Goal: Entertainment & Leisure: Browse casually

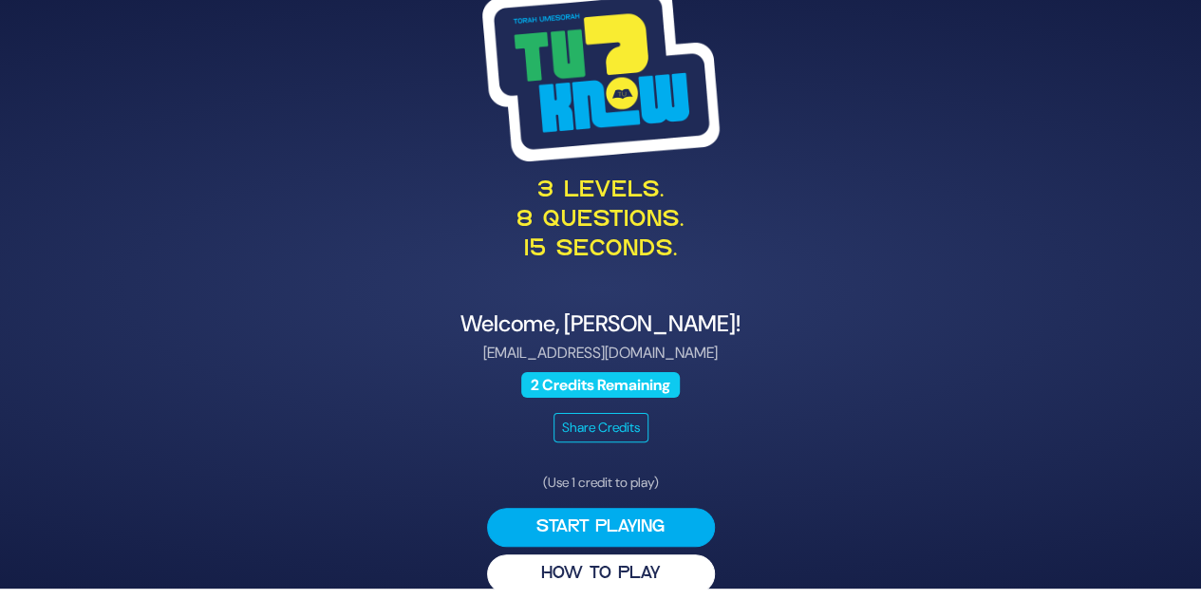
scroll to position [27, 0]
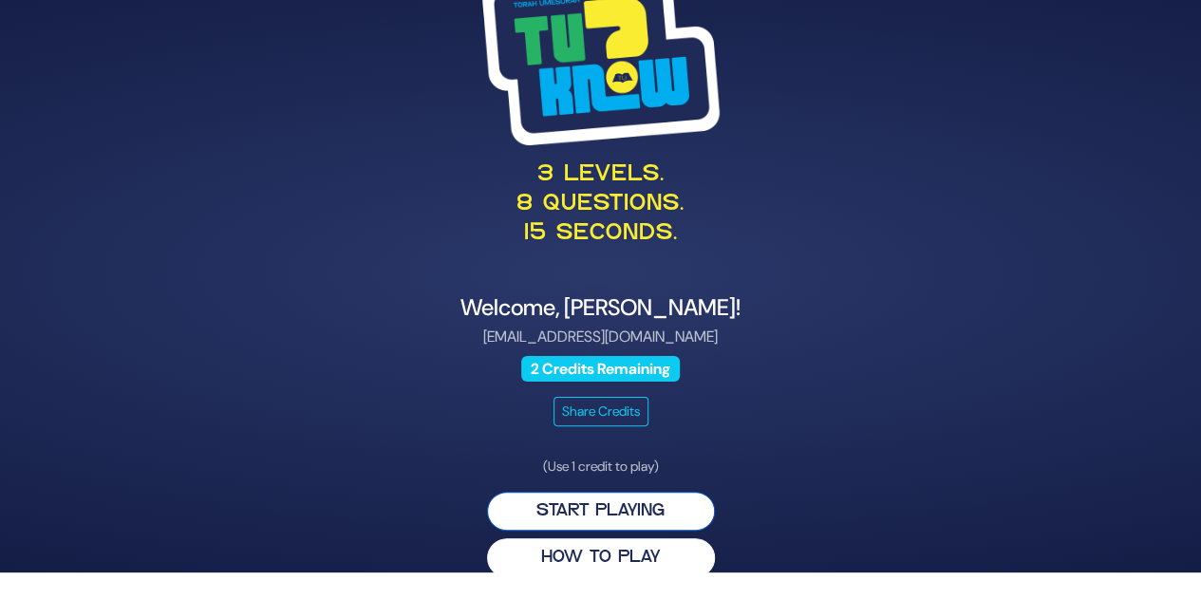
click at [662, 509] on button "Start Playing" at bounding box center [601, 511] width 228 height 39
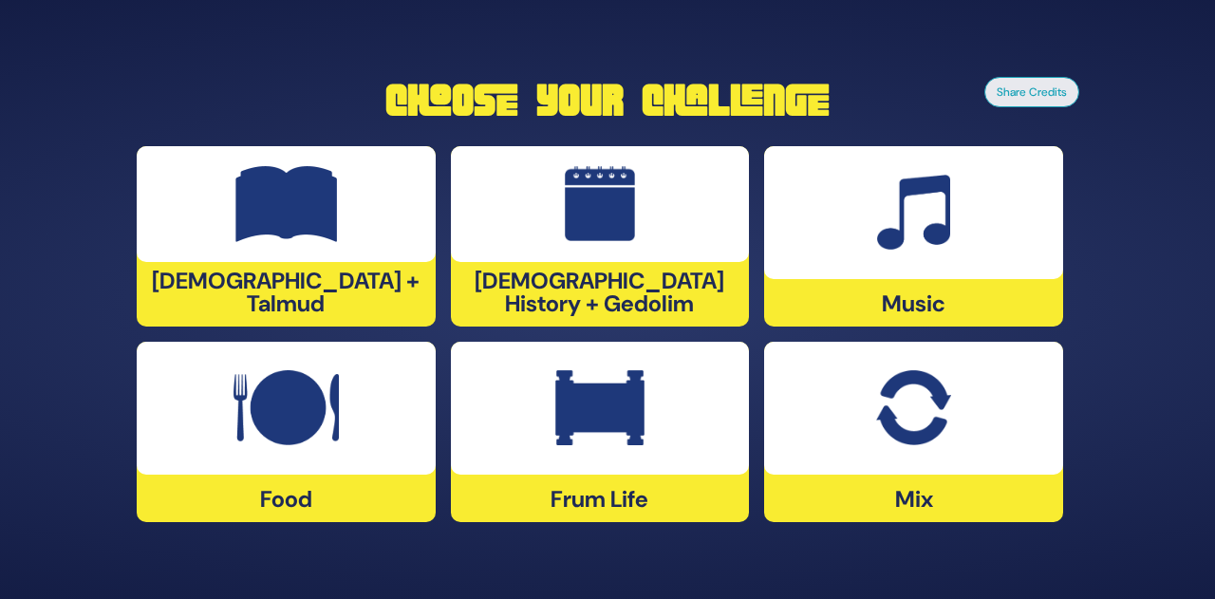
click at [907, 424] on img at bounding box center [913, 408] width 74 height 76
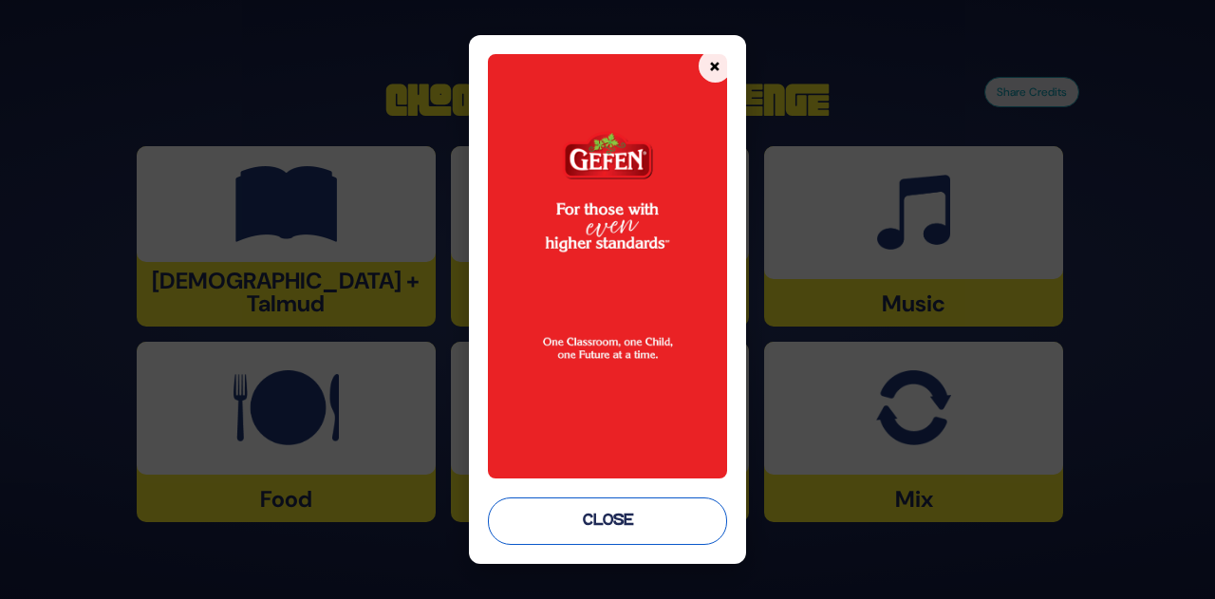
click at [615, 522] on button "Close" at bounding box center [607, 520] width 239 height 47
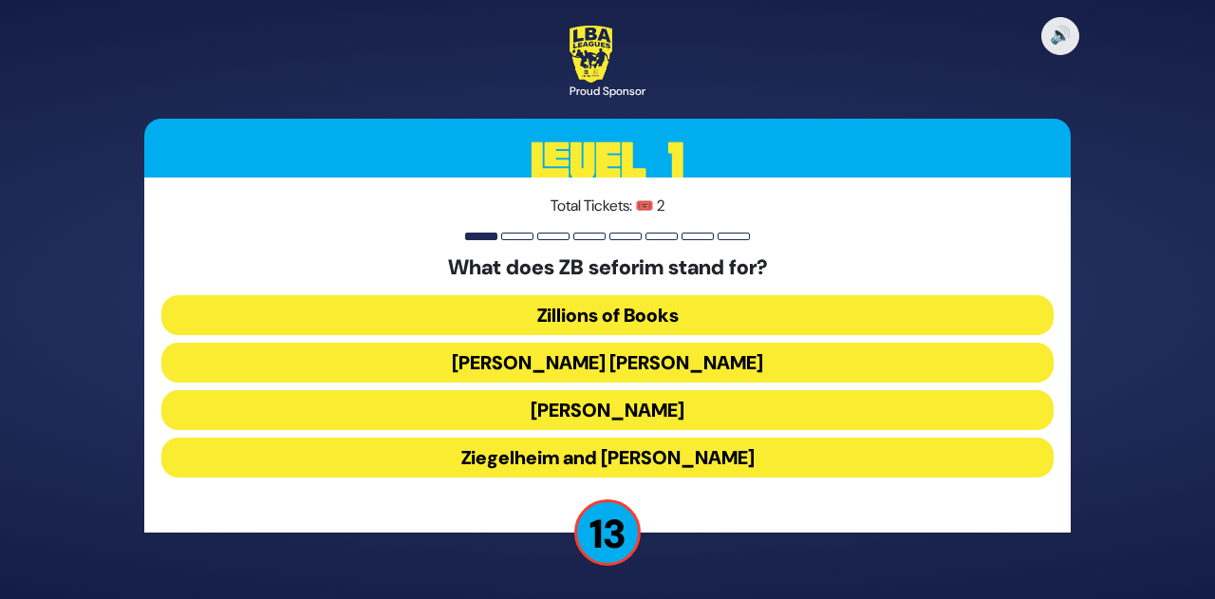
click at [659, 367] on button "Zundel Berman" at bounding box center [607, 363] width 892 height 40
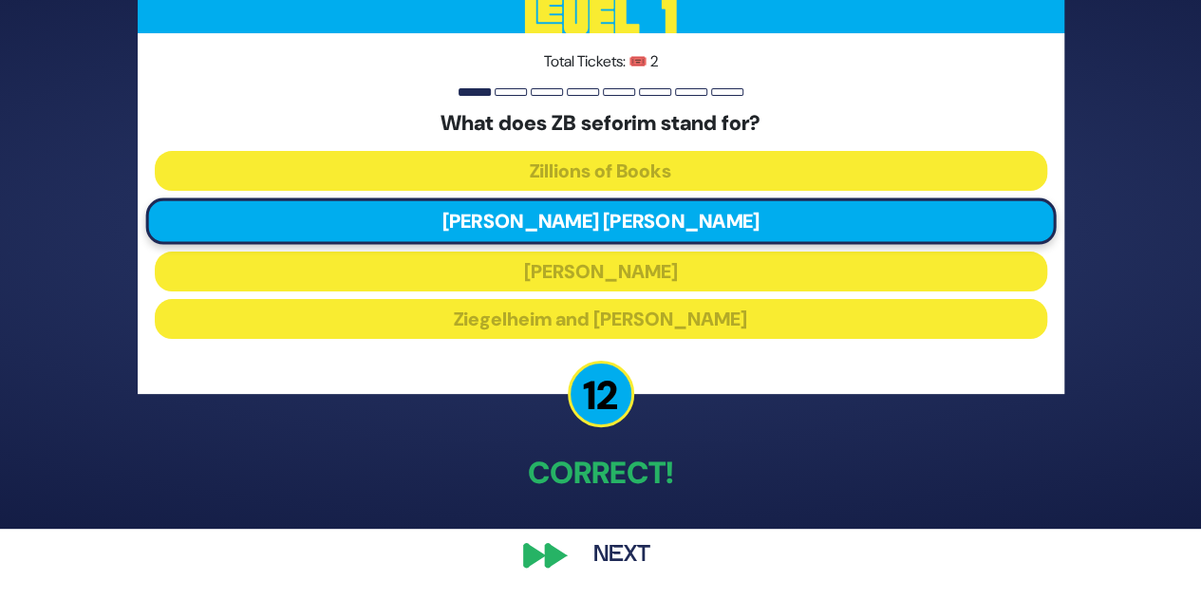
scroll to position [70, 0]
click at [611, 554] on button "Next" at bounding box center [622, 555] width 110 height 44
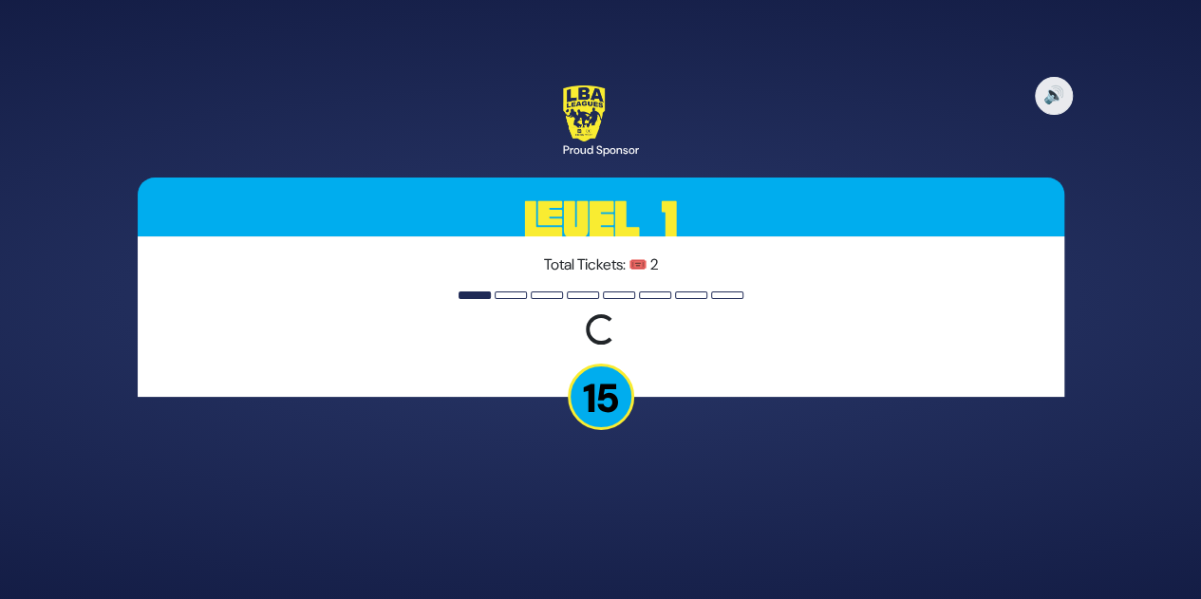
scroll to position [0, 0]
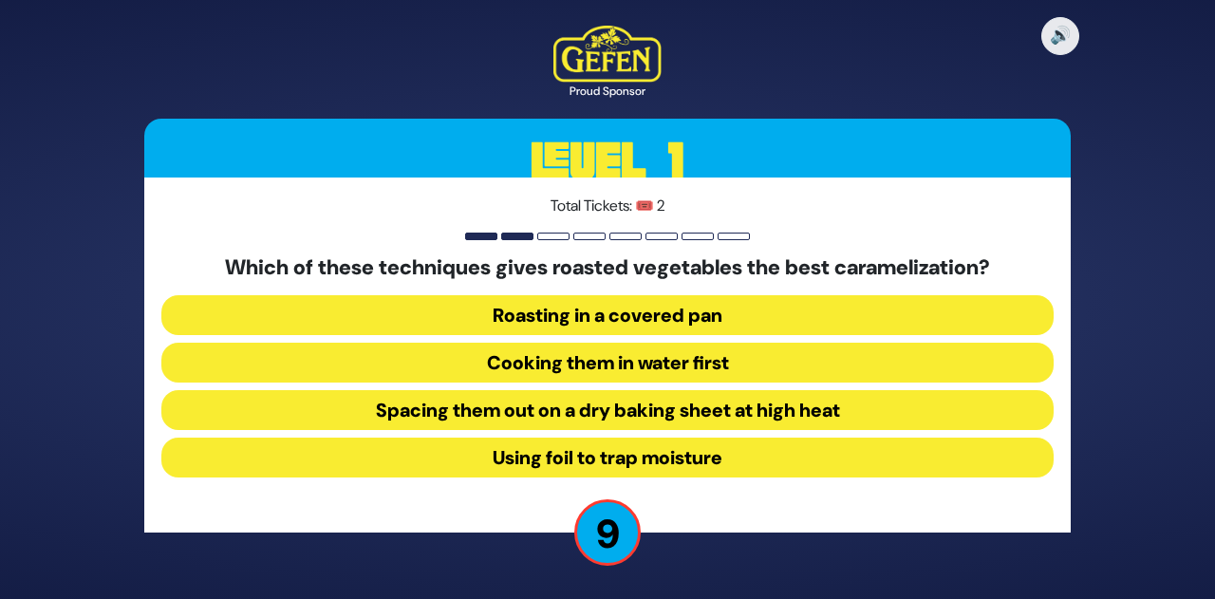
click at [682, 407] on button "Spacing them out on a dry baking sheet at high heat" at bounding box center [607, 410] width 892 height 40
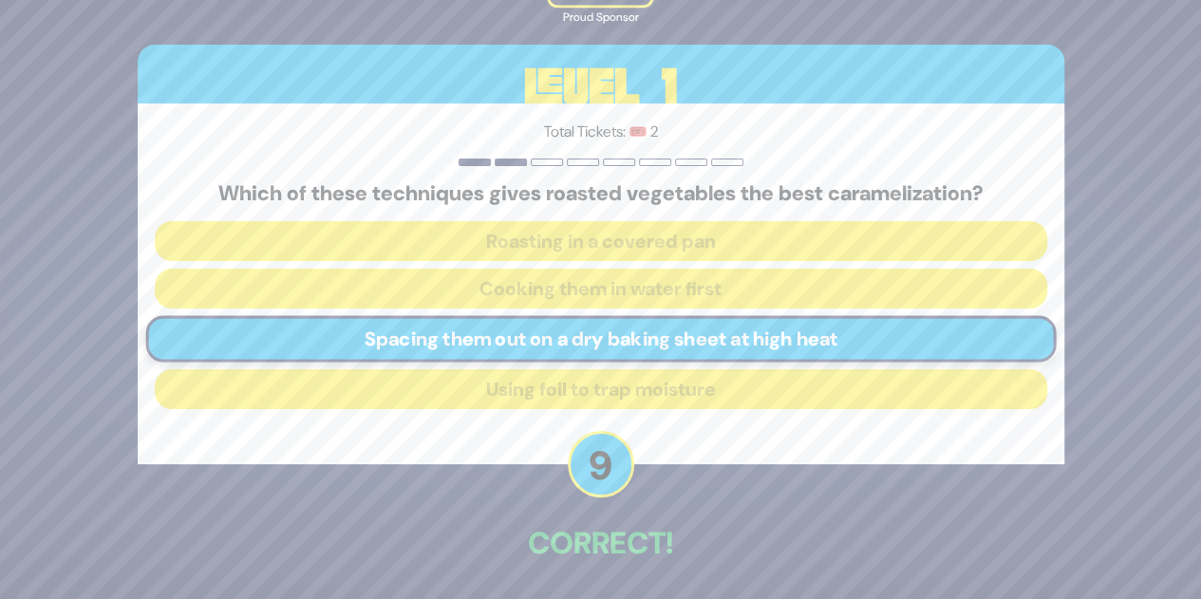
scroll to position [70, 0]
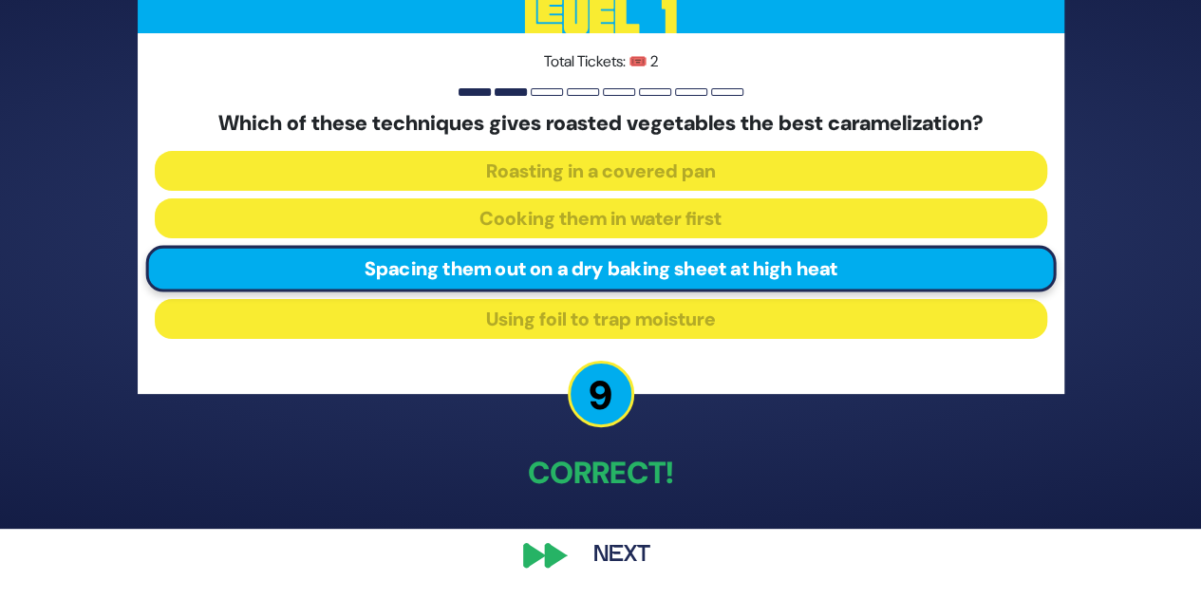
click at [601, 551] on button "Next" at bounding box center [622, 555] width 110 height 44
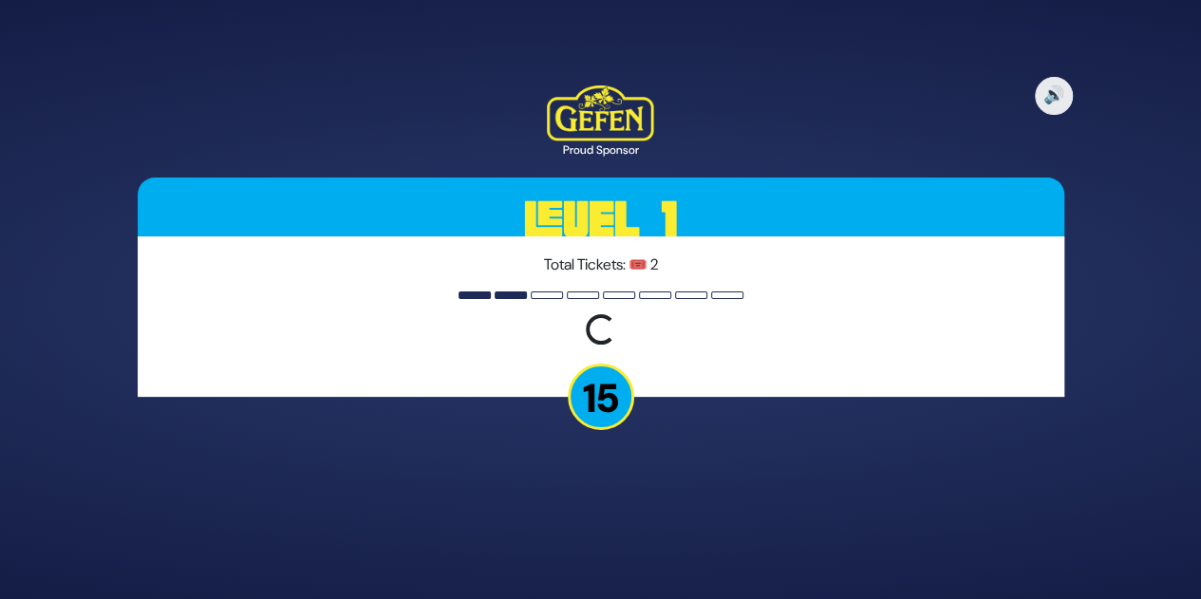
scroll to position [0, 0]
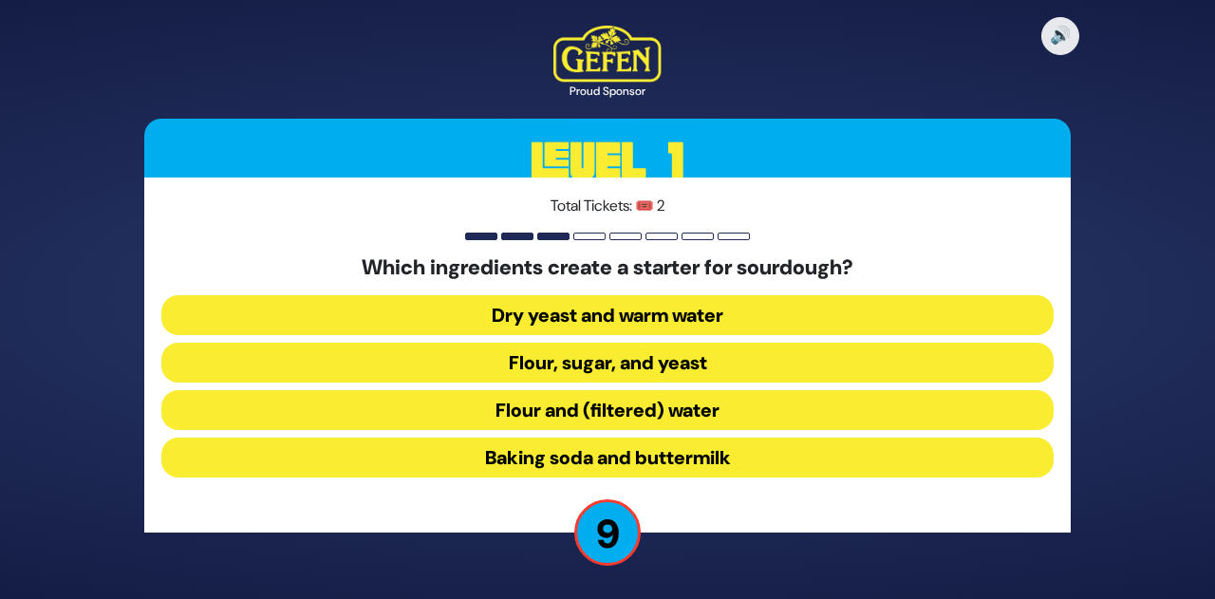
click at [740, 407] on button "Flour and (filtered) water" at bounding box center [607, 410] width 892 height 40
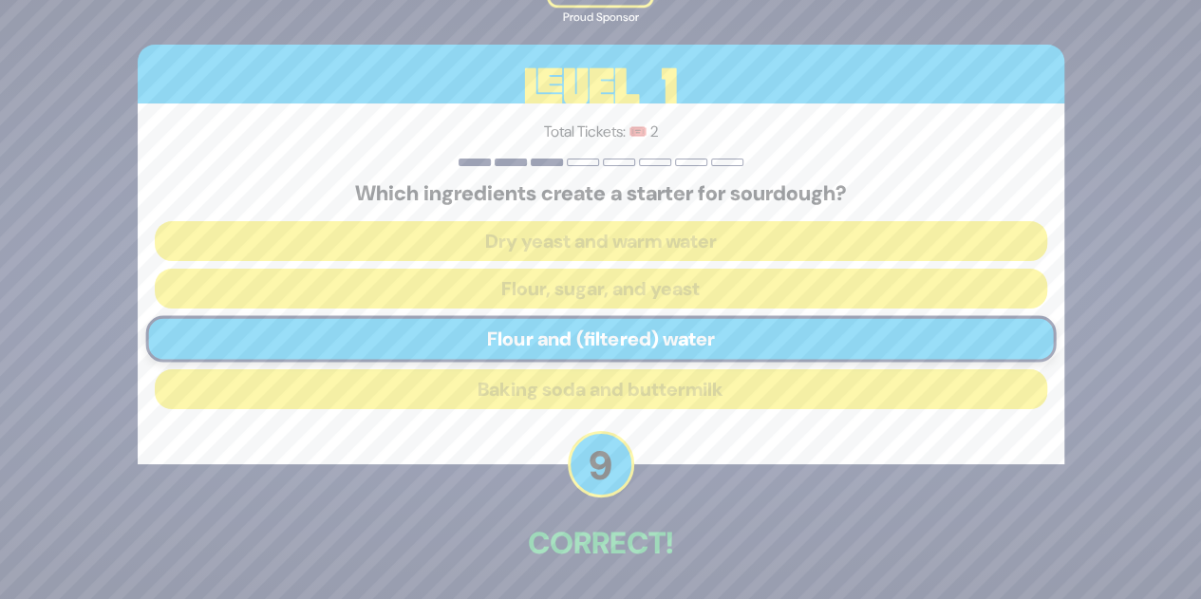
scroll to position [70, 0]
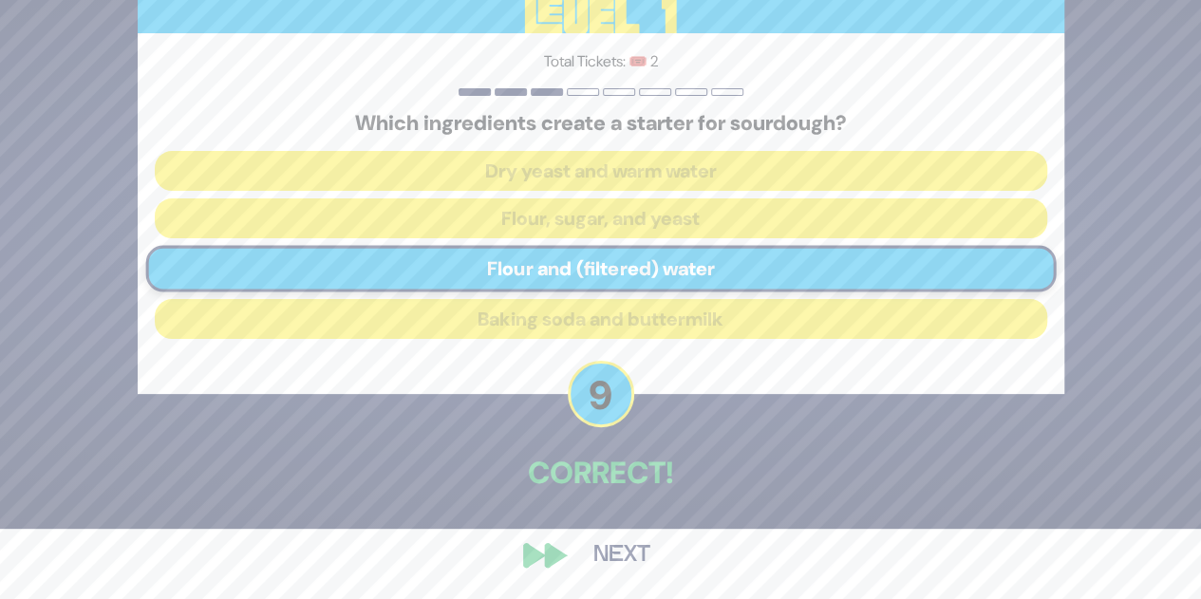
click at [601, 569] on button "Next" at bounding box center [622, 555] width 110 height 44
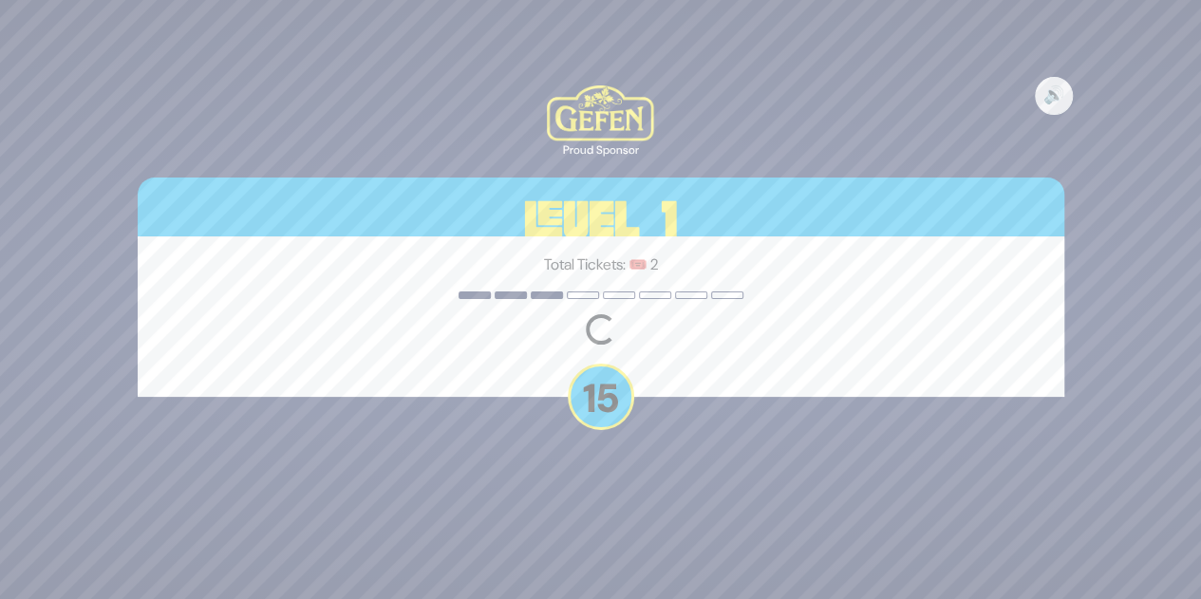
scroll to position [0, 0]
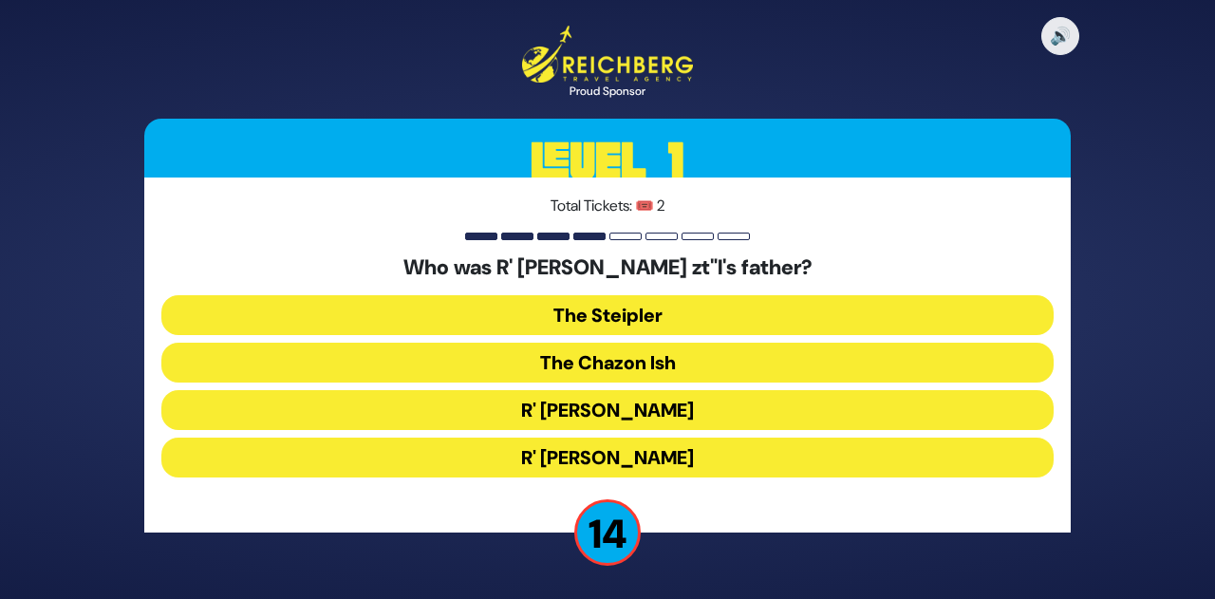
click at [631, 315] on button "The Steipler" at bounding box center [607, 315] width 892 height 40
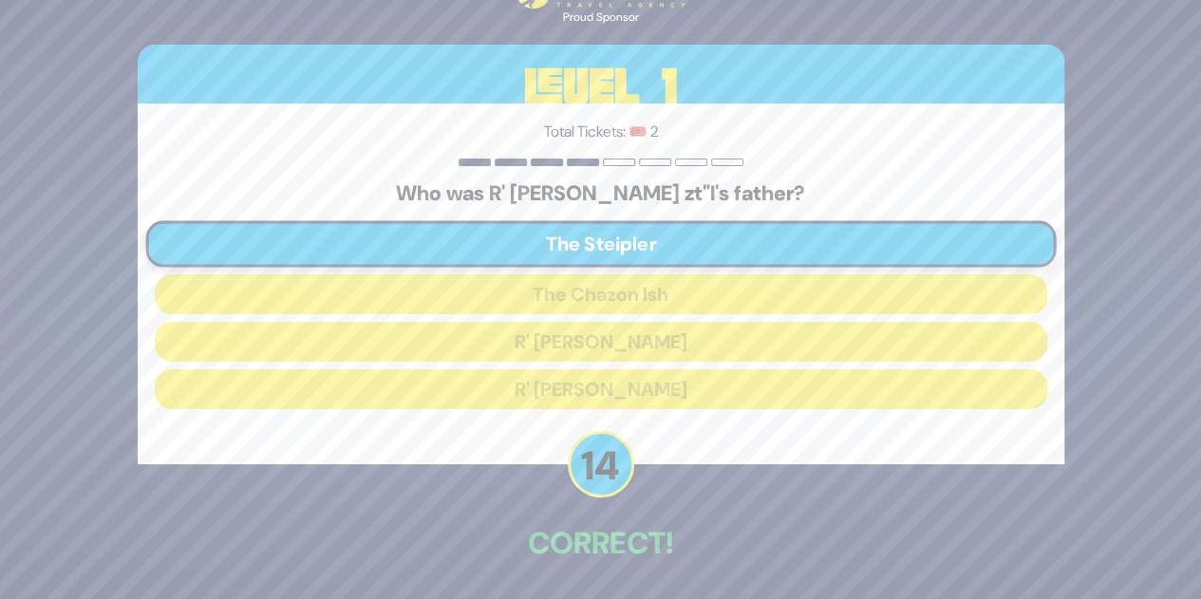
scroll to position [70, 0]
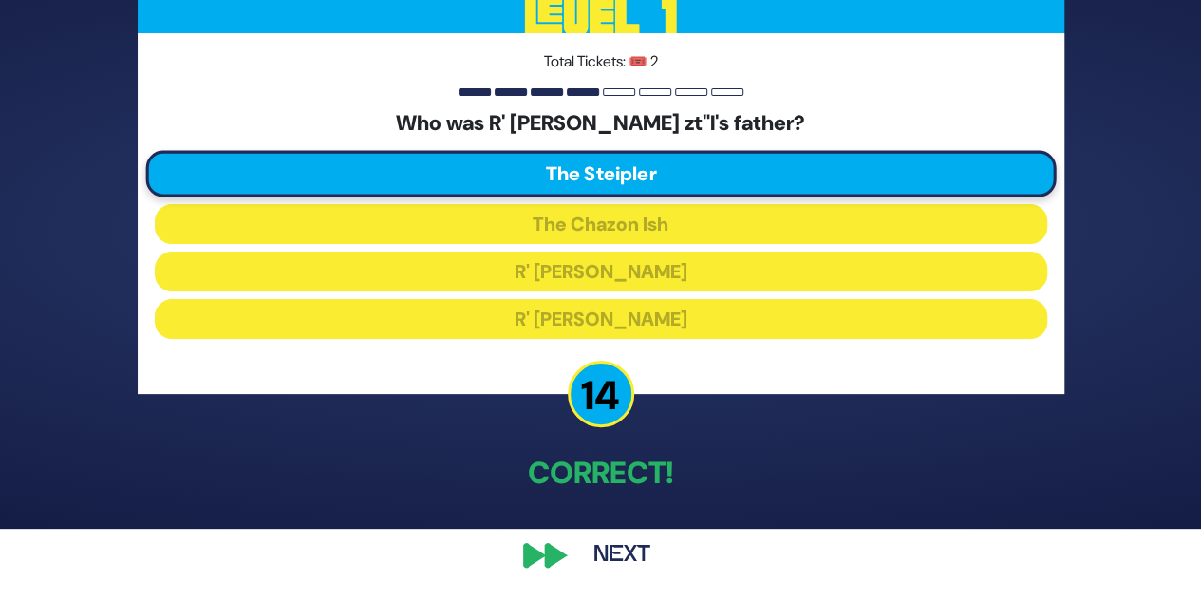
click at [609, 553] on button "Next" at bounding box center [622, 555] width 110 height 44
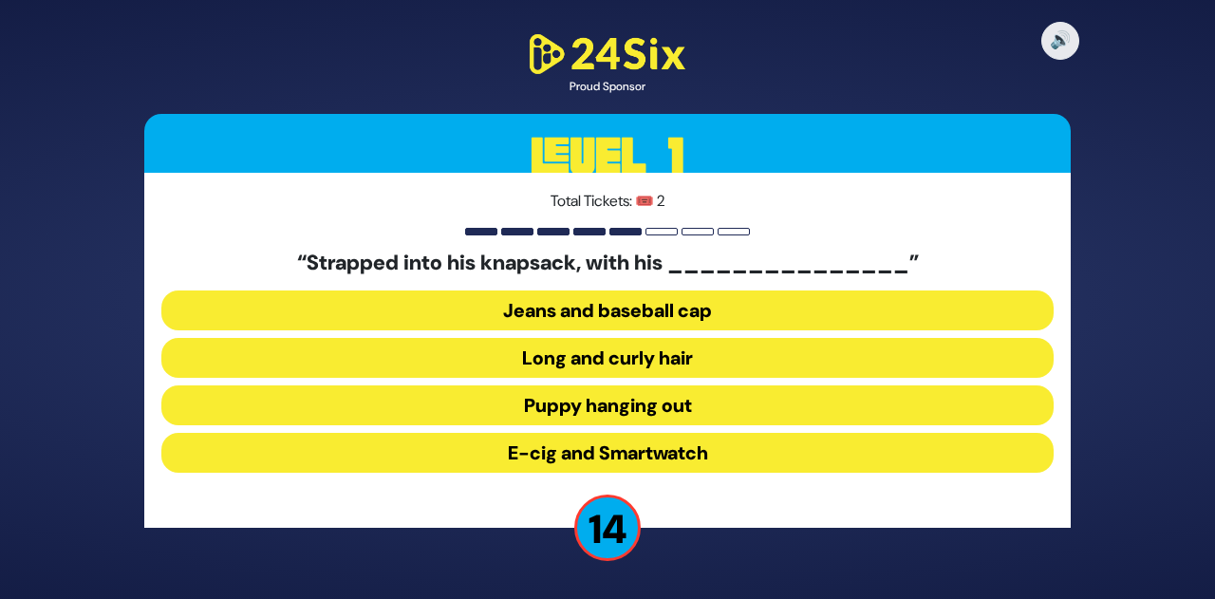
click at [615, 356] on button "Long and curly hair" at bounding box center [607, 358] width 892 height 40
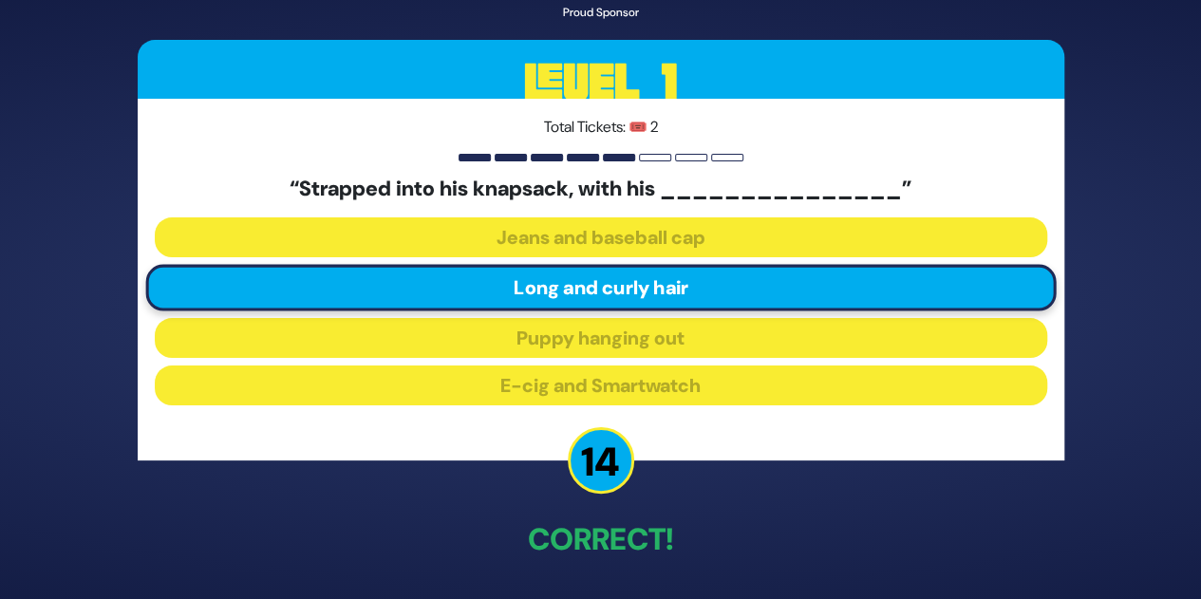
scroll to position [66, 0]
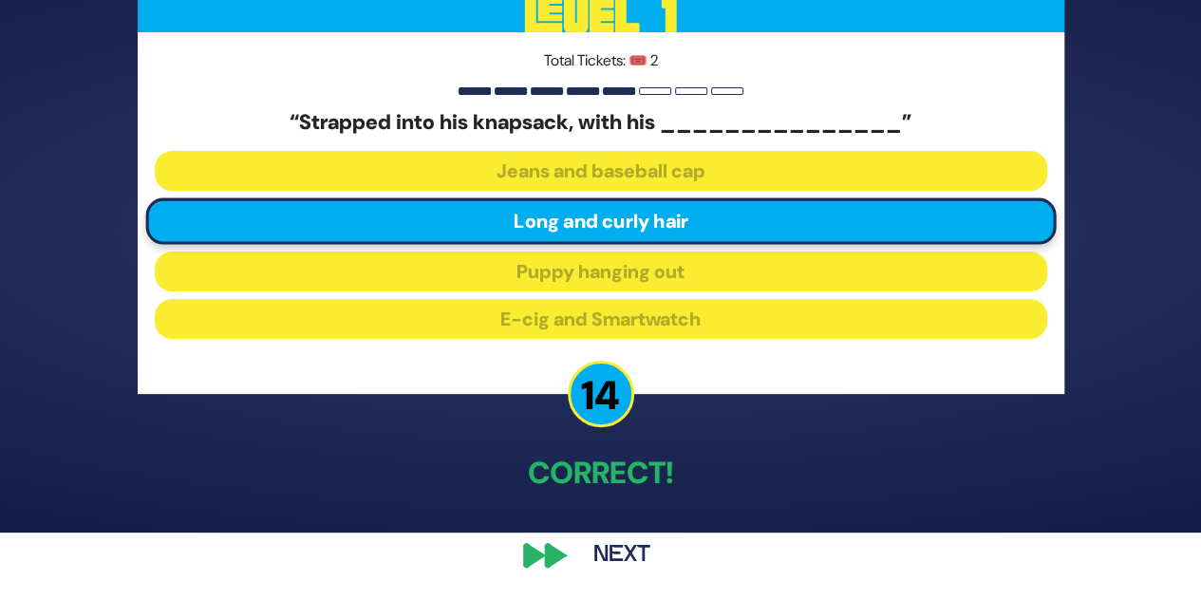
click at [608, 554] on button "Next" at bounding box center [622, 555] width 110 height 44
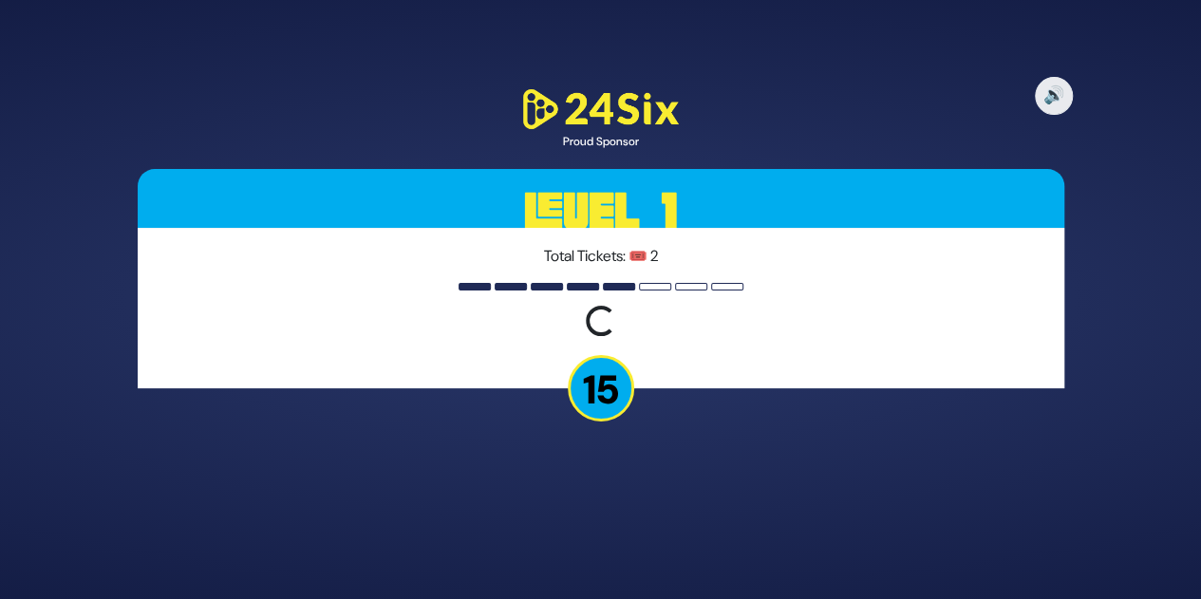
scroll to position [0, 0]
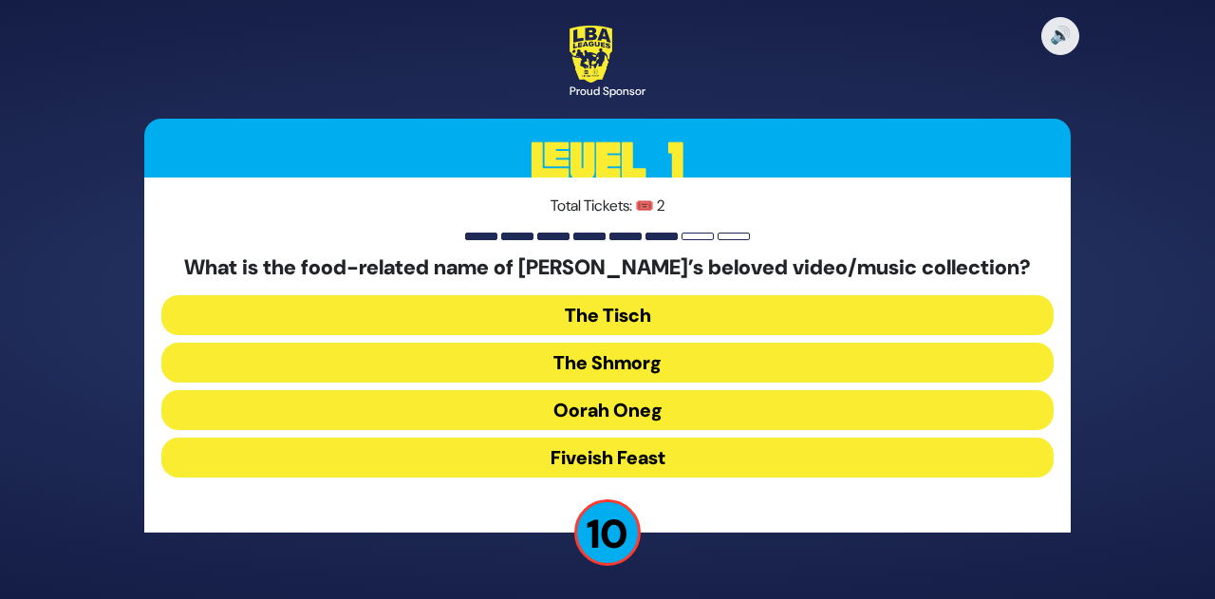
click at [645, 358] on button "The Shmorg" at bounding box center [607, 363] width 892 height 40
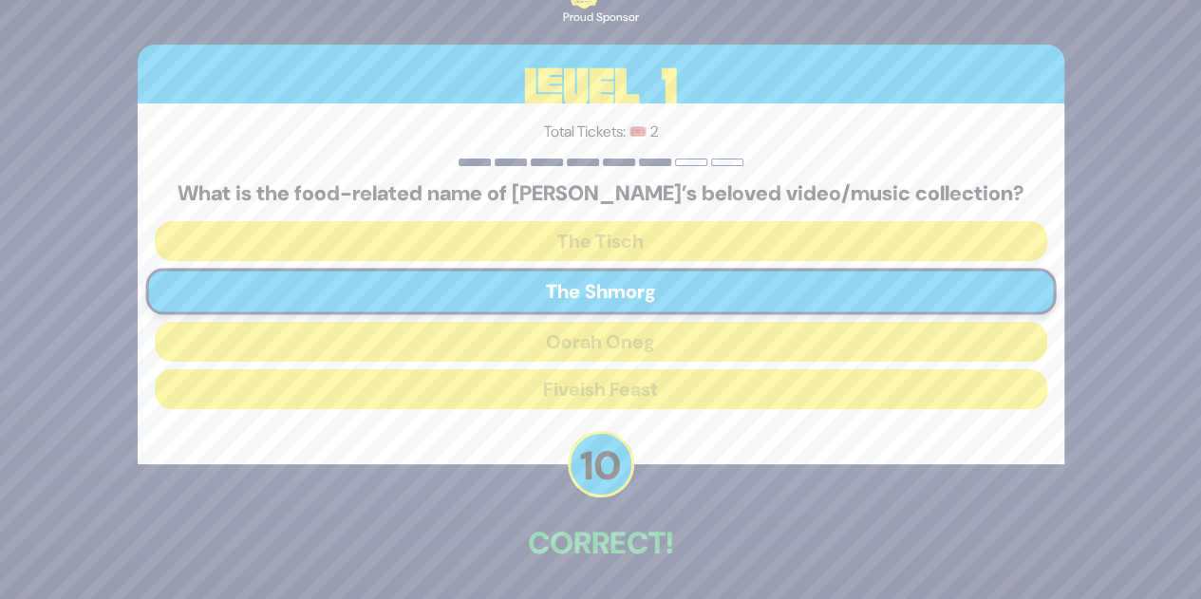
scroll to position [70, 0]
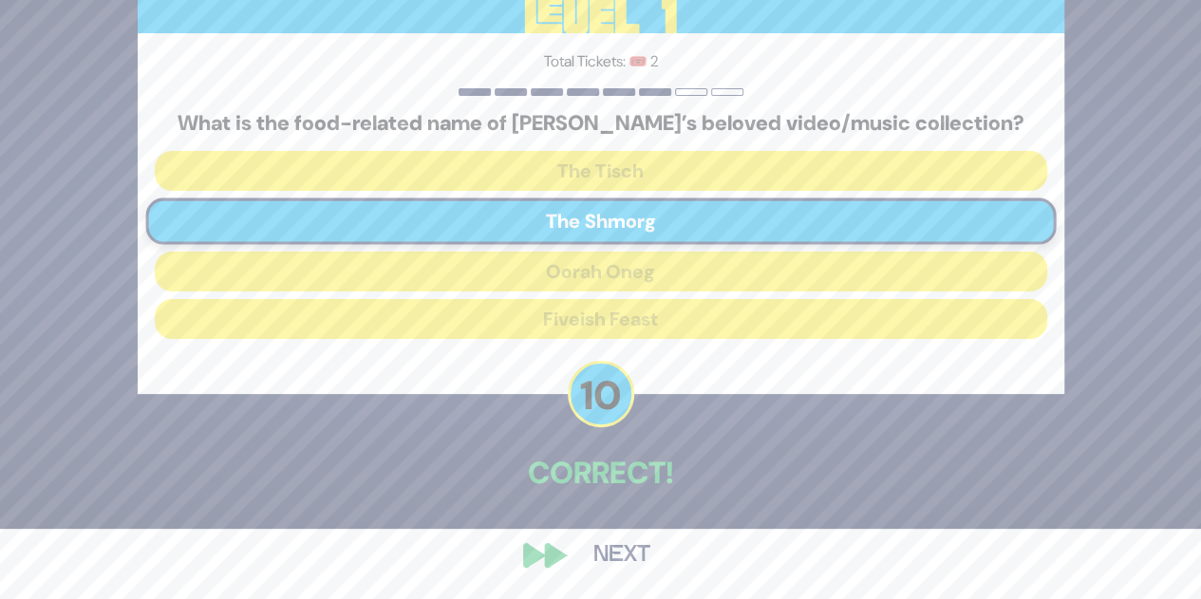
click at [606, 547] on button "Next" at bounding box center [622, 555] width 110 height 44
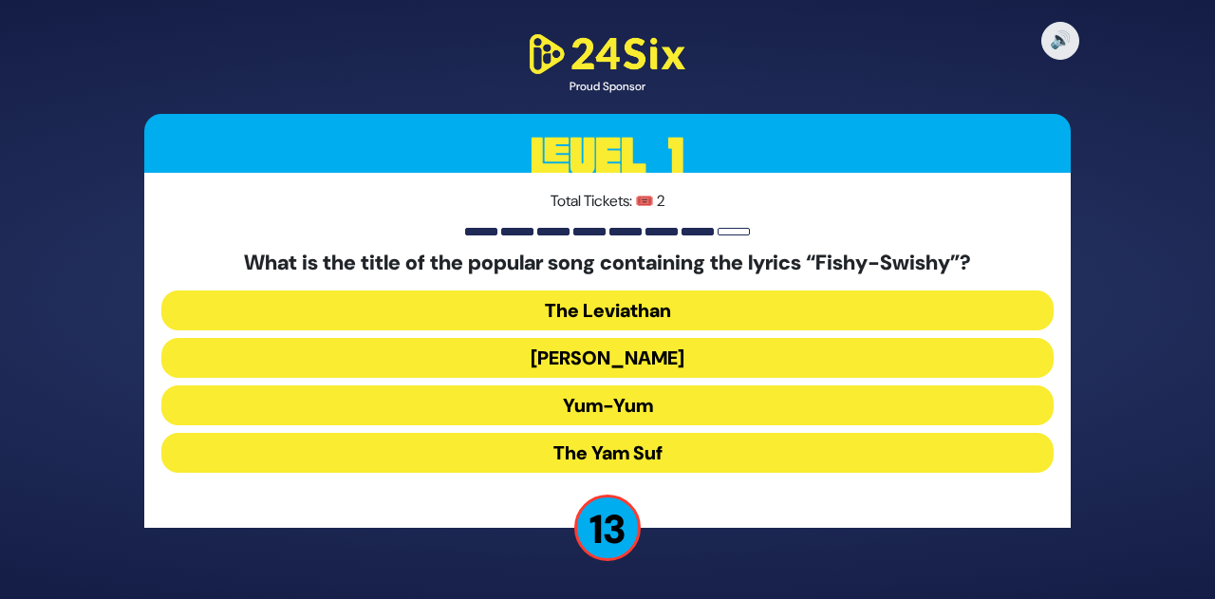
click at [625, 412] on button "Yum-Yum" at bounding box center [607, 405] width 892 height 40
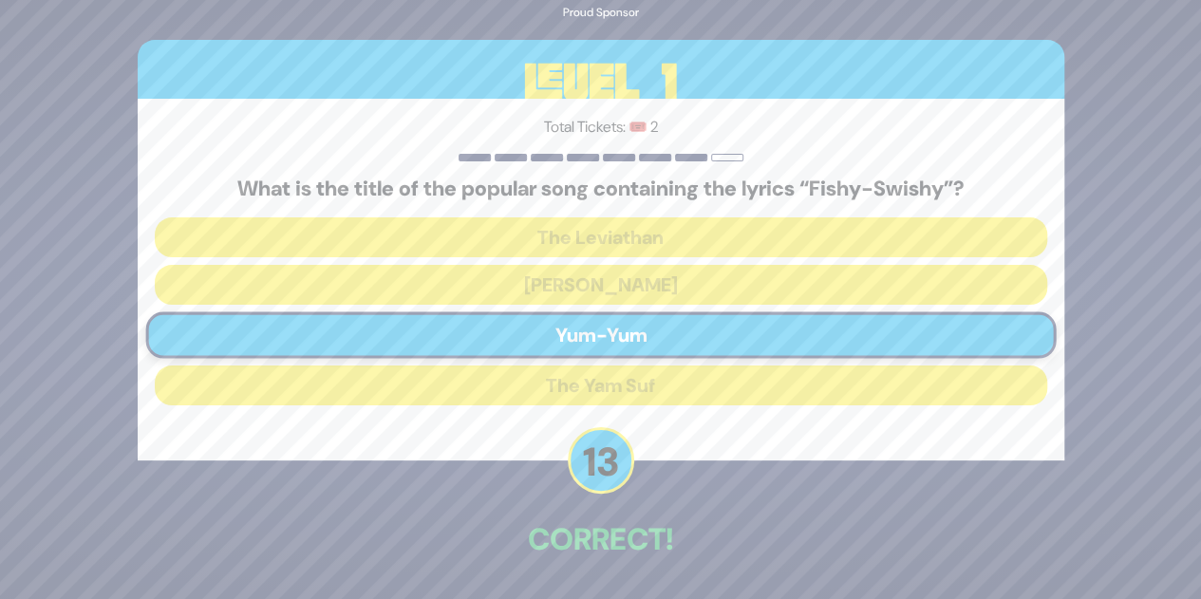
scroll to position [66, 0]
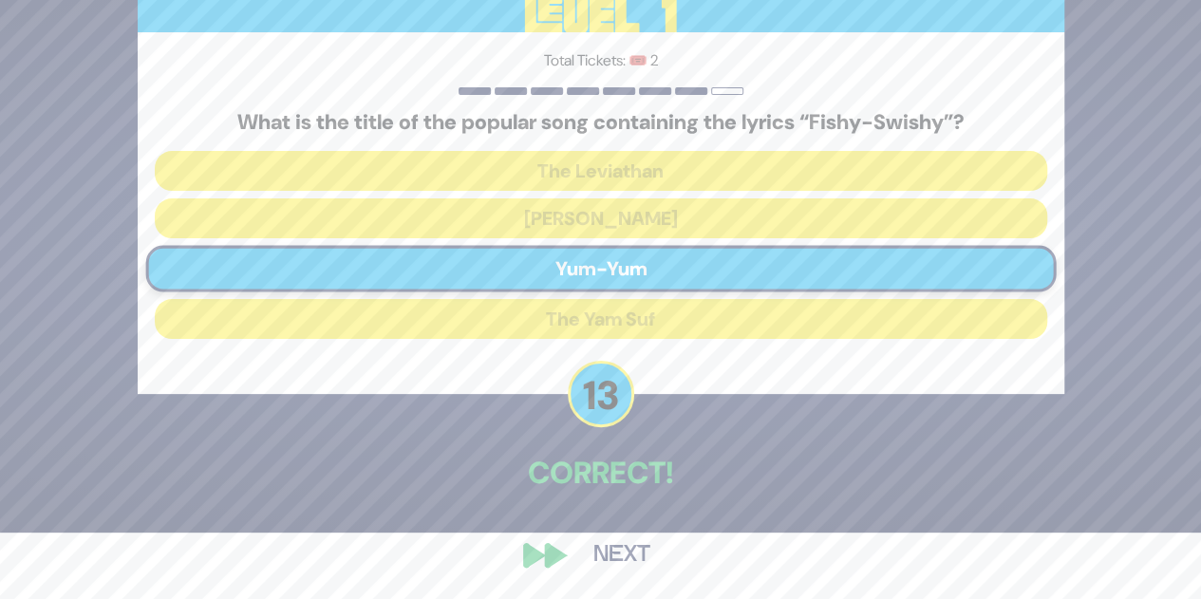
click at [610, 556] on button "Next" at bounding box center [622, 555] width 110 height 44
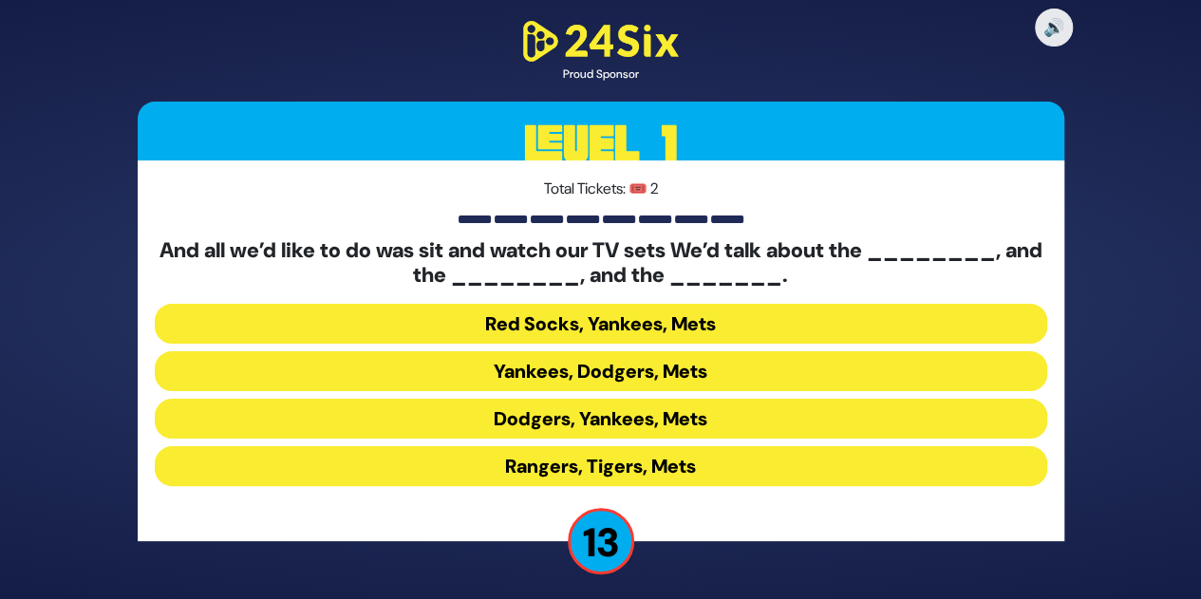
scroll to position [5, 0]
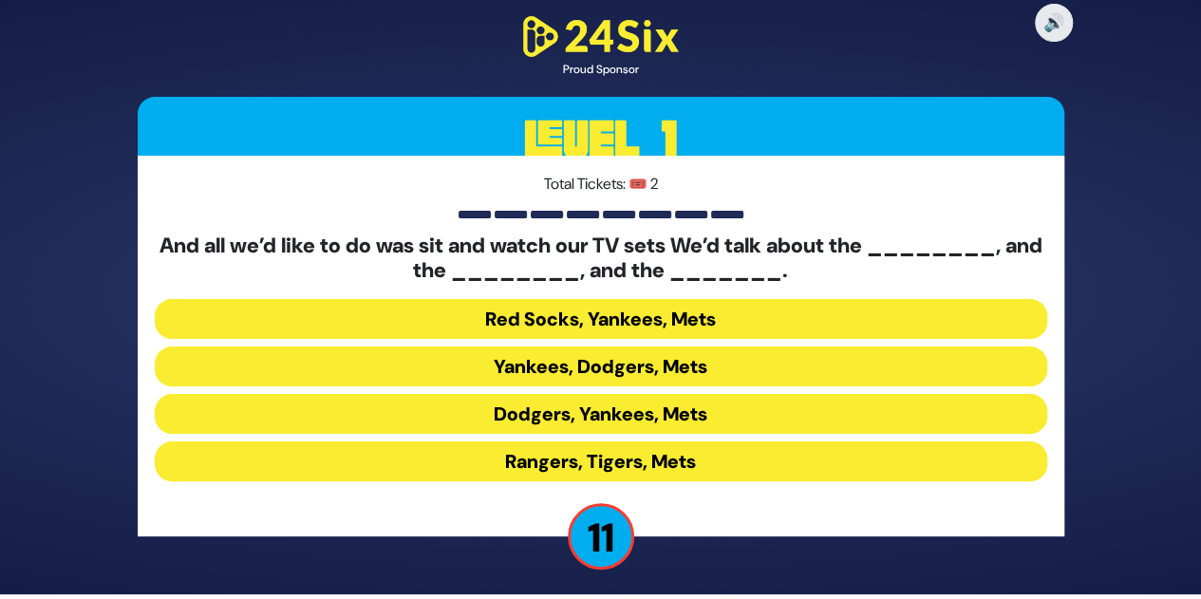
click at [619, 364] on button "Yankees, Dodgers, Mets" at bounding box center [601, 366] width 892 height 40
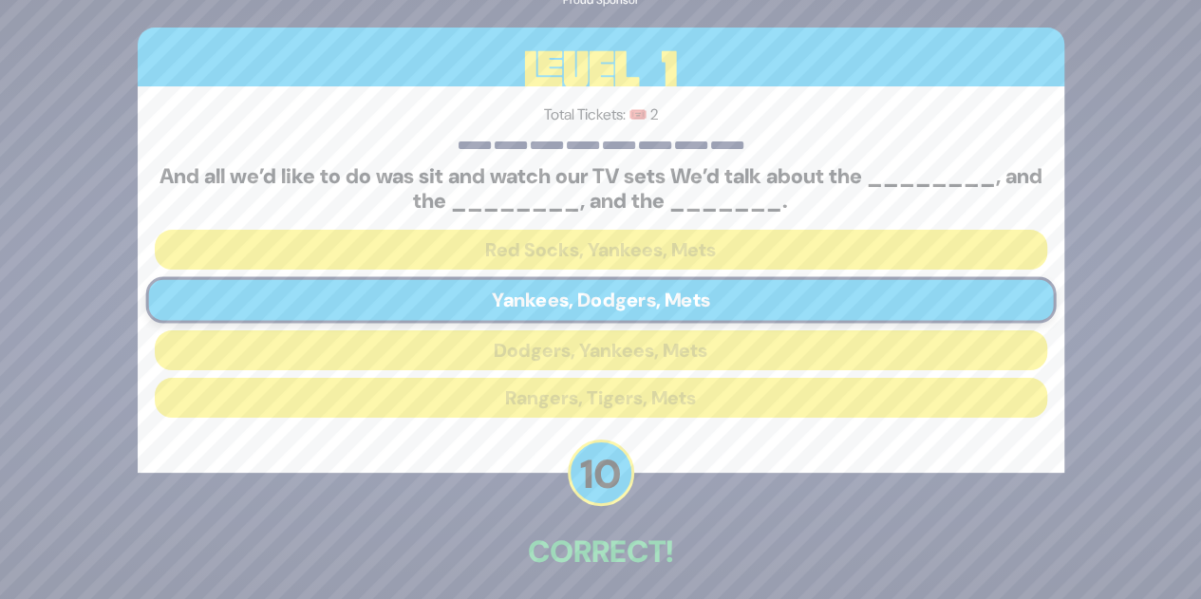
scroll to position [79, 0]
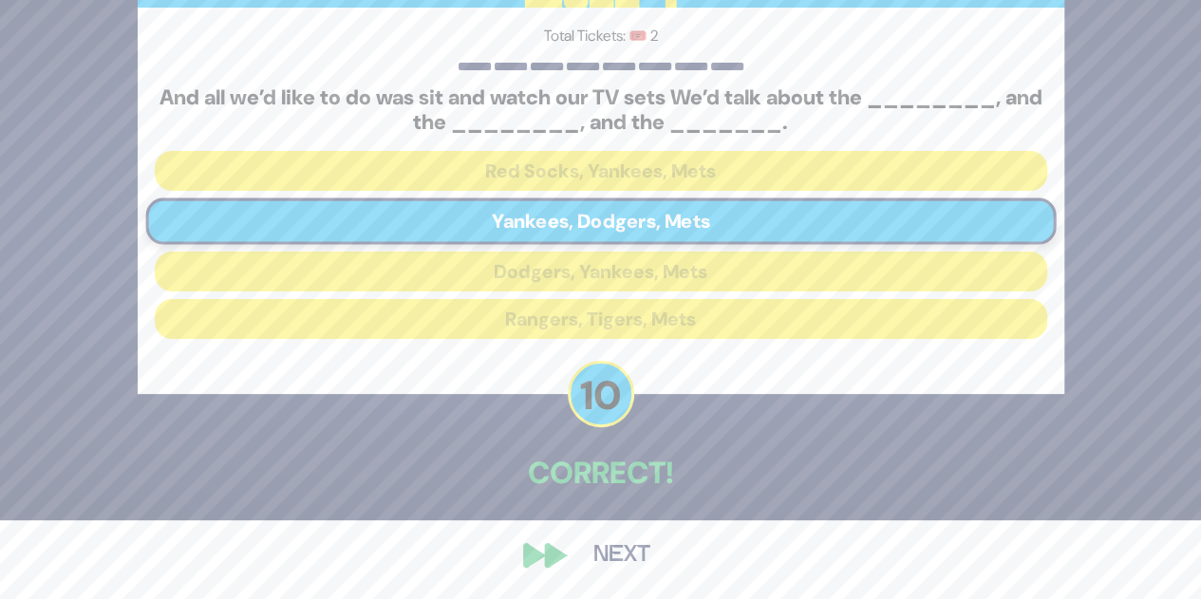
click at [615, 552] on button "Next" at bounding box center [622, 555] width 110 height 44
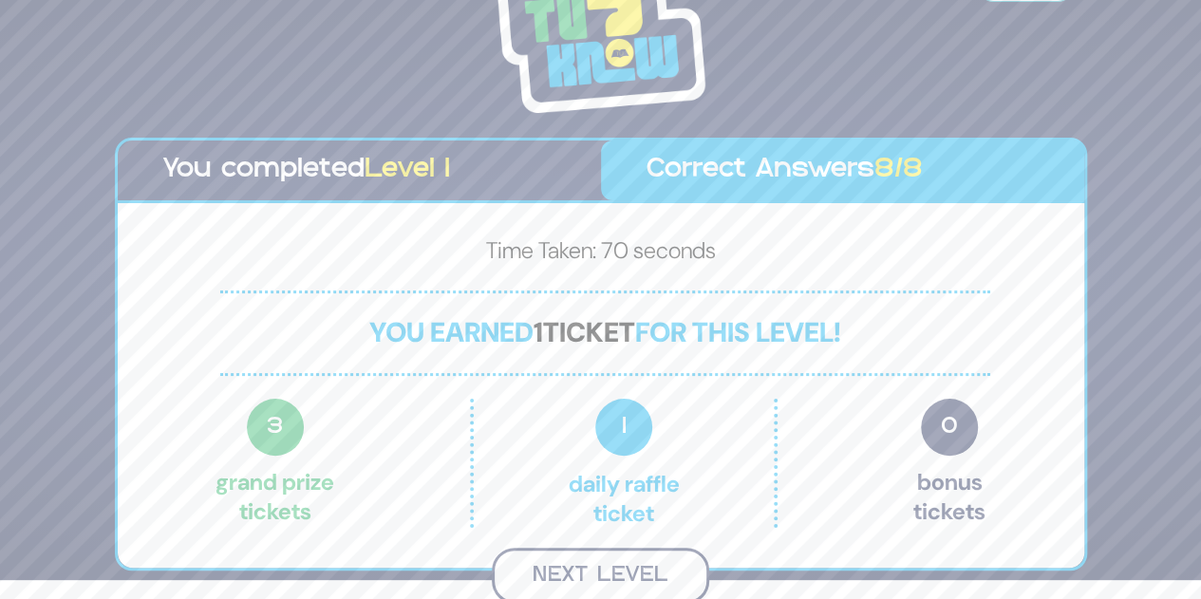
scroll to position [16, 0]
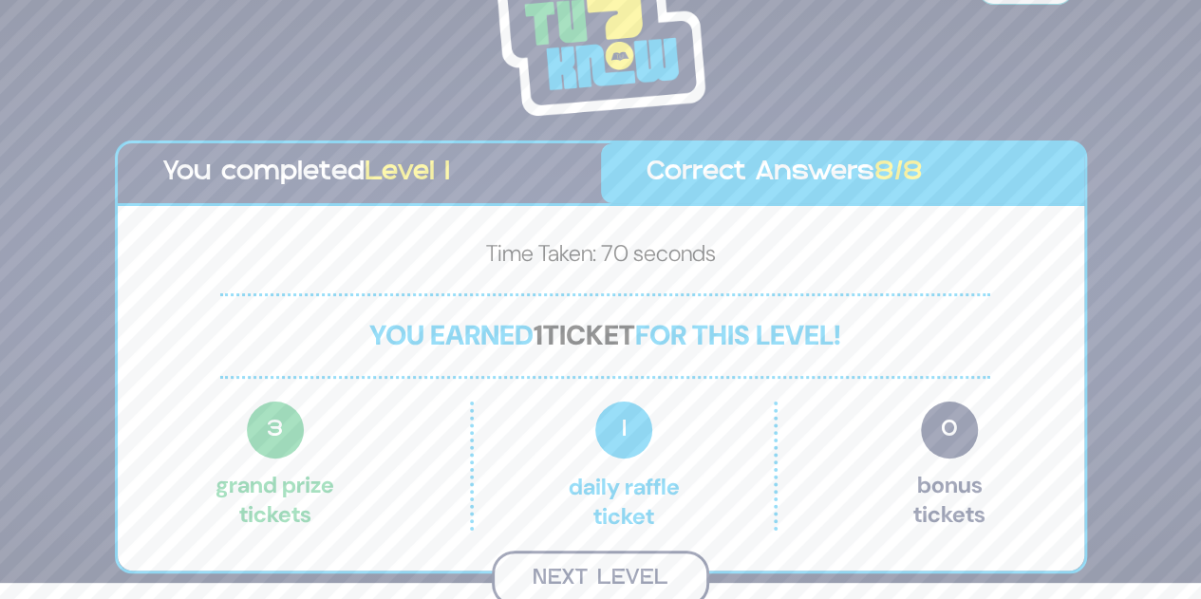
click at [574, 570] on button "Next Level" at bounding box center [600, 579] width 217 height 56
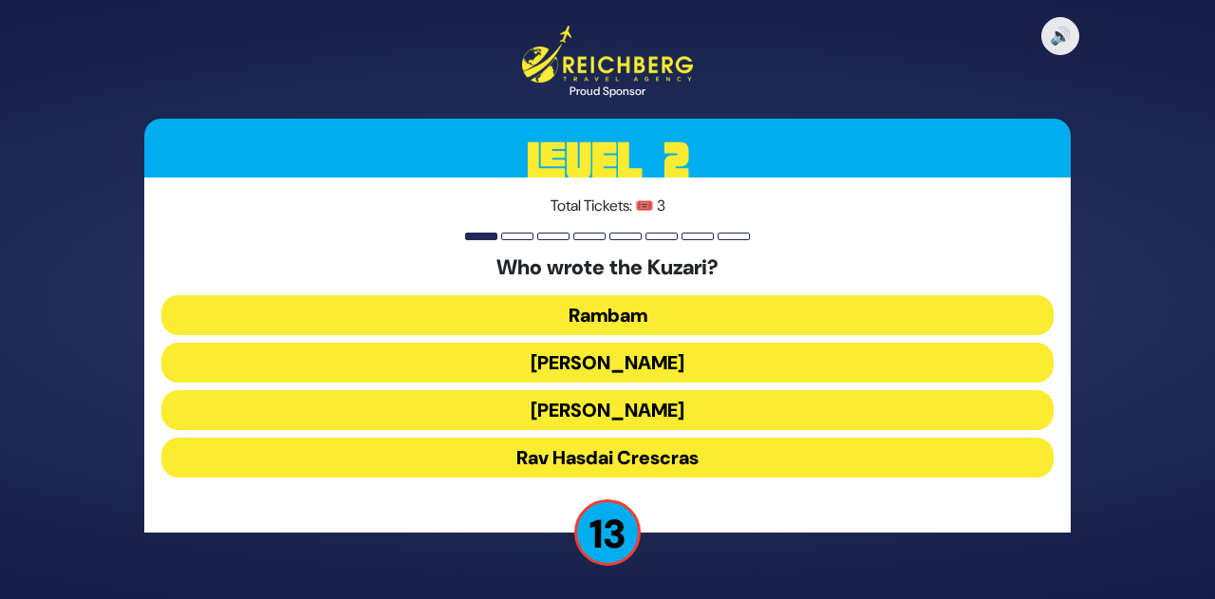
click at [644, 408] on button "Rav Yehudah HaLevi" at bounding box center [607, 410] width 892 height 40
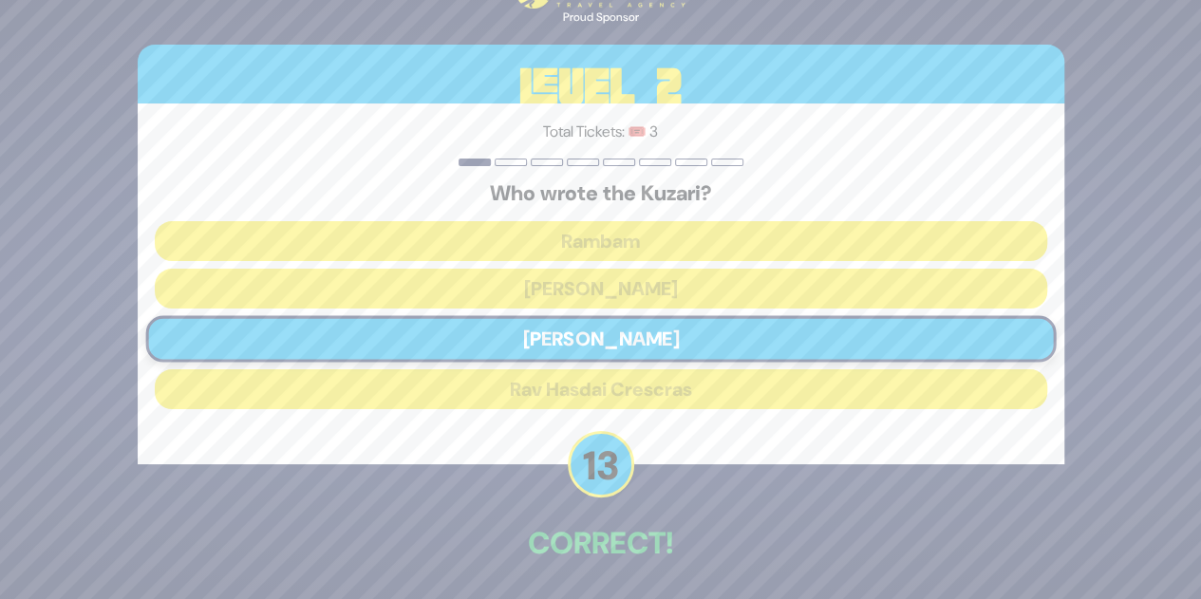
scroll to position [70, 0]
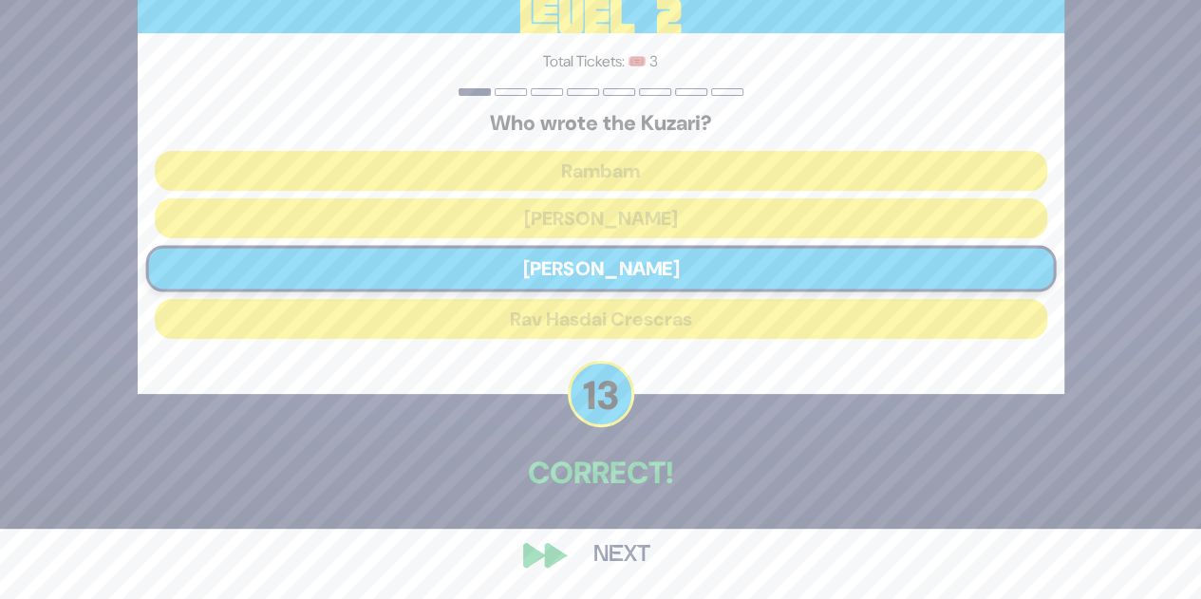
click at [628, 552] on button "Next" at bounding box center [622, 555] width 110 height 44
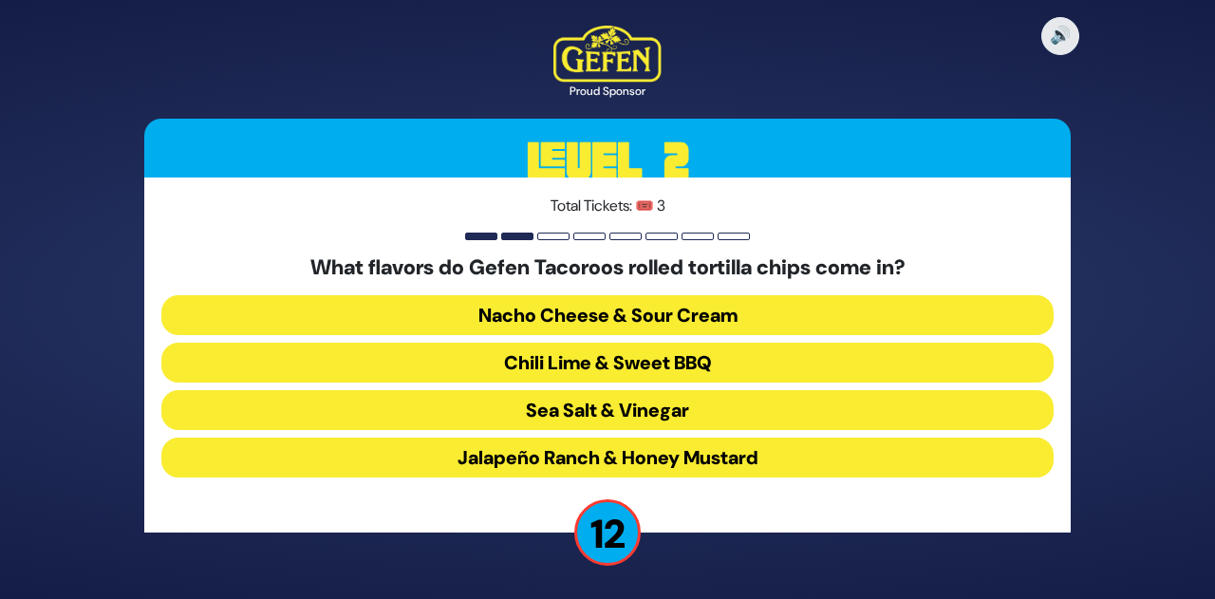
click at [608, 356] on button "Chili Lime & Sweet BBQ" at bounding box center [607, 363] width 892 height 40
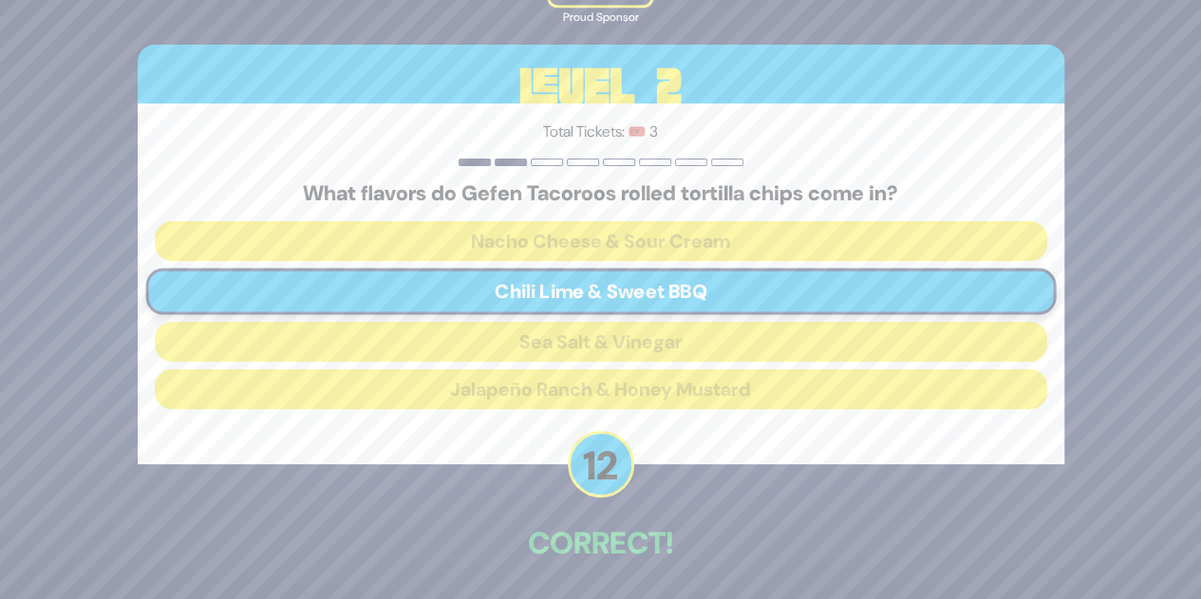
scroll to position [70, 0]
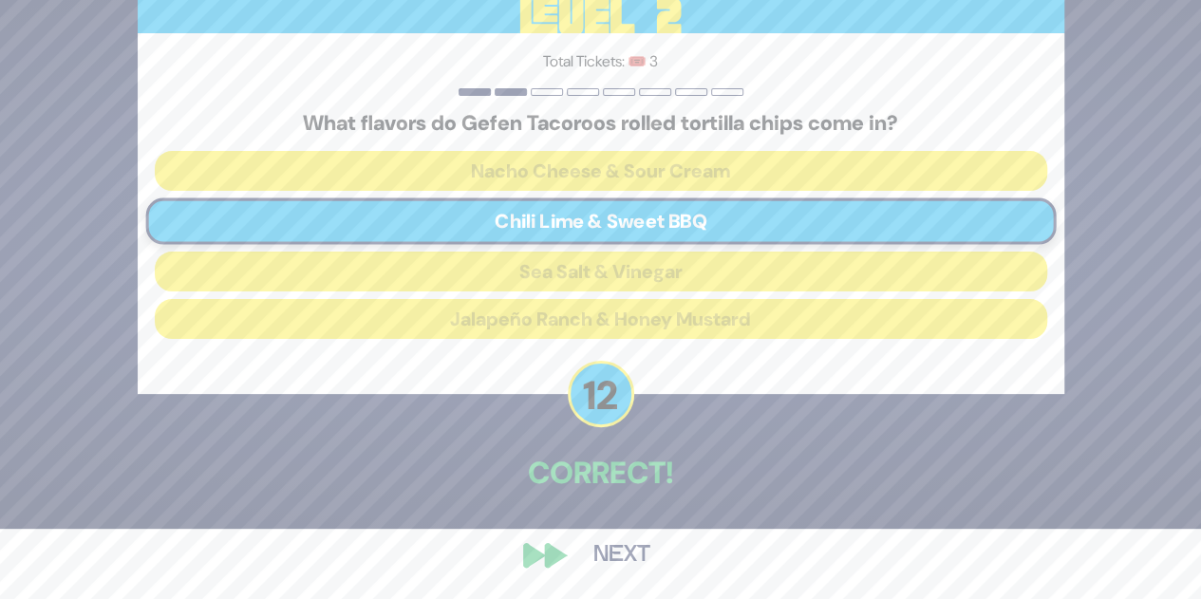
click at [604, 552] on button "Next" at bounding box center [622, 555] width 110 height 44
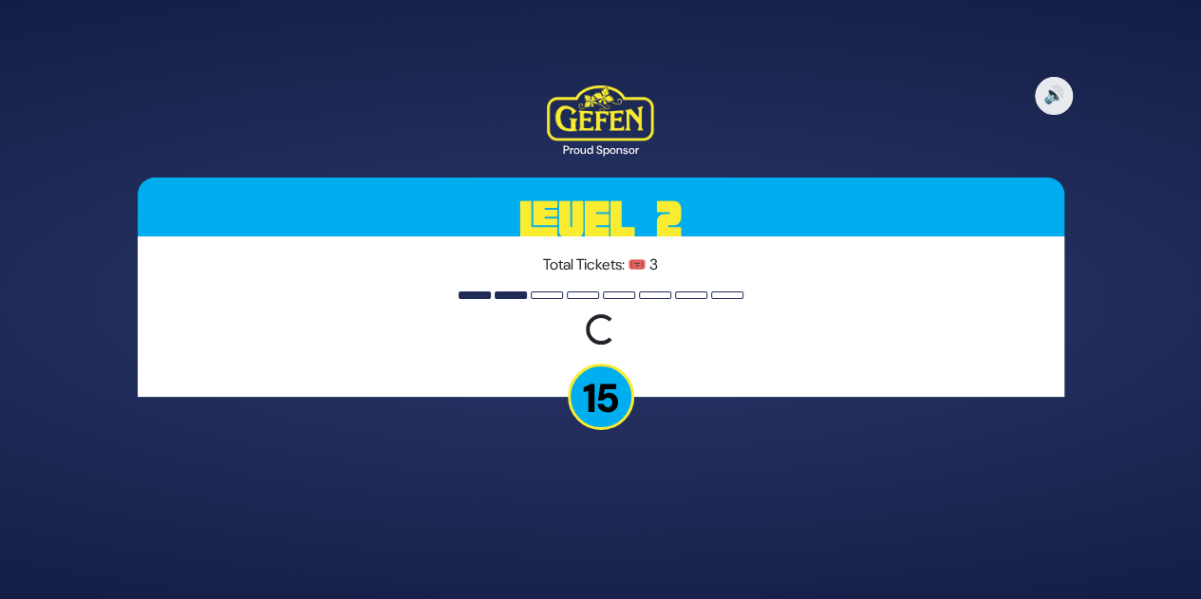
scroll to position [0, 0]
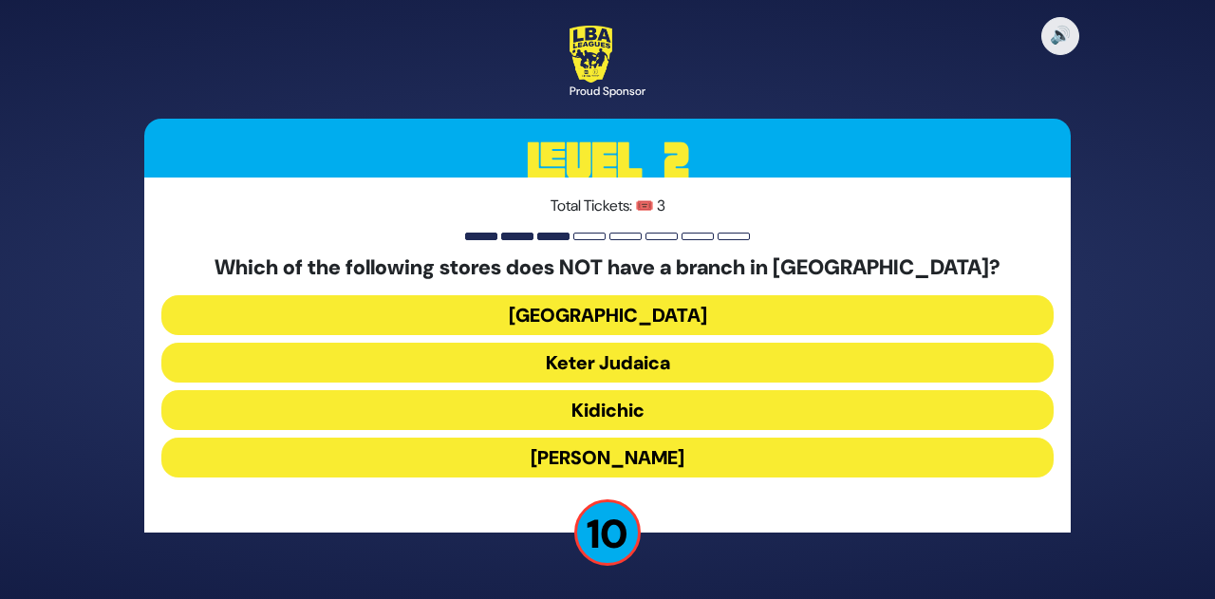
click at [617, 360] on button "Keter Judaica" at bounding box center [607, 363] width 892 height 40
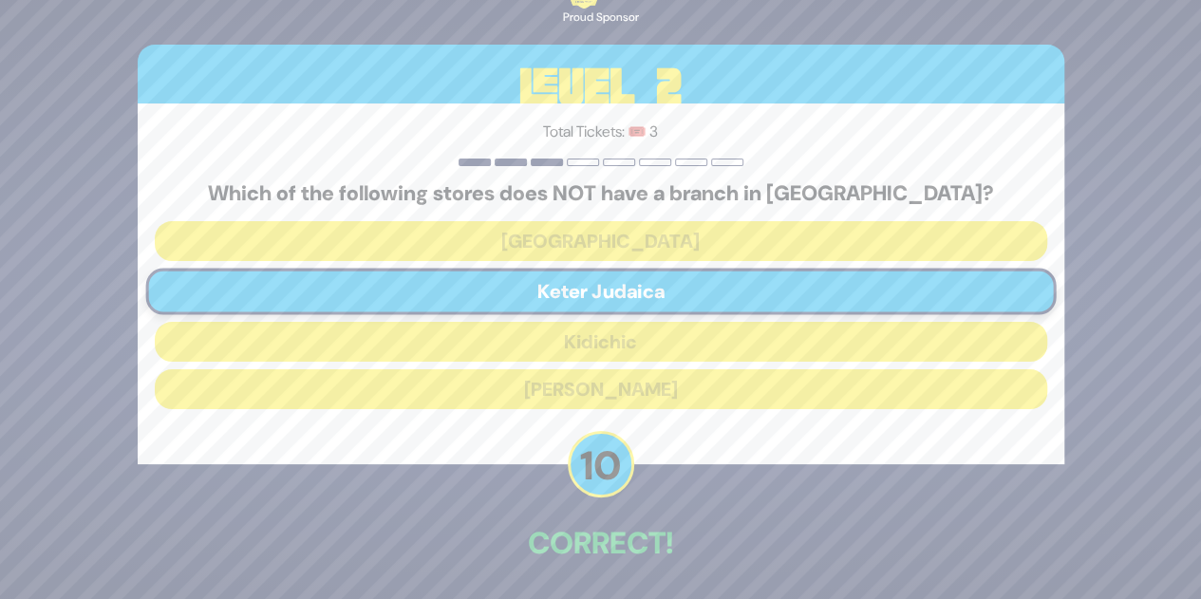
scroll to position [70, 0]
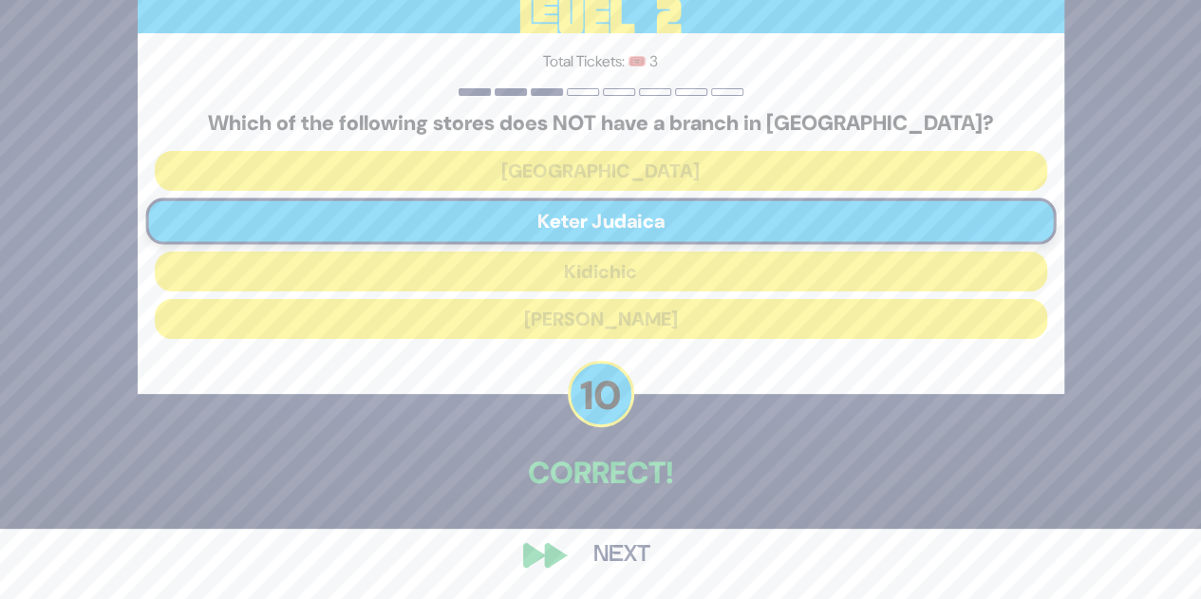
click at [608, 541] on button "Next" at bounding box center [622, 555] width 110 height 44
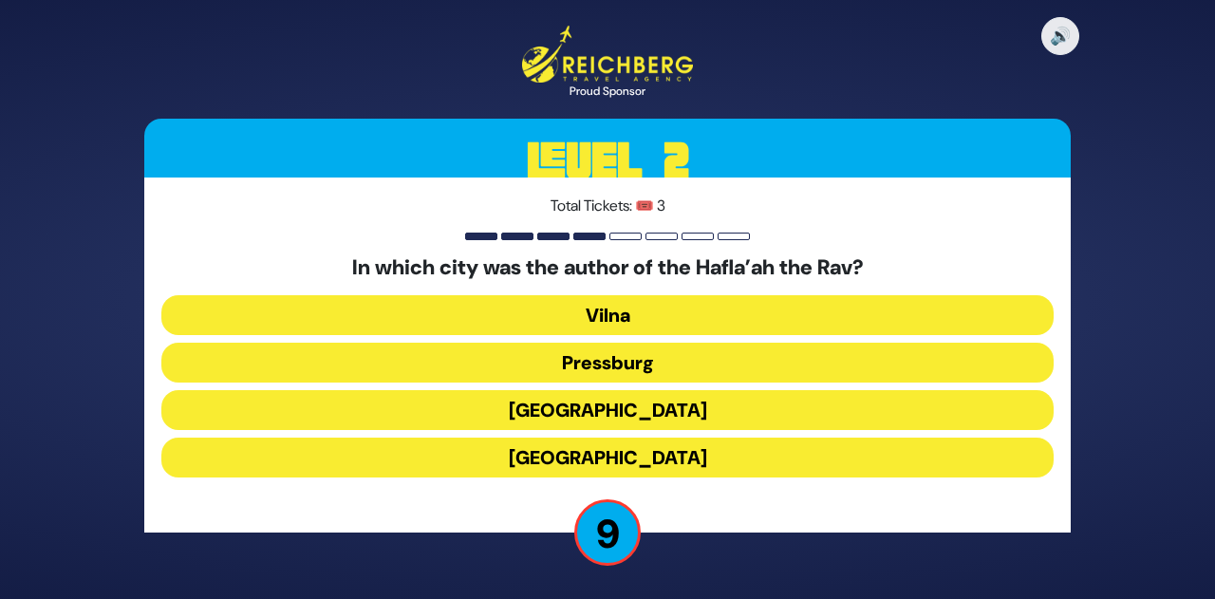
click at [634, 407] on button "Frankfurt" at bounding box center [607, 410] width 892 height 40
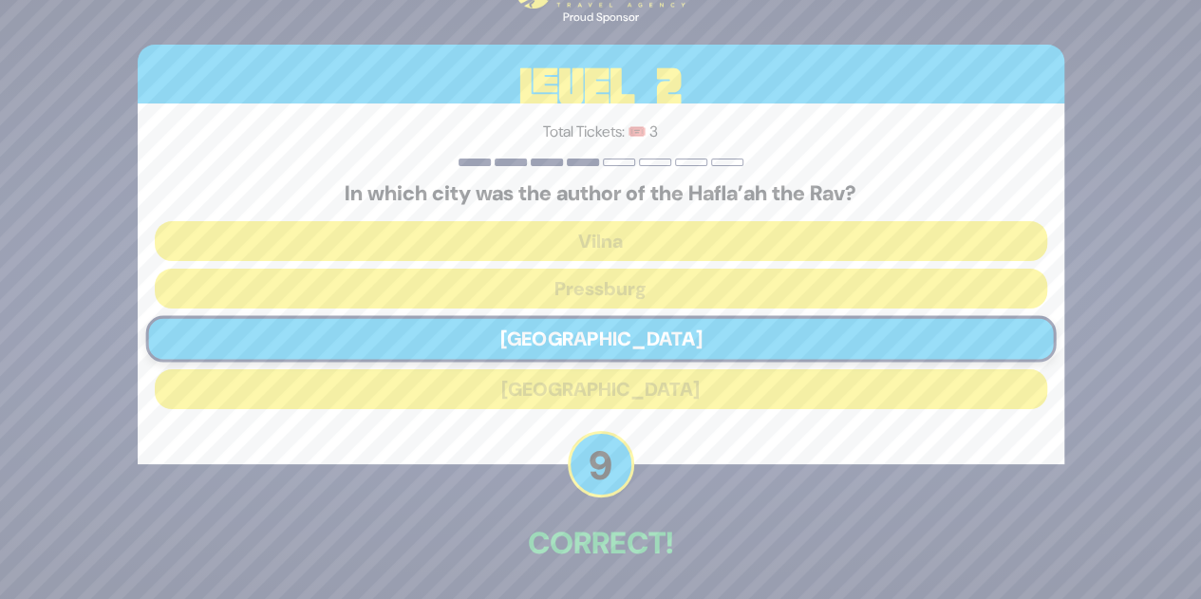
scroll to position [70, 0]
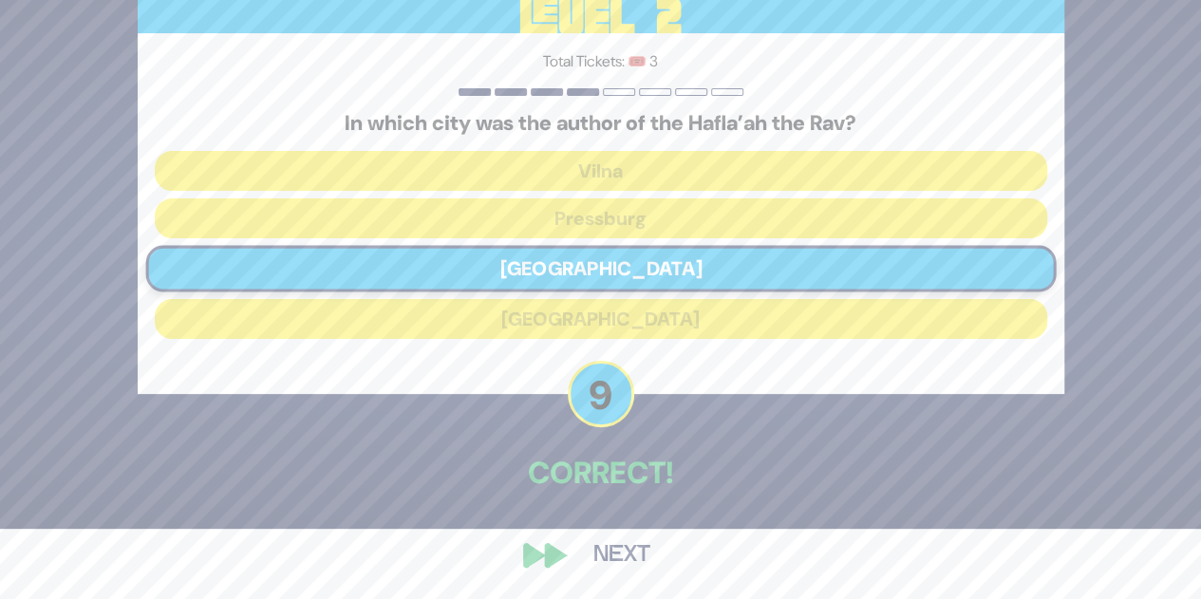
click at [627, 564] on button "Next" at bounding box center [622, 555] width 110 height 44
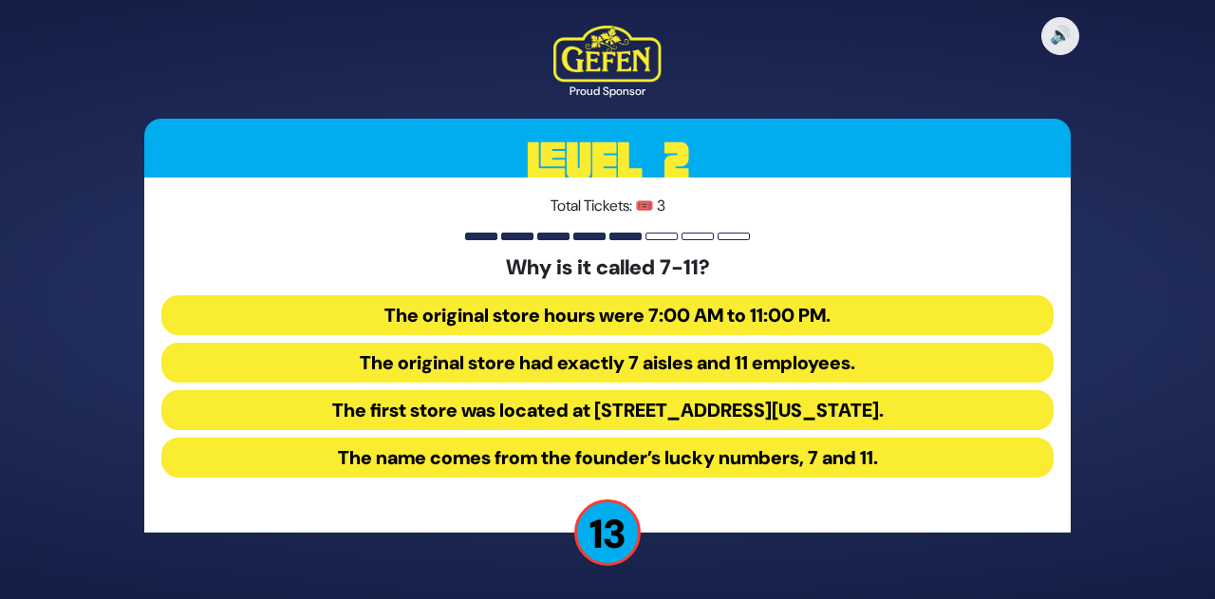
click at [662, 310] on button "The original store hours were 7:00 AM to 11:00 PM." at bounding box center [607, 315] width 892 height 40
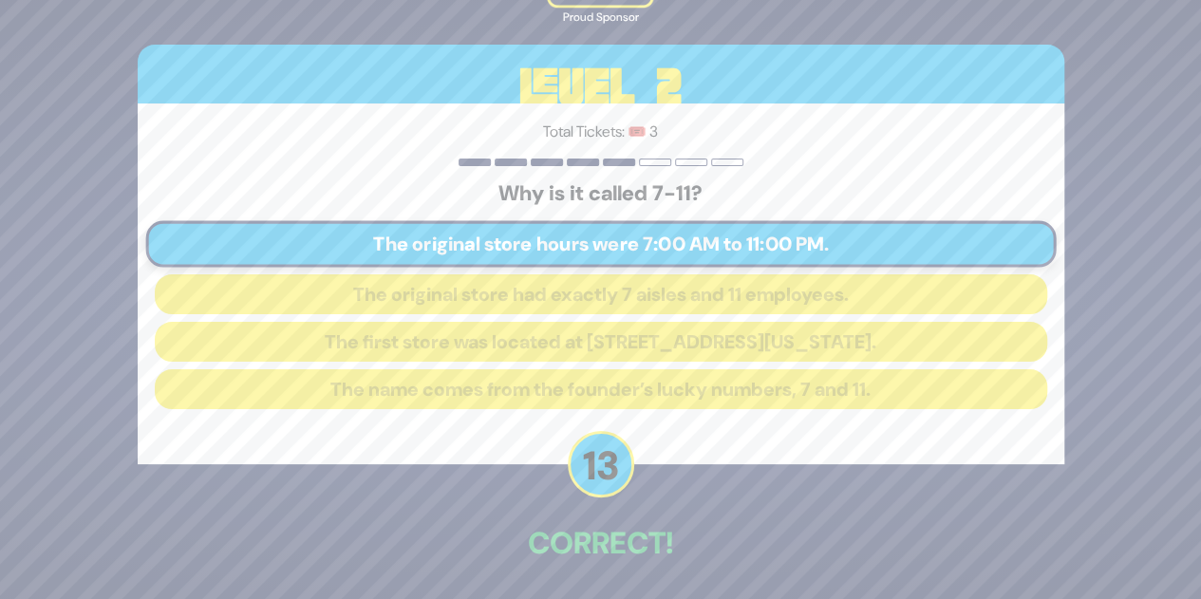
scroll to position [70, 0]
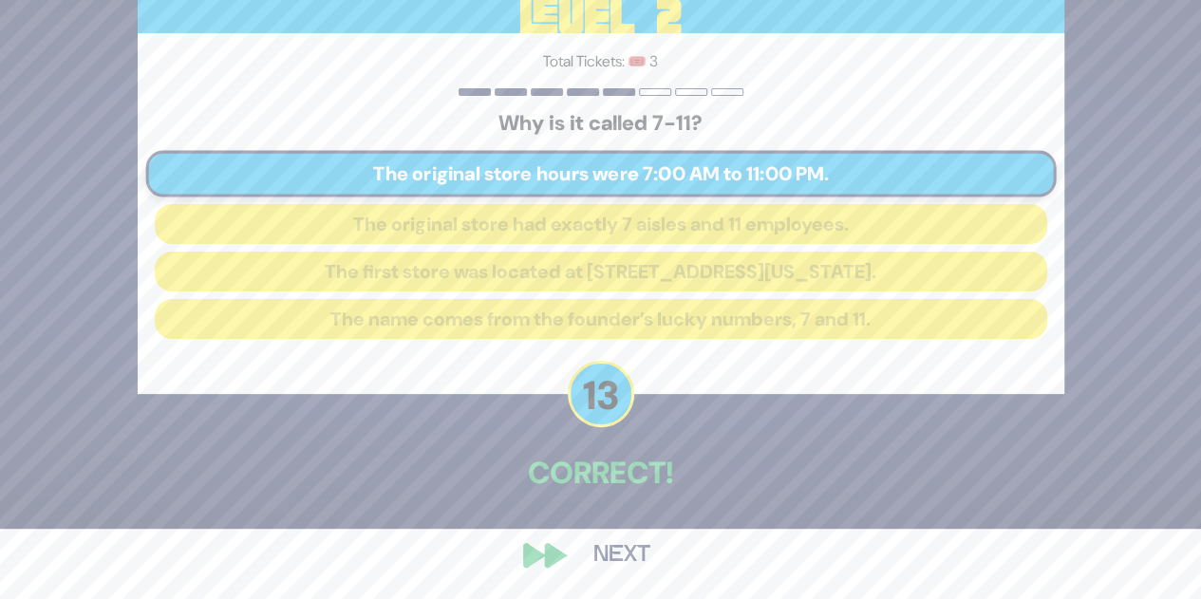
click at [615, 551] on button "Next" at bounding box center [622, 555] width 110 height 44
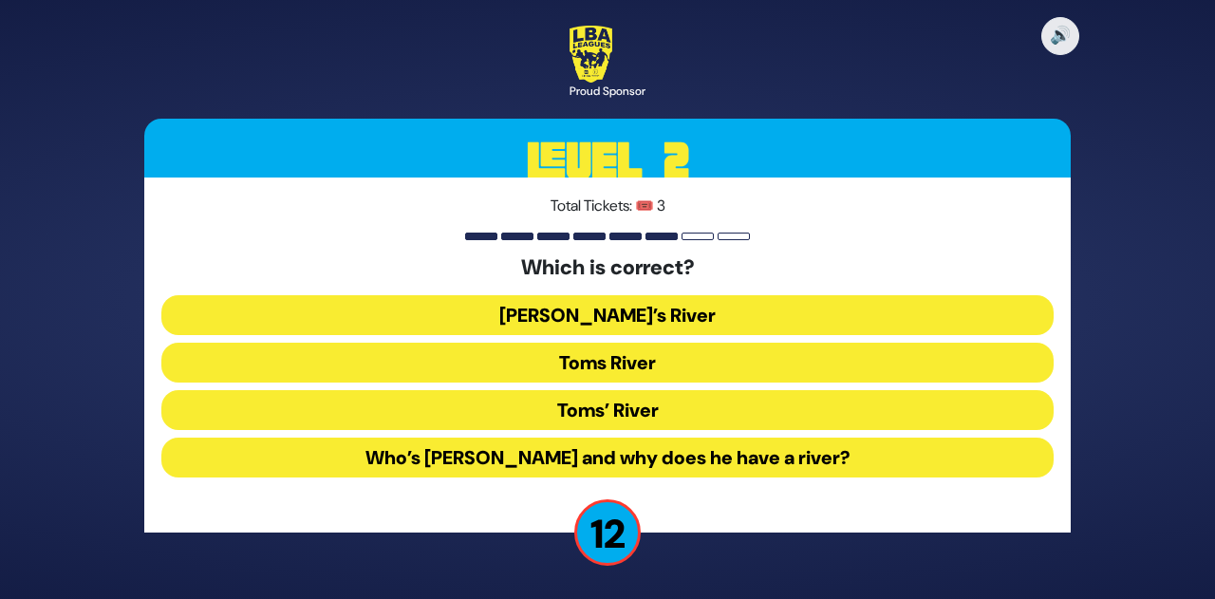
click at [663, 358] on button "Toms River" at bounding box center [607, 363] width 892 height 40
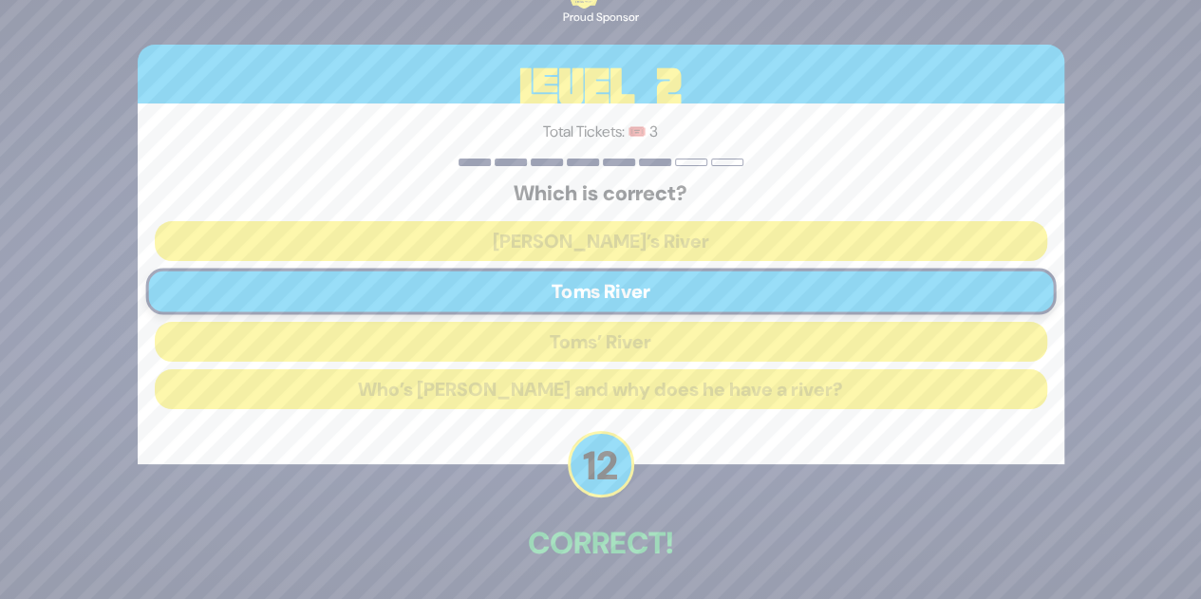
scroll to position [70, 0]
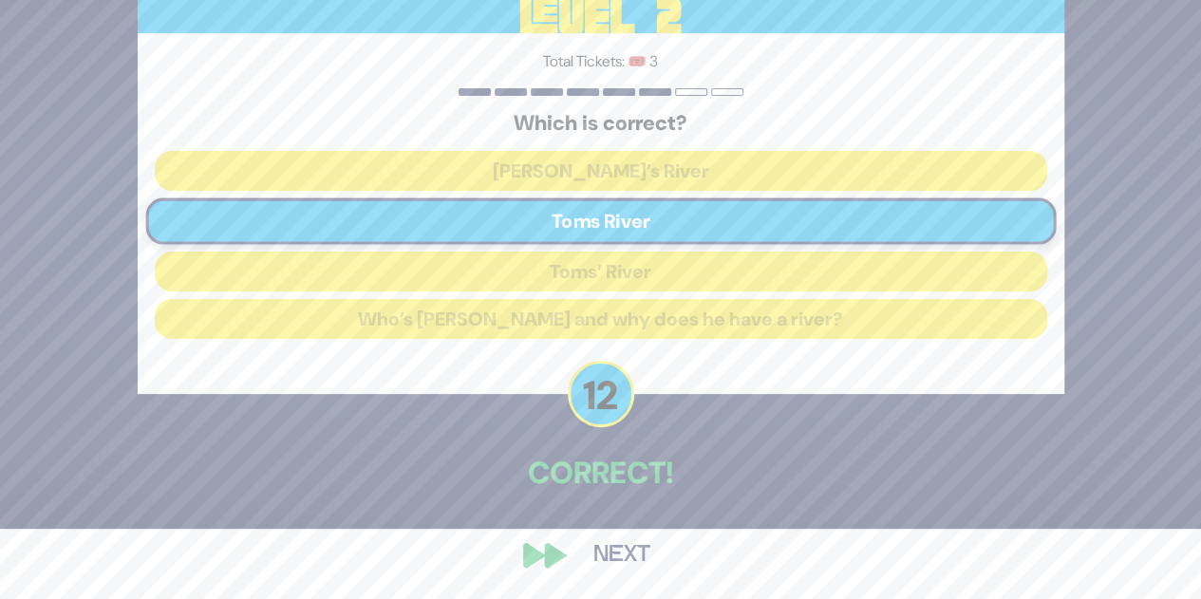
click at [622, 555] on button "Next" at bounding box center [622, 555] width 110 height 44
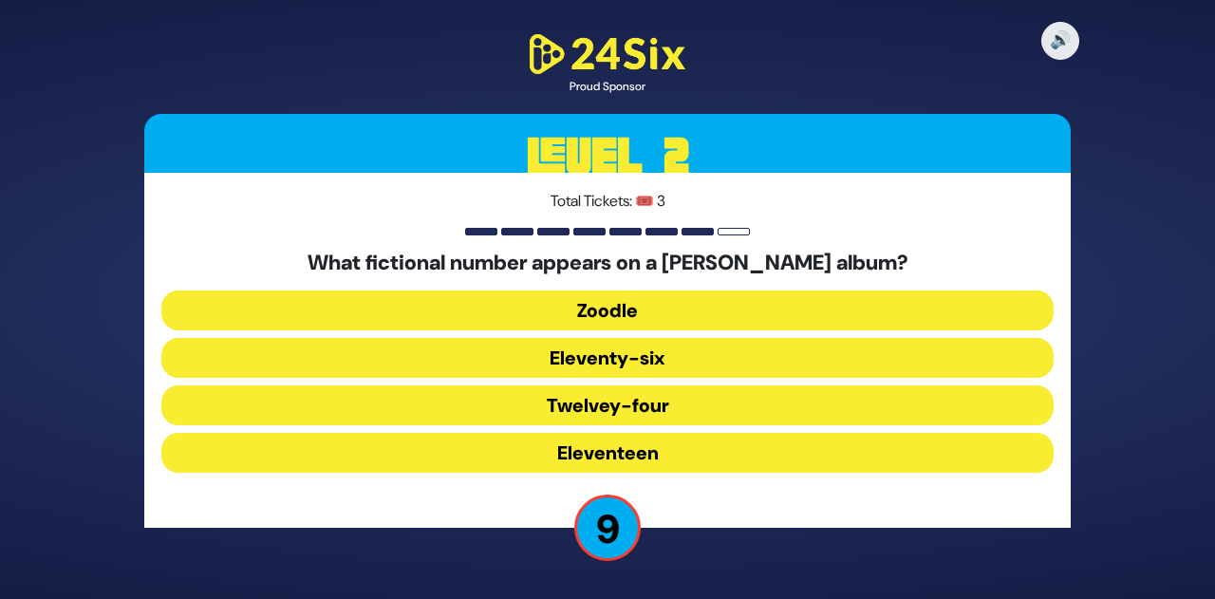
click at [678, 358] on button "Eleventy-six" at bounding box center [607, 358] width 892 height 40
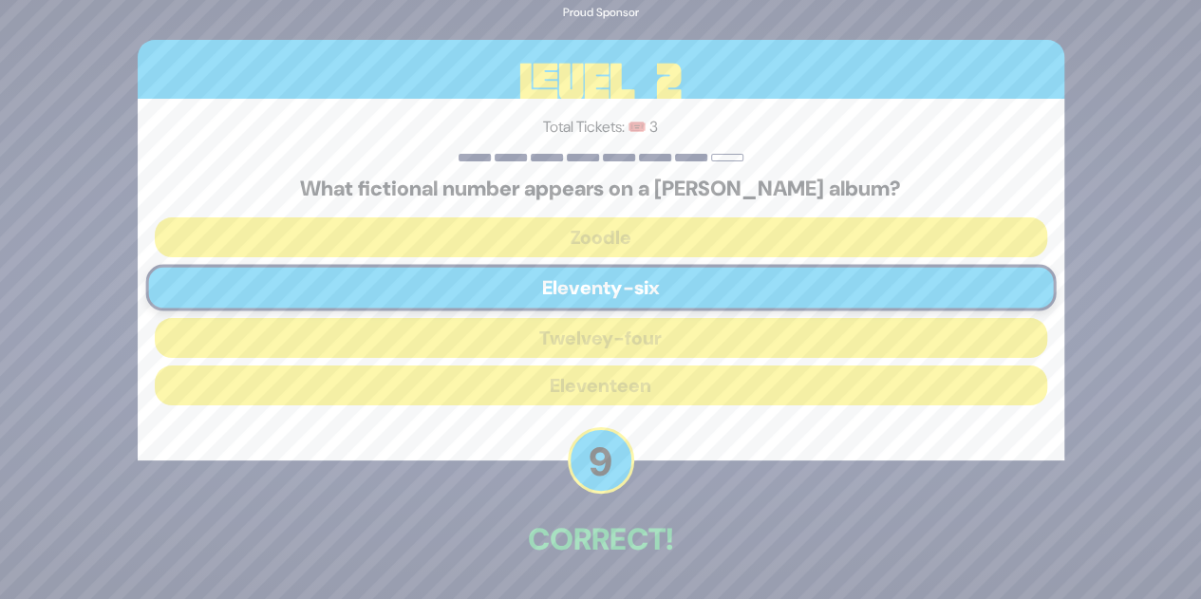
scroll to position [66, 0]
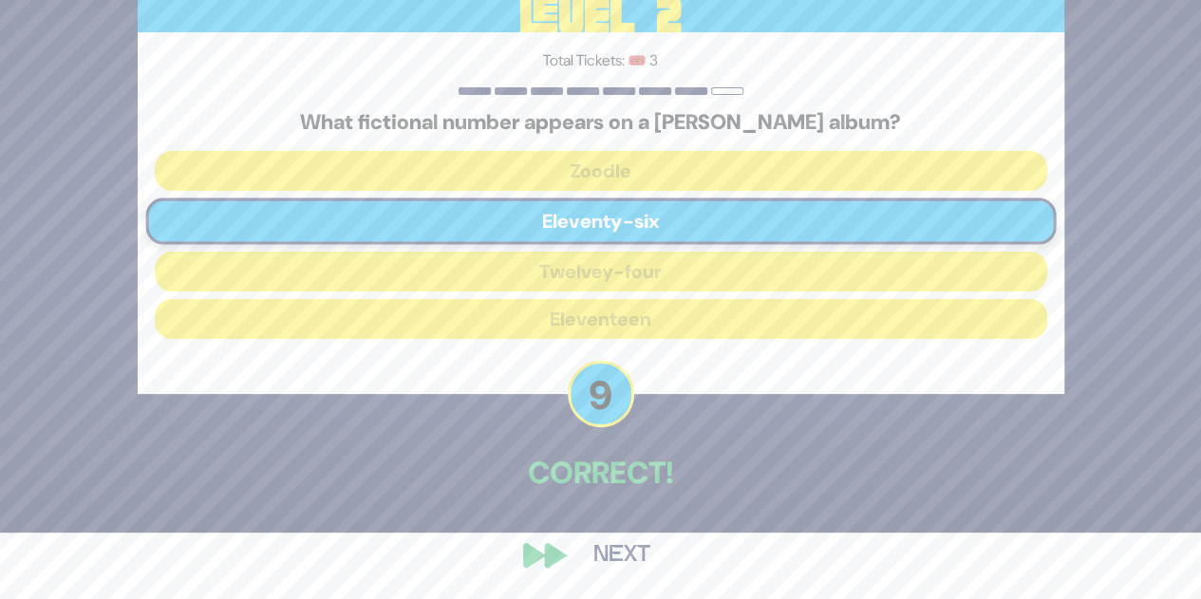
click at [625, 551] on button "Next" at bounding box center [622, 555] width 110 height 44
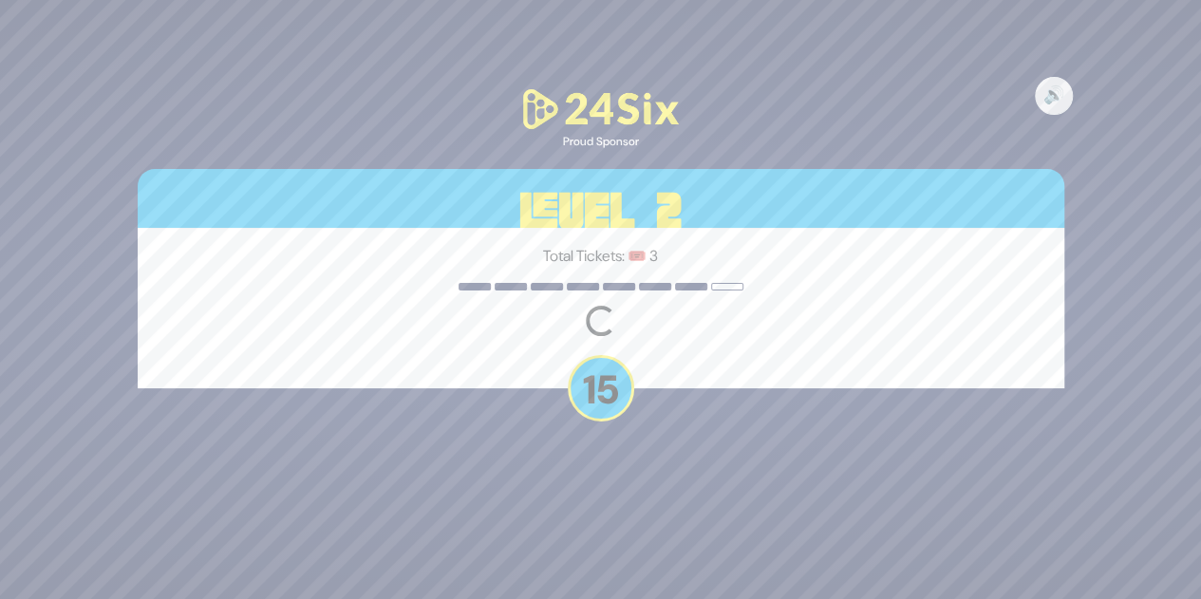
scroll to position [0, 0]
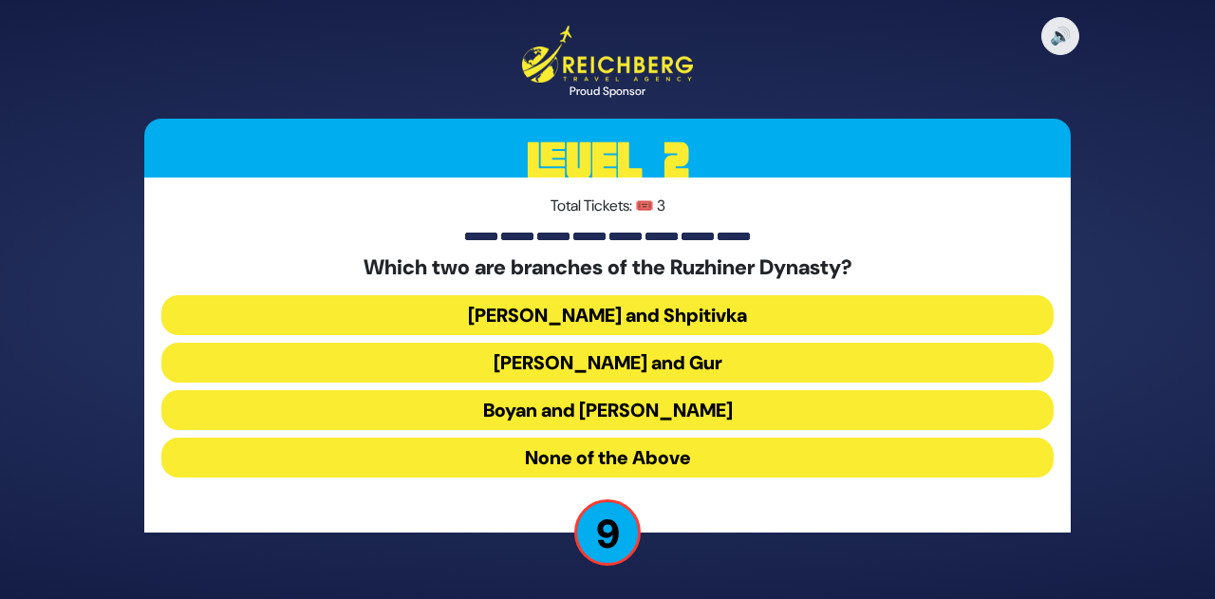
click at [645, 454] on button "None of the Above" at bounding box center [607, 458] width 892 height 40
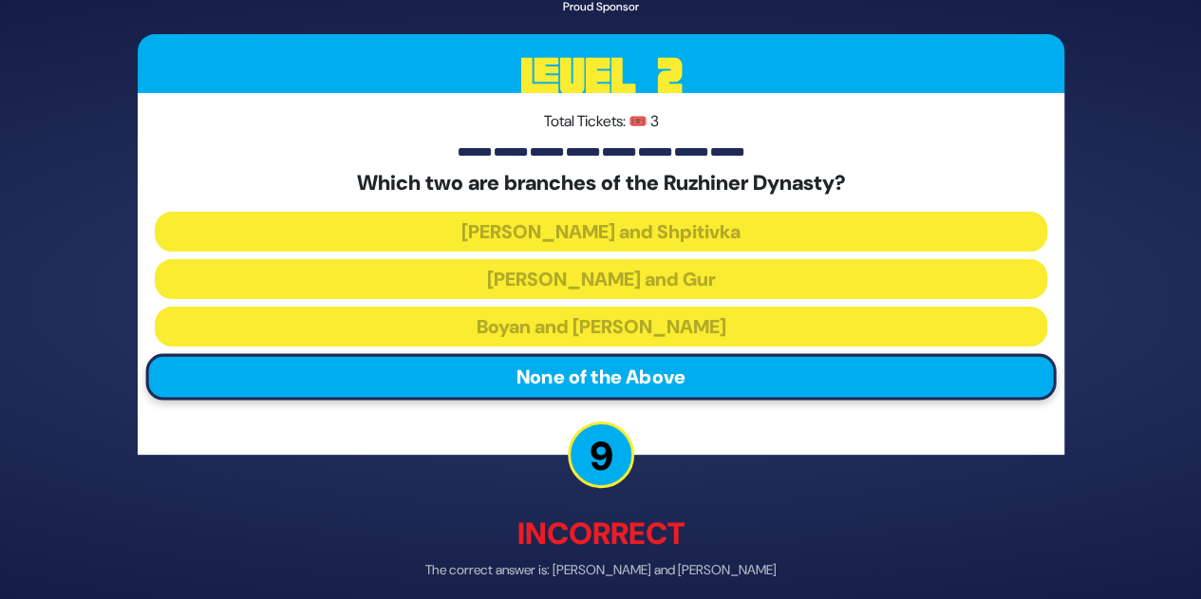
scroll to position [80, 0]
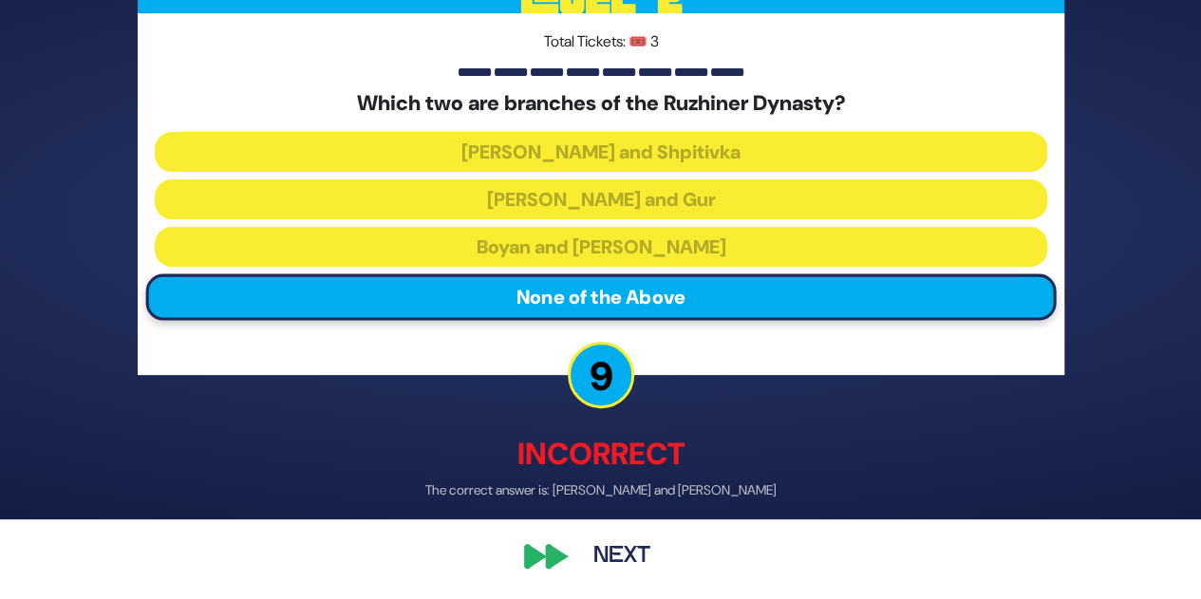
click at [630, 557] on button "Next" at bounding box center [622, 555] width 110 height 44
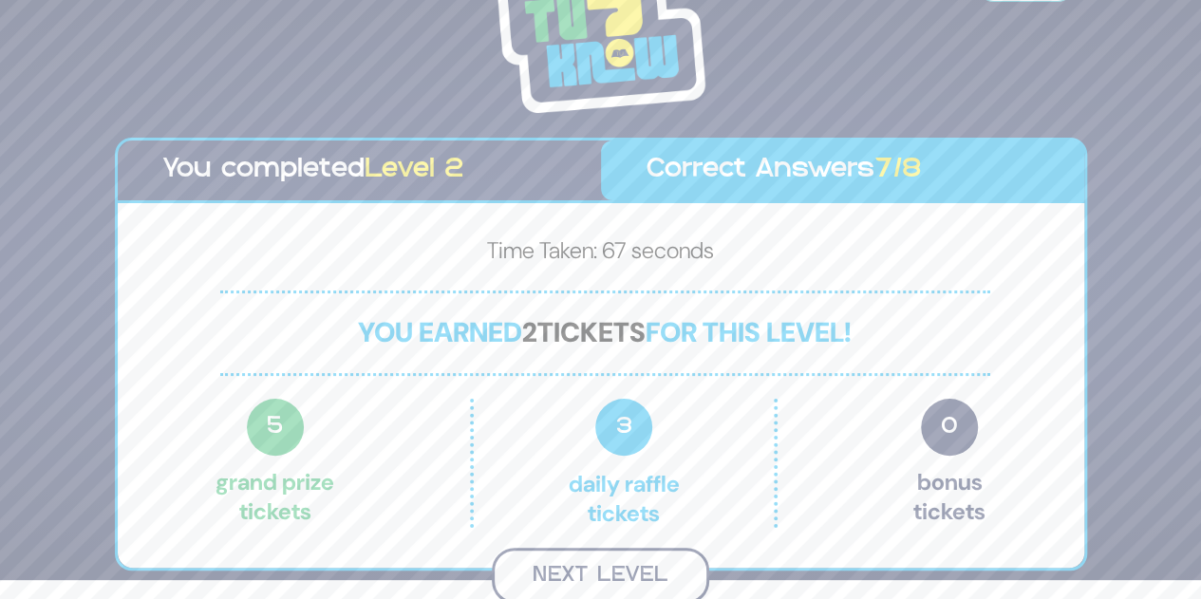
scroll to position [16, 0]
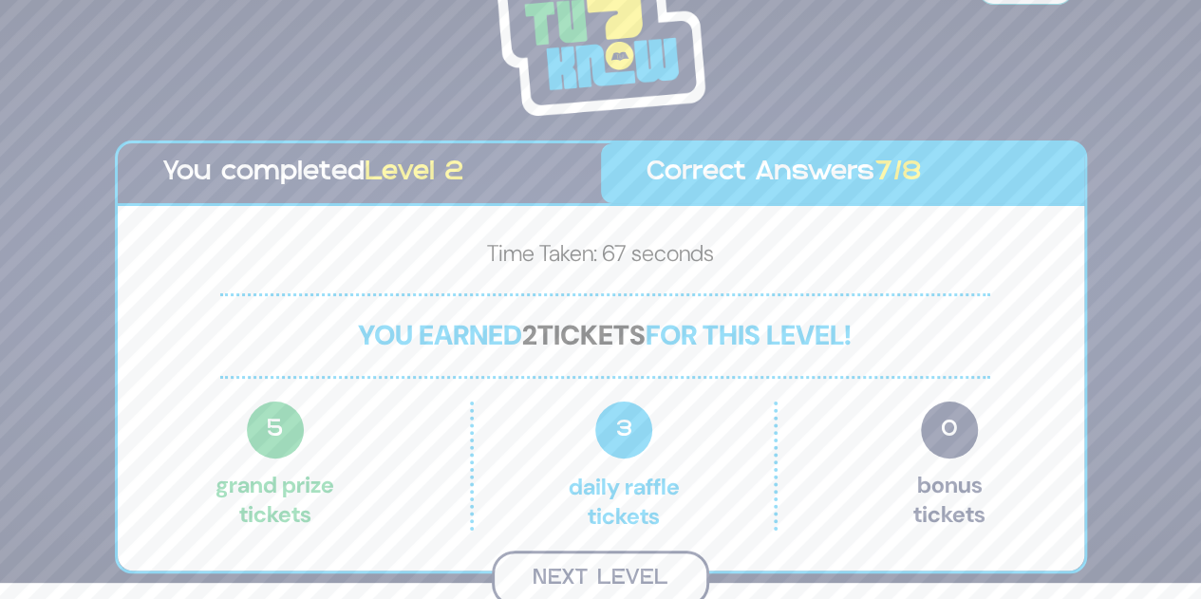
click at [570, 574] on button "Next Level" at bounding box center [600, 579] width 217 height 56
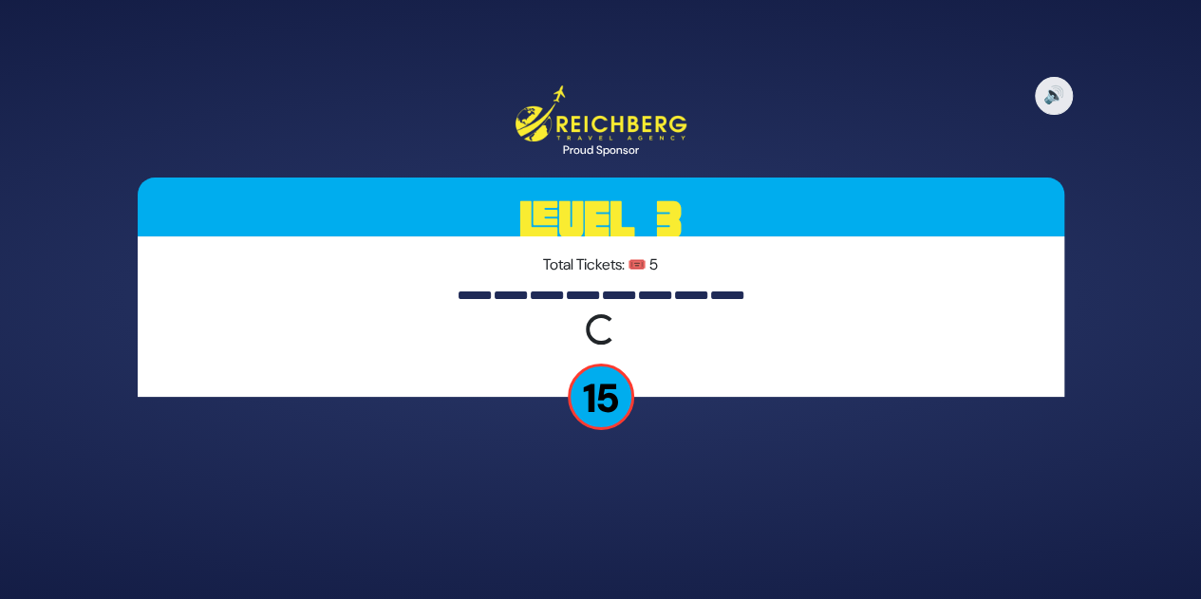
scroll to position [0, 0]
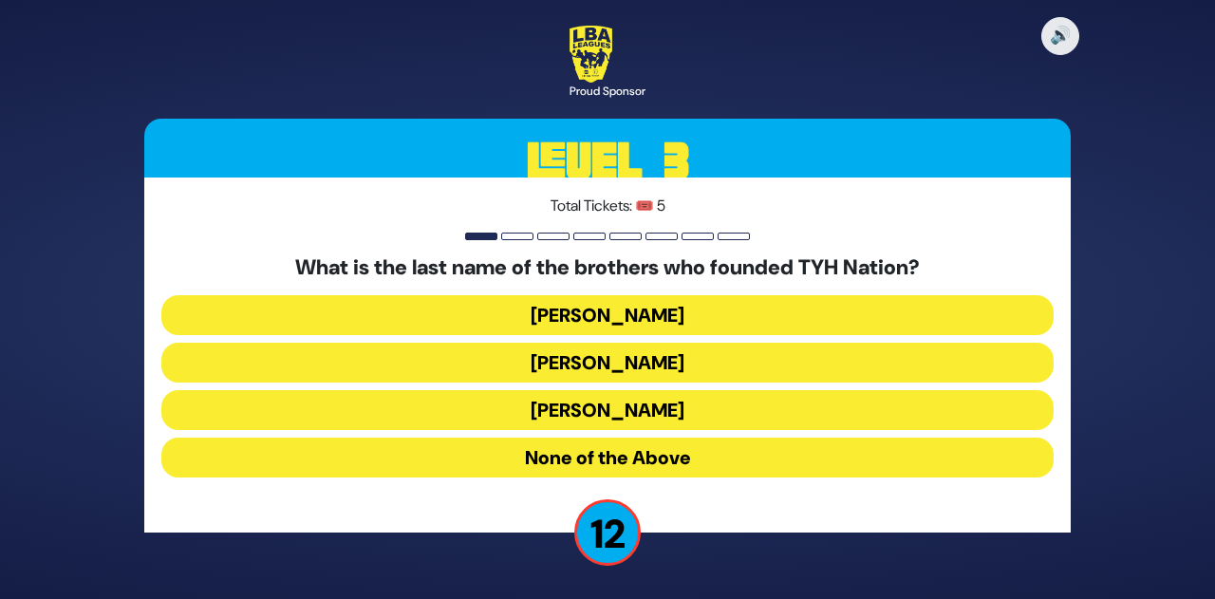
click at [579, 299] on button "Blumstein" at bounding box center [607, 315] width 892 height 40
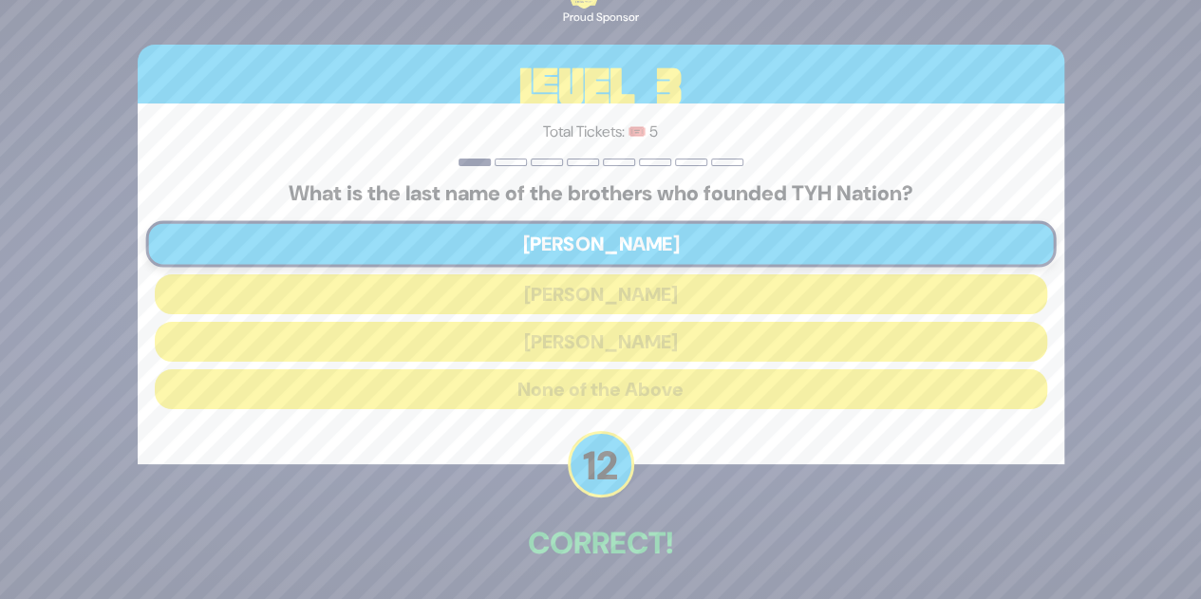
scroll to position [70, 0]
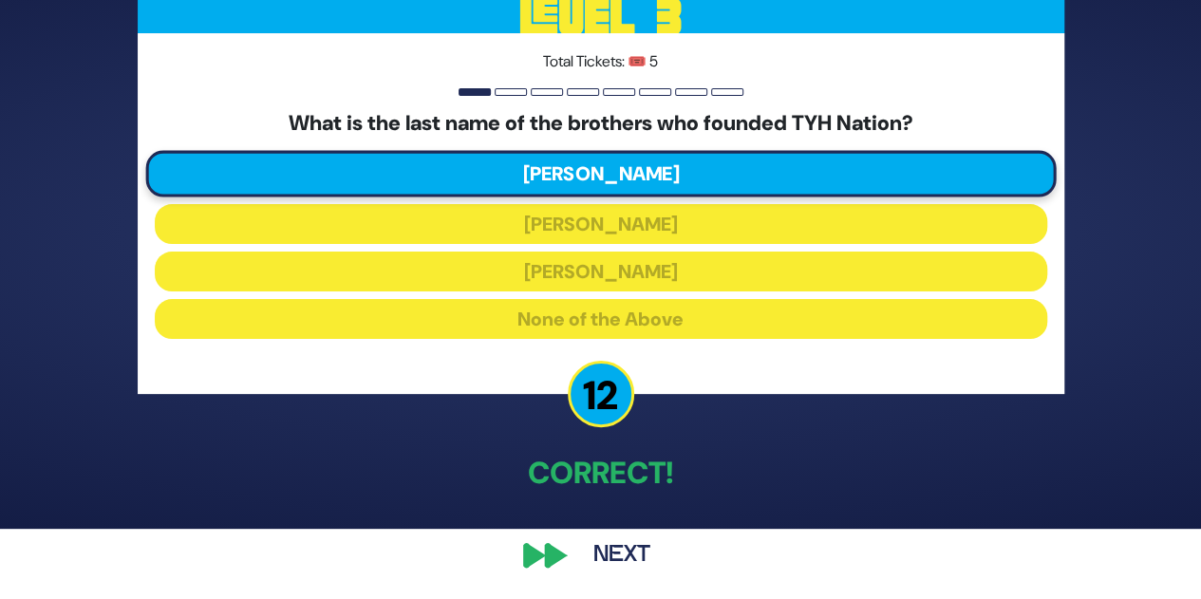
click at [611, 557] on button "Next" at bounding box center [622, 555] width 110 height 44
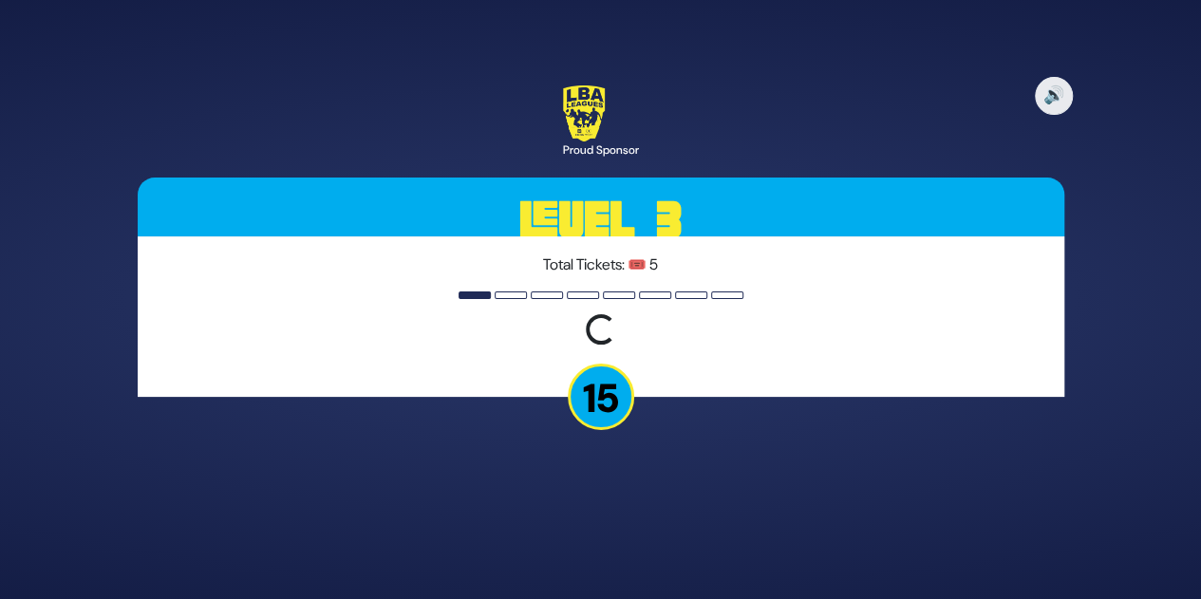
scroll to position [0, 0]
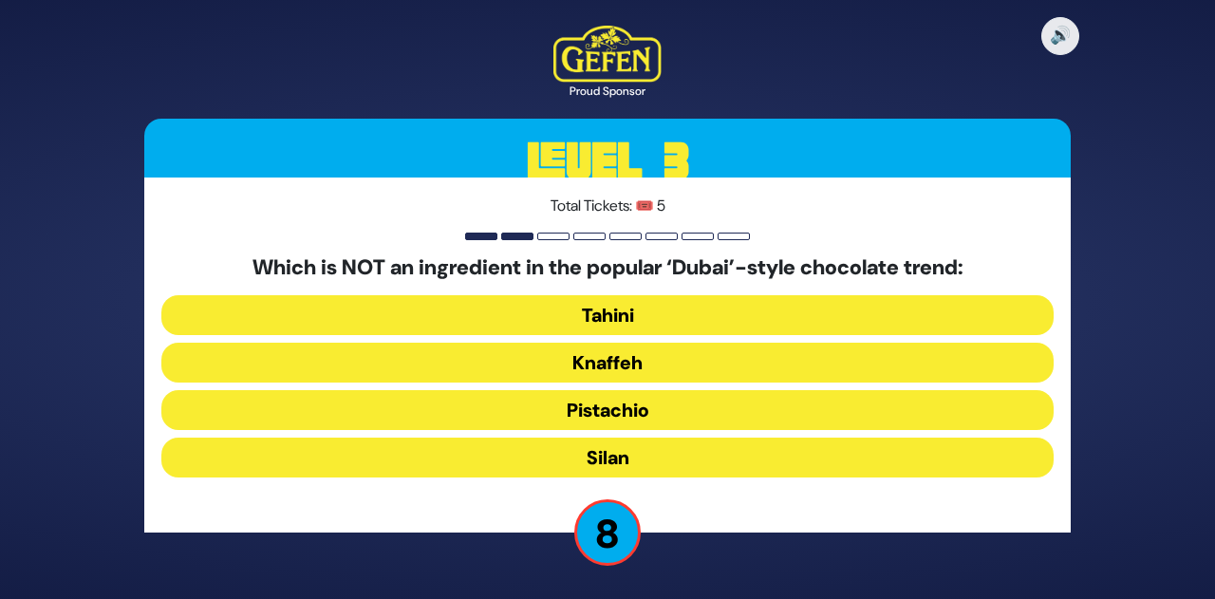
click at [625, 458] on button "Silan" at bounding box center [607, 458] width 892 height 40
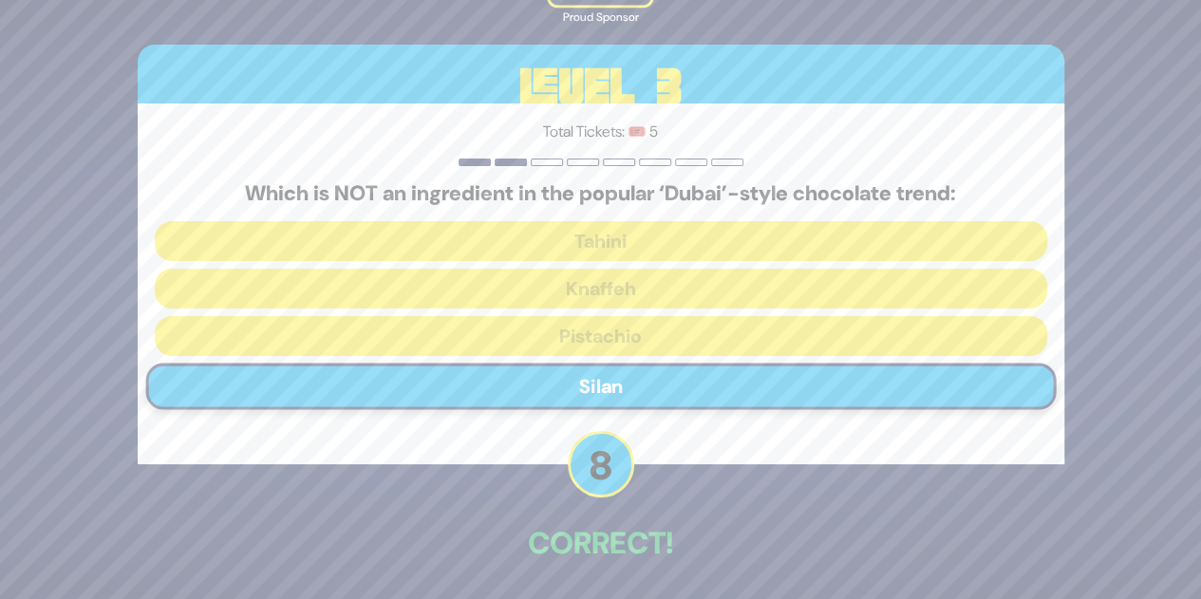
scroll to position [70, 0]
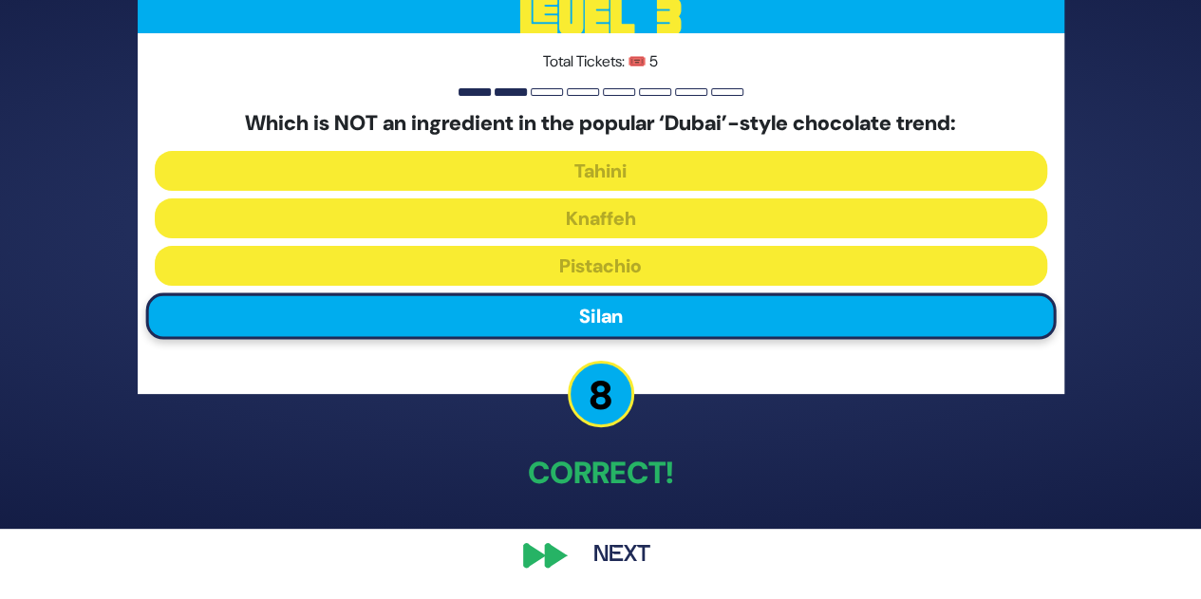
click at [594, 553] on button "Next" at bounding box center [622, 555] width 110 height 44
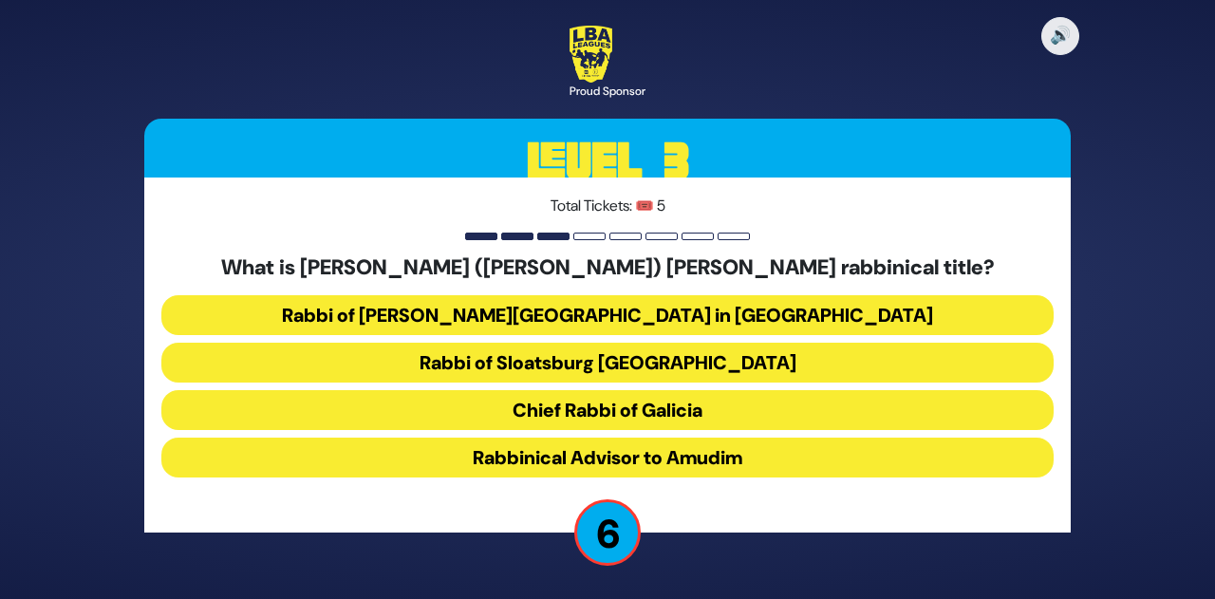
click at [771, 320] on button "Rabbi of Temple Beth El in Boro Park" at bounding box center [607, 315] width 892 height 40
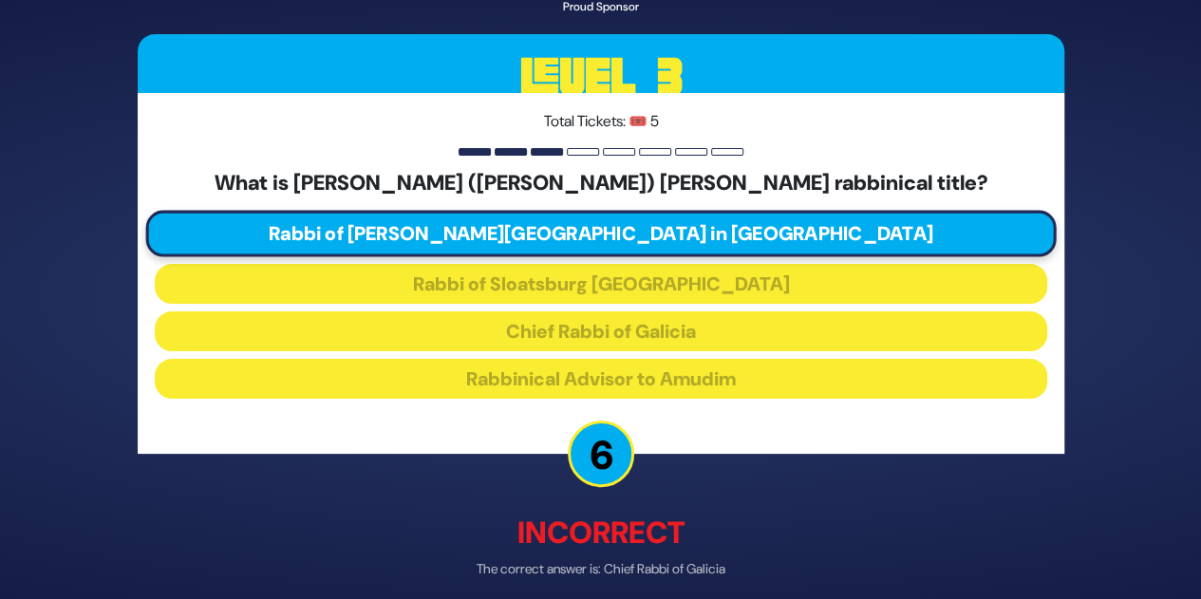
scroll to position [81, 0]
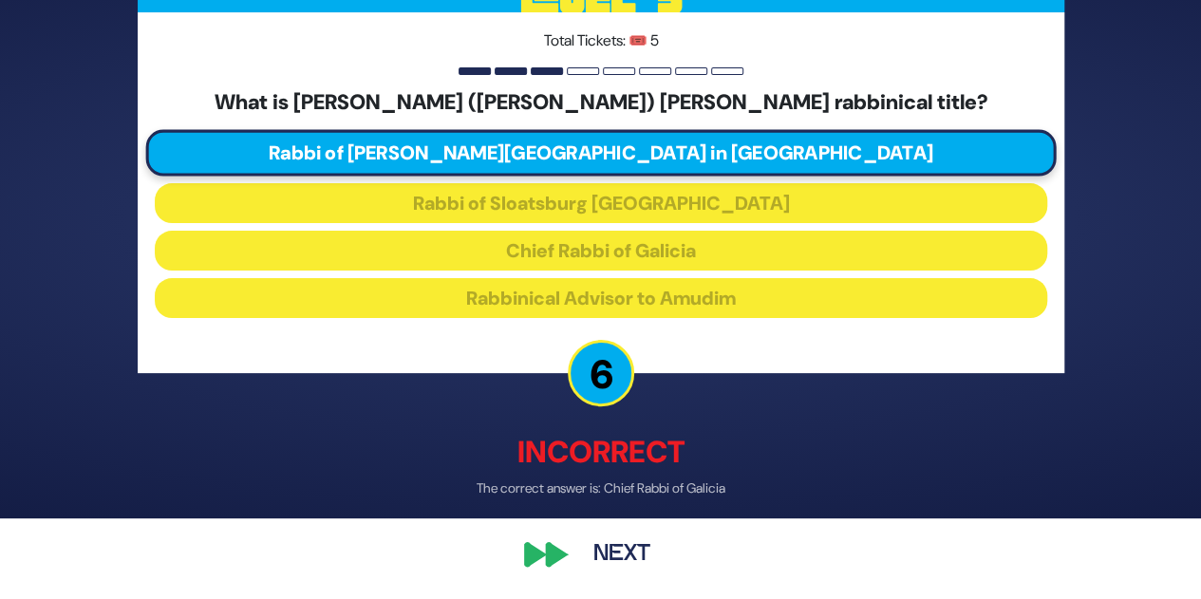
click at [617, 536] on button "Next" at bounding box center [622, 555] width 110 height 44
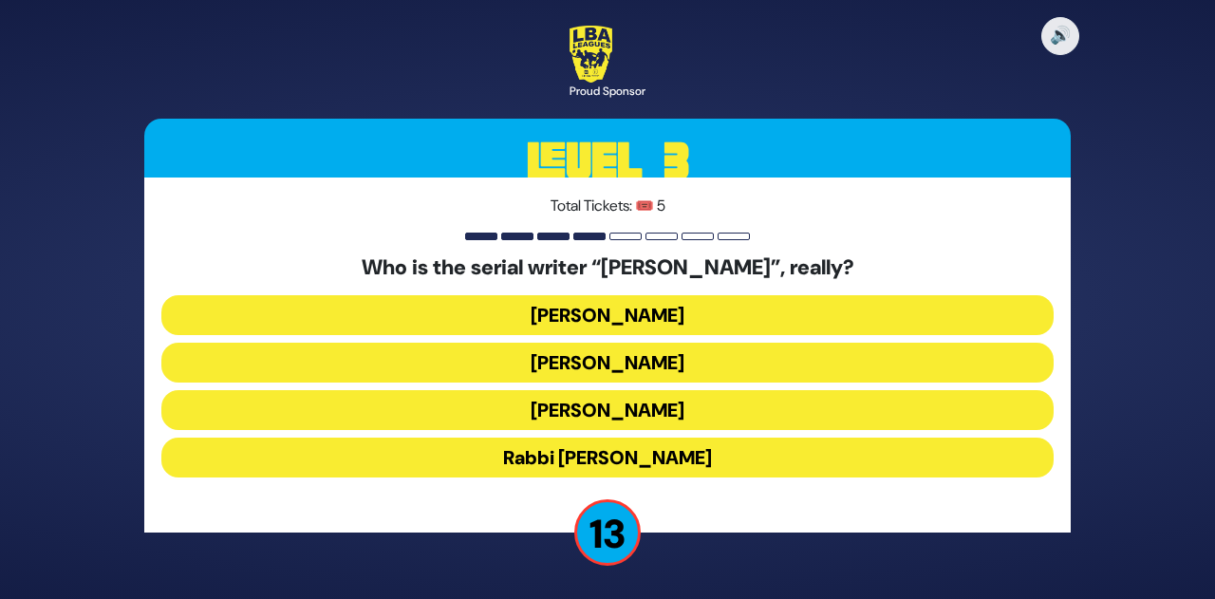
click at [627, 360] on button "Yisroel Besser" at bounding box center [607, 363] width 892 height 40
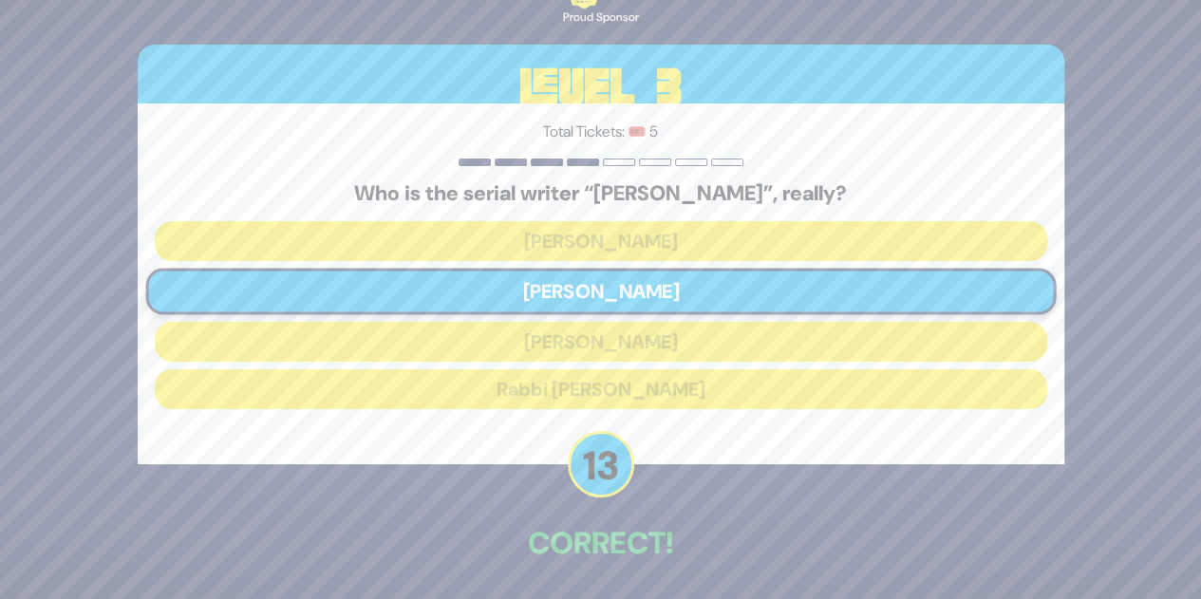
scroll to position [70, 0]
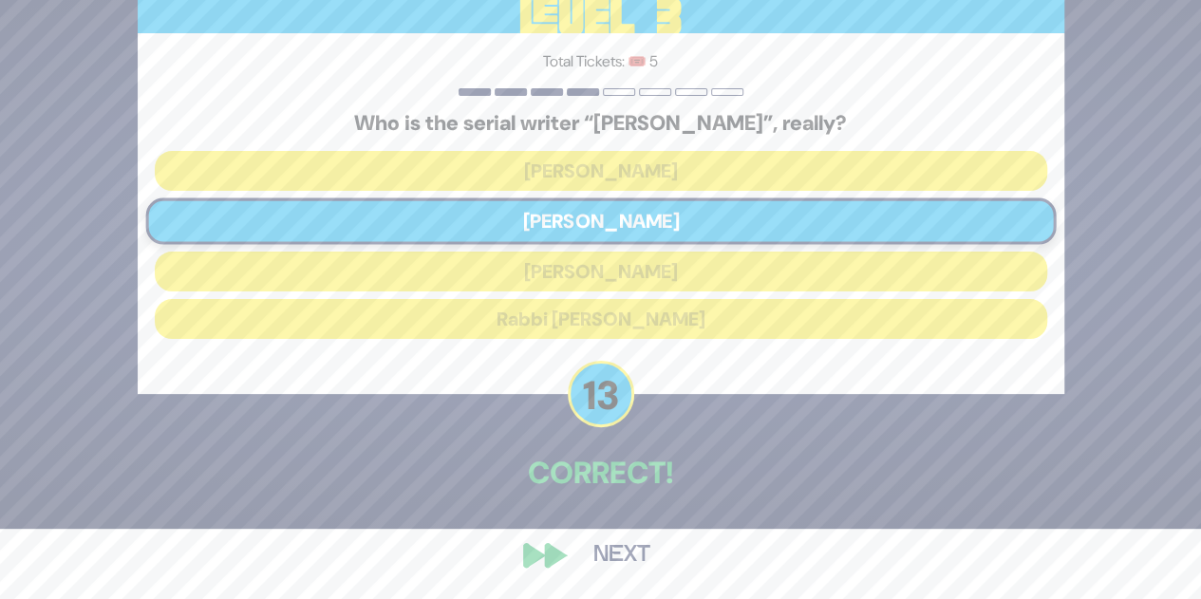
click at [630, 552] on button "Next" at bounding box center [622, 555] width 110 height 44
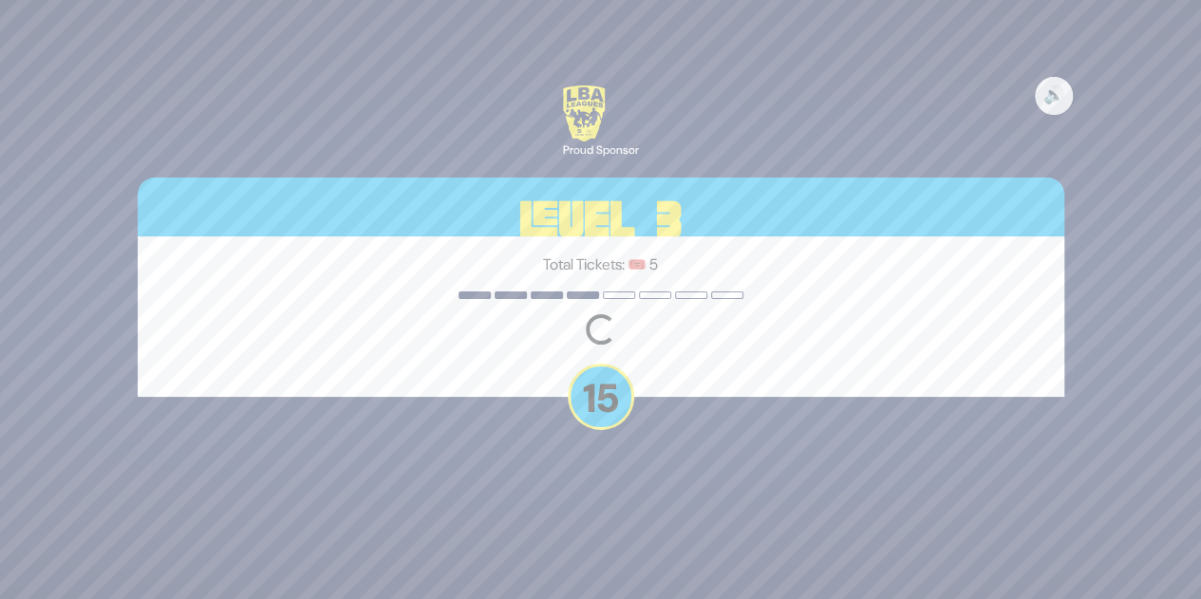
scroll to position [0, 0]
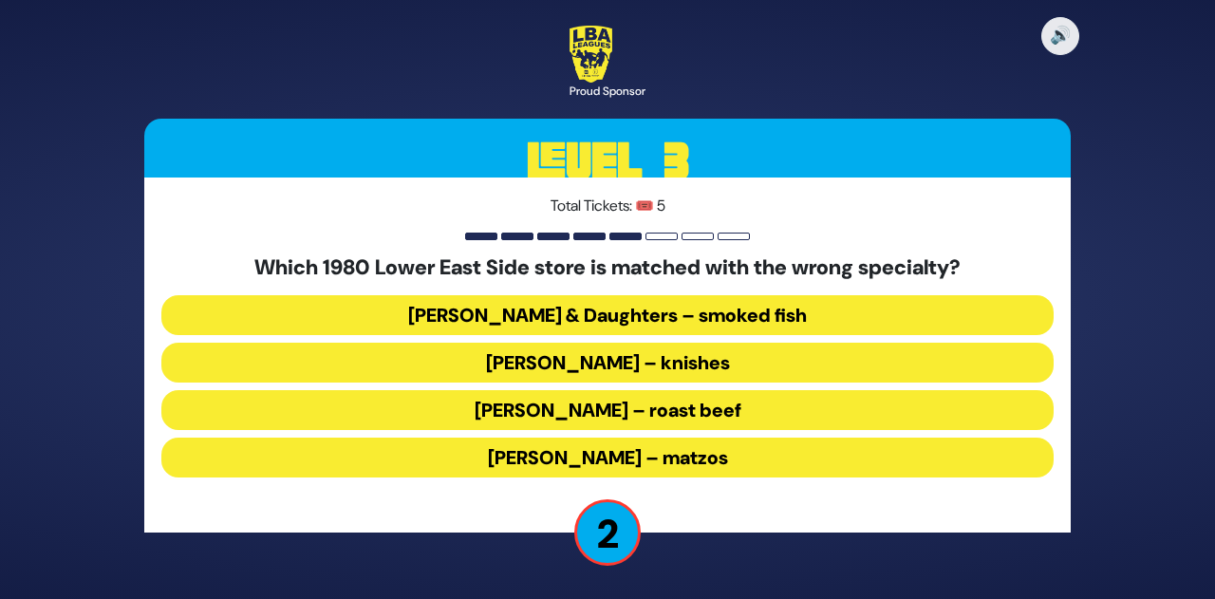
click at [712, 304] on button "Russ & Daughters – smoked fish" at bounding box center [607, 315] width 892 height 40
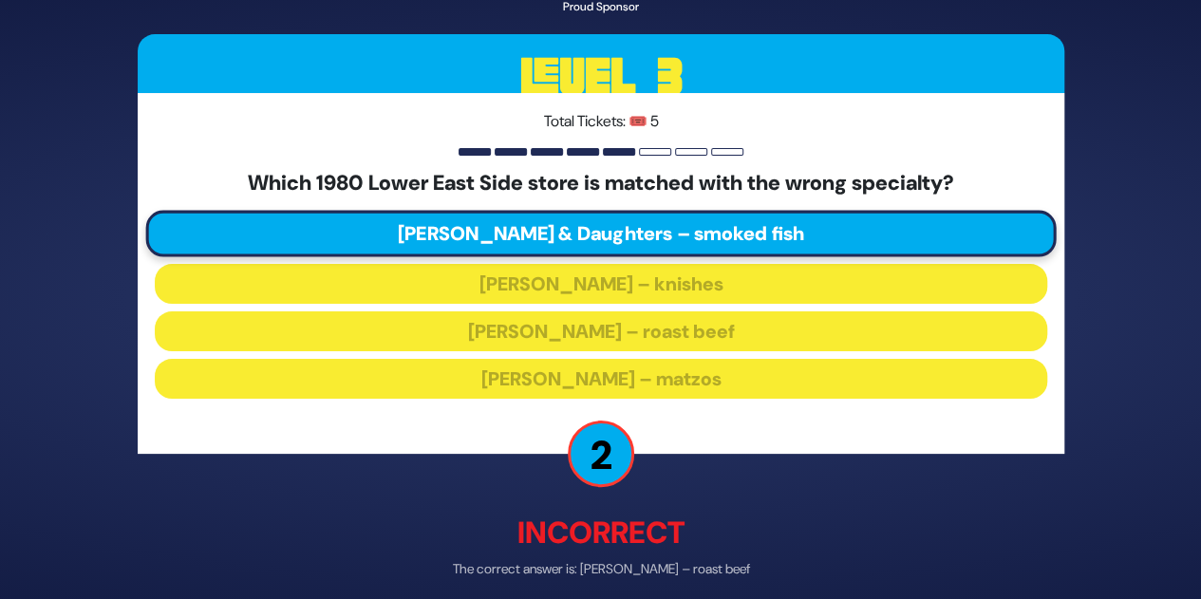
scroll to position [81, 0]
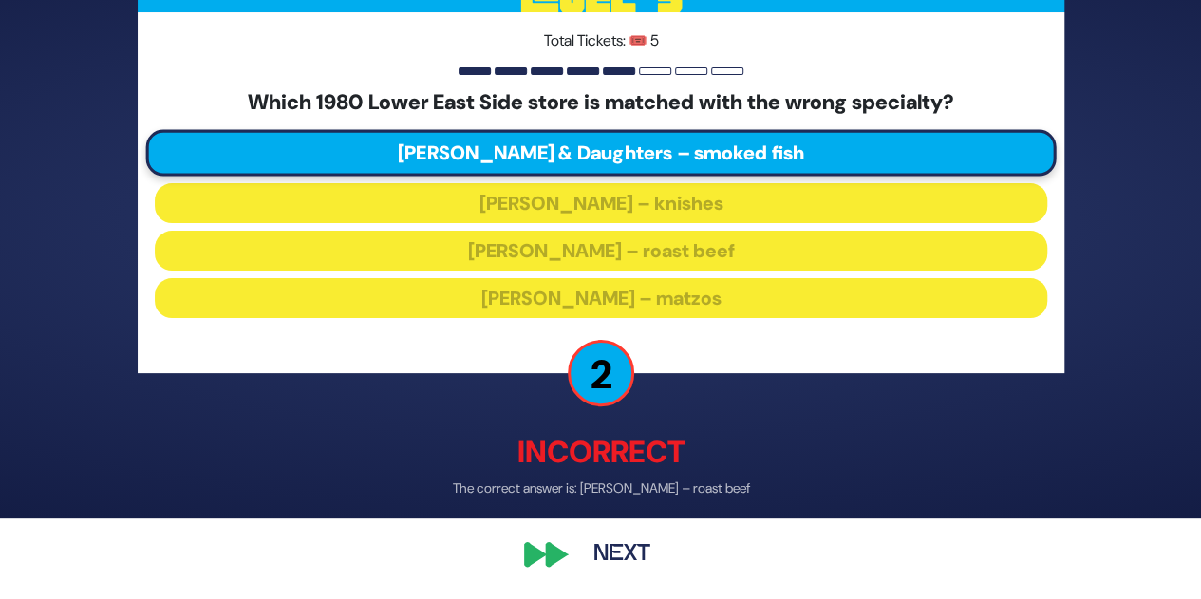
click at [615, 556] on button "Next" at bounding box center [622, 555] width 110 height 44
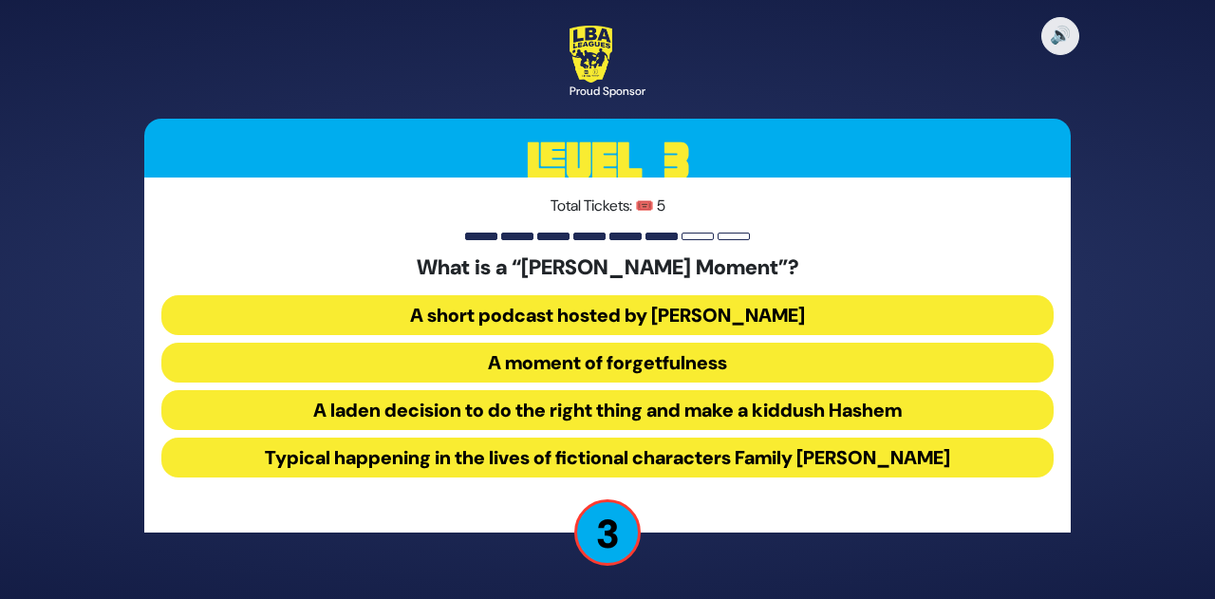
click at [732, 402] on button "A laden decision to do the right thing and make a kiddush Hashem" at bounding box center [607, 410] width 892 height 40
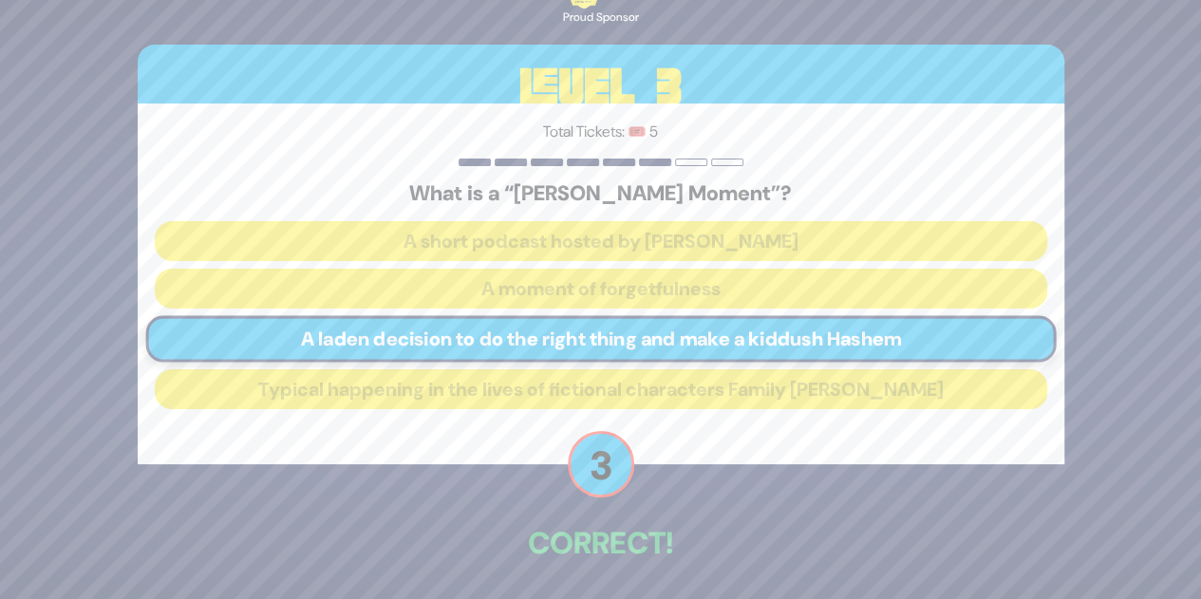
scroll to position [70, 0]
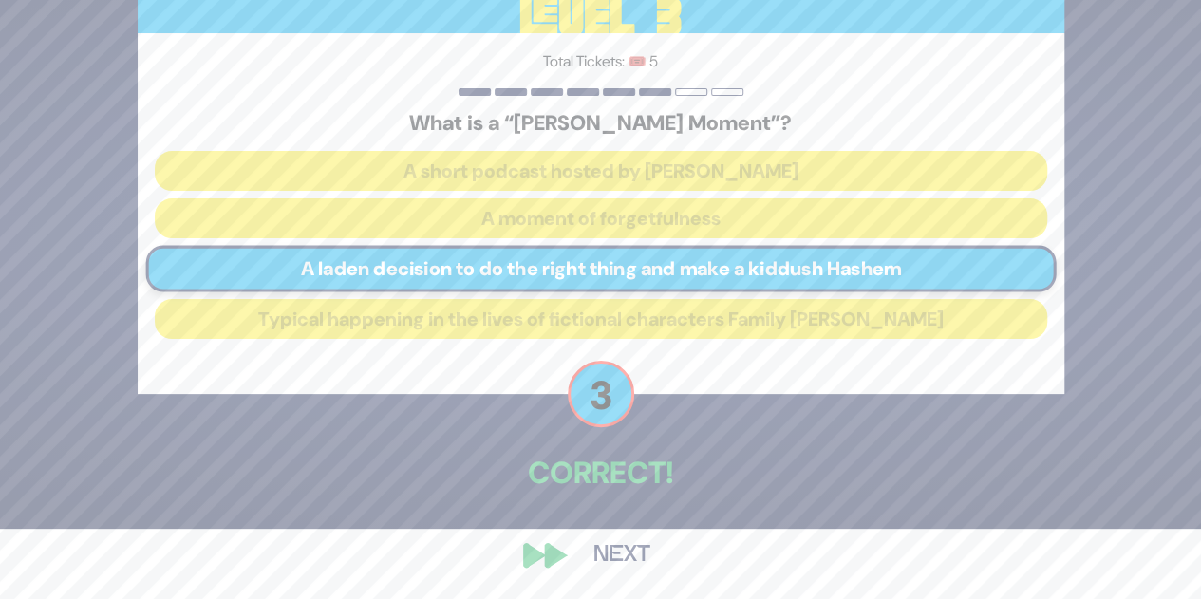
click at [595, 561] on button "Next" at bounding box center [622, 555] width 110 height 44
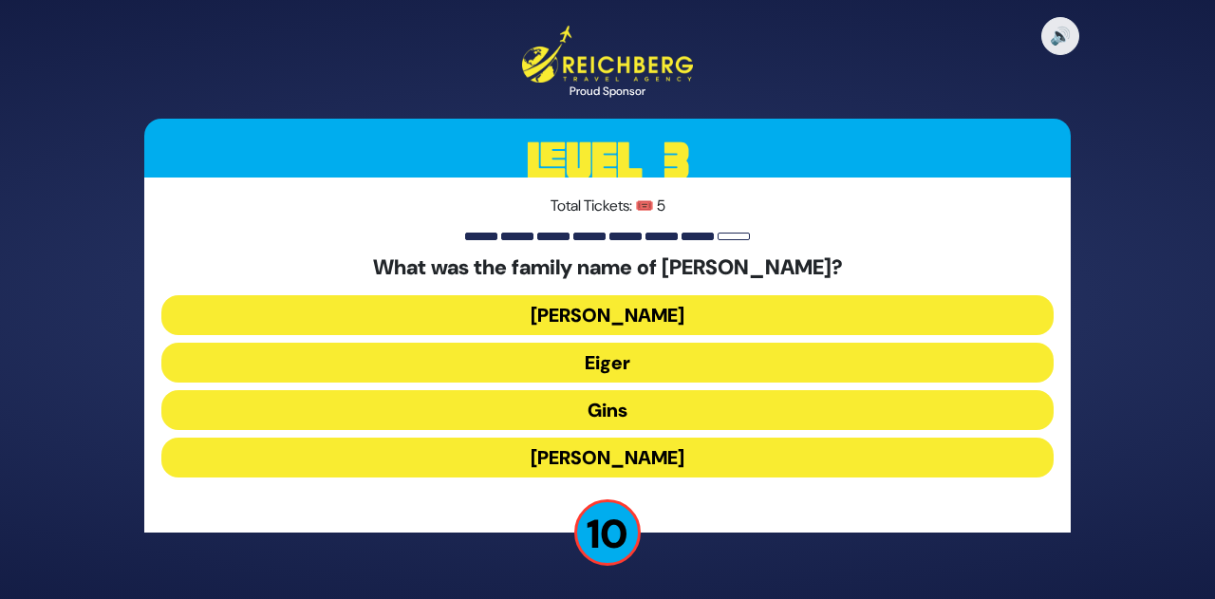
click at [621, 313] on button "Schreiber" at bounding box center [607, 315] width 892 height 40
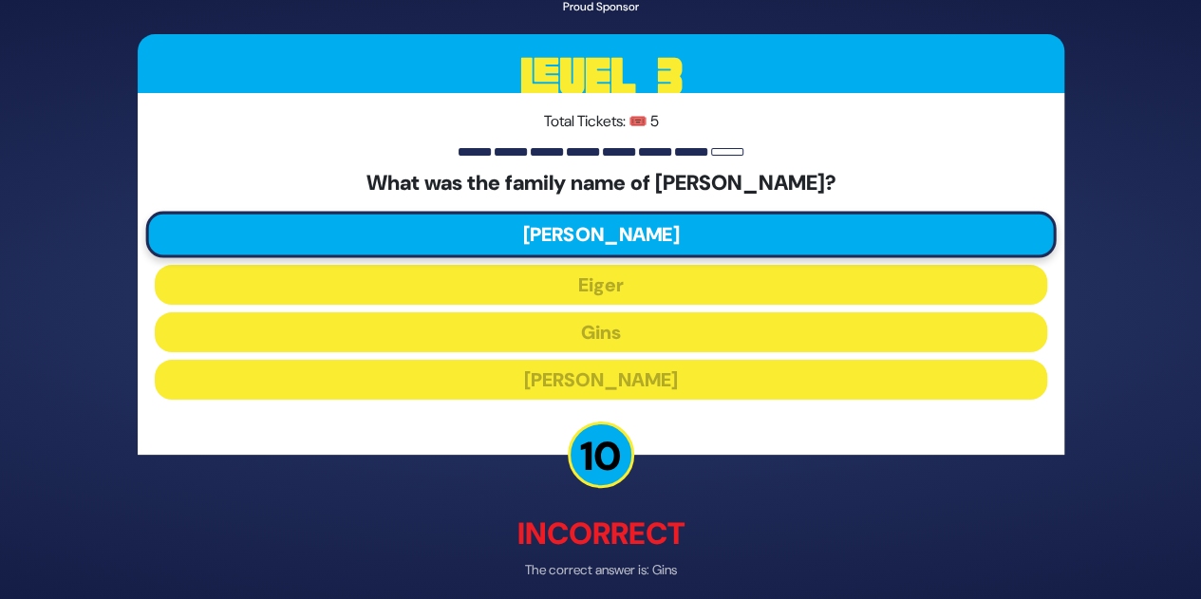
scroll to position [80, 0]
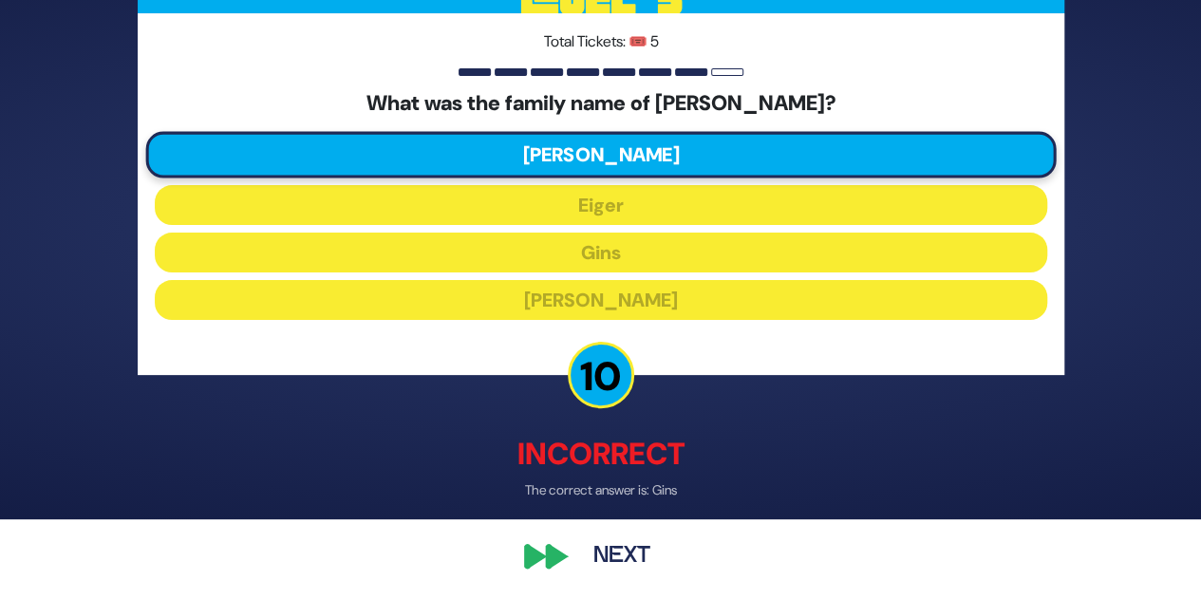
click at [632, 555] on button "Next" at bounding box center [622, 555] width 110 height 44
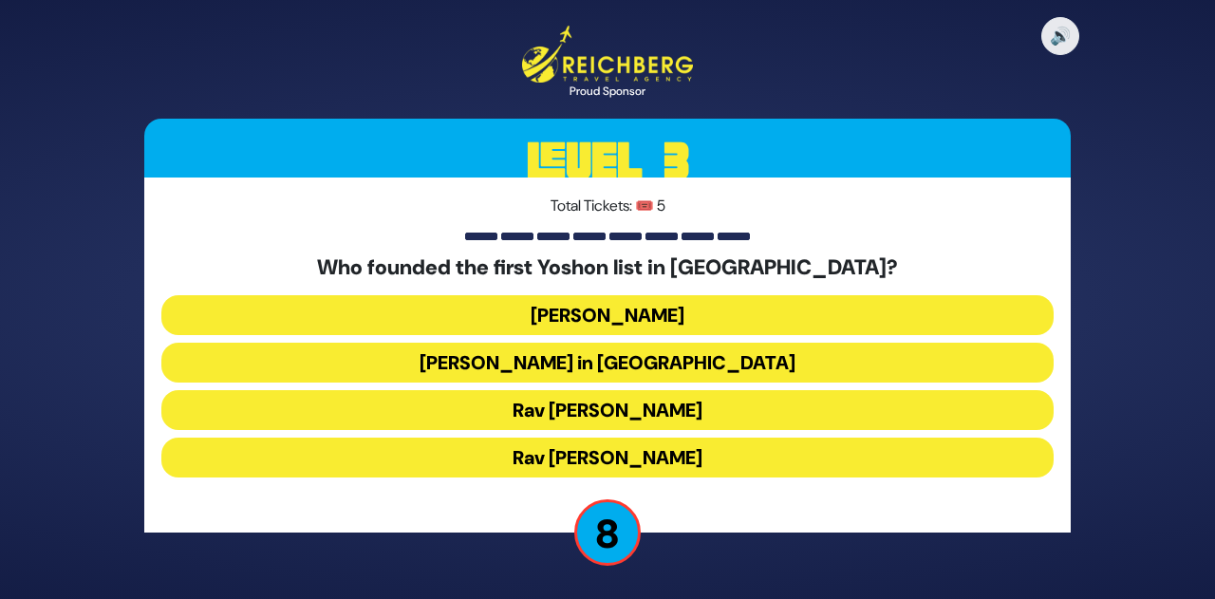
click at [676, 455] on button "Rav Moshe Heinemann" at bounding box center [607, 458] width 892 height 40
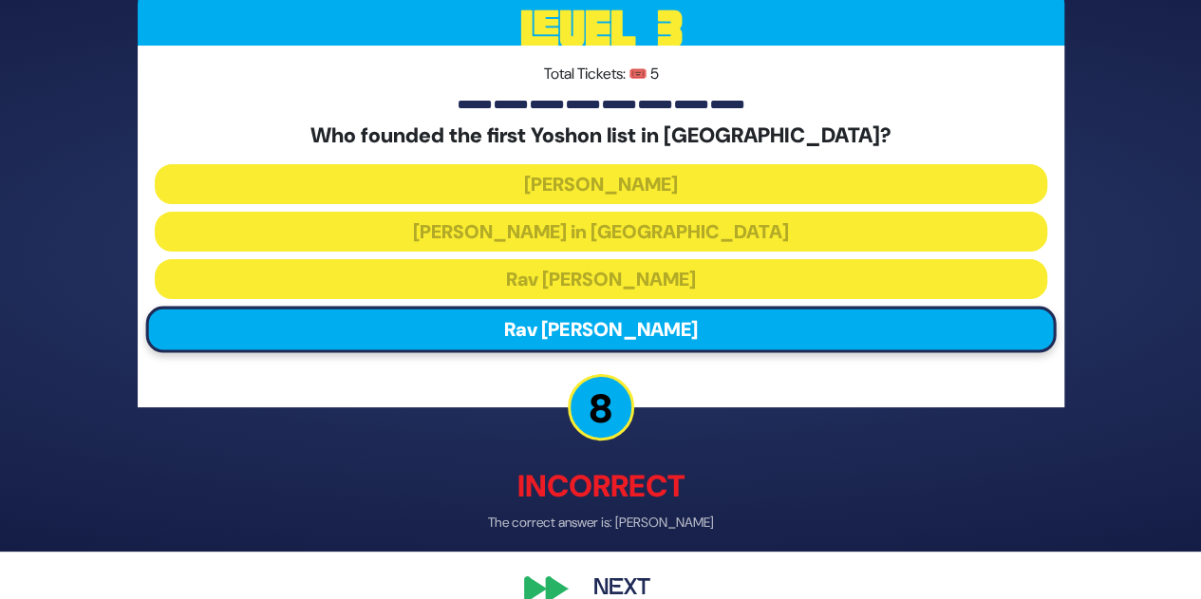
scroll to position [80, 0]
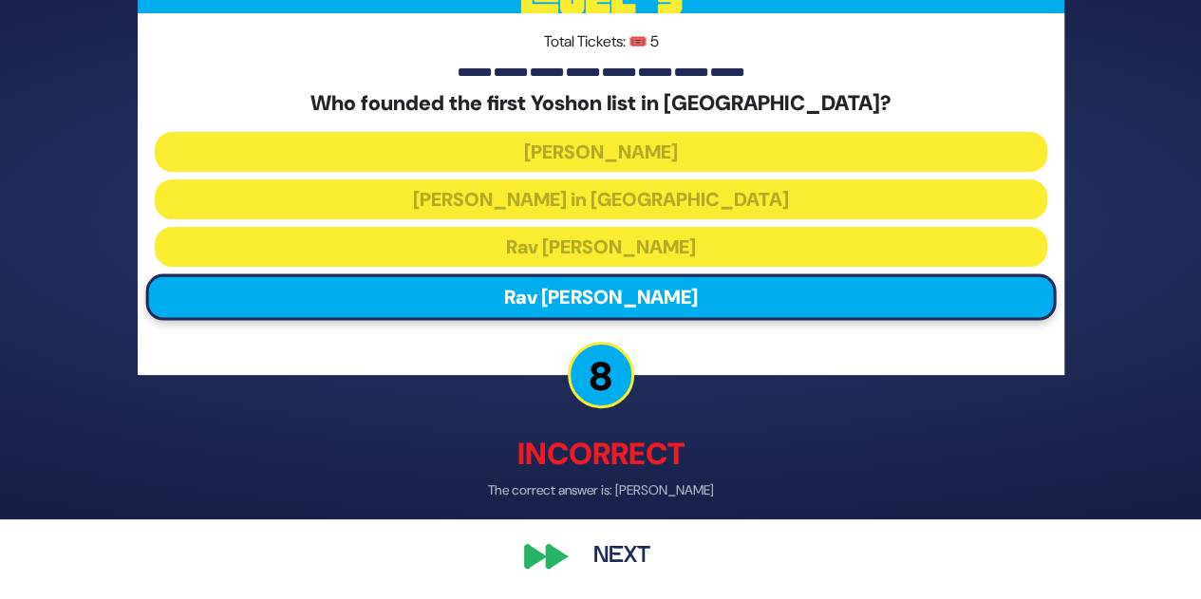
click at [608, 563] on button "Next" at bounding box center [622, 555] width 110 height 44
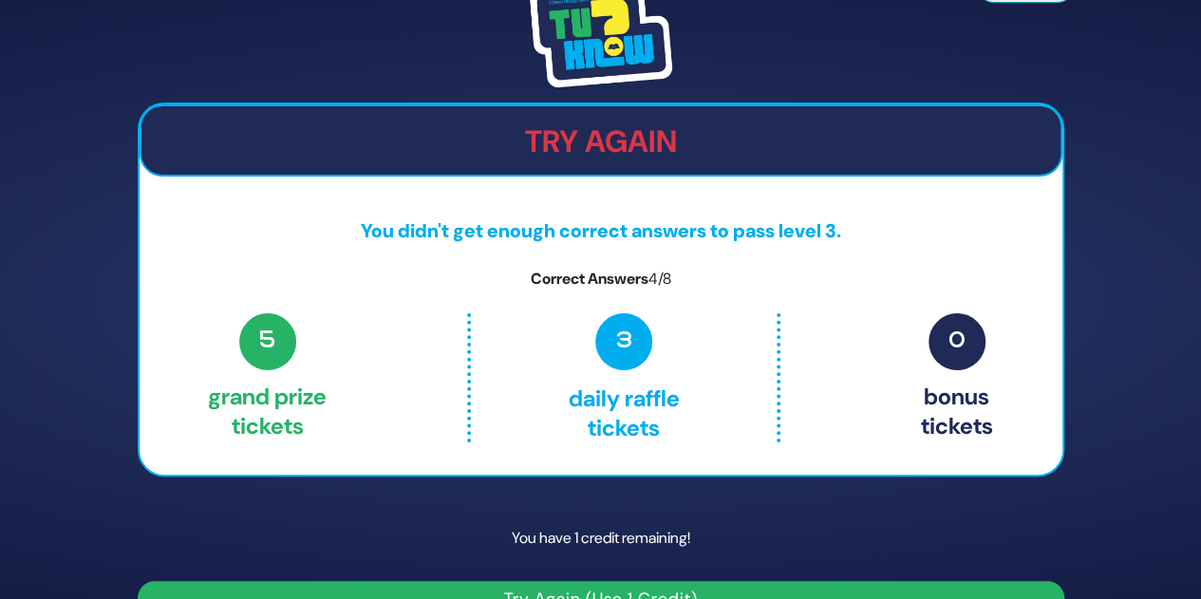
scroll to position [42, 0]
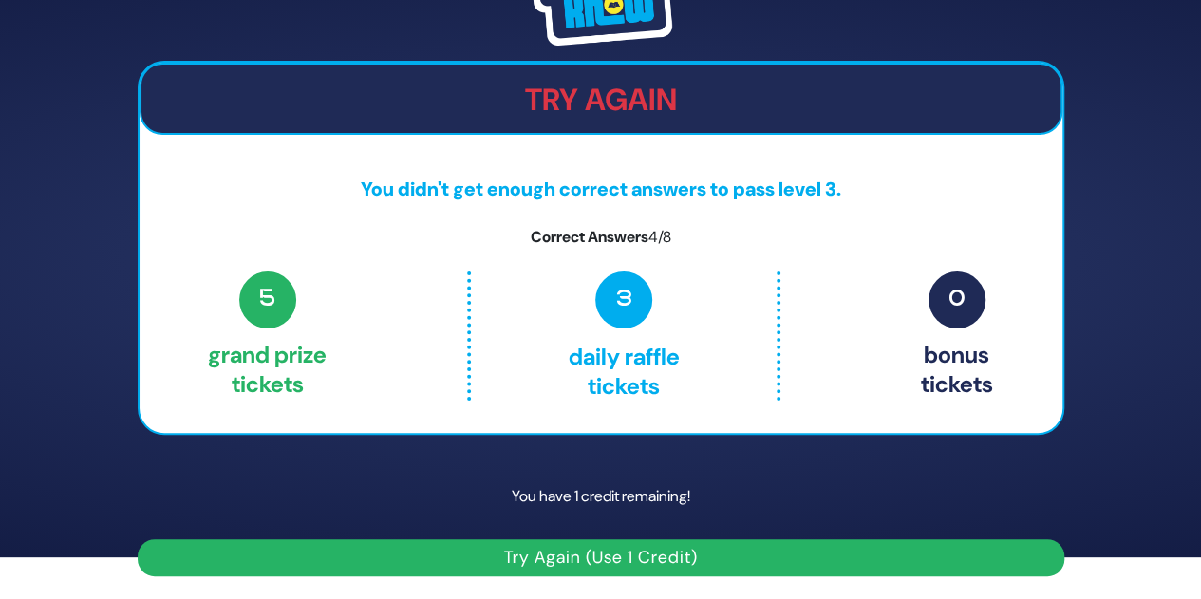
click at [603, 561] on button "Try Again (Use 1 Credit)" at bounding box center [601, 557] width 926 height 37
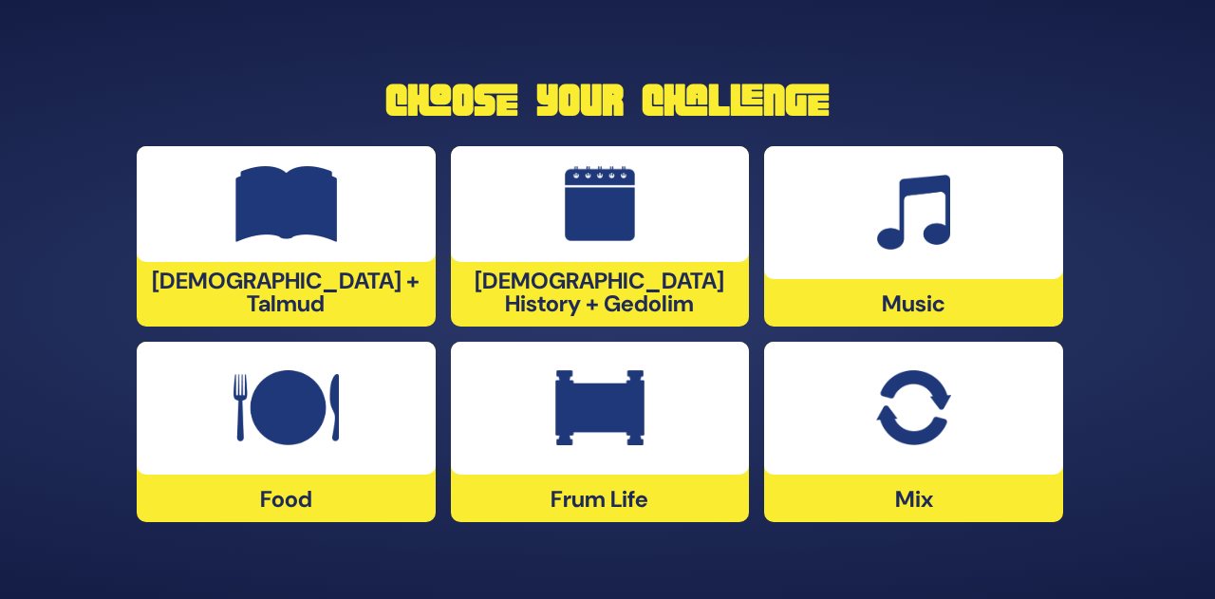
click at [933, 193] on img at bounding box center [913, 213] width 73 height 76
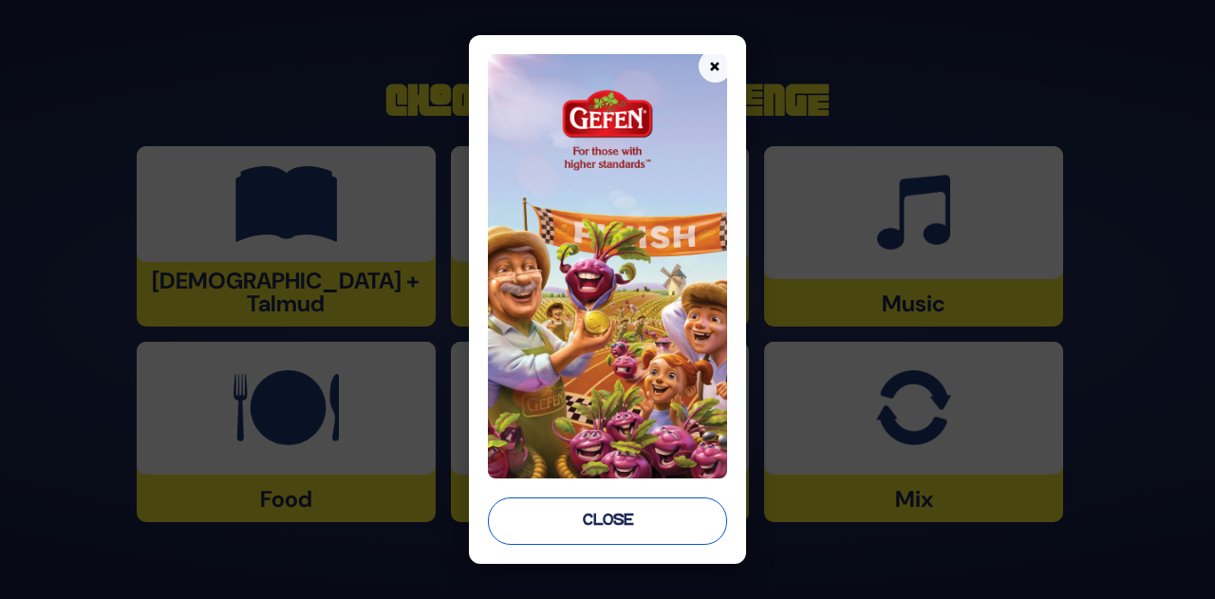
click at [607, 525] on button "Close" at bounding box center [607, 520] width 239 height 47
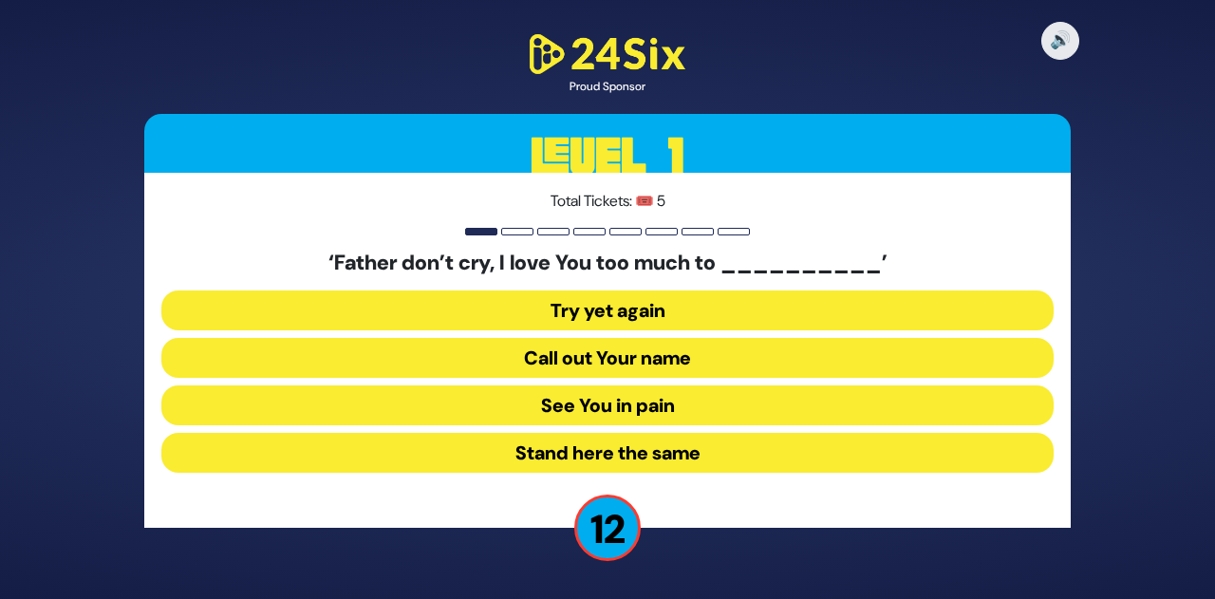
click at [647, 400] on button "See You in pain" at bounding box center [607, 405] width 892 height 40
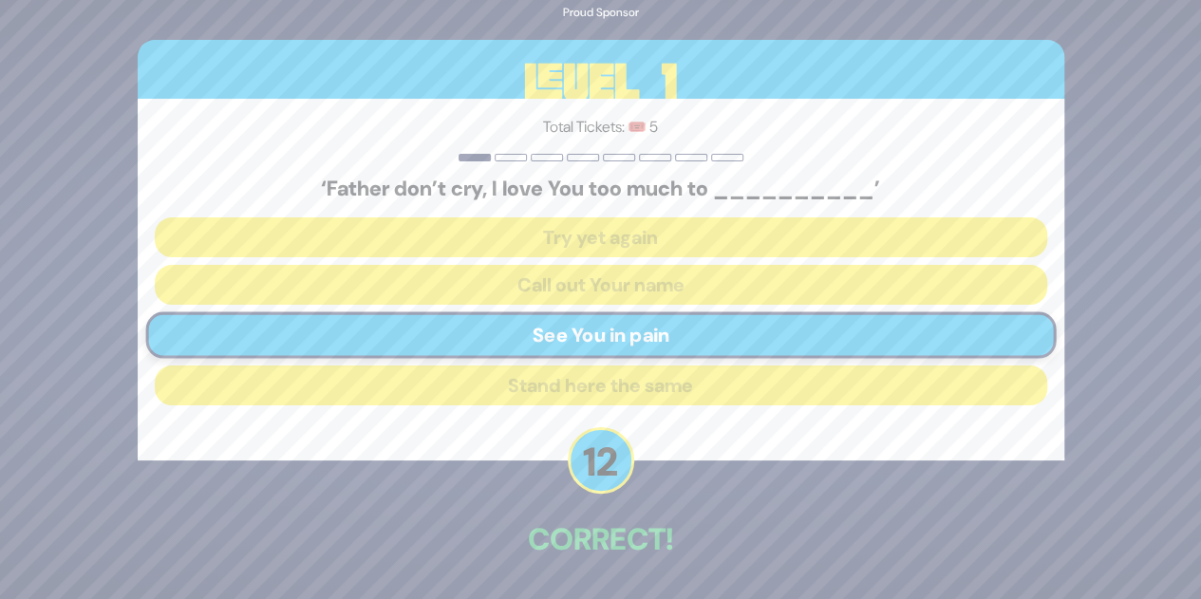
scroll to position [66, 0]
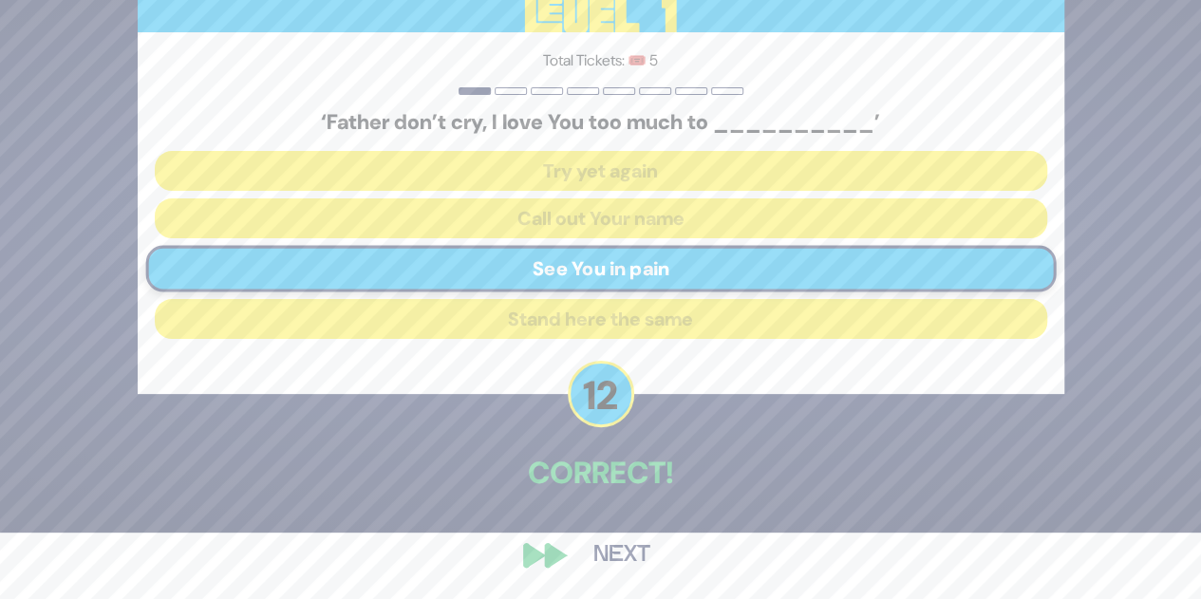
click at [603, 550] on button "Next" at bounding box center [622, 555] width 110 height 44
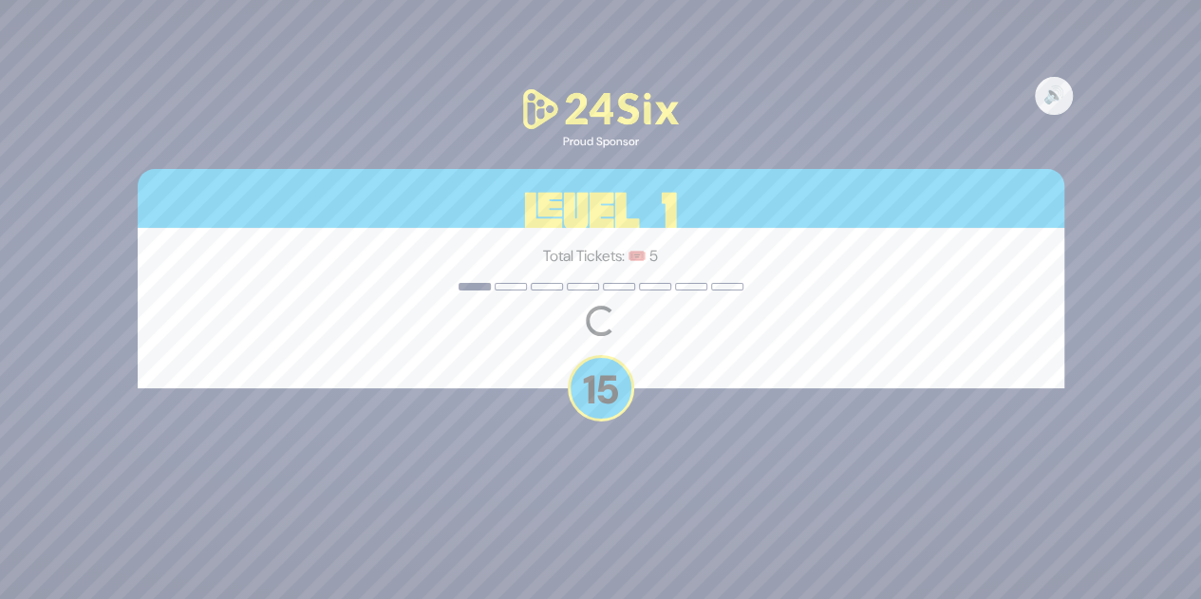
scroll to position [0, 0]
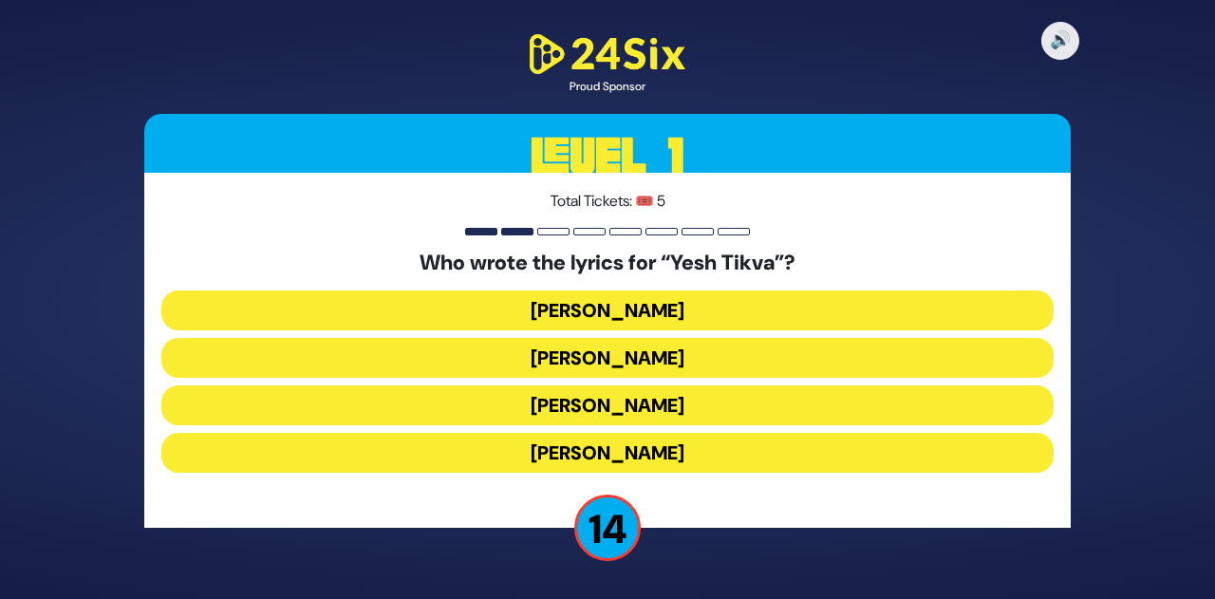
click at [645, 352] on button "Miriam Israeli" at bounding box center [607, 358] width 892 height 40
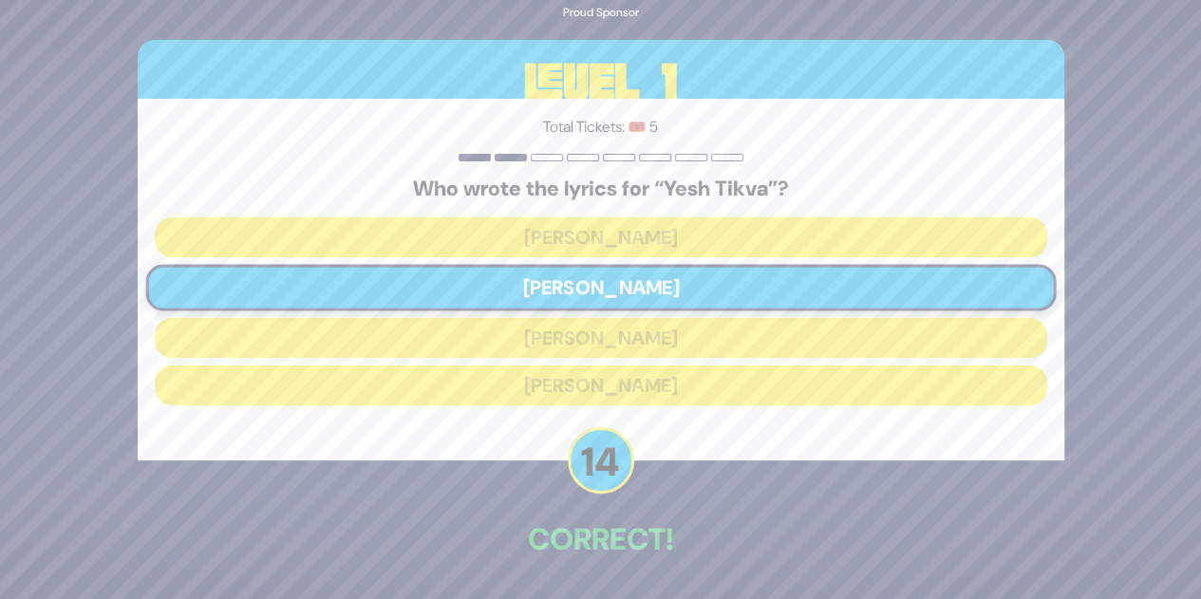
click at [672, 534] on p "Correct!" at bounding box center [601, 539] width 926 height 46
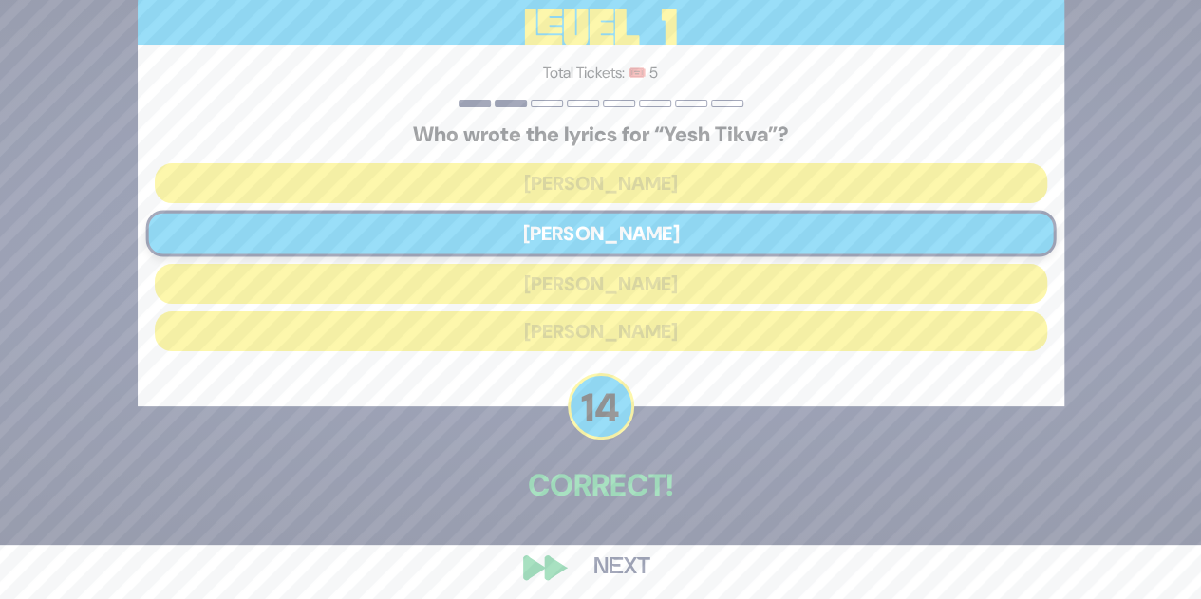
scroll to position [66, 0]
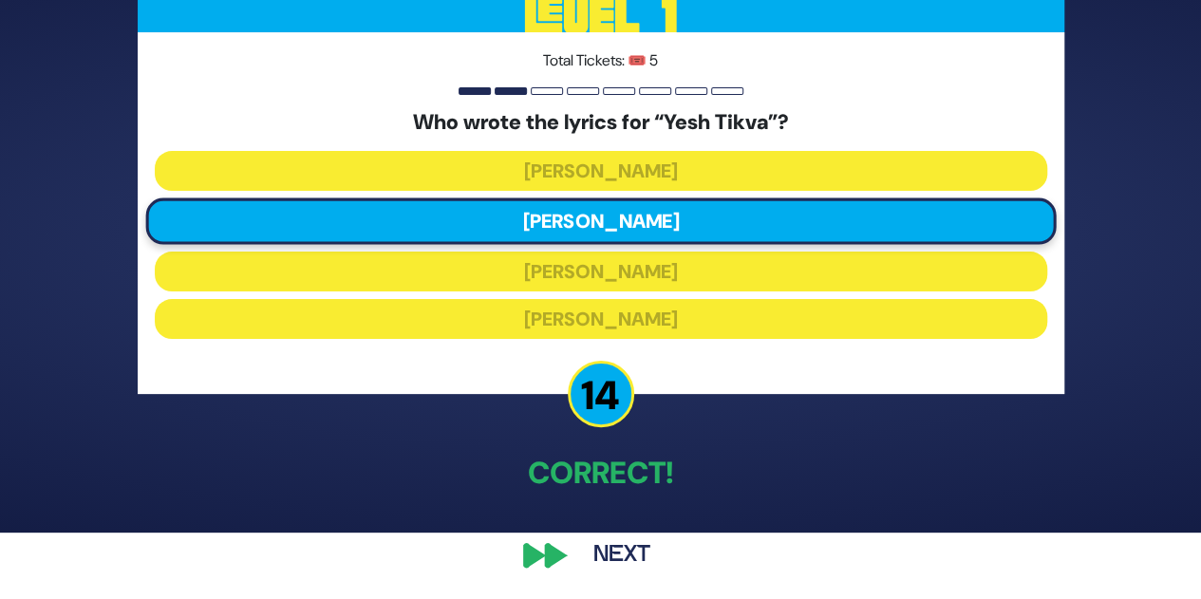
click at [627, 546] on button "Next" at bounding box center [622, 555] width 110 height 44
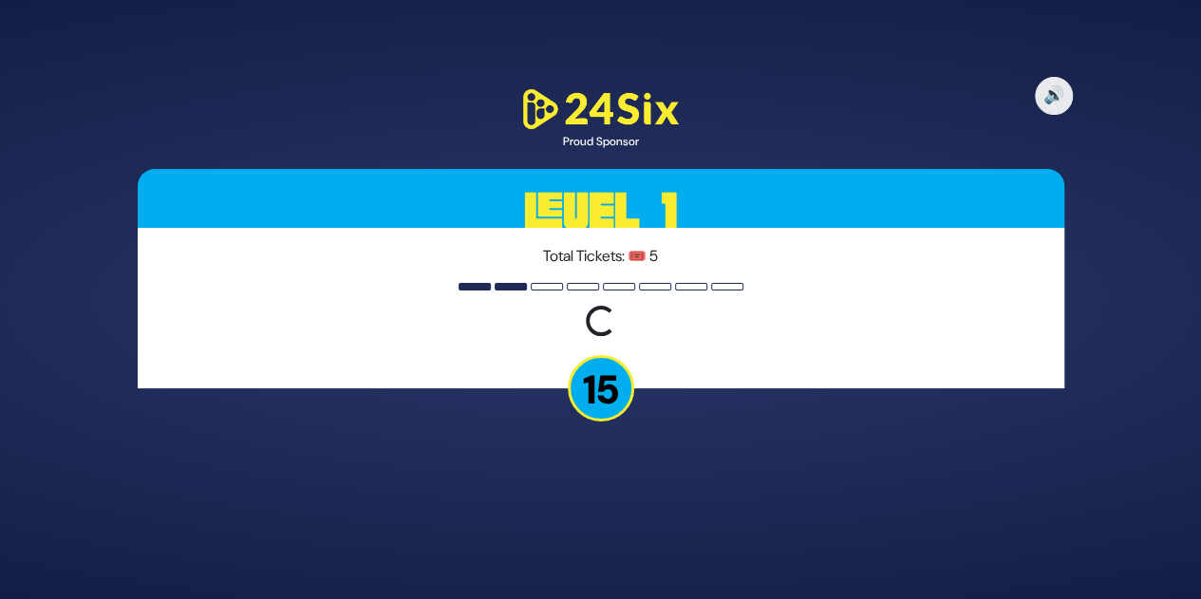
scroll to position [0, 0]
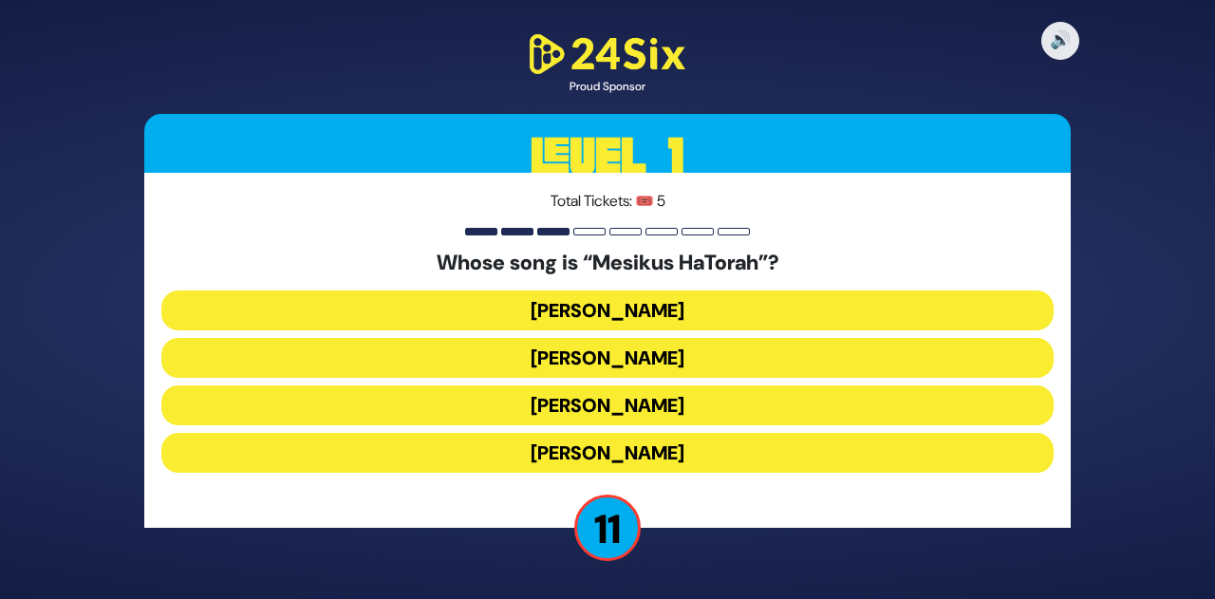
click at [666, 312] on button "Baruch Levine" at bounding box center [607, 310] width 892 height 40
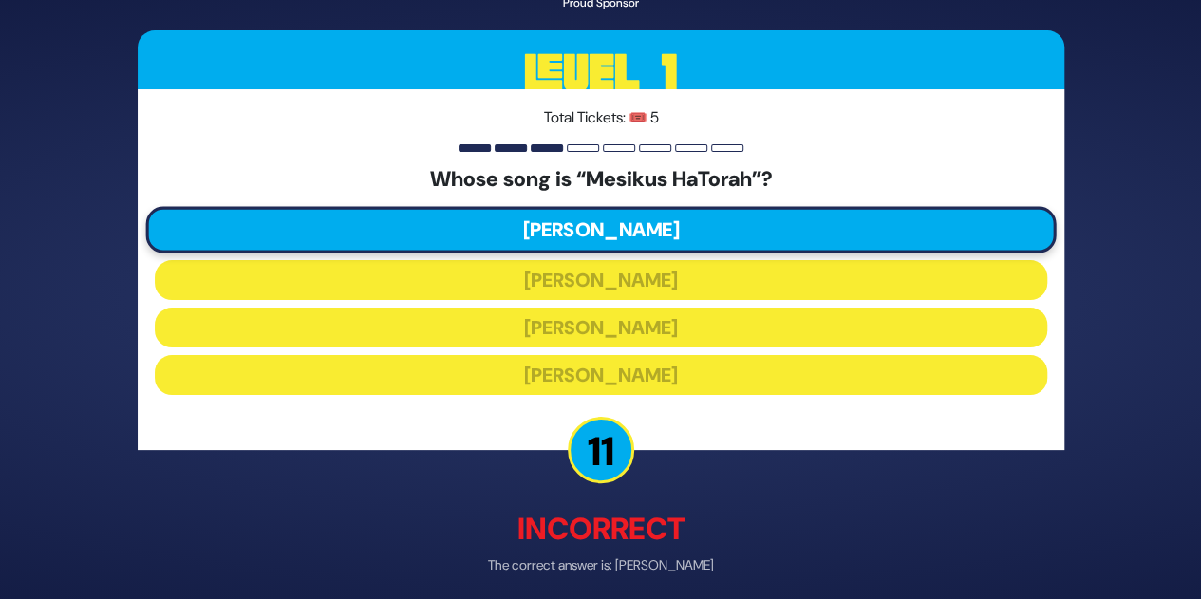
scroll to position [76, 0]
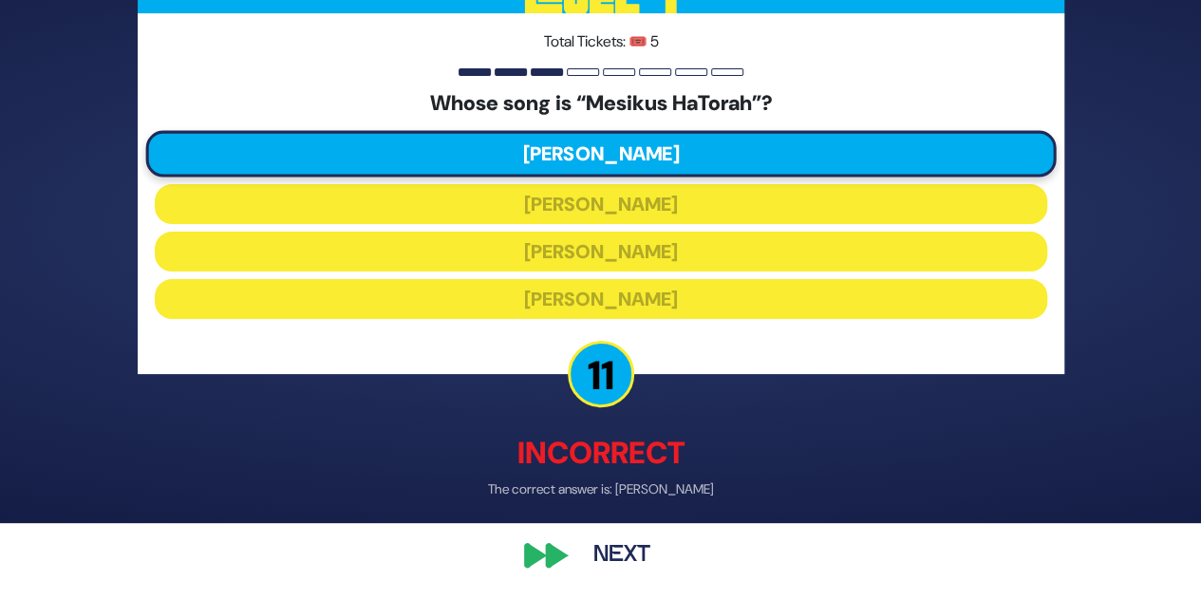
click at [621, 556] on button "Next" at bounding box center [622, 555] width 110 height 44
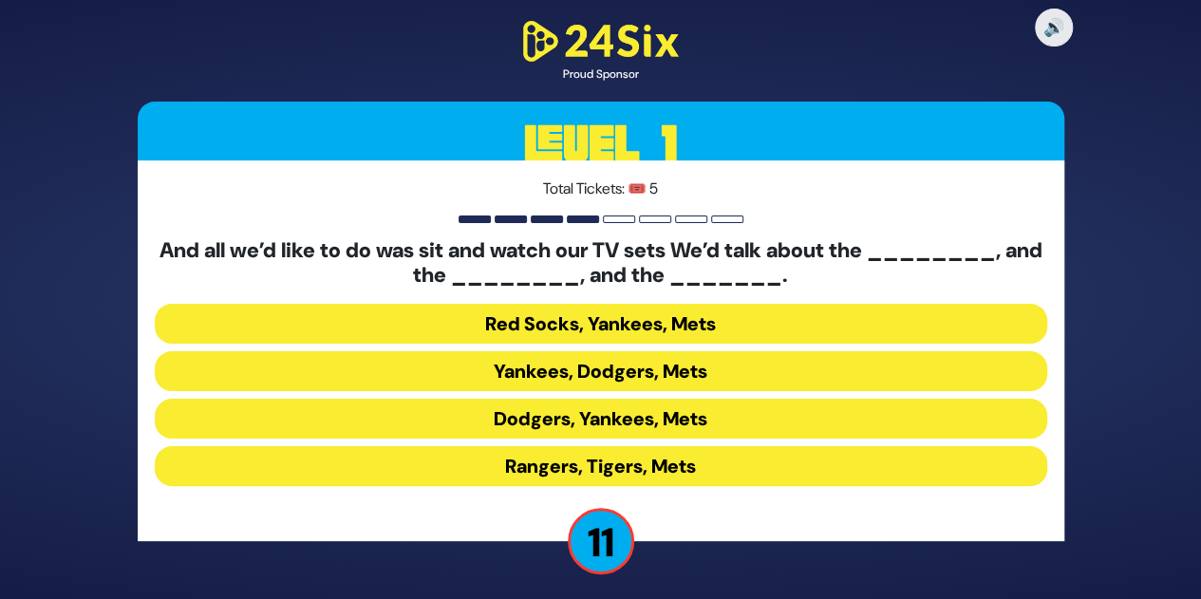
click at [621, 372] on button "Yankees, Dodgers, Mets" at bounding box center [601, 371] width 892 height 40
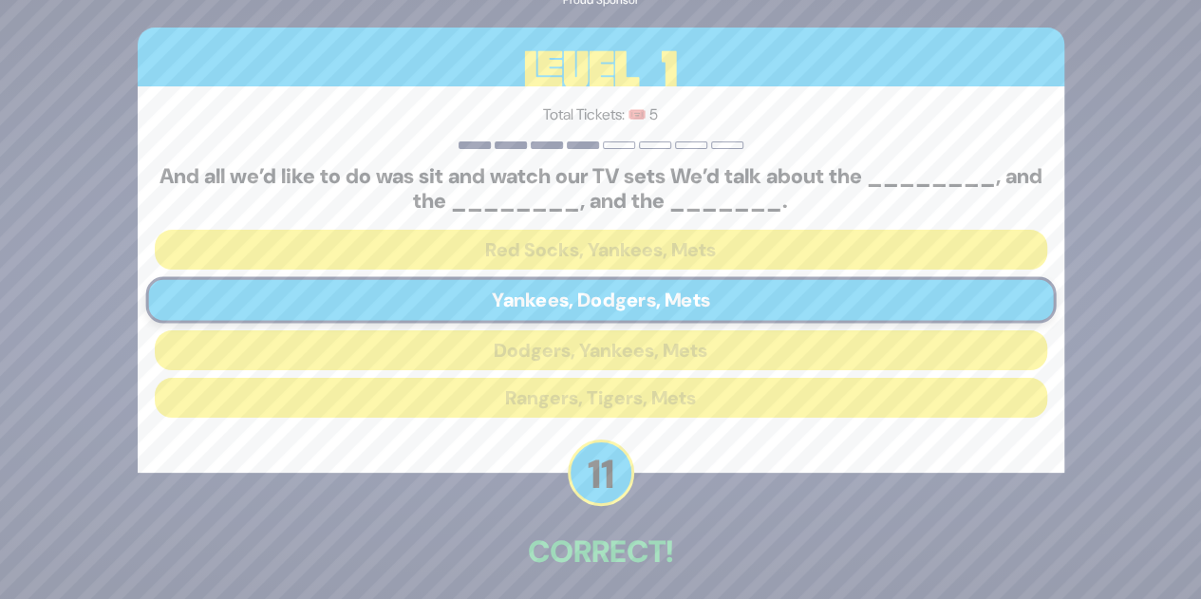
scroll to position [79, 0]
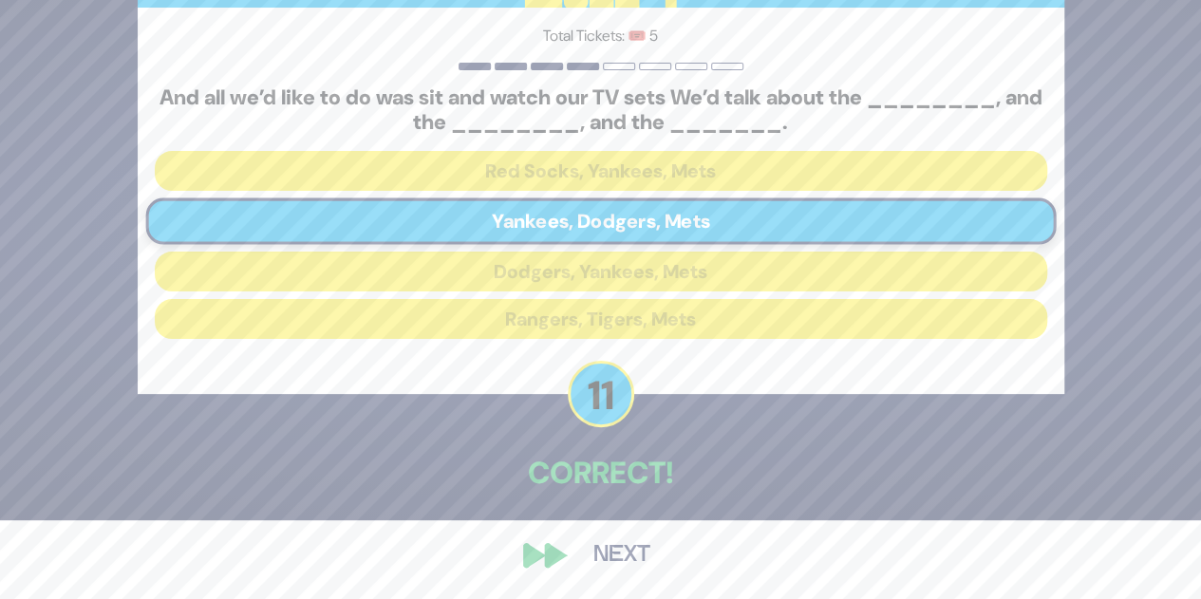
click at [599, 550] on button "Next" at bounding box center [622, 555] width 110 height 44
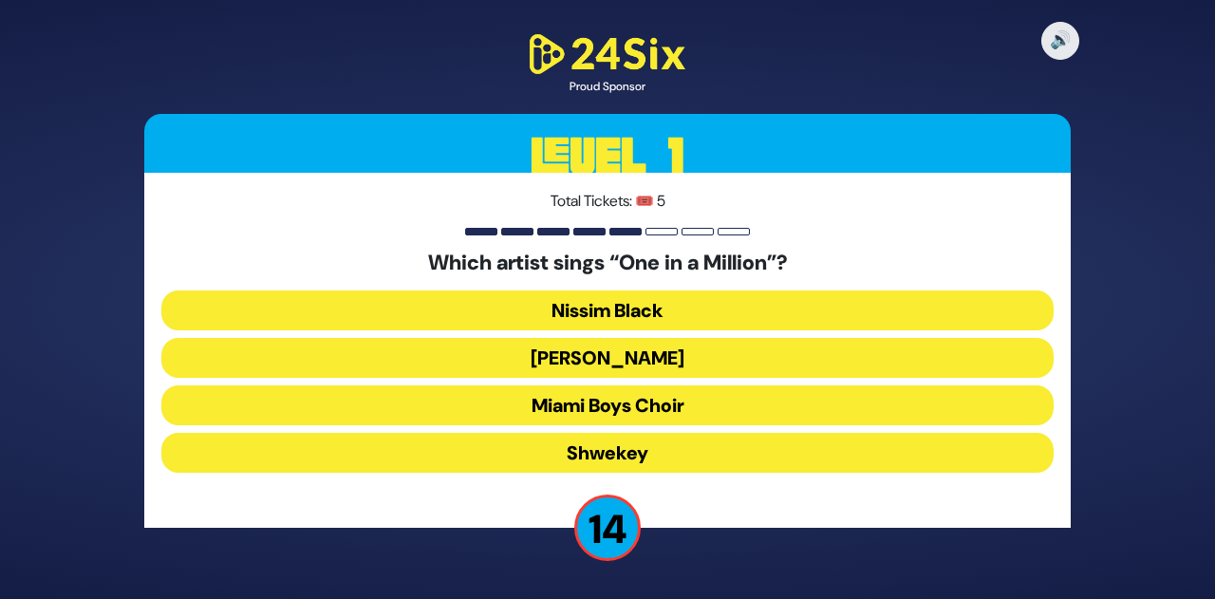
click at [625, 362] on button "Mordechai Shapiro" at bounding box center [607, 358] width 892 height 40
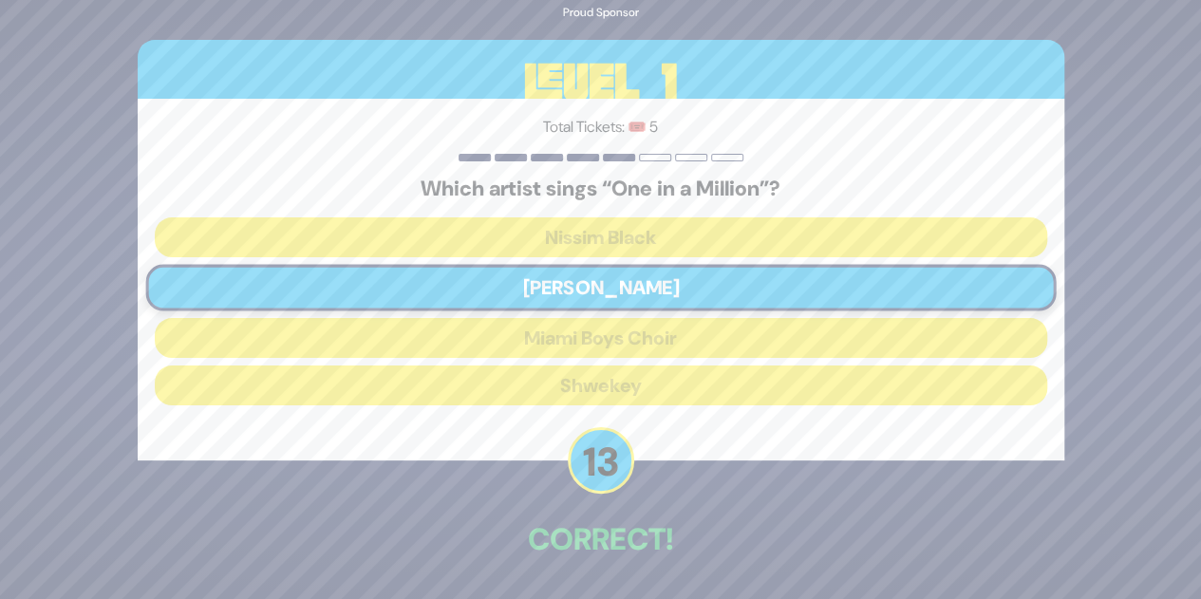
scroll to position [66, 0]
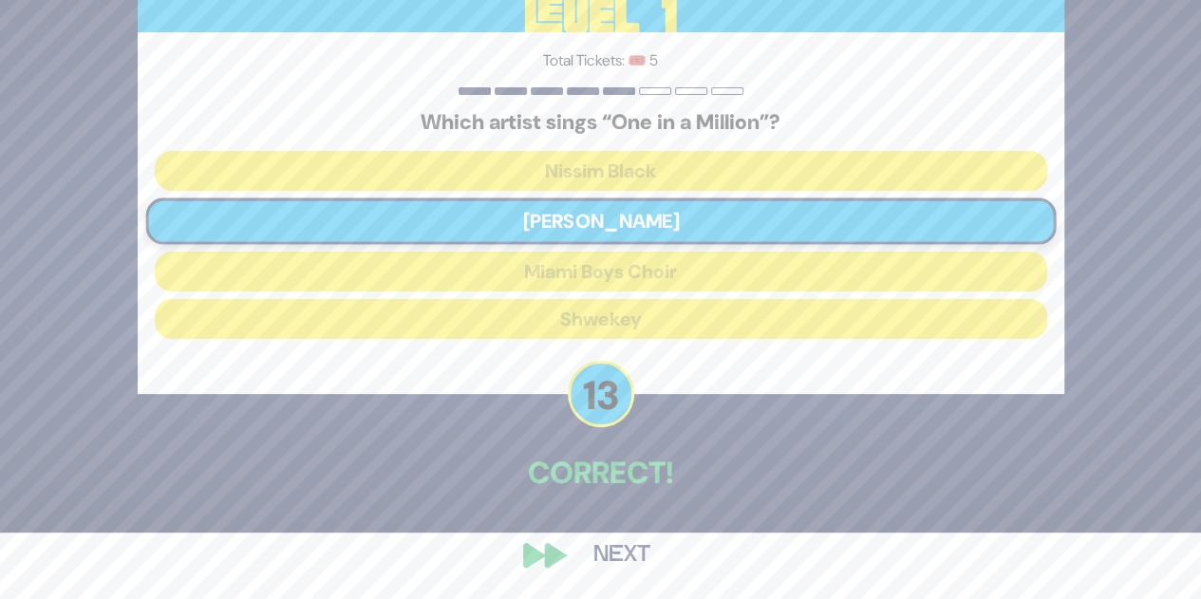
click at [627, 570] on button "Next" at bounding box center [622, 555] width 110 height 44
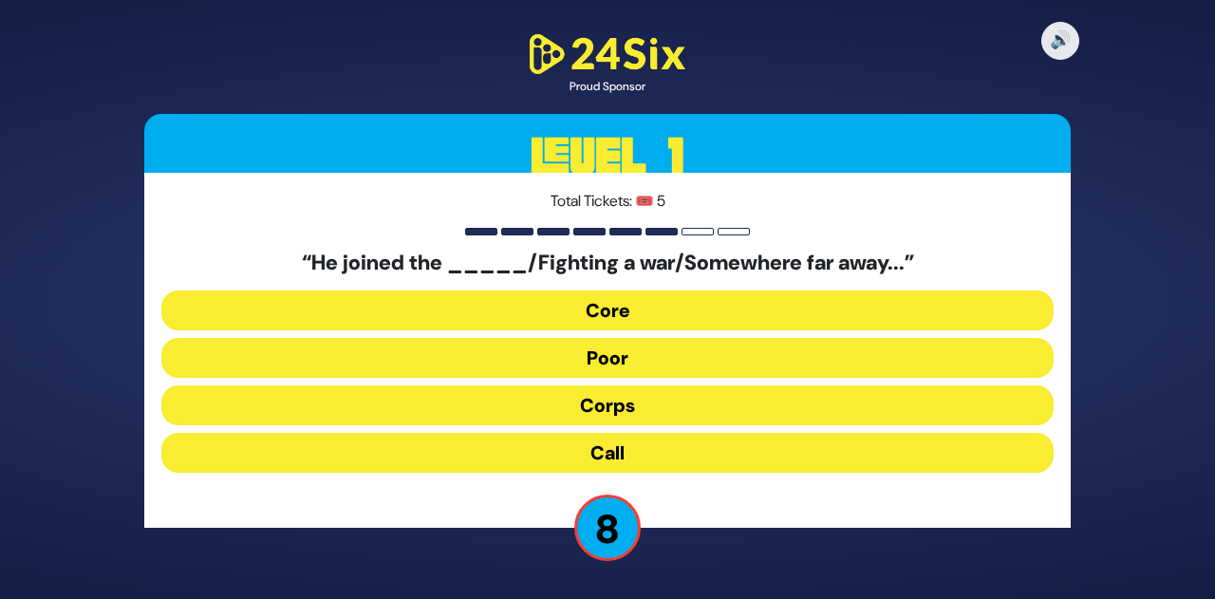
click at [659, 404] on button "Corps" at bounding box center [607, 405] width 892 height 40
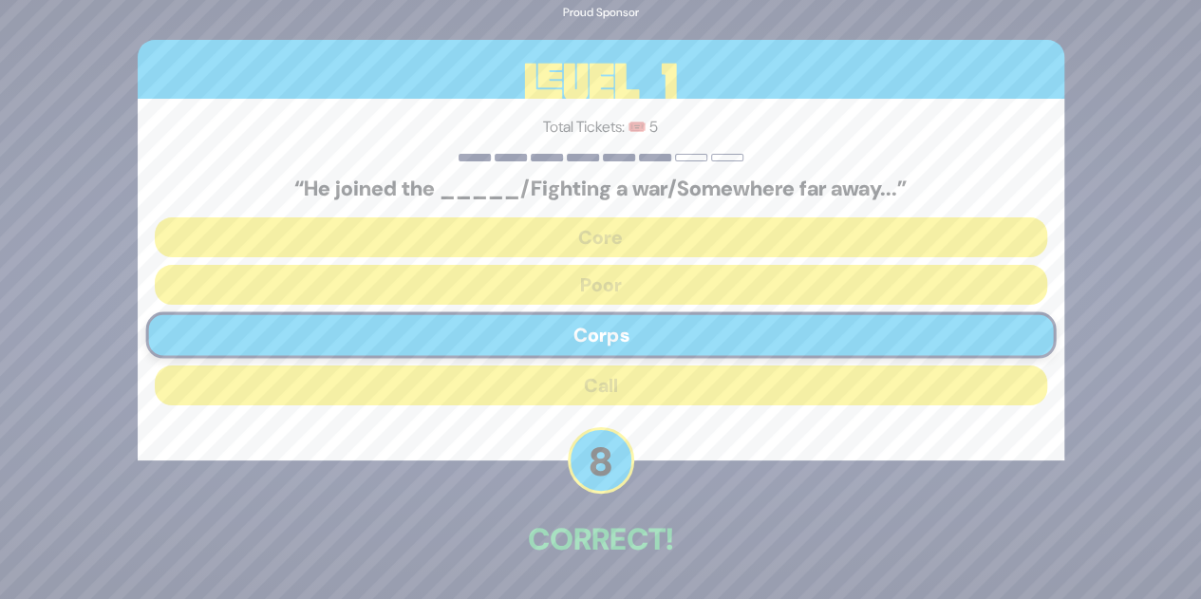
scroll to position [66, 0]
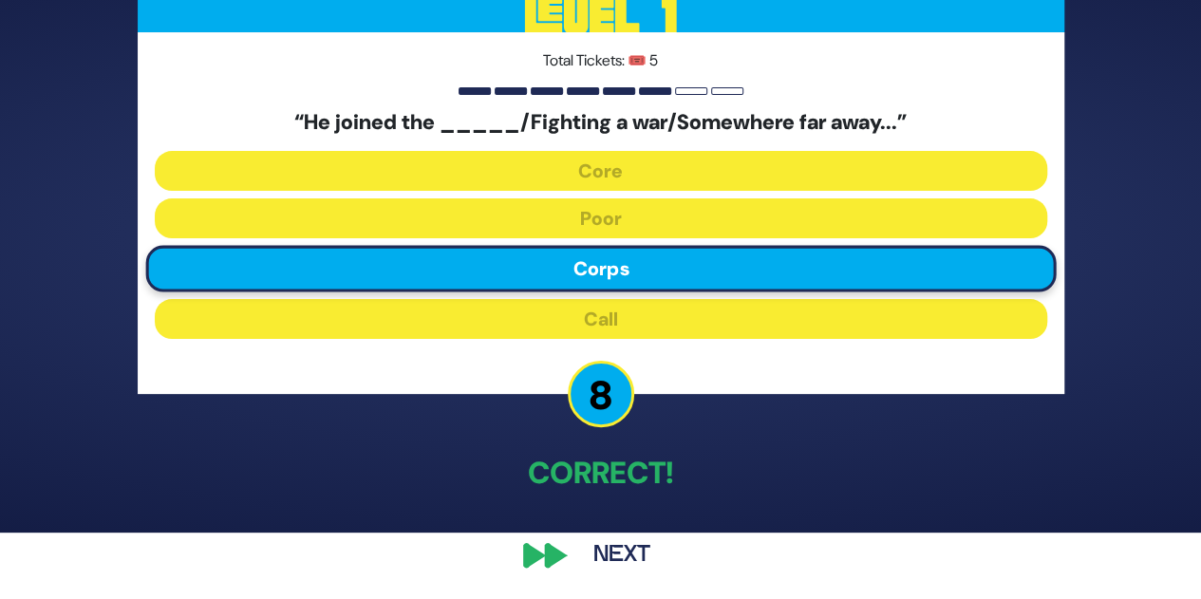
click at [624, 555] on button "Next" at bounding box center [622, 555] width 110 height 44
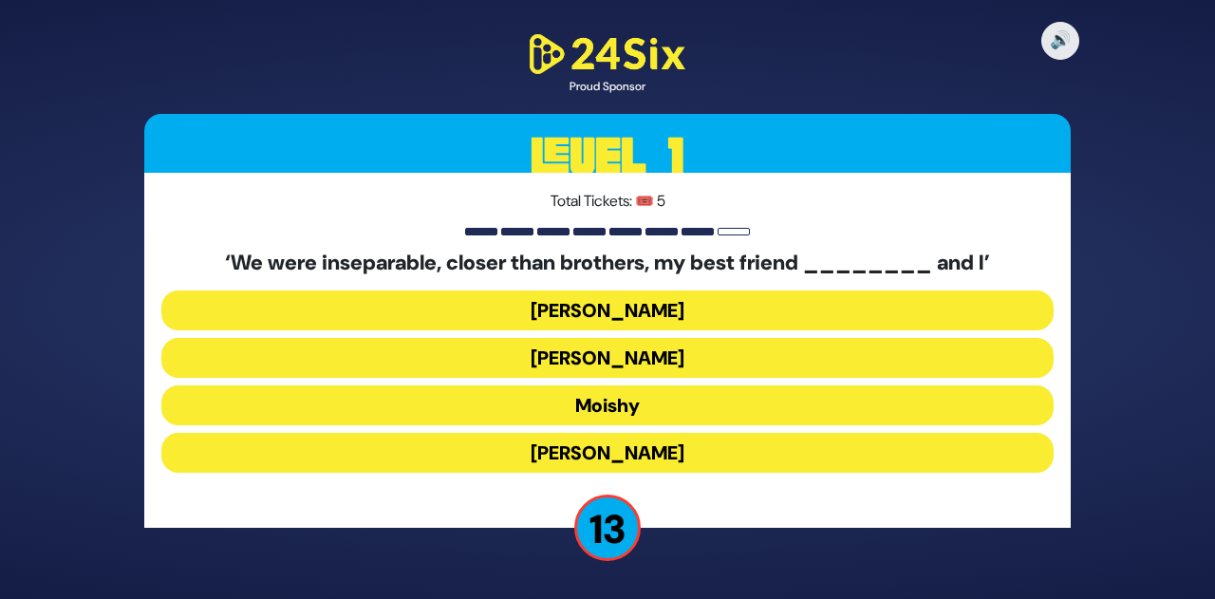
click at [609, 448] on button "Sammy" at bounding box center [607, 453] width 892 height 40
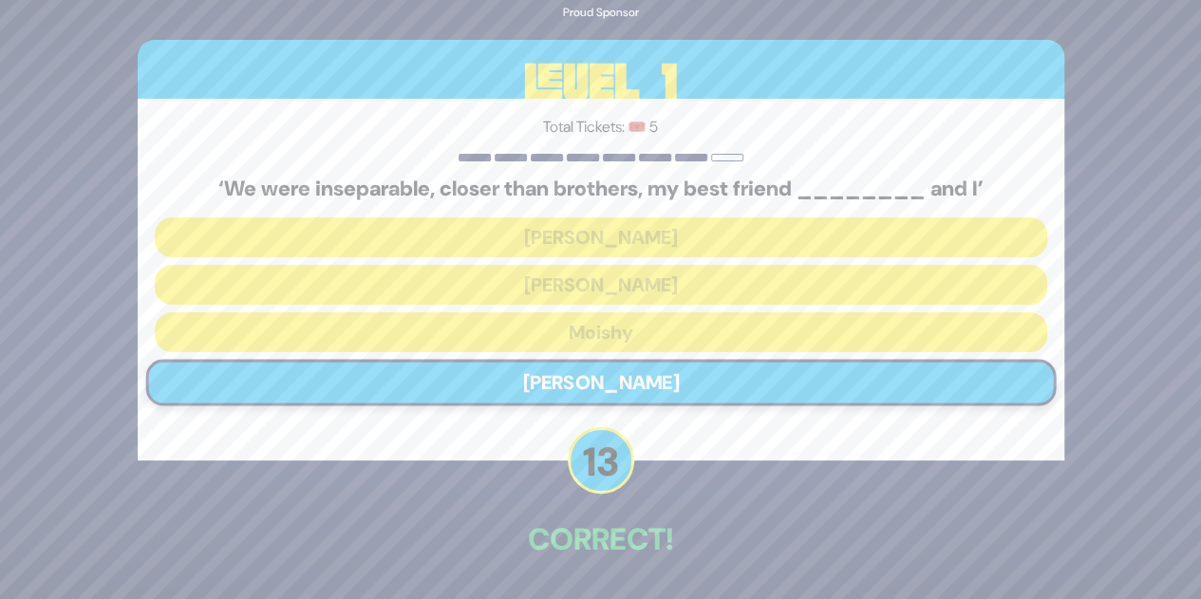
scroll to position [66, 0]
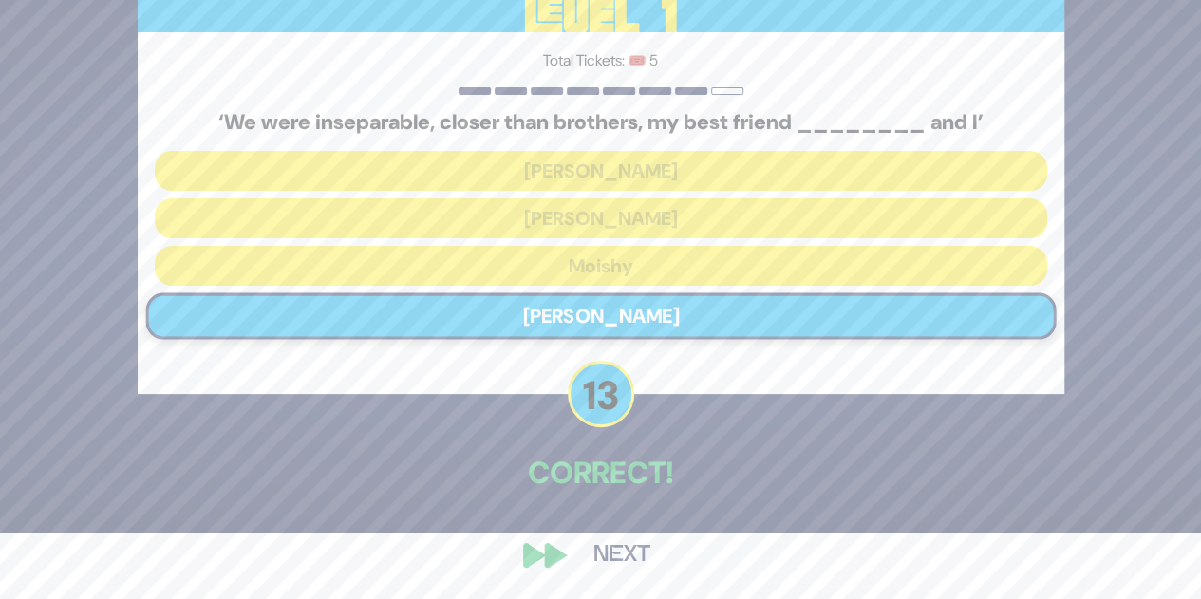
click at [614, 559] on button "Next" at bounding box center [622, 555] width 110 height 44
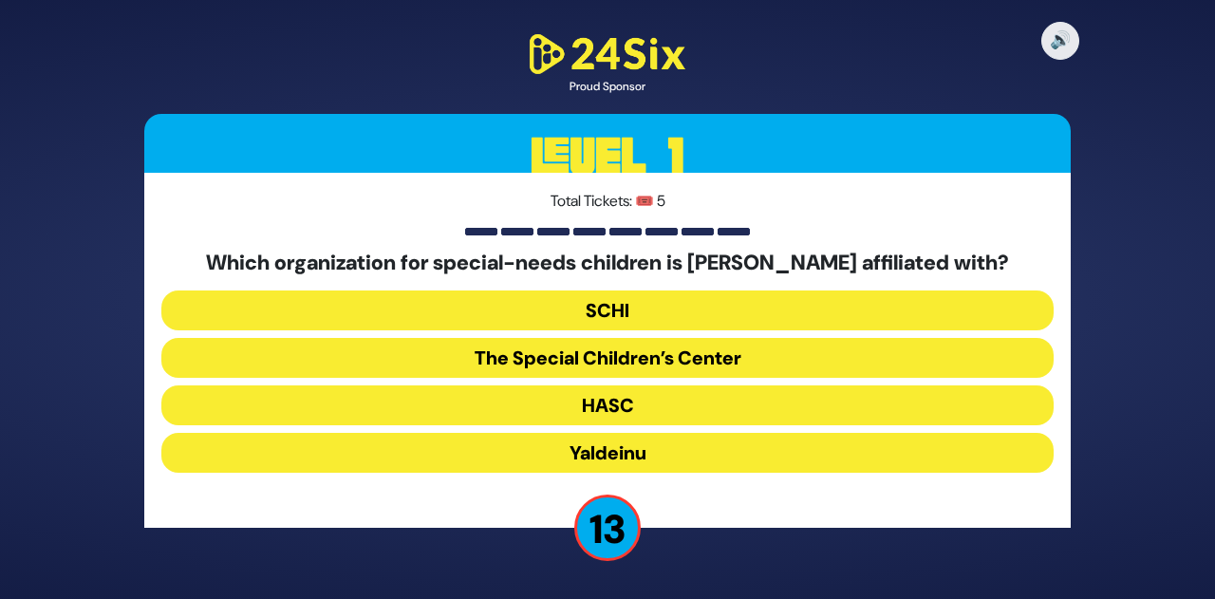
click at [620, 362] on button "The Special Children’s Center" at bounding box center [607, 358] width 892 height 40
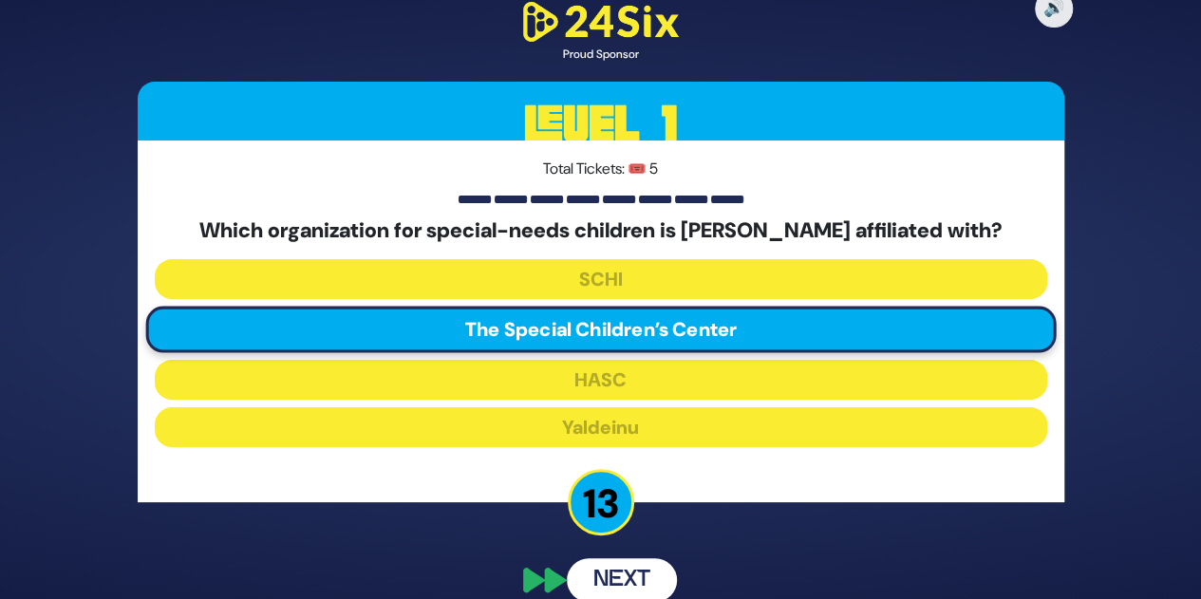
scroll to position [66, 0]
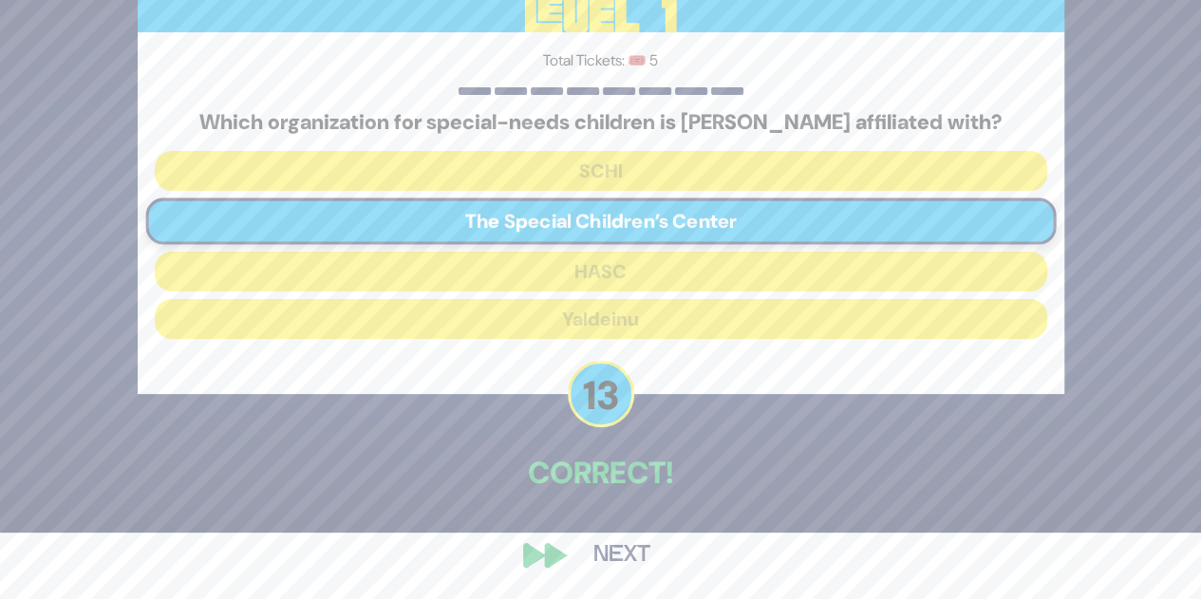
click at [625, 552] on button "Next" at bounding box center [622, 555] width 110 height 44
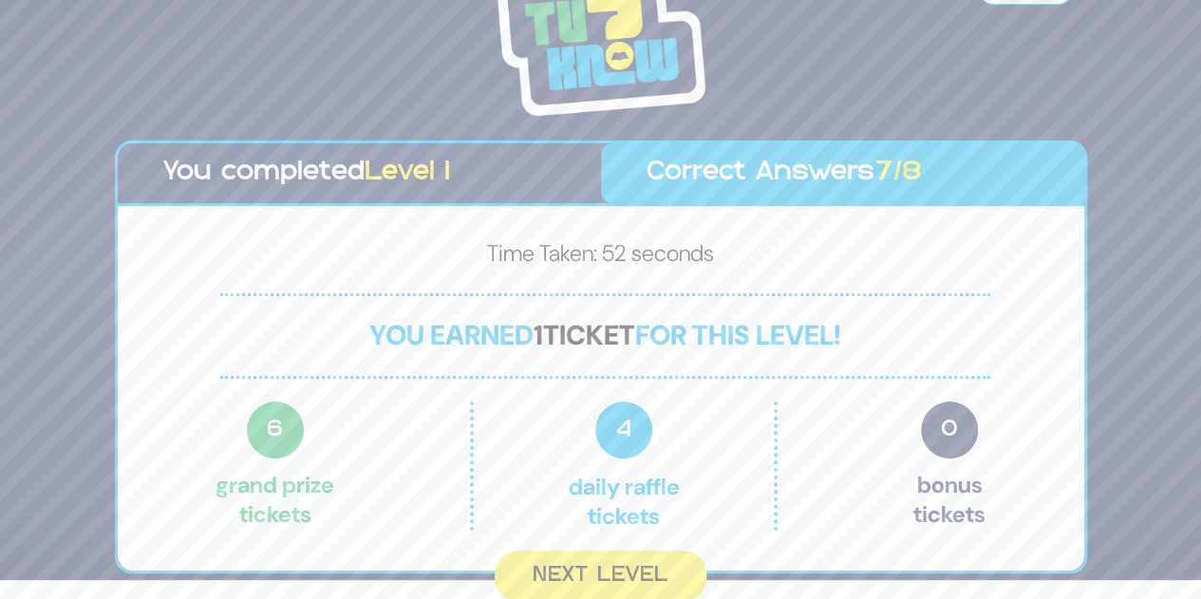
scroll to position [21, 0]
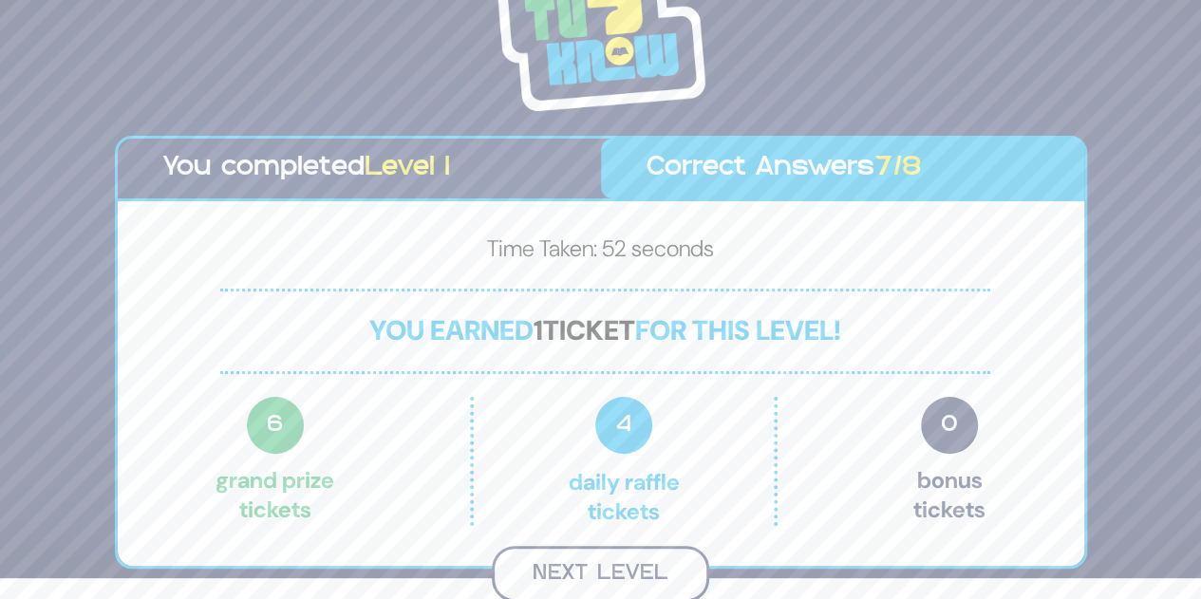
click at [598, 566] on button "Next Level" at bounding box center [600, 574] width 217 height 56
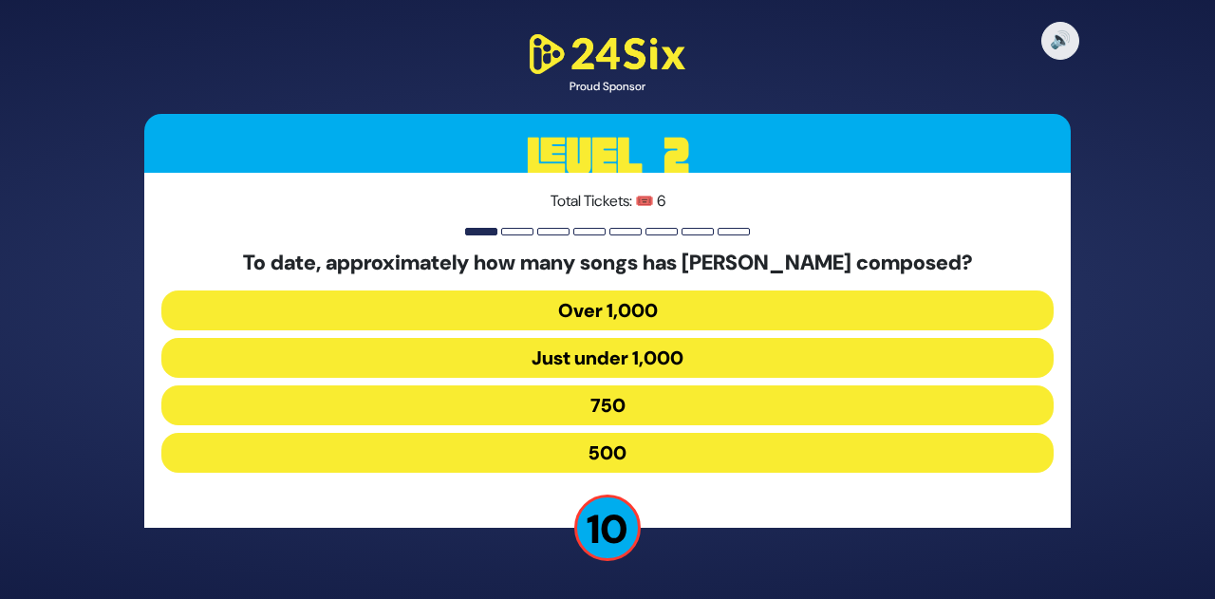
click at [631, 409] on button "750" at bounding box center [607, 405] width 892 height 40
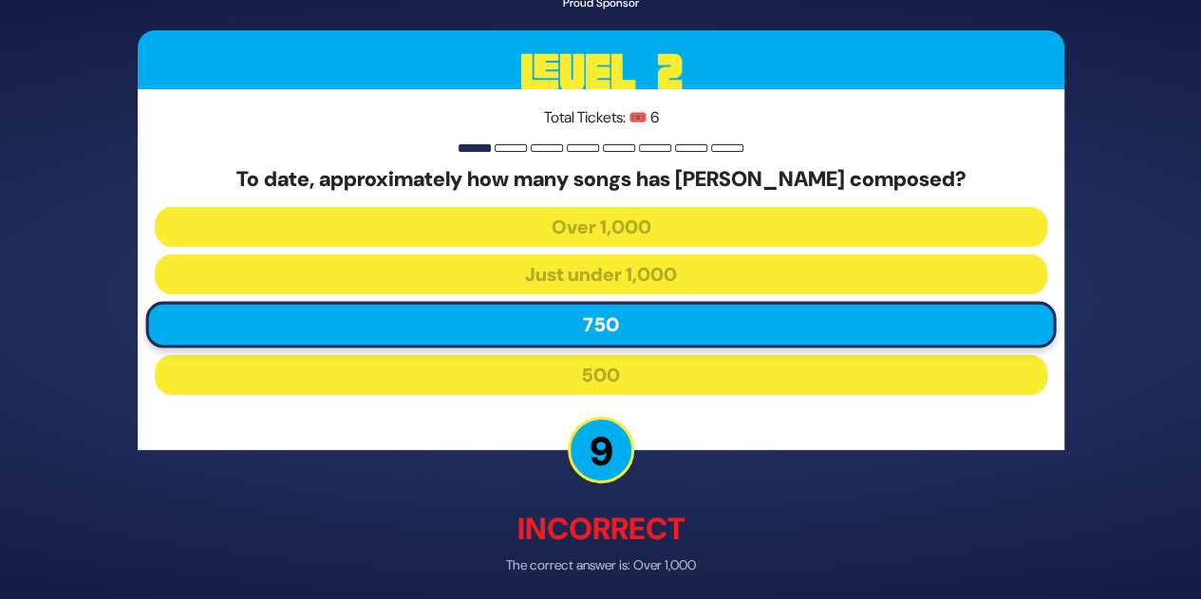
scroll to position [76, 0]
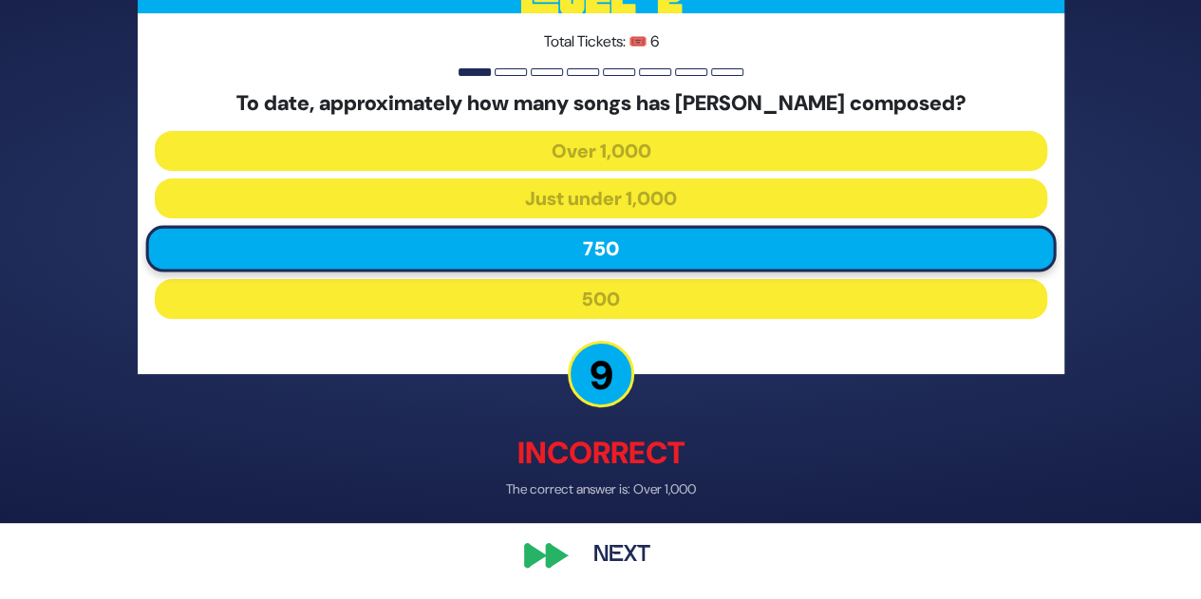
click at [627, 552] on button "Next" at bounding box center [622, 555] width 110 height 44
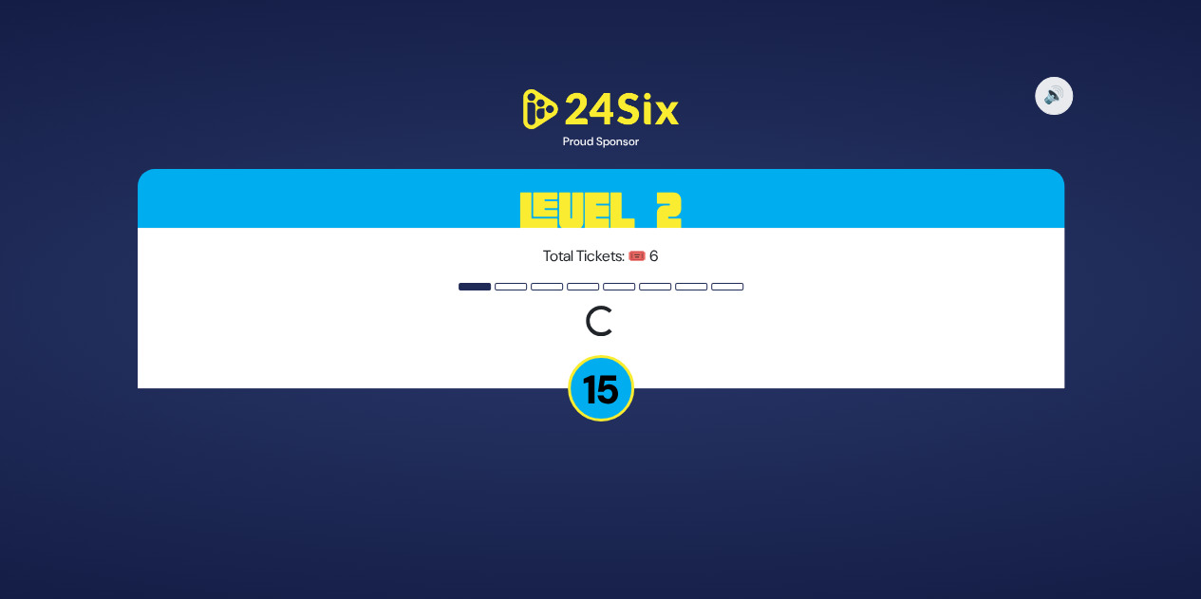
scroll to position [0, 0]
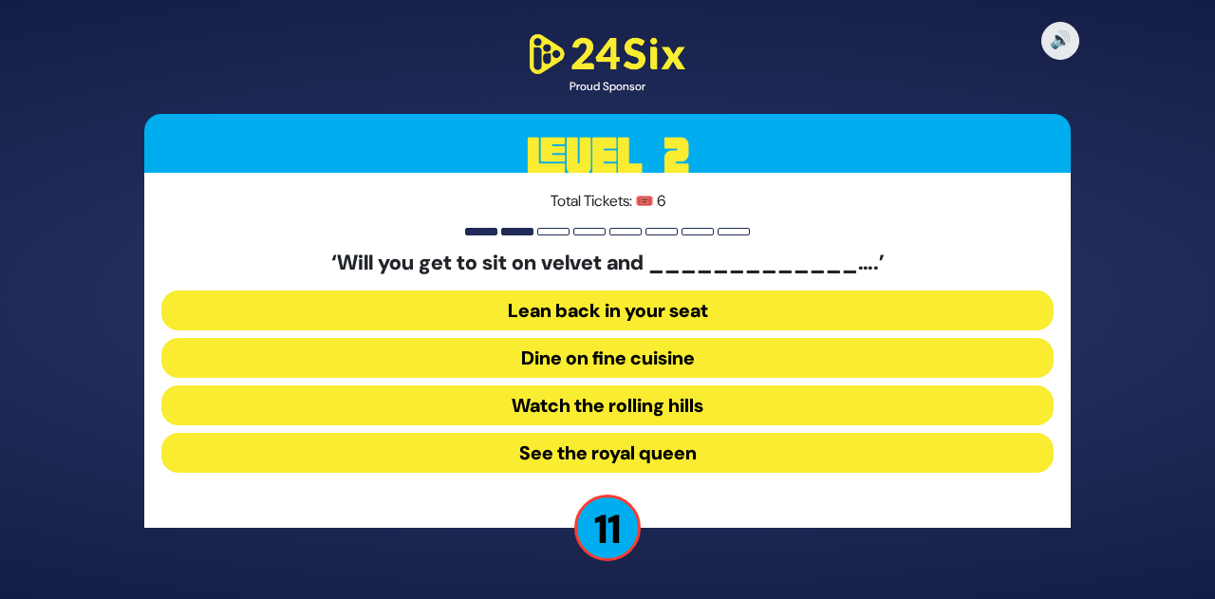
click at [637, 352] on button "Dine on fine cuisine" at bounding box center [607, 358] width 892 height 40
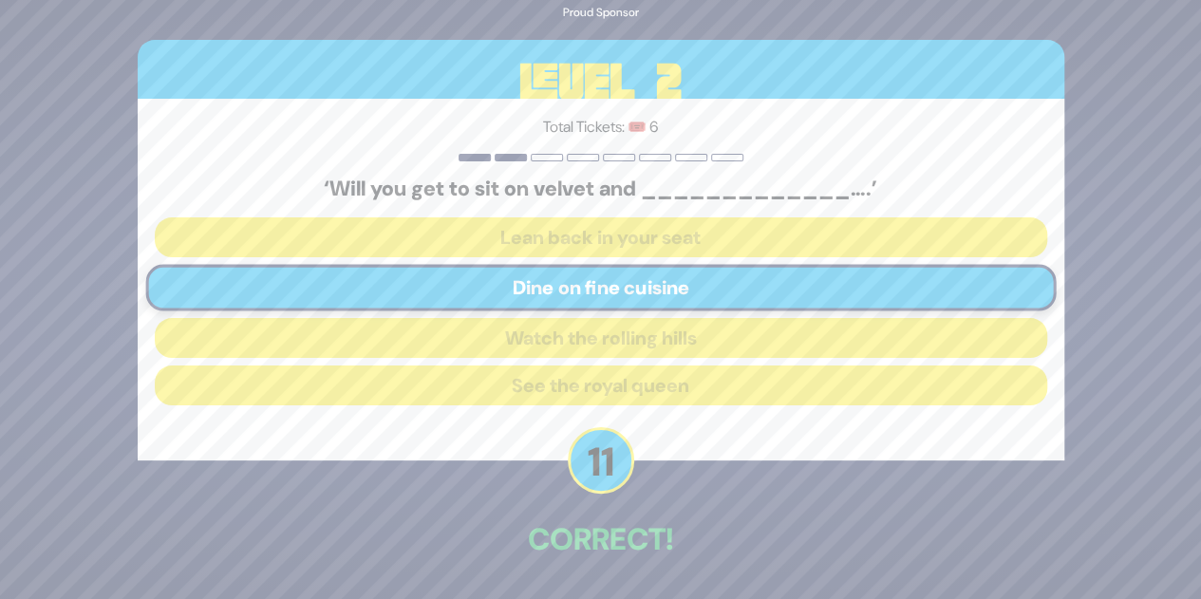
scroll to position [66, 0]
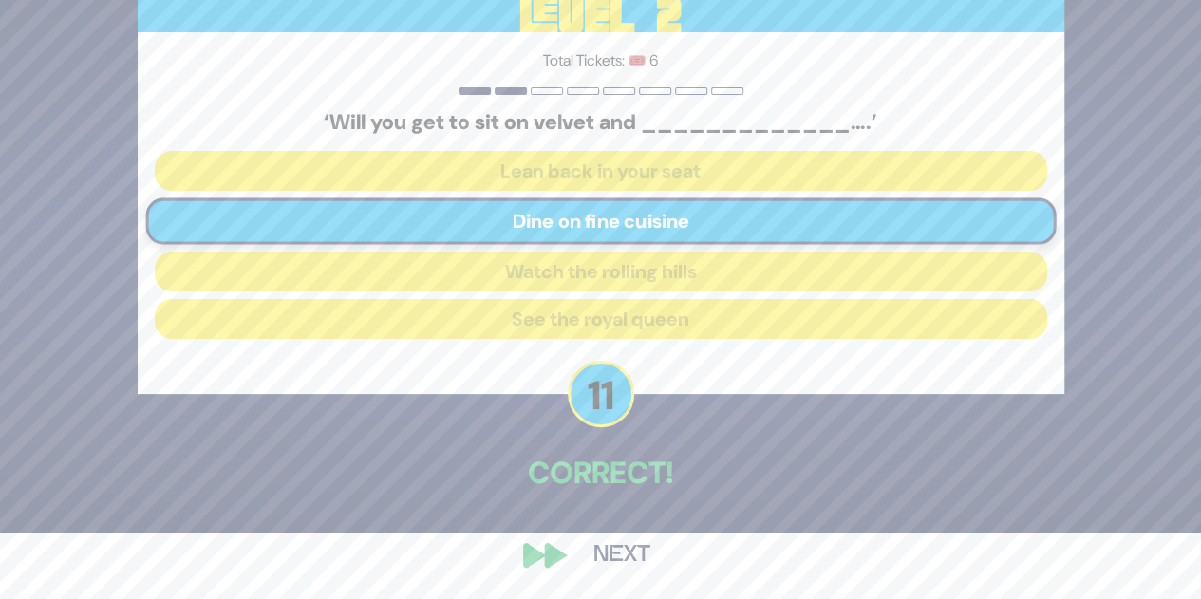
click at [638, 546] on button "Next" at bounding box center [622, 555] width 110 height 44
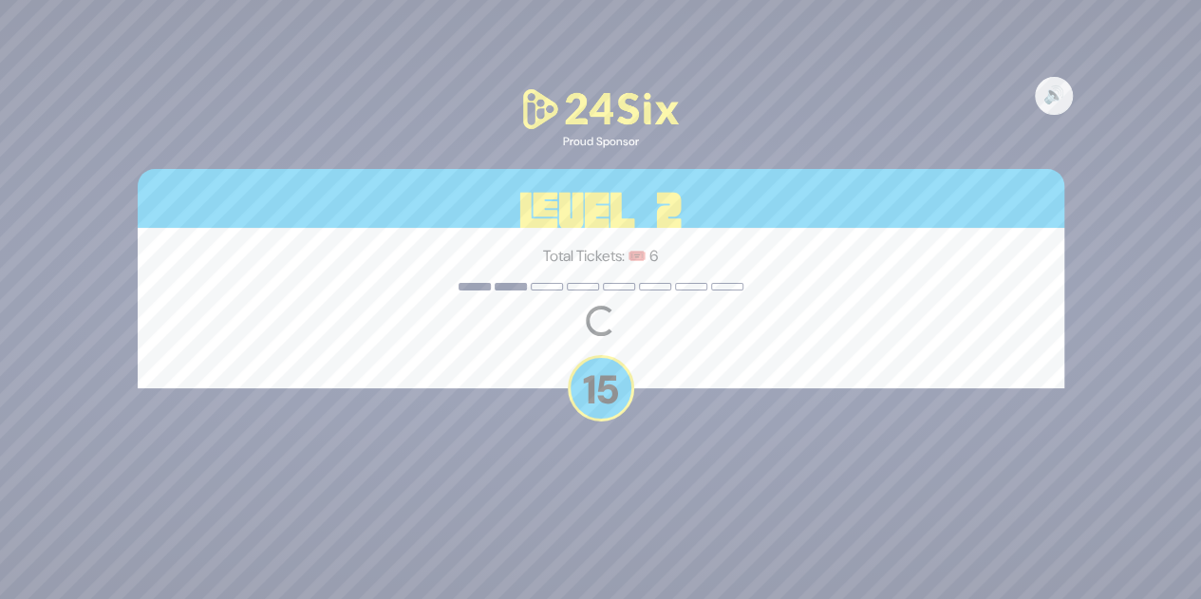
scroll to position [0, 0]
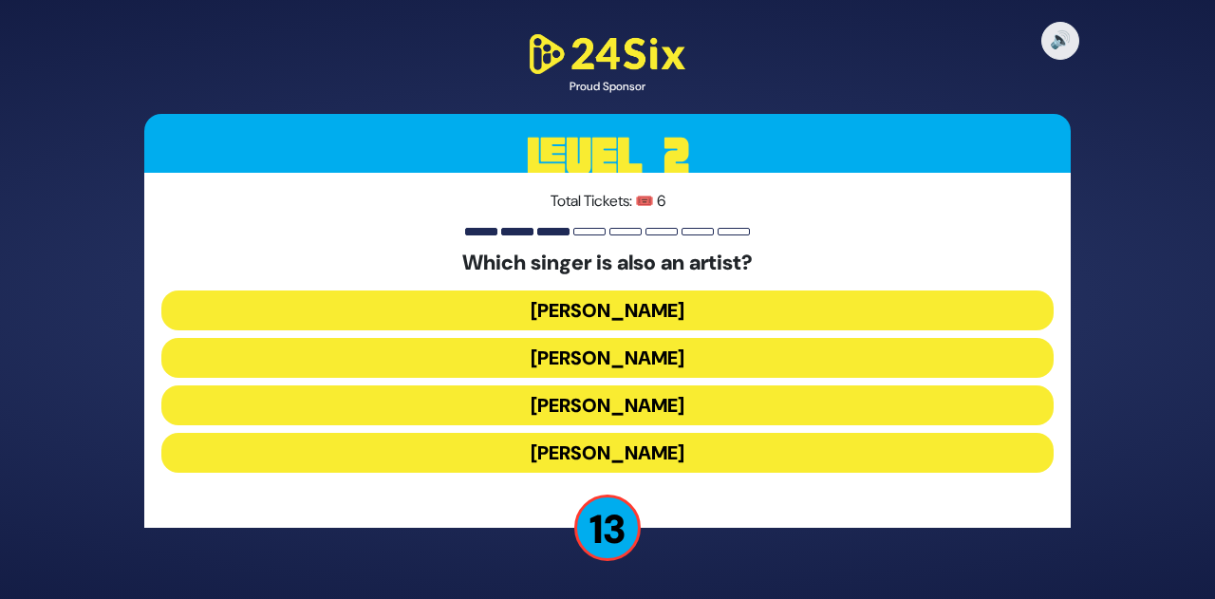
click at [581, 400] on button "Lipa Schmeltzer" at bounding box center [607, 405] width 892 height 40
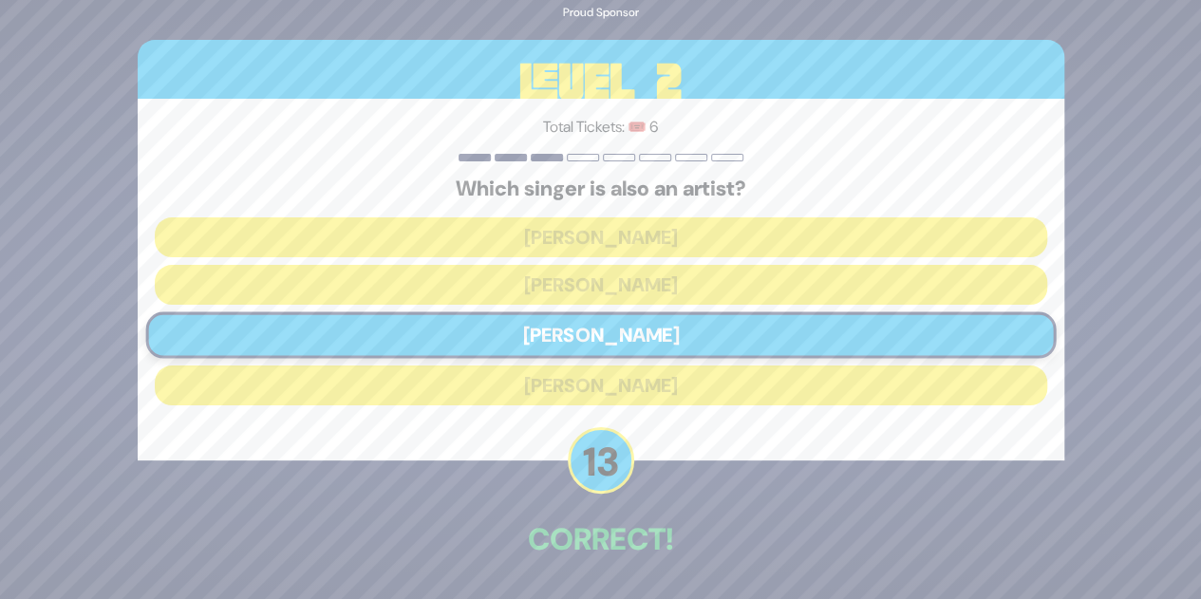
scroll to position [66, 0]
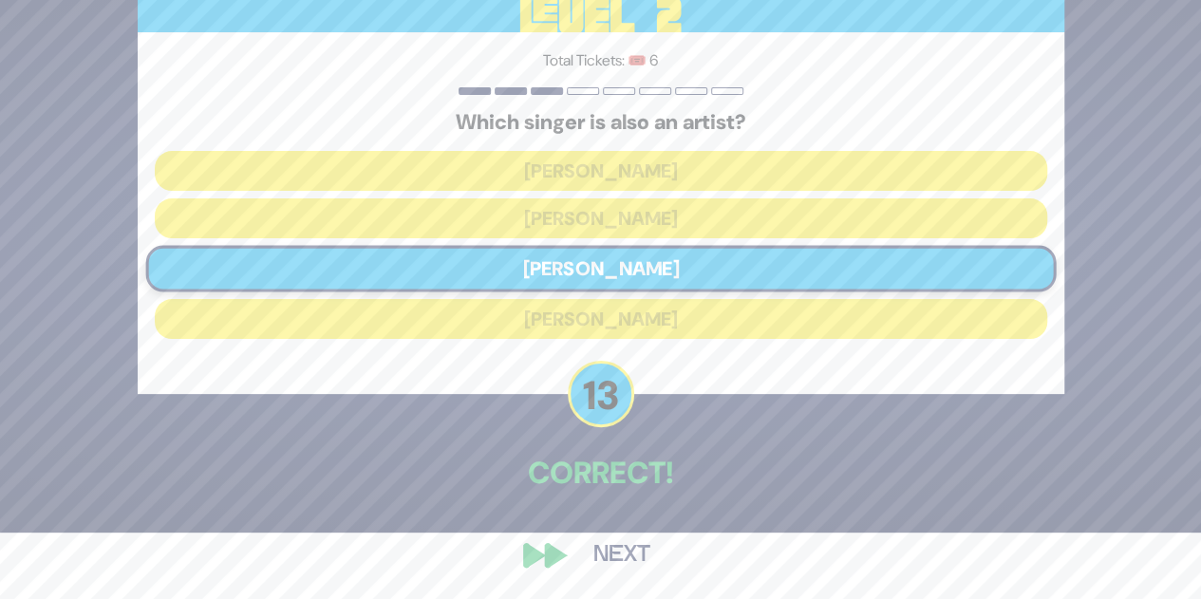
click at [628, 537] on button "Next" at bounding box center [622, 555] width 110 height 44
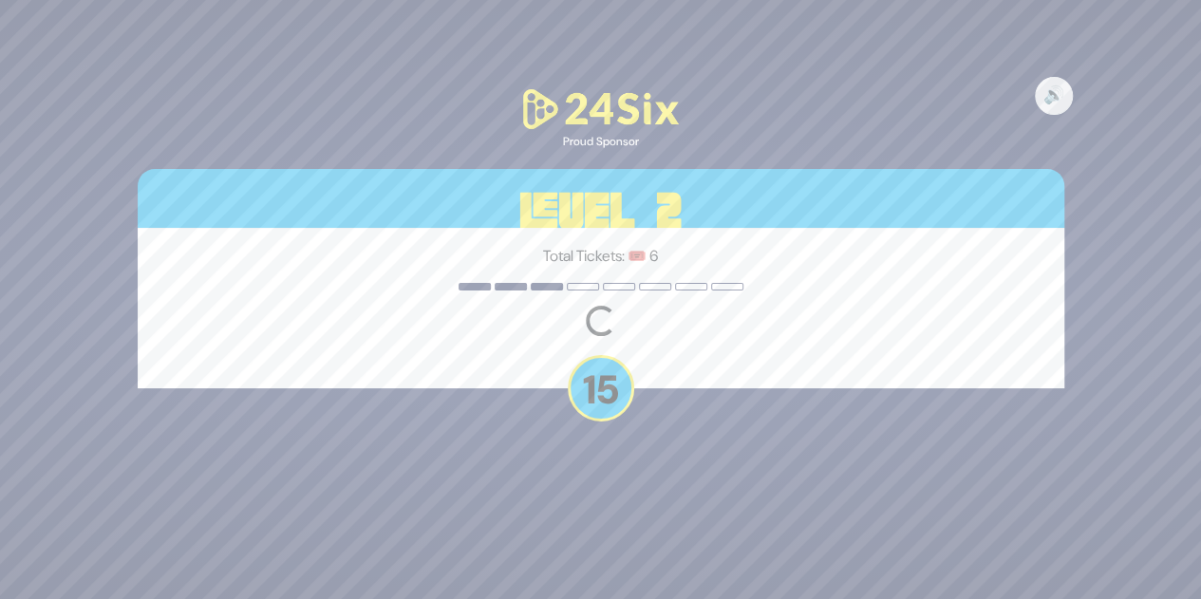
scroll to position [0, 0]
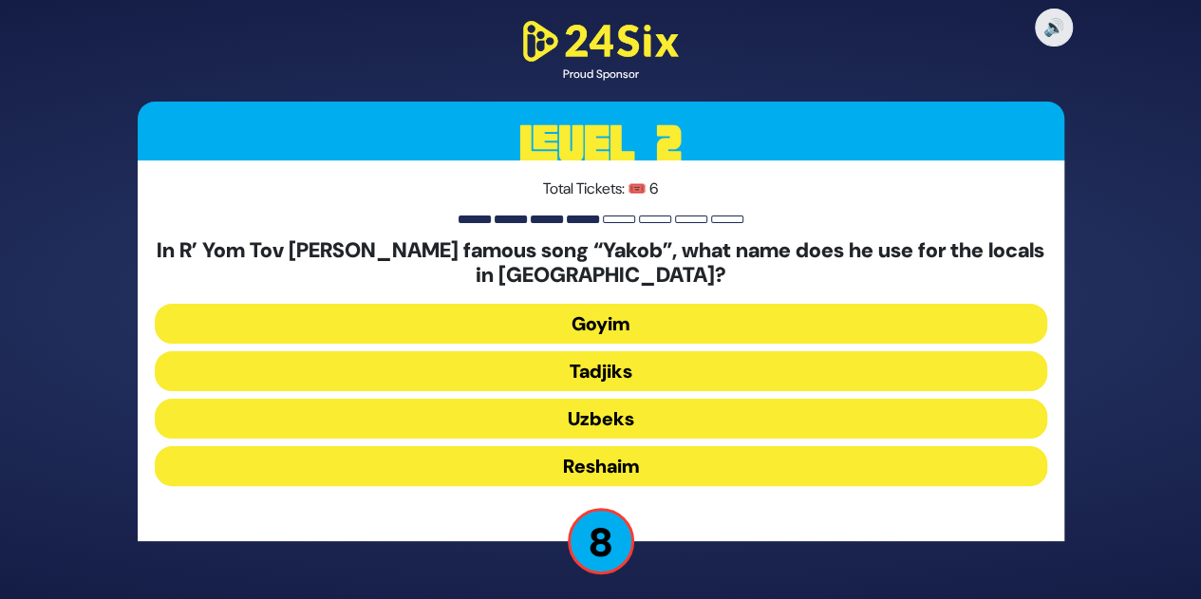
click at [644, 415] on button "Uzbeks" at bounding box center [601, 419] width 892 height 40
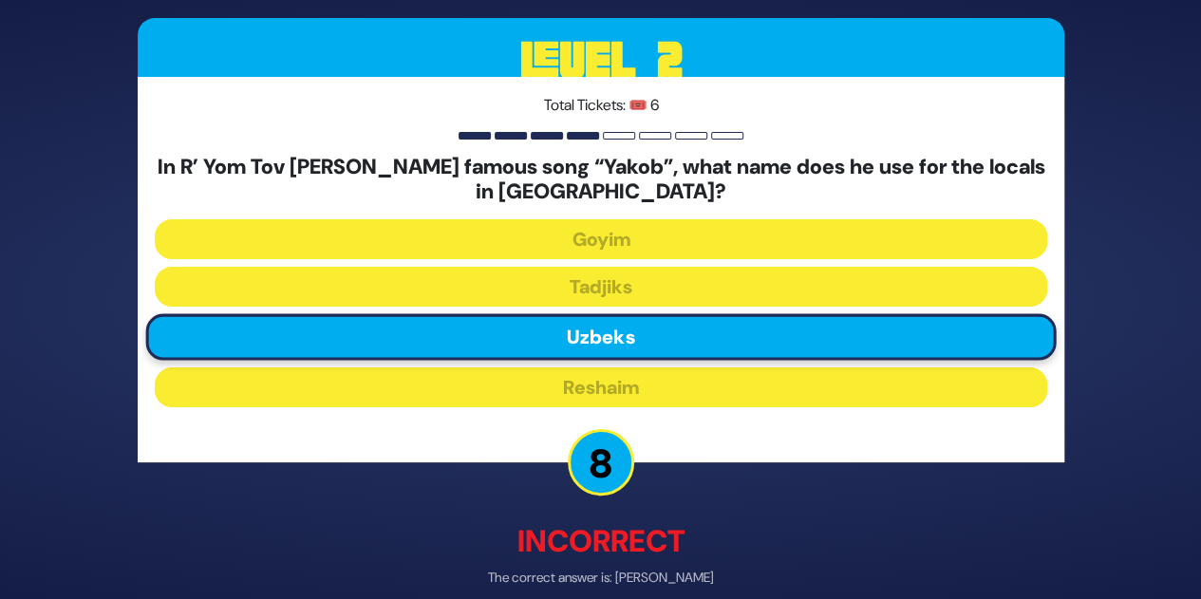
scroll to position [89, 0]
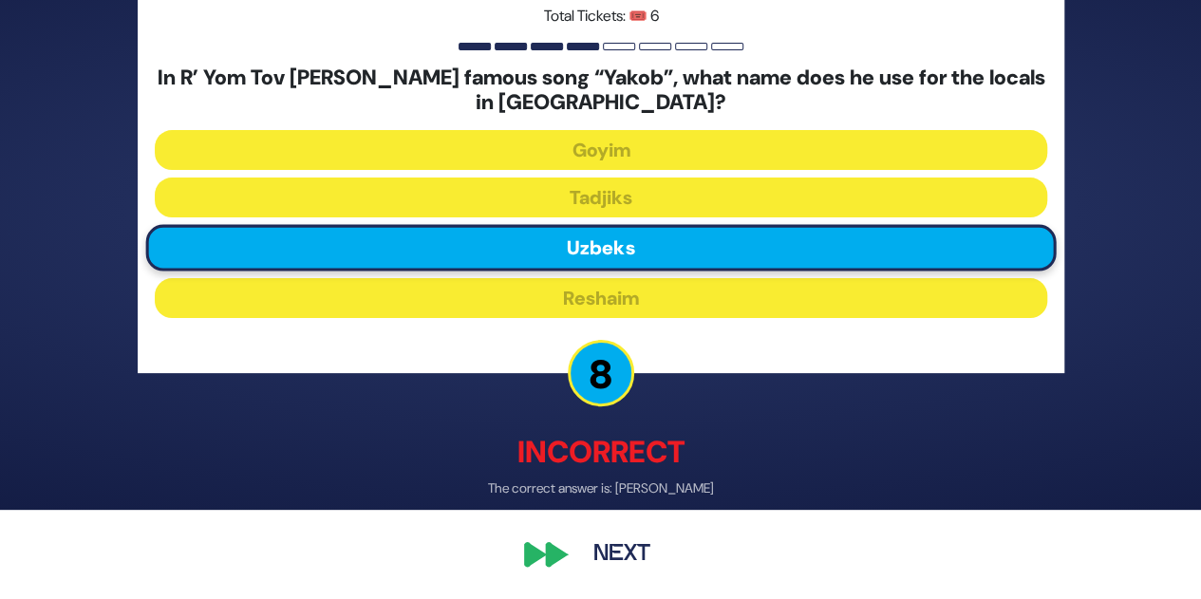
click at [633, 553] on button "Next" at bounding box center [622, 555] width 110 height 44
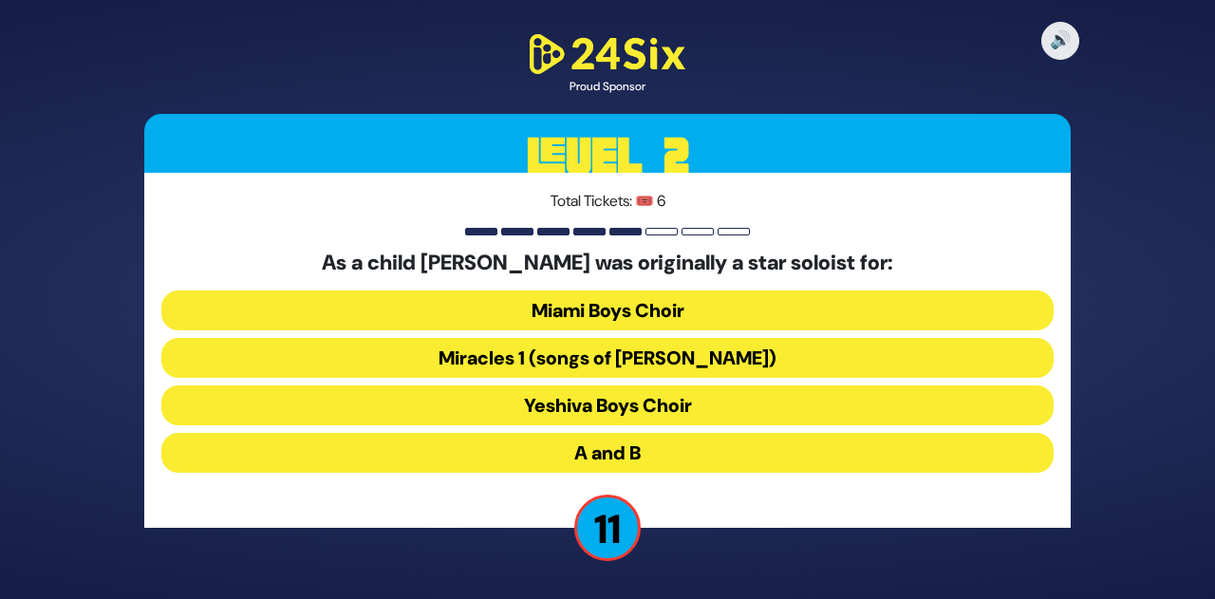
click at [589, 362] on button "Miracles 1 (songs of C. Neuhaus)" at bounding box center [607, 358] width 892 height 40
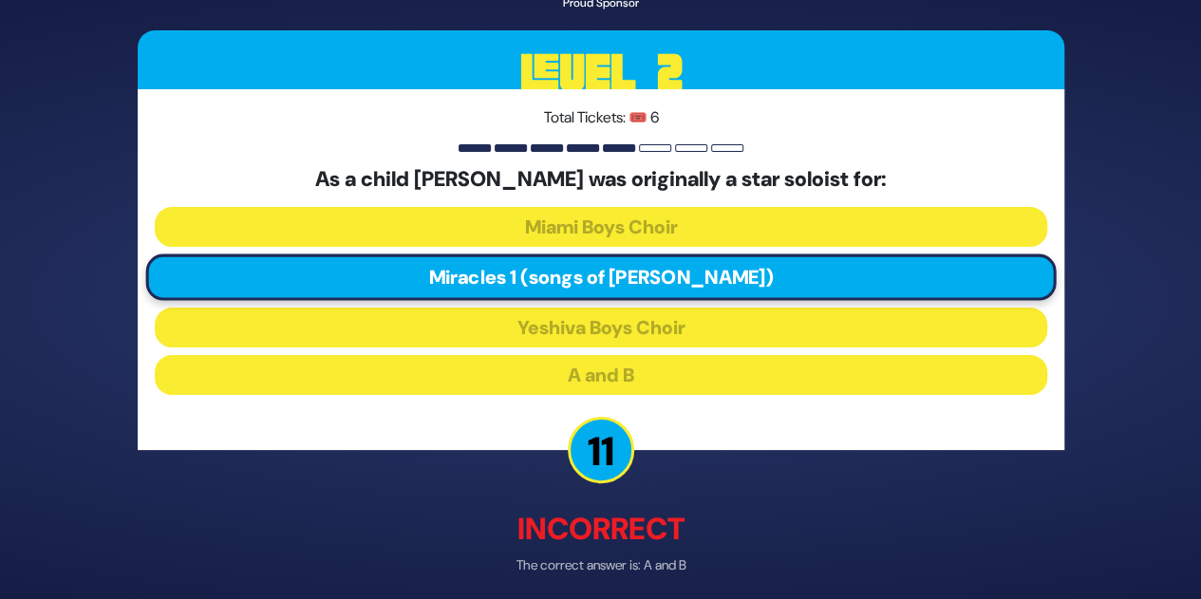
scroll to position [76, 0]
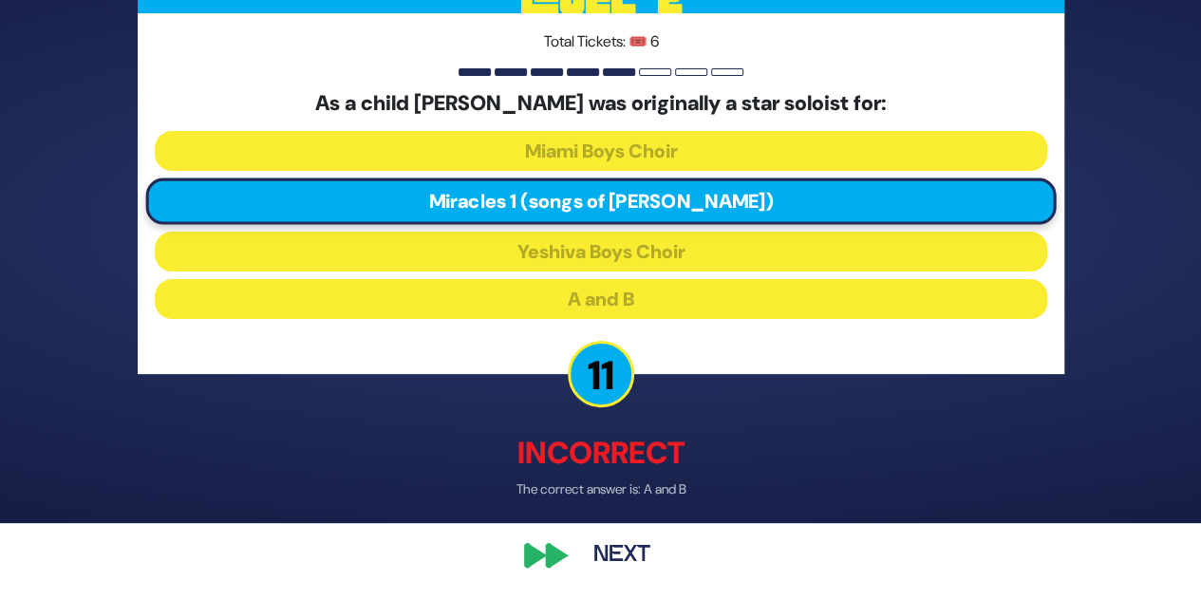
click at [606, 557] on button "Next" at bounding box center [622, 555] width 110 height 44
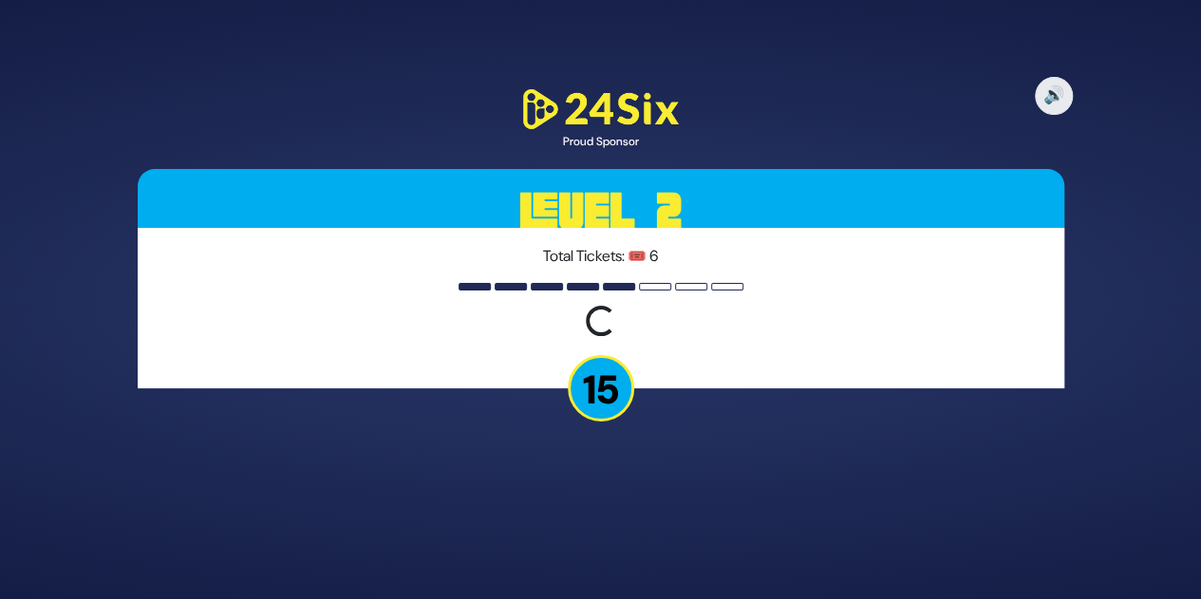
scroll to position [0, 0]
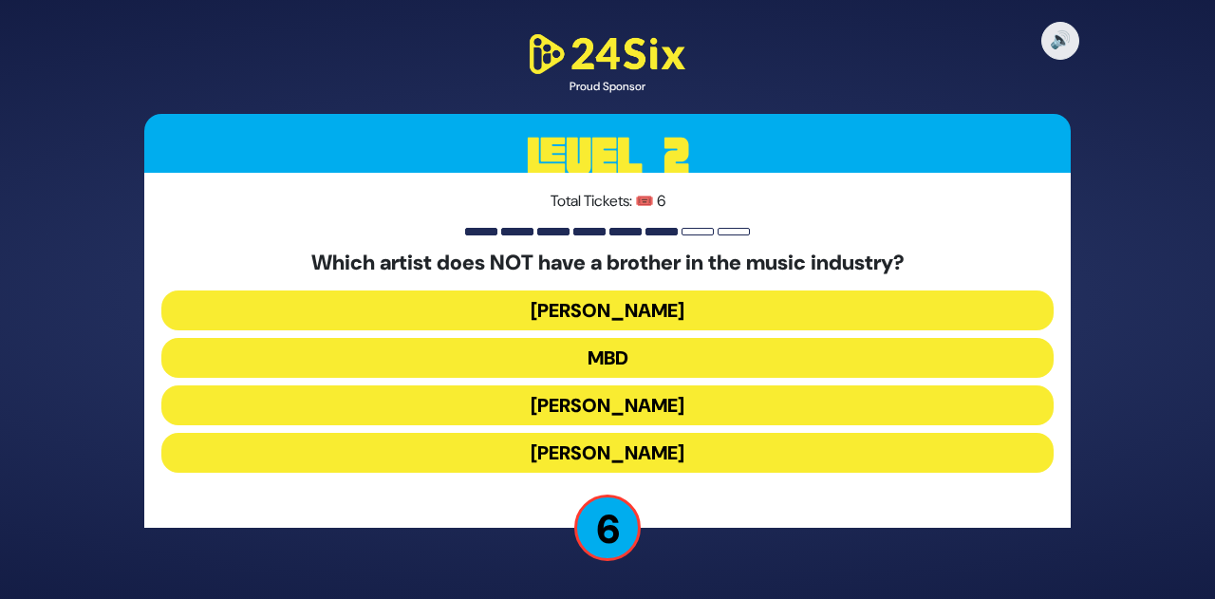
click at [639, 353] on button "MBD" at bounding box center [607, 358] width 892 height 40
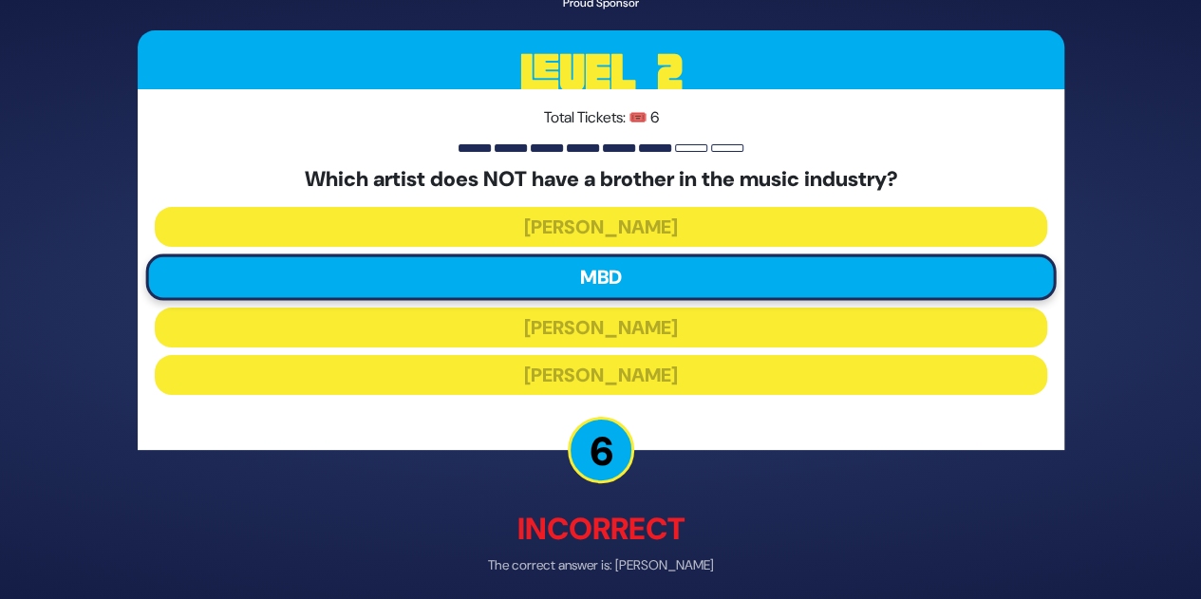
scroll to position [76, 0]
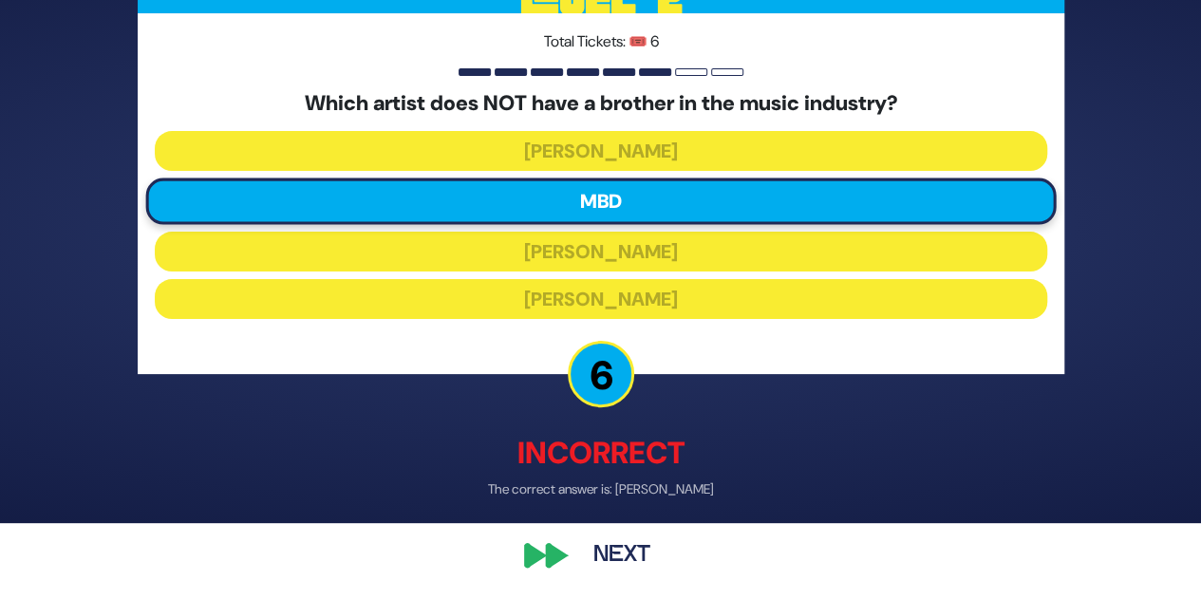
click at [617, 546] on button "Next" at bounding box center [622, 555] width 110 height 44
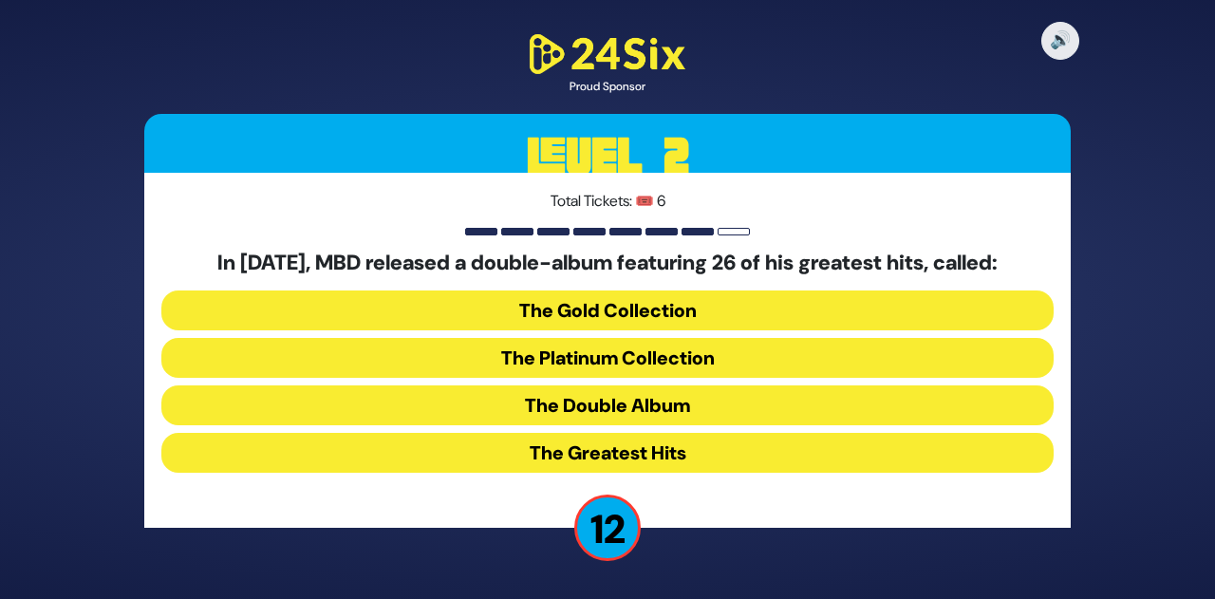
click at [658, 402] on button "The Double Album" at bounding box center [607, 405] width 892 height 40
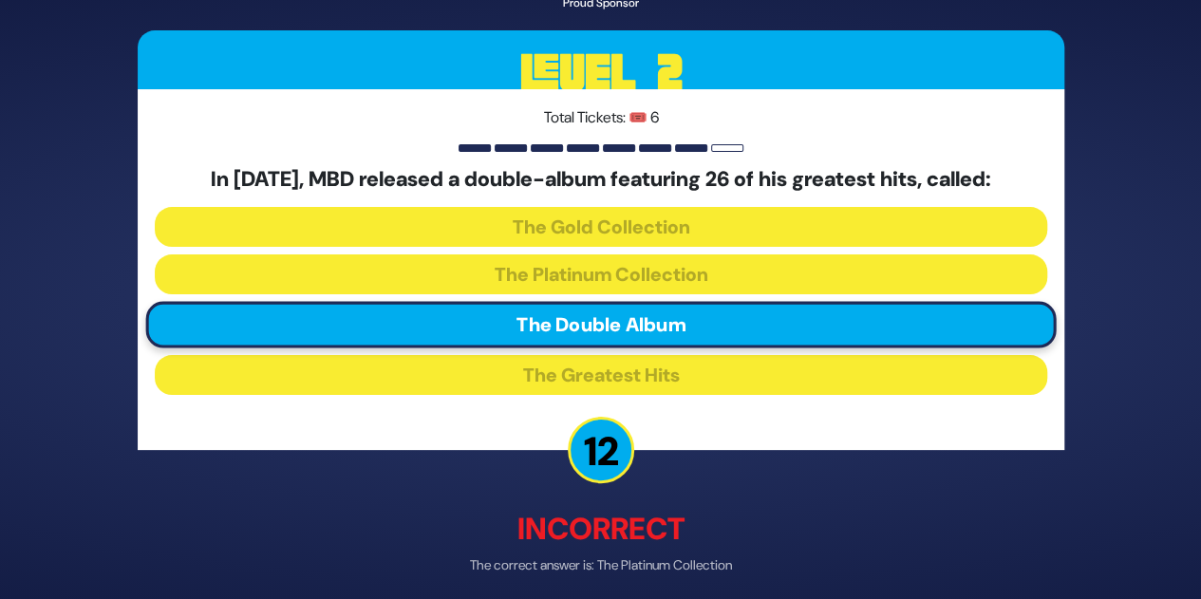
scroll to position [76, 0]
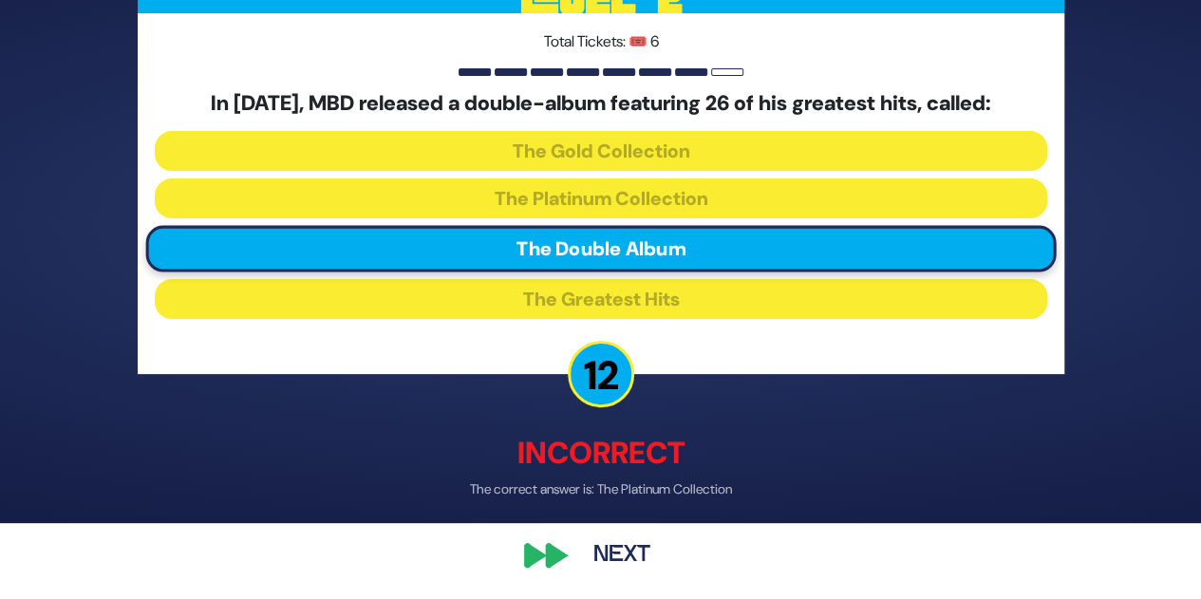
click at [609, 552] on button "Next" at bounding box center [622, 555] width 110 height 44
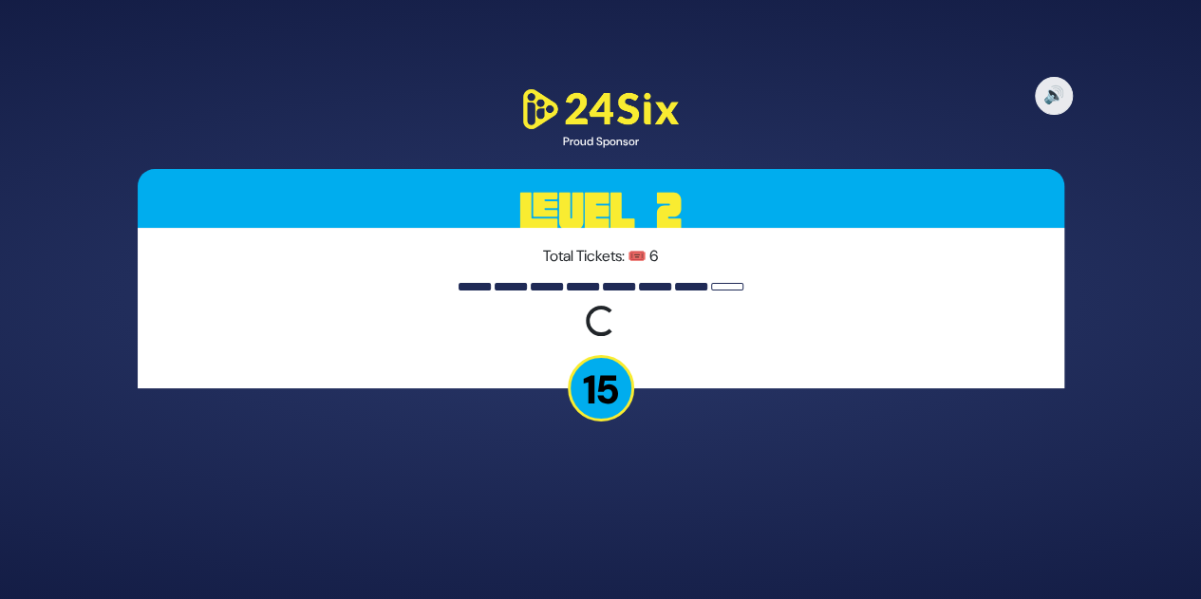
scroll to position [0, 0]
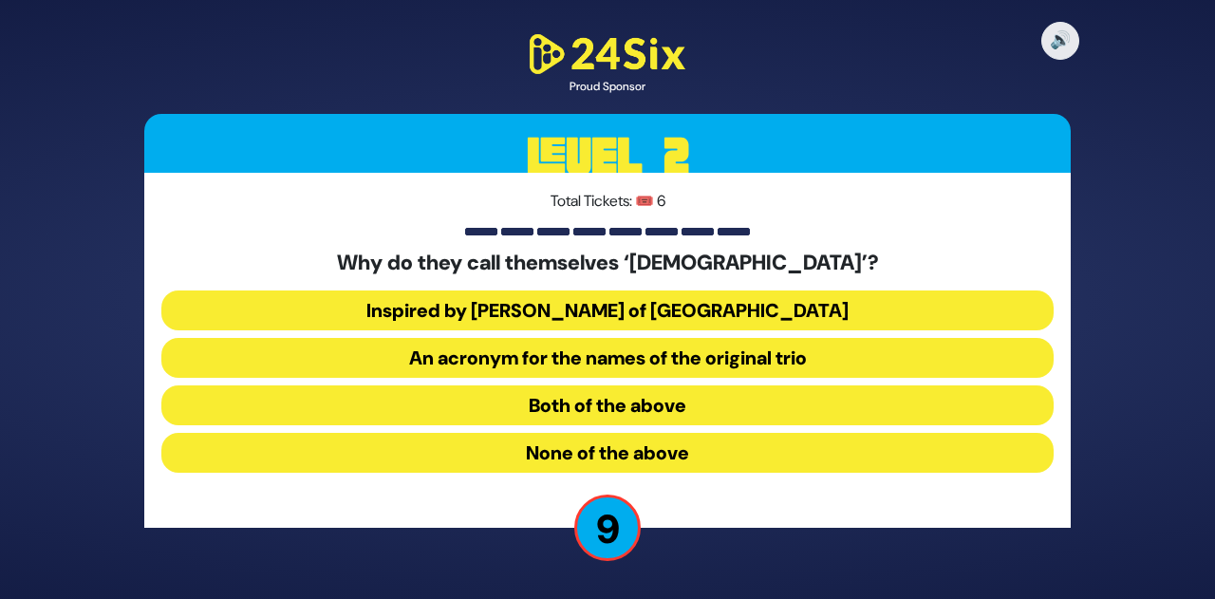
click at [664, 405] on button "Both of the above" at bounding box center [607, 405] width 892 height 40
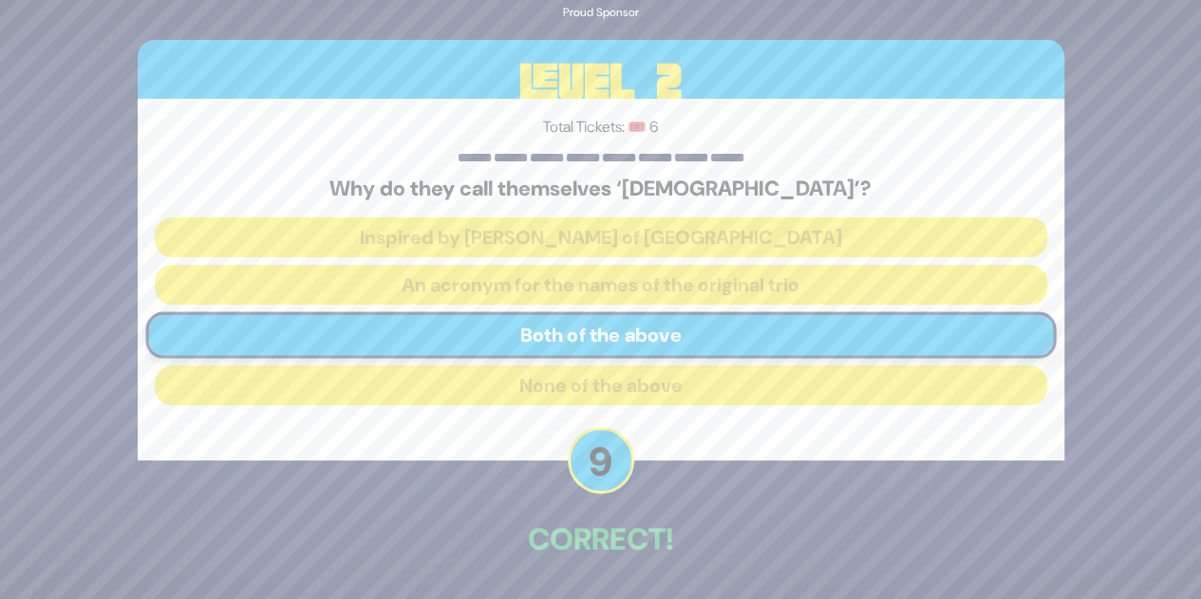
scroll to position [66, 0]
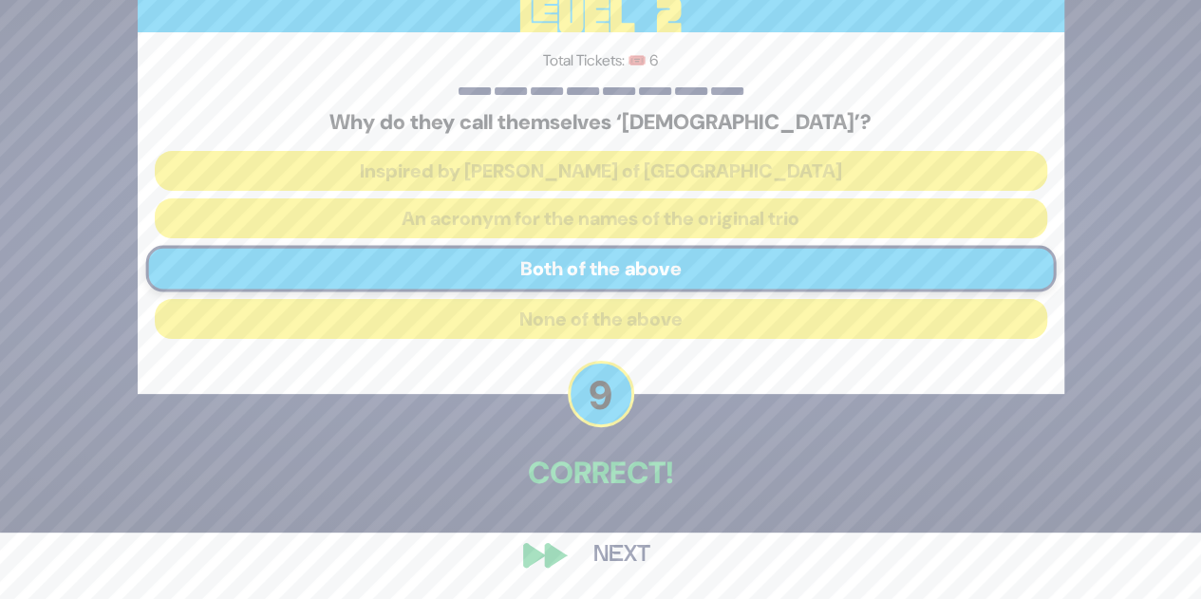
click at [621, 546] on button "Next" at bounding box center [622, 555] width 110 height 44
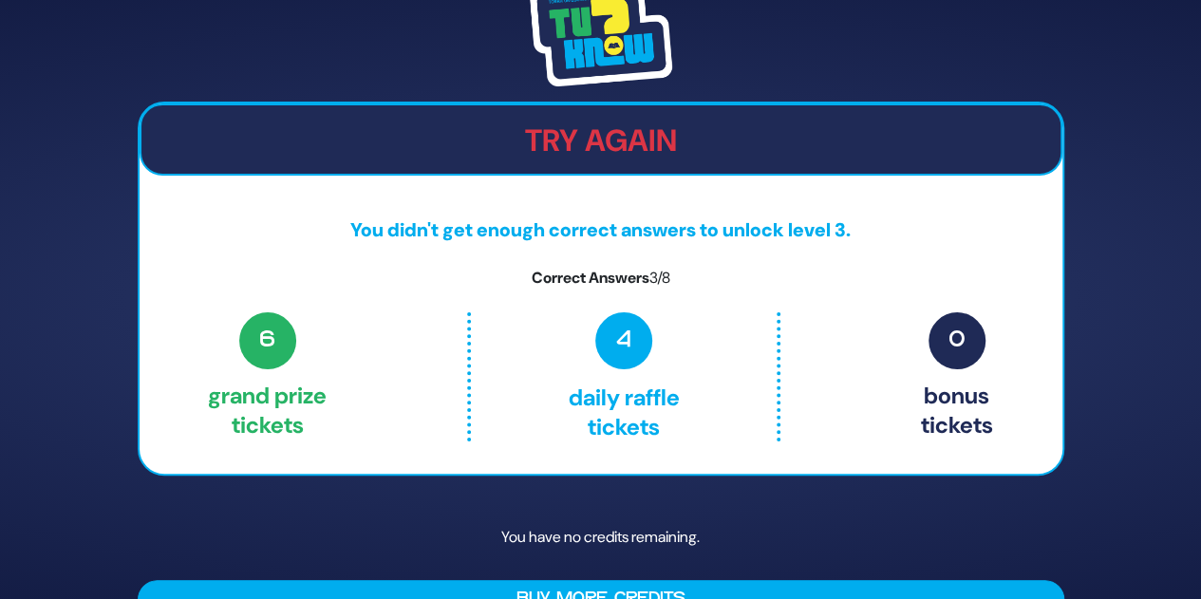
scroll to position [42, 0]
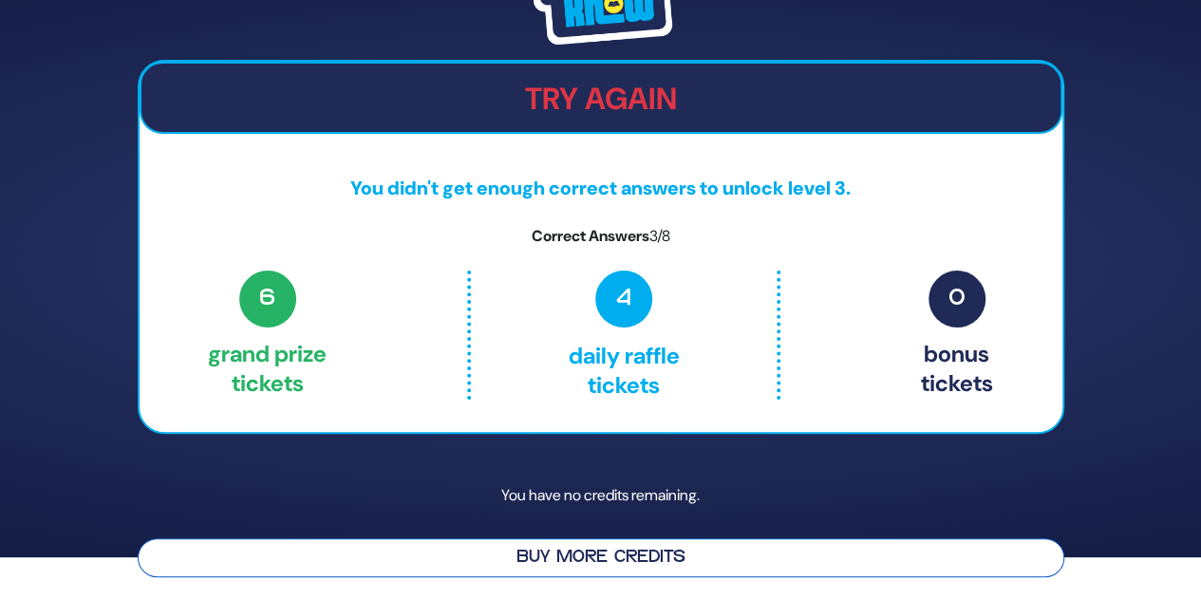
click at [759, 544] on button "Buy More Credits" at bounding box center [601, 557] width 926 height 39
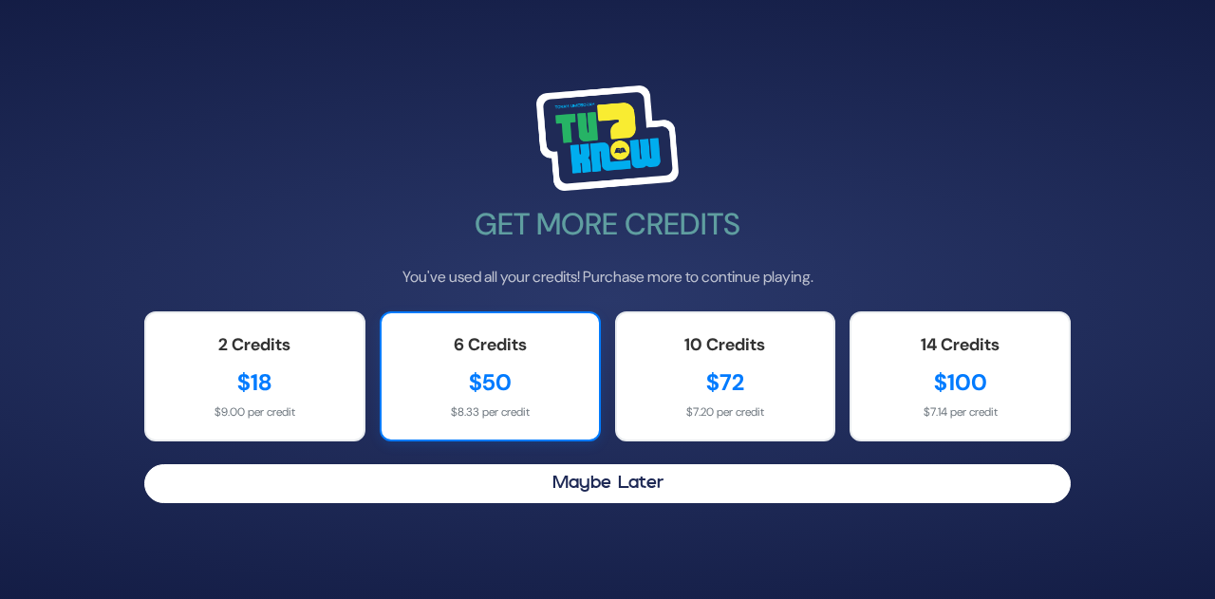
click at [530, 386] on div "$50" at bounding box center [490, 382] width 179 height 34
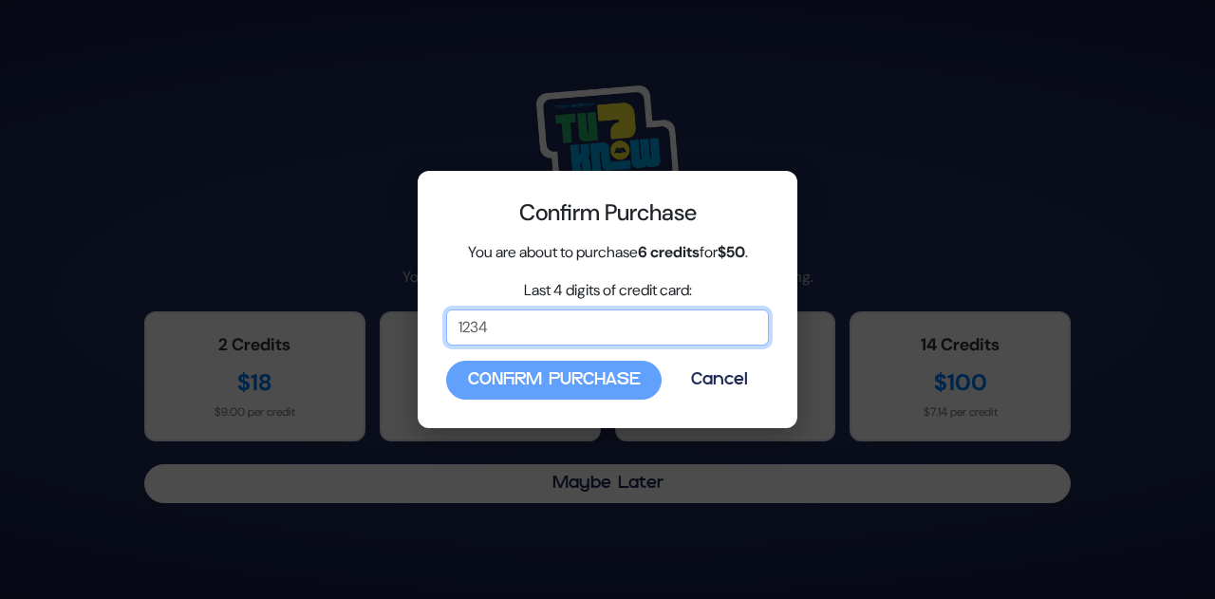
click at [611, 331] on input "Last 4 digits of credit card:" at bounding box center [607, 327] width 323 height 36
type input "6011"
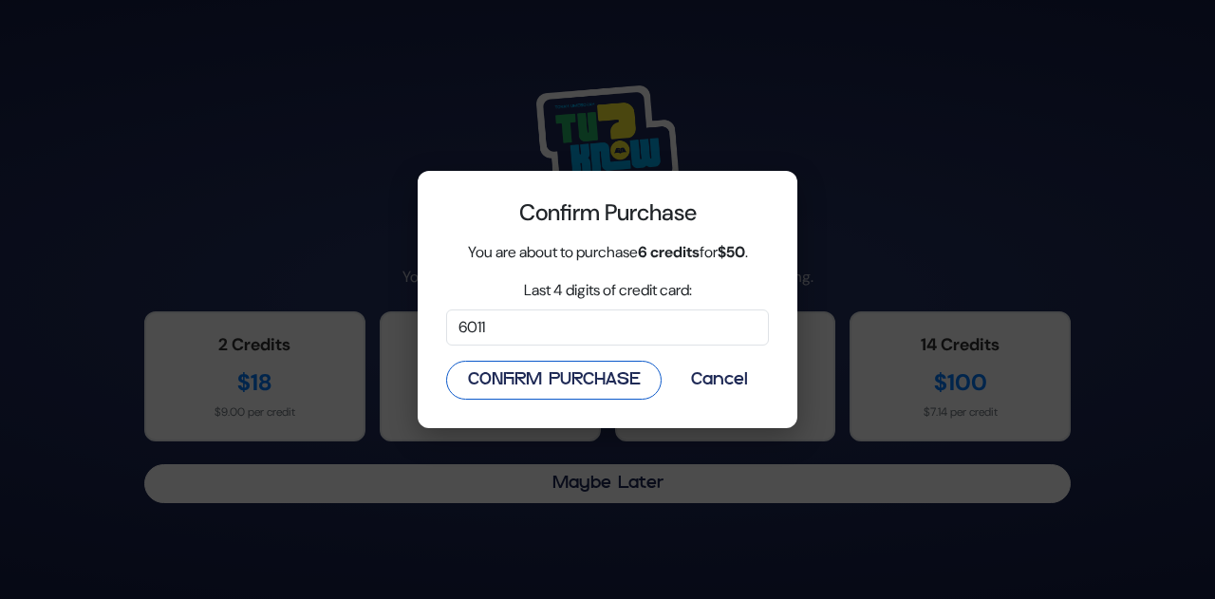
click at [589, 379] on button "Confirm Purchase" at bounding box center [553, 380] width 215 height 39
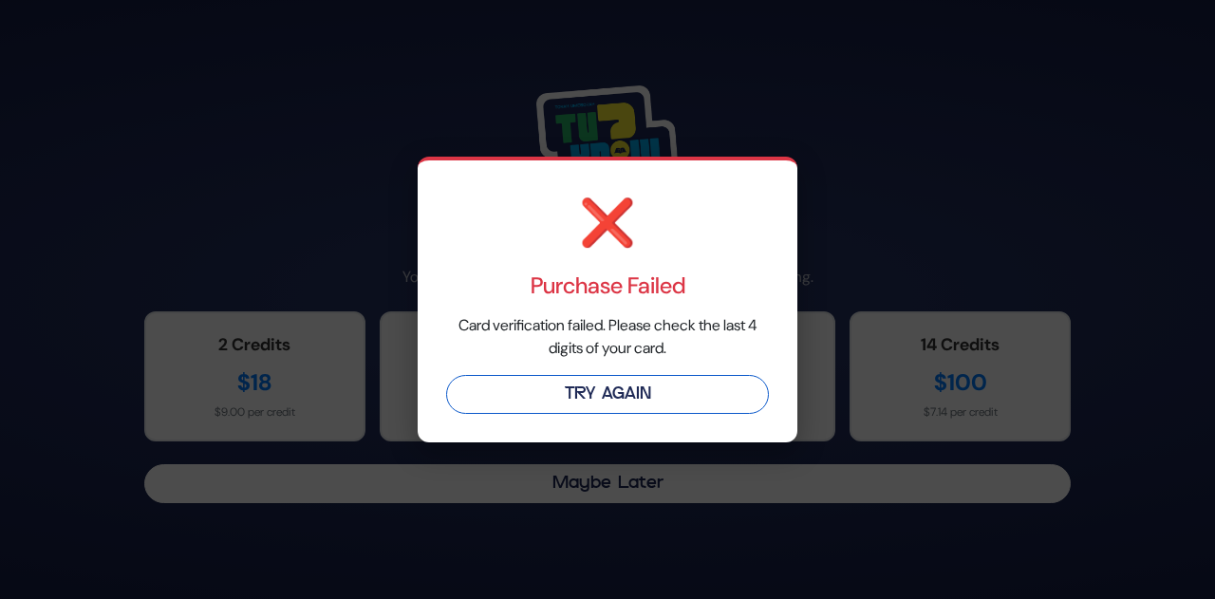
click at [648, 403] on button "Try Again" at bounding box center [607, 394] width 323 height 39
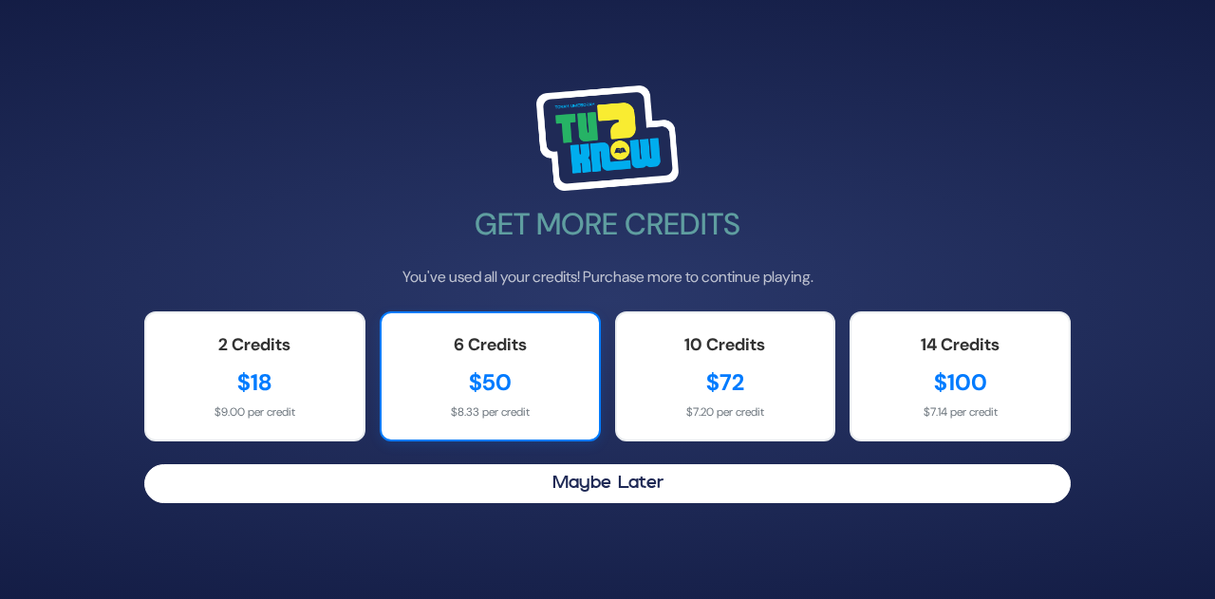
click at [527, 390] on div "$50" at bounding box center [490, 382] width 179 height 34
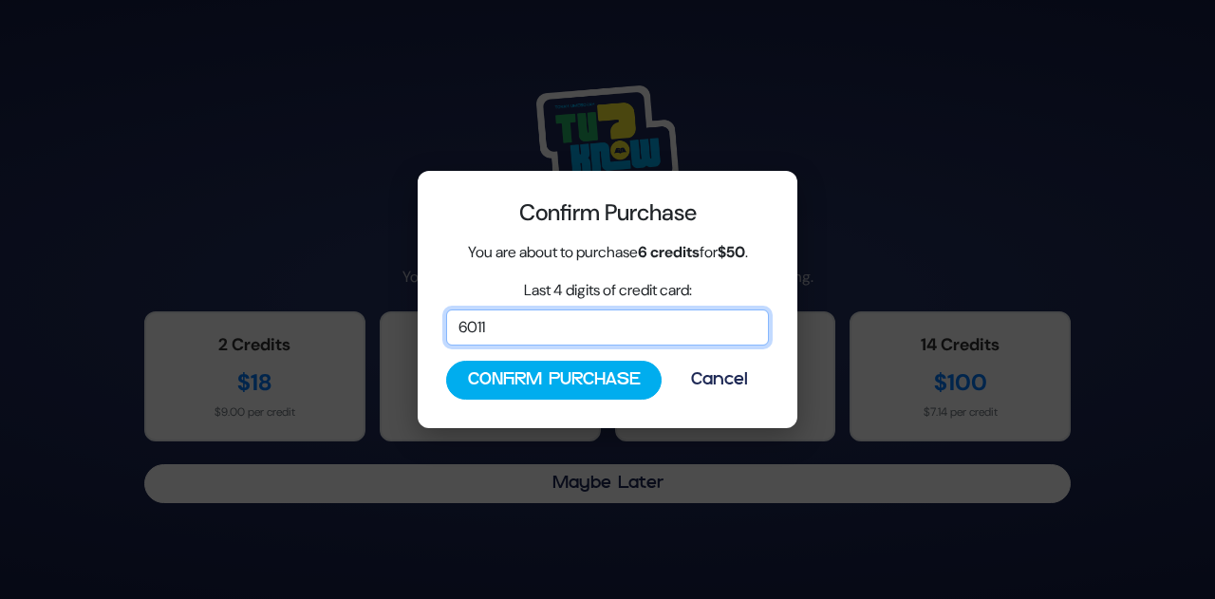
click at [537, 331] on input "6011" at bounding box center [607, 327] width 323 height 36
click at [534, 325] on input "6011" at bounding box center [607, 327] width 323 height 36
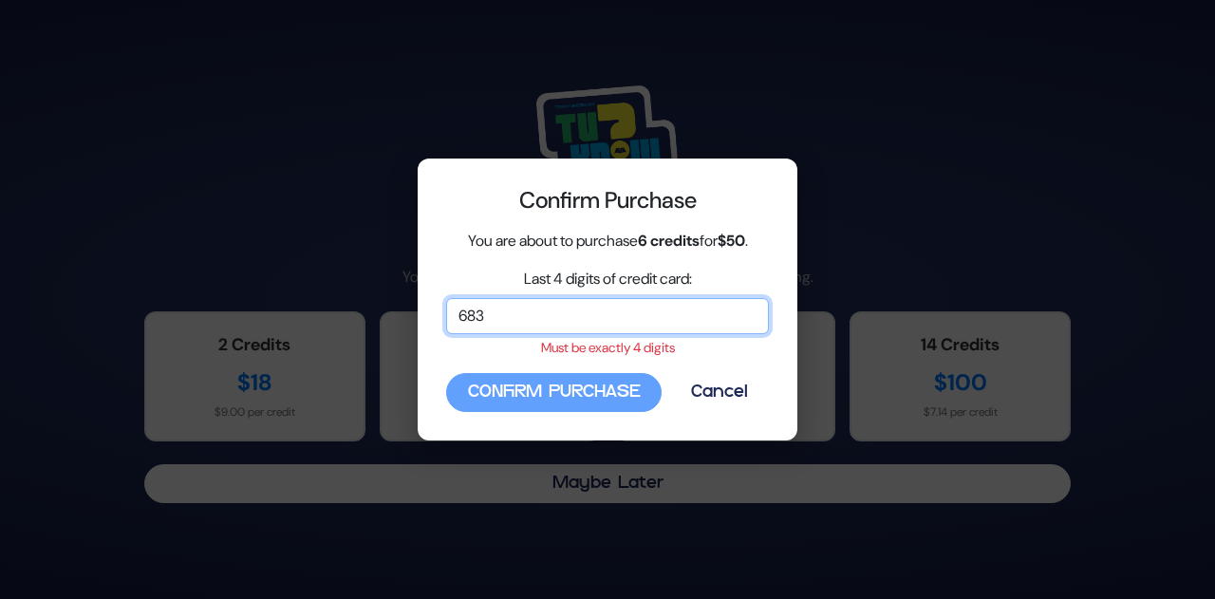
type input "6832"
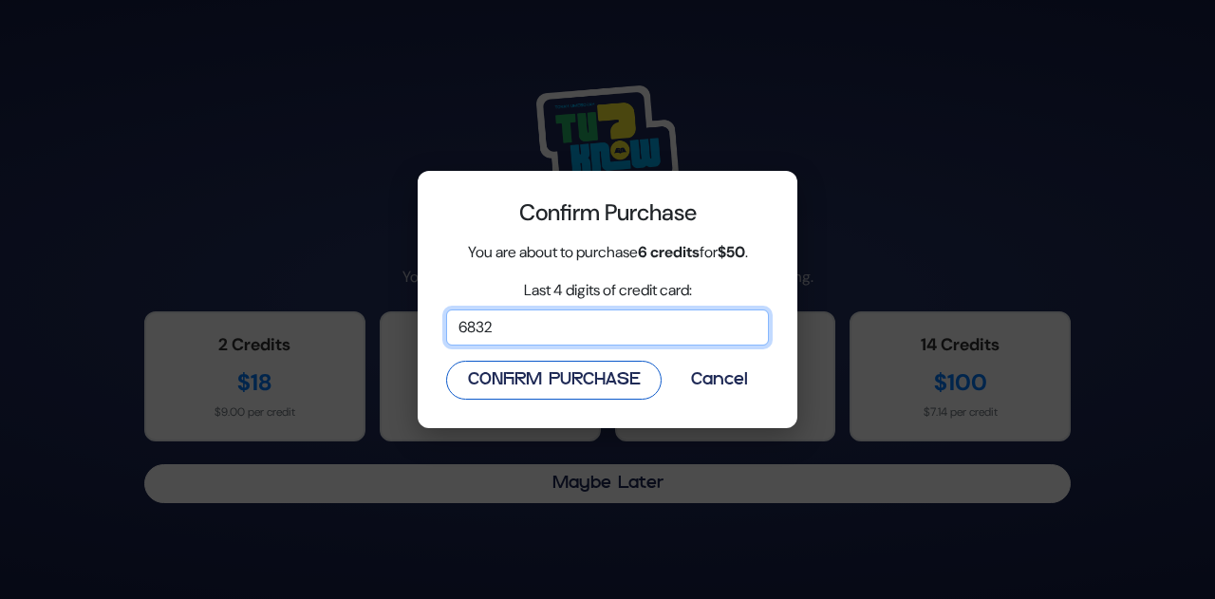
click at [556, 396] on button "Confirm Purchase" at bounding box center [553, 380] width 215 height 39
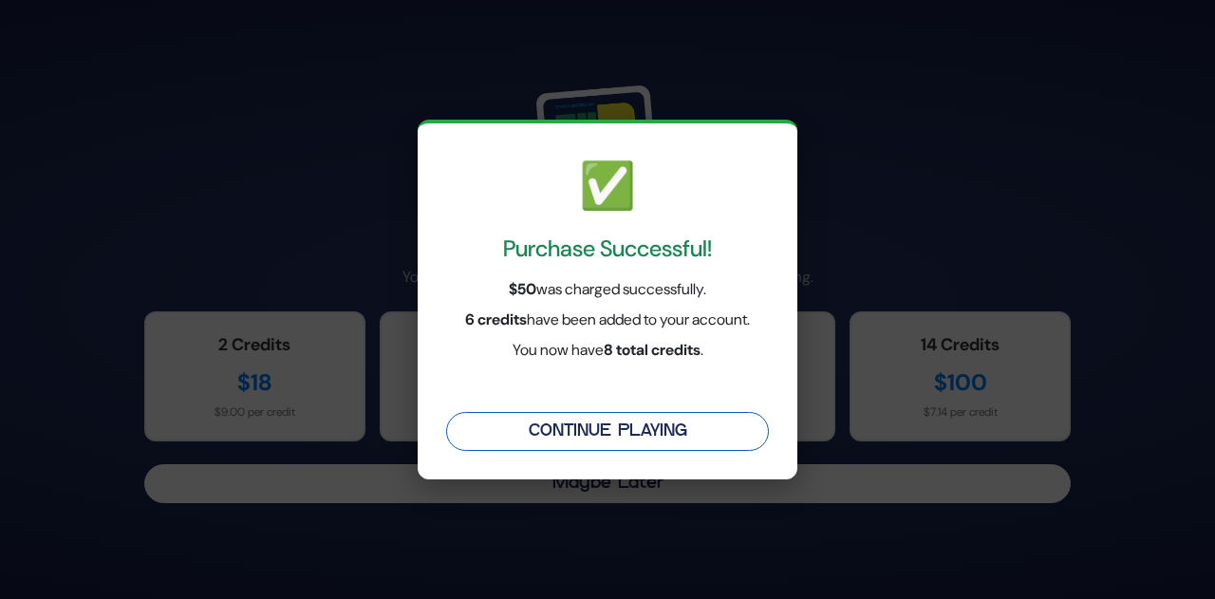
click at [605, 427] on button "Continue Playing" at bounding box center [607, 431] width 323 height 39
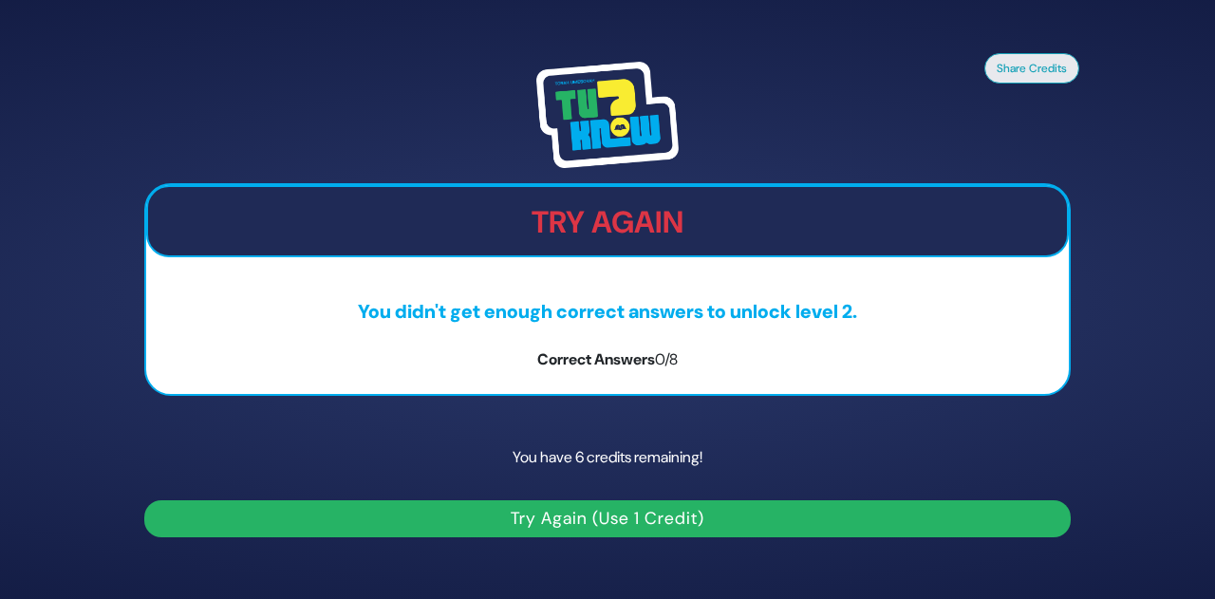
click at [611, 516] on button "Try Again (Use 1 Credit)" at bounding box center [607, 518] width 926 height 37
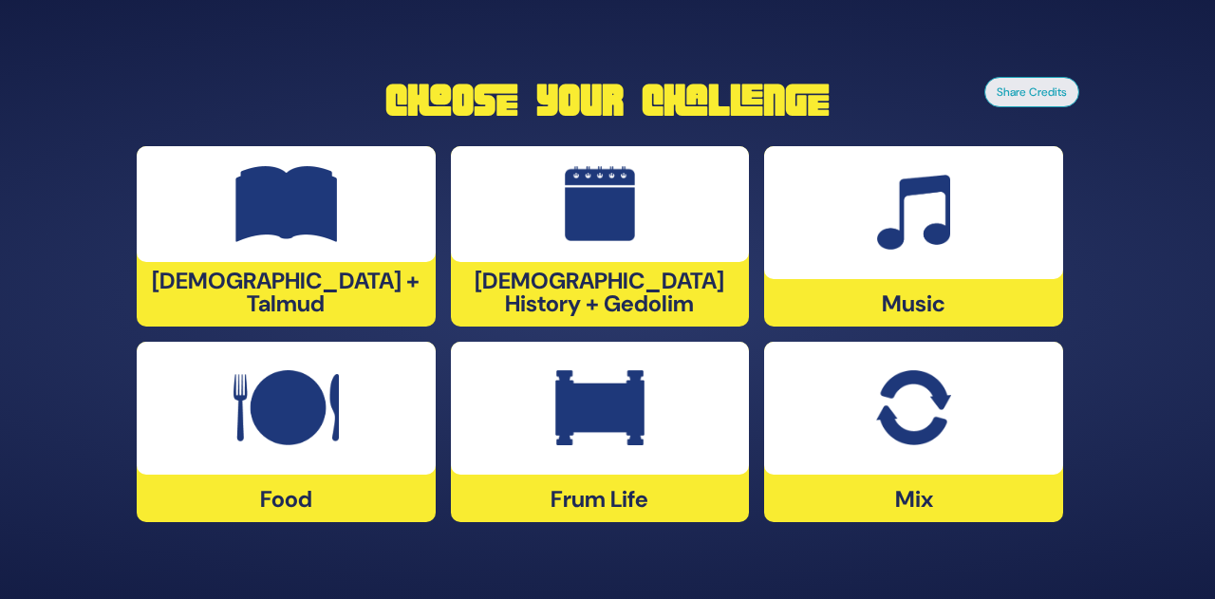
click at [955, 440] on div at bounding box center [913, 408] width 299 height 133
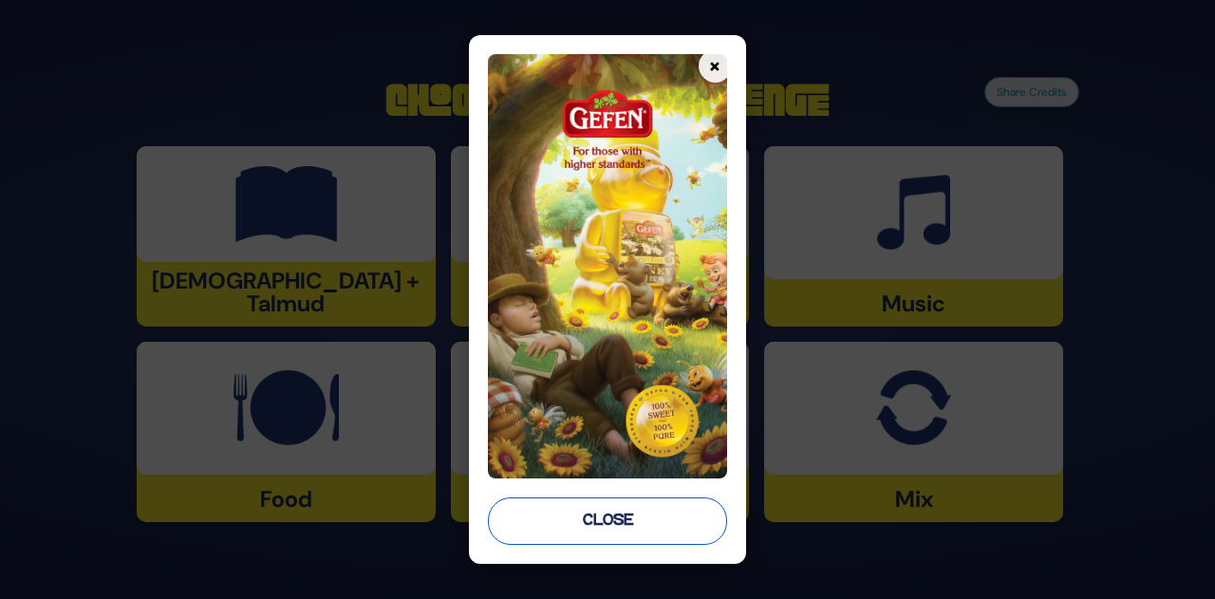
click at [636, 514] on button "Close" at bounding box center [607, 520] width 239 height 47
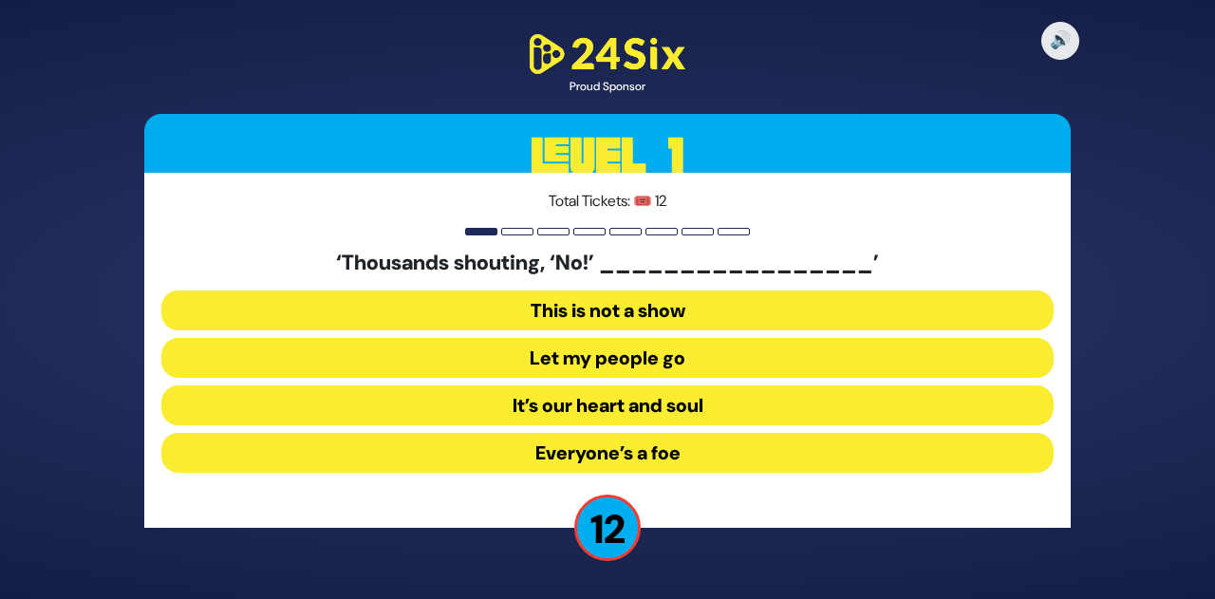
click at [651, 352] on button "Let my people go" at bounding box center [607, 358] width 892 height 40
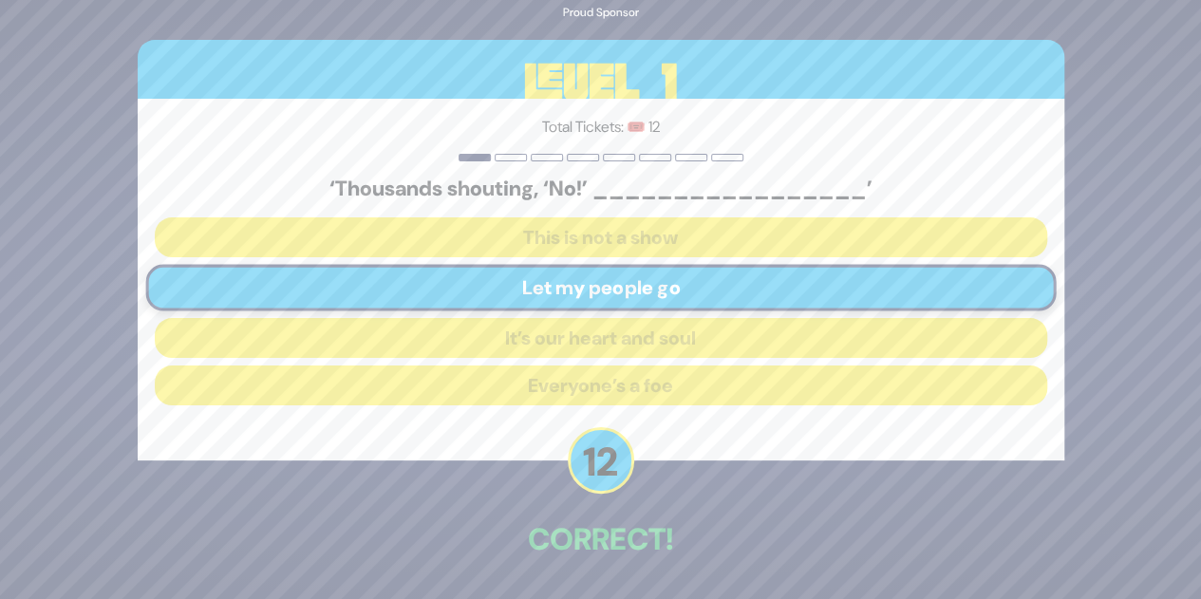
scroll to position [66, 0]
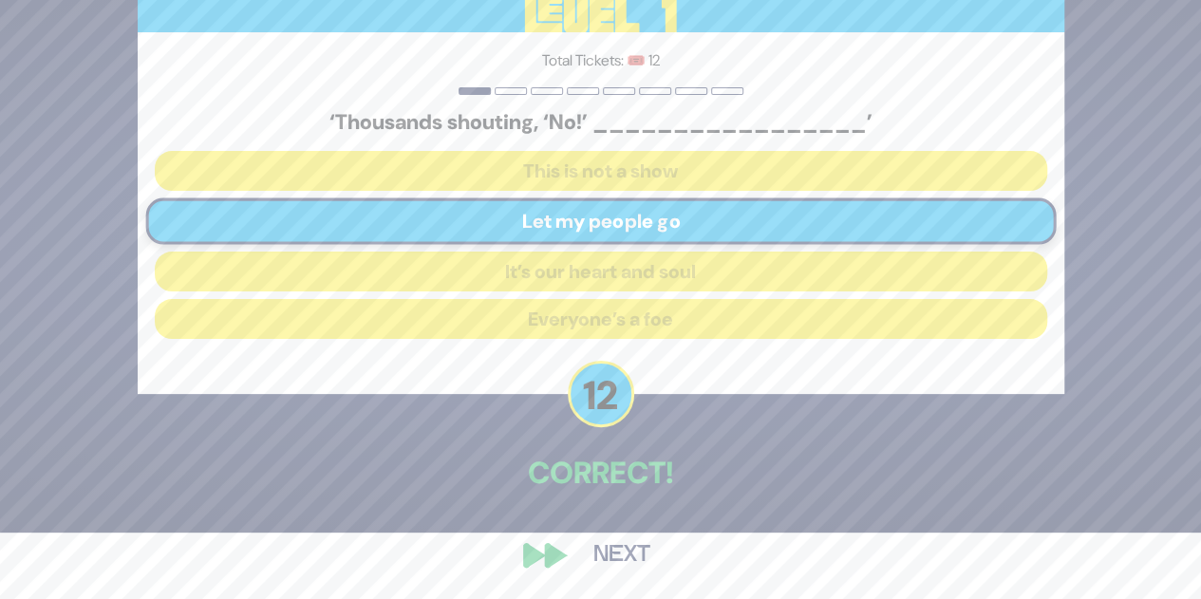
click at [625, 559] on button "Next" at bounding box center [622, 555] width 110 height 44
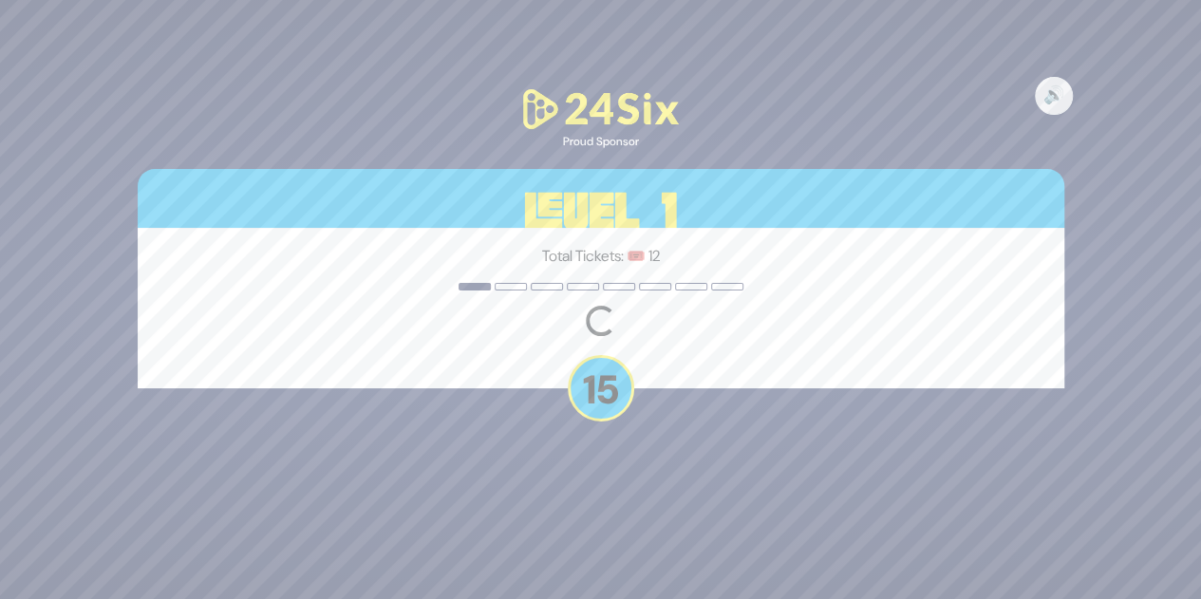
scroll to position [0, 0]
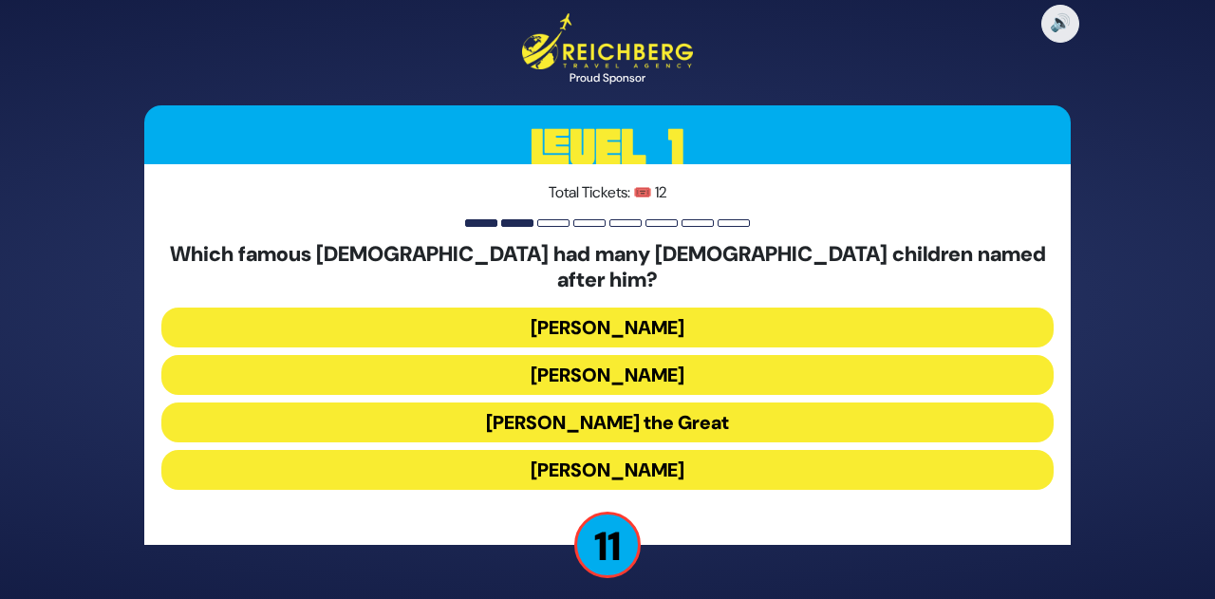
click at [646, 411] on button "Alexander the Great" at bounding box center [607, 422] width 892 height 40
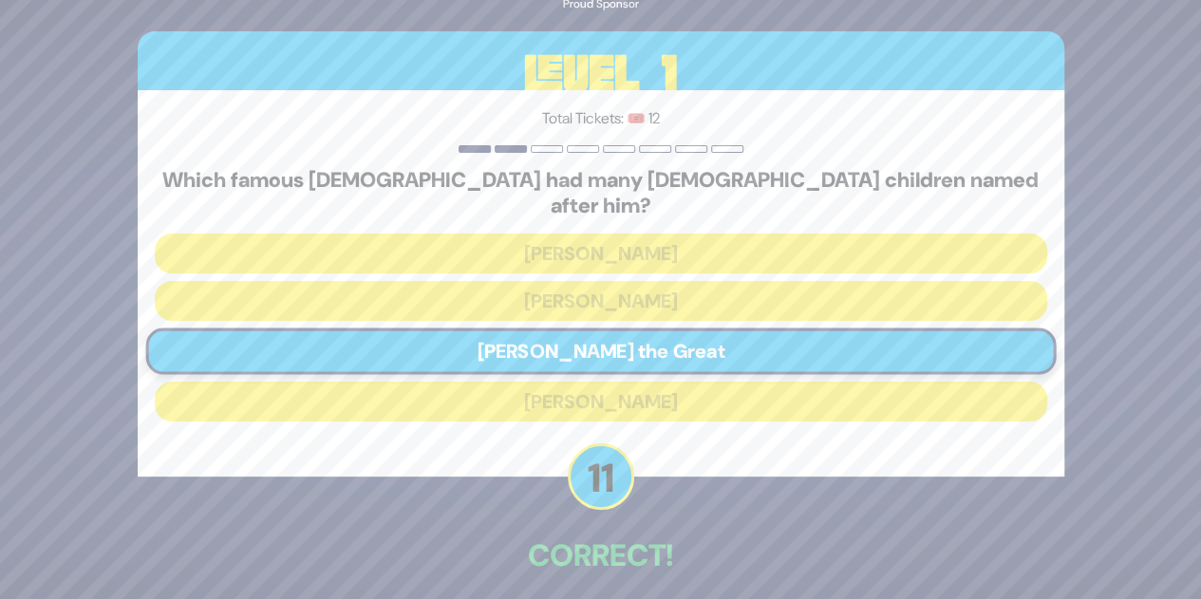
scroll to position [70, 0]
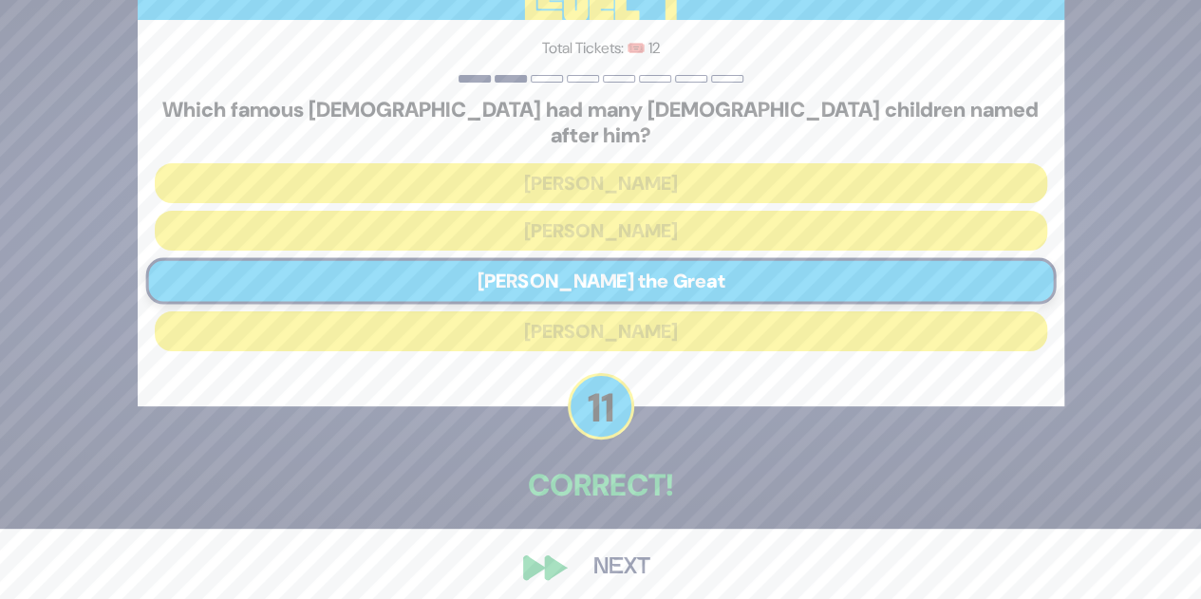
click at [613, 551] on button "Next" at bounding box center [622, 568] width 110 height 44
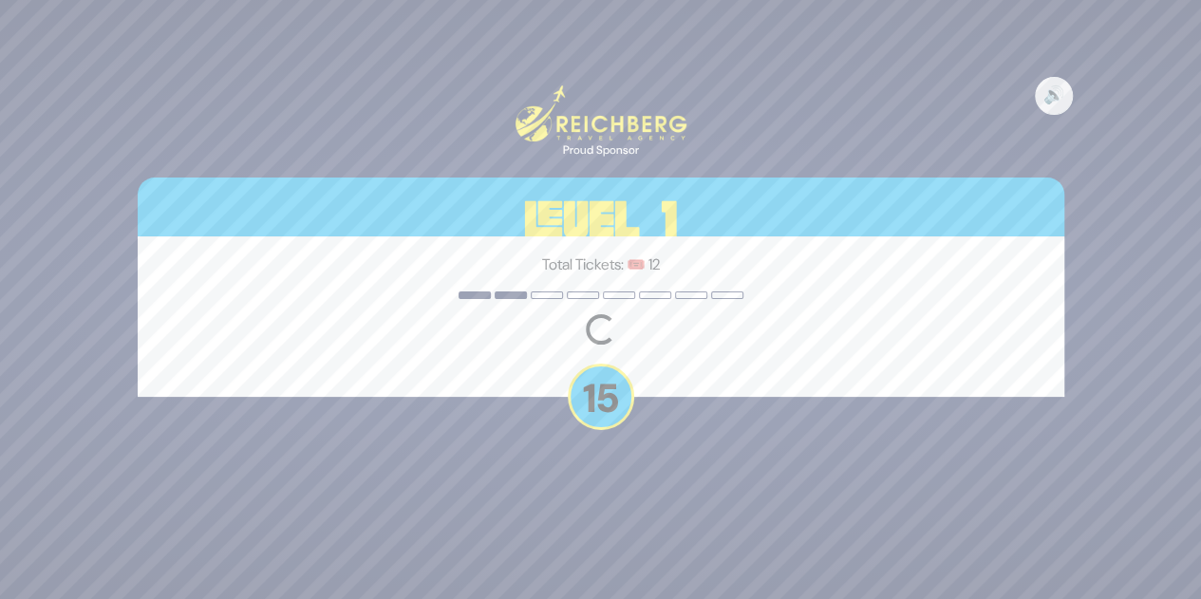
scroll to position [0, 0]
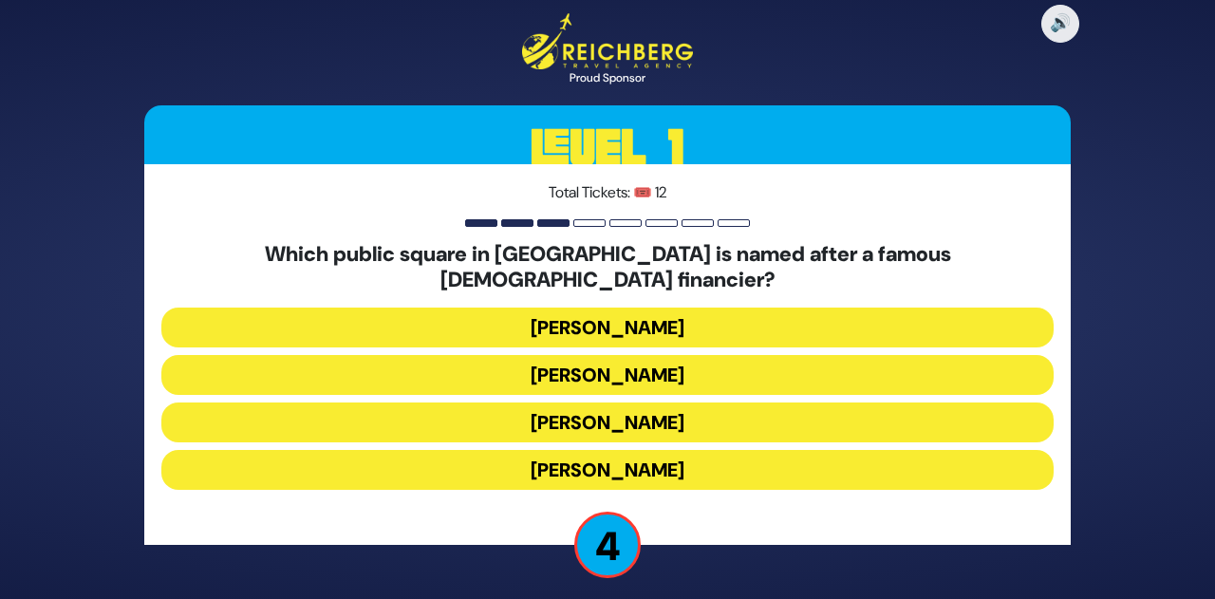
click at [720, 358] on button "Kikar HaDavidka" at bounding box center [607, 375] width 892 height 40
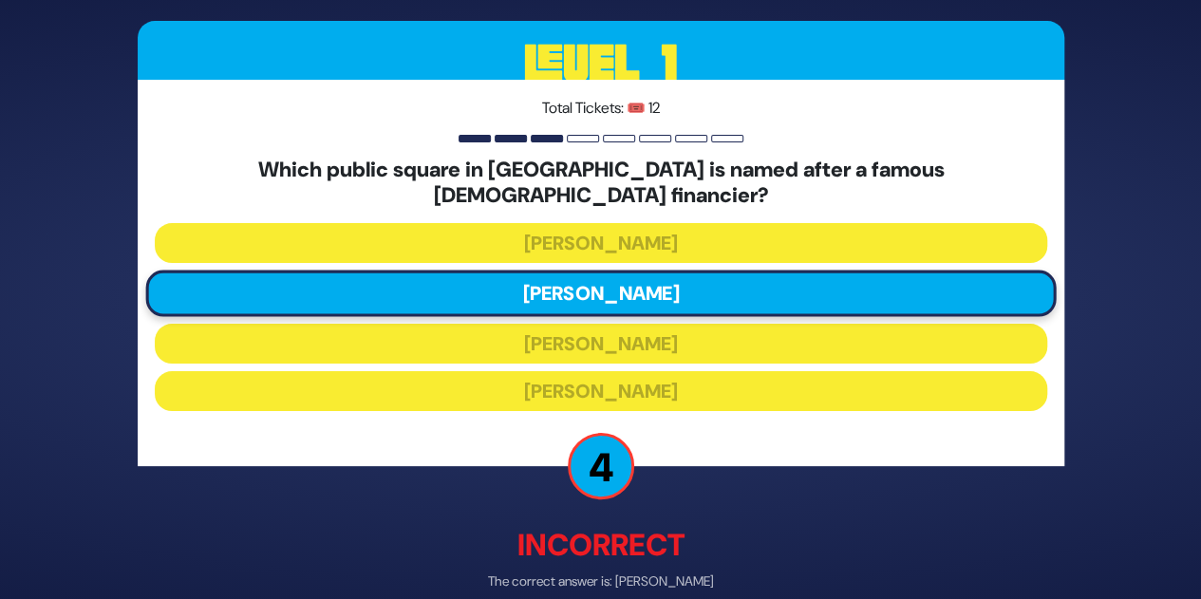
scroll to position [80, 0]
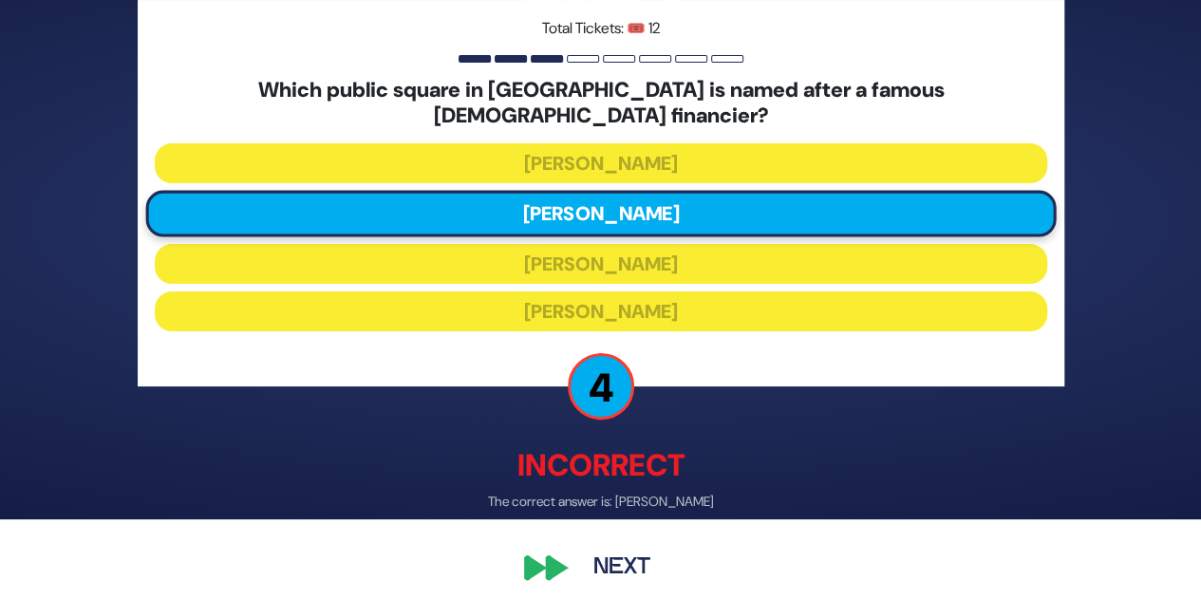
click at [617, 558] on button "Next" at bounding box center [622, 569] width 110 height 44
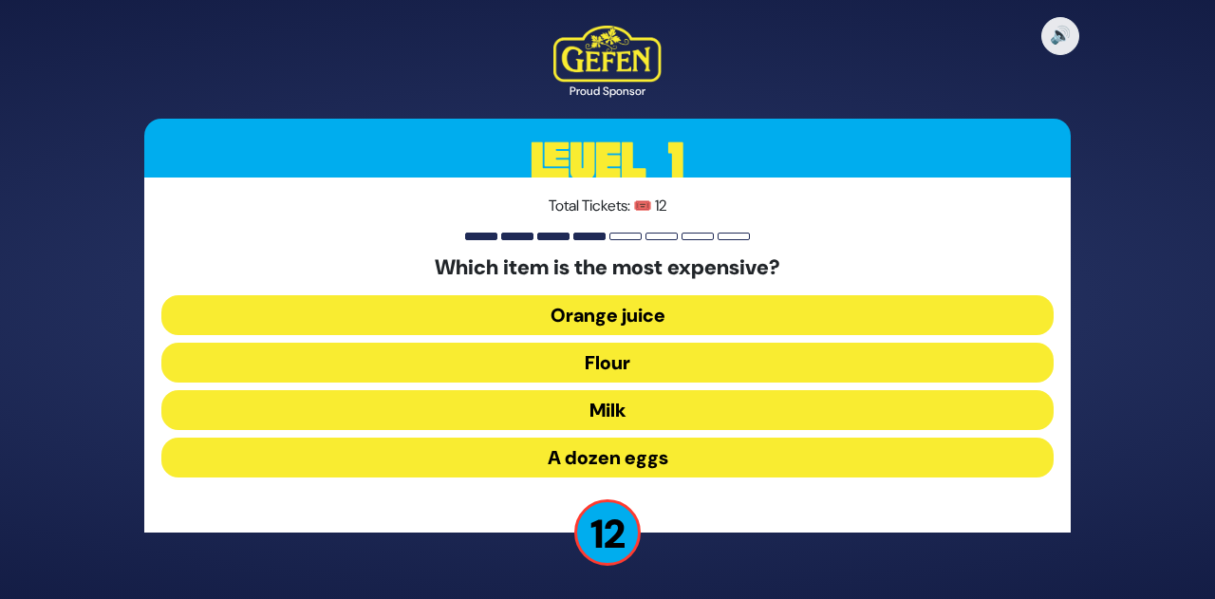
click at [645, 459] on button "A dozen eggs" at bounding box center [607, 458] width 892 height 40
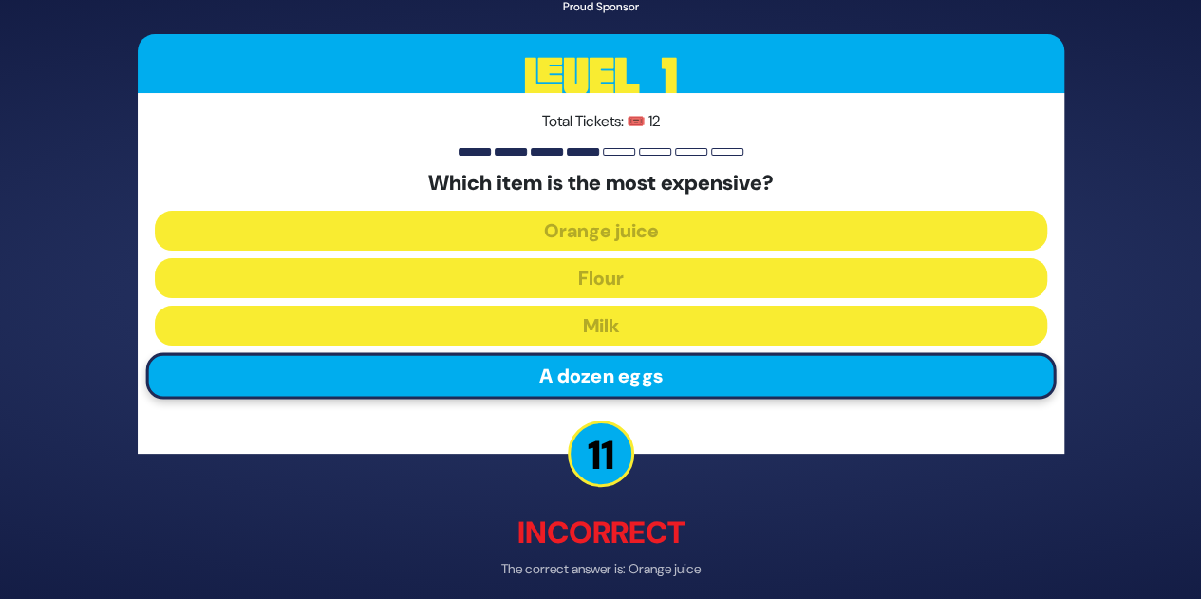
click at [662, 578] on p "The correct answer is: Orange juice" at bounding box center [601, 570] width 926 height 20
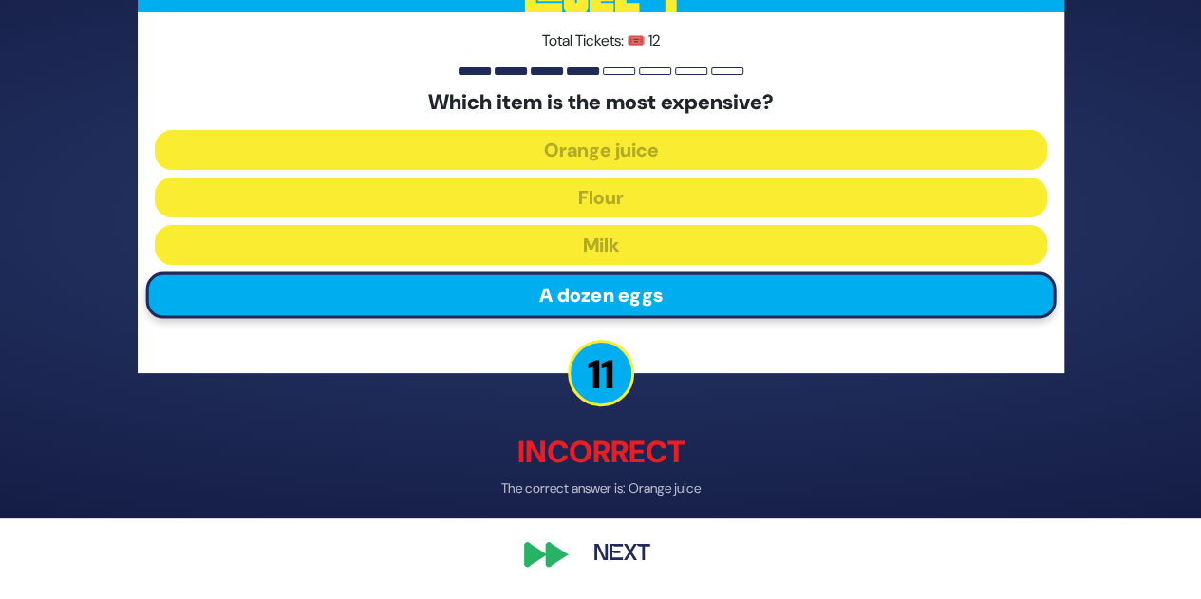
click at [615, 541] on button "Next" at bounding box center [622, 555] width 110 height 44
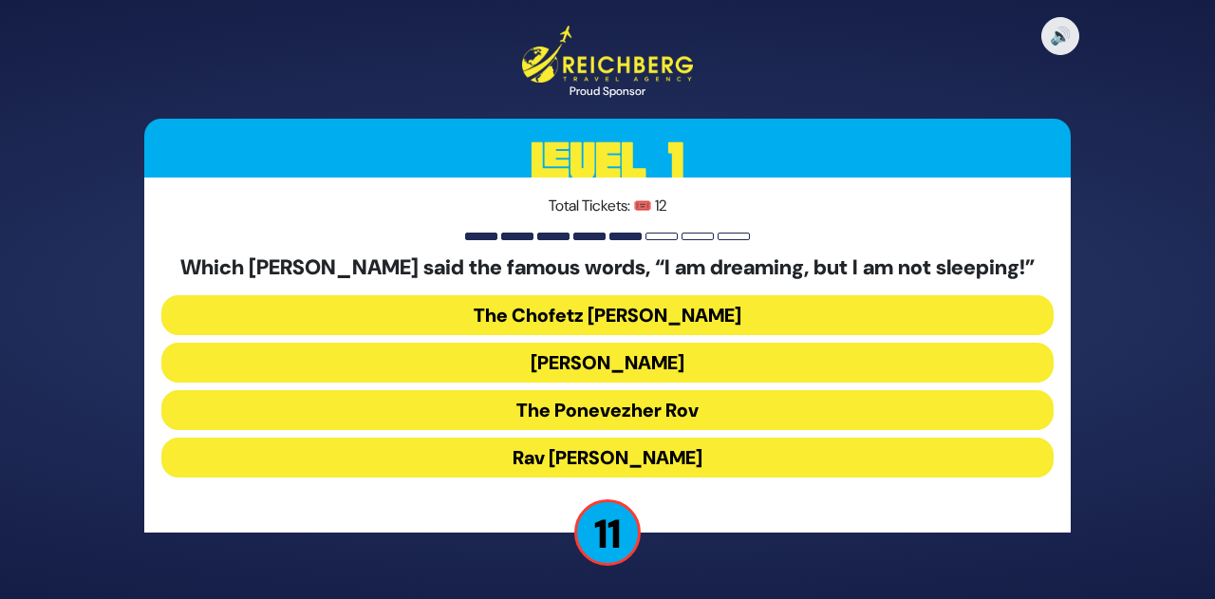
click at [655, 407] on button "The Ponevezher Rov" at bounding box center [607, 410] width 892 height 40
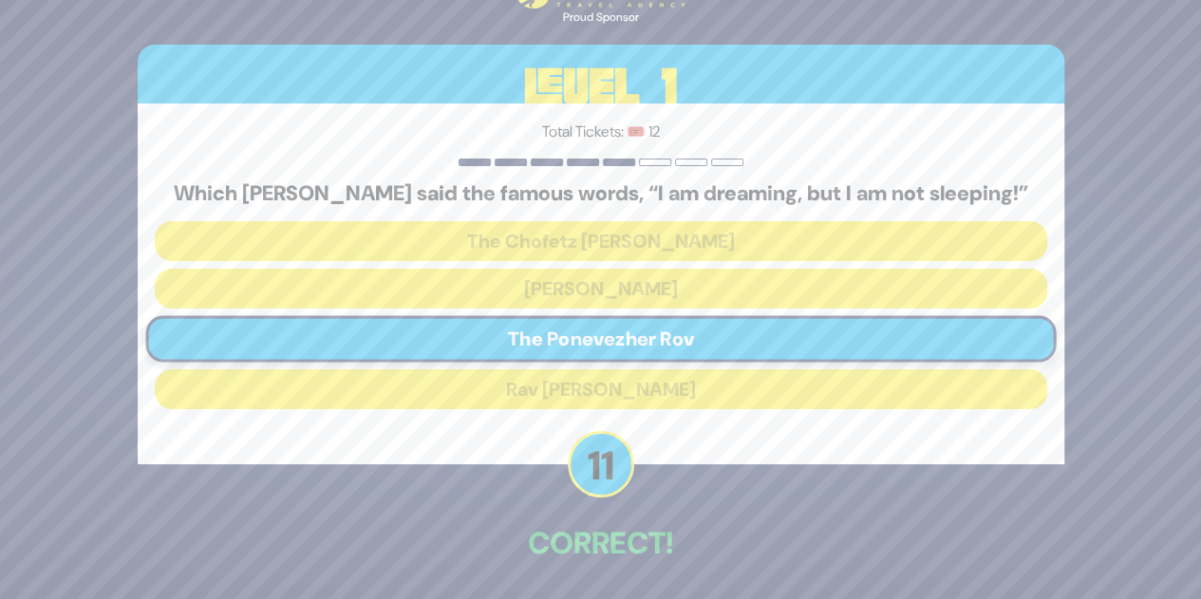
scroll to position [70, 0]
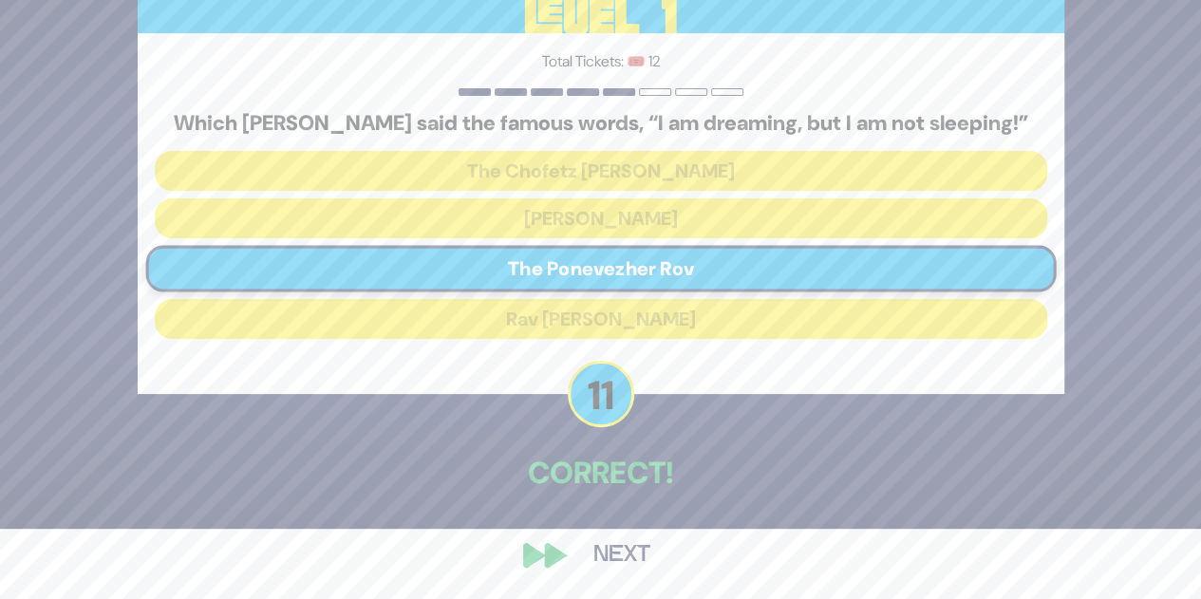
click at [620, 555] on button "Next" at bounding box center [622, 555] width 110 height 44
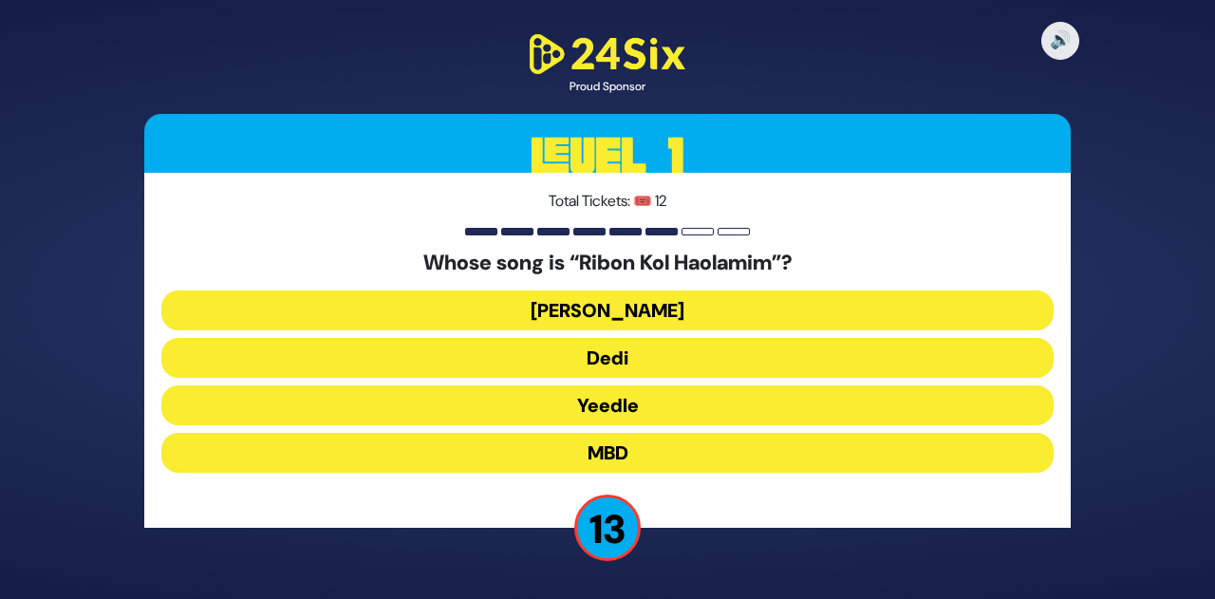
click at [615, 318] on button "Beri Weber" at bounding box center [607, 310] width 892 height 40
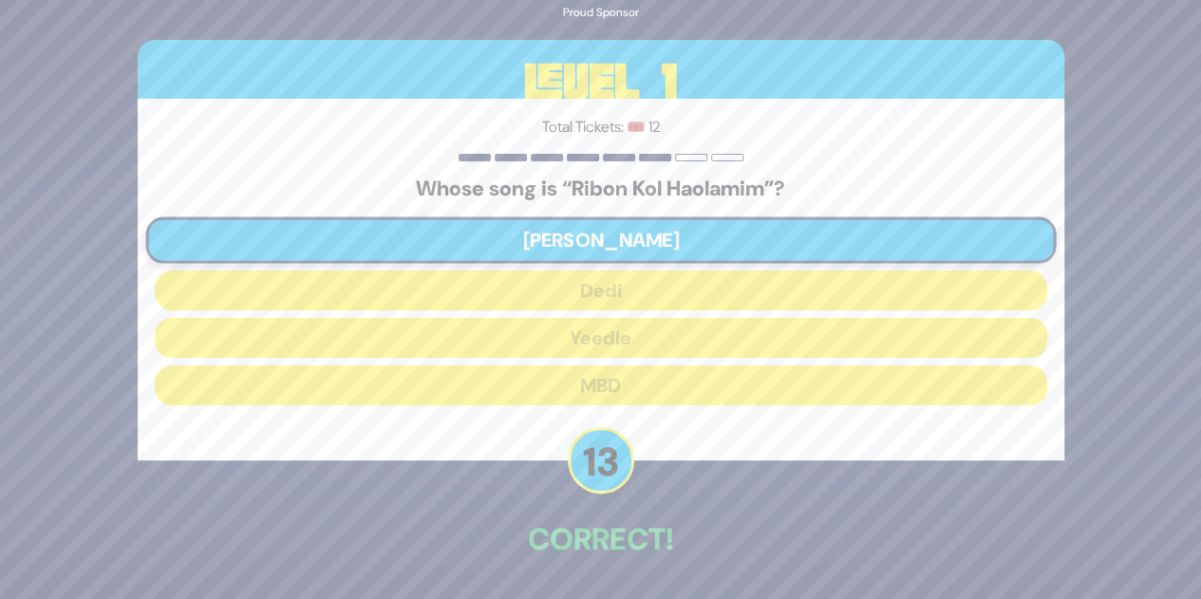
scroll to position [66, 0]
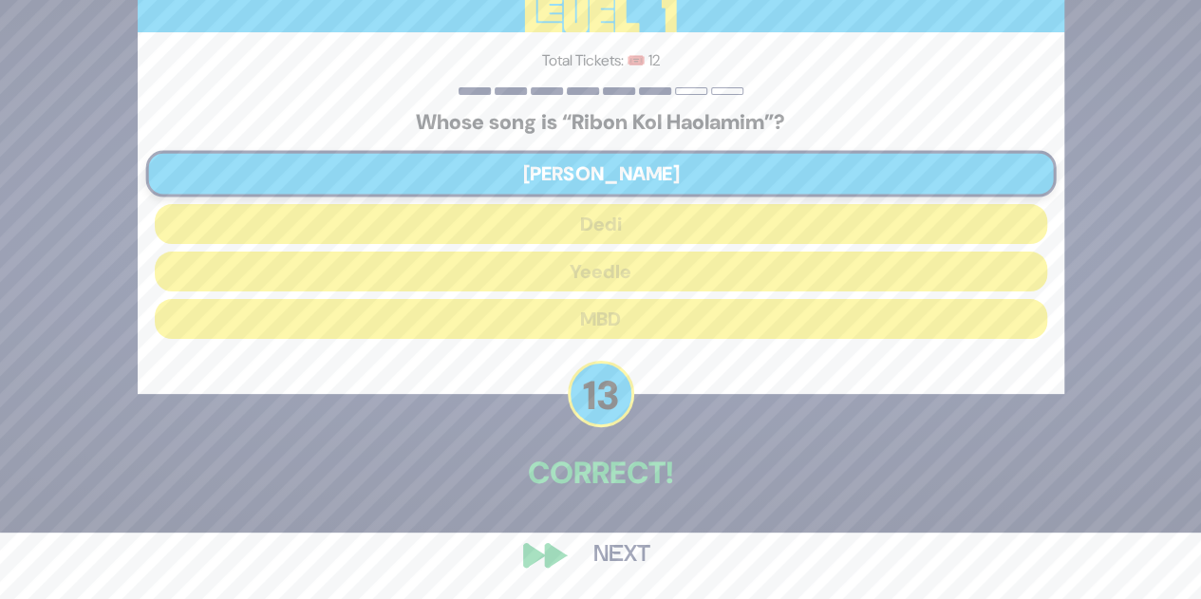
click at [614, 552] on button "Next" at bounding box center [622, 555] width 110 height 44
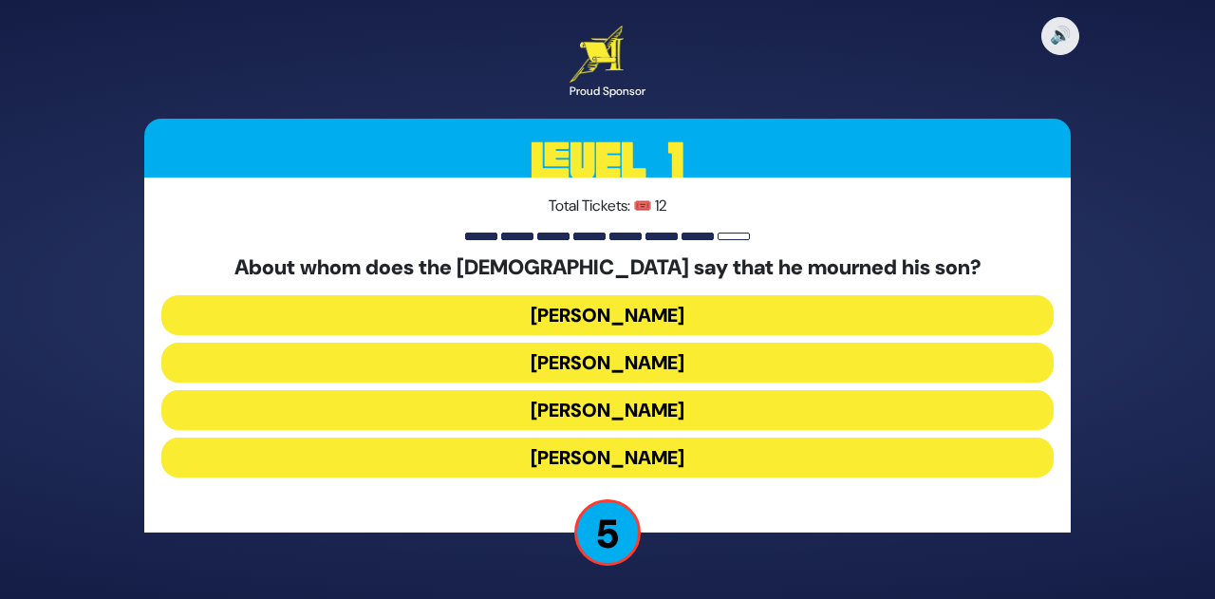
click at [651, 357] on button "Yaakov Avinu" at bounding box center [607, 363] width 892 height 40
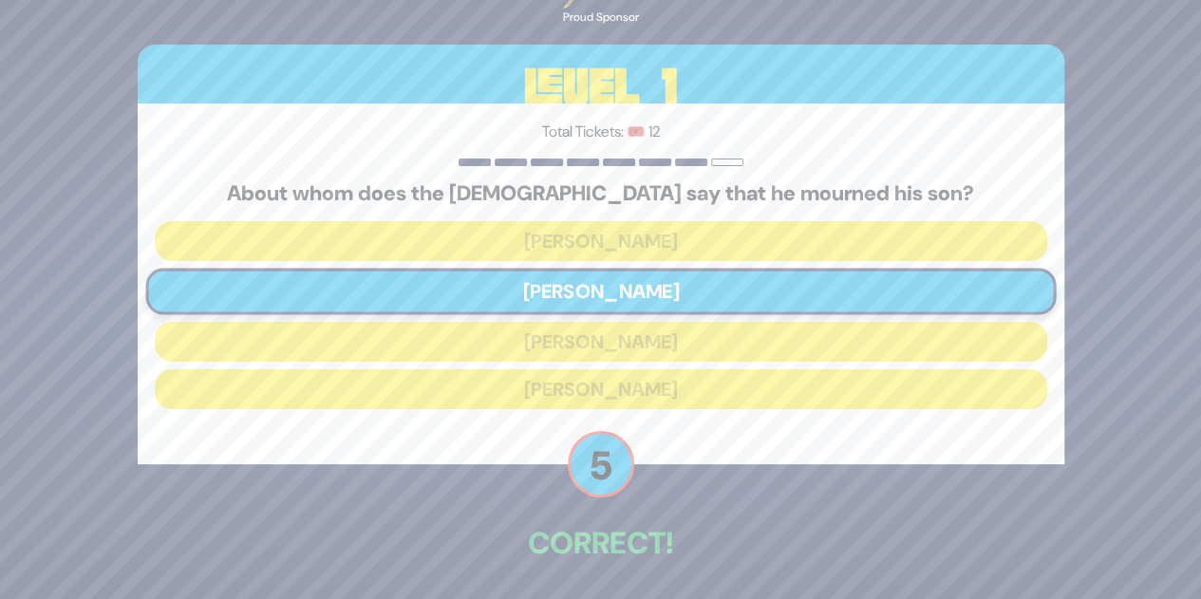
scroll to position [70, 0]
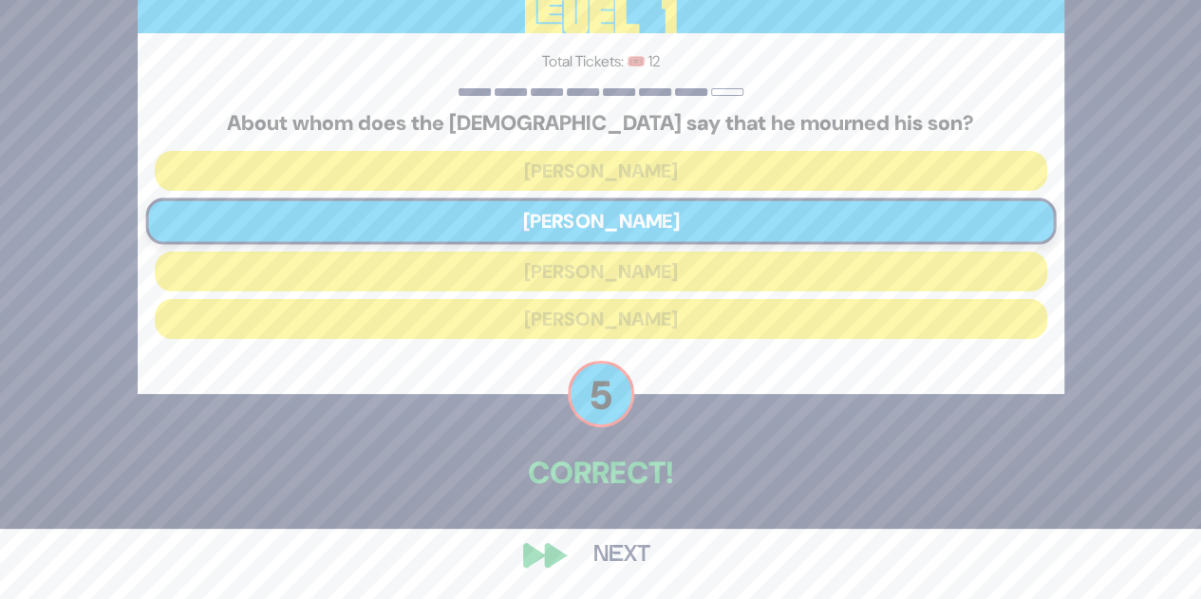
click at [608, 568] on button "Next" at bounding box center [622, 555] width 110 height 44
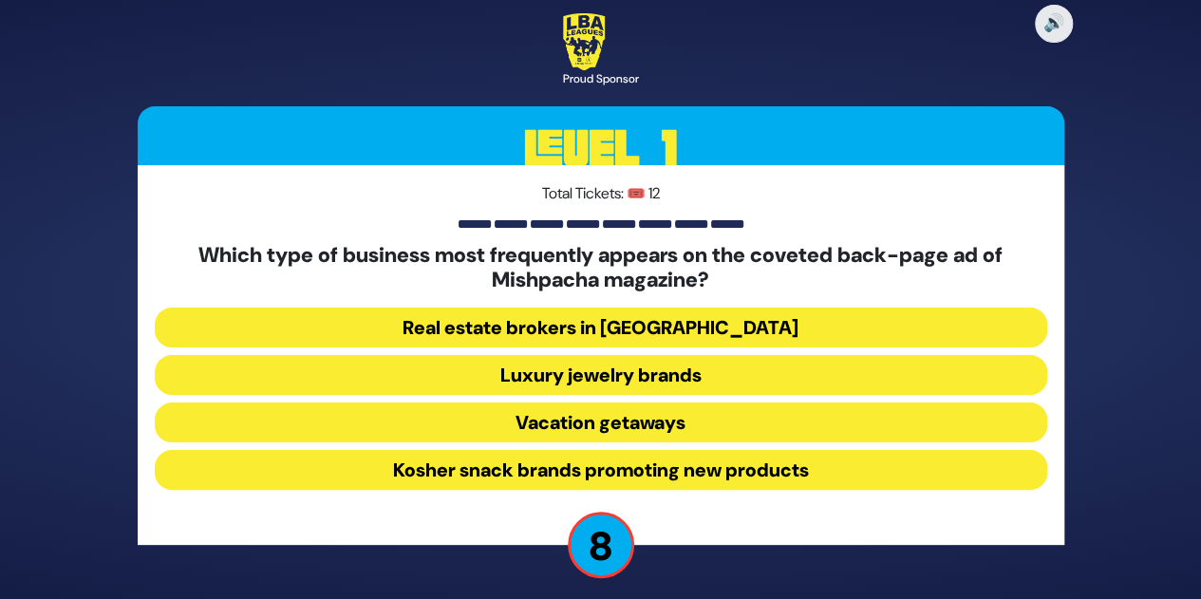
click at [663, 376] on button "Luxury jewelry brands" at bounding box center [601, 375] width 892 height 40
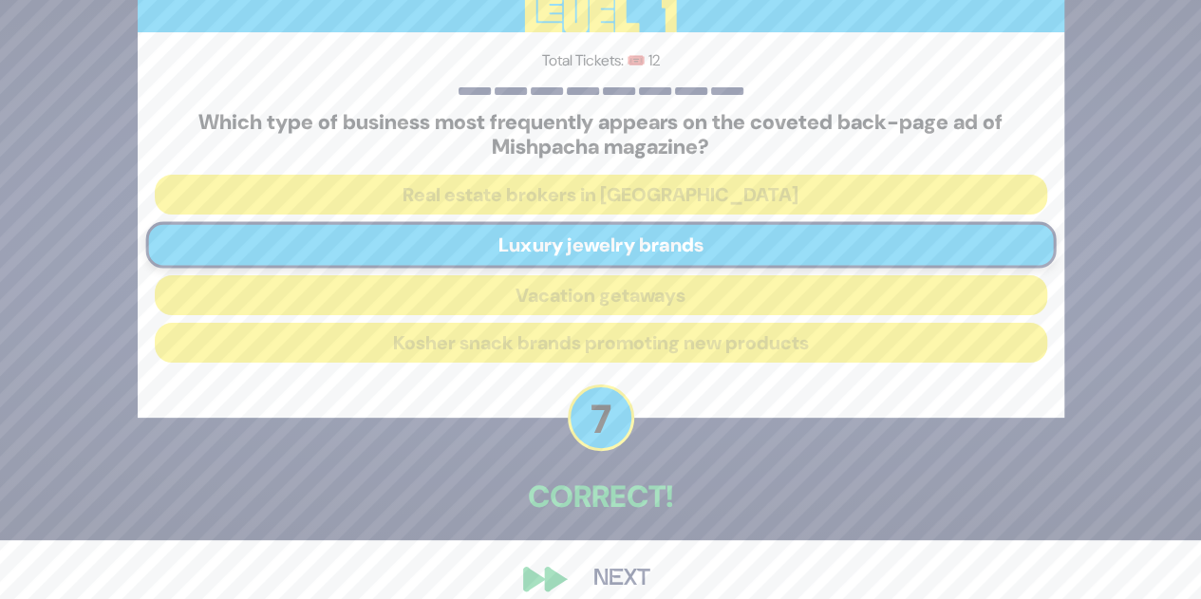
scroll to position [84, 0]
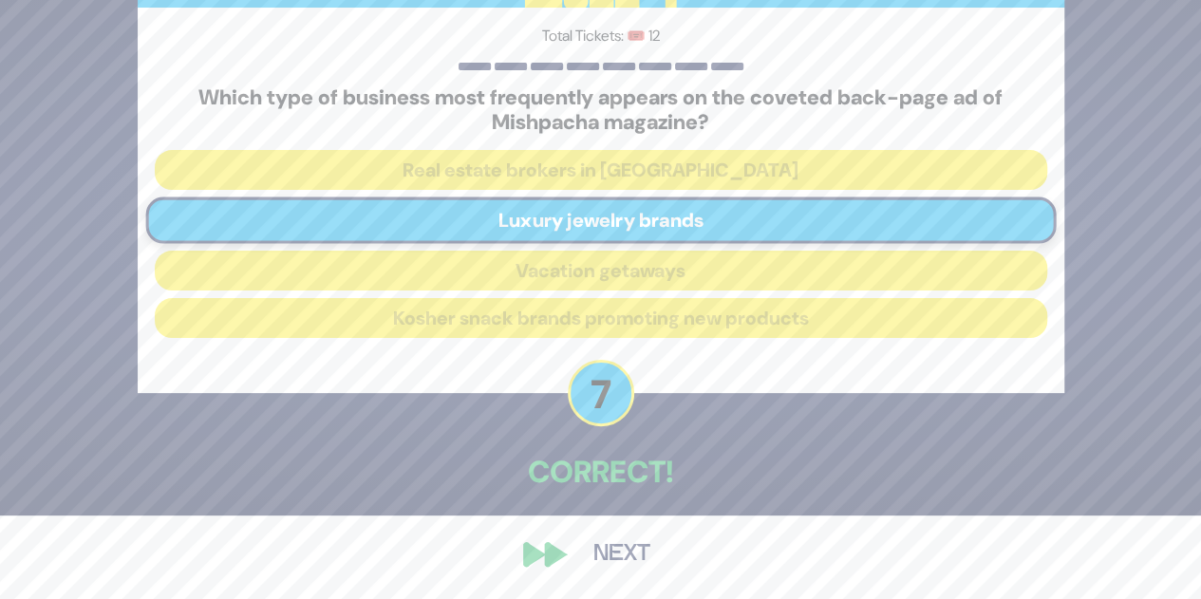
click at [599, 550] on button "Next" at bounding box center [622, 555] width 110 height 44
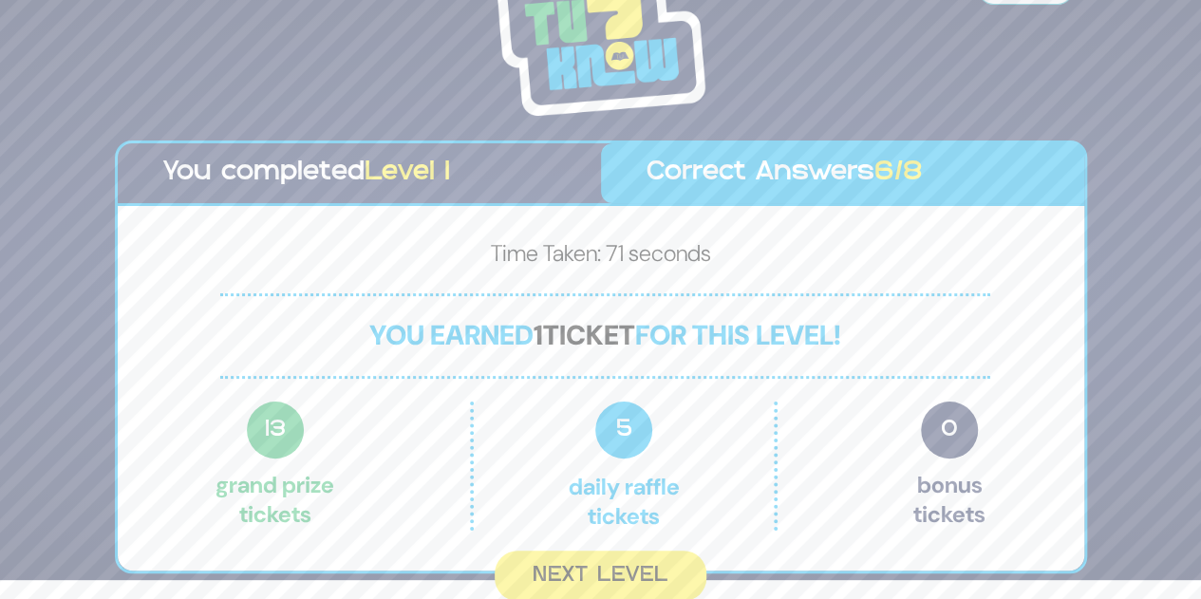
scroll to position [16, 0]
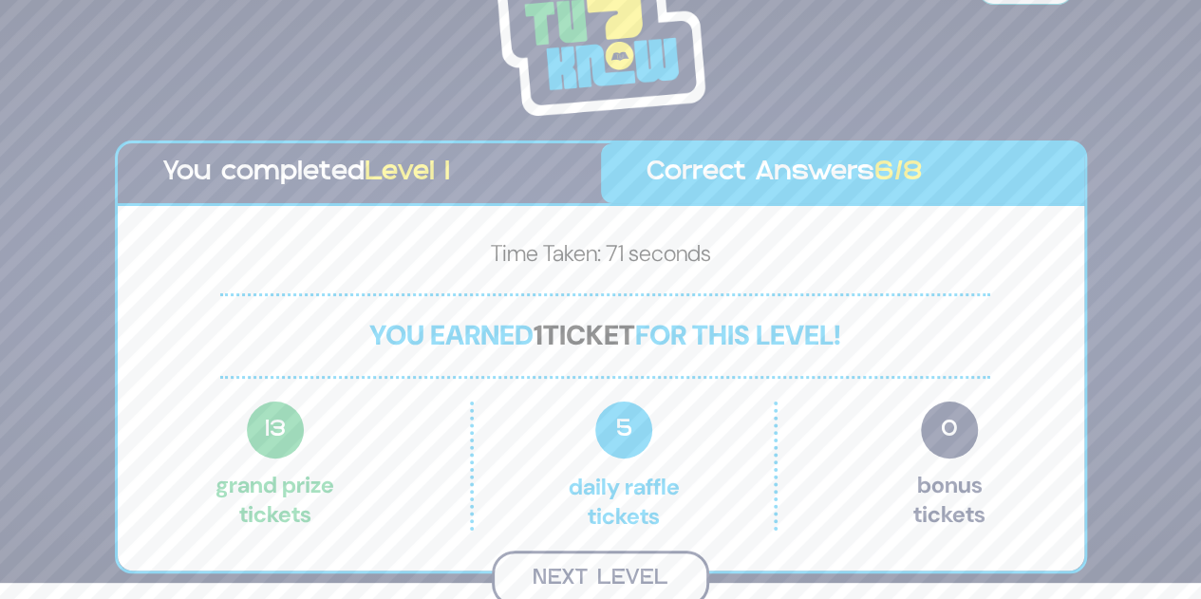
click at [610, 561] on button "Next Level" at bounding box center [600, 579] width 217 height 56
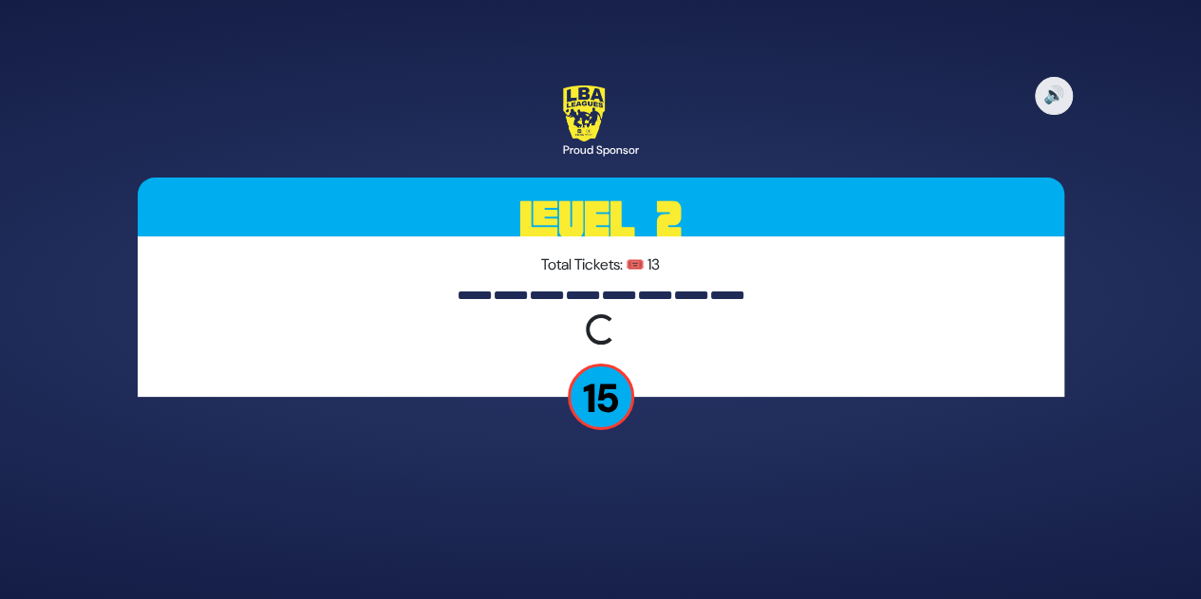
scroll to position [0, 0]
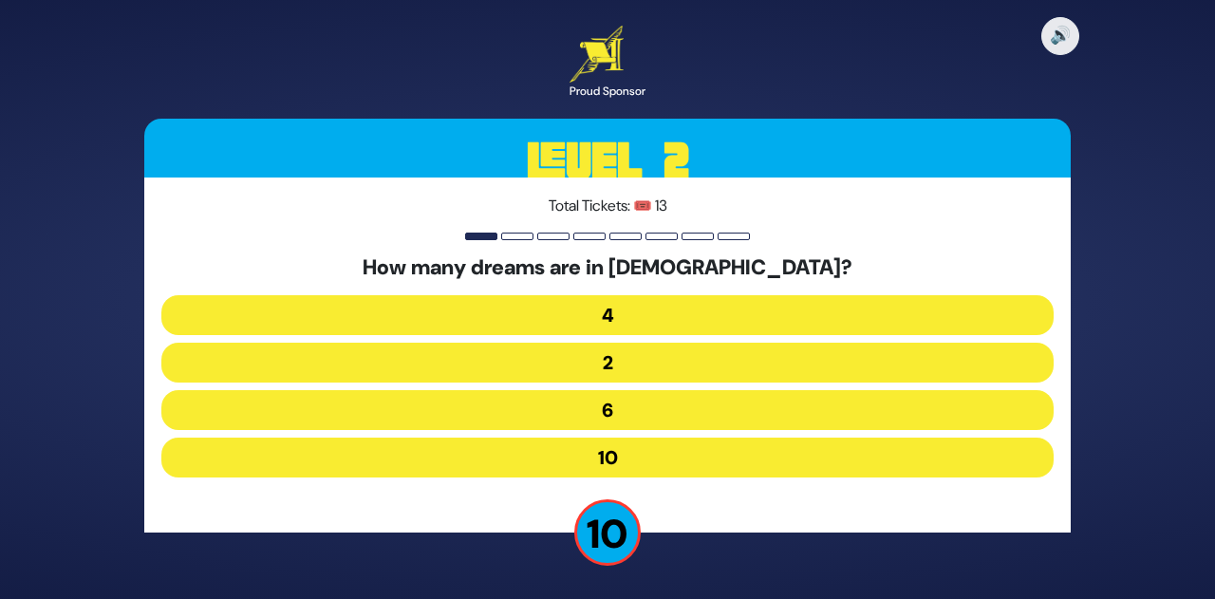
click at [686, 316] on button "4" at bounding box center [607, 315] width 892 height 40
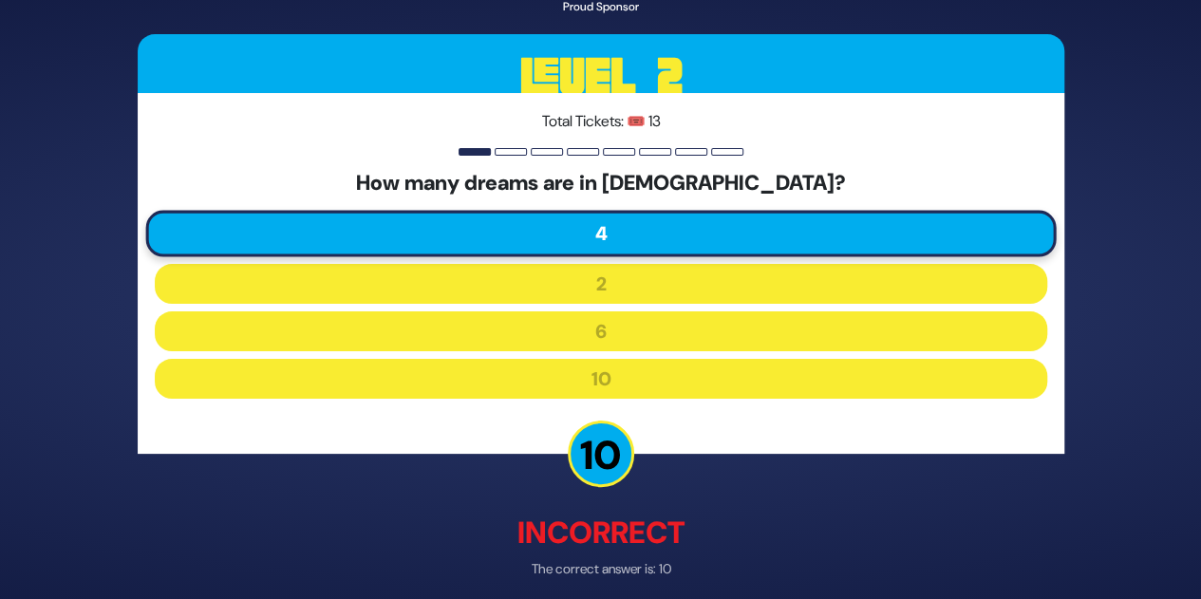
scroll to position [81, 0]
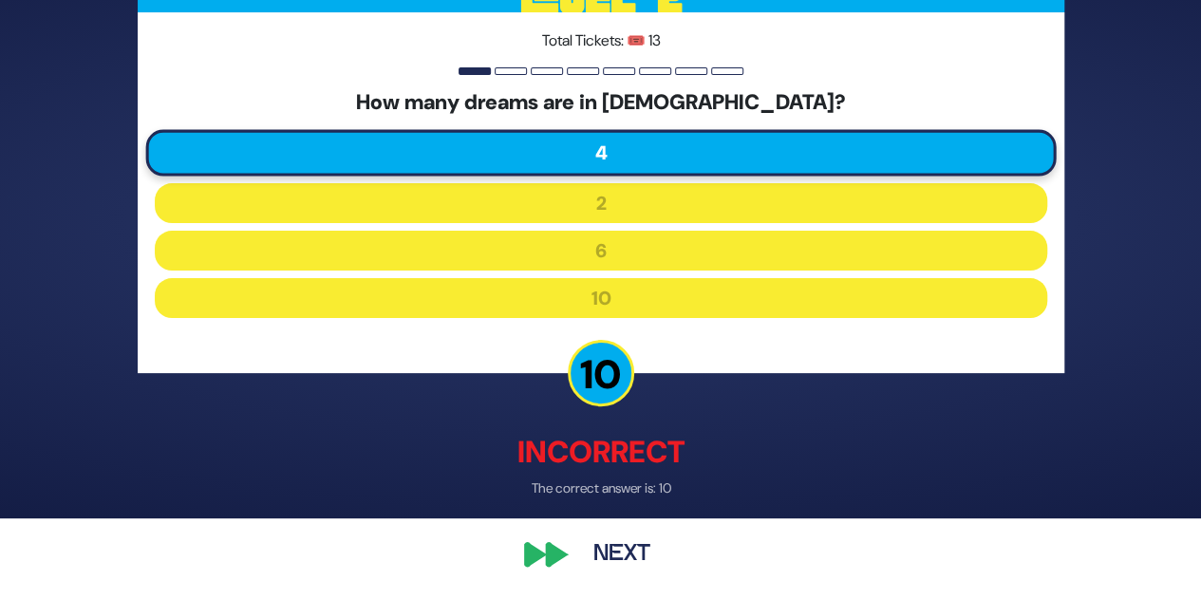
click at [613, 549] on button "Next" at bounding box center [622, 555] width 110 height 44
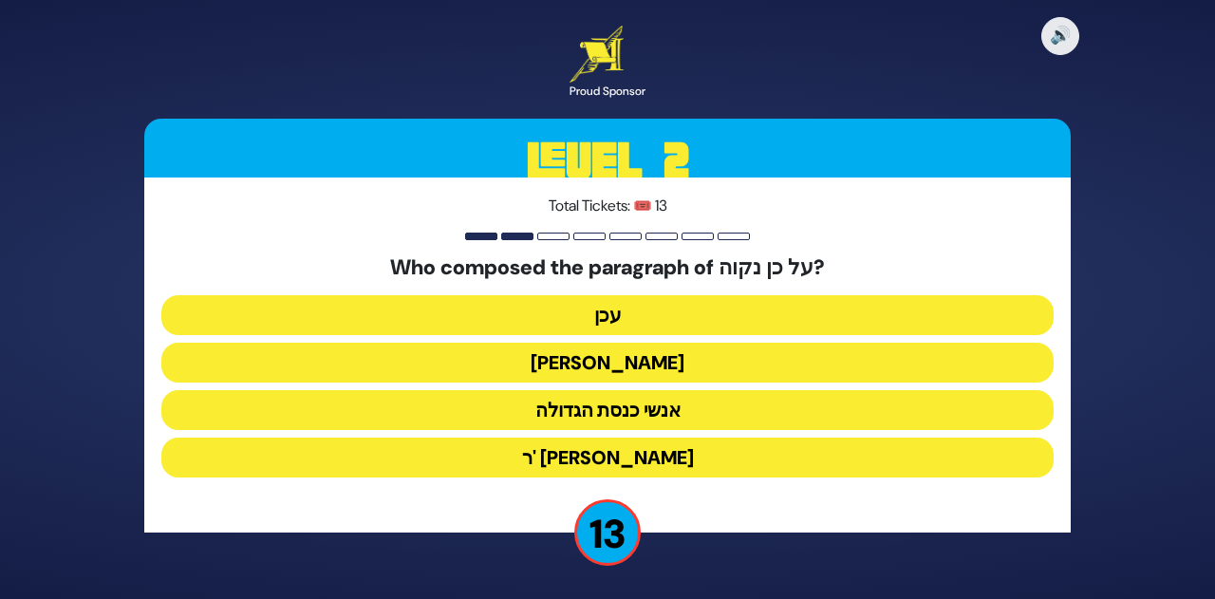
click at [581, 311] on button "עכן" at bounding box center [607, 315] width 892 height 40
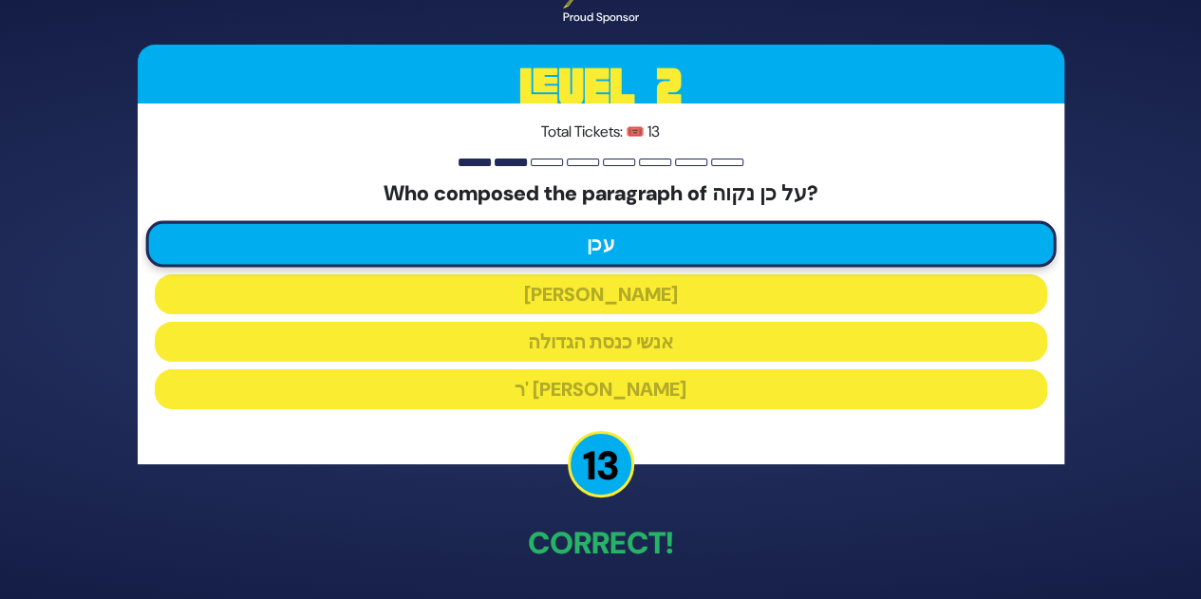
scroll to position [70, 0]
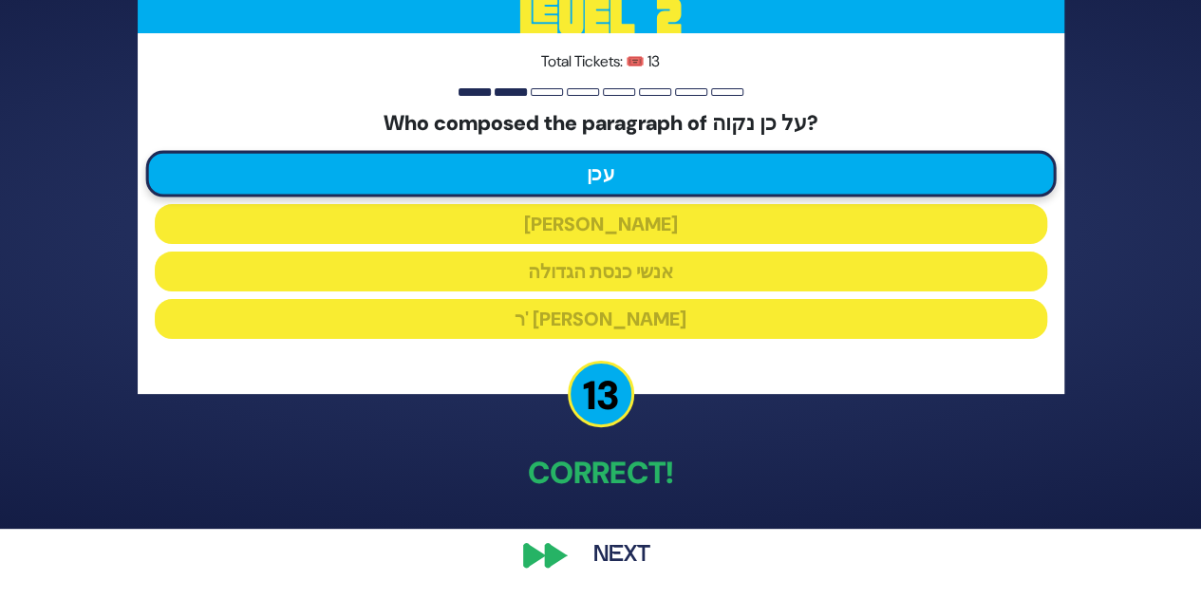
click at [626, 548] on button "Next" at bounding box center [622, 555] width 110 height 44
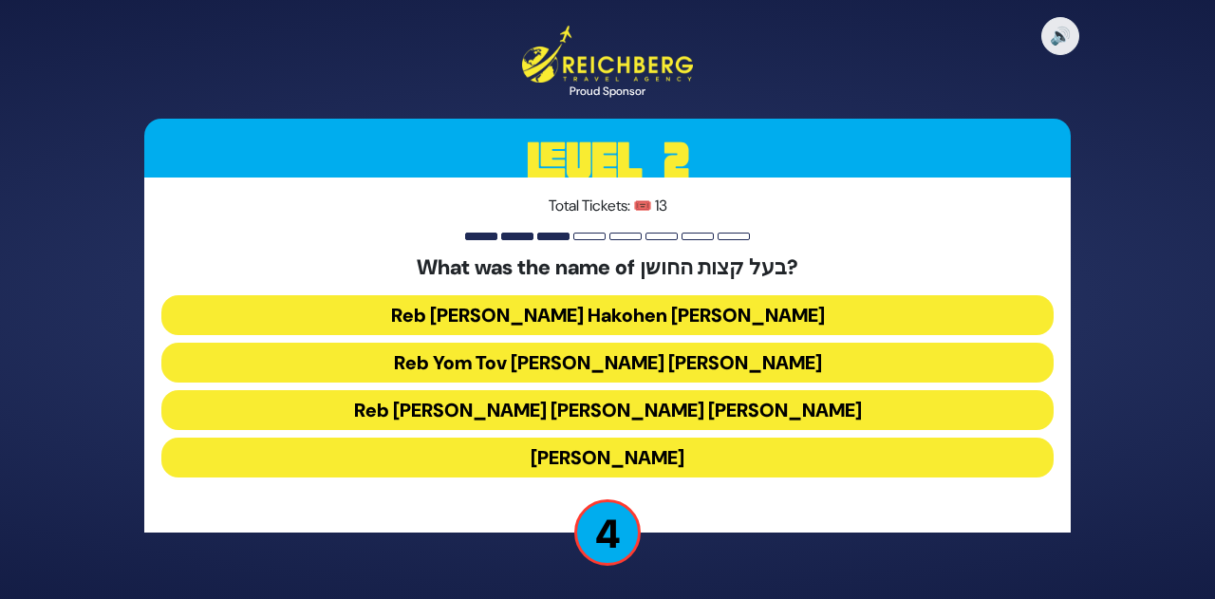
click at [699, 317] on button "Reb Aryeh Leib Hakohen Heller" at bounding box center [607, 315] width 892 height 40
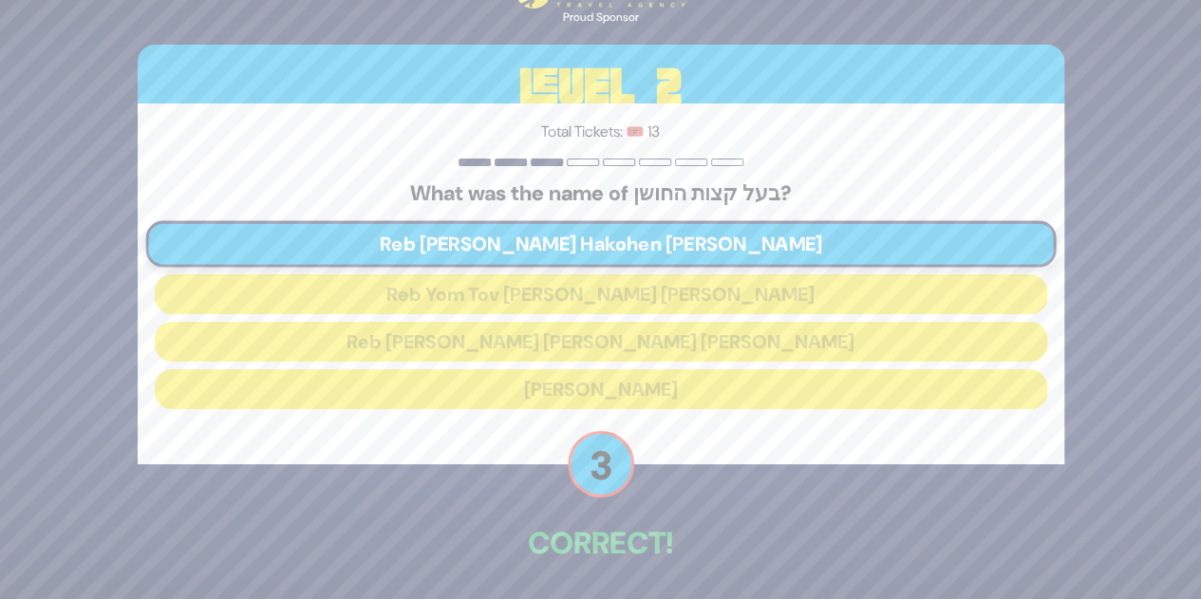
scroll to position [70, 0]
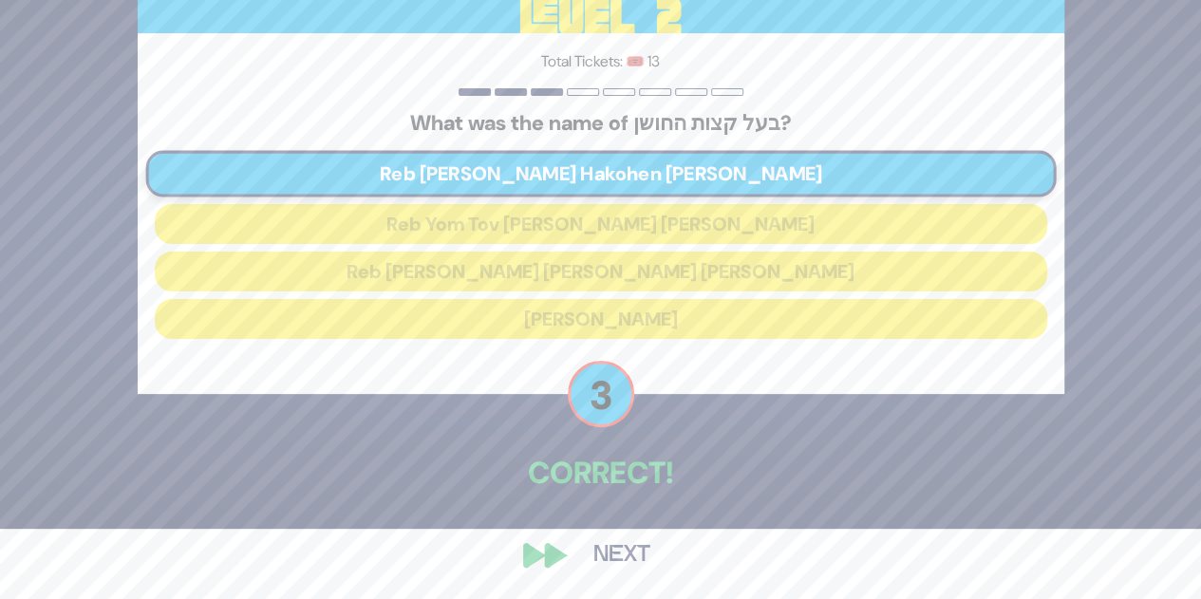
click at [613, 555] on button "Next" at bounding box center [622, 555] width 110 height 44
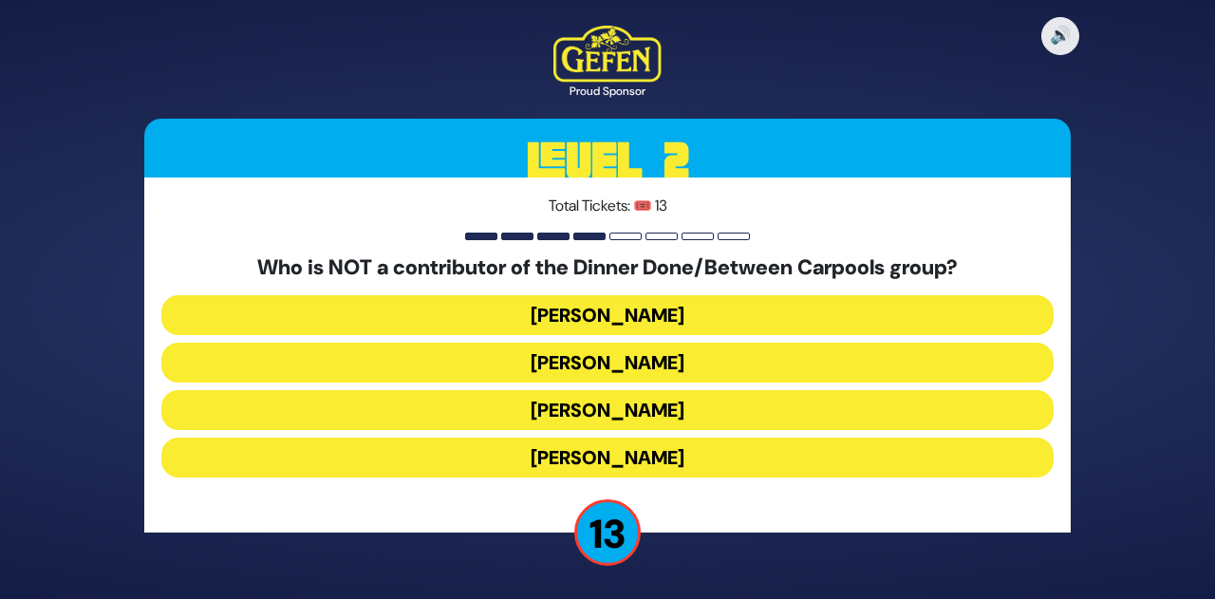
click at [647, 456] on button "Danielle Renov" at bounding box center [607, 458] width 892 height 40
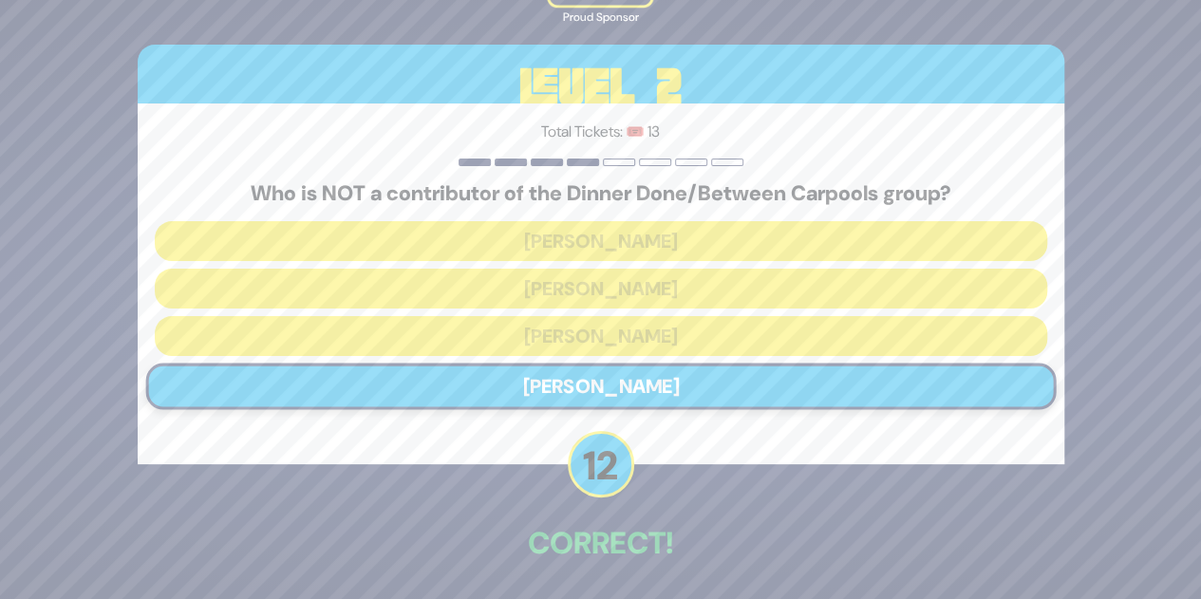
scroll to position [70, 0]
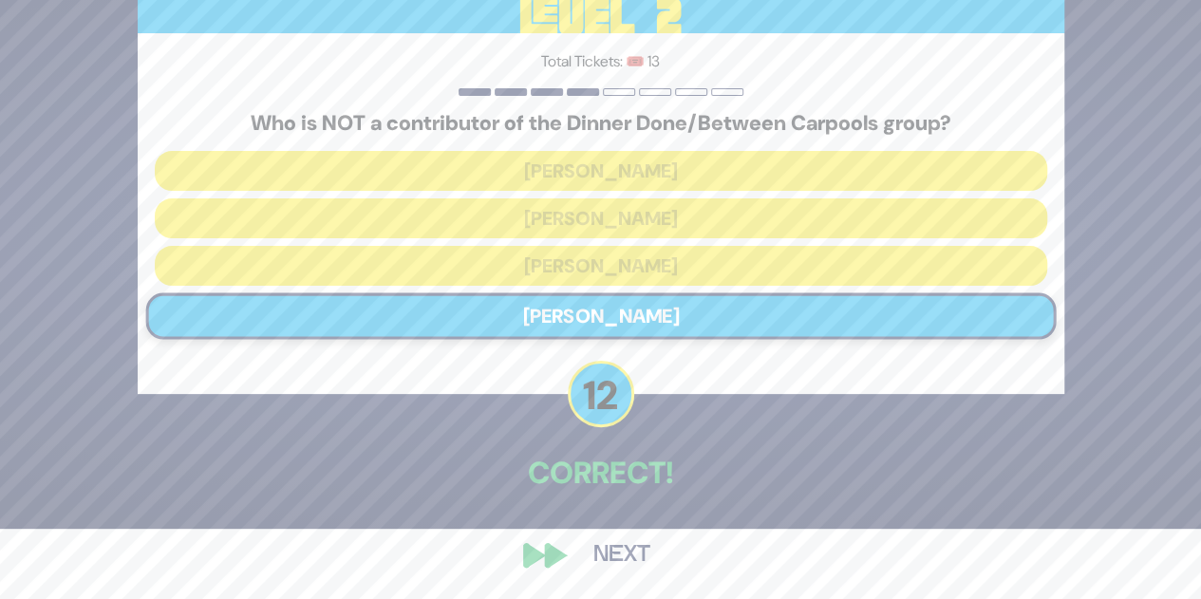
click at [607, 564] on button "Next" at bounding box center [622, 555] width 110 height 44
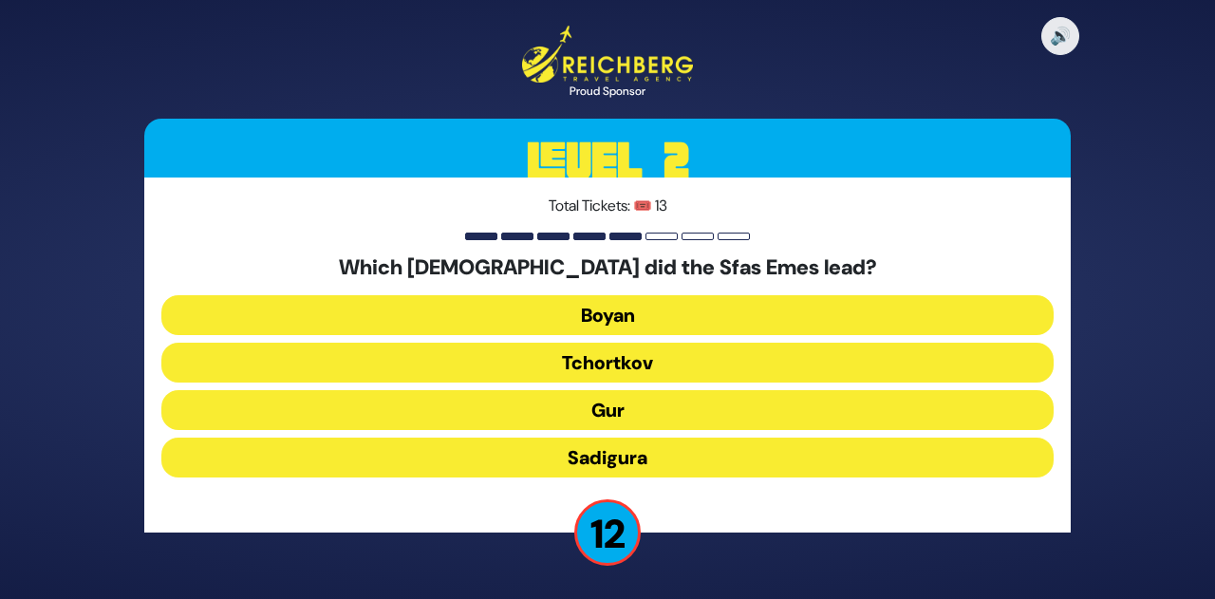
click at [633, 411] on button "Gur" at bounding box center [607, 410] width 892 height 40
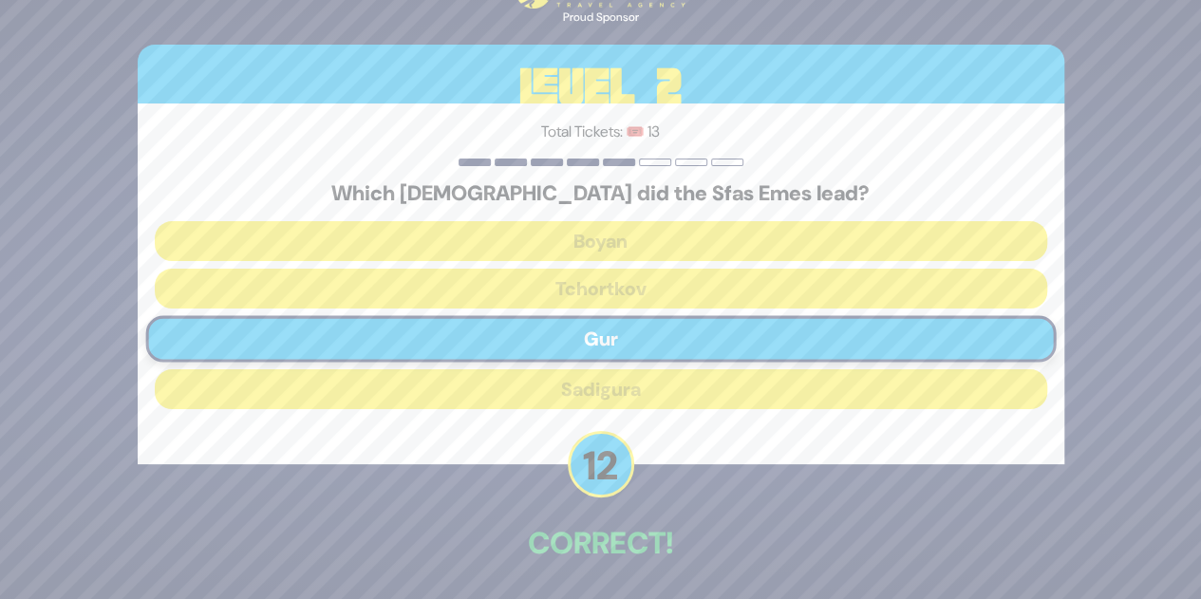
scroll to position [70, 0]
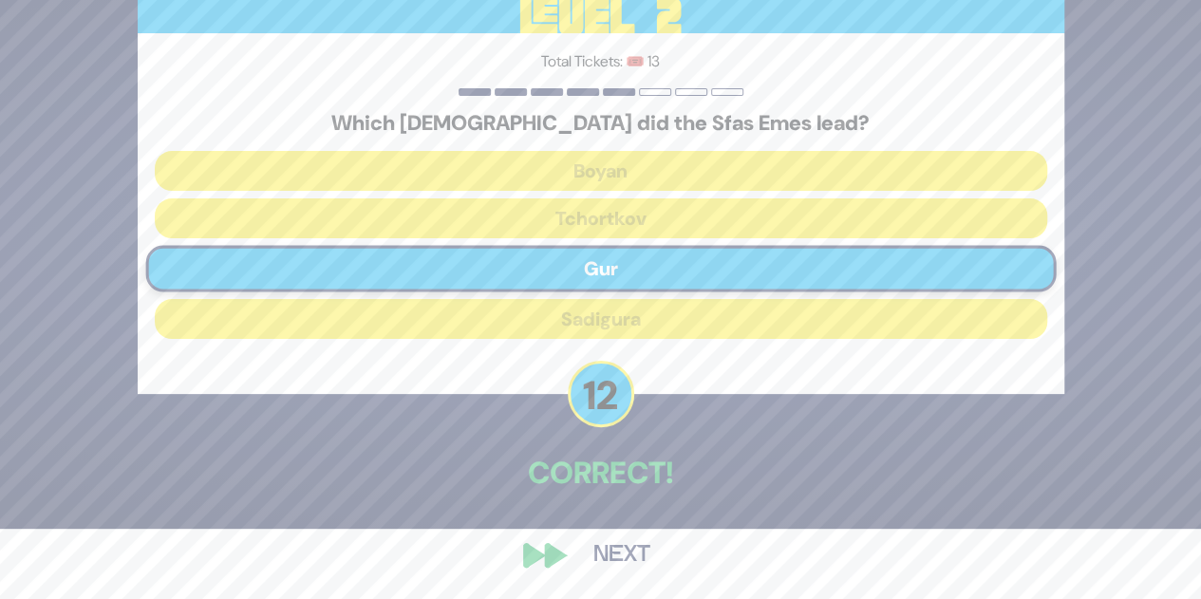
click at [631, 561] on button "Next" at bounding box center [622, 555] width 110 height 44
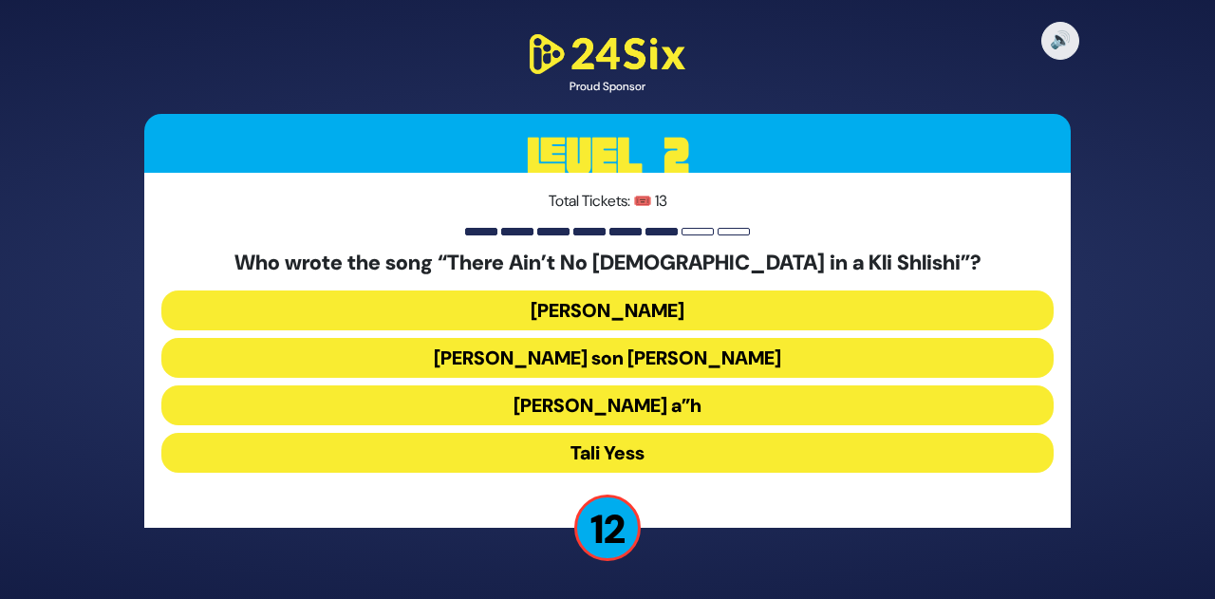
click at [665, 400] on button "Moshe Yess a”h" at bounding box center [607, 405] width 892 height 40
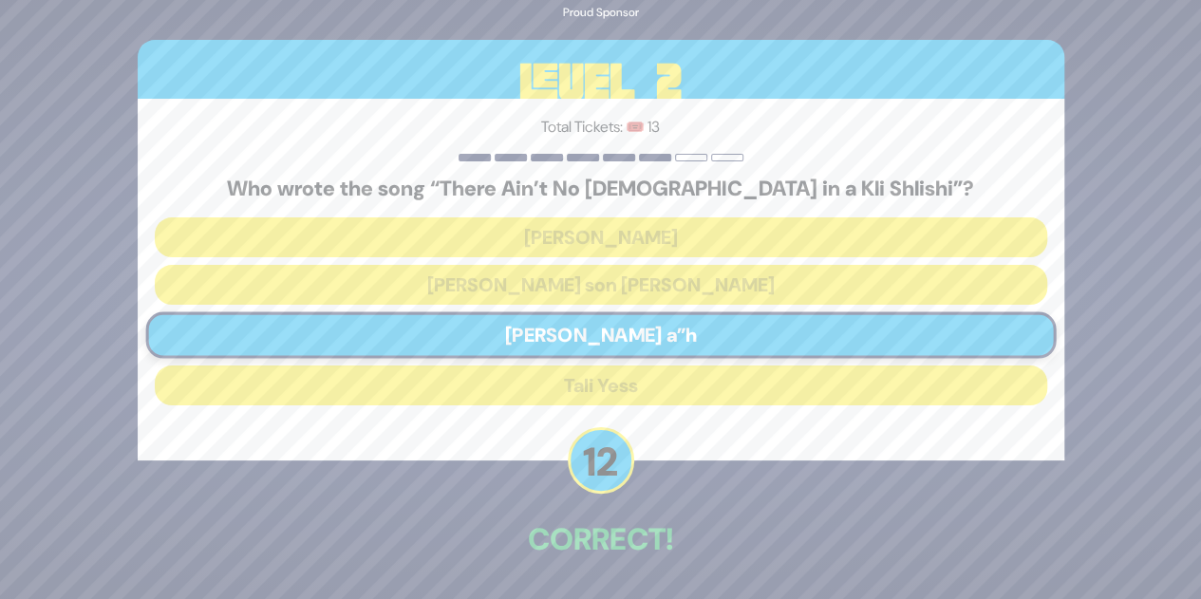
scroll to position [66, 0]
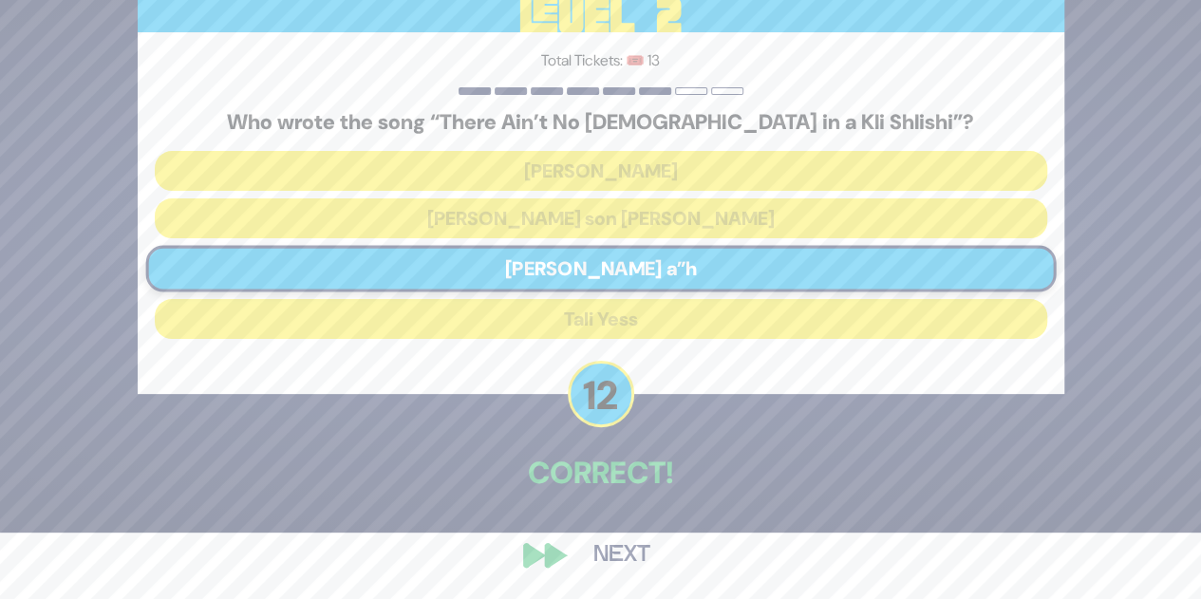
click at [615, 556] on button "Next" at bounding box center [622, 555] width 110 height 44
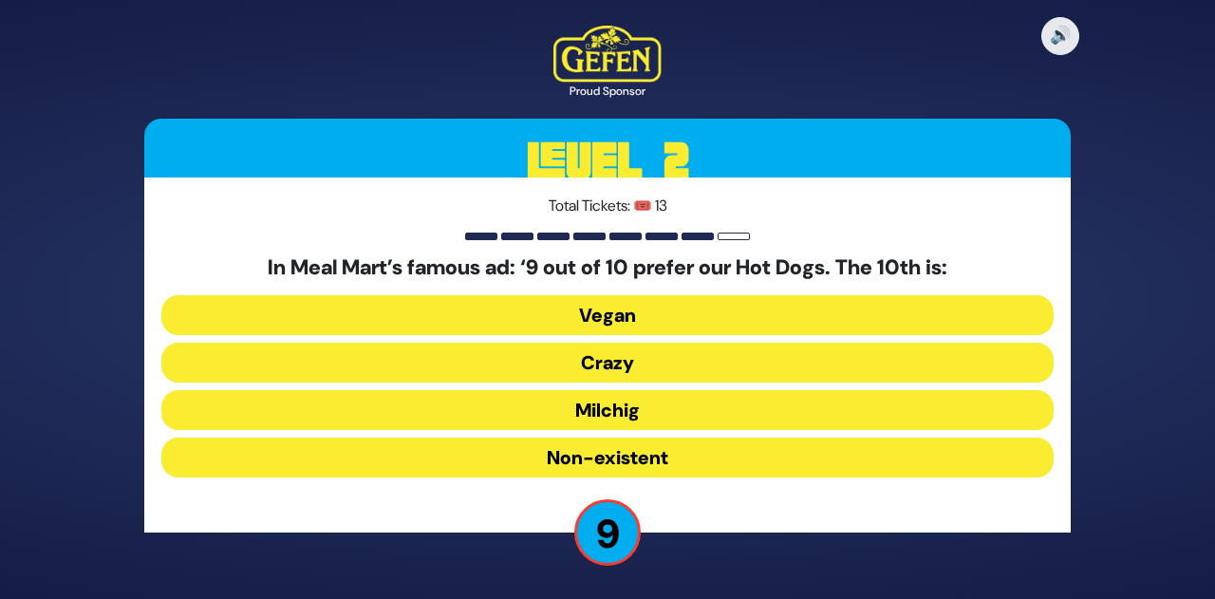
click at [611, 408] on button "Milchig" at bounding box center [607, 410] width 892 height 40
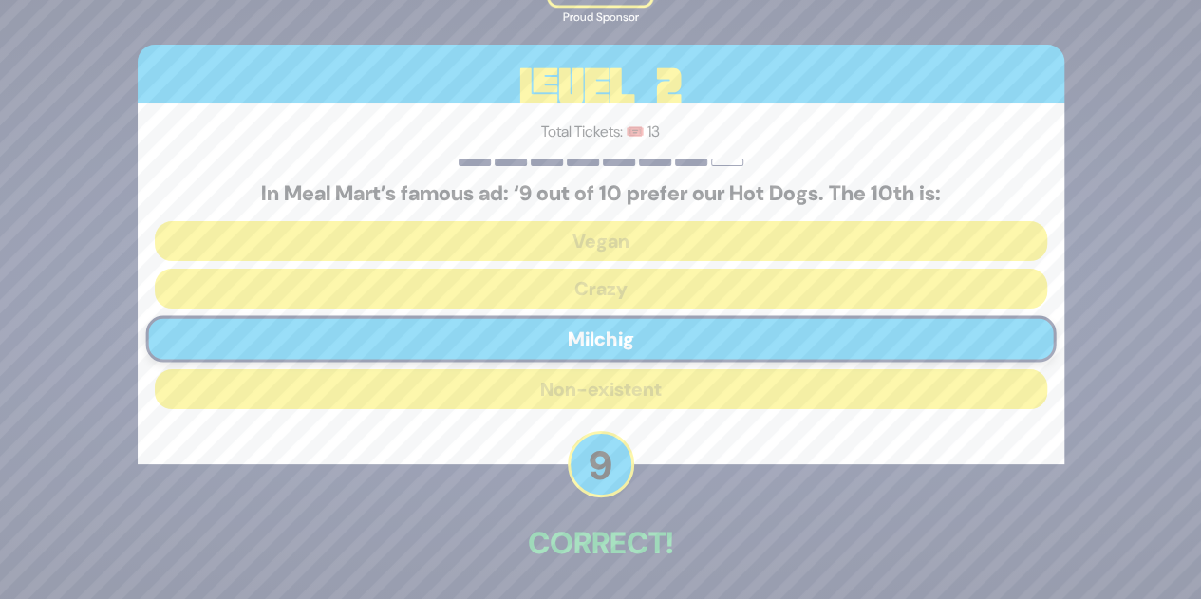
scroll to position [70, 0]
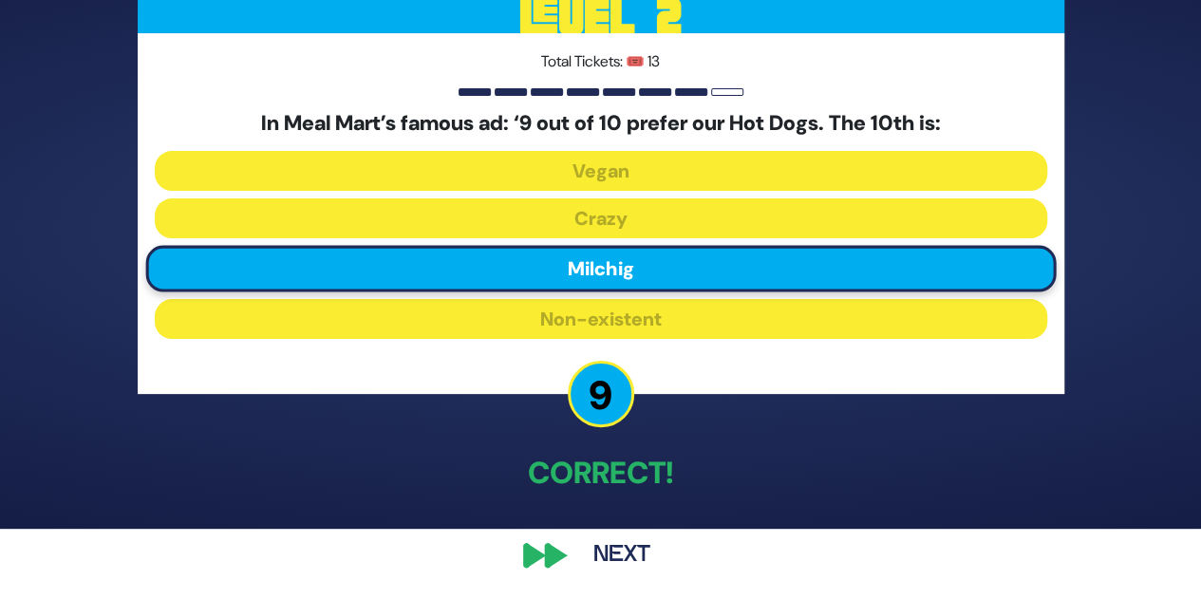
click at [627, 554] on button "Next" at bounding box center [622, 555] width 110 height 44
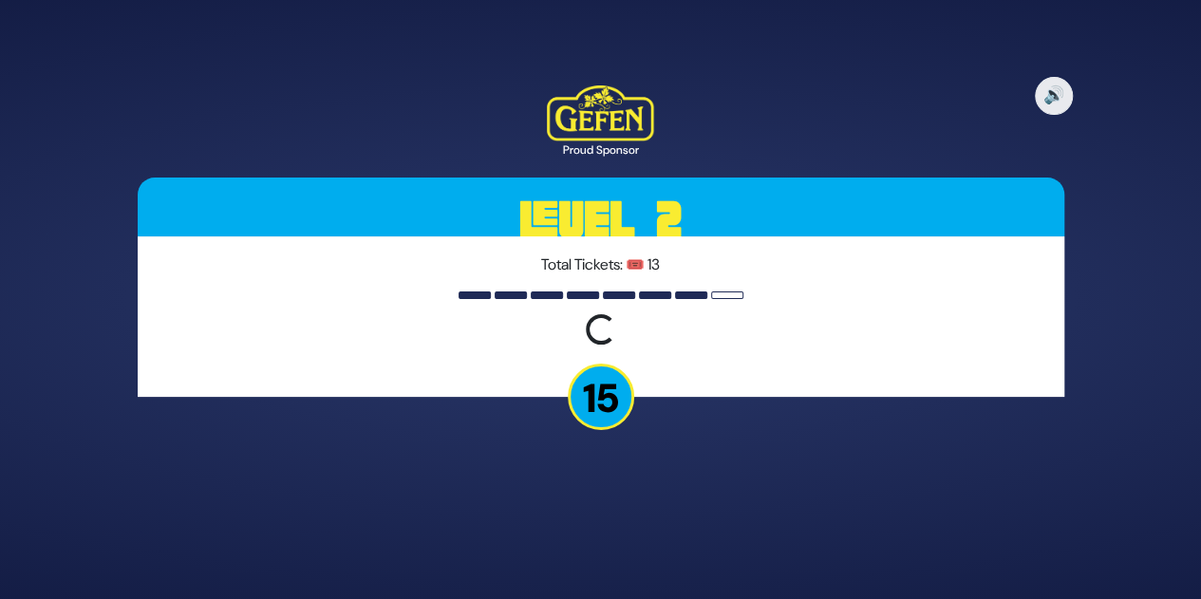
scroll to position [0, 0]
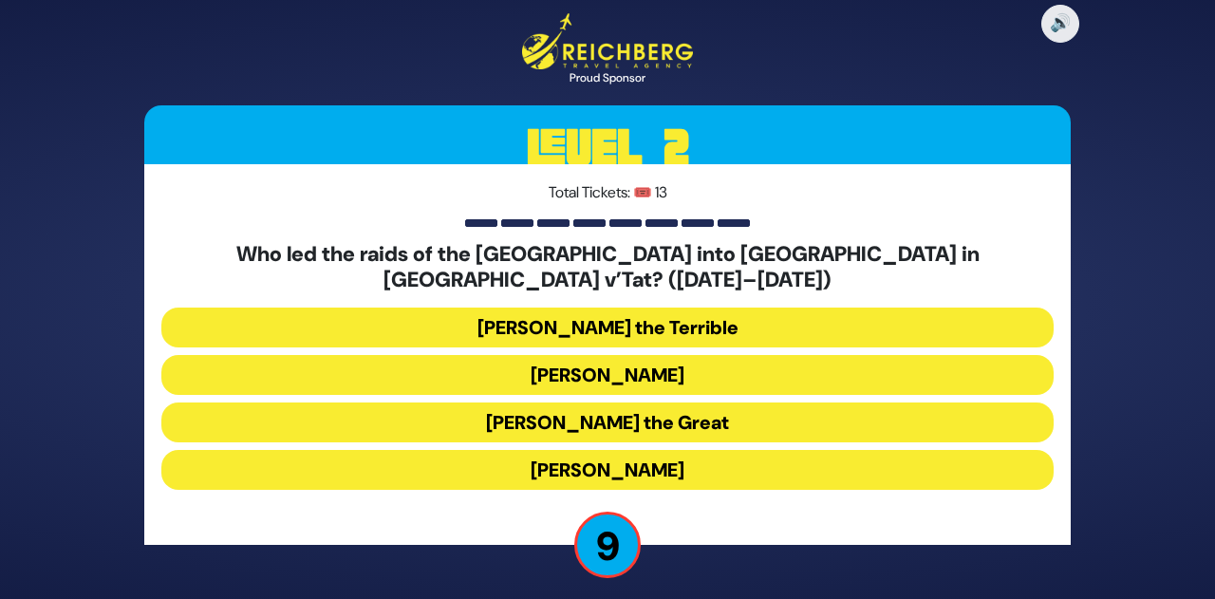
click at [676, 363] on button "Bogdan Chmielnicki" at bounding box center [607, 375] width 892 height 40
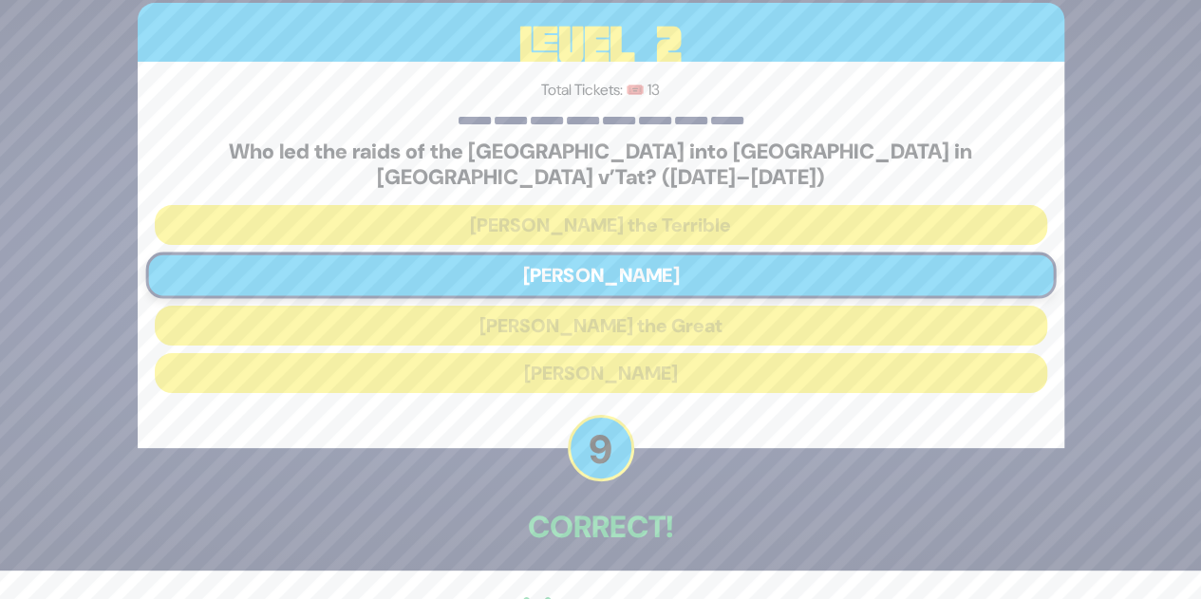
scroll to position [70, 0]
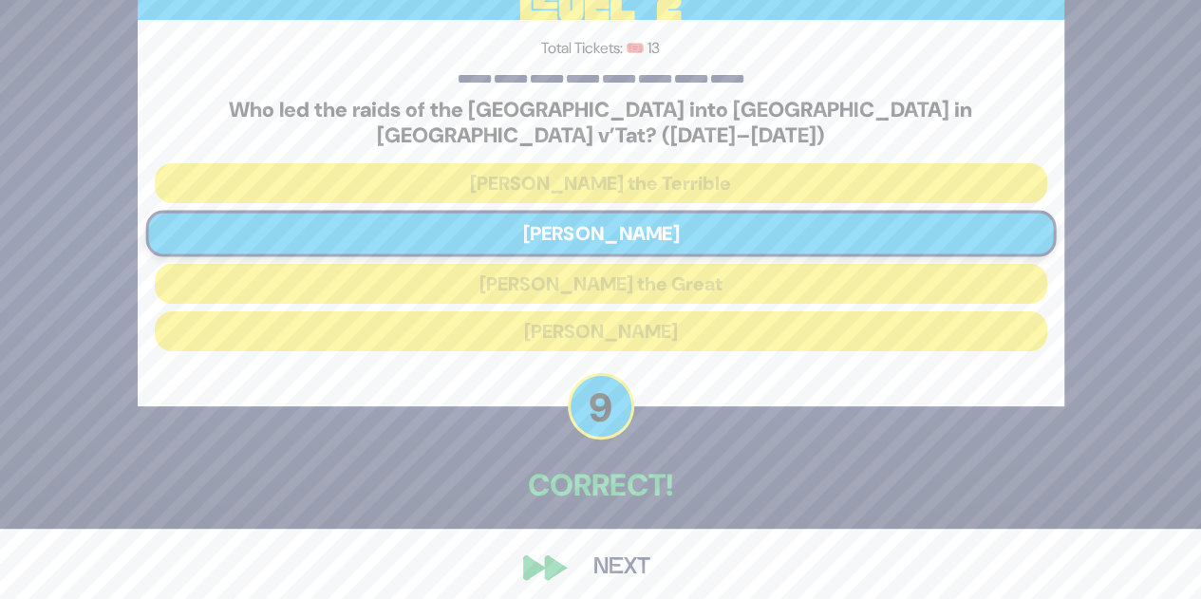
click at [614, 561] on button "Next" at bounding box center [622, 568] width 110 height 44
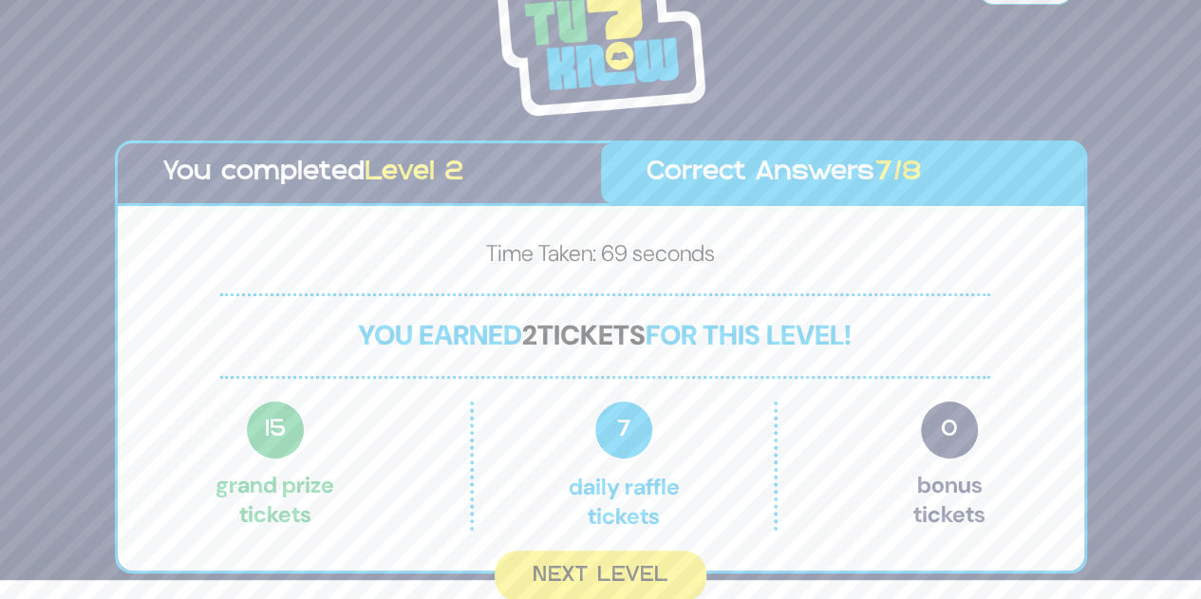
scroll to position [16, 0]
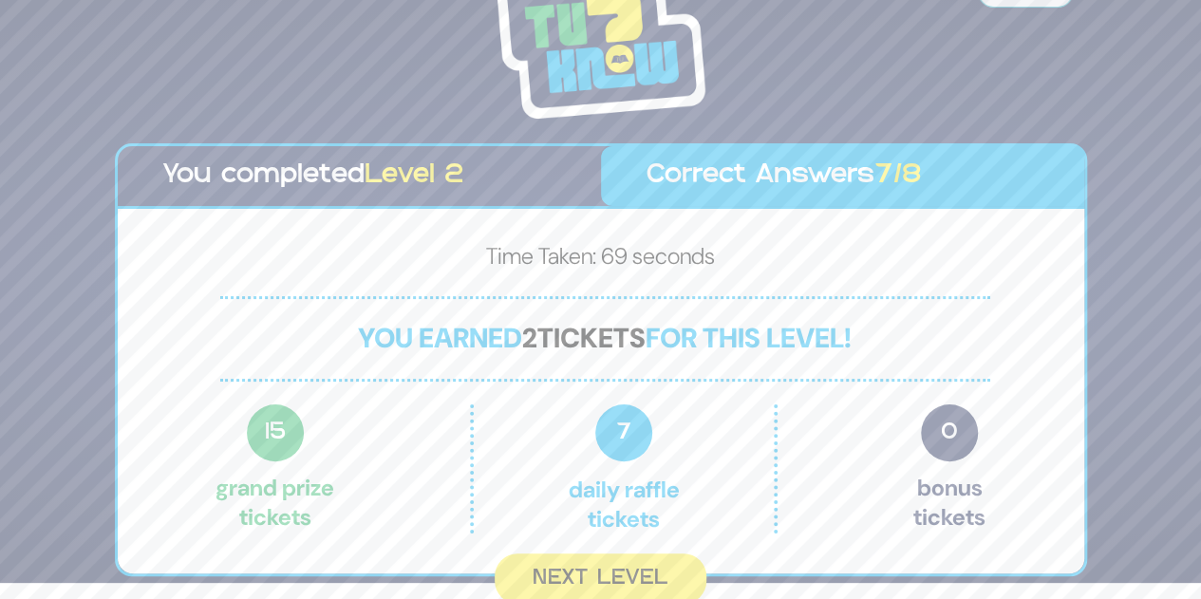
click at [614, 561] on button "Next Level" at bounding box center [601, 578] width 212 height 50
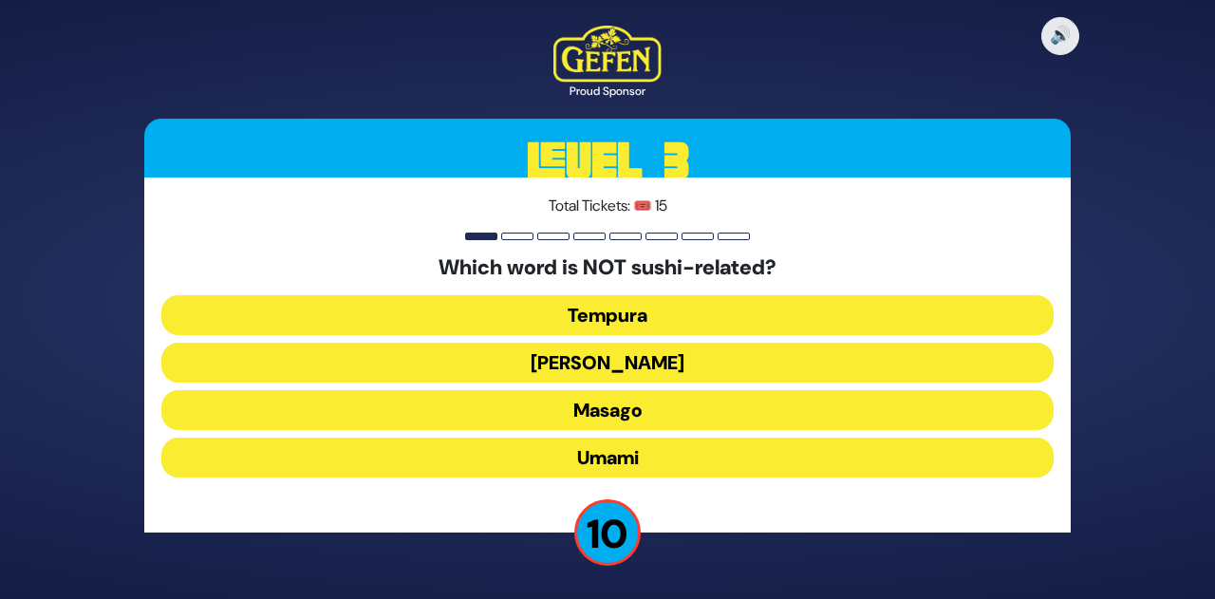
click at [656, 458] on button "Umami" at bounding box center [607, 458] width 892 height 40
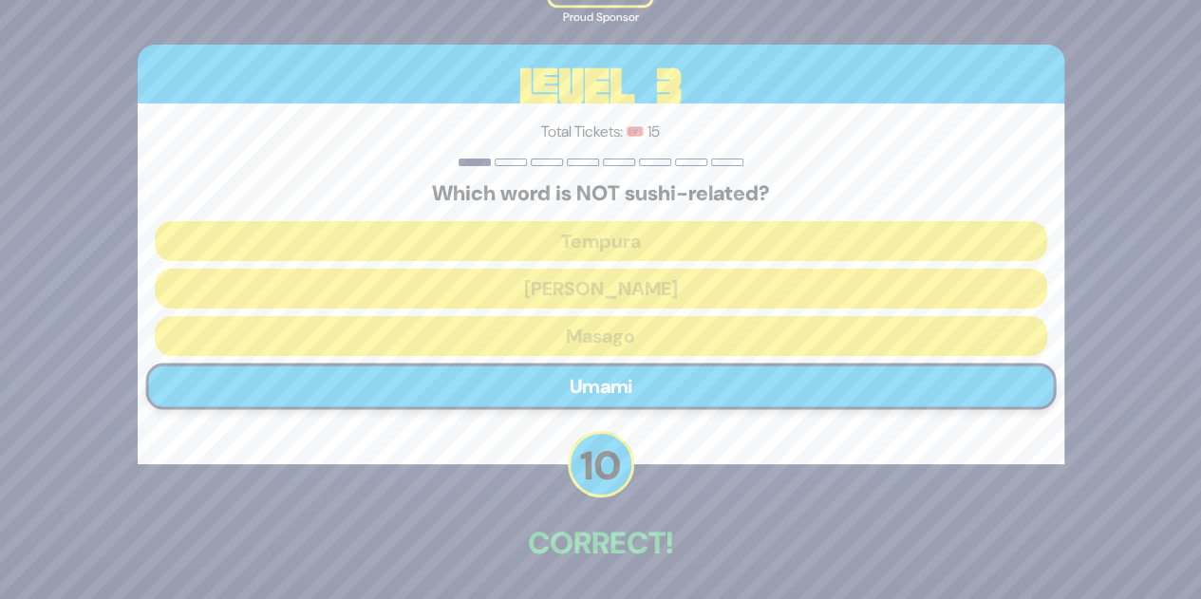
scroll to position [70, 0]
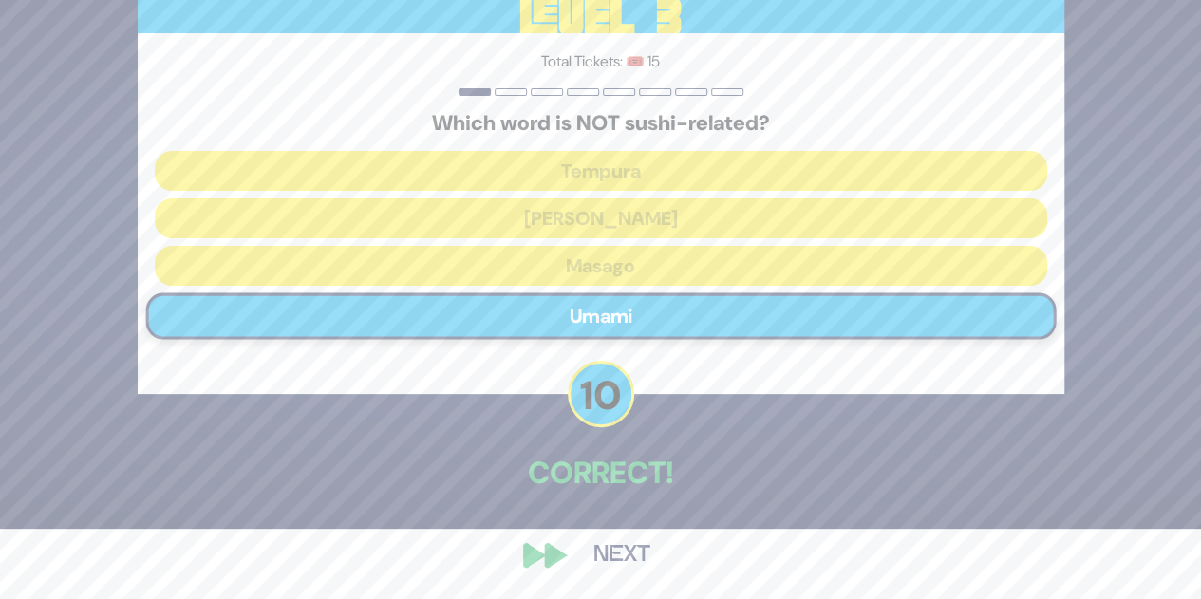
click at [607, 552] on button "Next" at bounding box center [622, 555] width 110 height 44
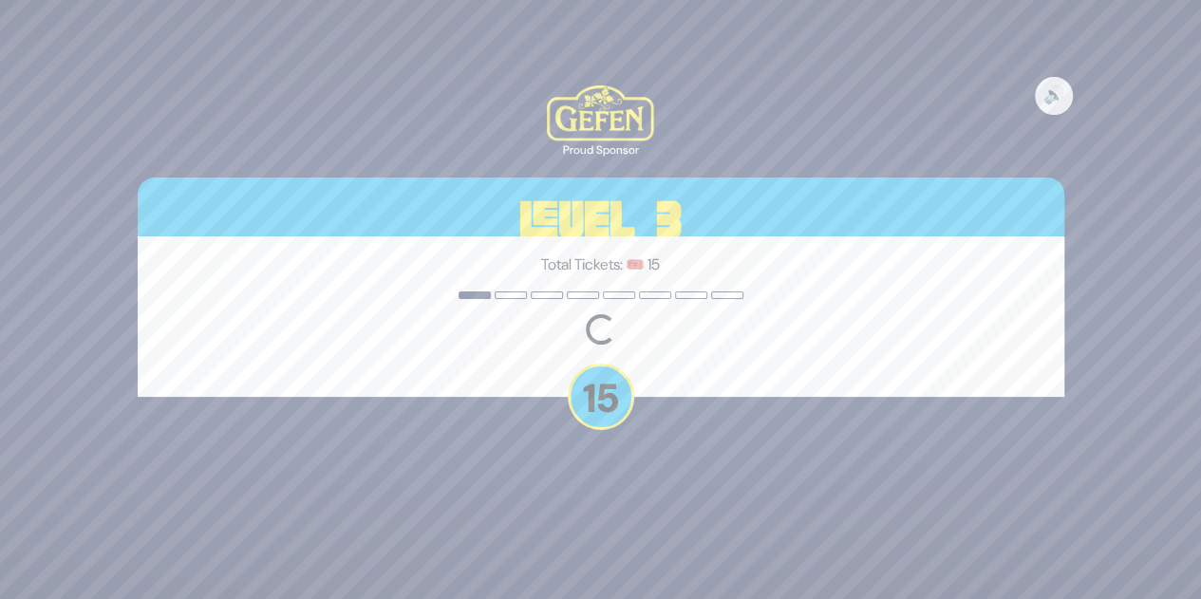
scroll to position [0, 0]
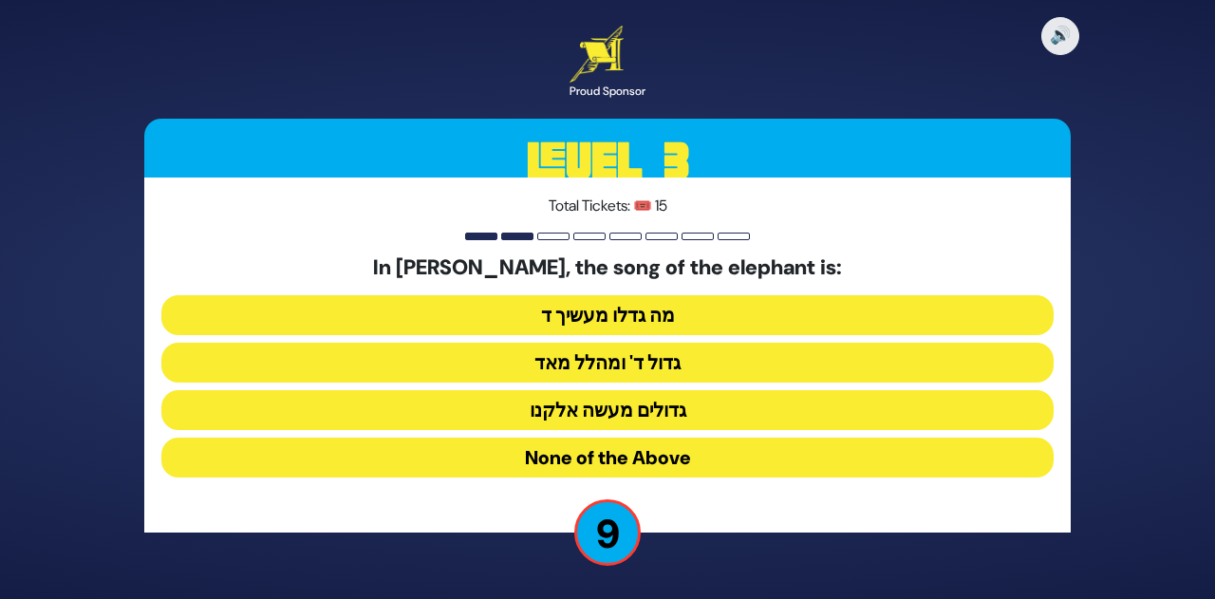
click at [664, 458] on button "None of the Above" at bounding box center [607, 458] width 892 height 40
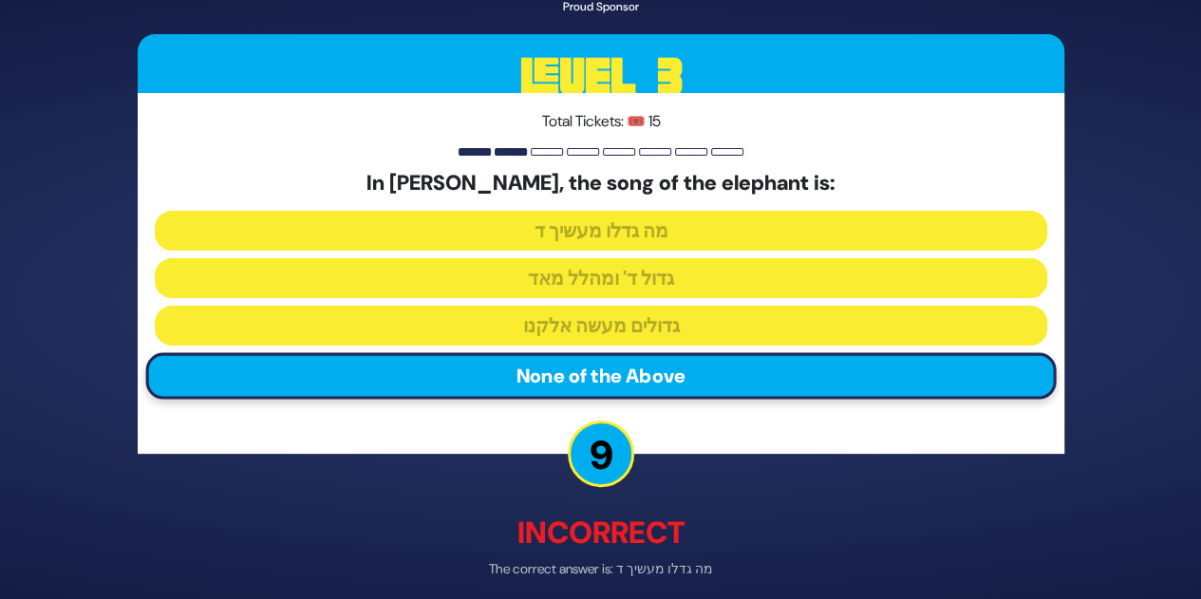
scroll to position [81, 0]
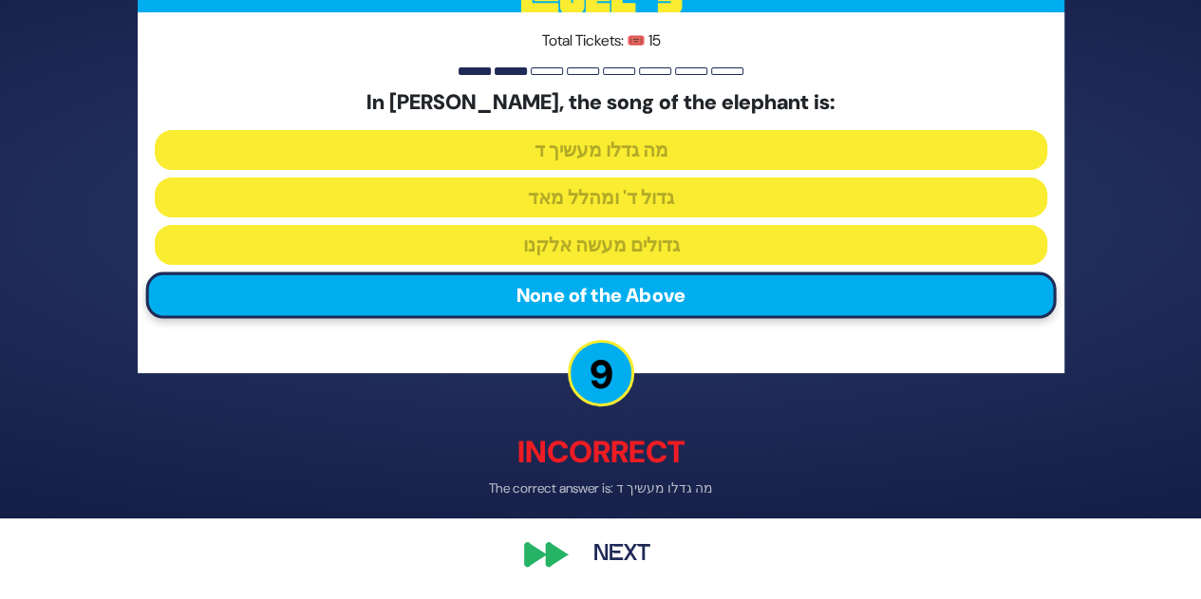
click at [615, 555] on button "Next" at bounding box center [622, 555] width 110 height 44
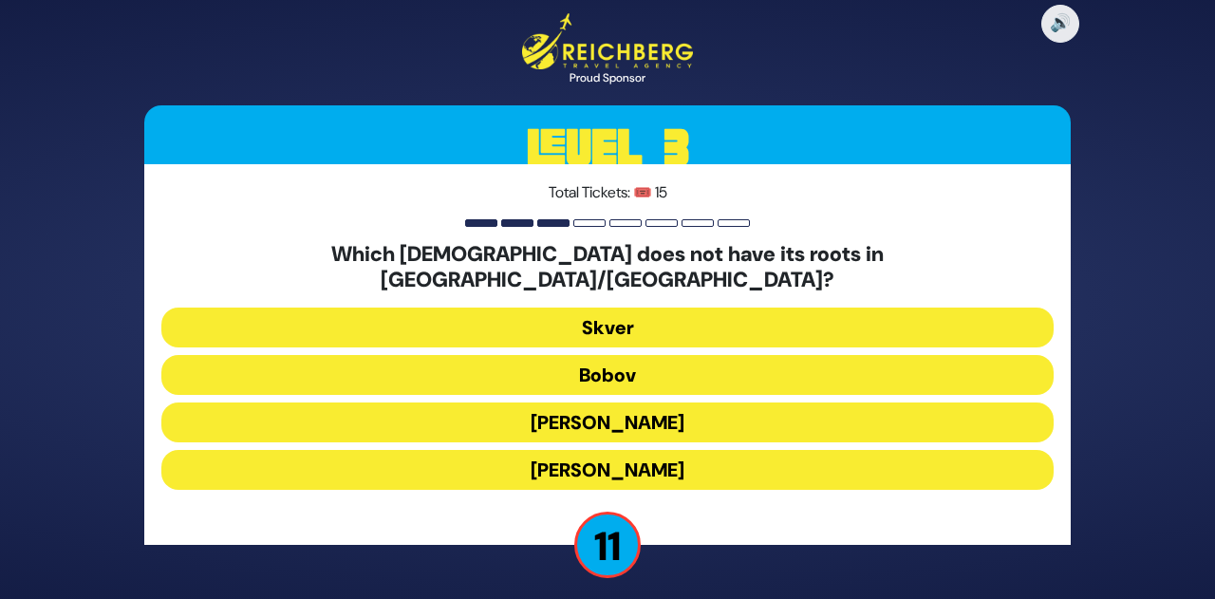
click at [662, 453] on button "Aleksander" at bounding box center [607, 470] width 892 height 40
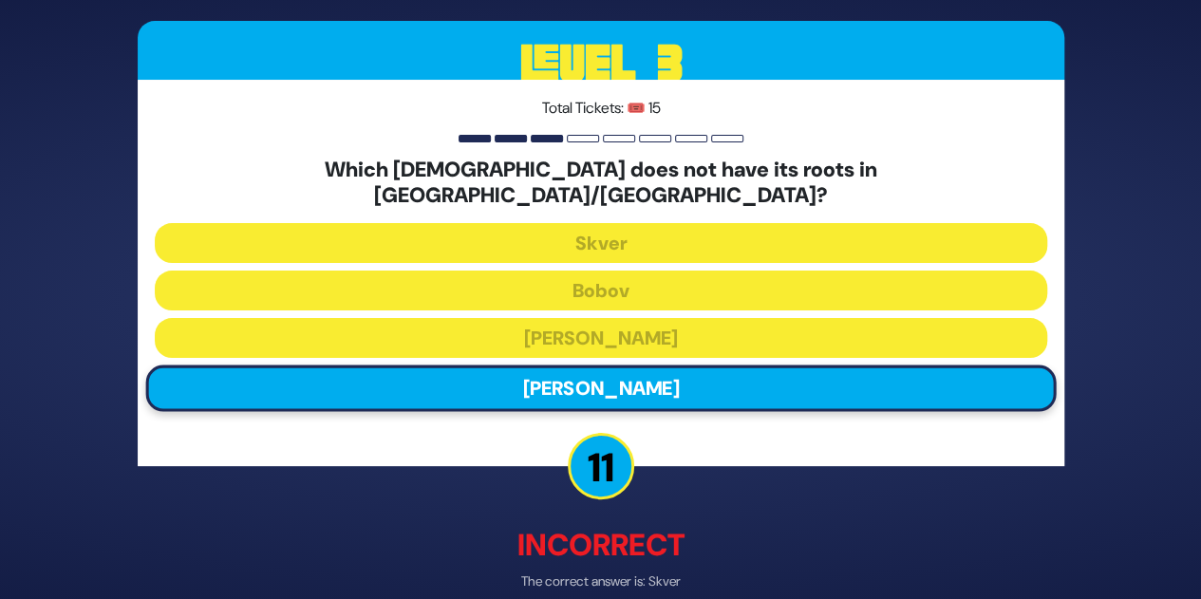
scroll to position [80, 0]
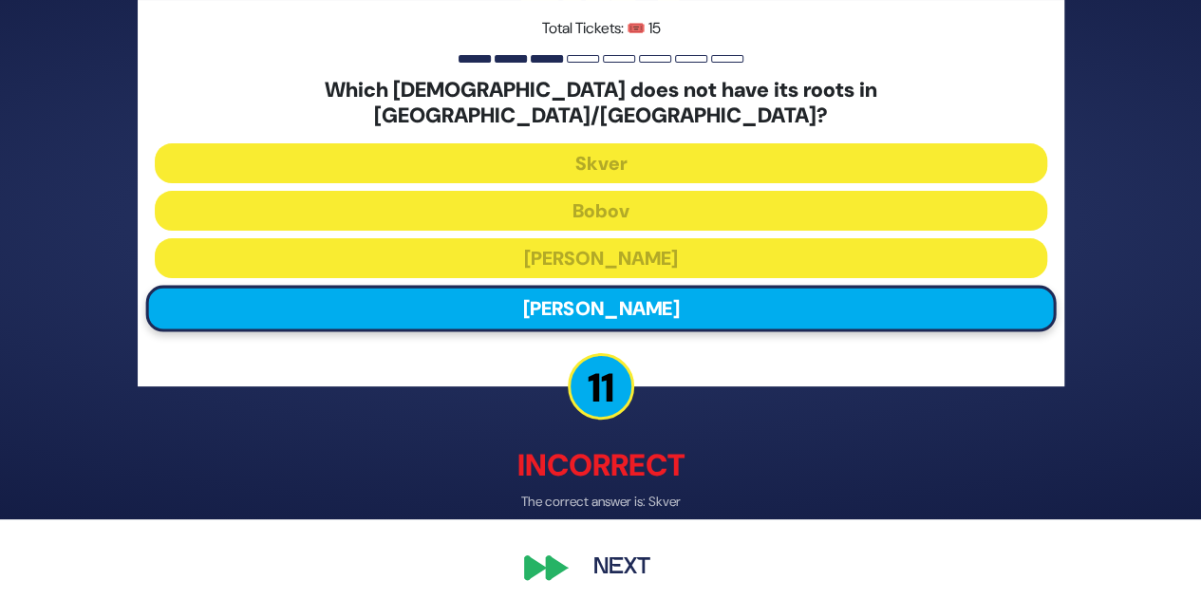
click at [627, 549] on button "Next" at bounding box center [622, 569] width 110 height 44
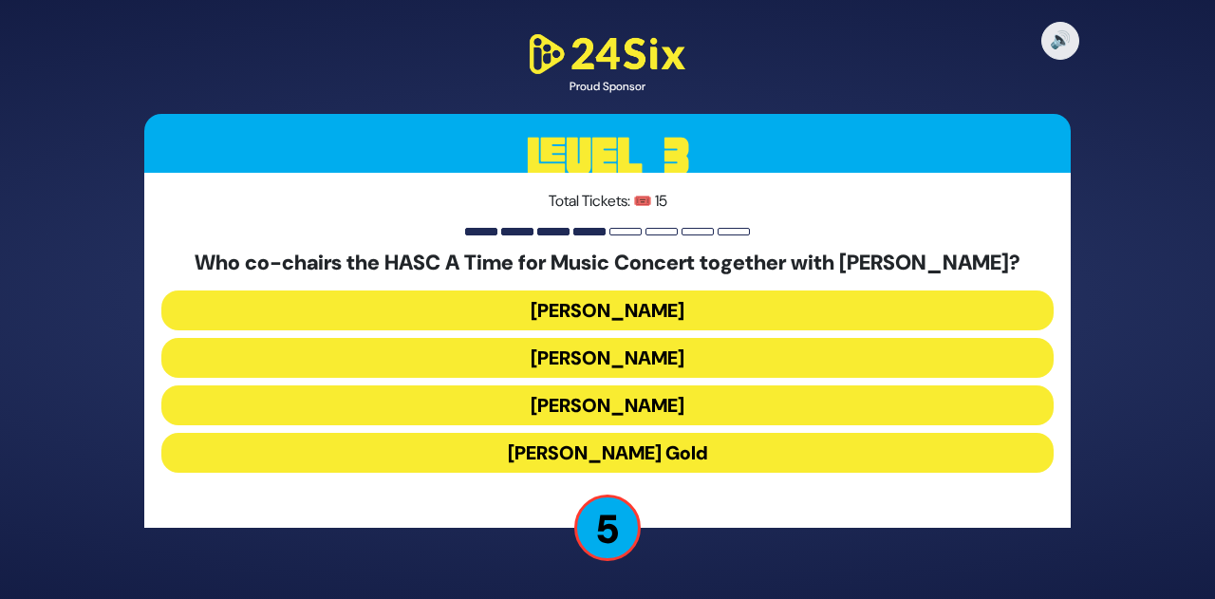
click at [661, 353] on button "Miles Berger" at bounding box center [607, 358] width 892 height 40
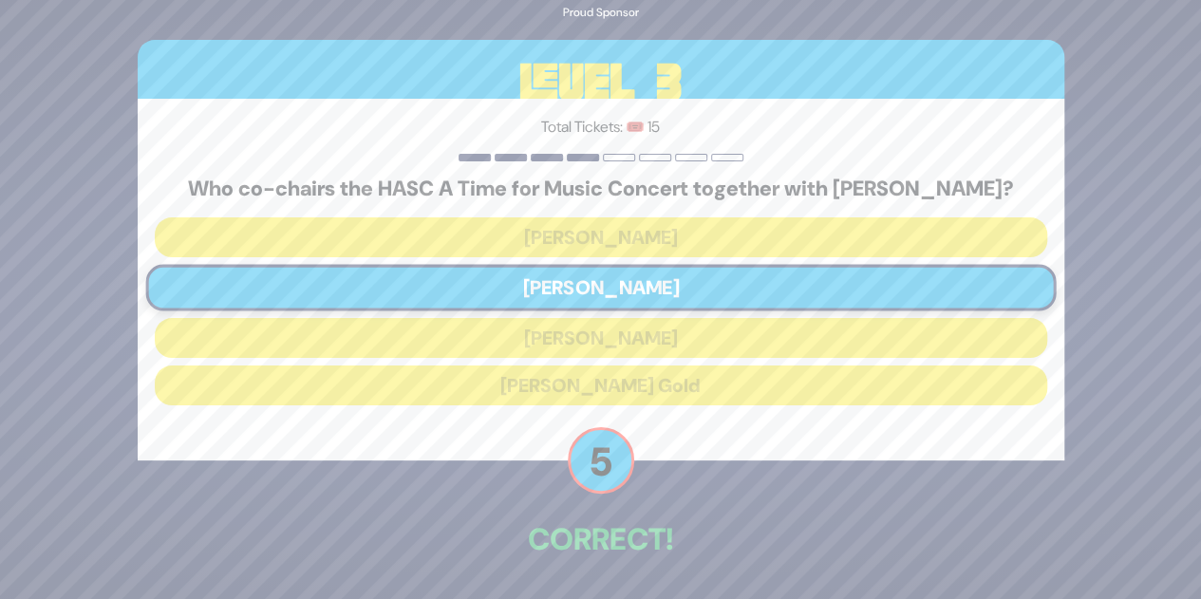
scroll to position [66, 0]
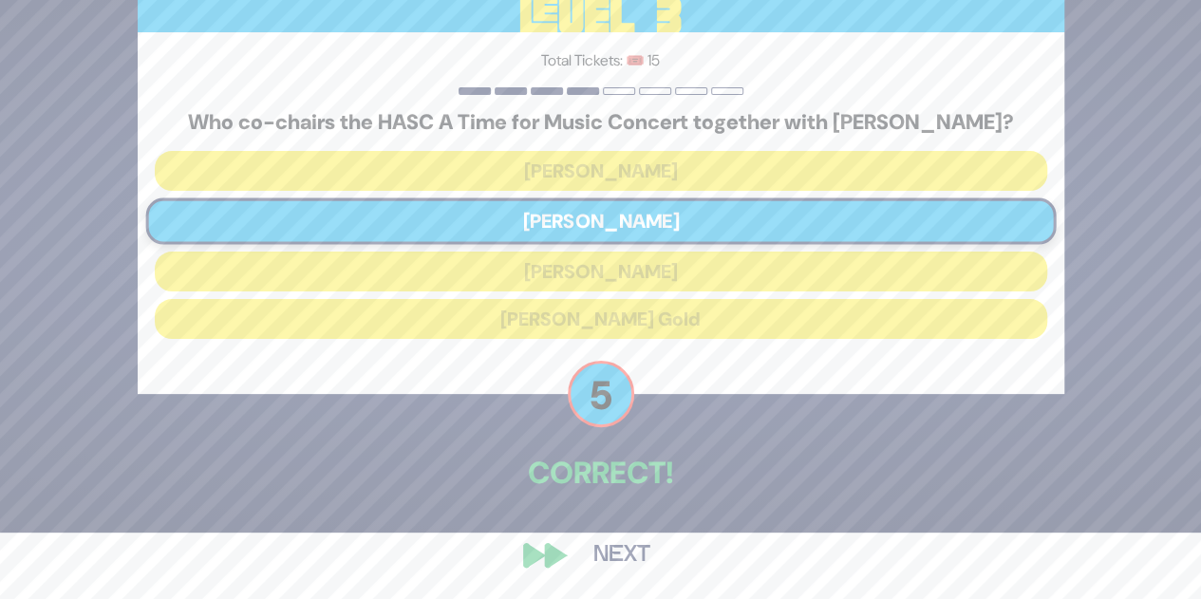
click at [613, 567] on button "Next" at bounding box center [622, 555] width 110 height 44
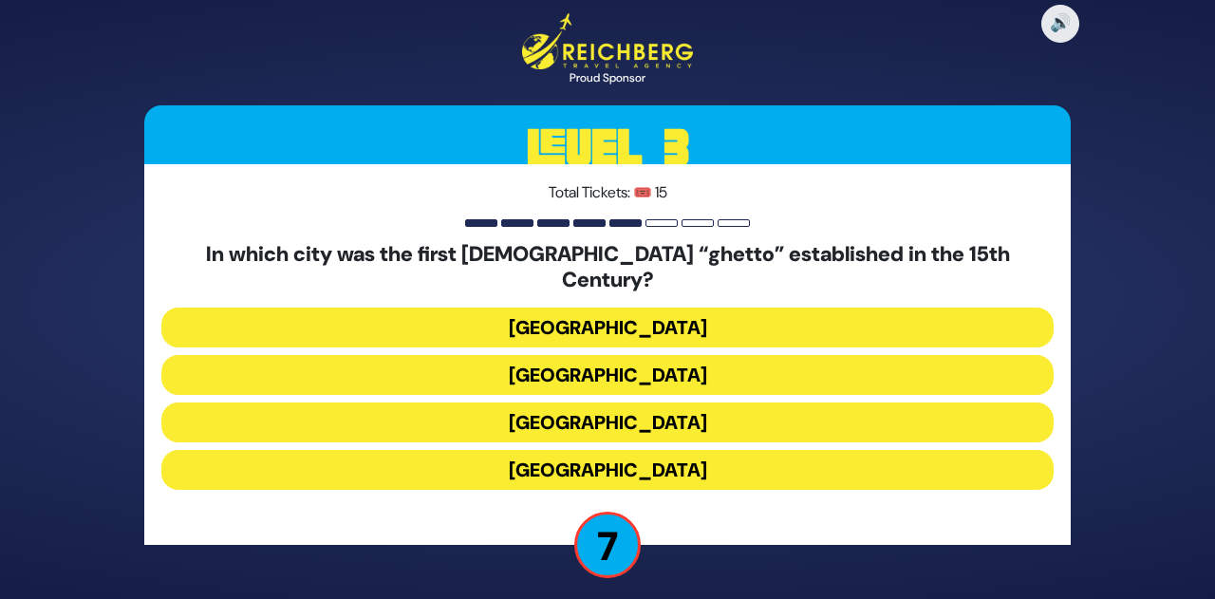
click at [661, 450] on button "Vienna" at bounding box center [607, 470] width 892 height 40
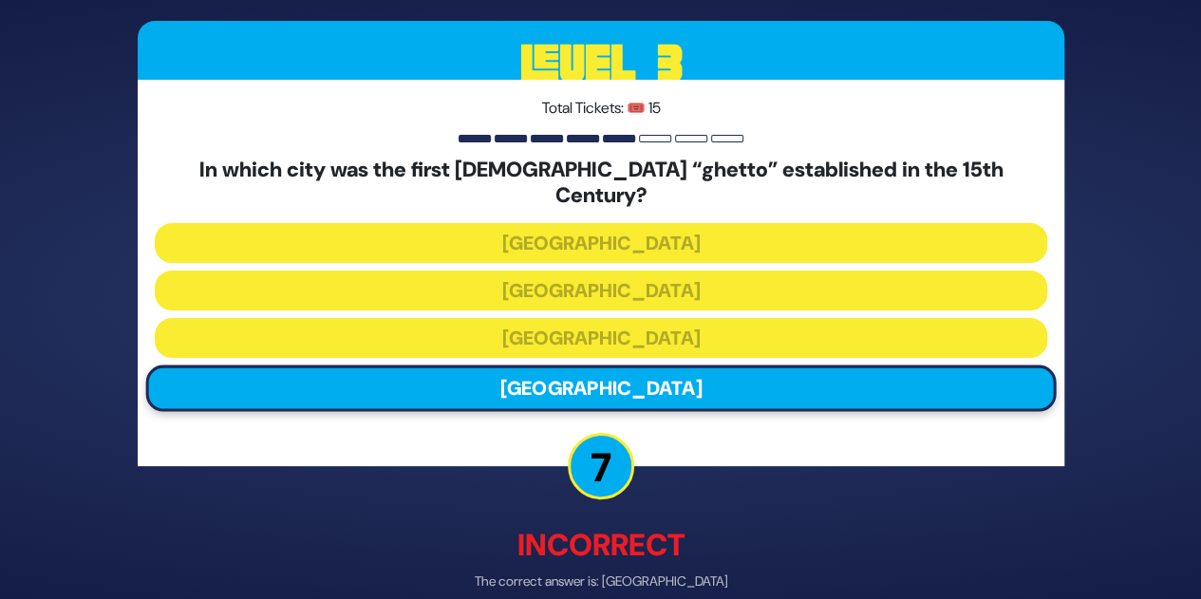
scroll to position [80, 0]
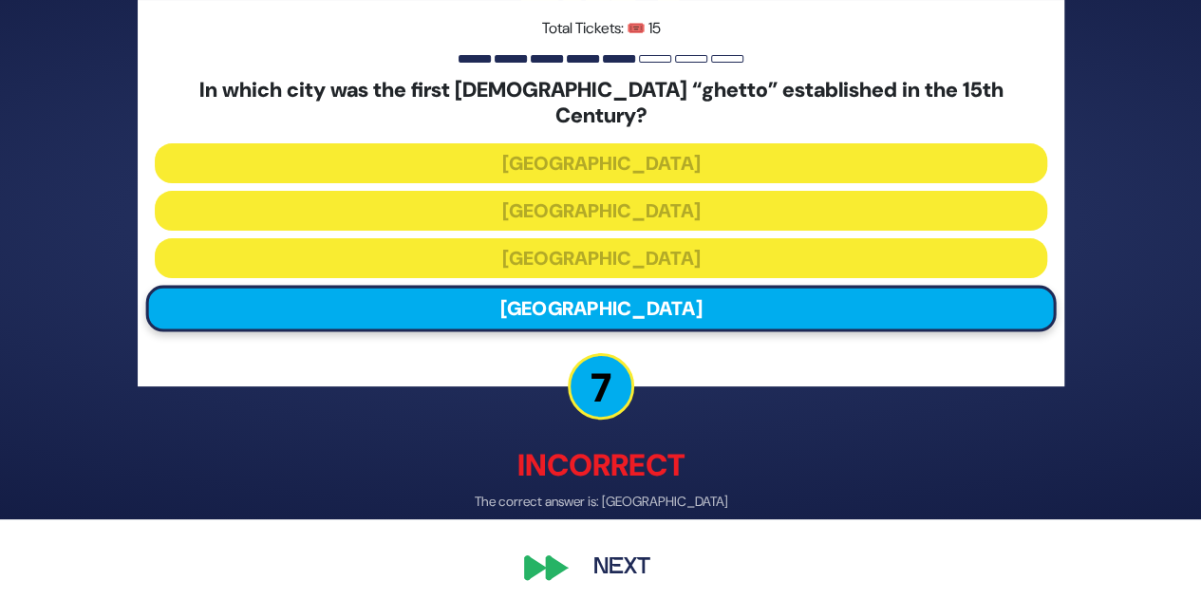
click at [621, 561] on button "Next" at bounding box center [622, 569] width 110 height 44
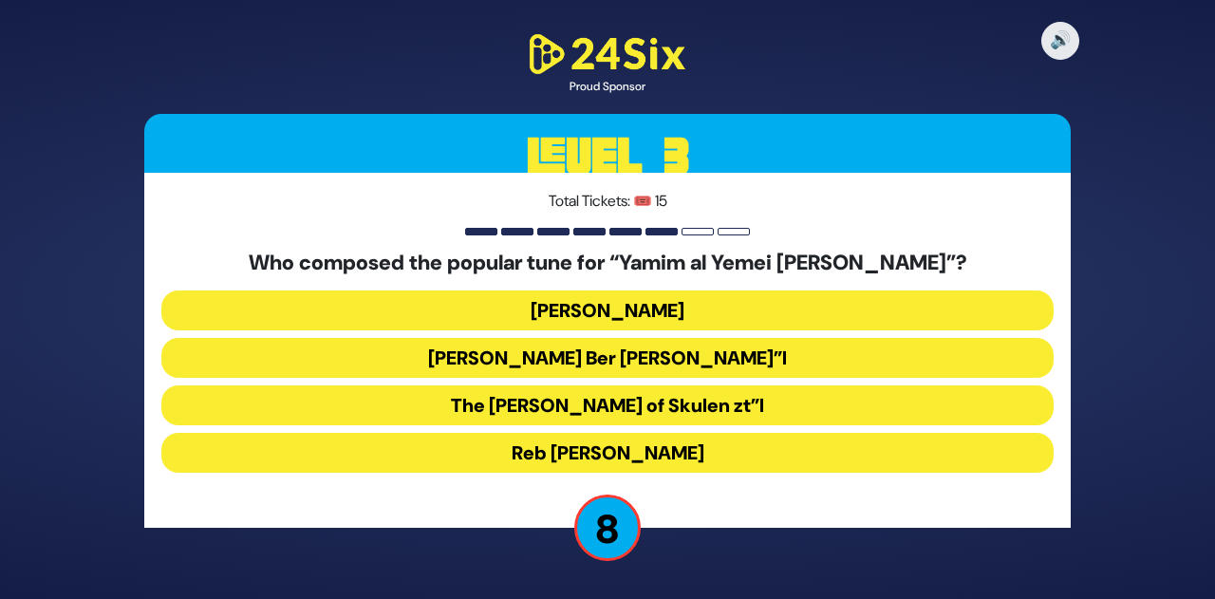
click at [721, 452] on button "Reb Bentzion Shenker" at bounding box center [607, 453] width 892 height 40
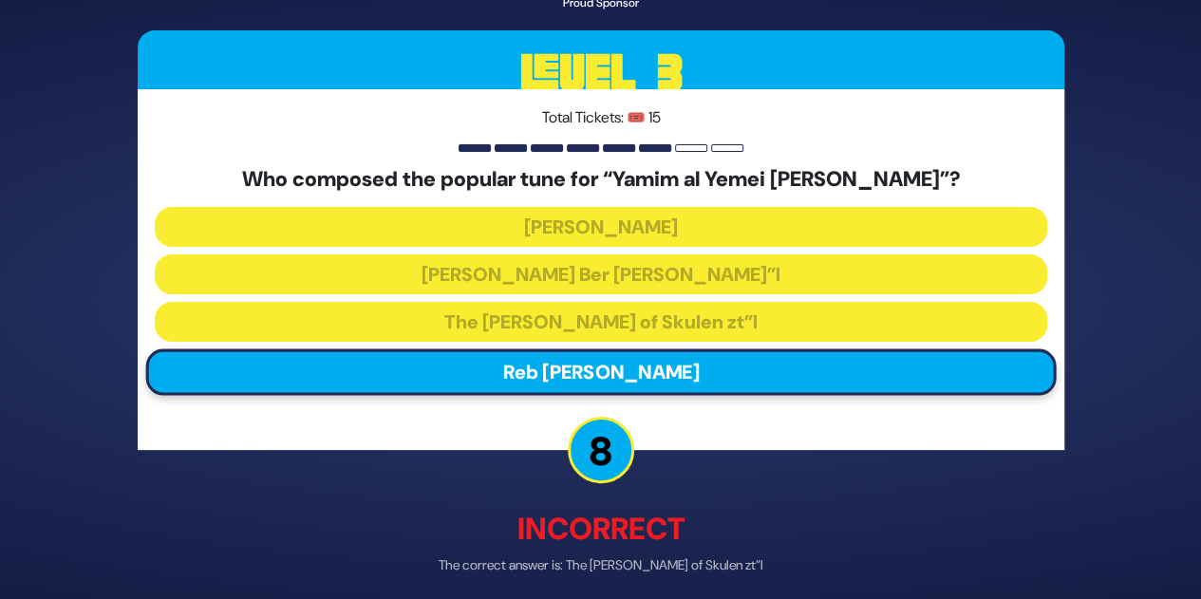
scroll to position [76, 0]
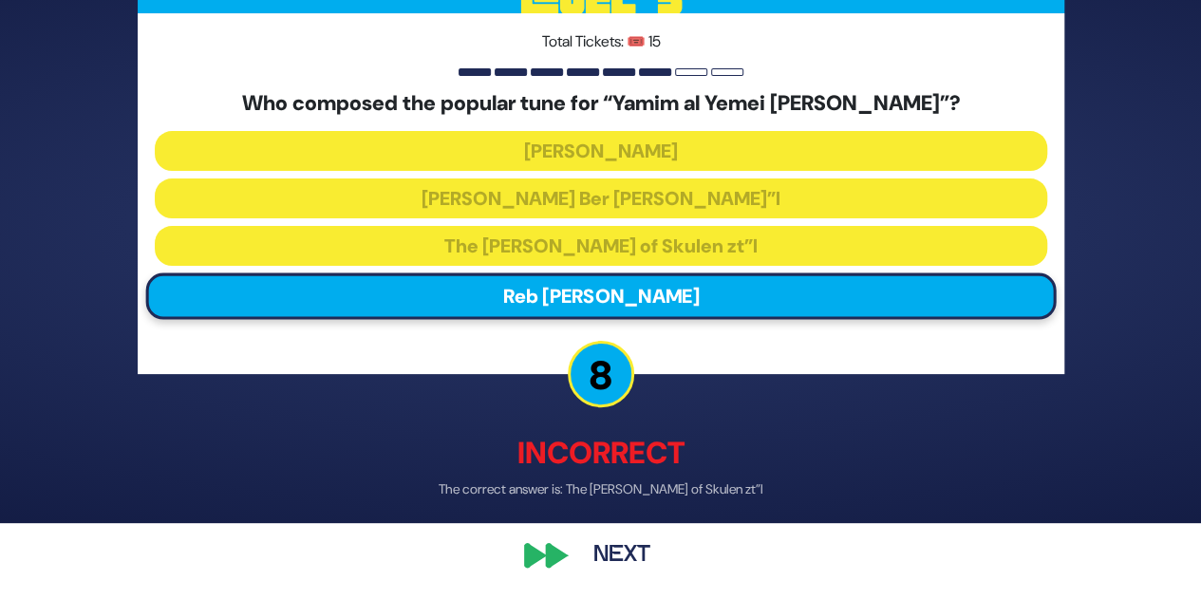
click at [617, 546] on button "Next" at bounding box center [622, 555] width 110 height 44
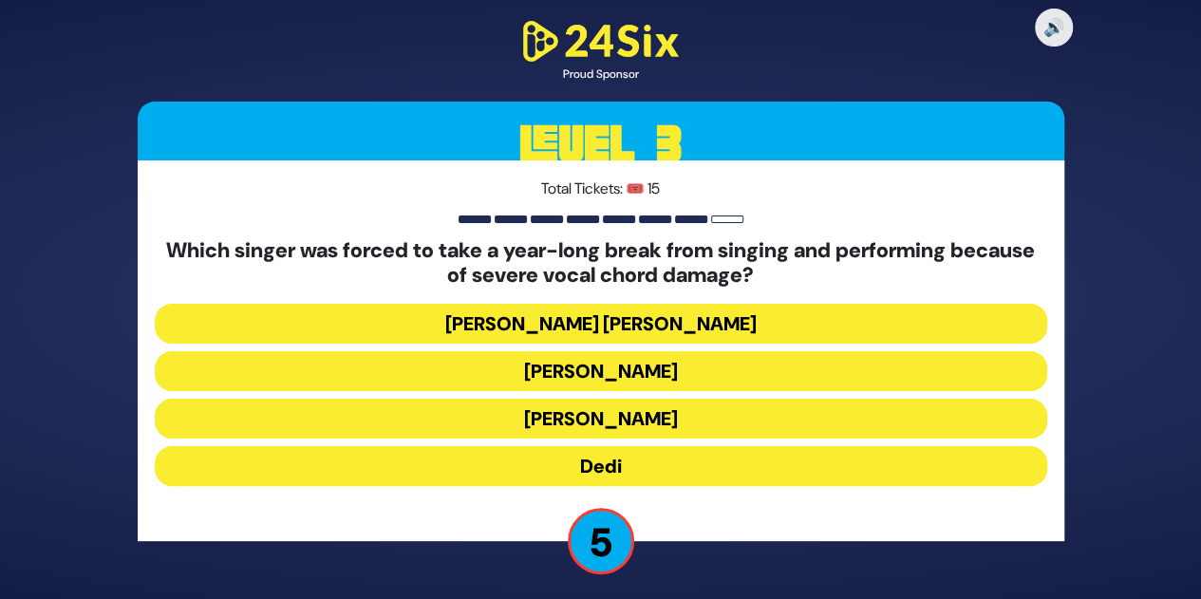
click at [648, 376] on button "[PERSON_NAME]" at bounding box center [601, 371] width 892 height 40
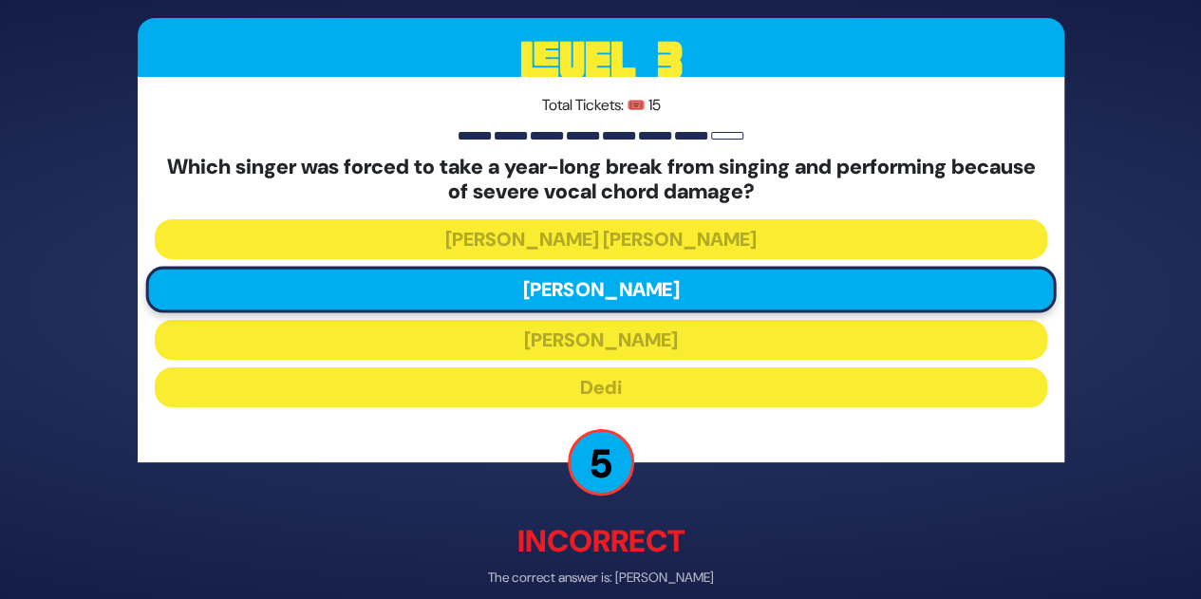
scroll to position [89, 0]
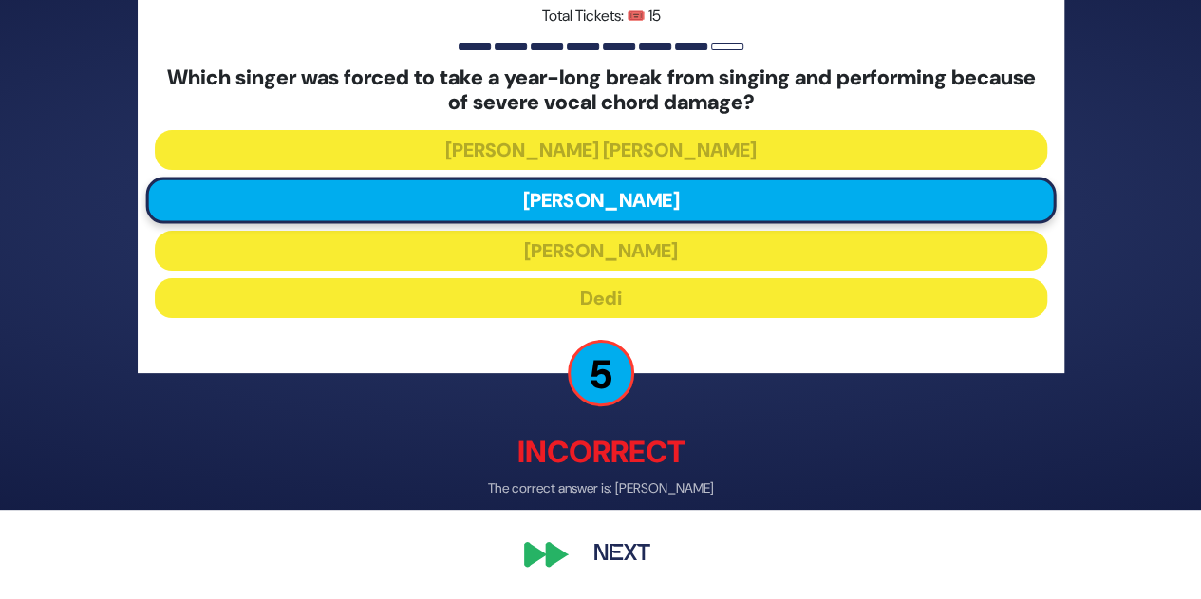
click at [623, 552] on button "Next" at bounding box center [622, 555] width 110 height 44
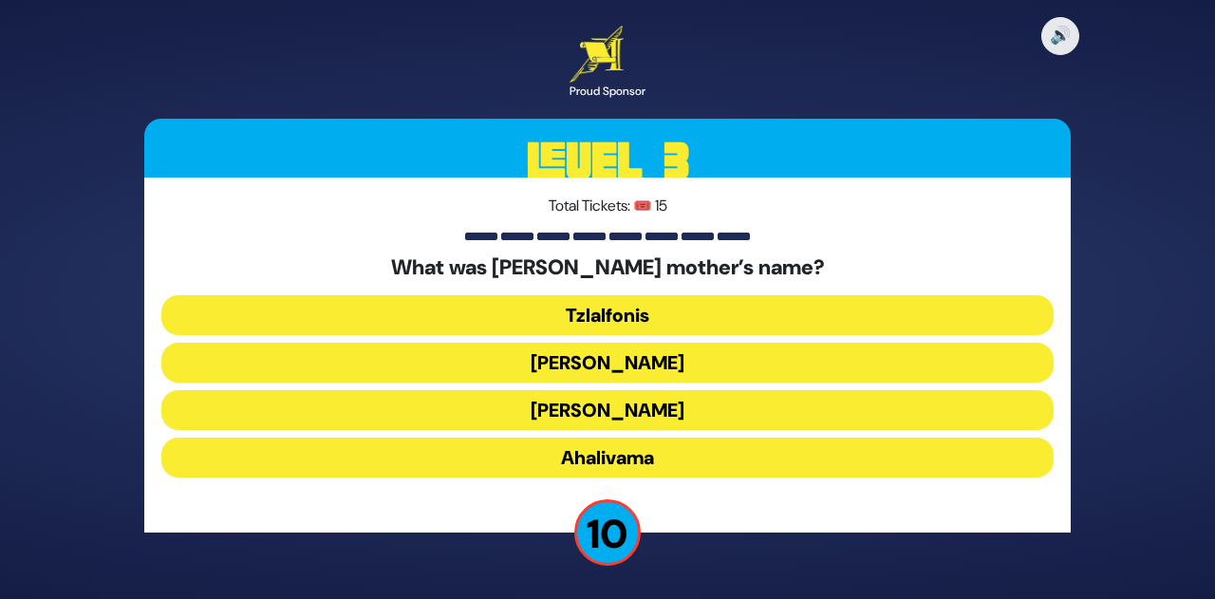
click at [695, 414] on button "Amaslai Bas Orvasa" at bounding box center [607, 410] width 892 height 40
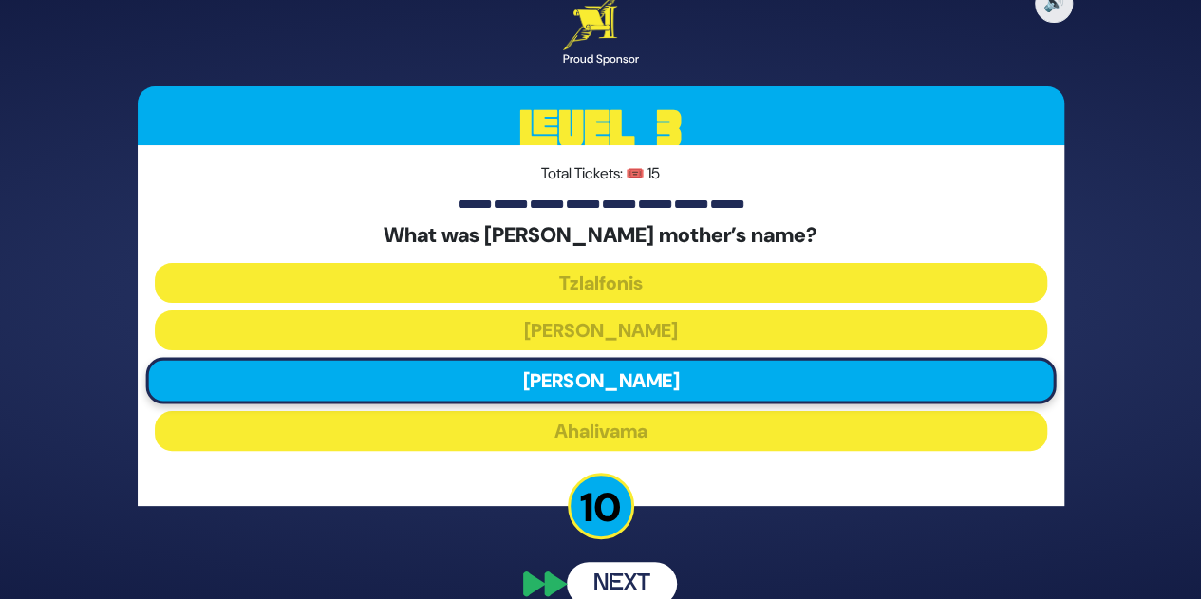
scroll to position [70, 0]
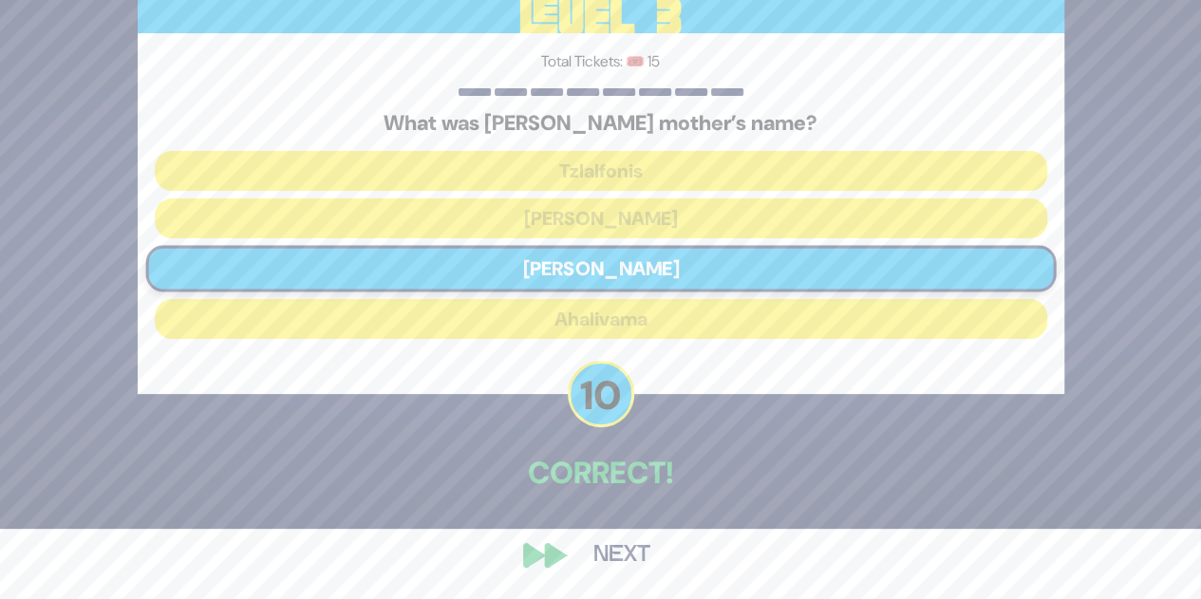
click at [637, 551] on button "Next" at bounding box center [622, 555] width 110 height 44
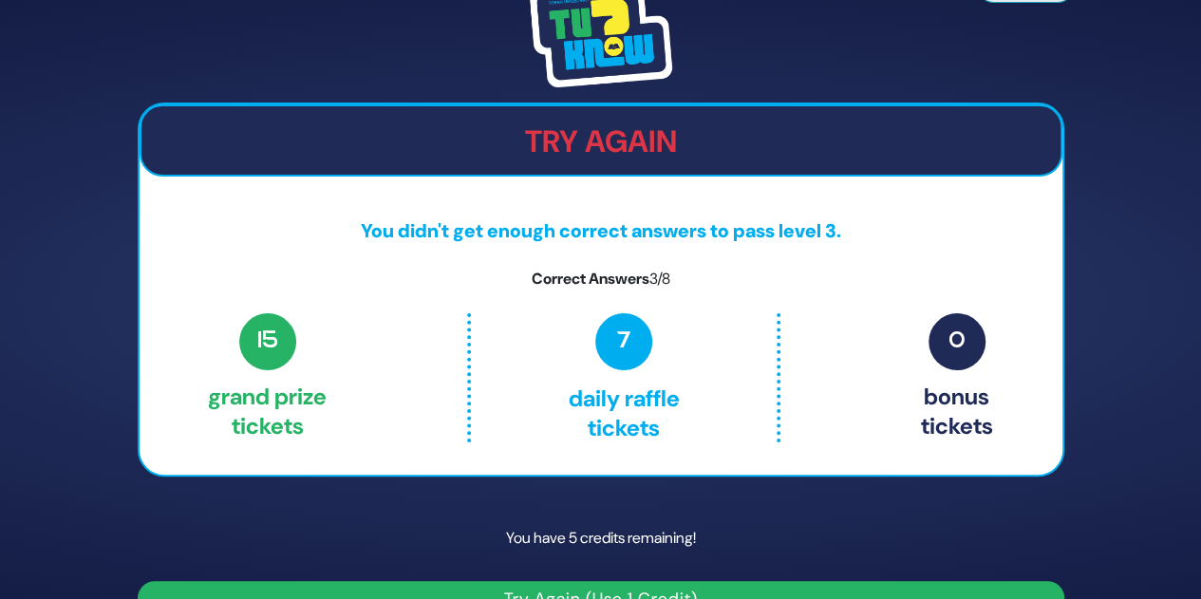
scroll to position [42, 0]
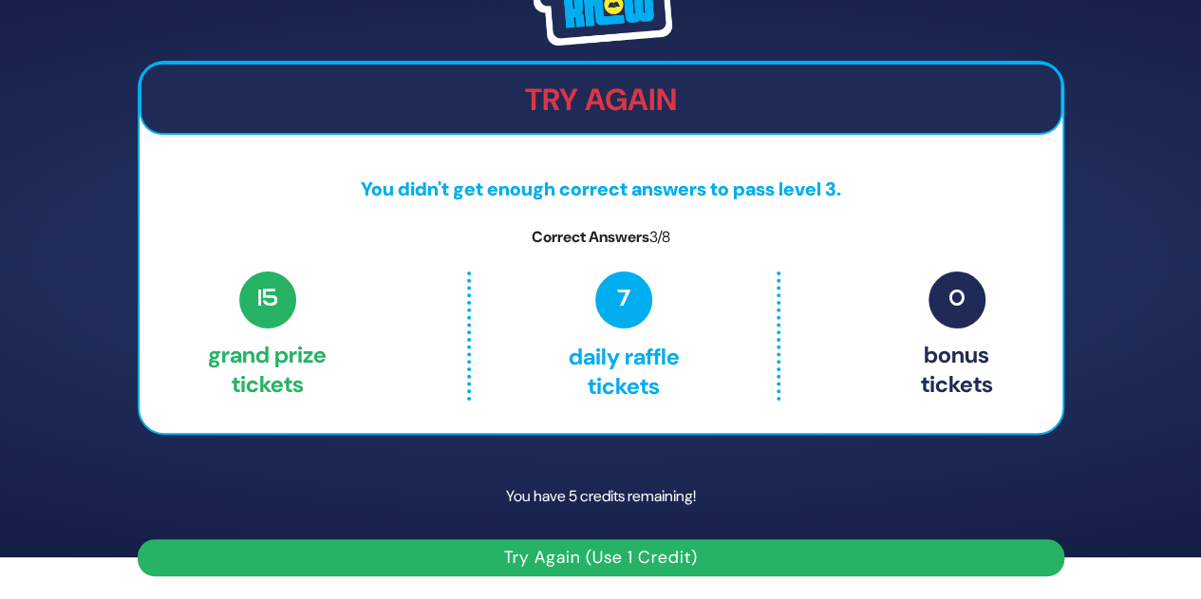
click at [677, 552] on button "Try Again (Use 1 Credit)" at bounding box center [601, 557] width 926 height 37
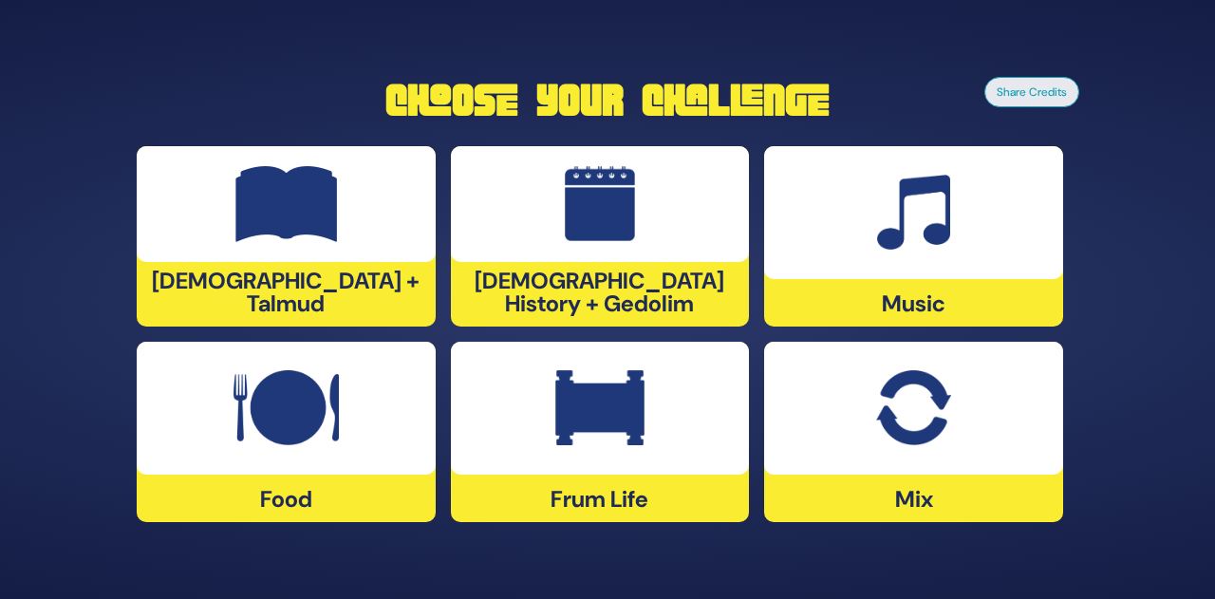
click at [570, 454] on div at bounding box center [600, 408] width 299 height 133
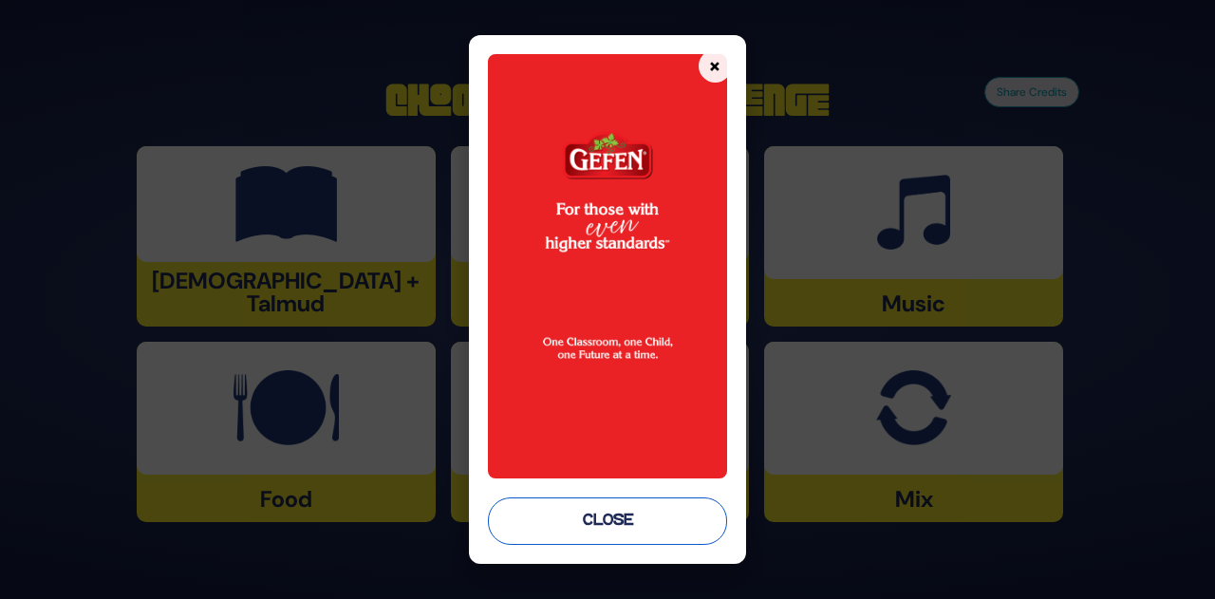
click at [596, 519] on button "Close" at bounding box center [607, 520] width 239 height 47
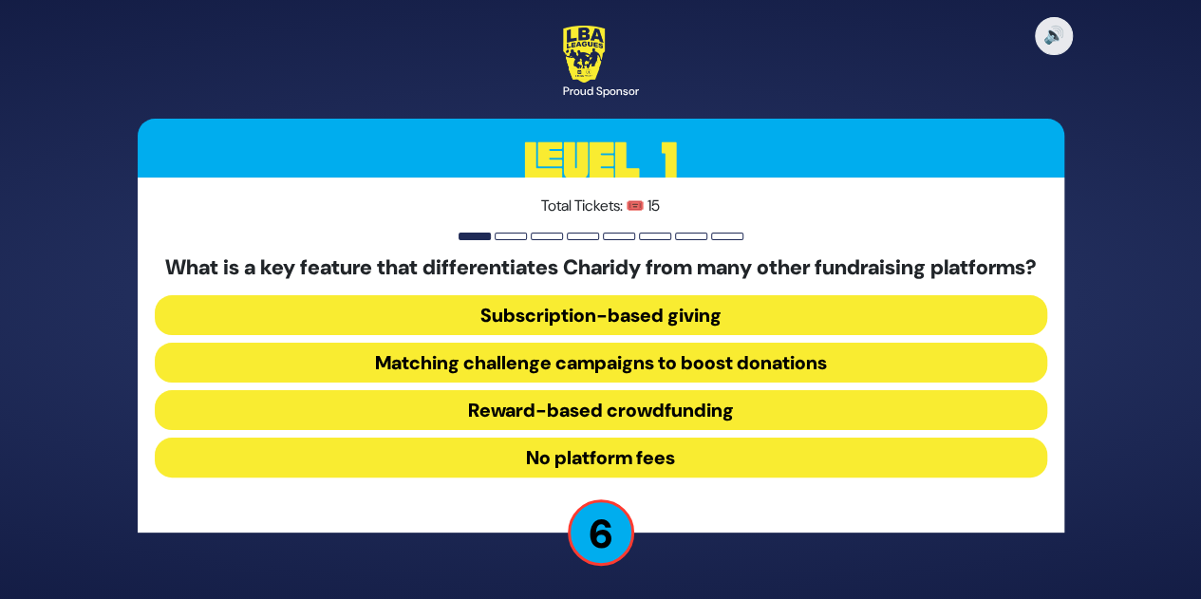
click at [687, 458] on button "No platform fees" at bounding box center [601, 458] width 892 height 40
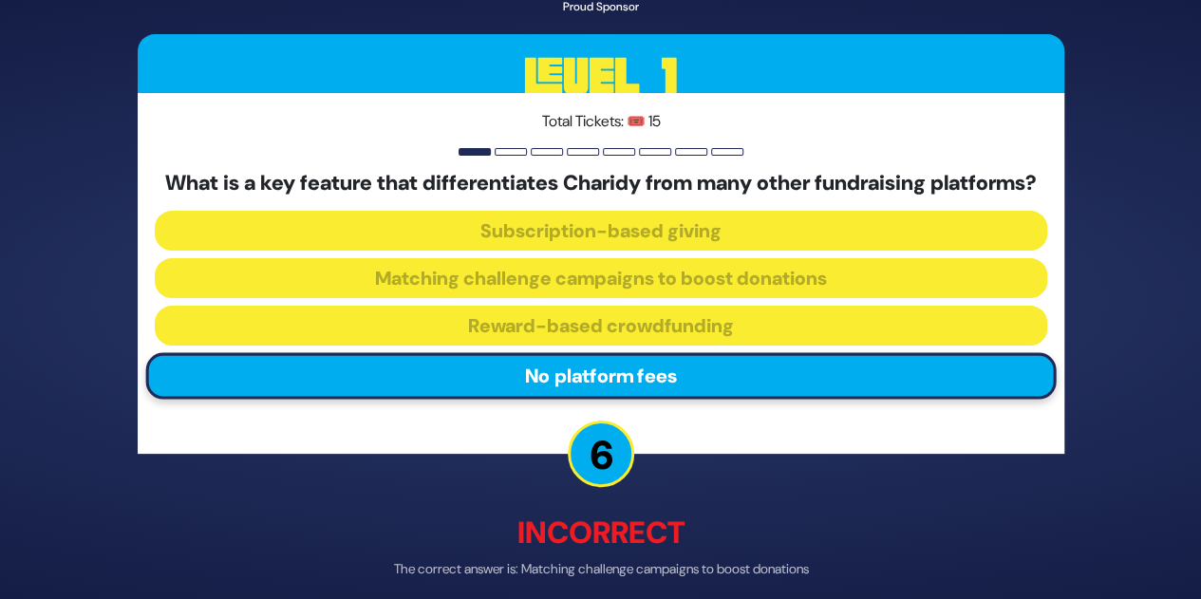
scroll to position [93, 0]
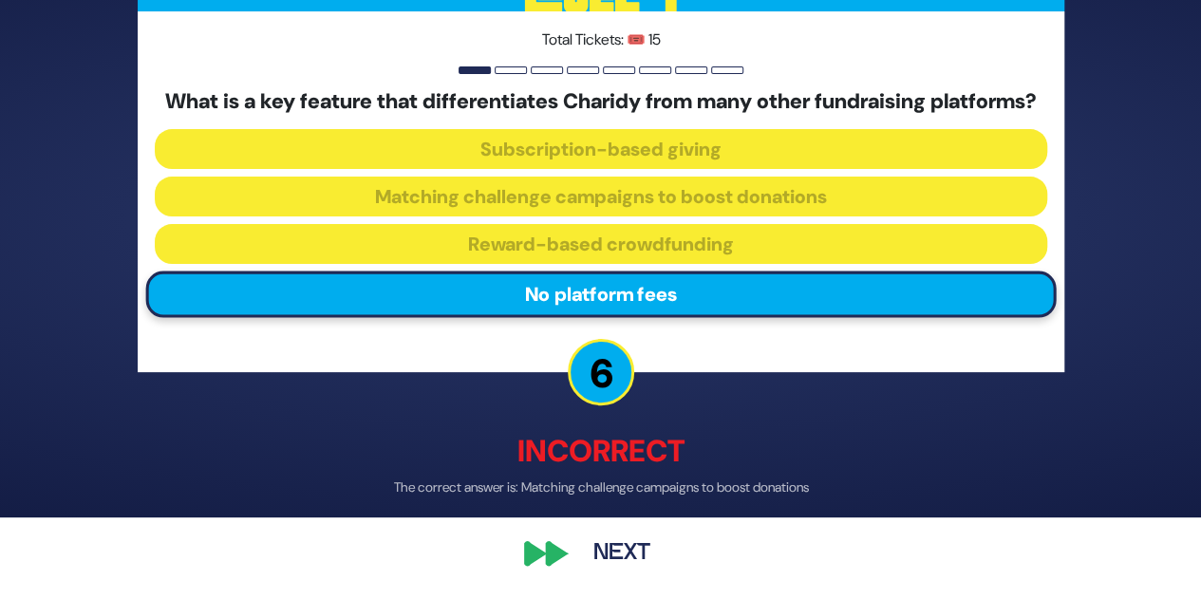
click at [608, 550] on button "Next" at bounding box center [622, 555] width 110 height 44
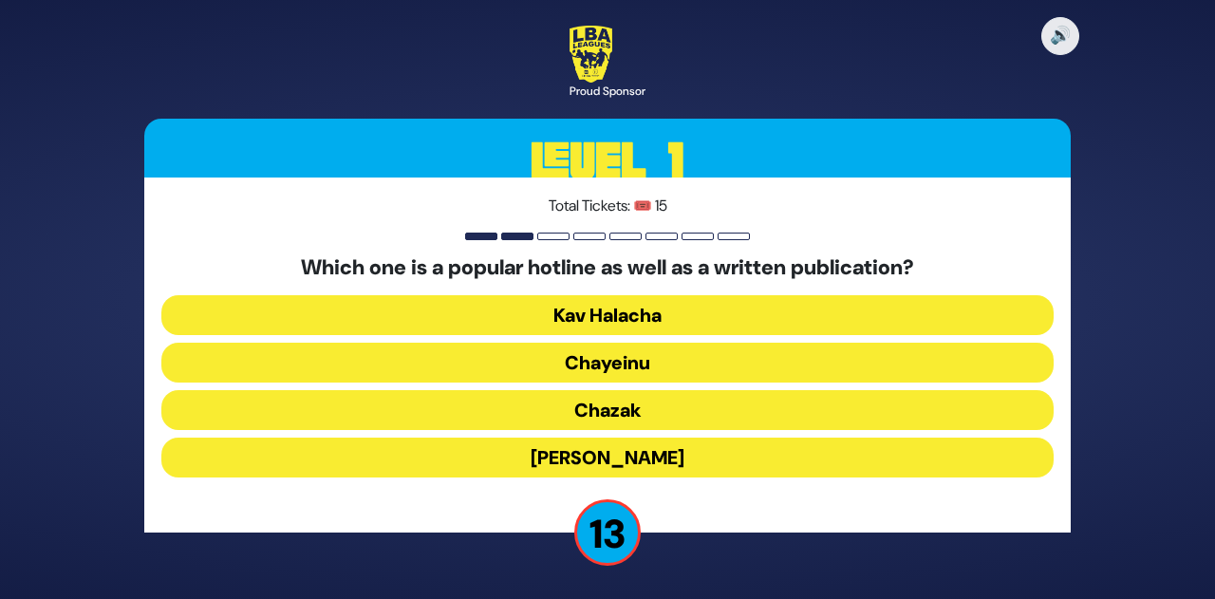
click at [645, 364] on button "Chayeinu" at bounding box center [607, 363] width 892 height 40
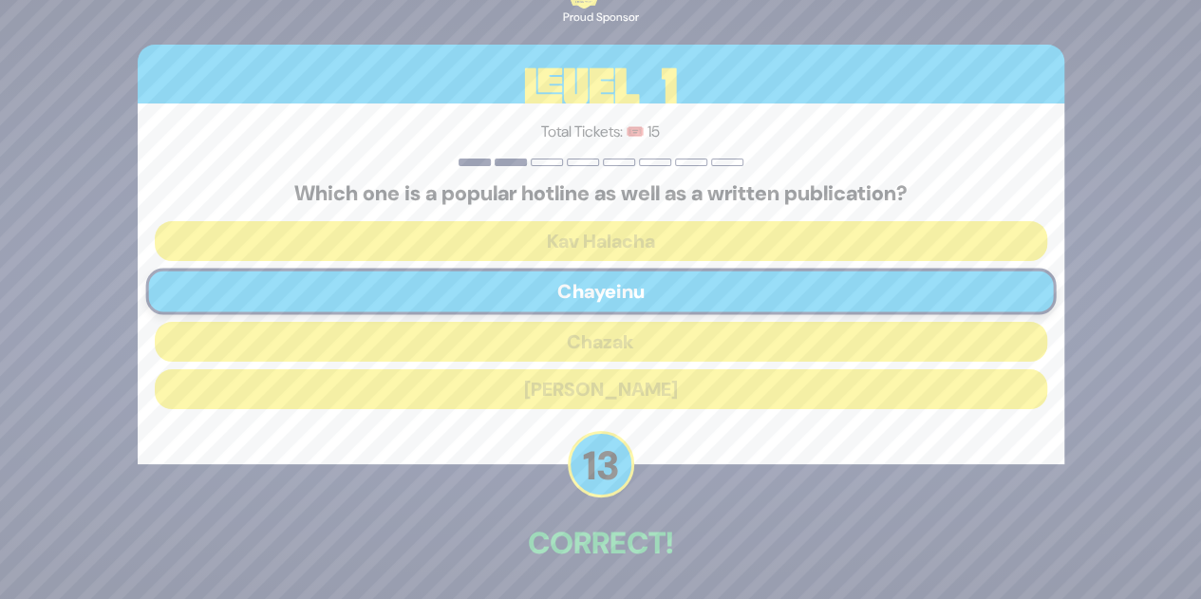
scroll to position [70, 0]
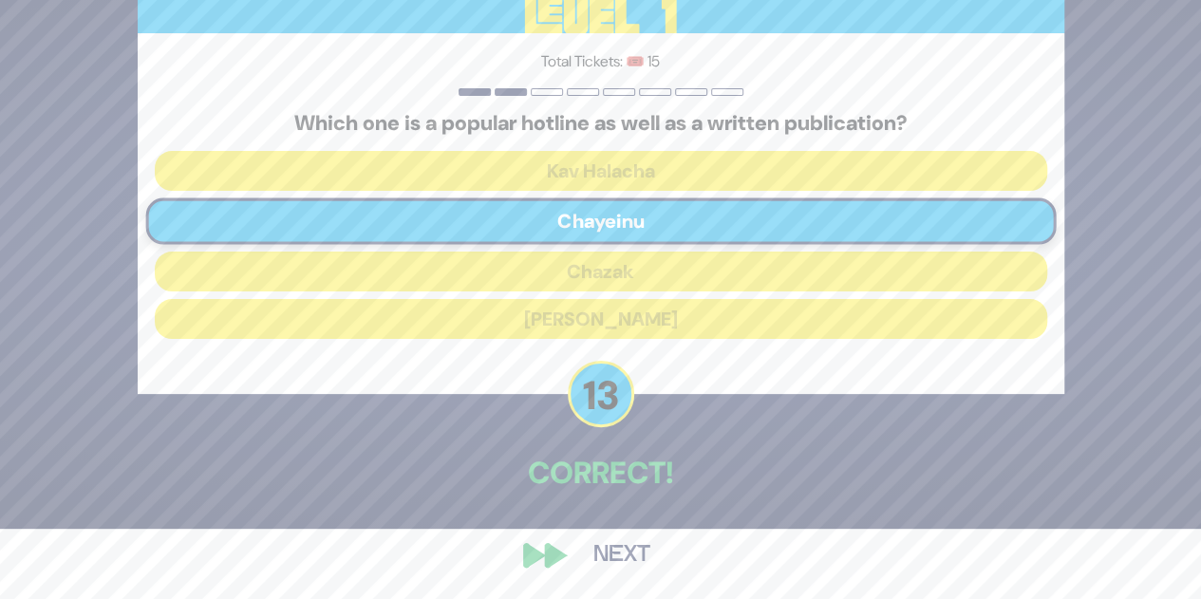
click at [625, 552] on button "Next" at bounding box center [622, 555] width 110 height 44
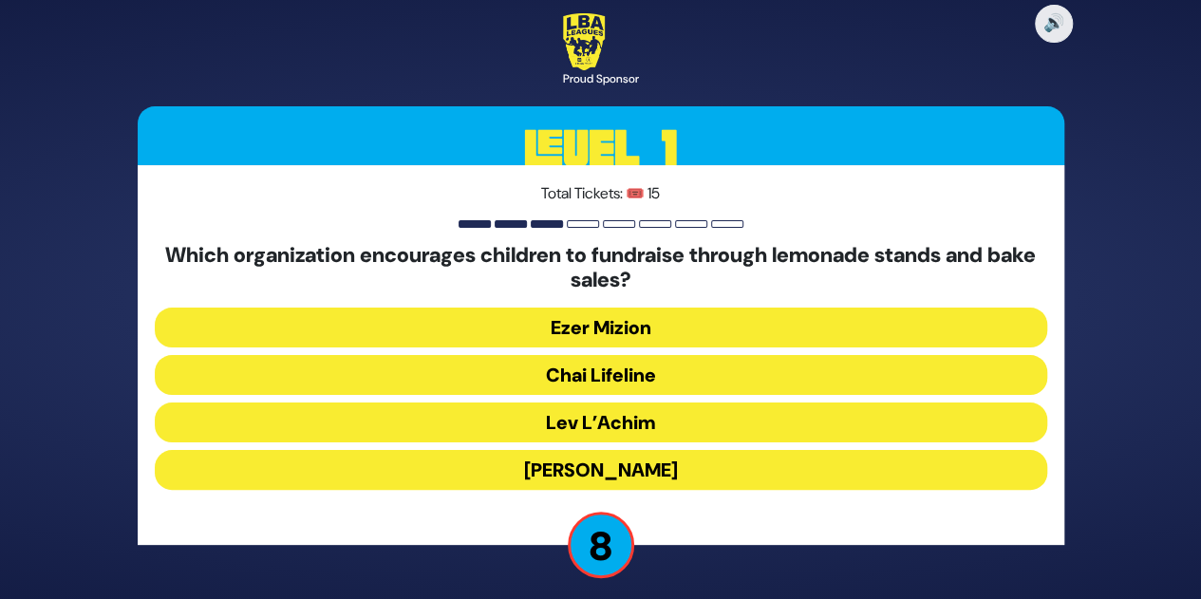
click at [626, 369] on button "Chai Lifeline" at bounding box center [601, 375] width 892 height 40
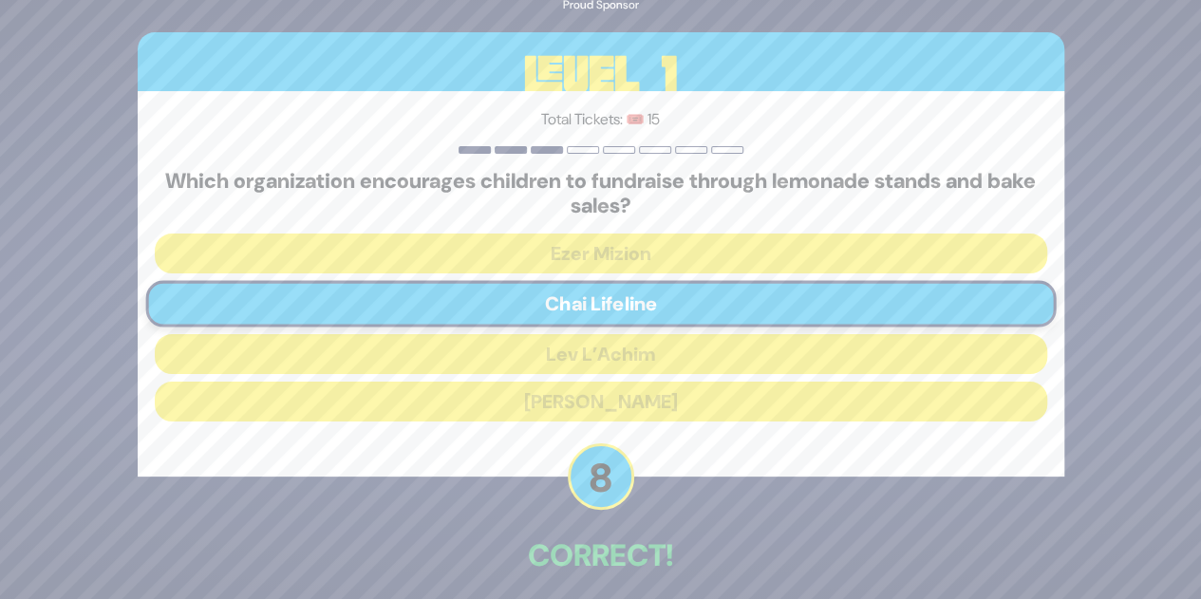
scroll to position [84, 0]
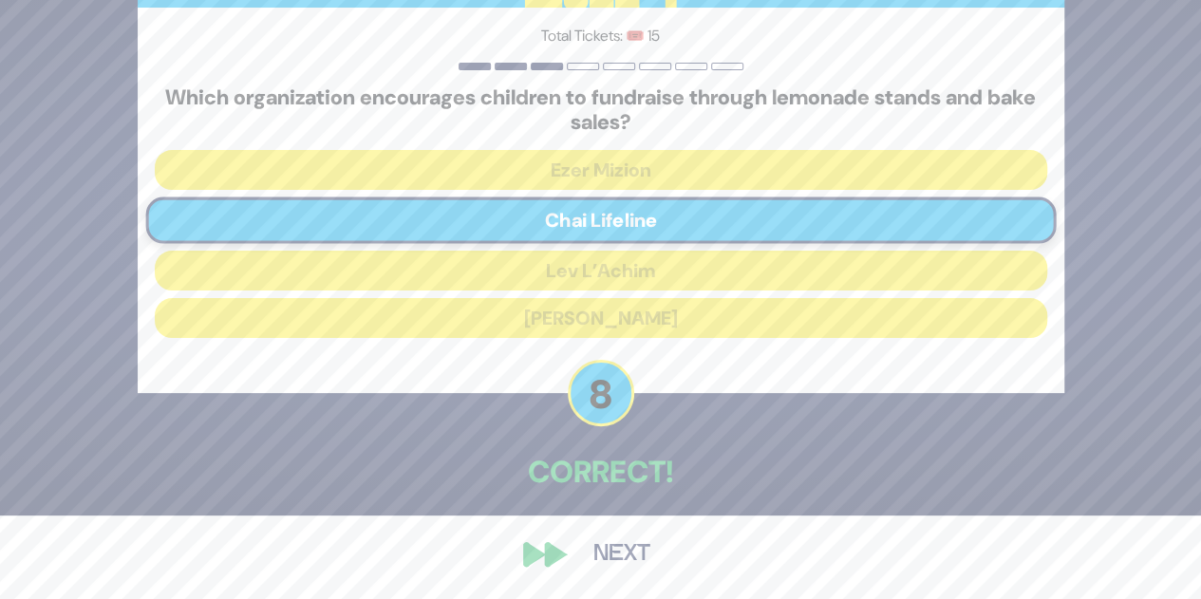
click at [600, 548] on button "Next" at bounding box center [622, 555] width 110 height 44
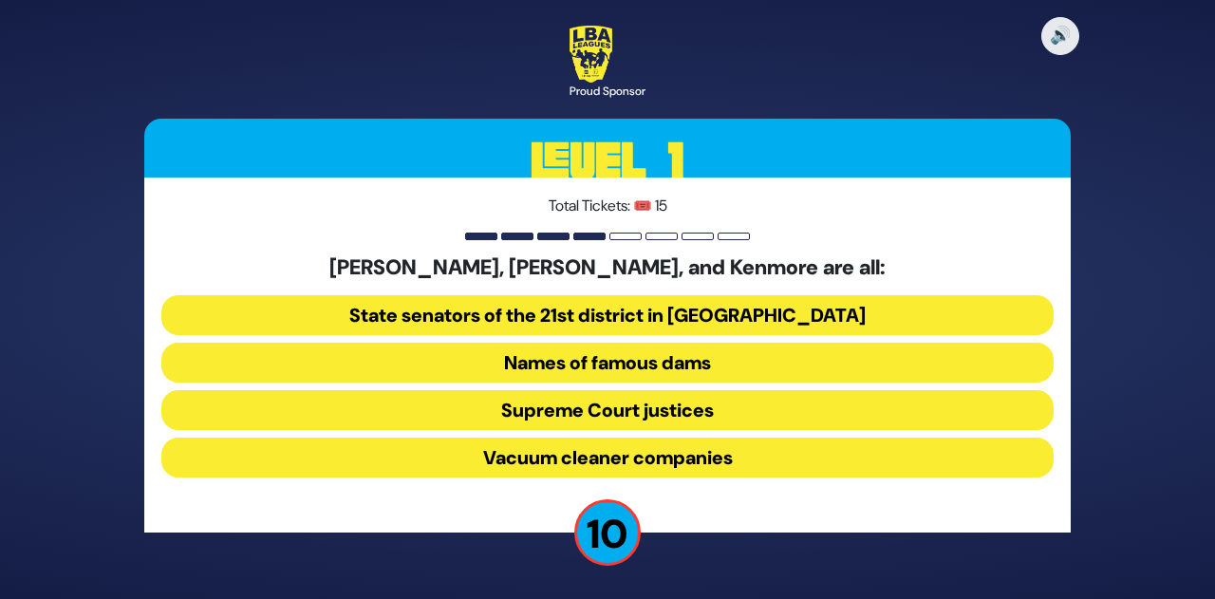
click at [720, 458] on button "Vacuum cleaner companies" at bounding box center [607, 458] width 892 height 40
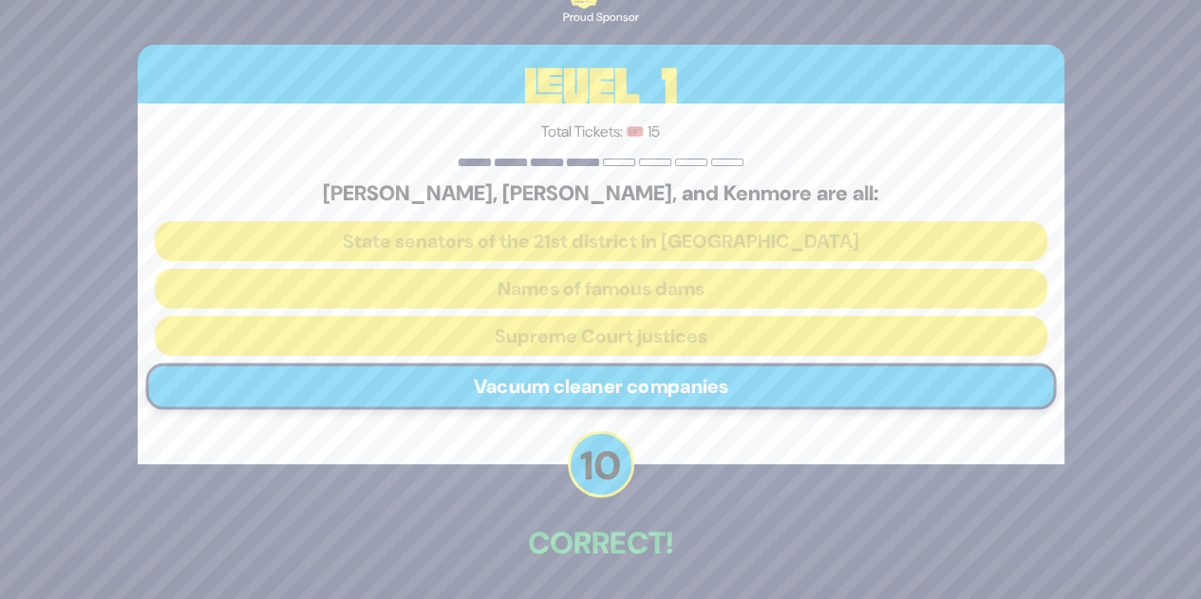
scroll to position [70, 0]
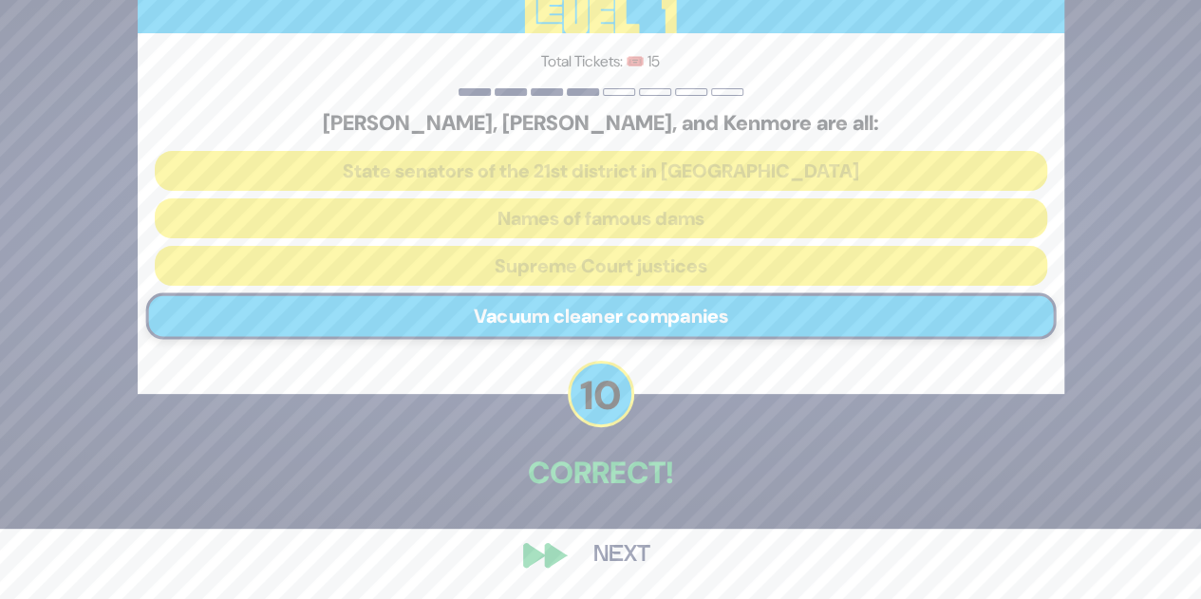
click at [608, 557] on button "Next" at bounding box center [622, 555] width 110 height 44
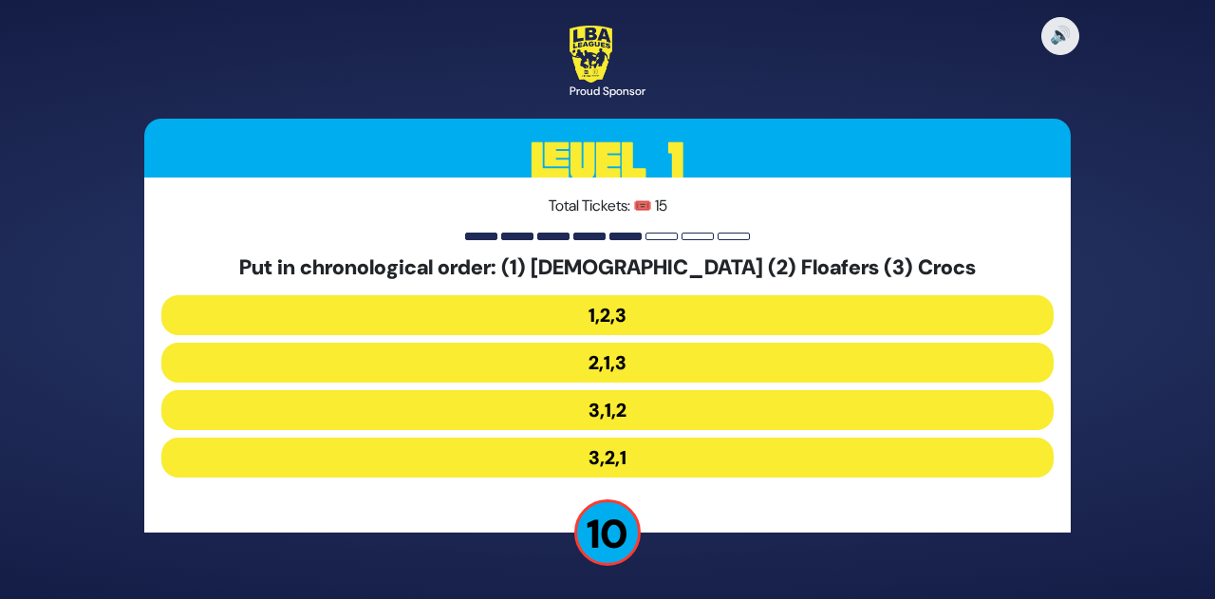
click at [624, 407] on button "3,1,2" at bounding box center [607, 410] width 892 height 40
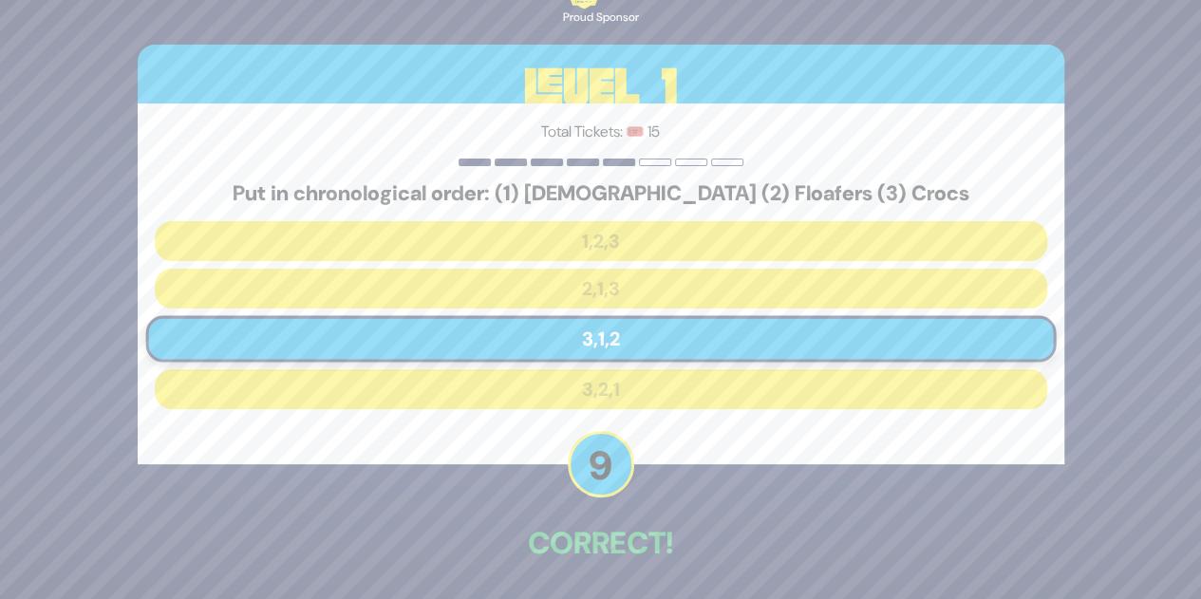
scroll to position [70, 0]
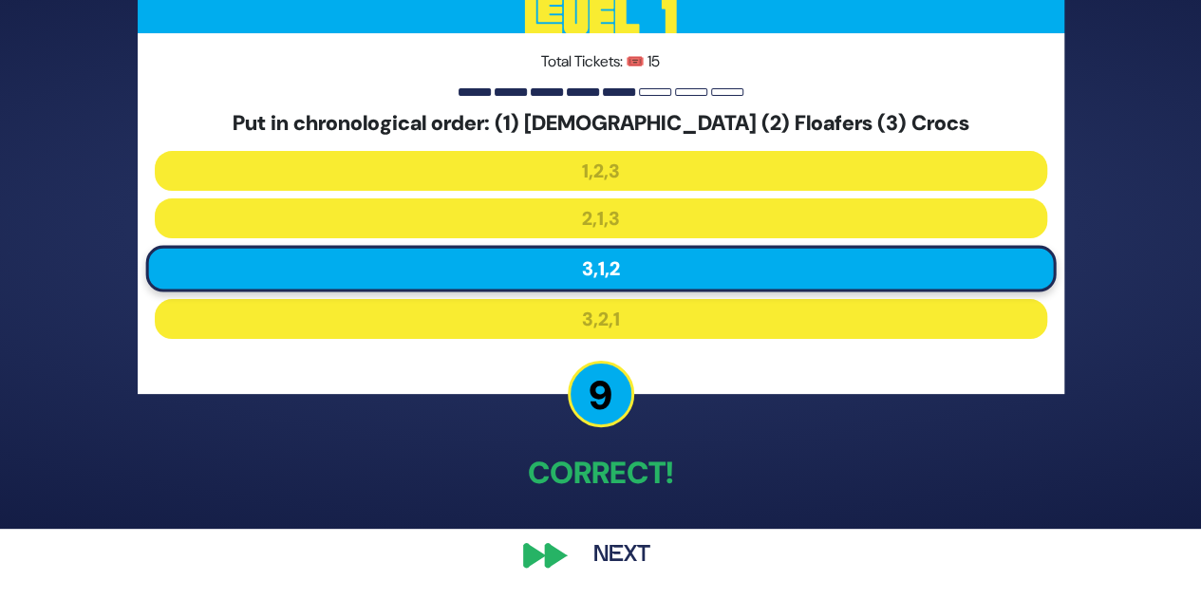
click at [622, 560] on button "Next" at bounding box center [622, 555] width 110 height 44
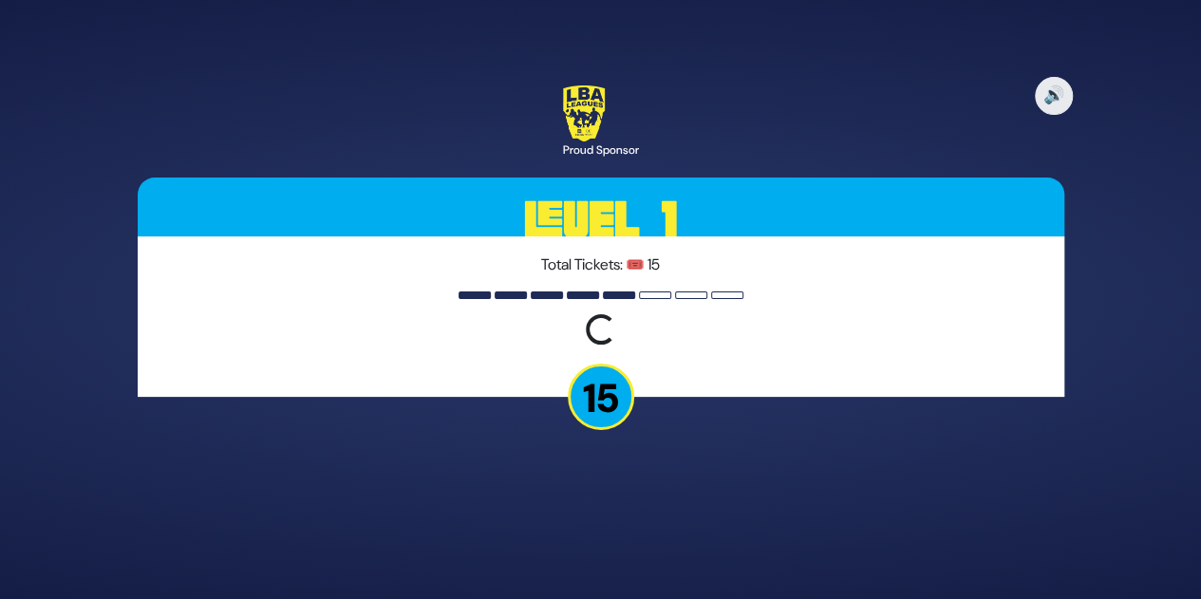
scroll to position [0, 0]
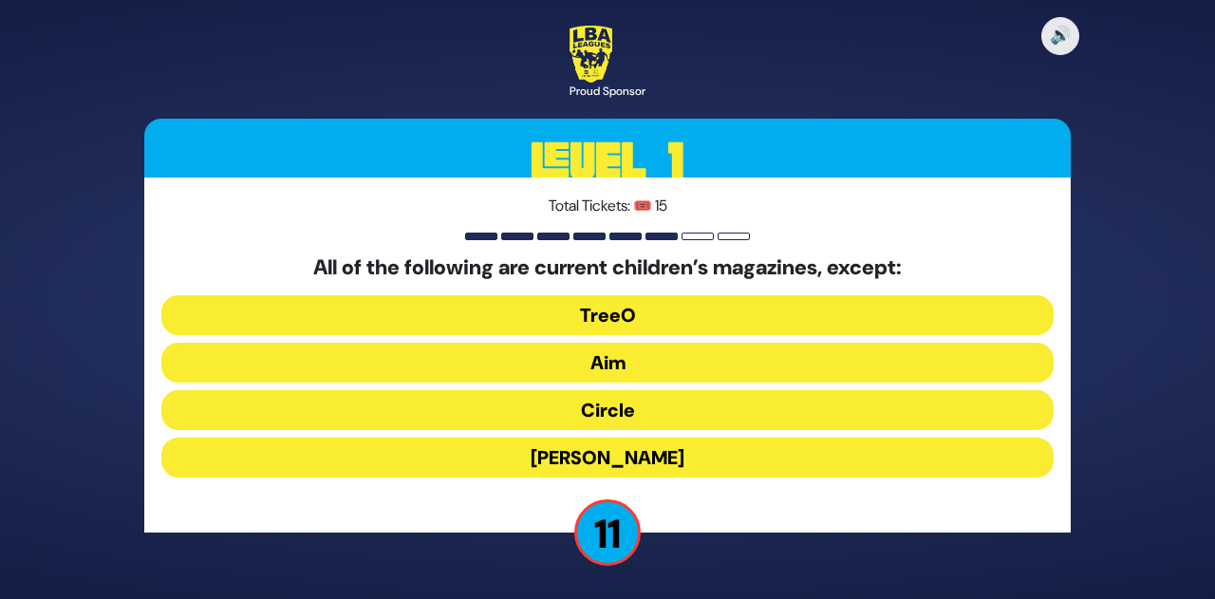
click at [692, 460] on button "[PERSON_NAME]" at bounding box center [607, 458] width 892 height 40
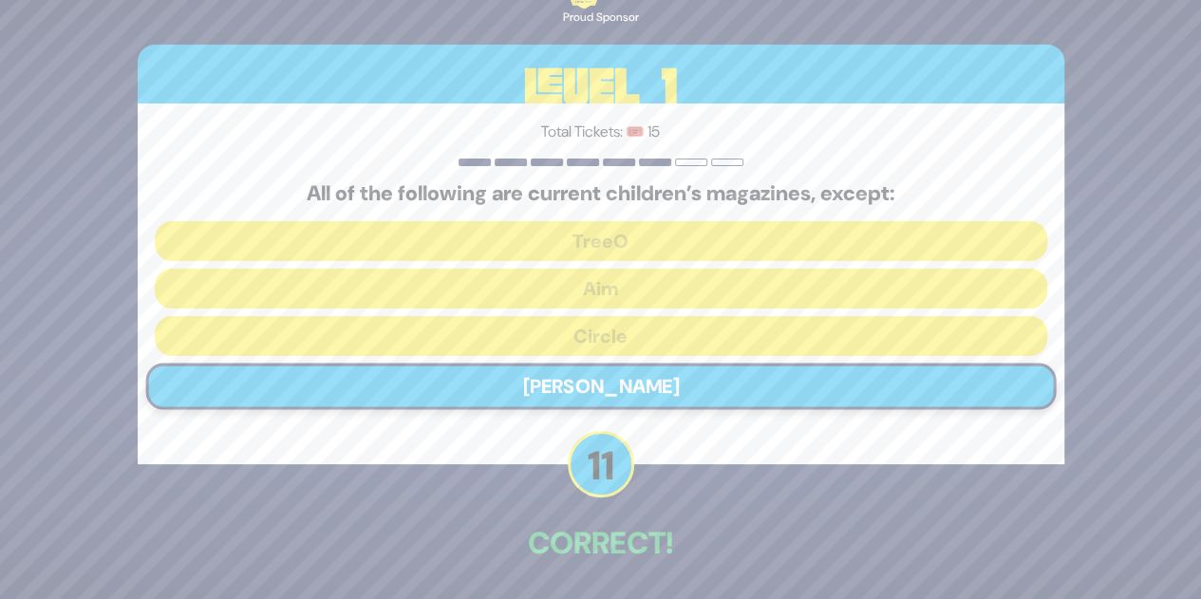
scroll to position [70, 0]
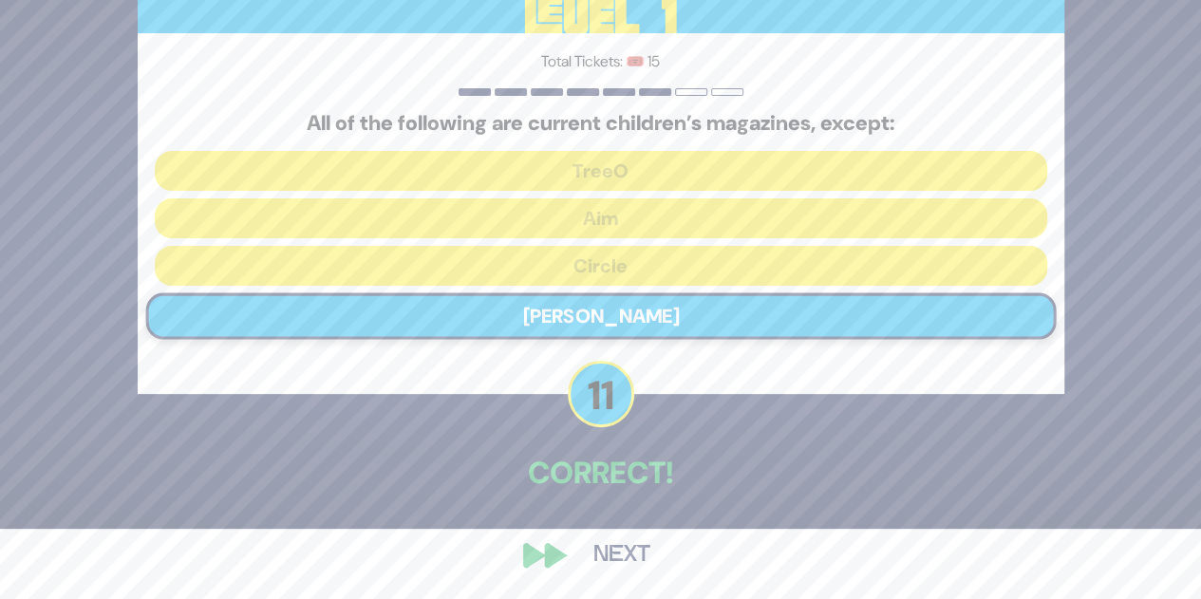
click at [623, 545] on button "Next" at bounding box center [622, 555] width 110 height 44
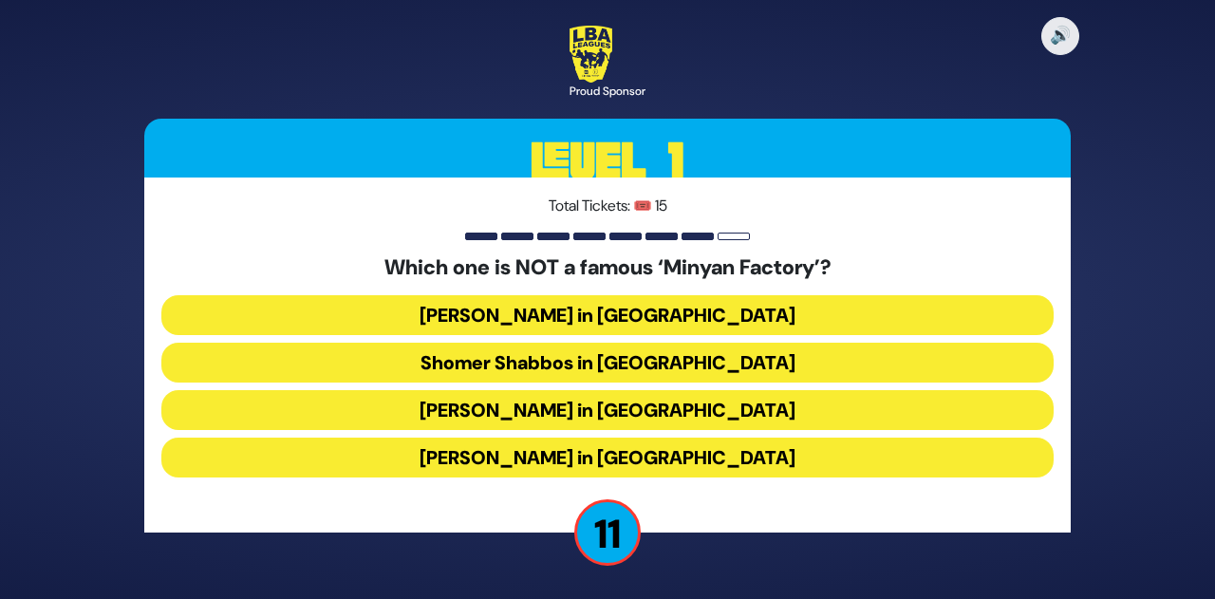
click at [668, 459] on button "[PERSON_NAME] in [GEOGRAPHIC_DATA]" at bounding box center [607, 458] width 892 height 40
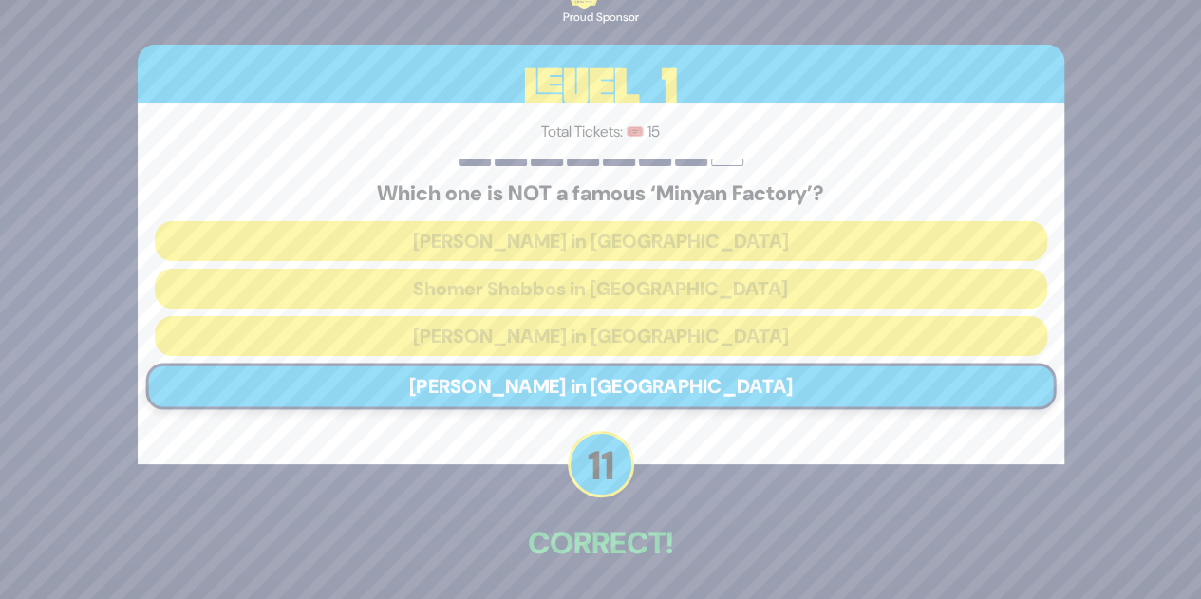
scroll to position [70, 0]
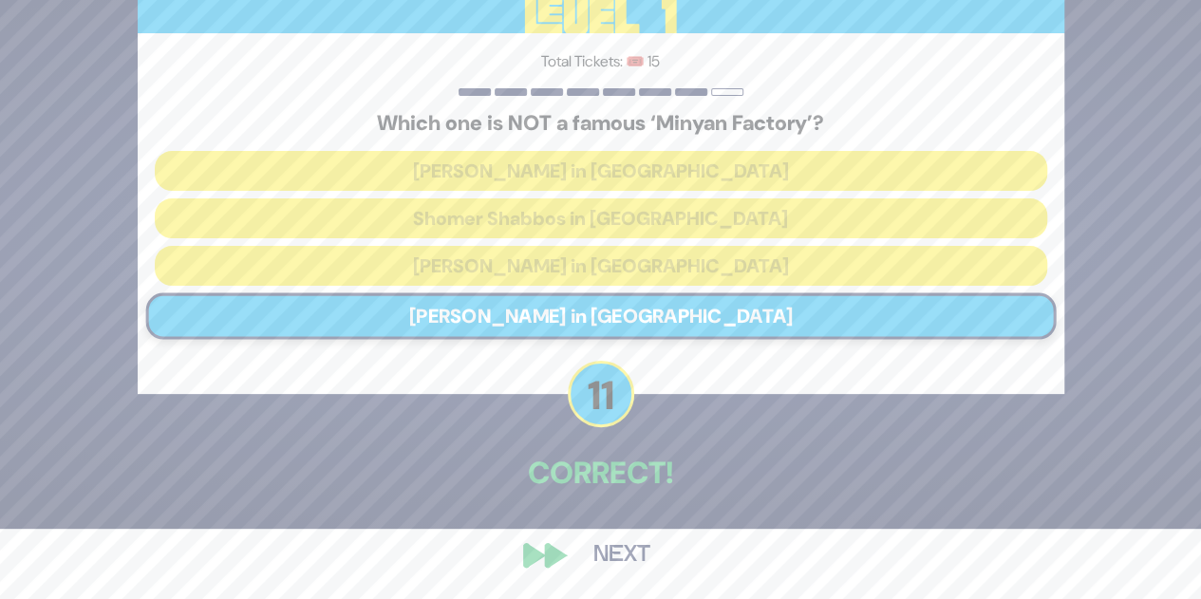
click at [613, 566] on button "Next" at bounding box center [622, 555] width 110 height 44
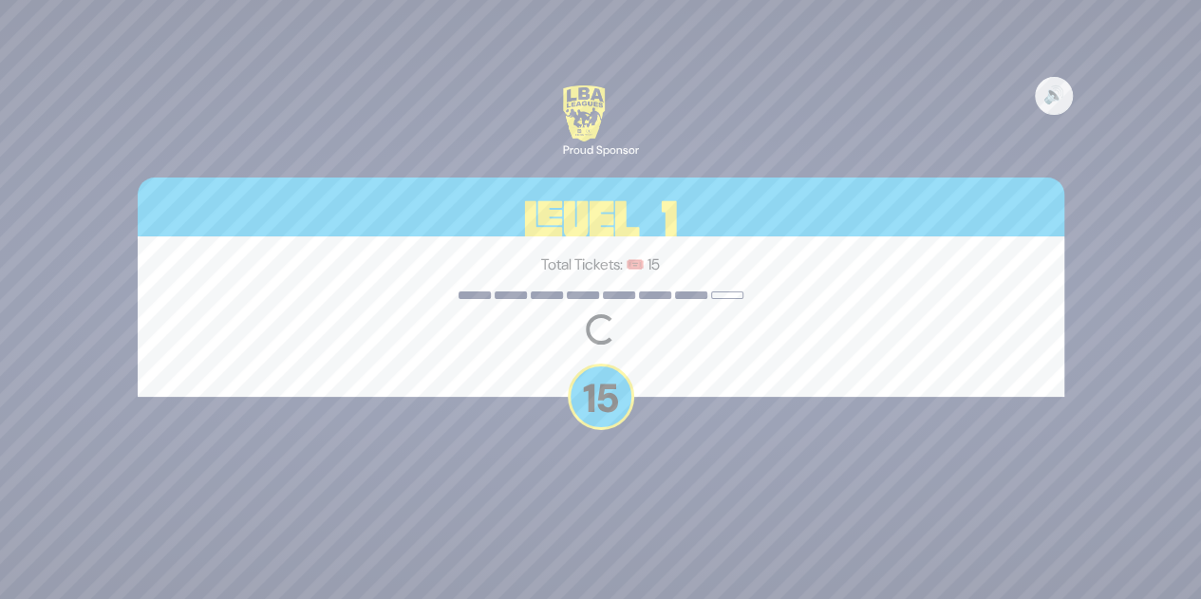
scroll to position [0, 0]
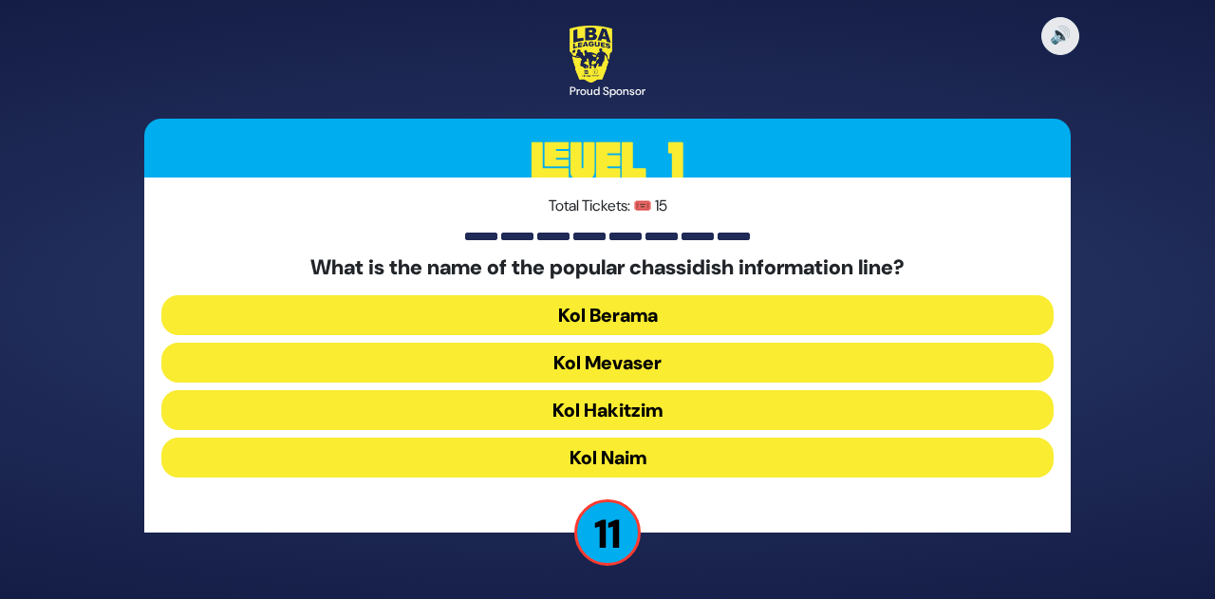
click at [681, 366] on button "Kol Mevaser" at bounding box center [607, 363] width 892 height 40
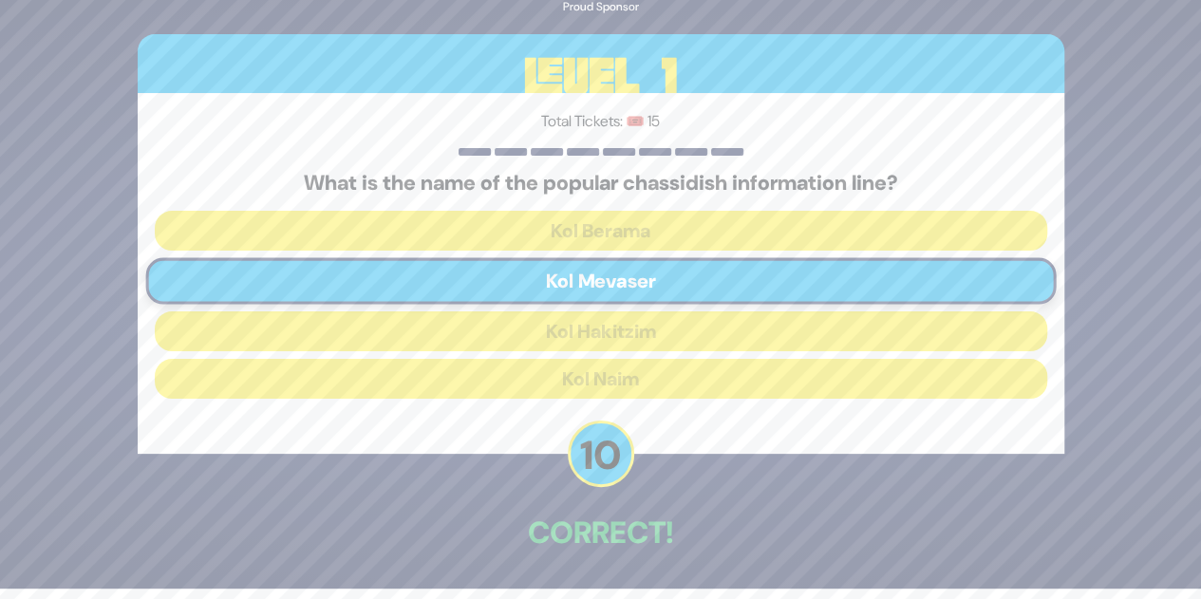
scroll to position [70, 0]
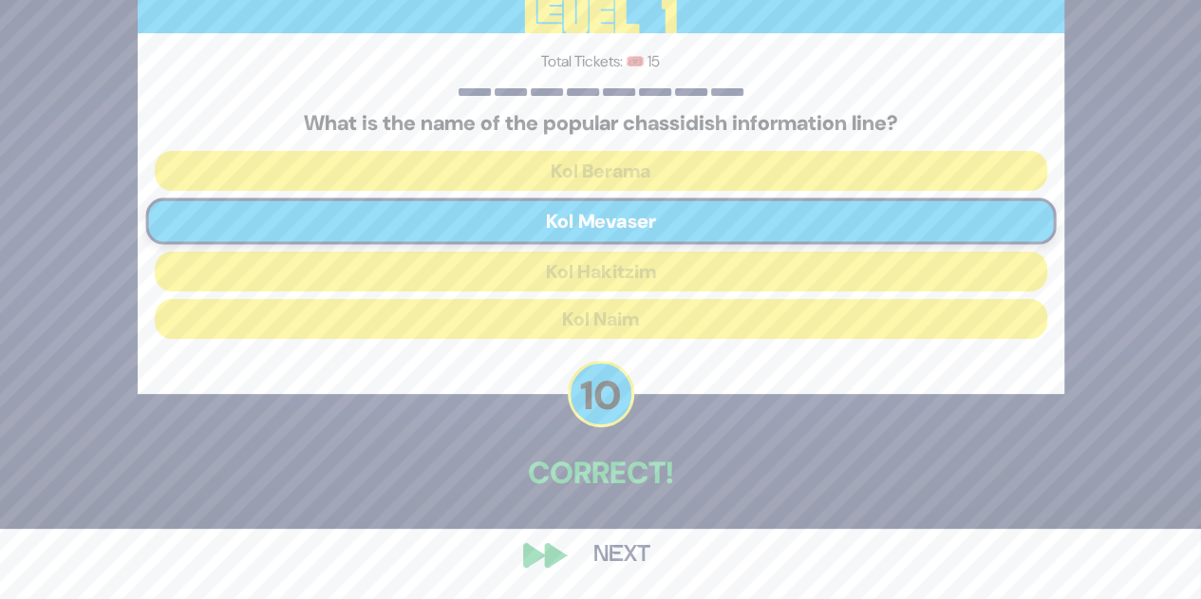
click at [623, 557] on button "Next" at bounding box center [622, 555] width 110 height 44
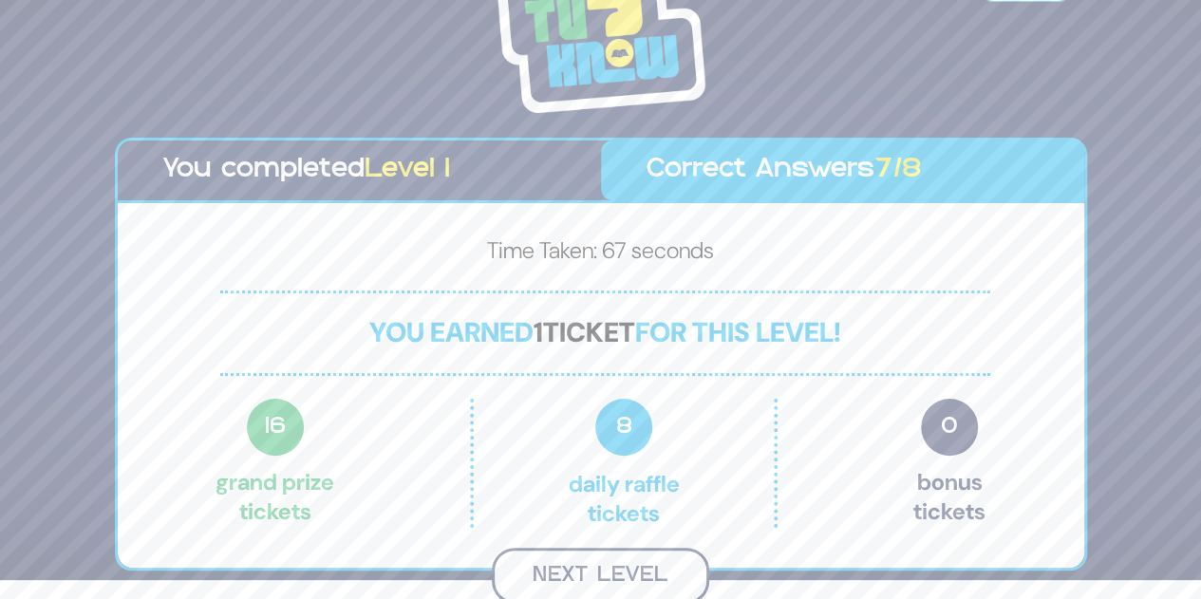
scroll to position [16, 0]
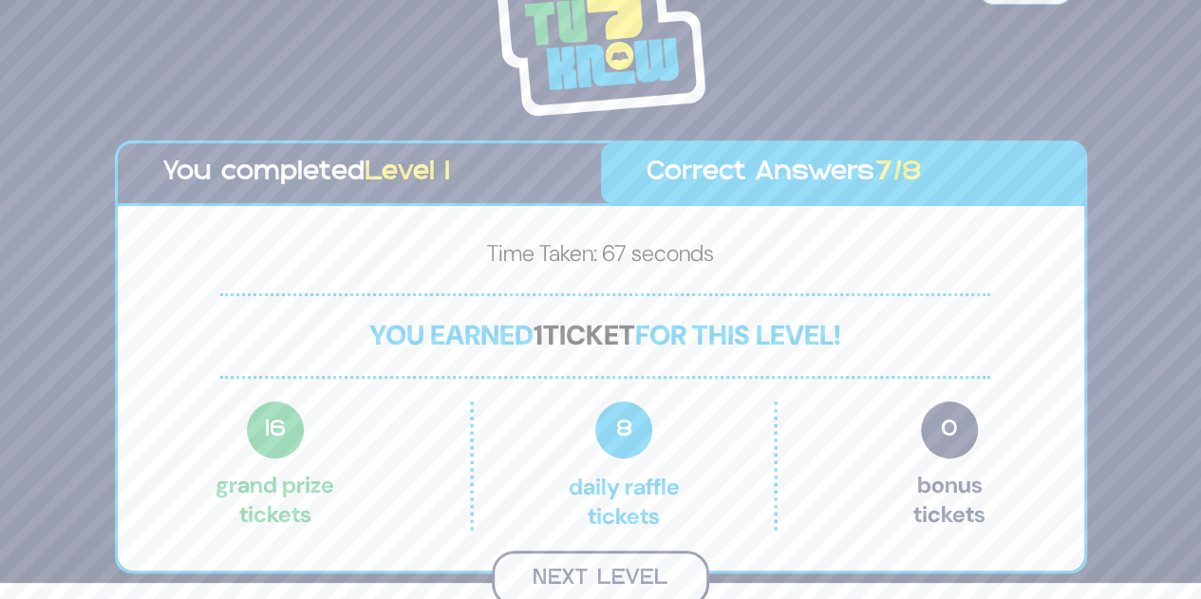
click at [587, 569] on button "Next Level" at bounding box center [600, 579] width 217 height 56
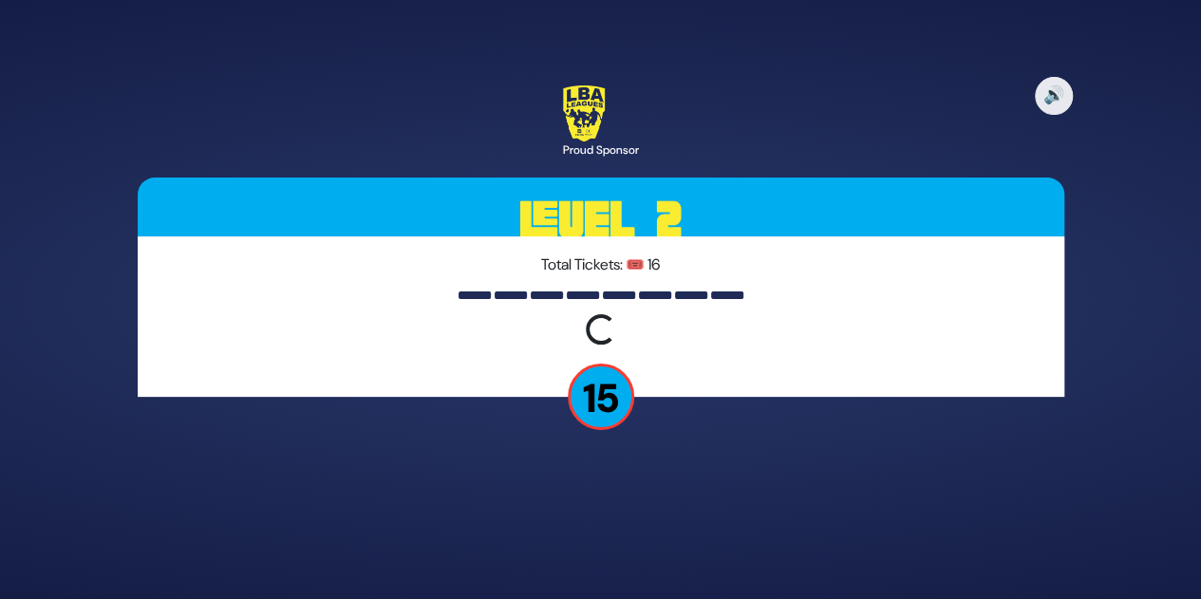
scroll to position [0, 0]
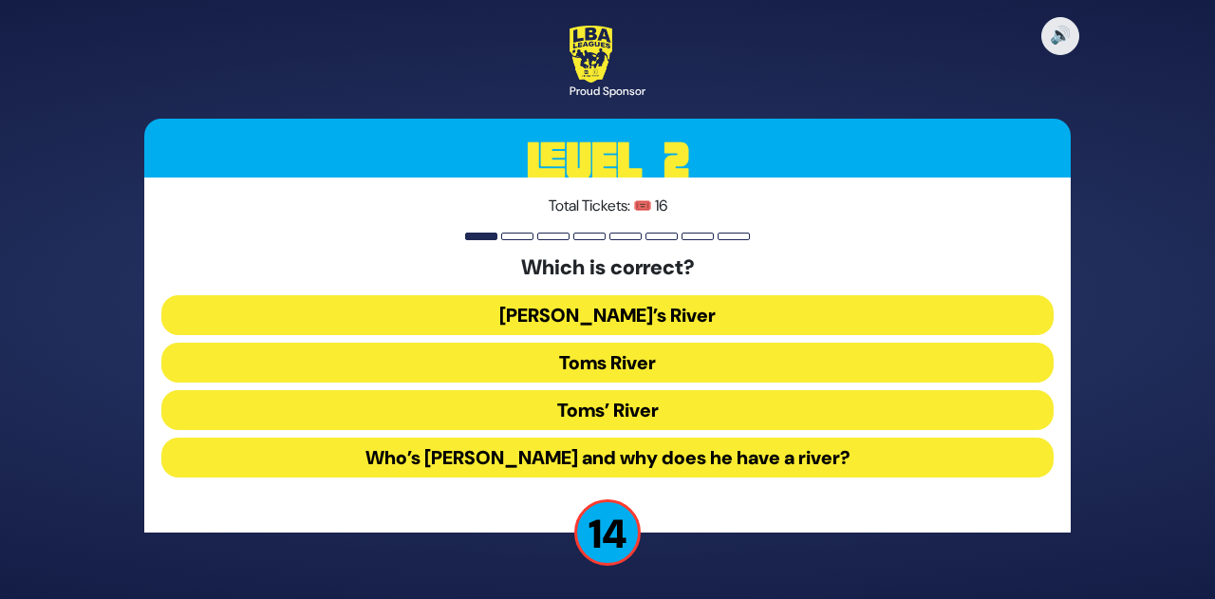
click at [514, 349] on button "Toms River" at bounding box center [607, 363] width 892 height 40
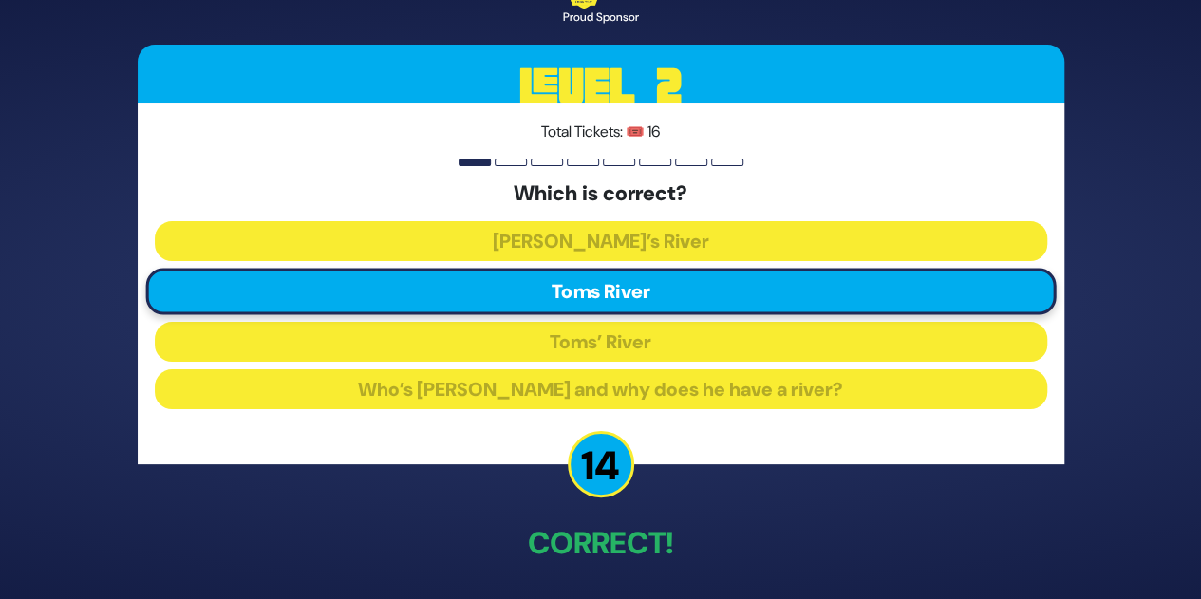
scroll to position [70, 0]
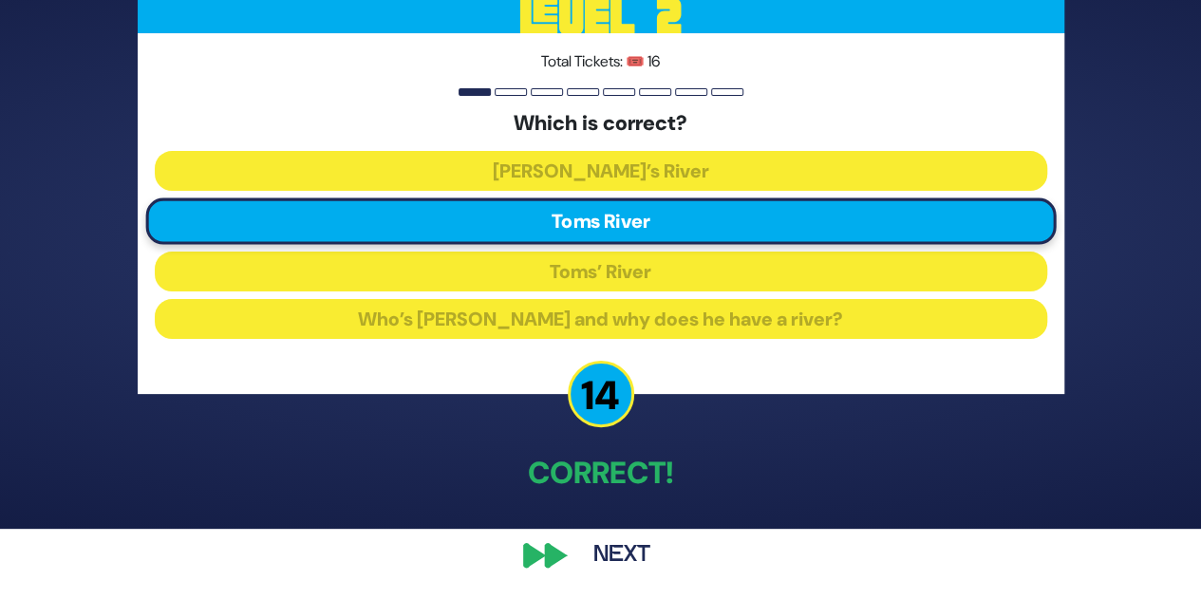
click at [613, 561] on button "Next" at bounding box center [622, 555] width 110 height 44
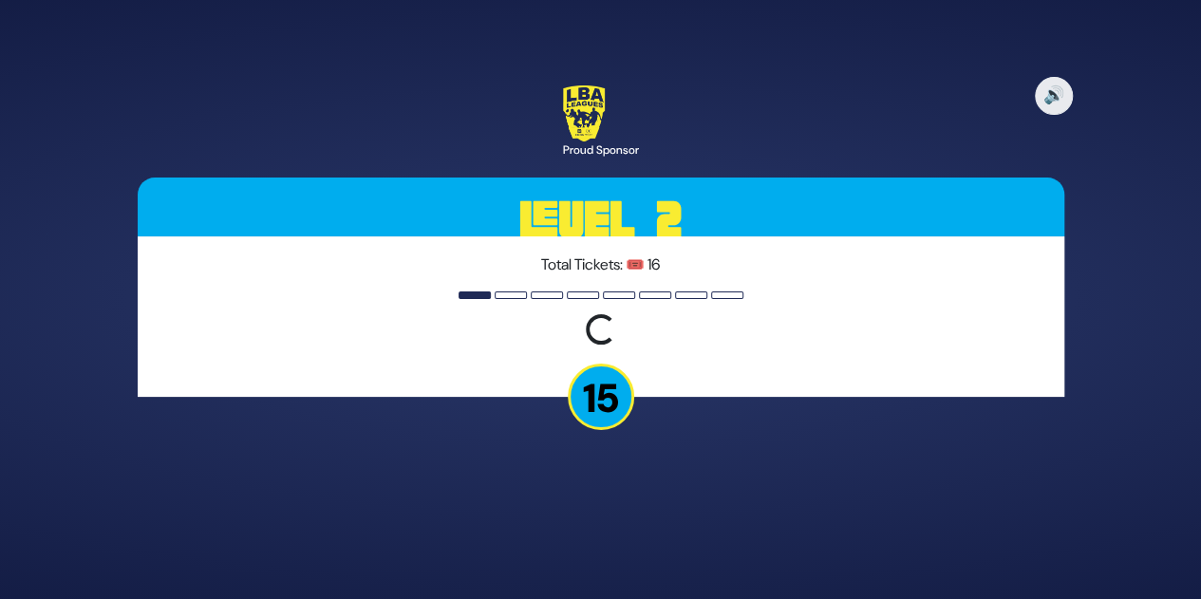
scroll to position [0, 0]
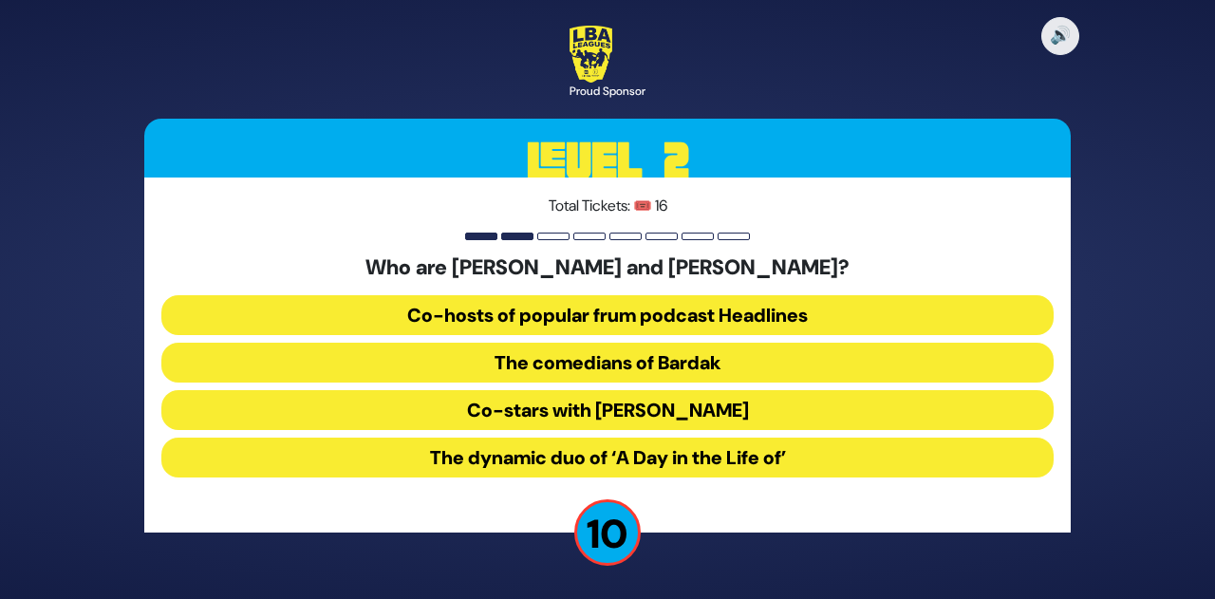
click at [731, 352] on button "The comedians of Bardak" at bounding box center [607, 363] width 892 height 40
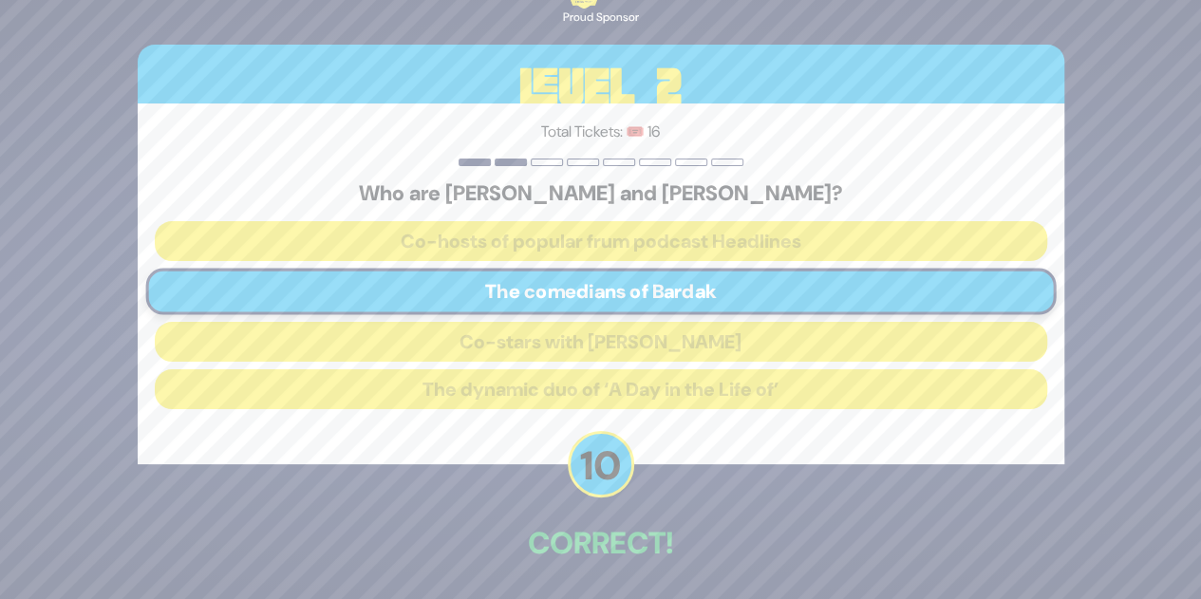
scroll to position [70, 0]
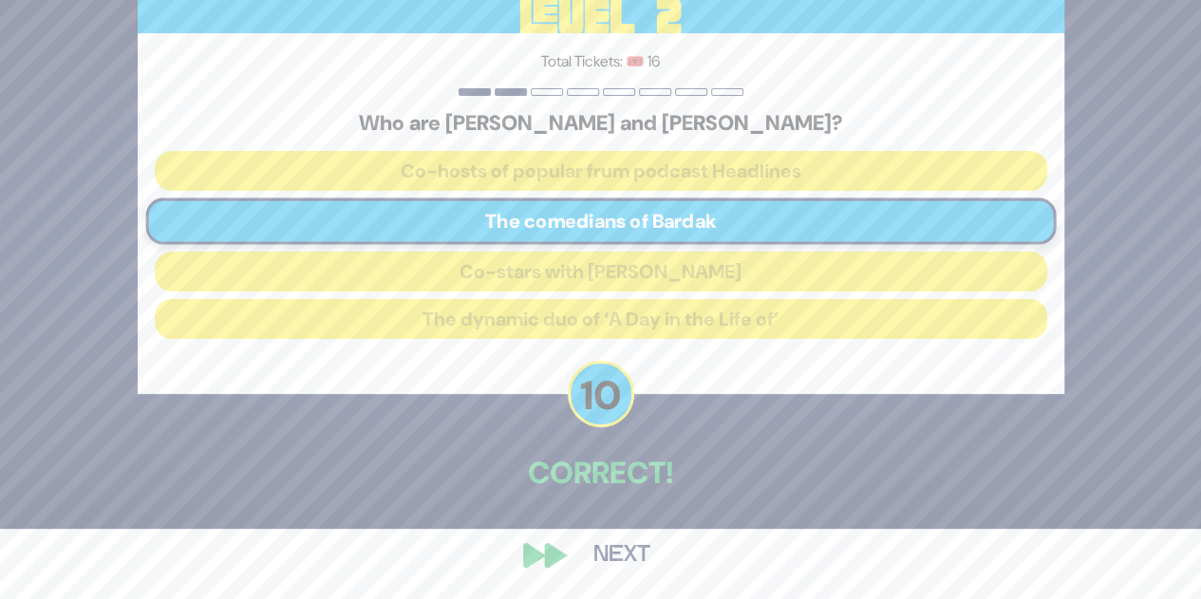
click at [608, 543] on button "Next" at bounding box center [622, 555] width 110 height 44
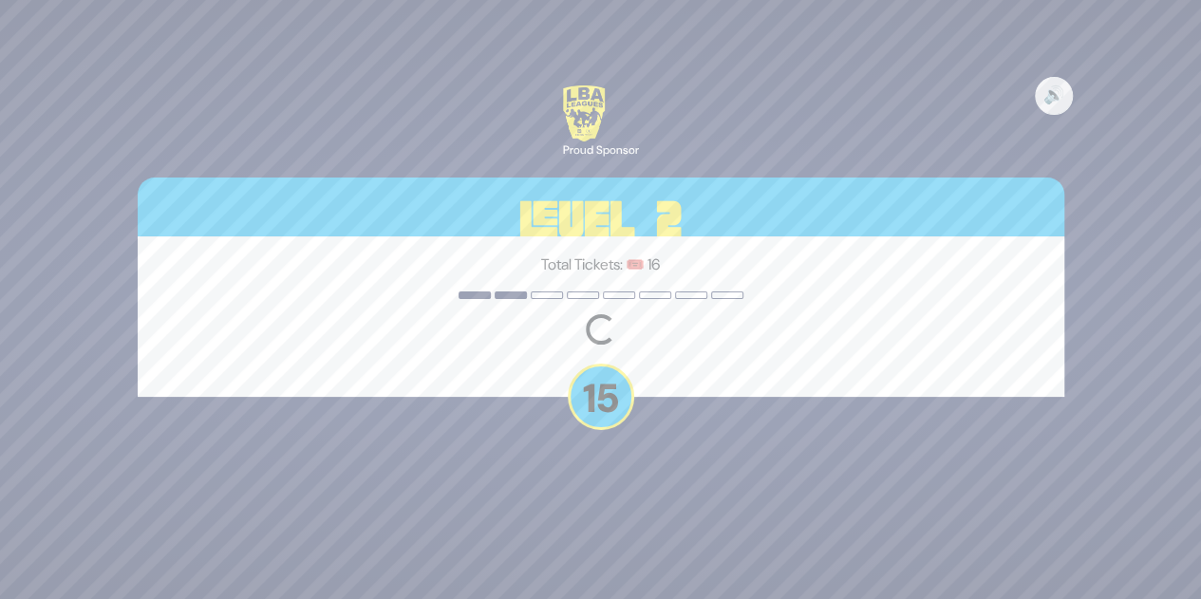
scroll to position [0, 0]
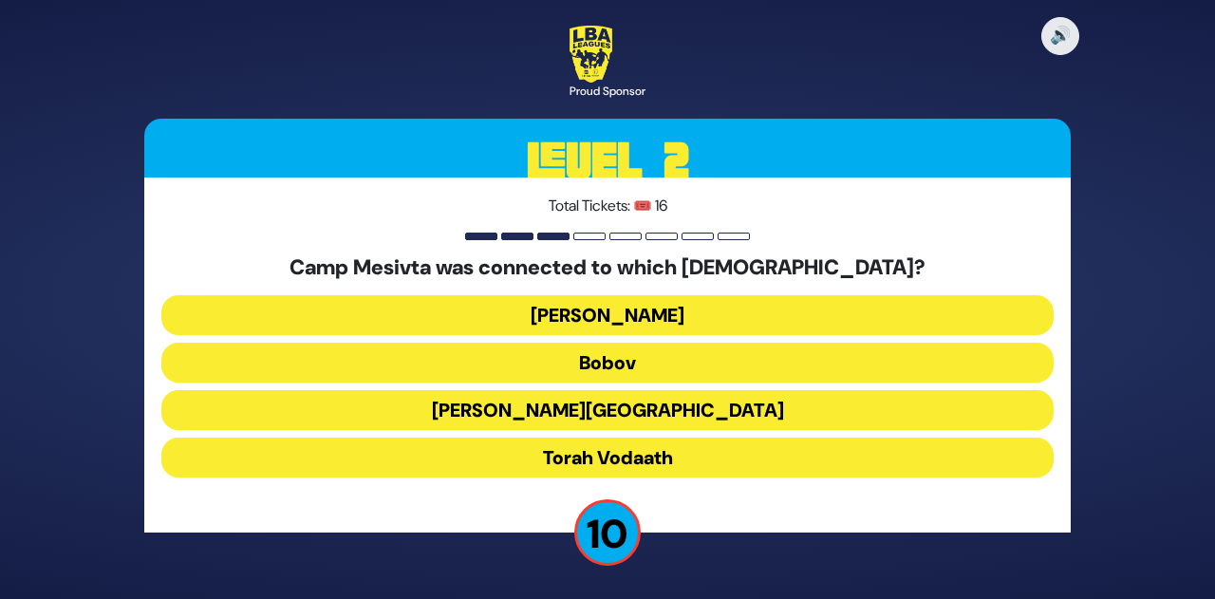
click at [671, 457] on button "Torah Vodaath" at bounding box center [607, 458] width 892 height 40
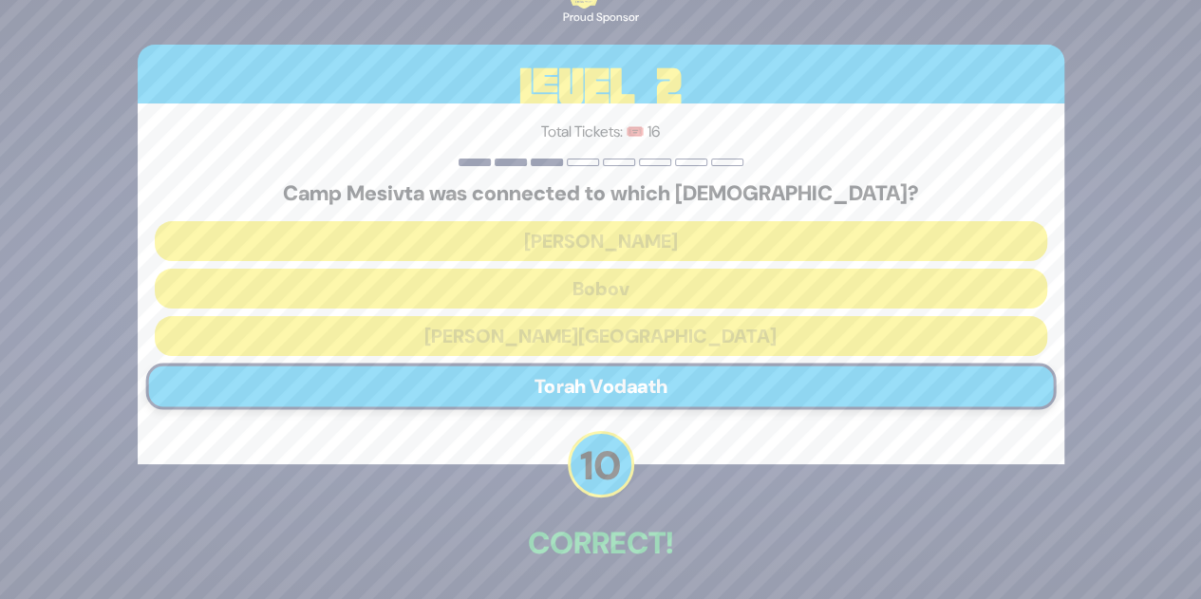
scroll to position [70, 0]
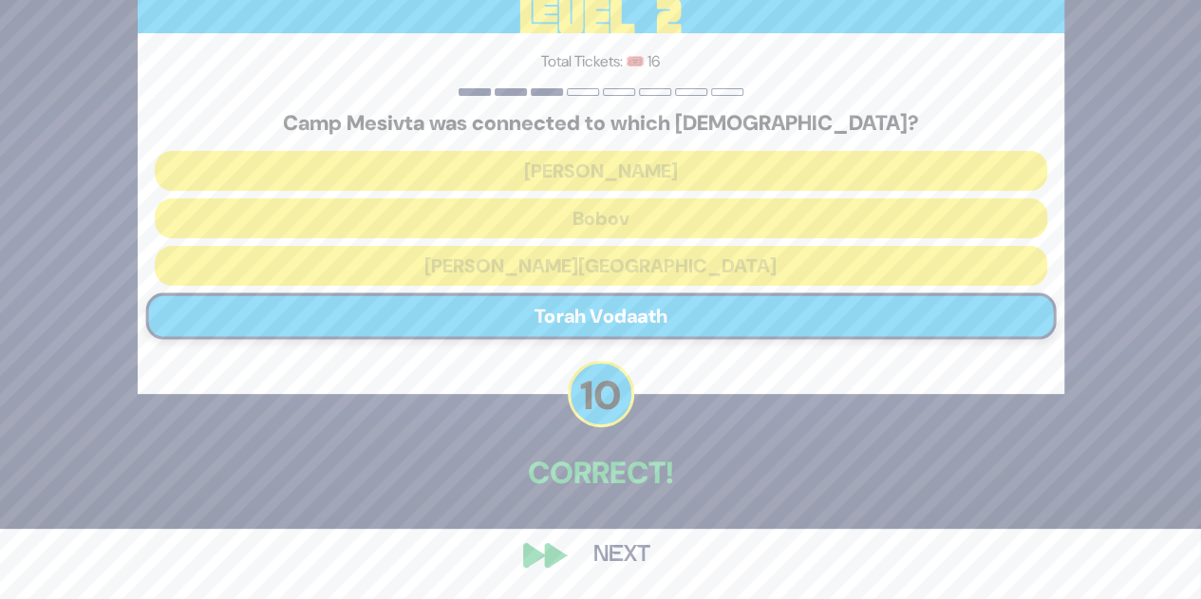
click at [620, 553] on button "Next" at bounding box center [622, 555] width 110 height 44
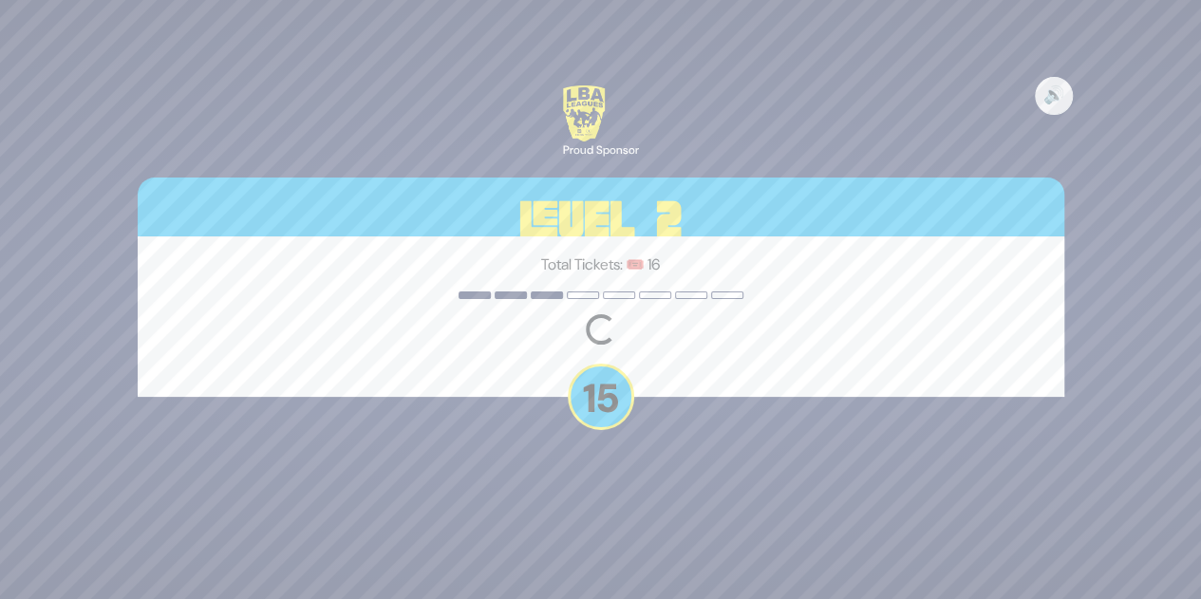
scroll to position [0, 0]
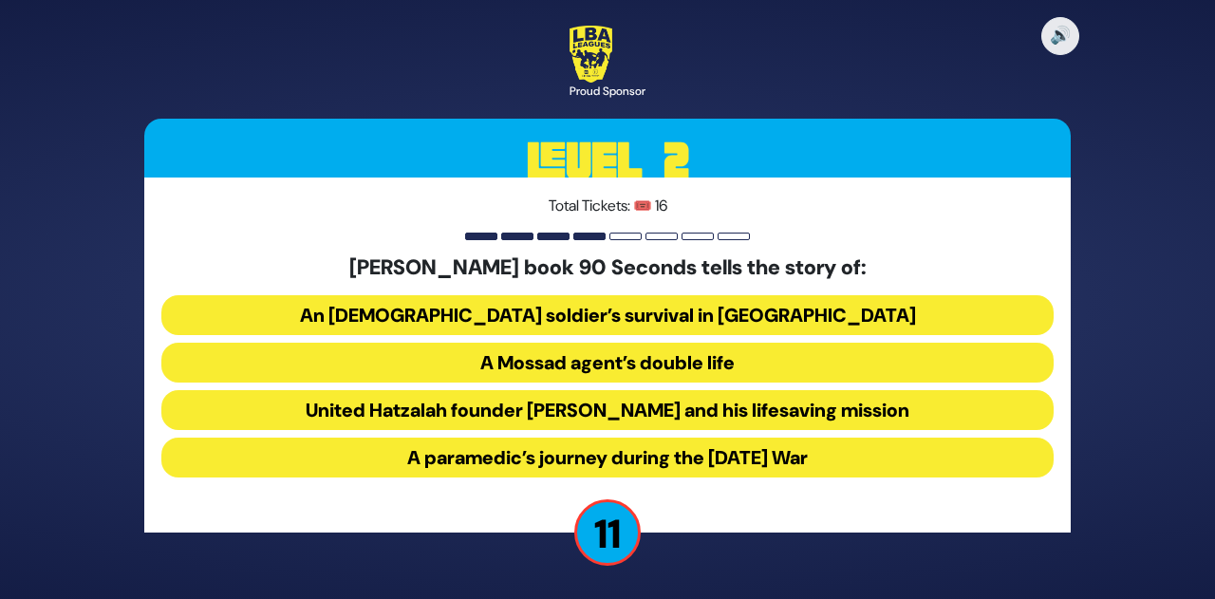
click at [680, 411] on button "United Hatzalah founder [PERSON_NAME] and his lifesaving mission" at bounding box center [607, 410] width 892 height 40
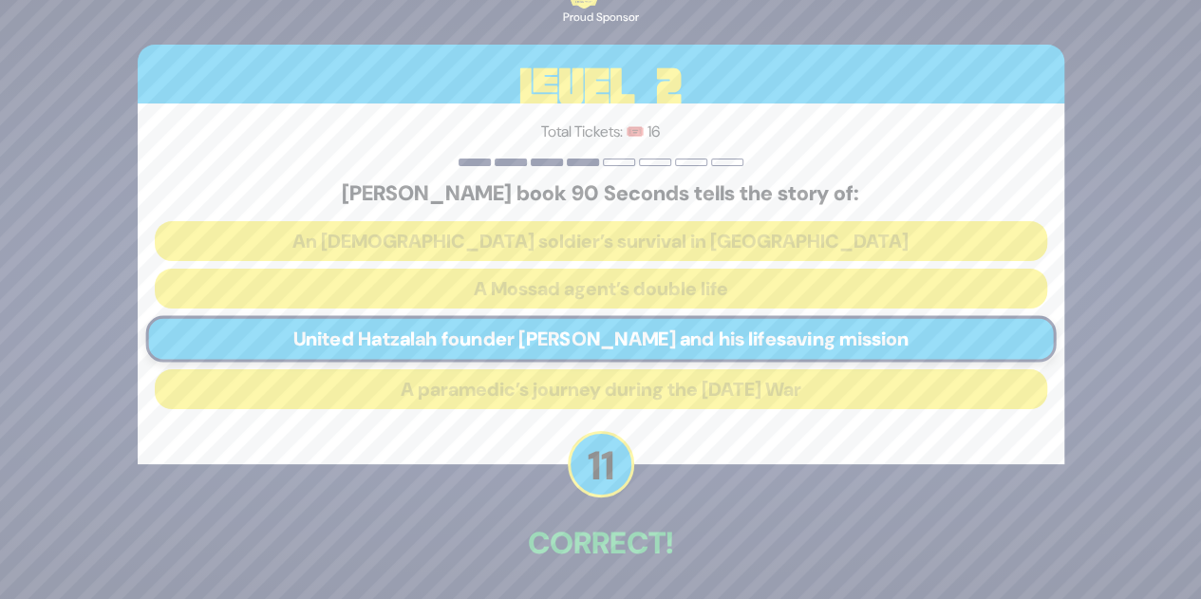
scroll to position [70, 0]
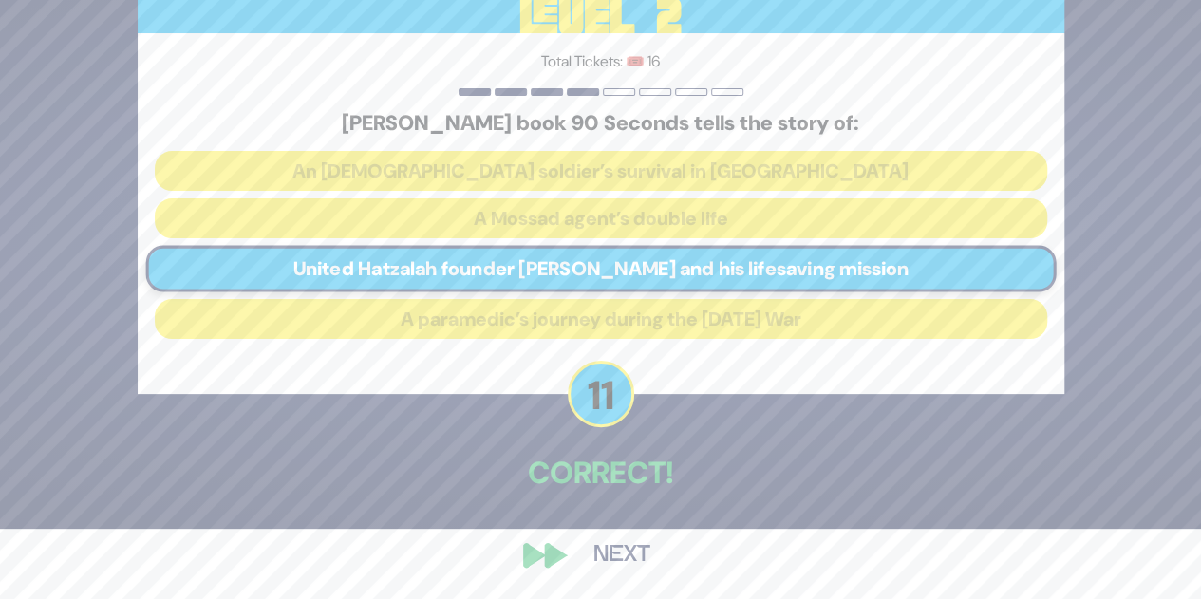
click at [613, 552] on button "Next" at bounding box center [622, 555] width 110 height 44
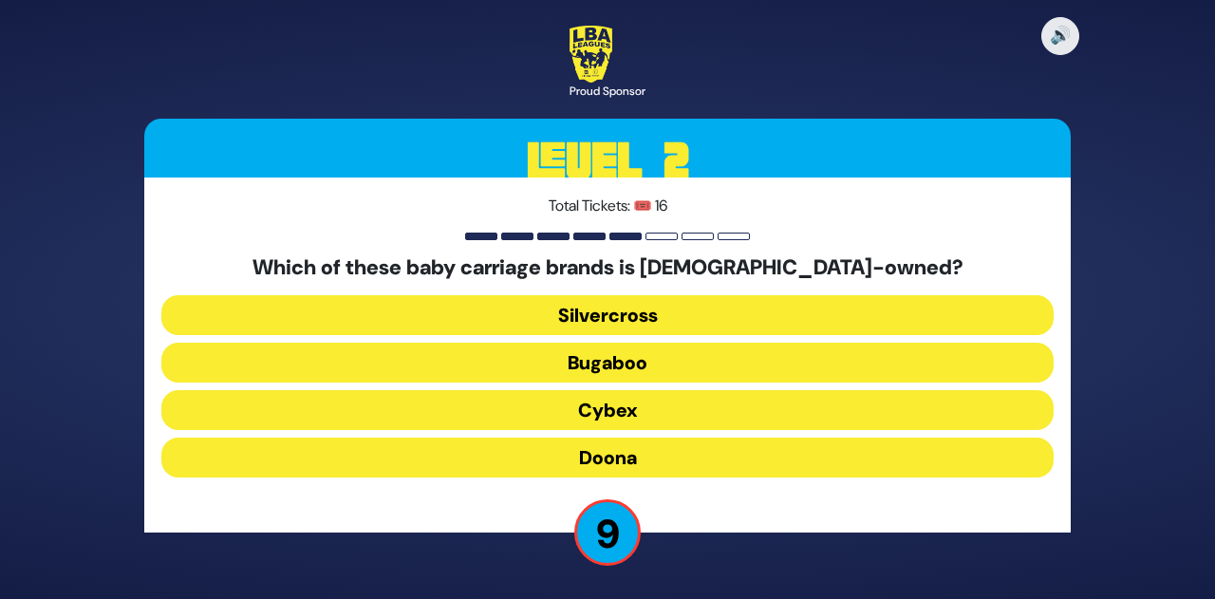
click at [649, 458] on button "Doona" at bounding box center [607, 458] width 892 height 40
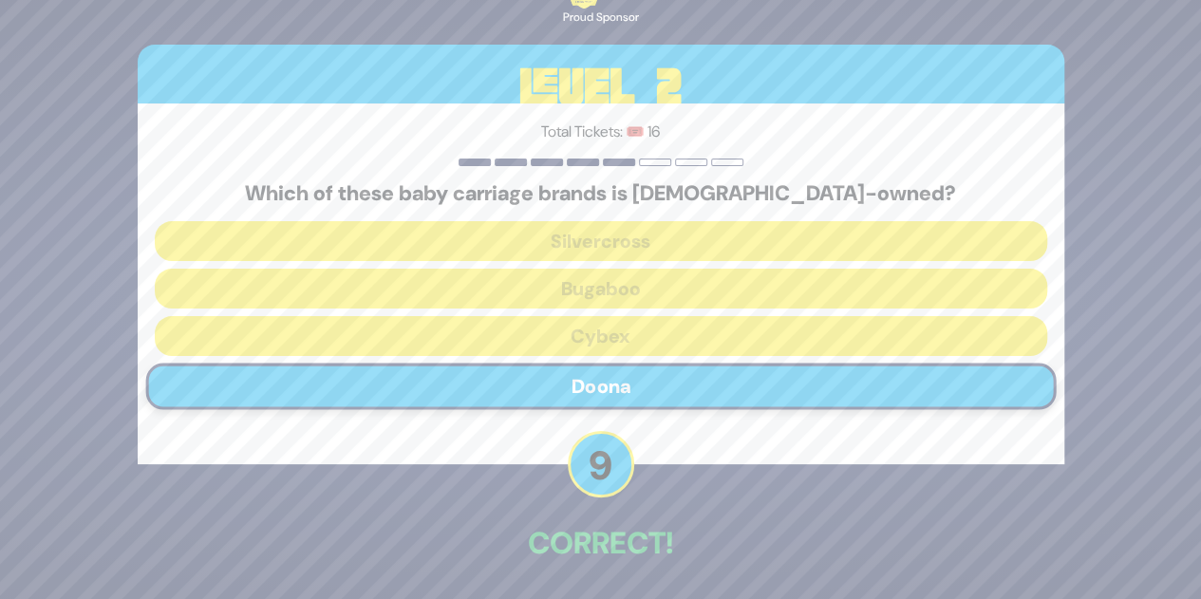
scroll to position [70, 0]
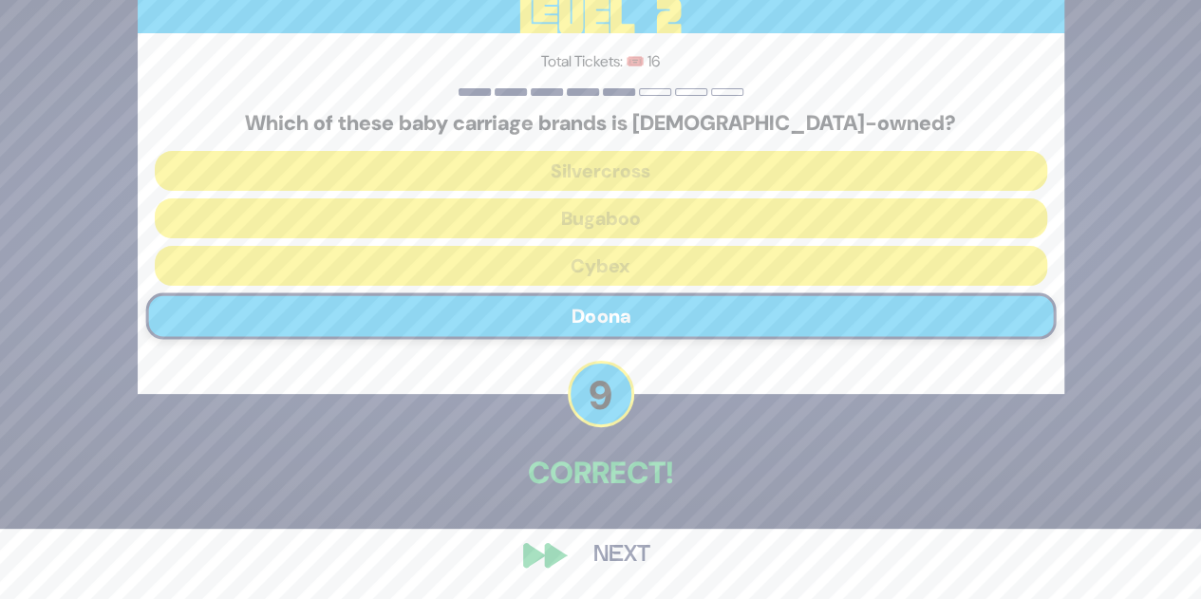
click at [618, 553] on button "Next" at bounding box center [622, 555] width 110 height 44
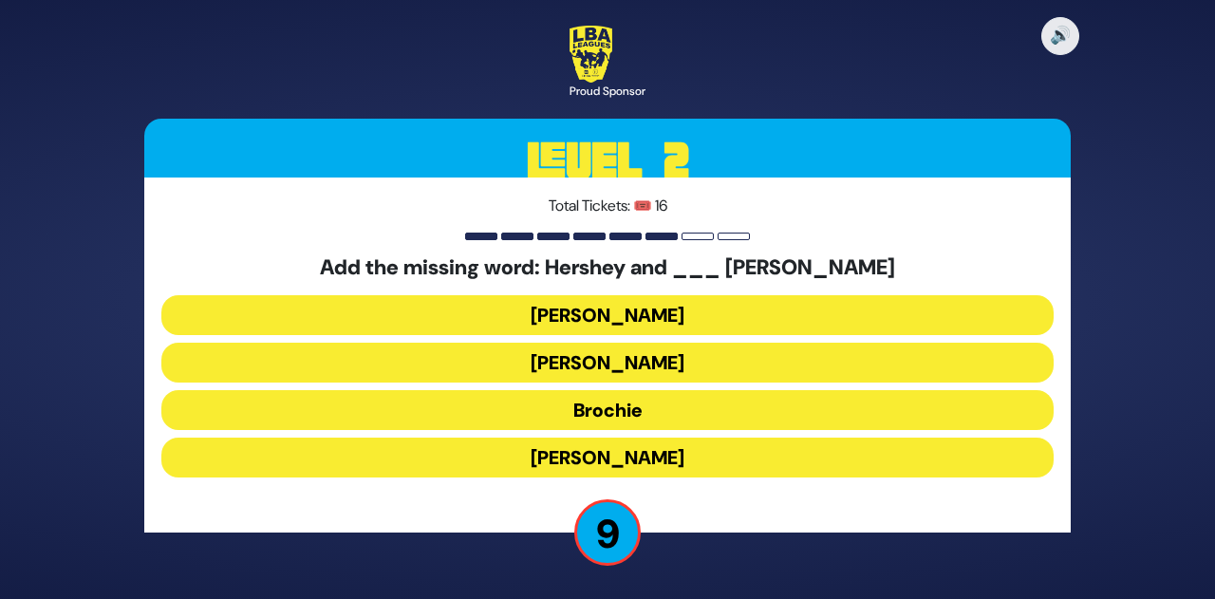
click at [645, 314] on button "[PERSON_NAME]" at bounding box center [607, 315] width 892 height 40
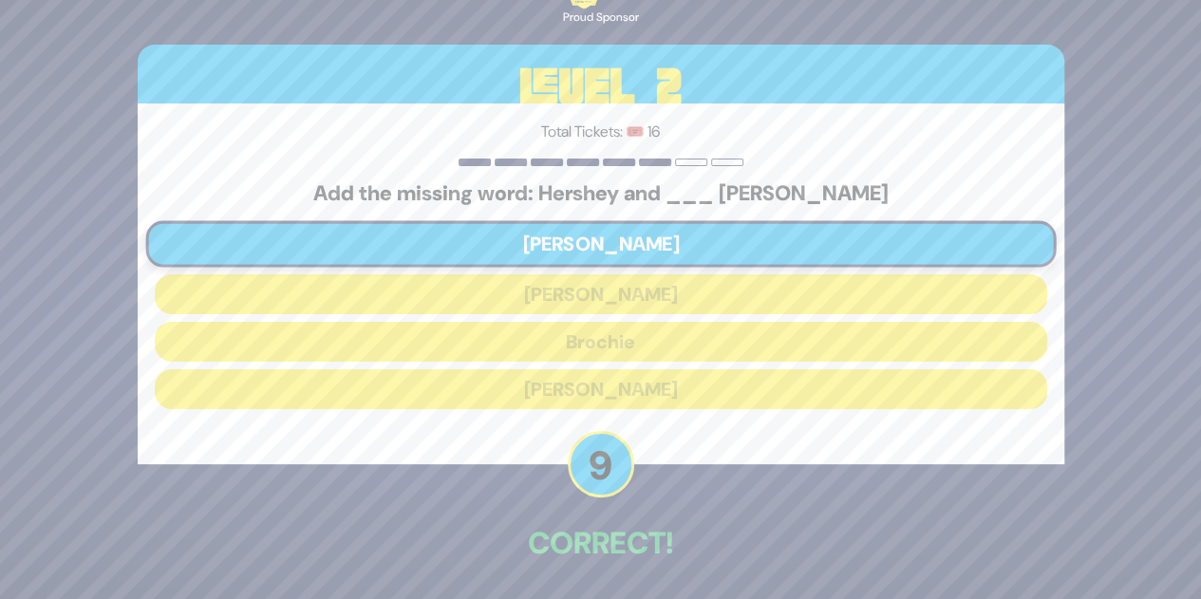
scroll to position [70, 0]
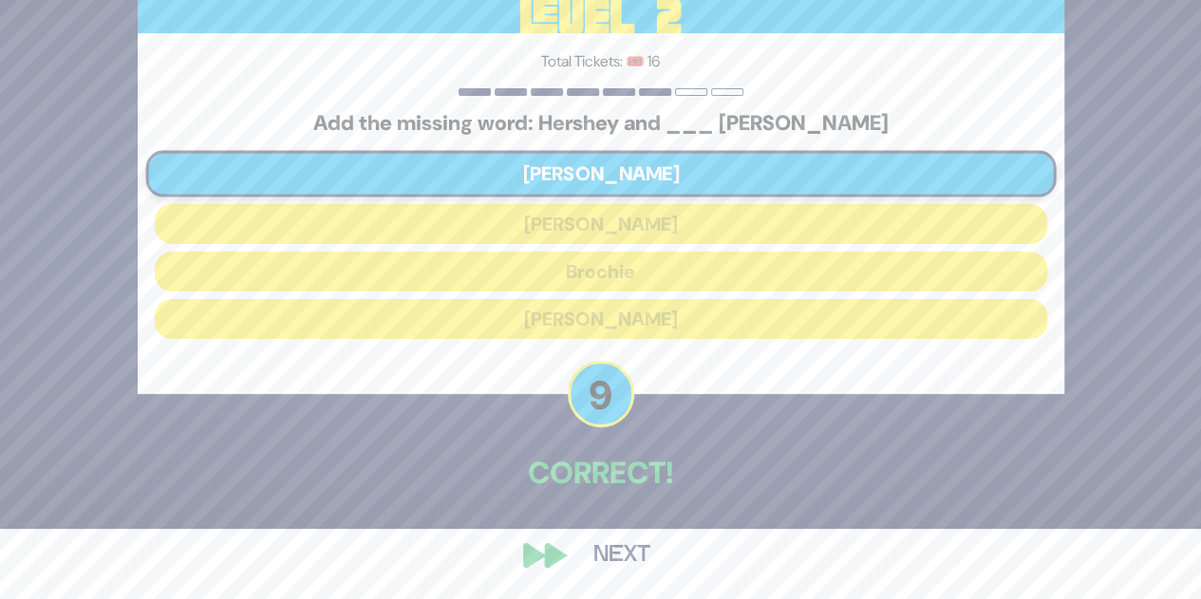
click at [625, 559] on button "Next" at bounding box center [622, 555] width 110 height 44
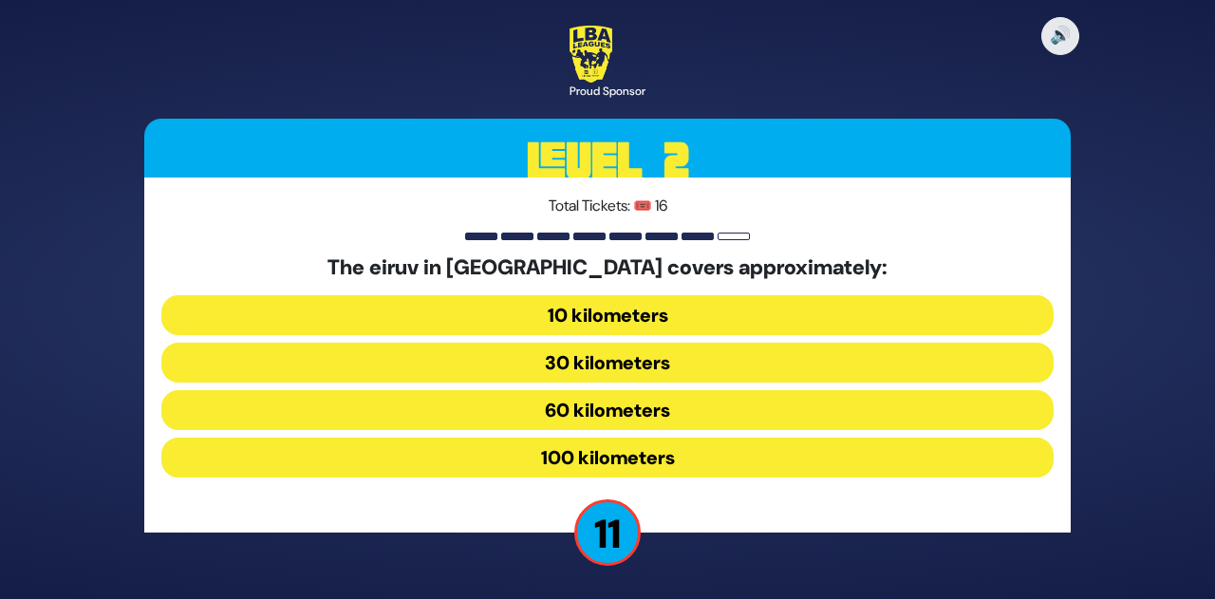
click at [661, 458] on button "100 kilometers" at bounding box center [607, 458] width 892 height 40
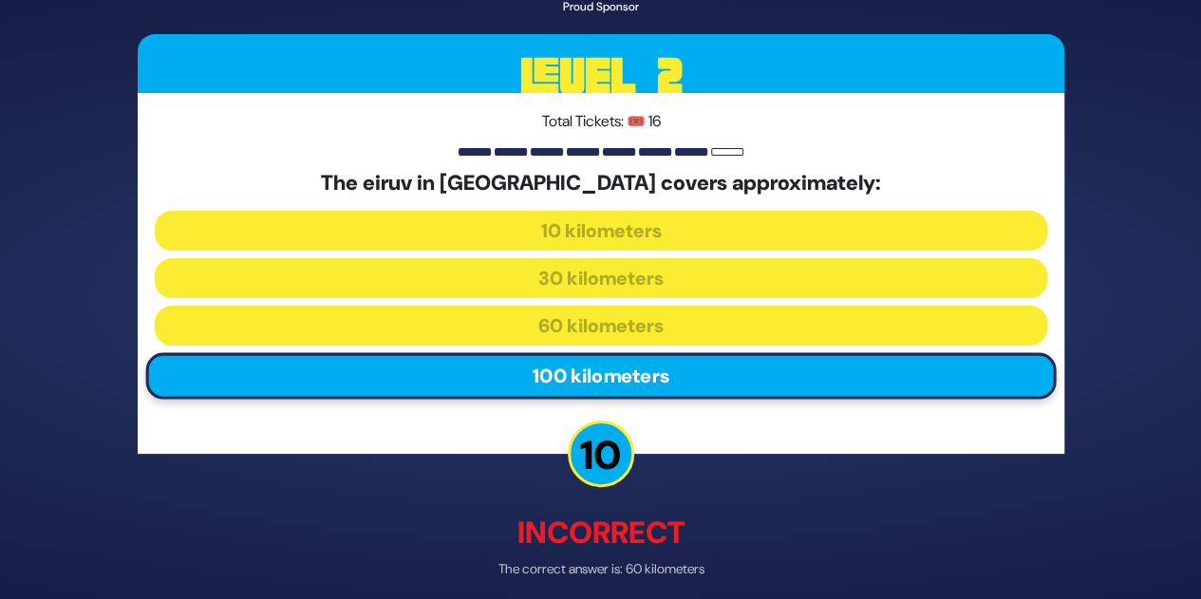
scroll to position [81, 0]
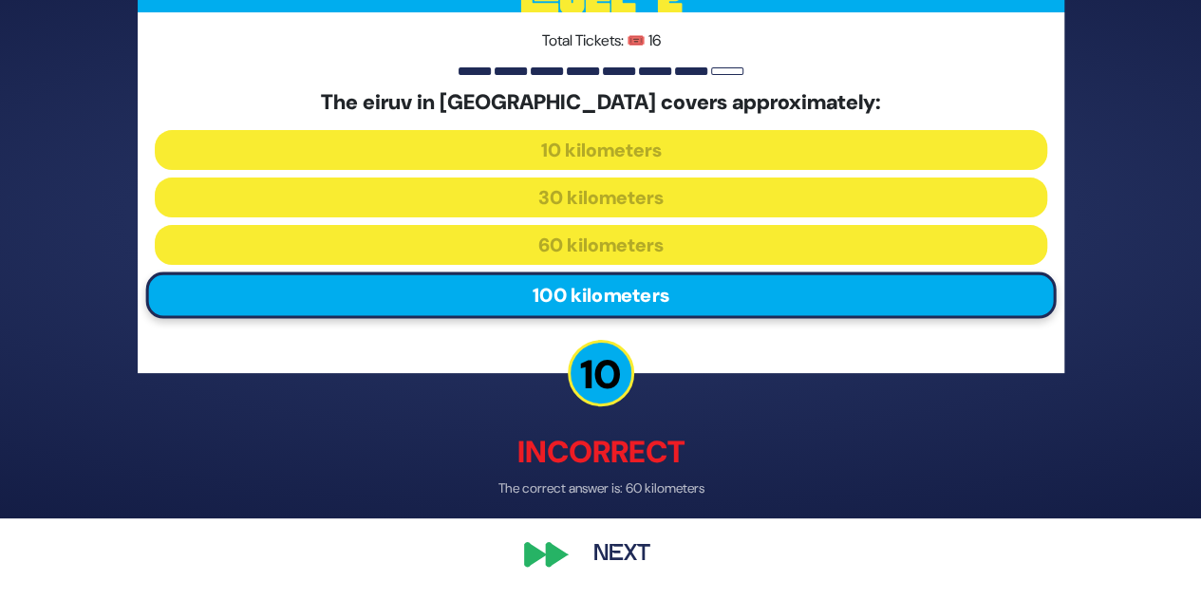
click at [619, 553] on button "Next" at bounding box center [622, 555] width 110 height 44
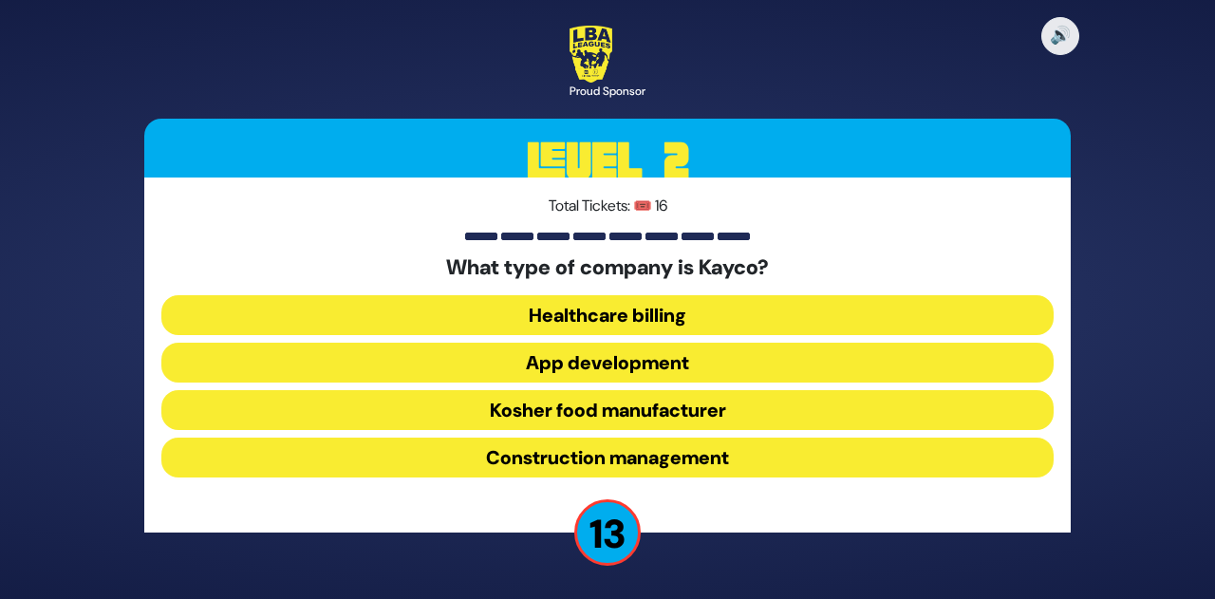
click at [634, 409] on button "Kosher food manufacturer" at bounding box center [607, 410] width 892 height 40
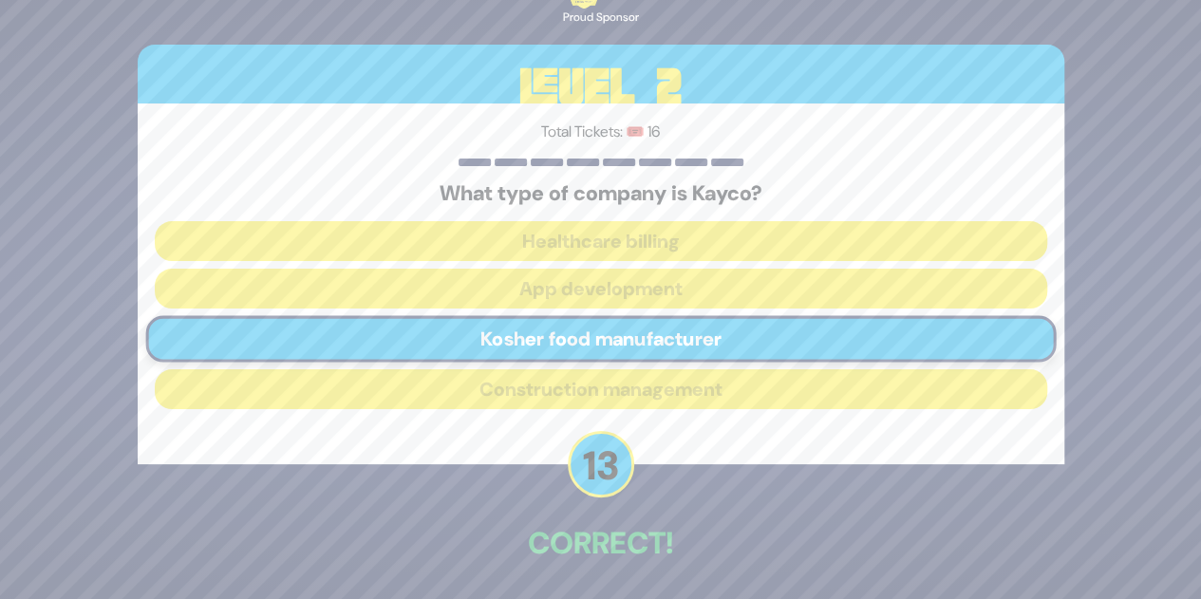
scroll to position [70, 0]
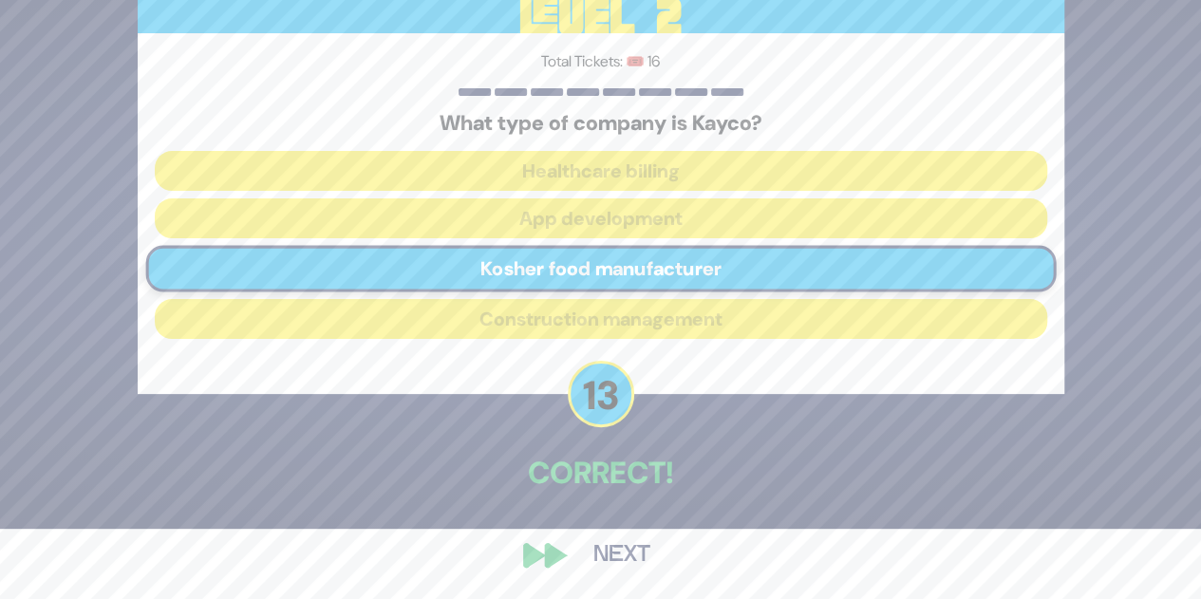
click at [617, 556] on button "Next" at bounding box center [622, 555] width 110 height 44
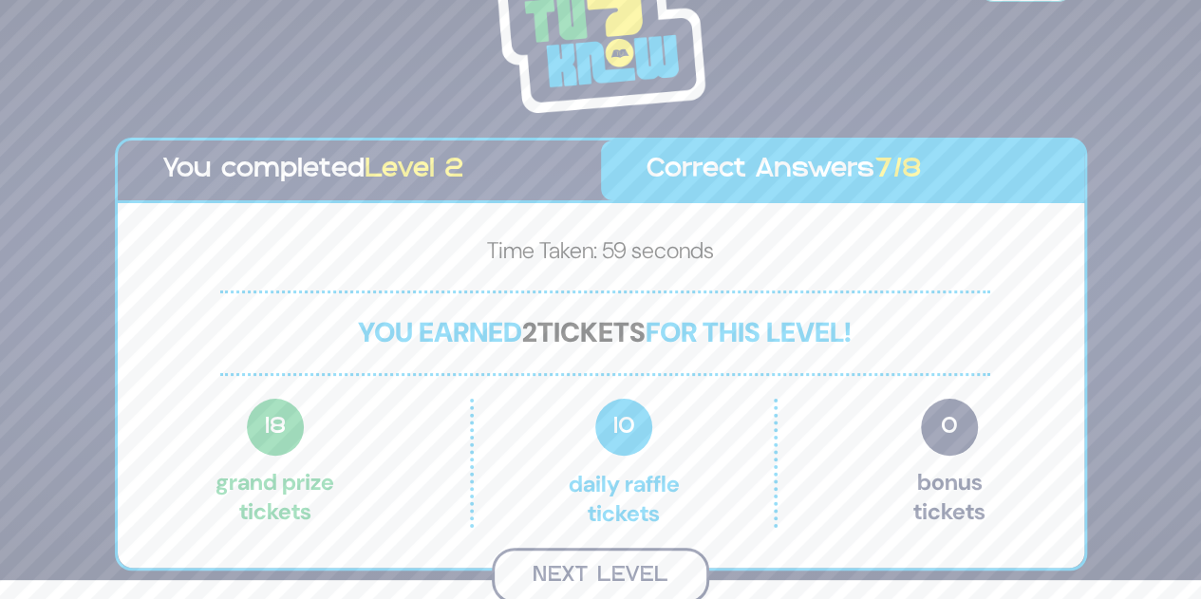
scroll to position [16, 0]
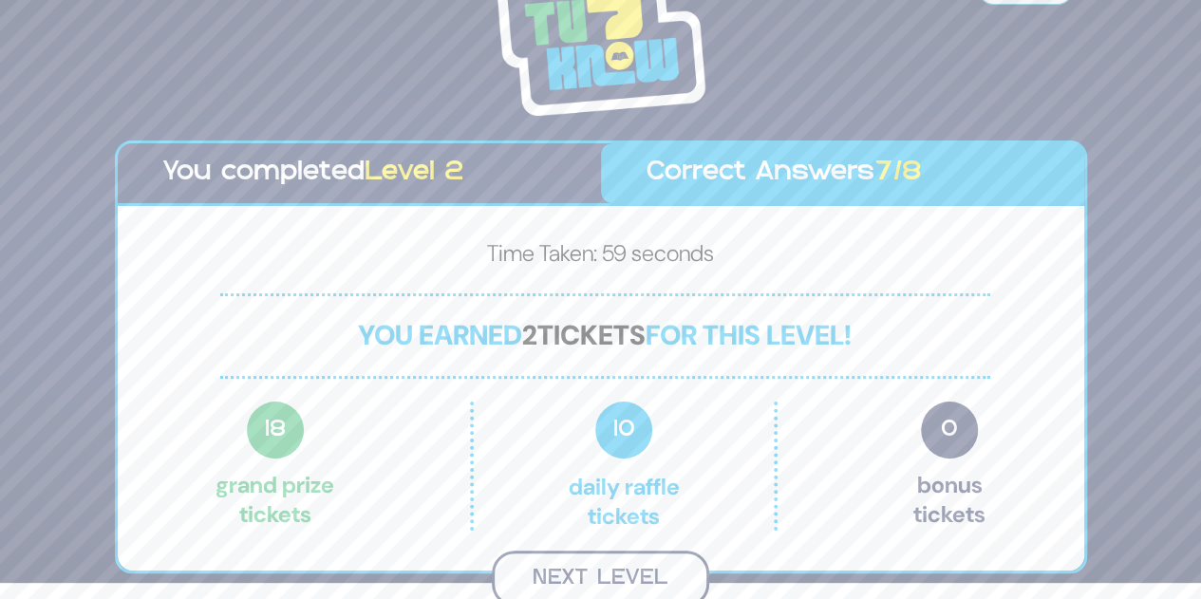
click at [599, 573] on button "Next Level" at bounding box center [600, 579] width 217 height 56
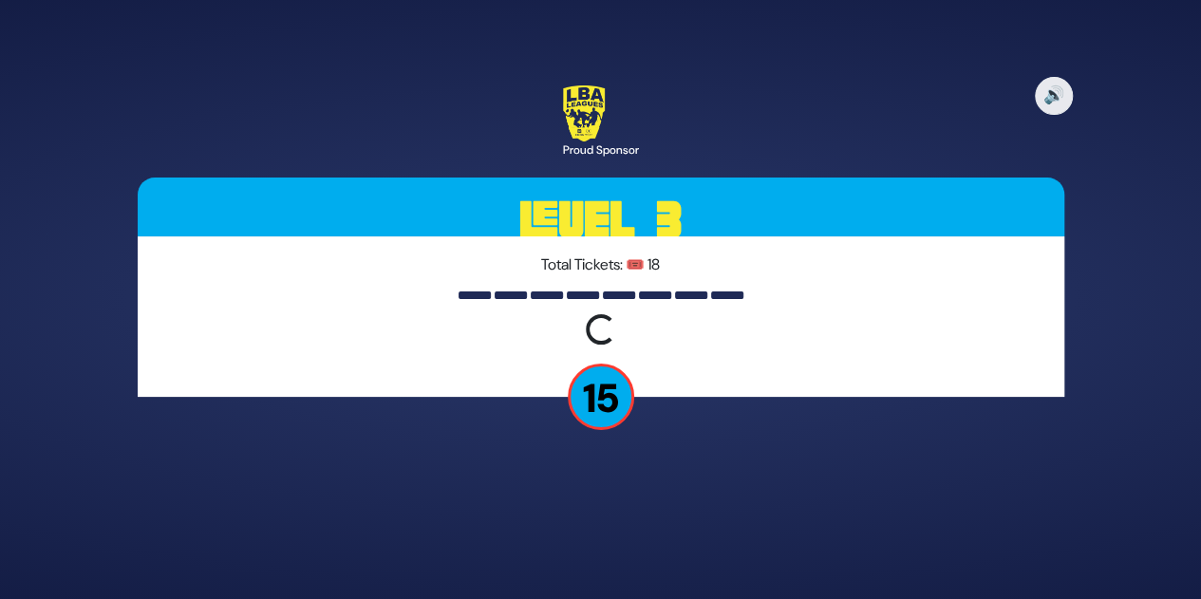
scroll to position [0, 0]
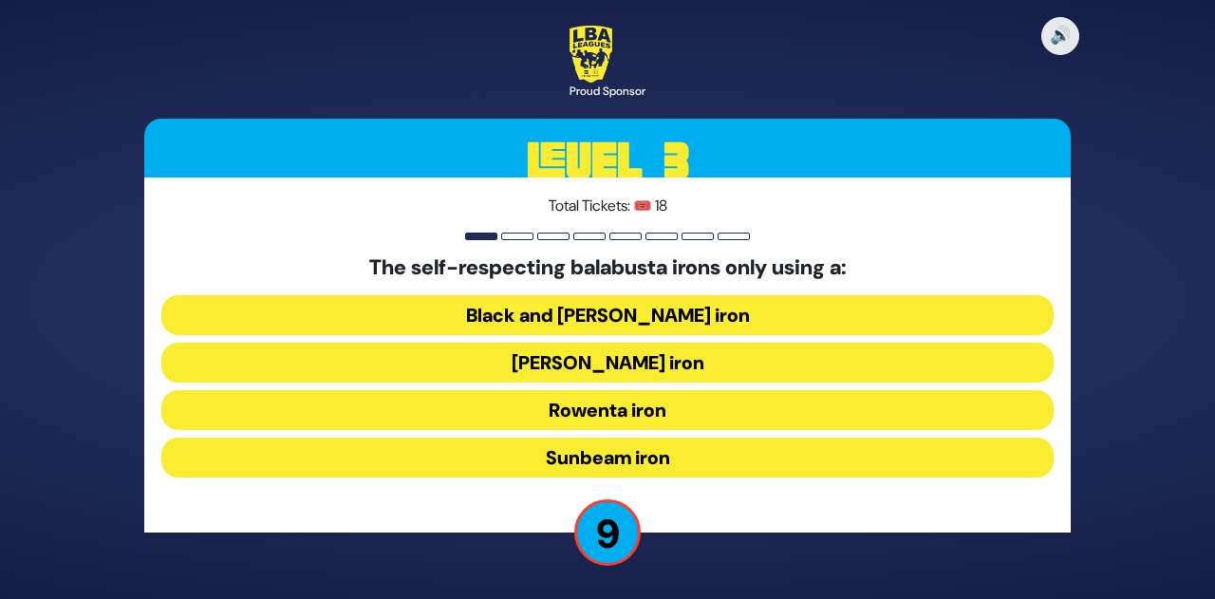
click at [677, 306] on button "Black and [PERSON_NAME] iron" at bounding box center [607, 315] width 892 height 40
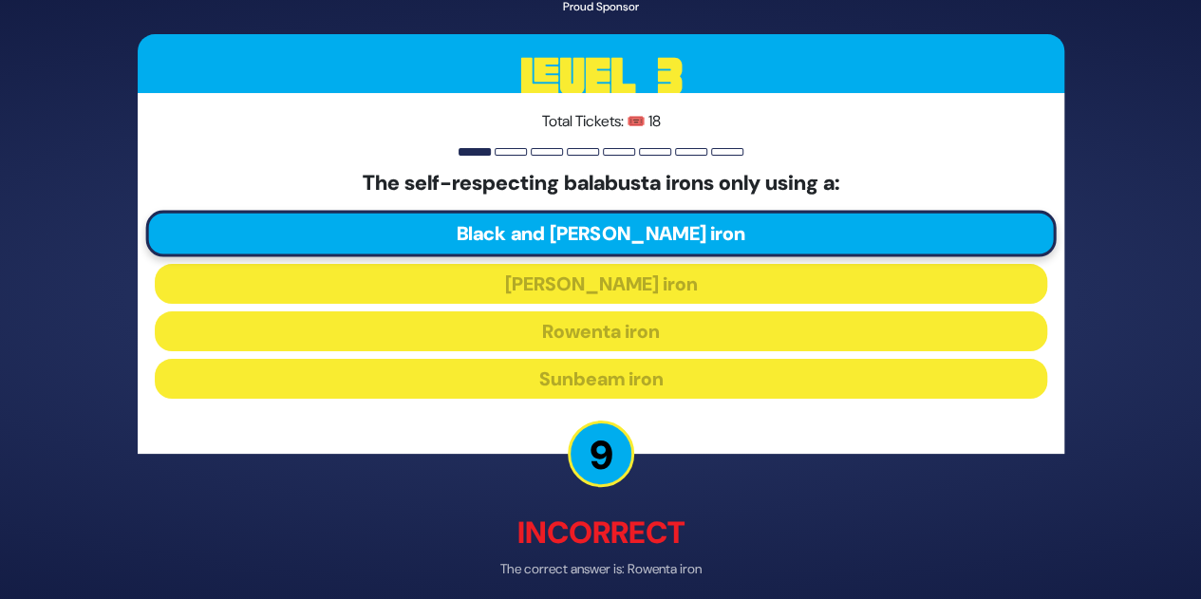
scroll to position [81, 0]
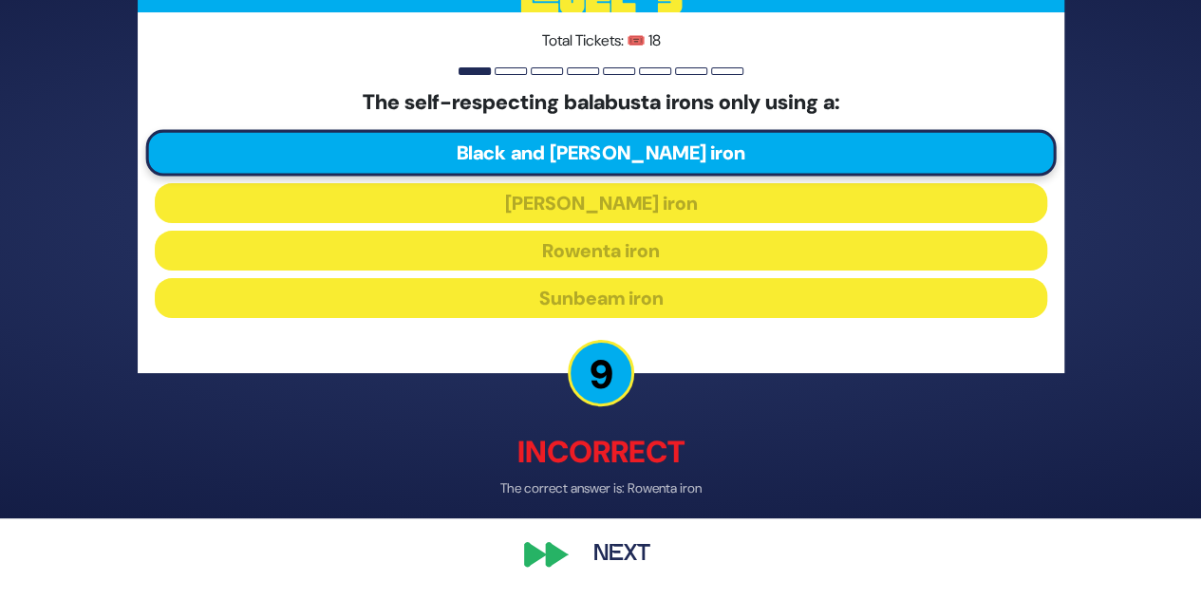
click at [604, 547] on button "Next" at bounding box center [622, 555] width 110 height 44
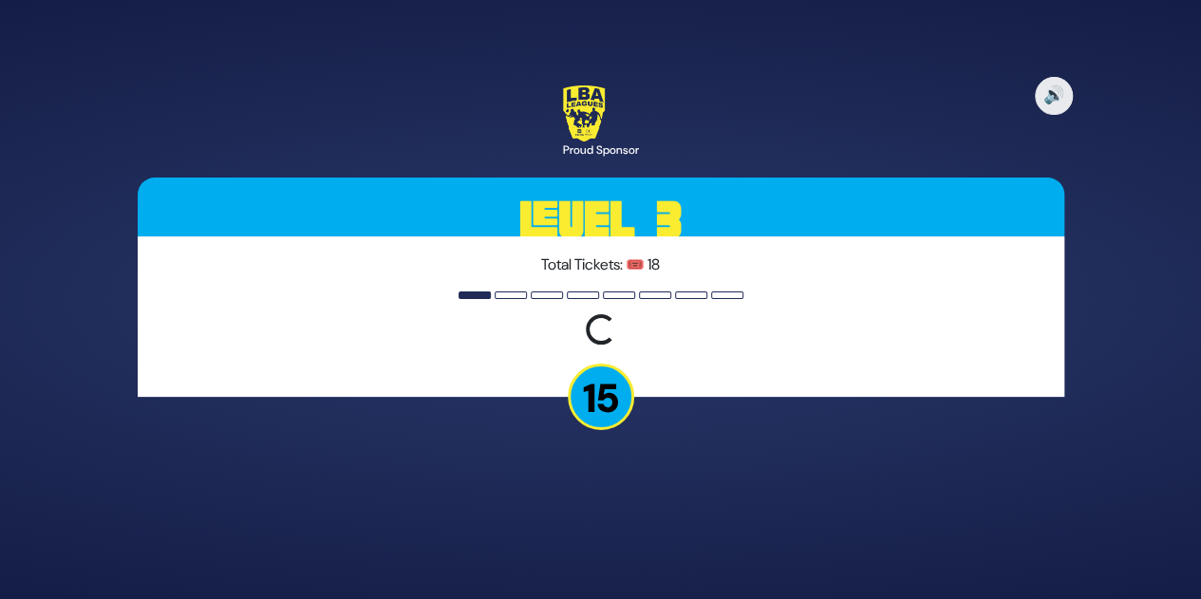
scroll to position [0, 0]
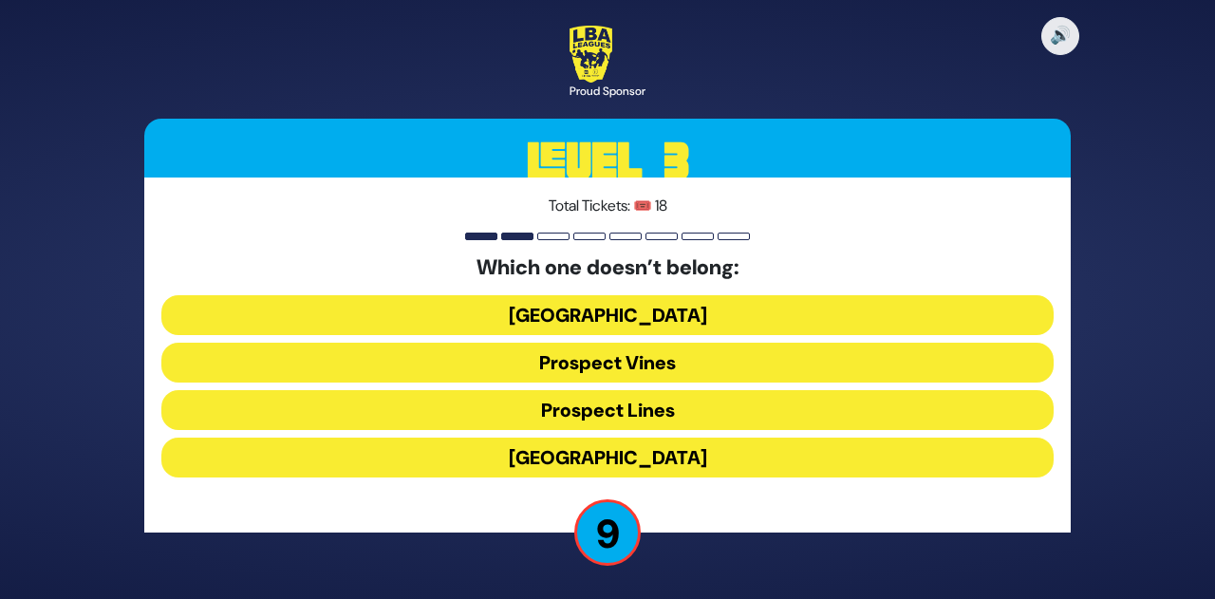
click at [643, 404] on button "Prospect Lines" at bounding box center [607, 410] width 892 height 40
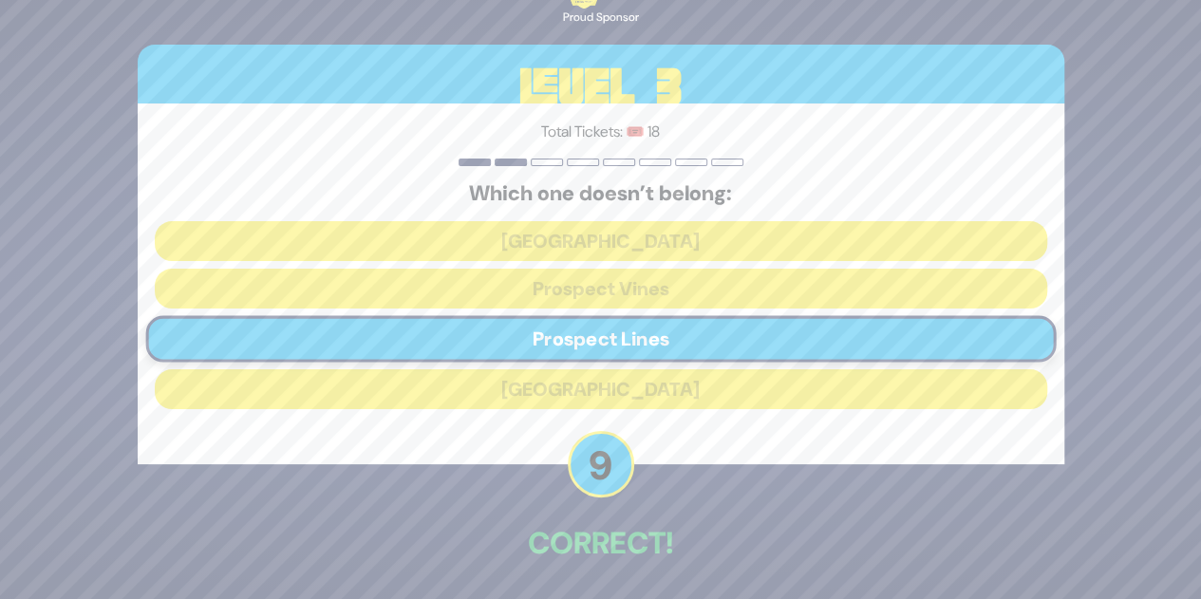
scroll to position [70, 0]
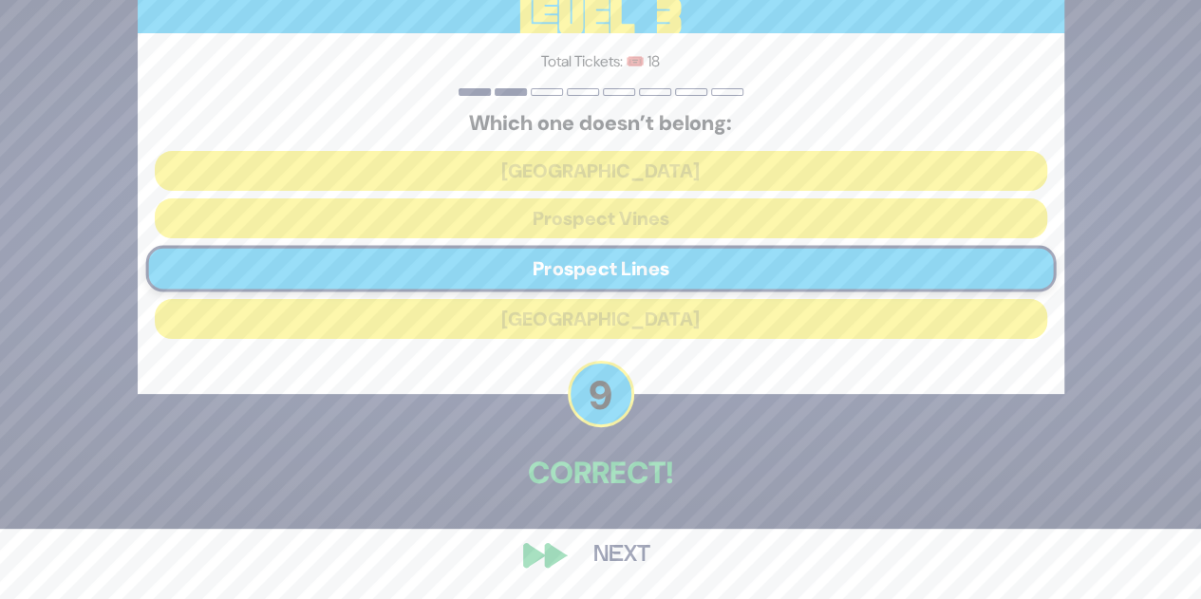
click at [620, 562] on button "Next" at bounding box center [622, 555] width 110 height 44
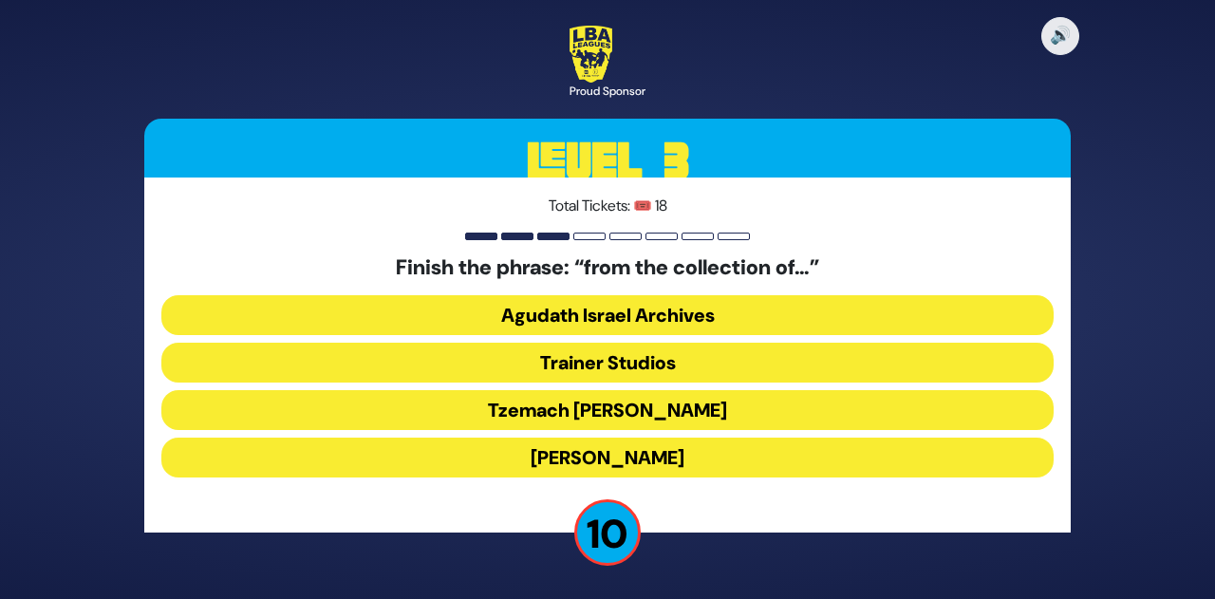
click at [718, 312] on button "Agudath Israel Archives" at bounding box center [607, 315] width 892 height 40
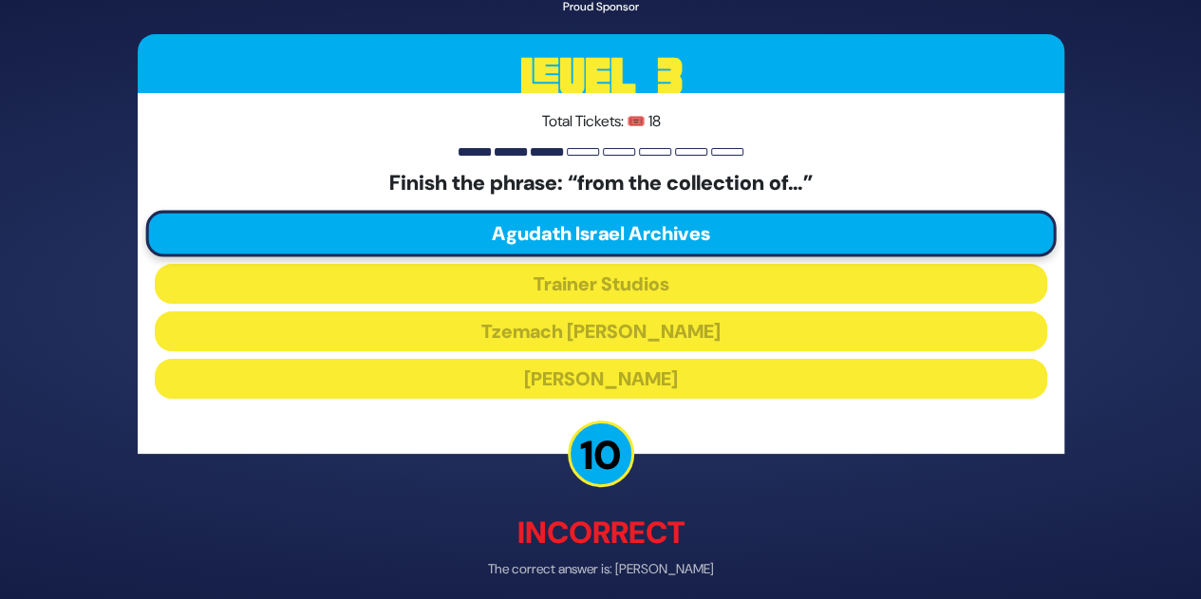
scroll to position [81, 0]
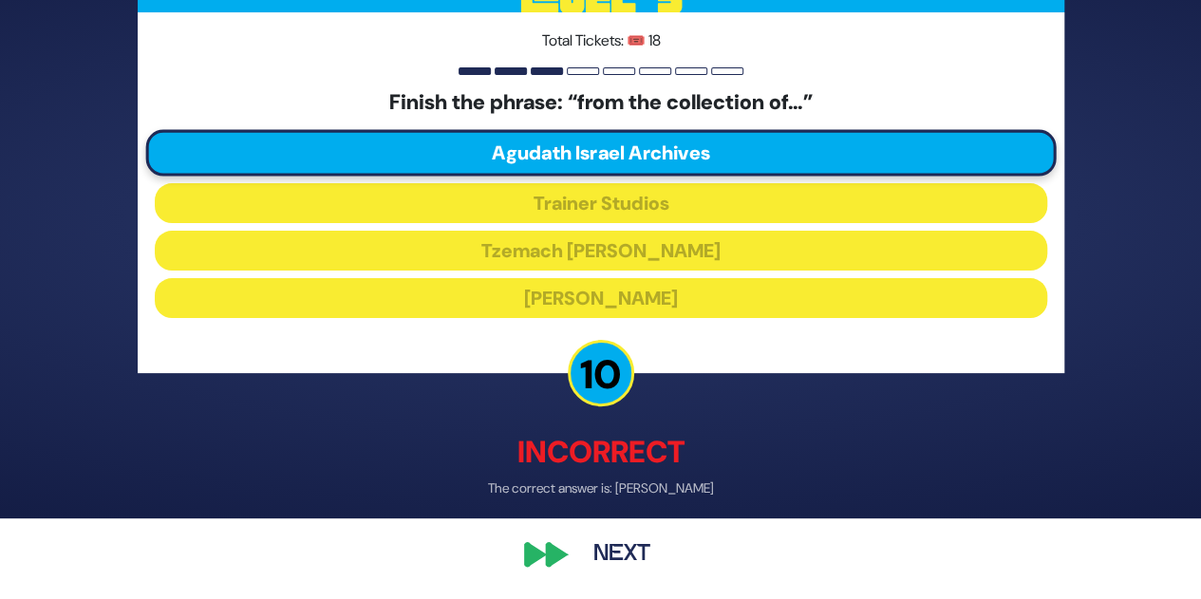
click at [613, 546] on button "Next" at bounding box center [622, 555] width 110 height 44
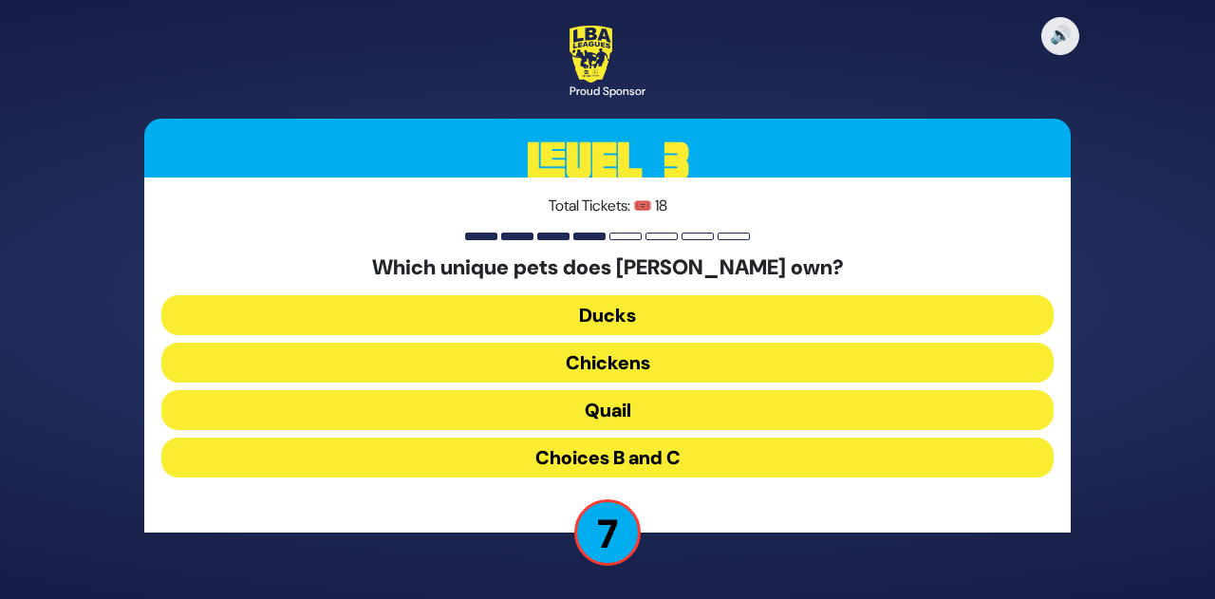
click at [676, 455] on button "Choices B and C" at bounding box center [607, 458] width 892 height 40
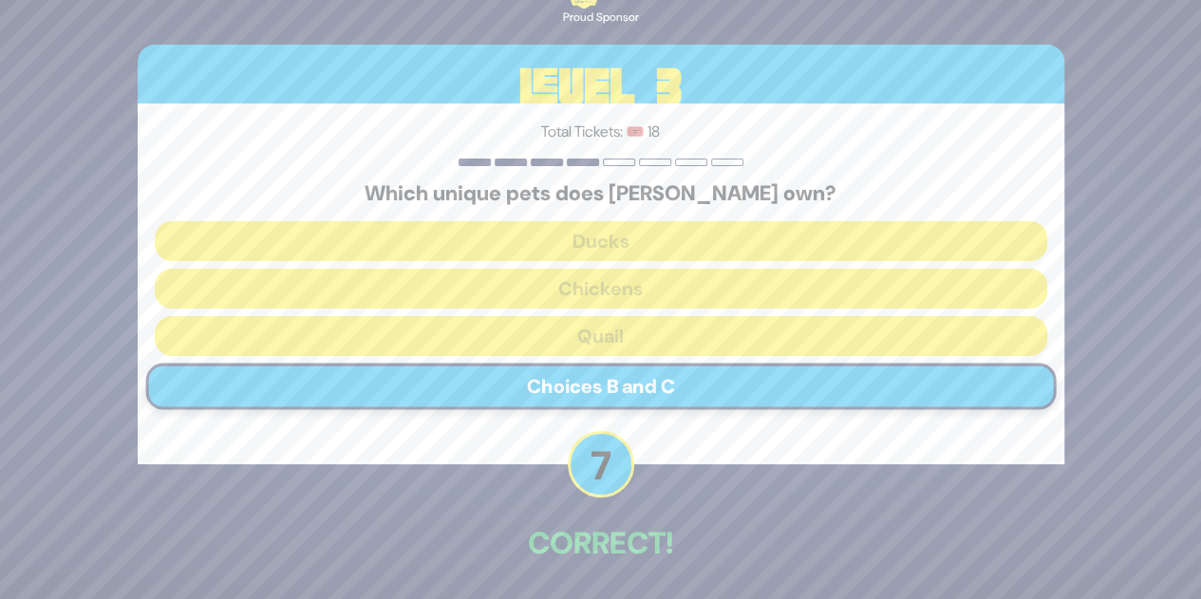
scroll to position [70, 0]
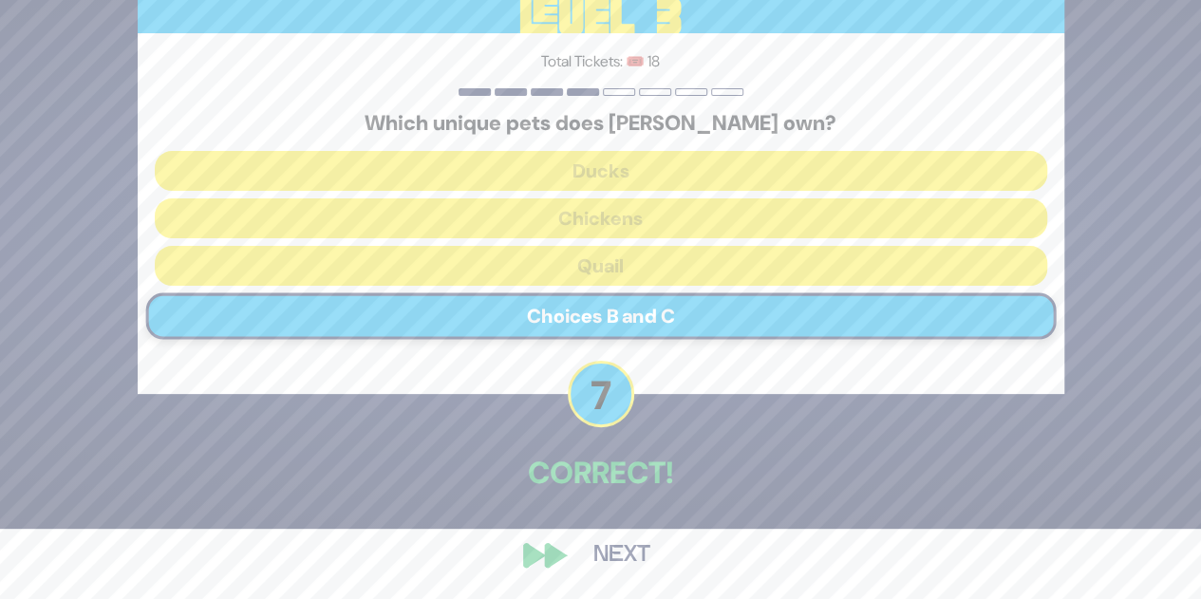
click at [621, 548] on button "Next" at bounding box center [622, 555] width 110 height 44
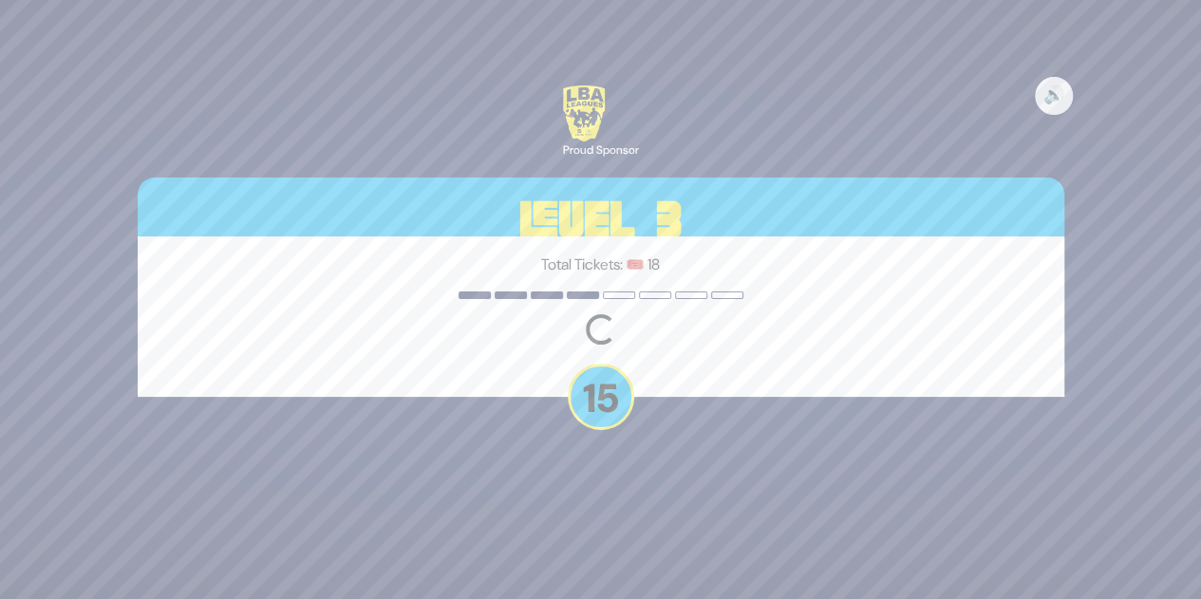
scroll to position [0, 0]
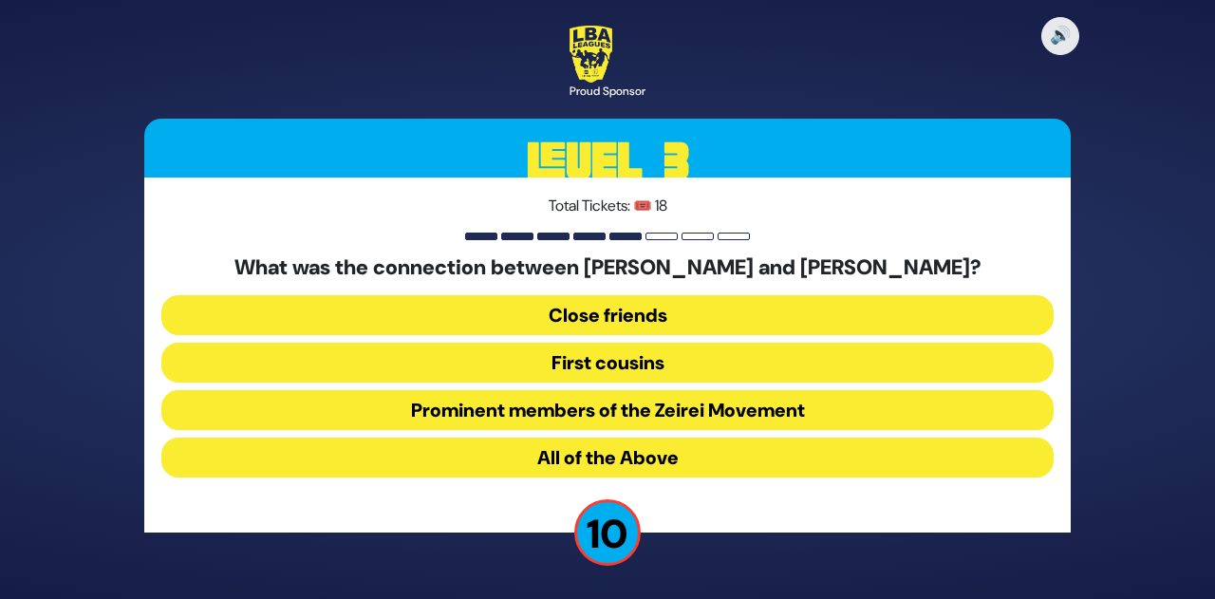
click at [638, 362] on button "First cousins" at bounding box center [607, 363] width 892 height 40
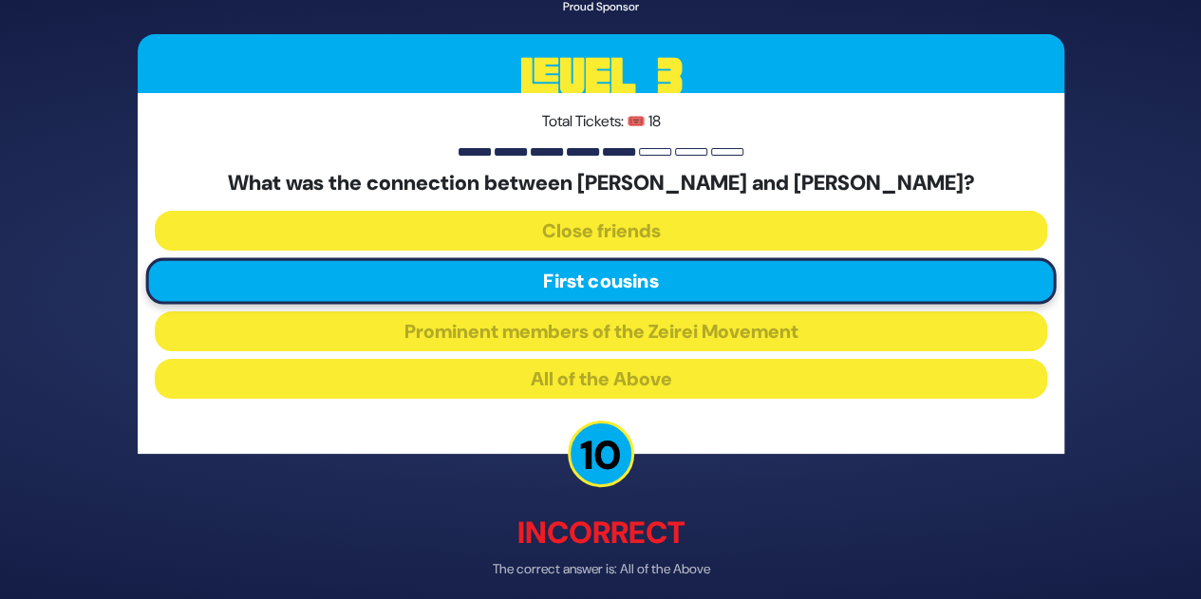
scroll to position [81, 0]
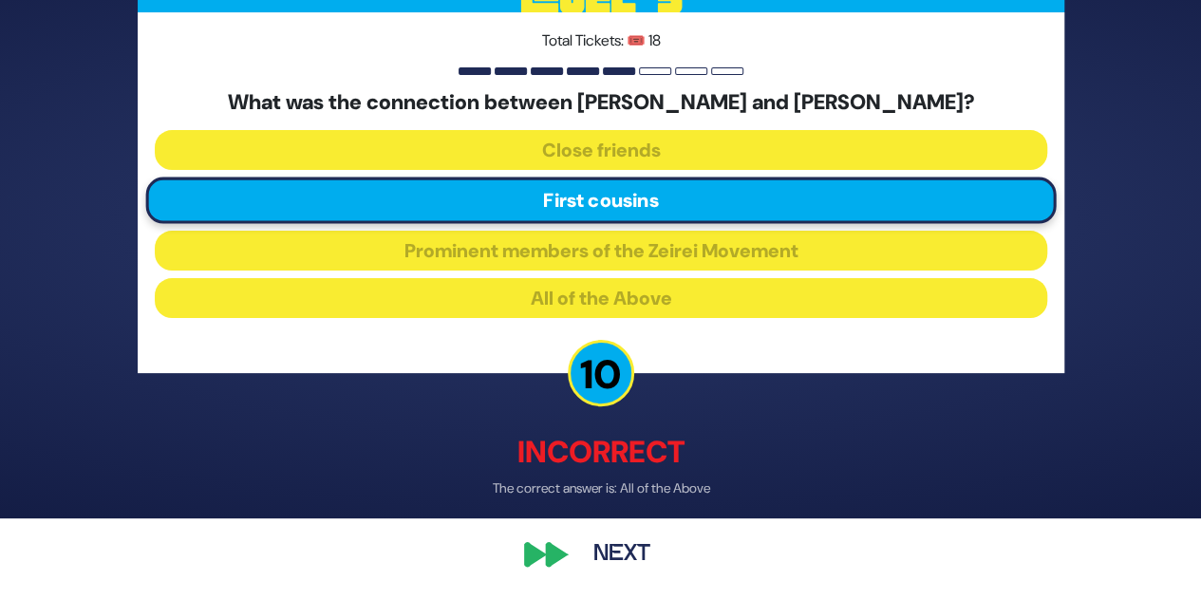
click at [604, 555] on button "Next" at bounding box center [622, 555] width 110 height 44
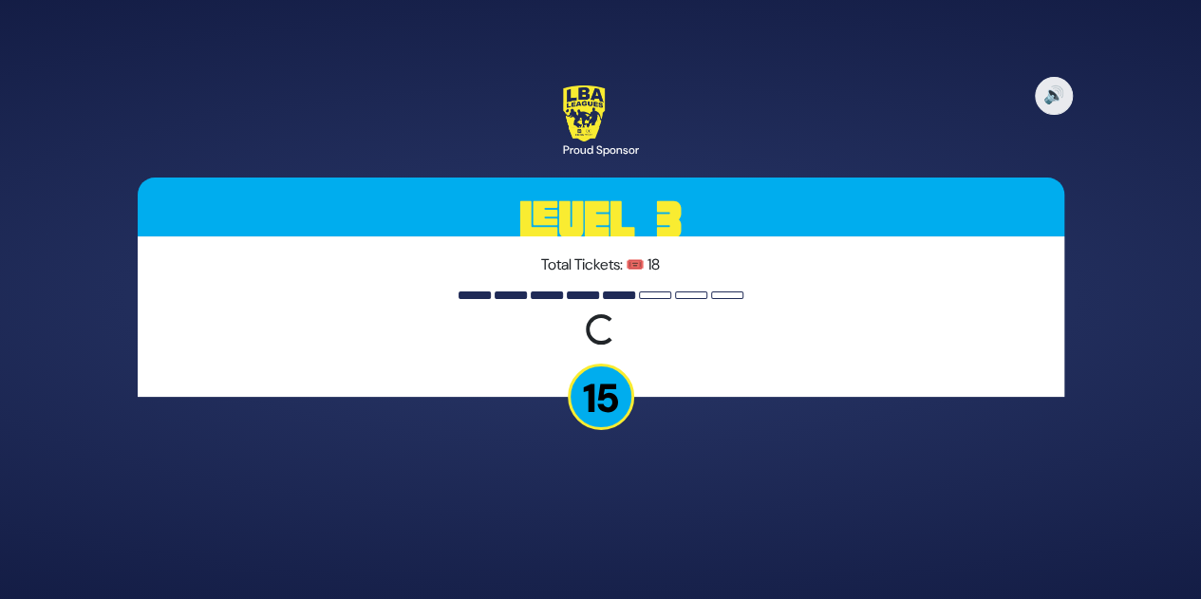
scroll to position [0, 0]
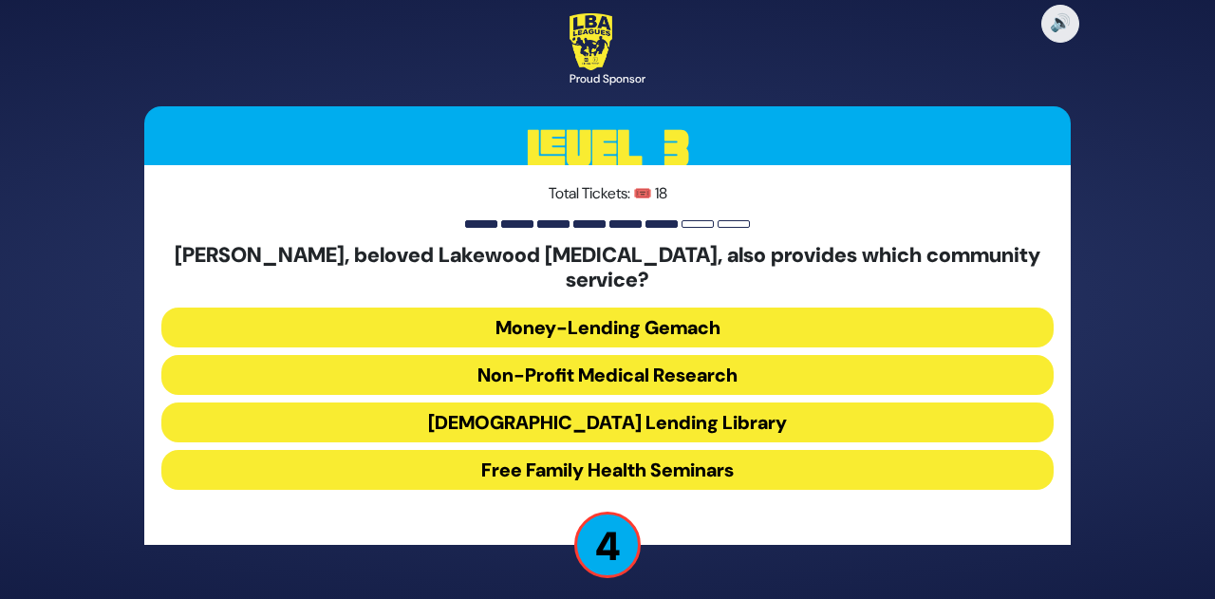
click at [690, 310] on button "Money-Lending Gemach" at bounding box center [607, 328] width 892 height 40
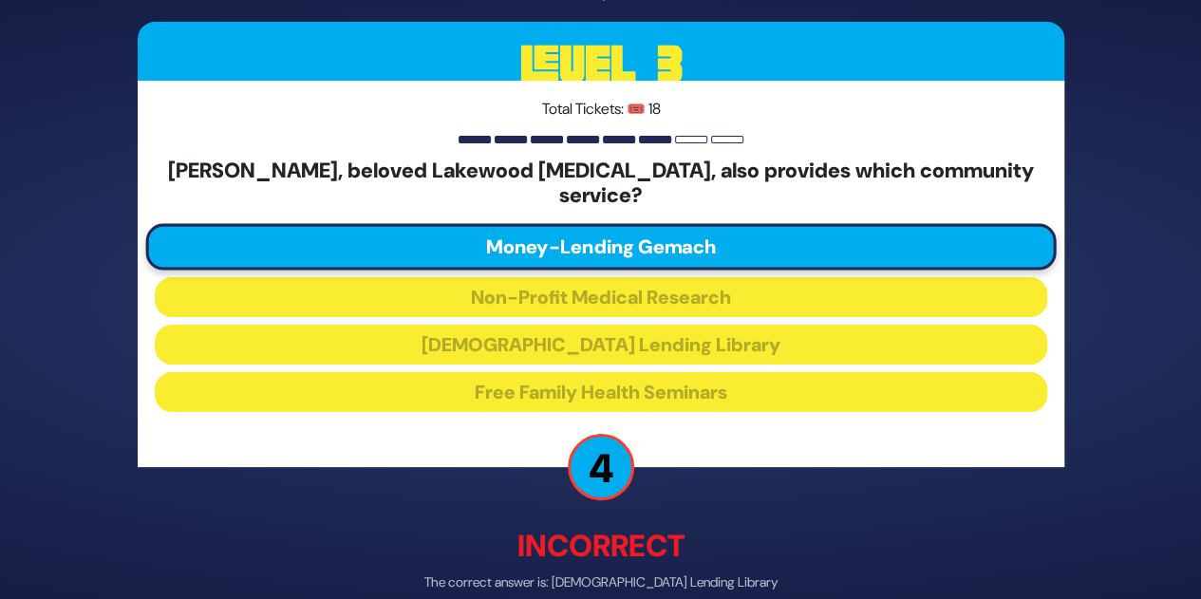
scroll to position [81, 0]
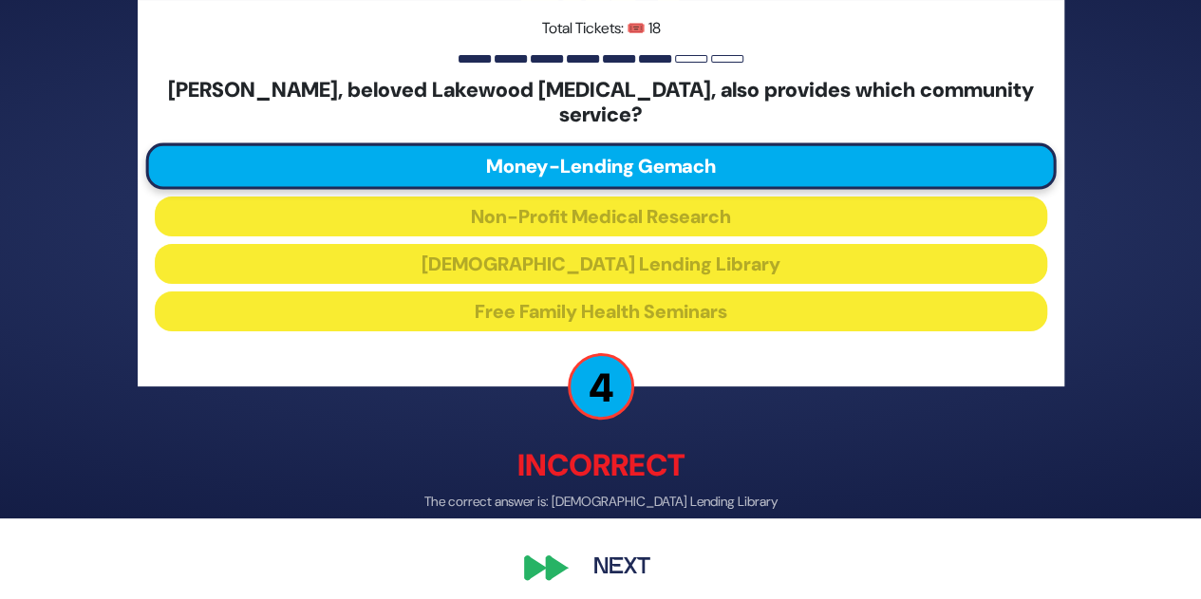
click at [605, 557] on button "Next" at bounding box center [622, 568] width 110 height 44
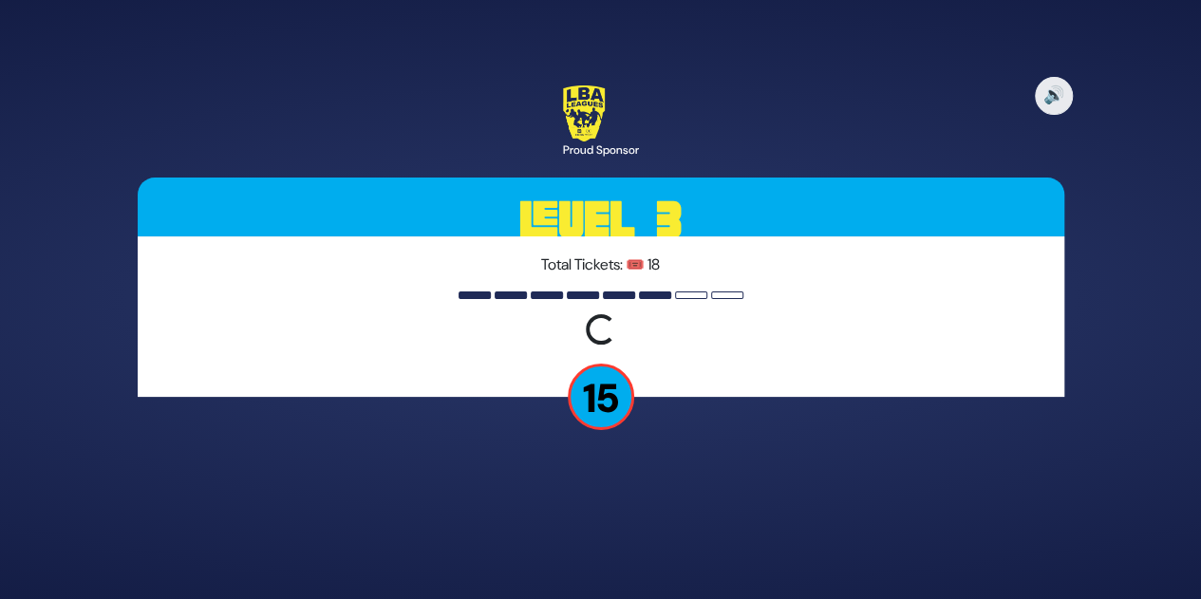
scroll to position [0, 0]
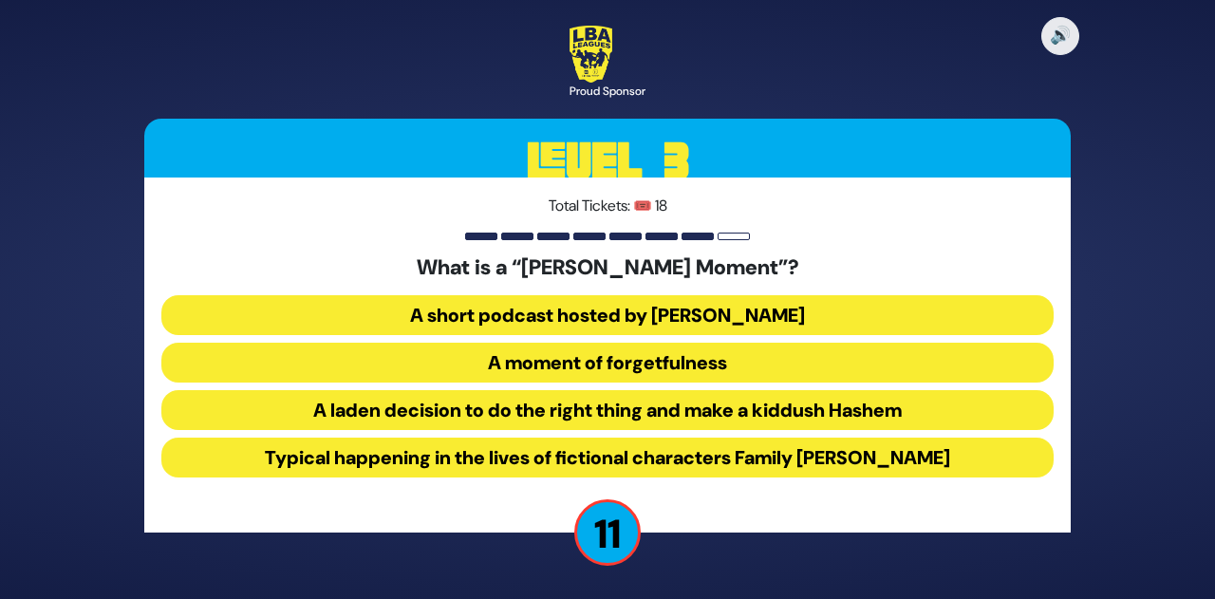
click at [712, 412] on button "A laden decision to do the right thing and make a kiddush Hashem" at bounding box center [607, 410] width 892 height 40
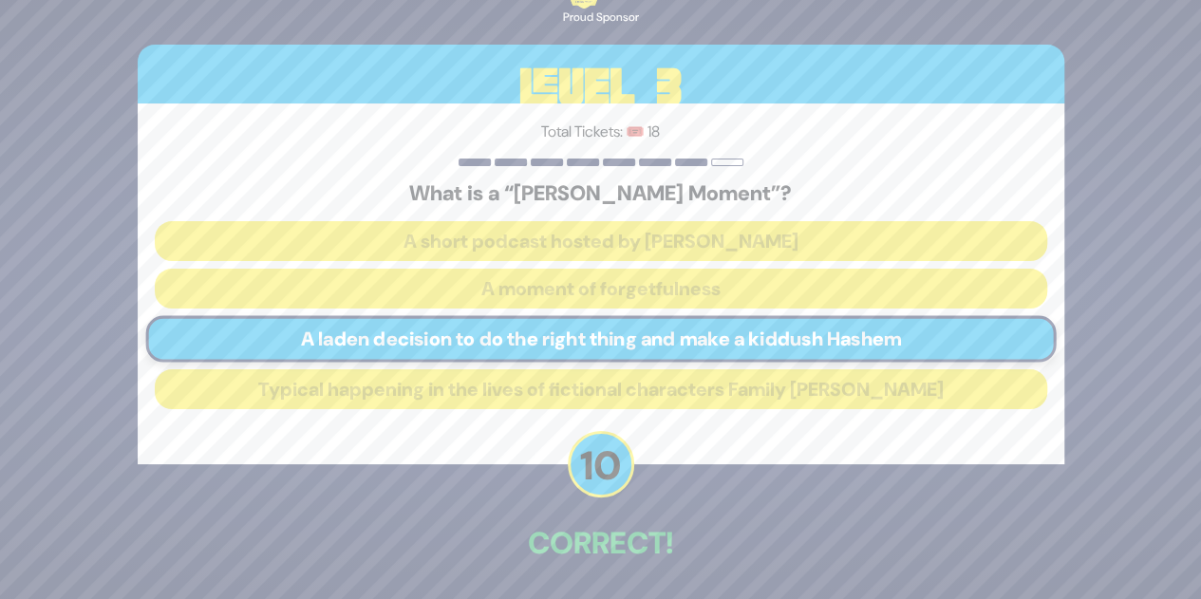
scroll to position [70, 0]
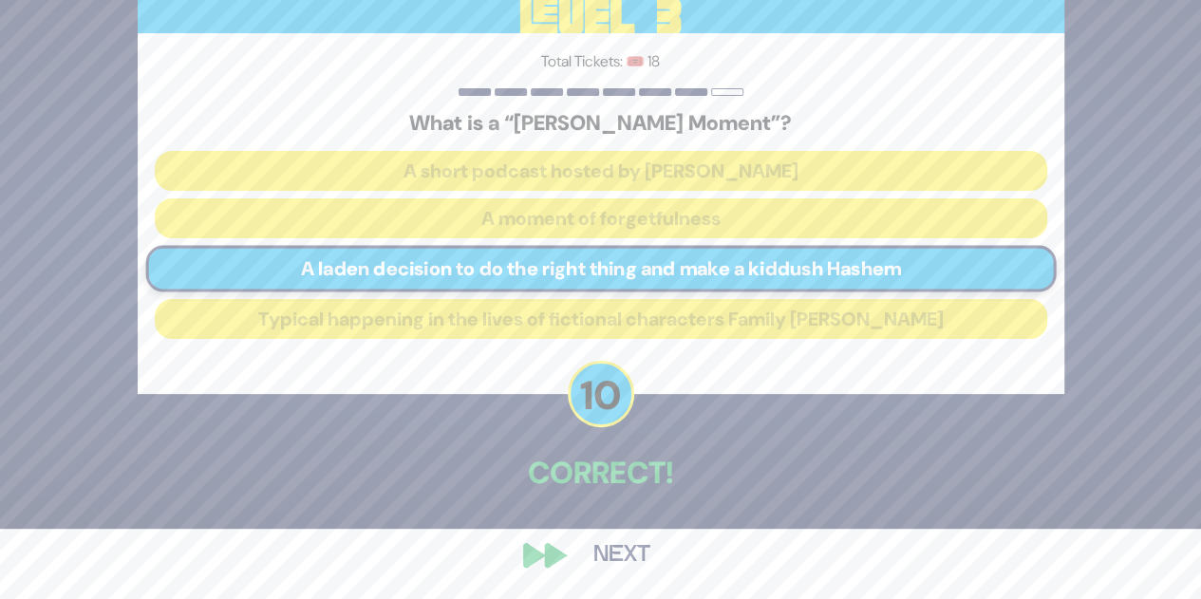
click at [612, 554] on button "Next" at bounding box center [622, 555] width 110 height 44
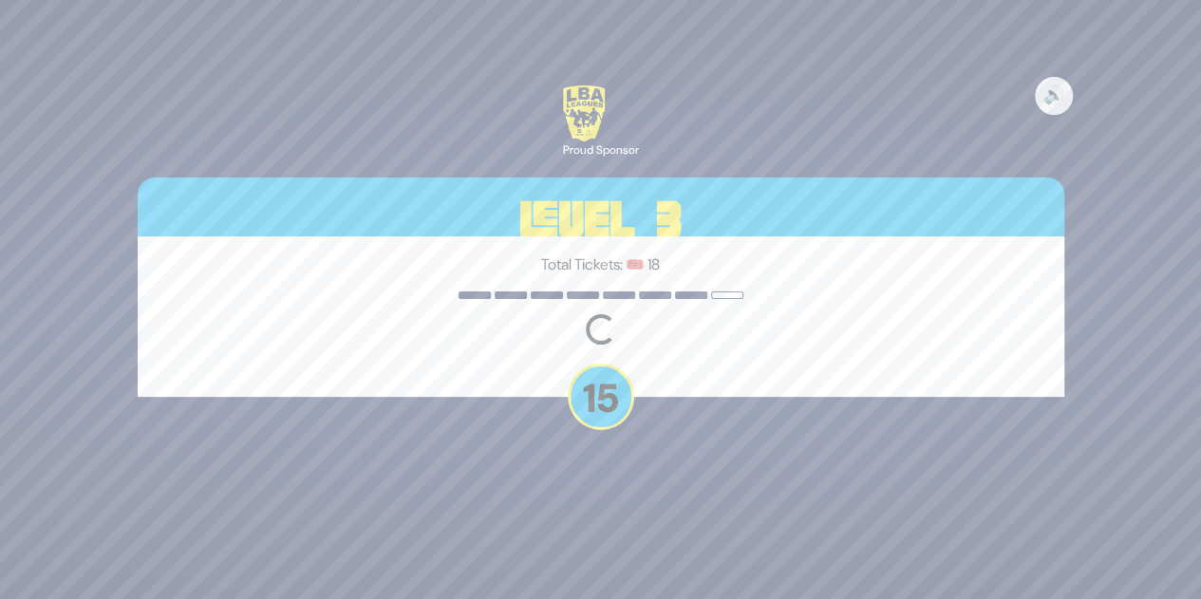
scroll to position [0, 0]
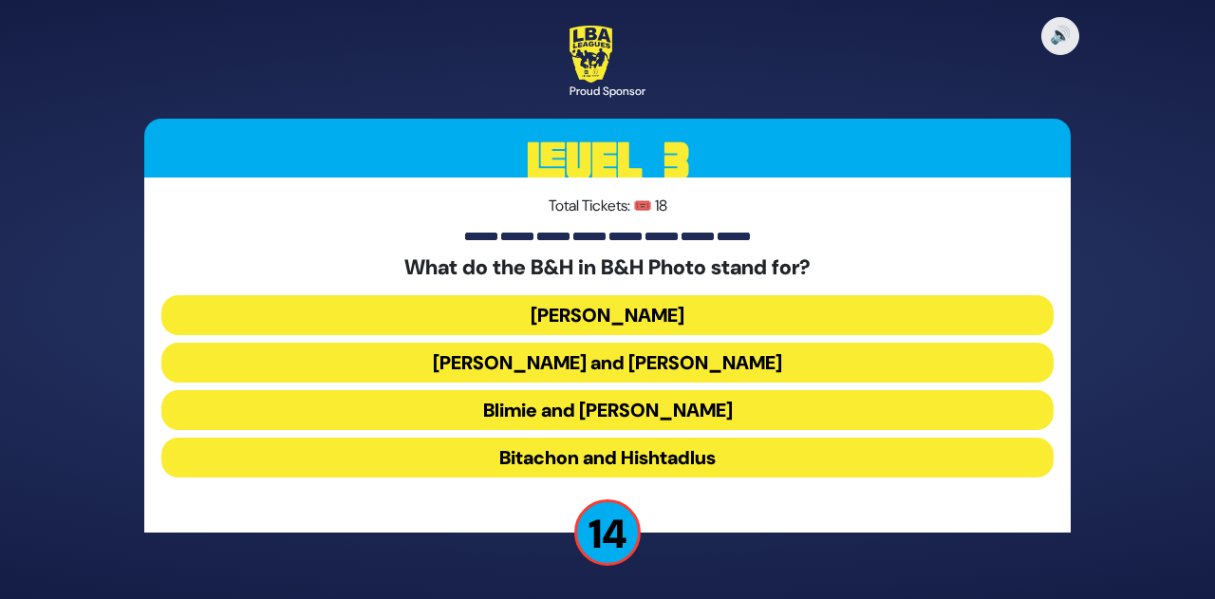
click at [589, 307] on button "Baruch Hashem" at bounding box center [607, 315] width 892 height 40
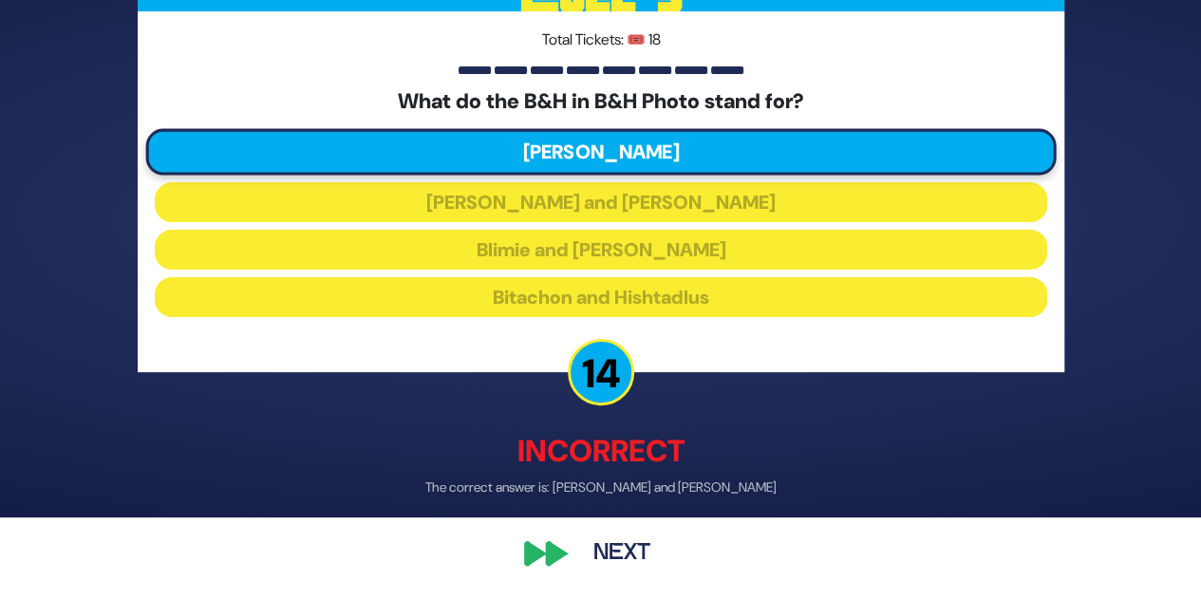
scroll to position [81, 0]
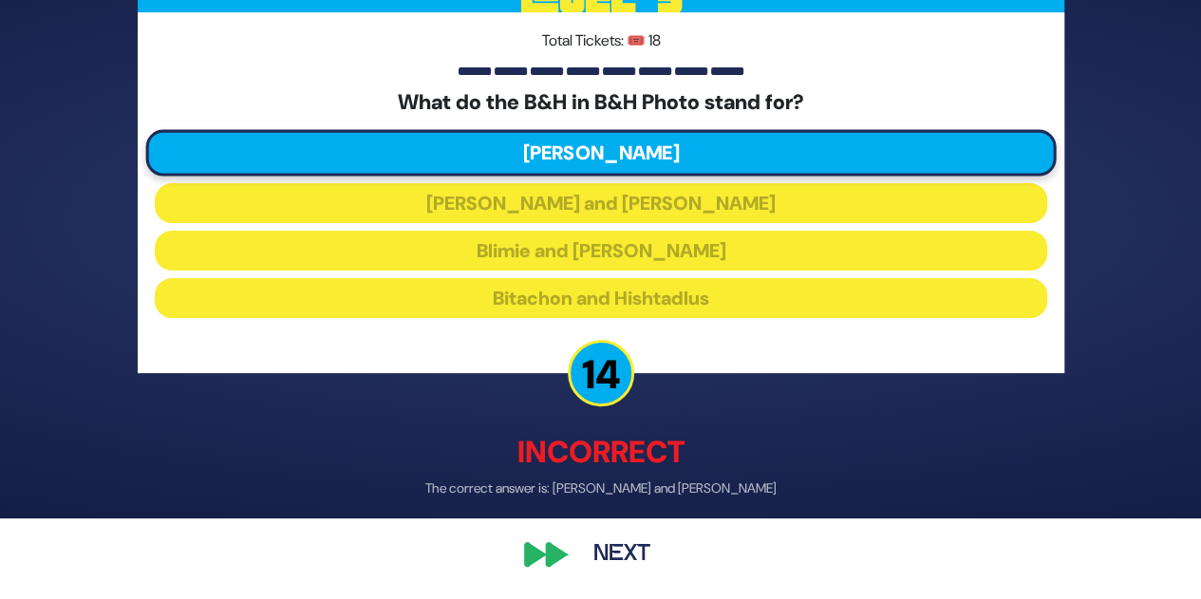
click at [623, 557] on button "Next" at bounding box center [622, 555] width 110 height 44
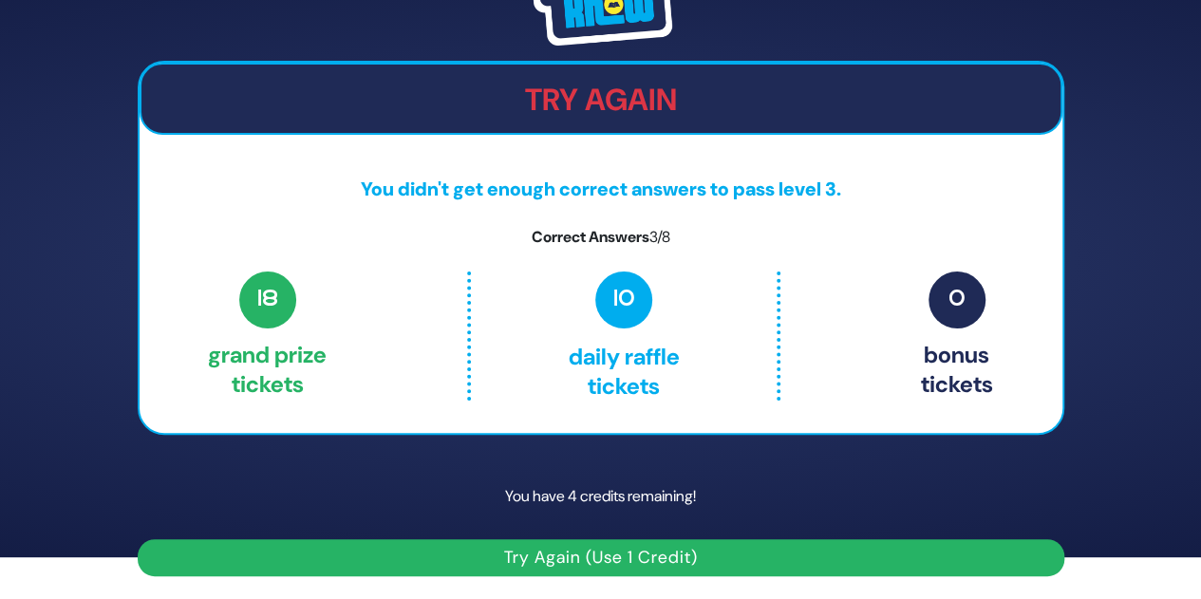
scroll to position [0, 0]
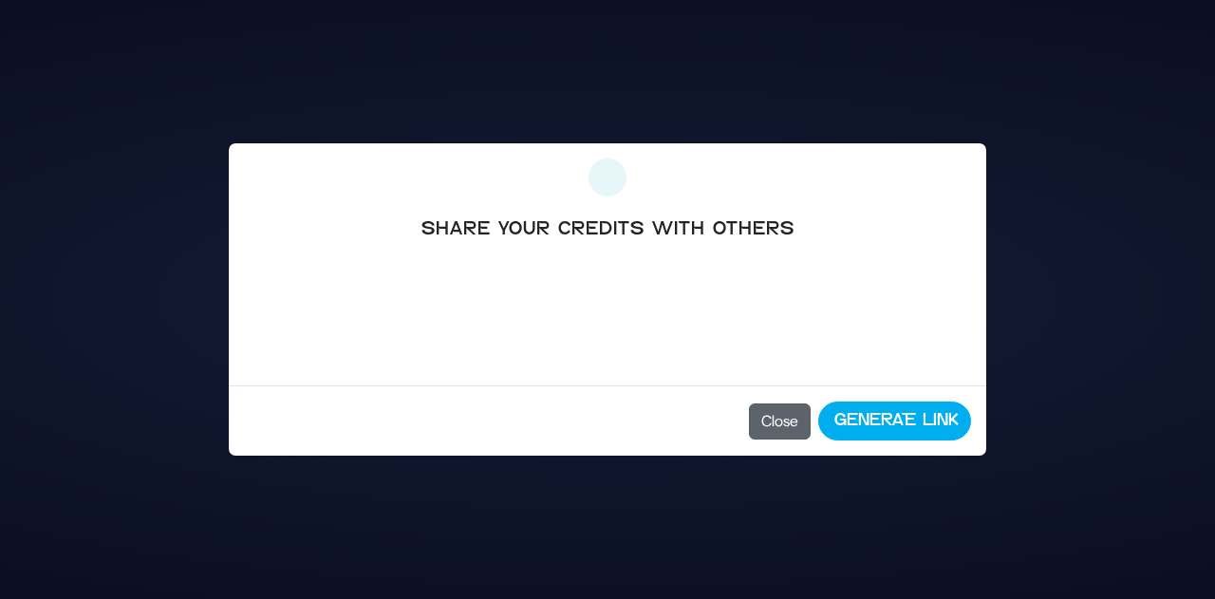
click at [780, 412] on button "Close" at bounding box center [780, 421] width 62 height 36
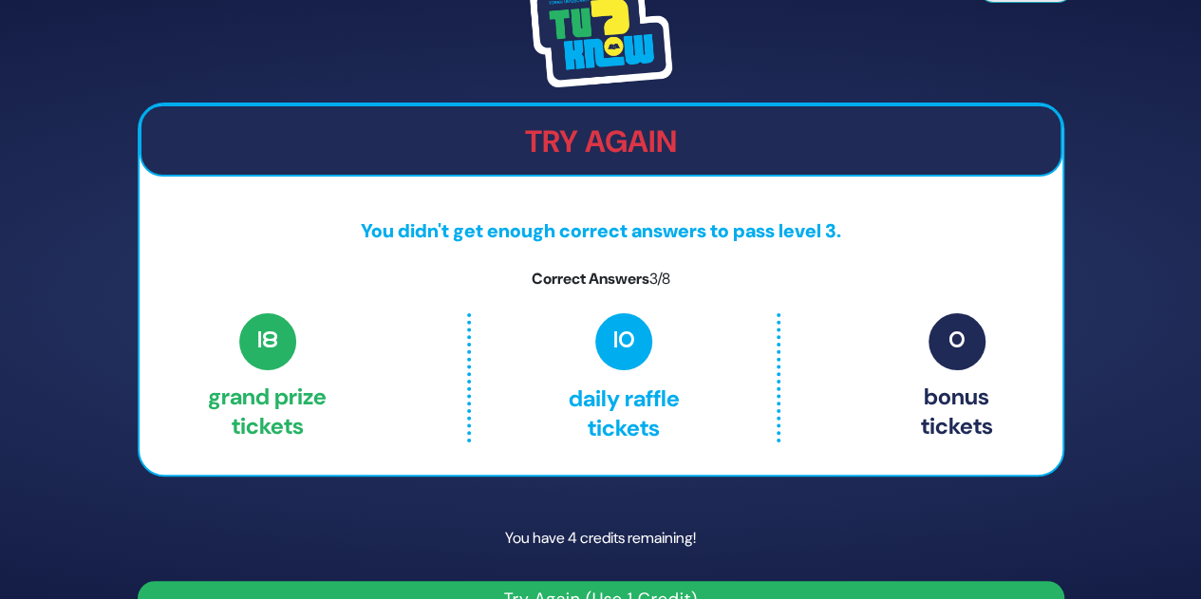
scroll to position [42, 0]
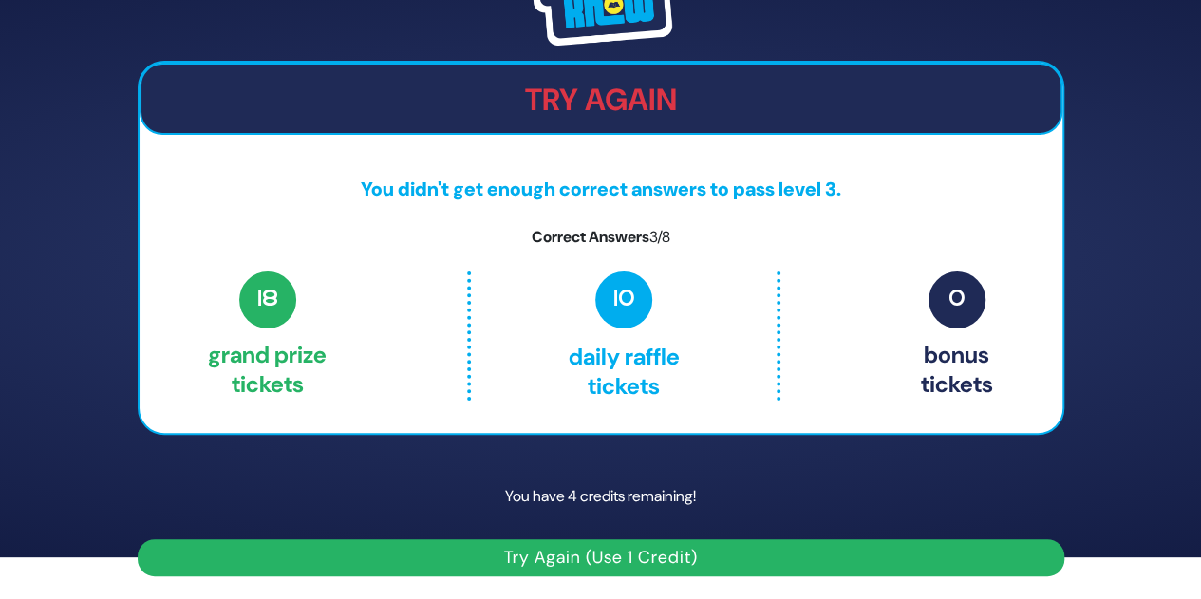
click at [593, 557] on button "Try Again (Use 1 Credit)" at bounding box center [601, 557] width 926 height 37
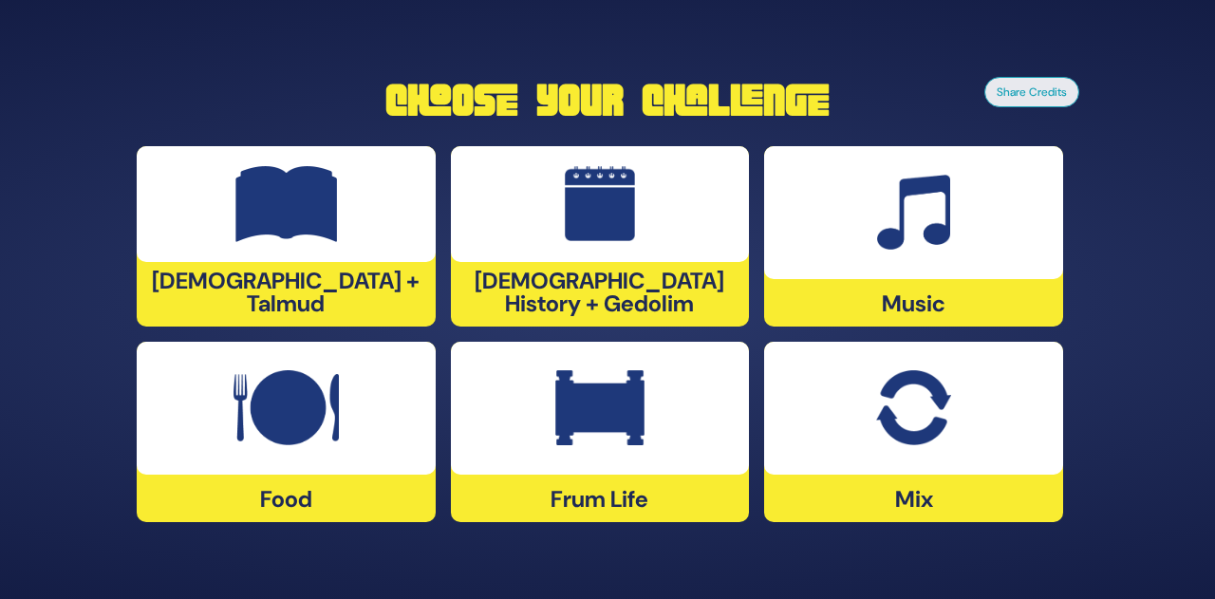
click at [932, 406] on img at bounding box center [913, 408] width 74 height 76
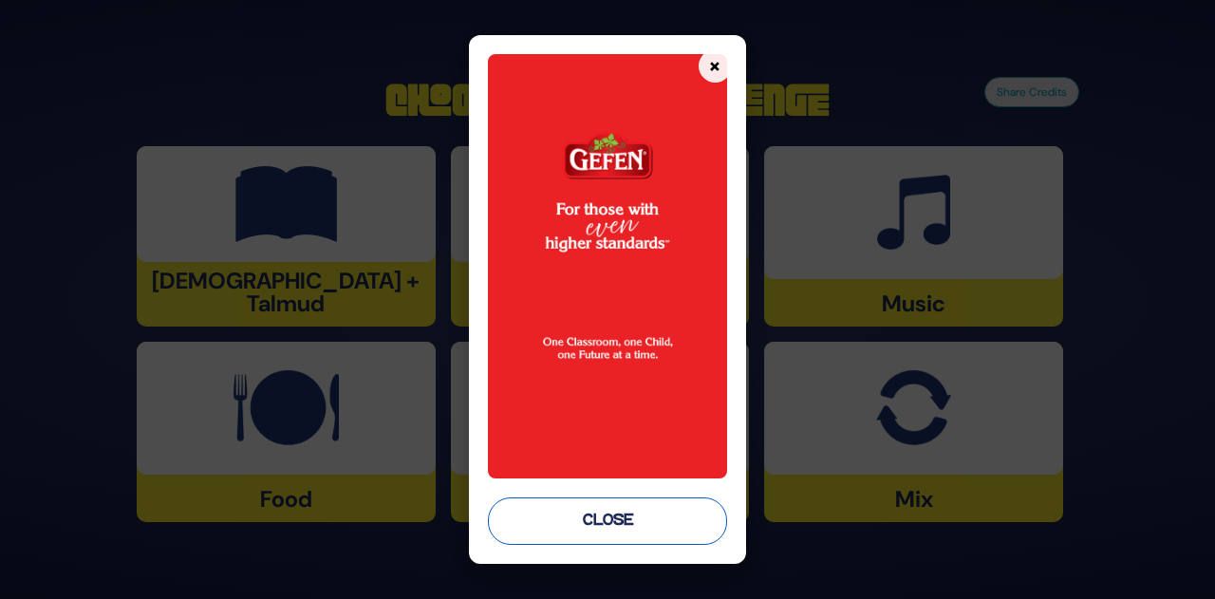
click at [596, 536] on button "Close" at bounding box center [607, 520] width 239 height 47
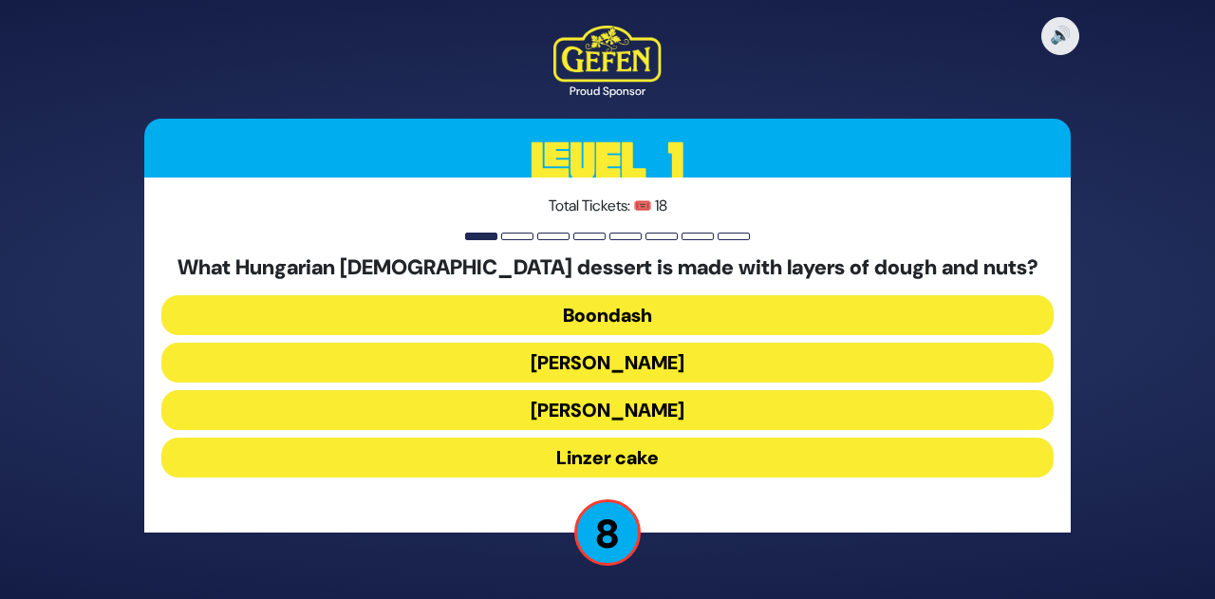
click at [672, 456] on button "Linzer cake" at bounding box center [607, 458] width 892 height 40
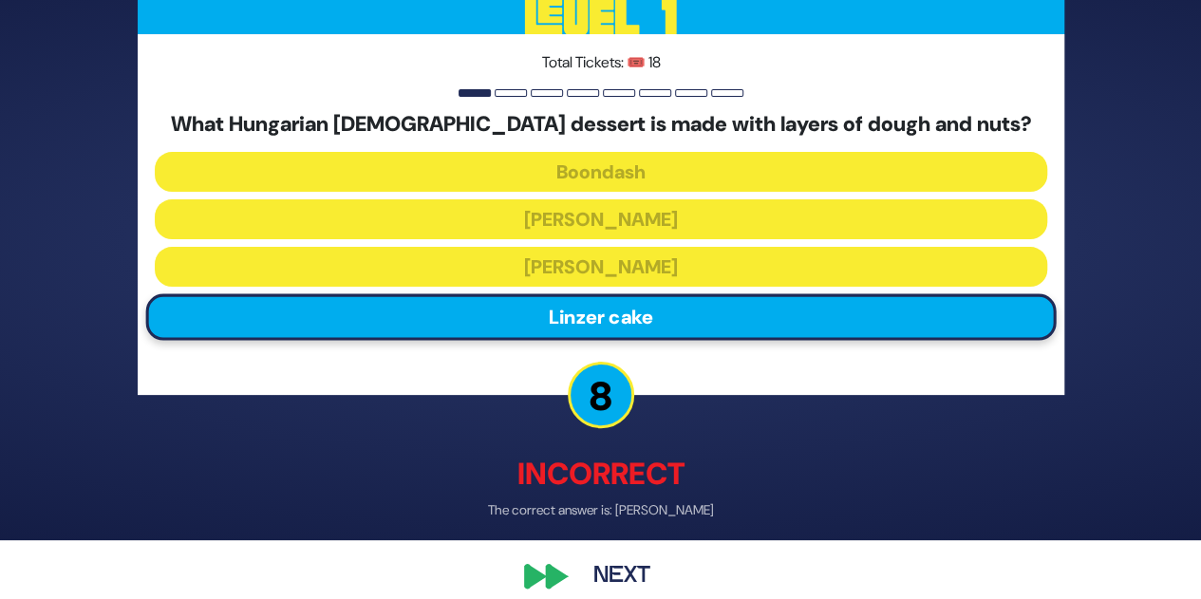
scroll to position [65, 0]
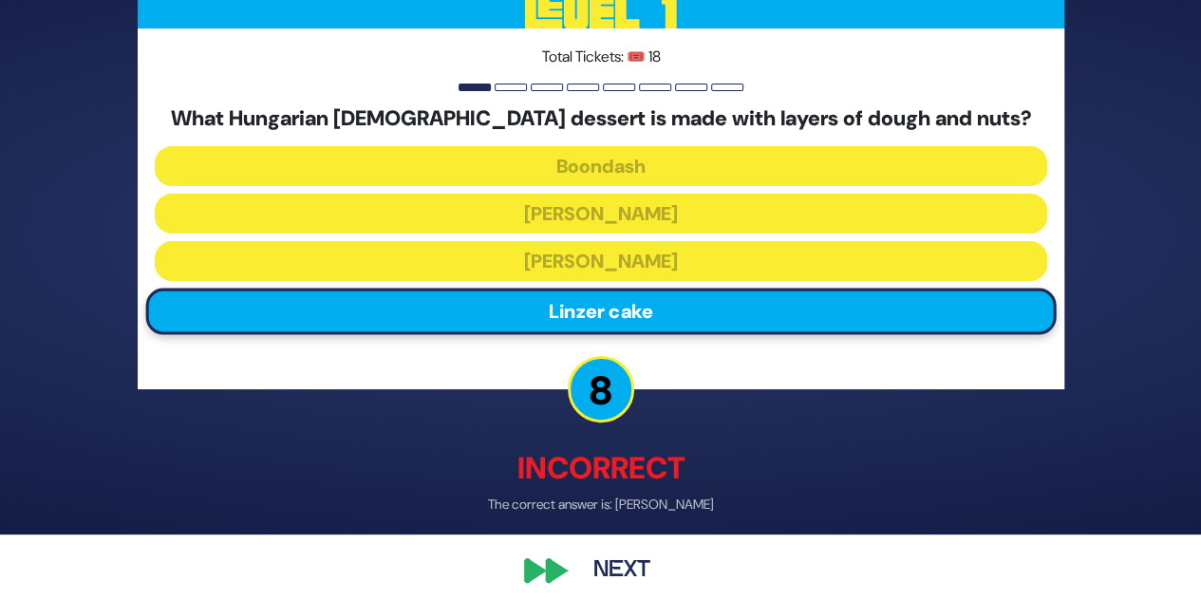
click at [609, 574] on button "Next" at bounding box center [622, 572] width 110 height 44
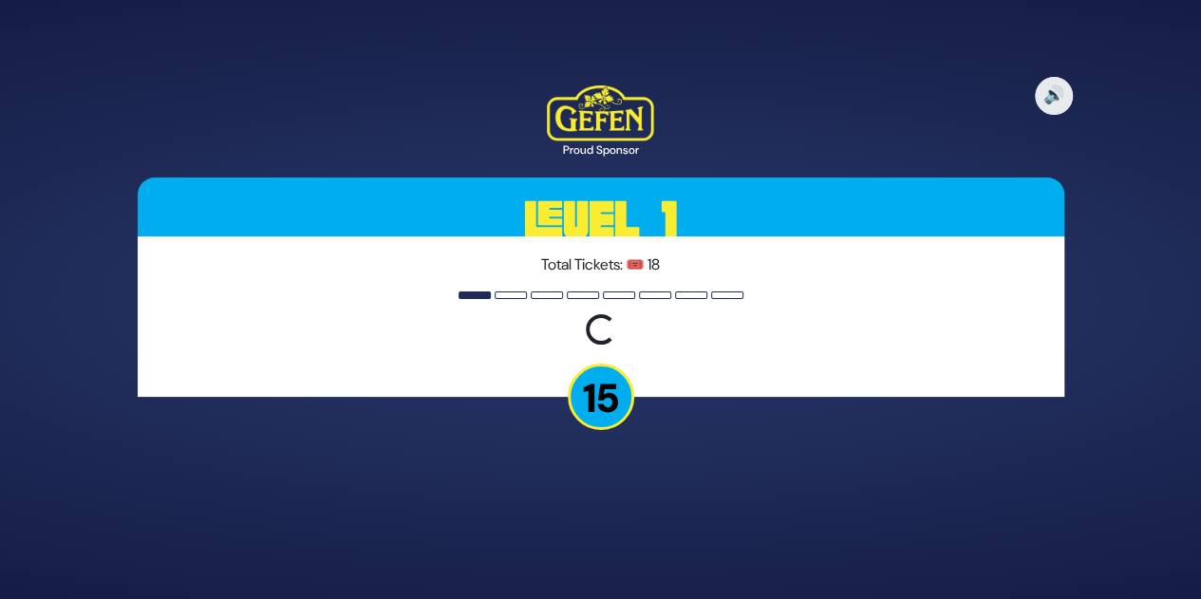
scroll to position [0, 0]
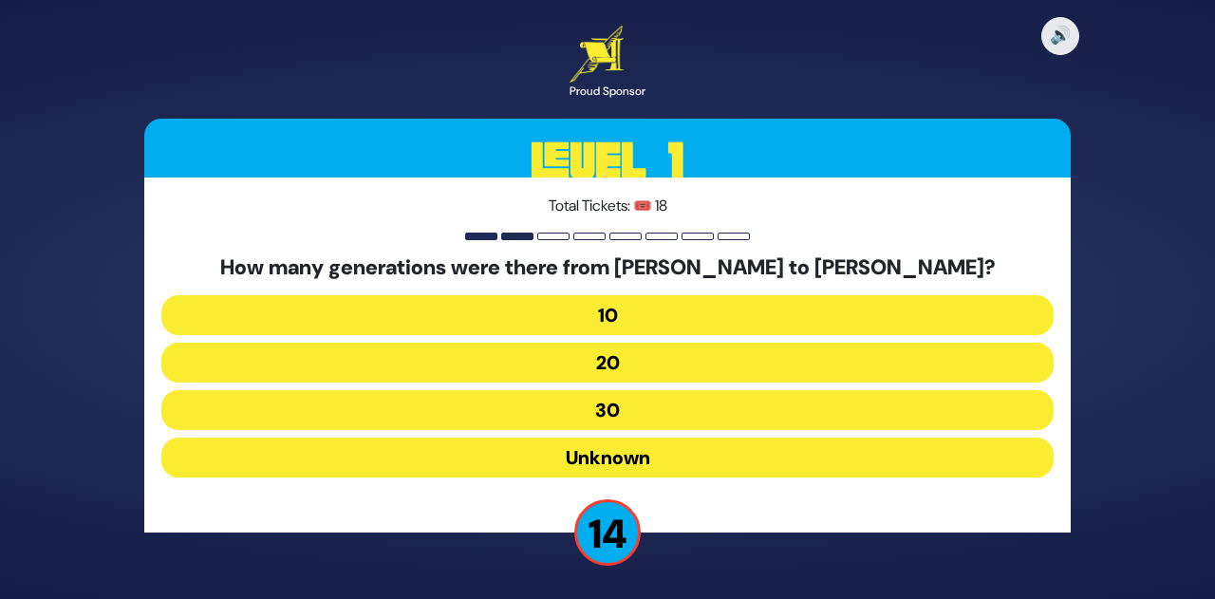
click at [644, 309] on button "10" at bounding box center [607, 315] width 892 height 40
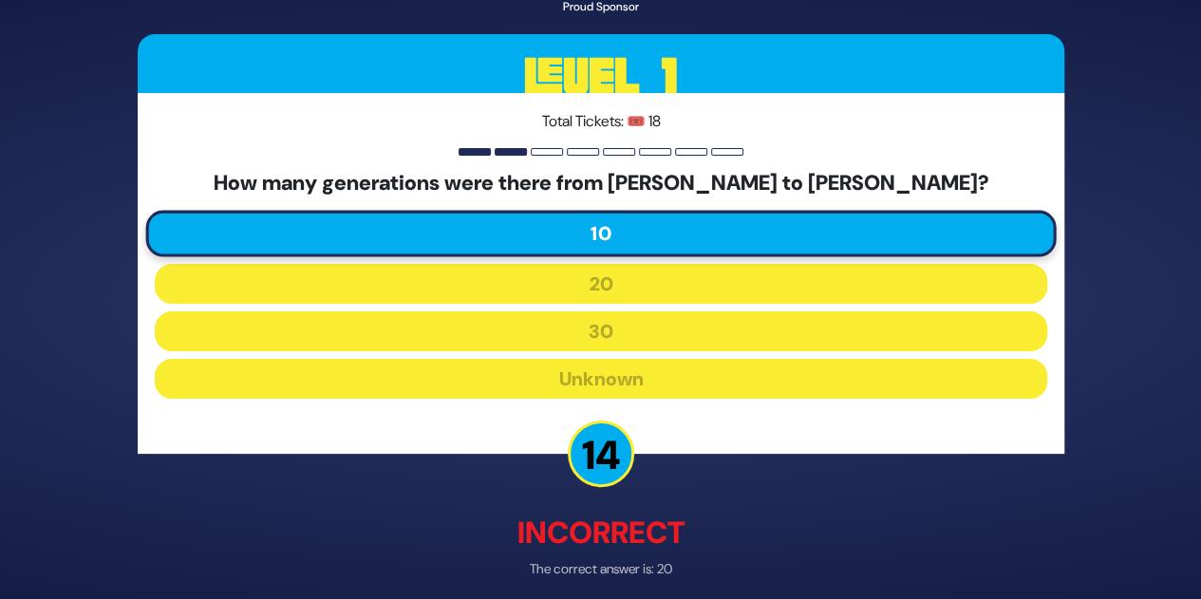
scroll to position [81, 0]
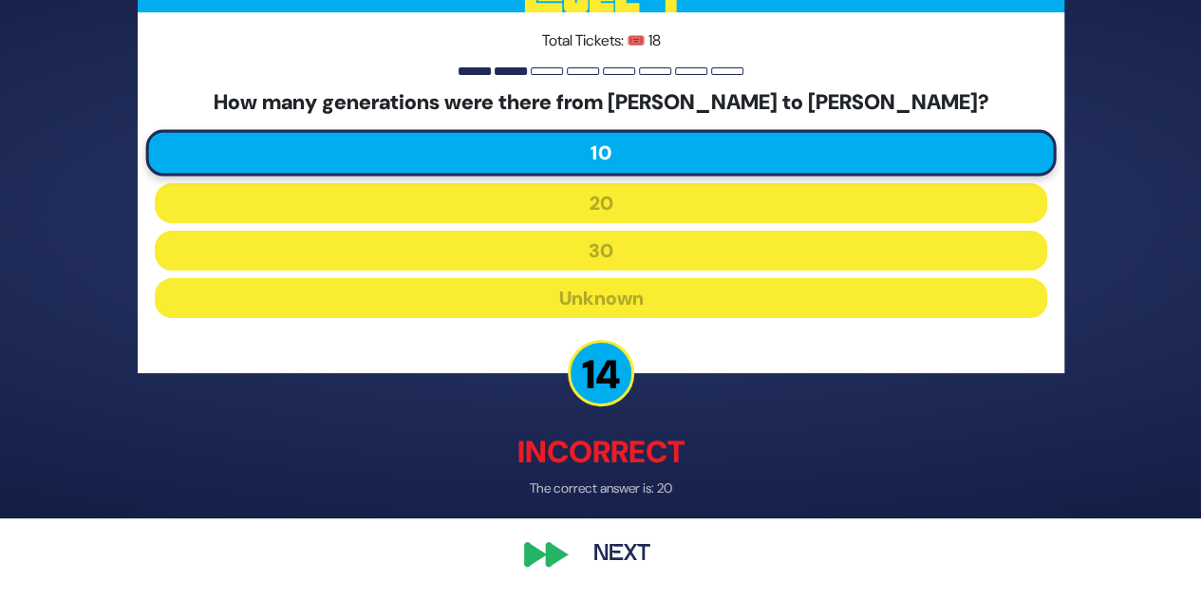
click at [620, 571] on button "Next" at bounding box center [622, 555] width 110 height 44
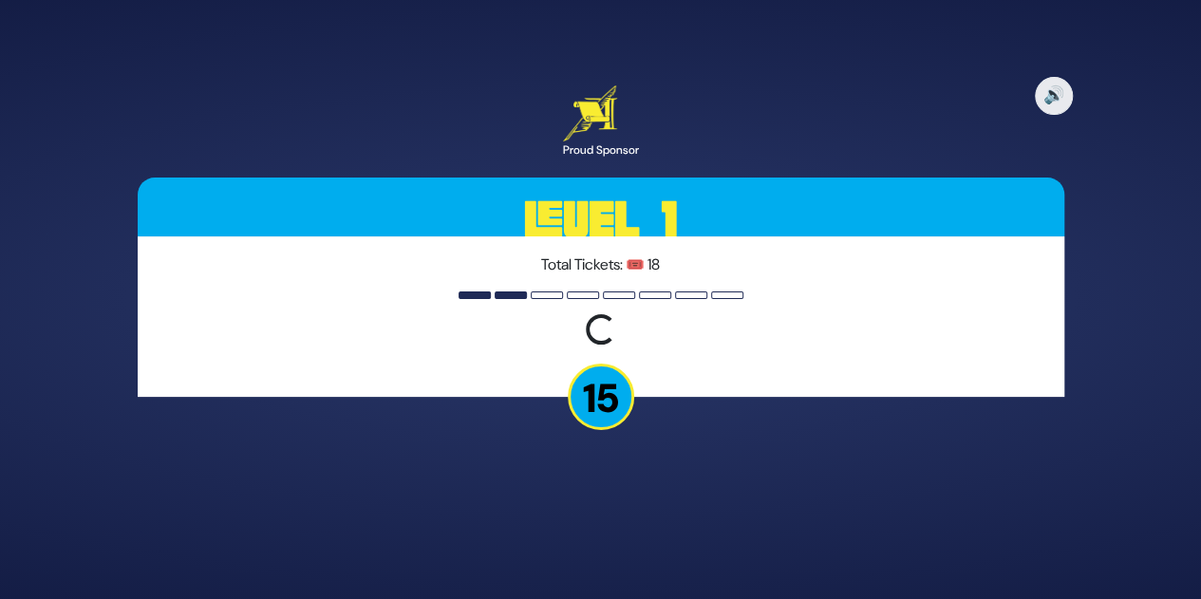
scroll to position [0, 0]
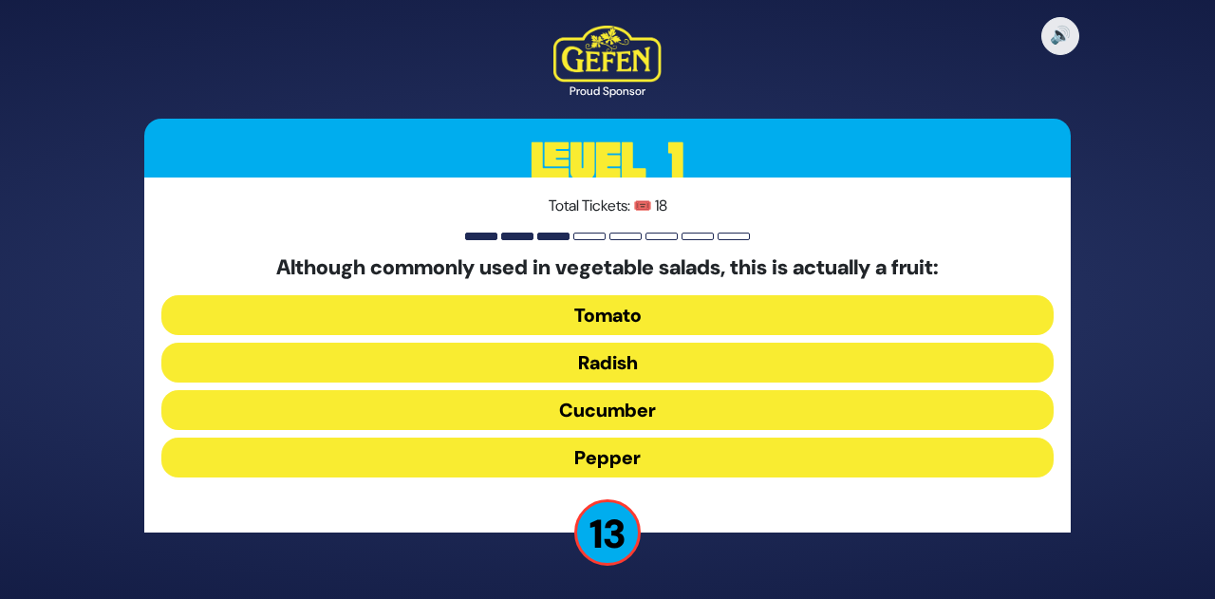
click at [629, 308] on button "Tomato" at bounding box center [607, 315] width 892 height 40
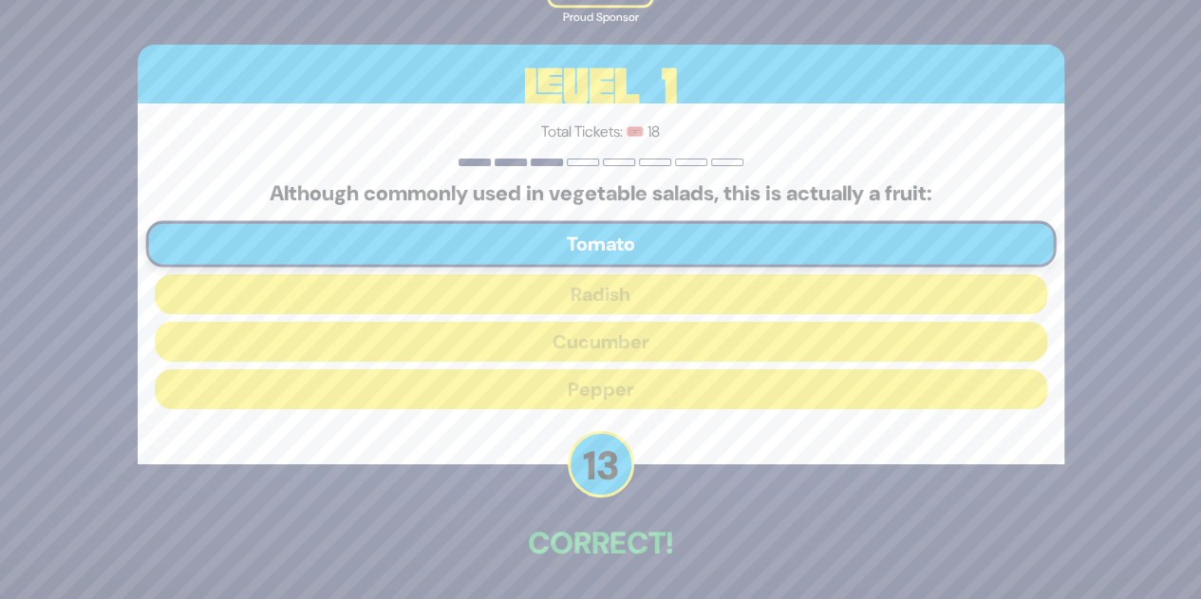
scroll to position [70, 0]
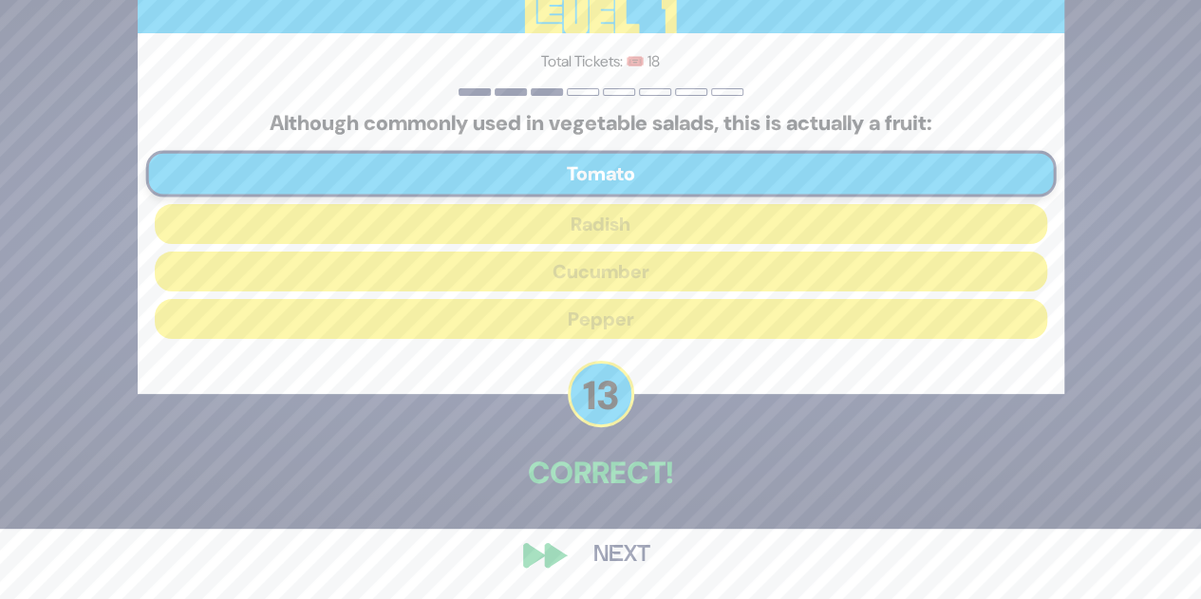
click at [626, 570] on button "Next" at bounding box center [622, 555] width 110 height 44
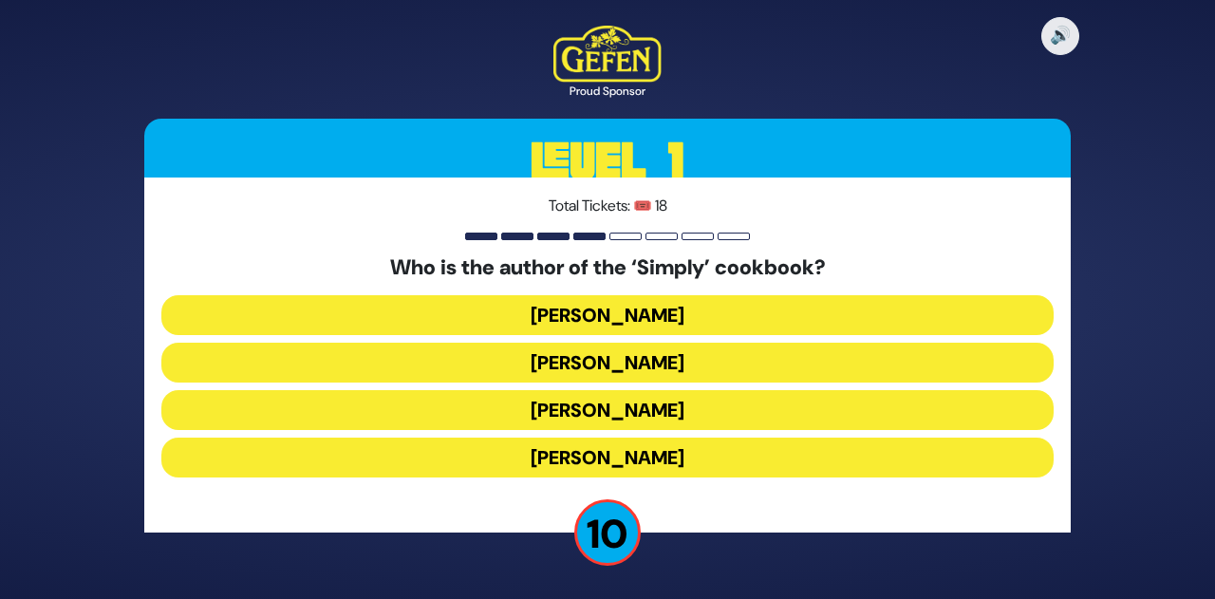
click at [664, 458] on button "Rivky Kleinman" at bounding box center [607, 458] width 892 height 40
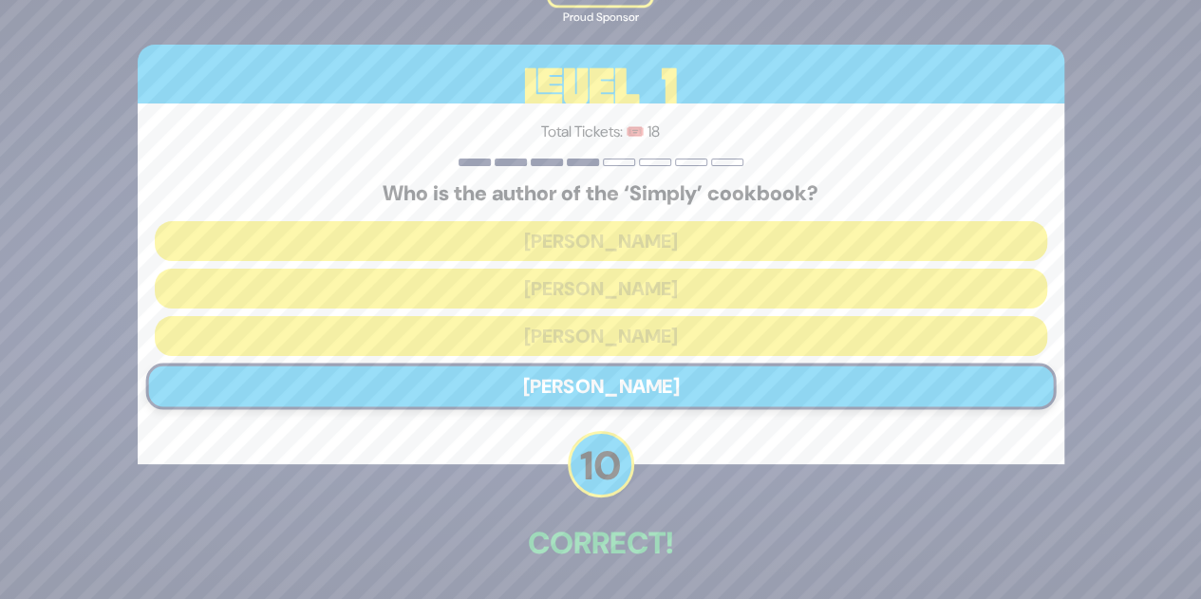
scroll to position [70, 0]
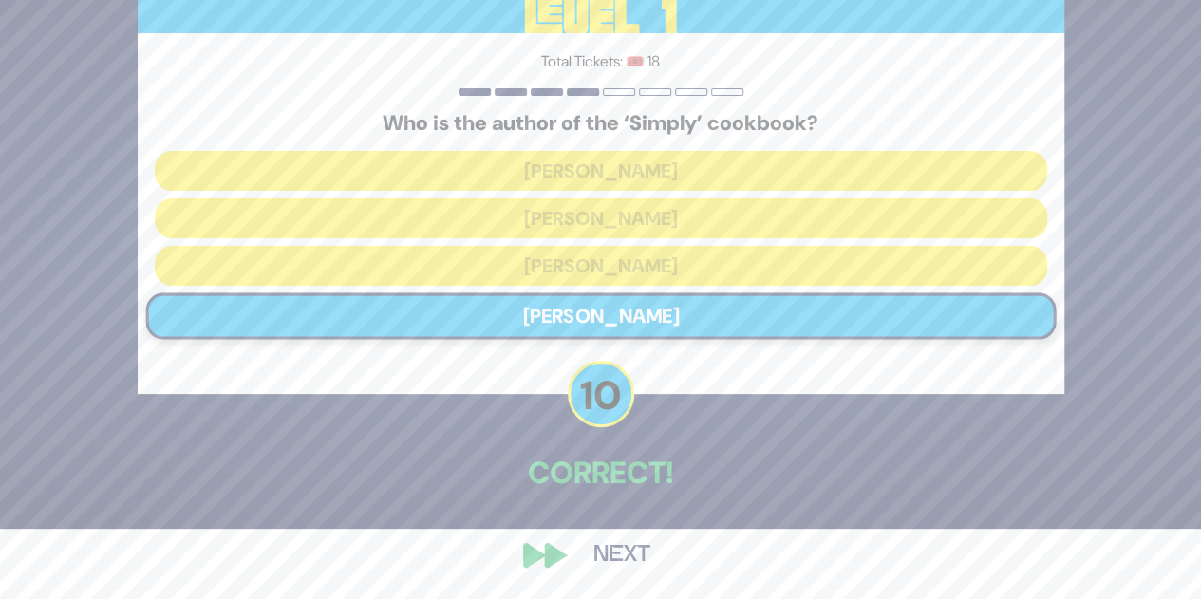
click at [618, 574] on button "Next" at bounding box center [622, 555] width 110 height 44
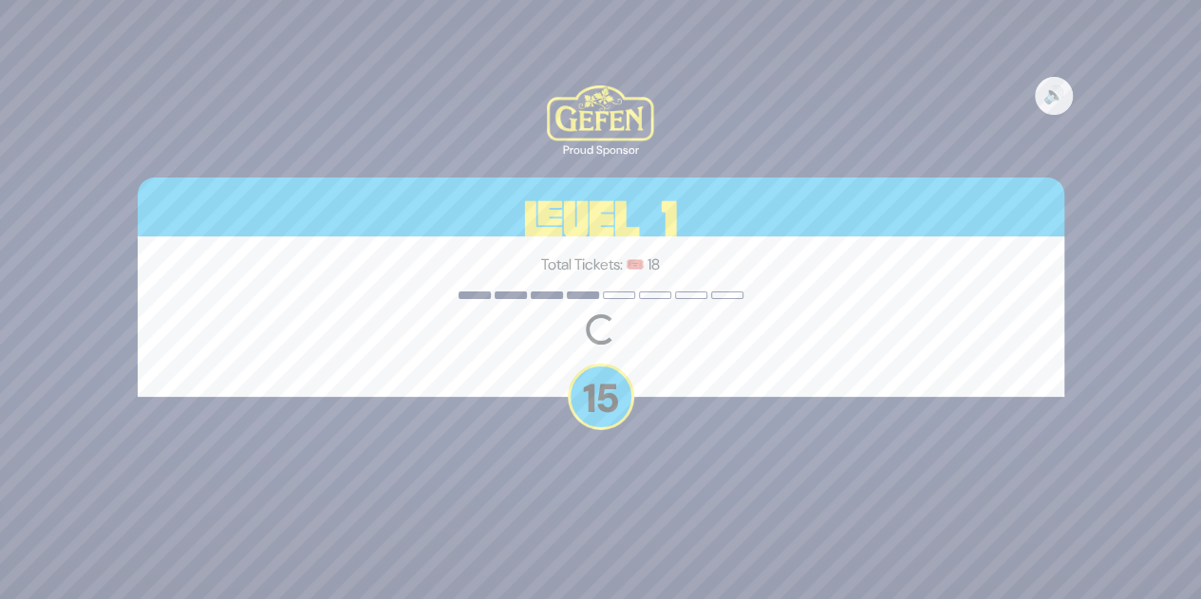
scroll to position [0, 0]
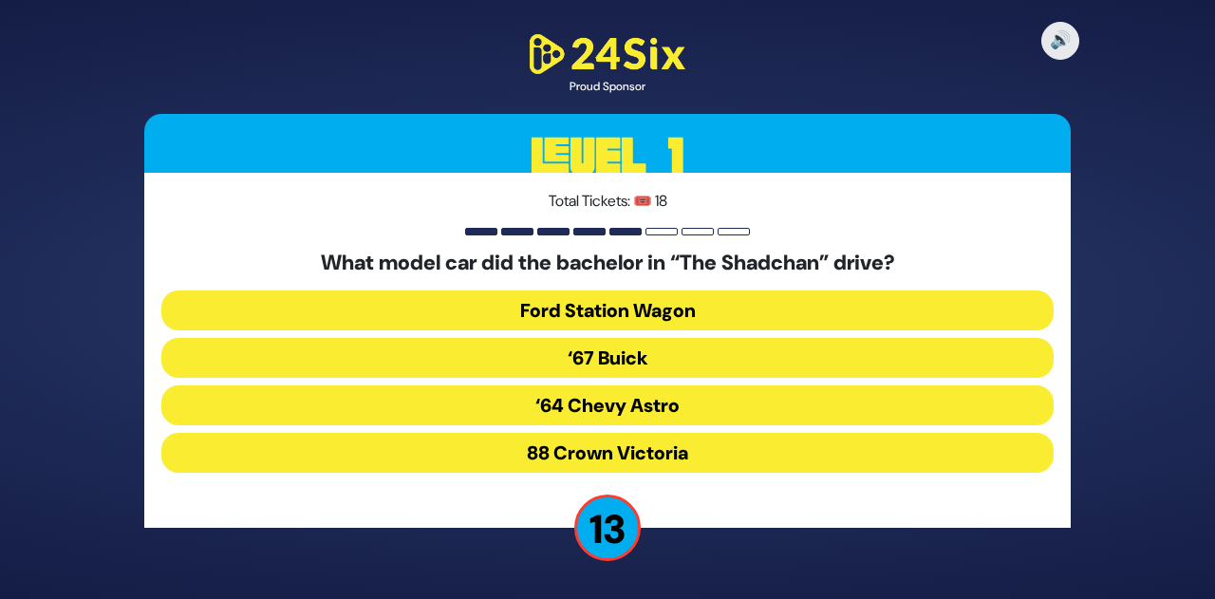
click at [604, 360] on button "‘67 Buick" at bounding box center [607, 358] width 892 height 40
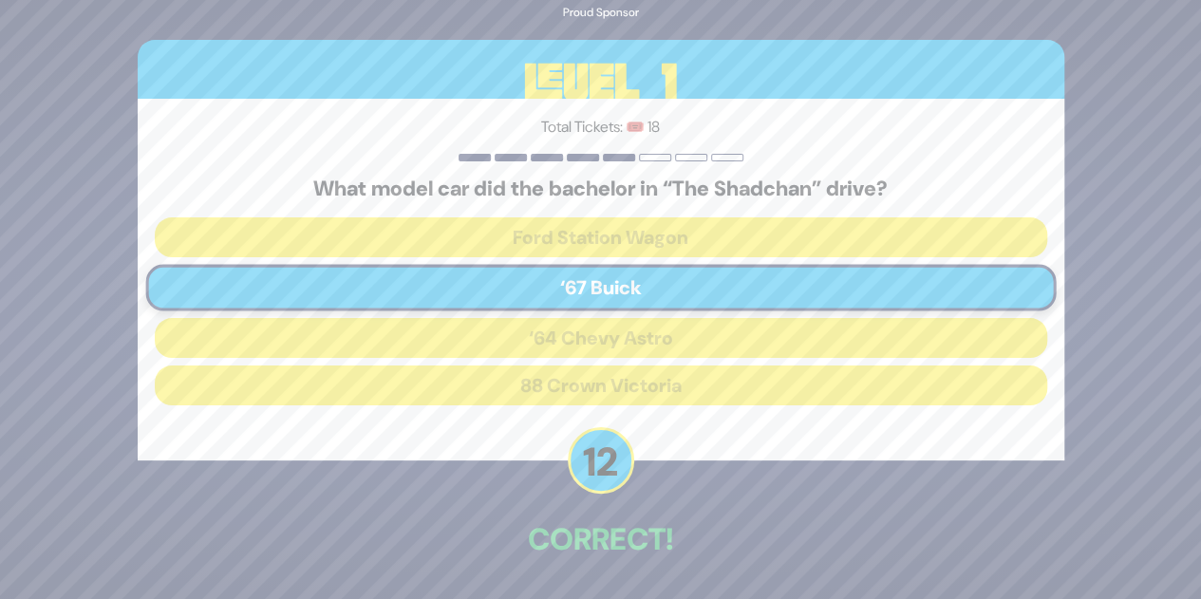
scroll to position [66, 0]
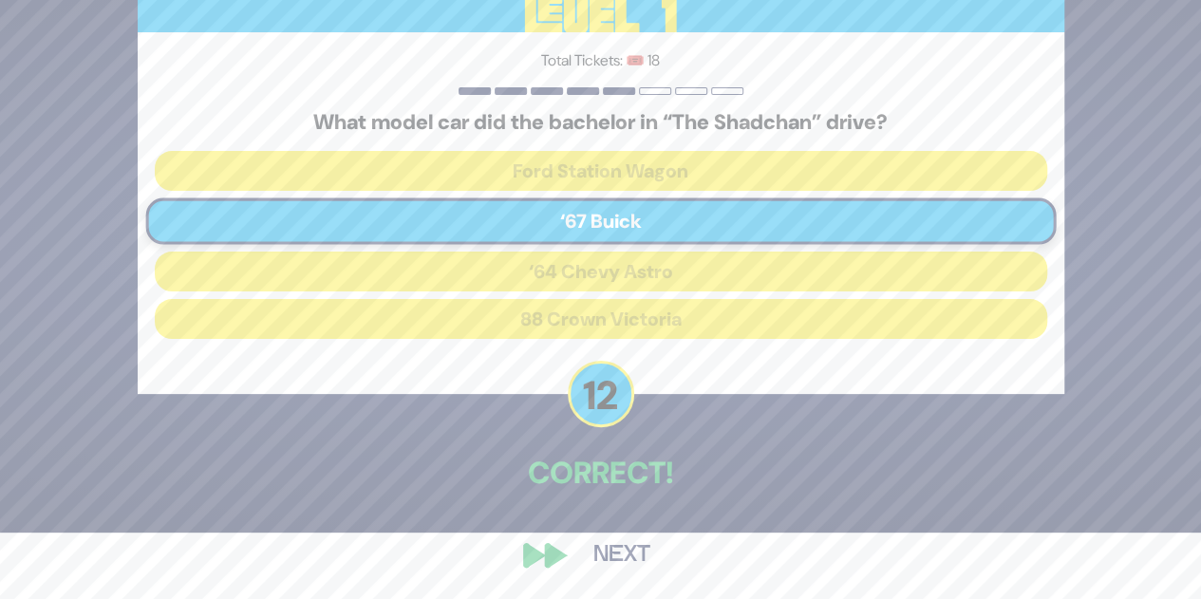
click at [627, 564] on button "Next" at bounding box center [622, 555] width 110 height 44
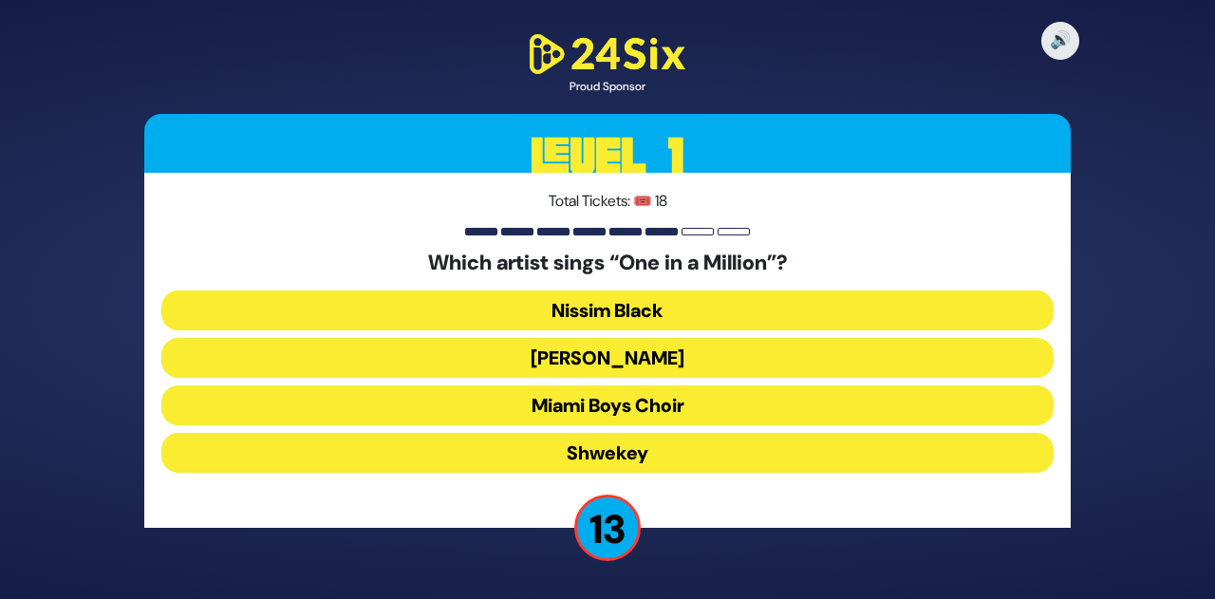
click at [573, 352] on button "Mordechai Shapiro" at bounding box center [607, 358] width 892 height 40
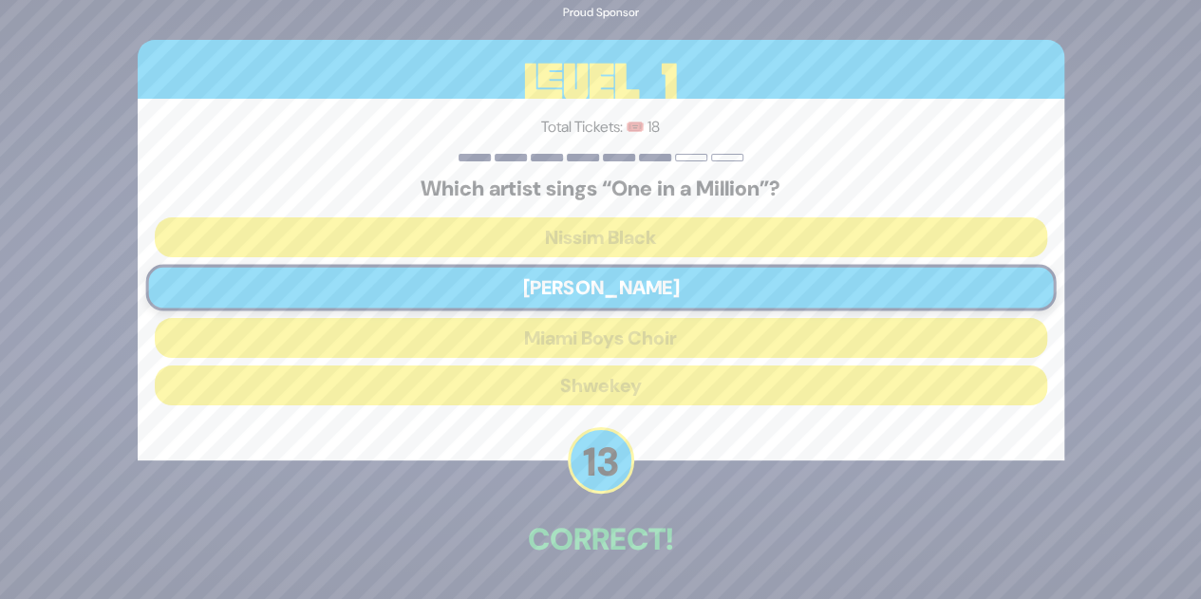
scroll to position [66, 0]
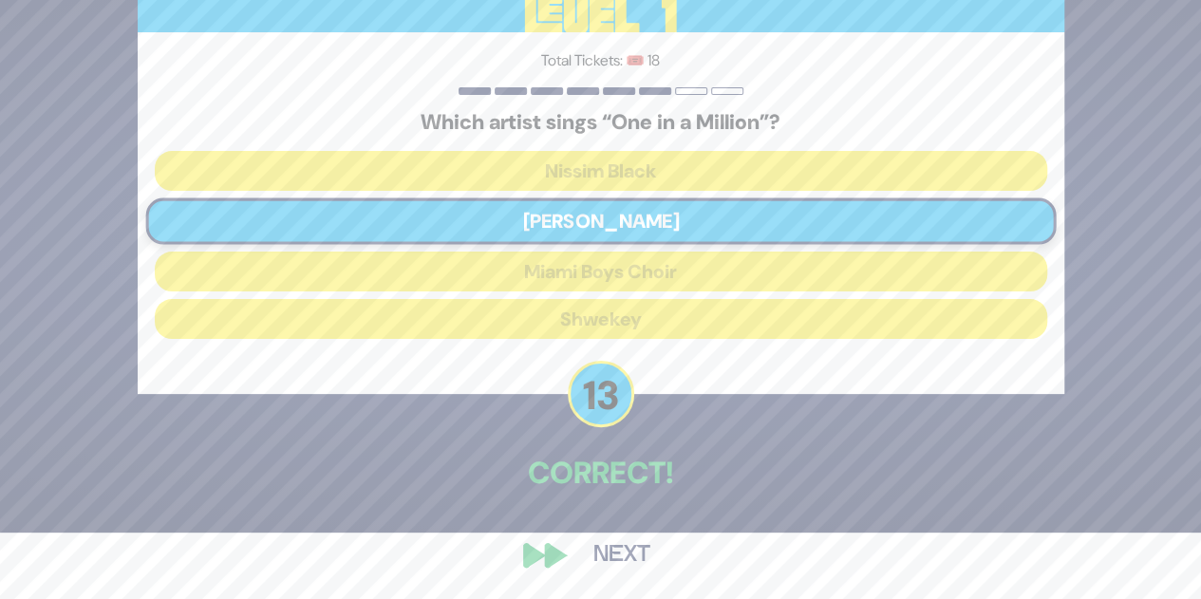
click at [614, 554] on button "Next" at bounding box center [622, 555] width 110 height 44
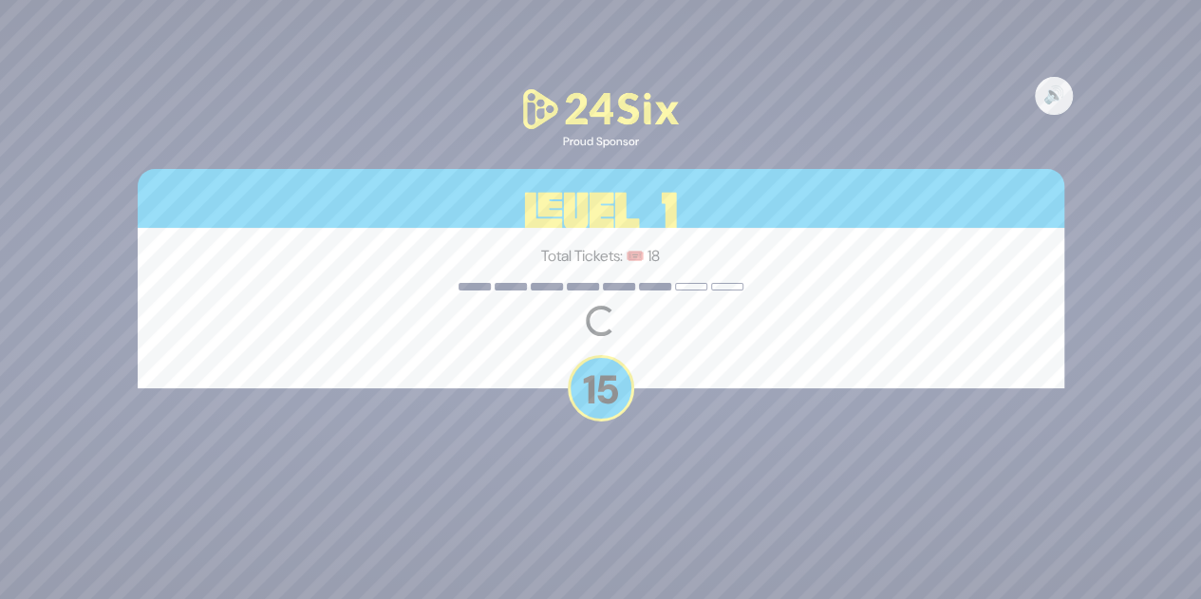
scroll to position [0, 0]
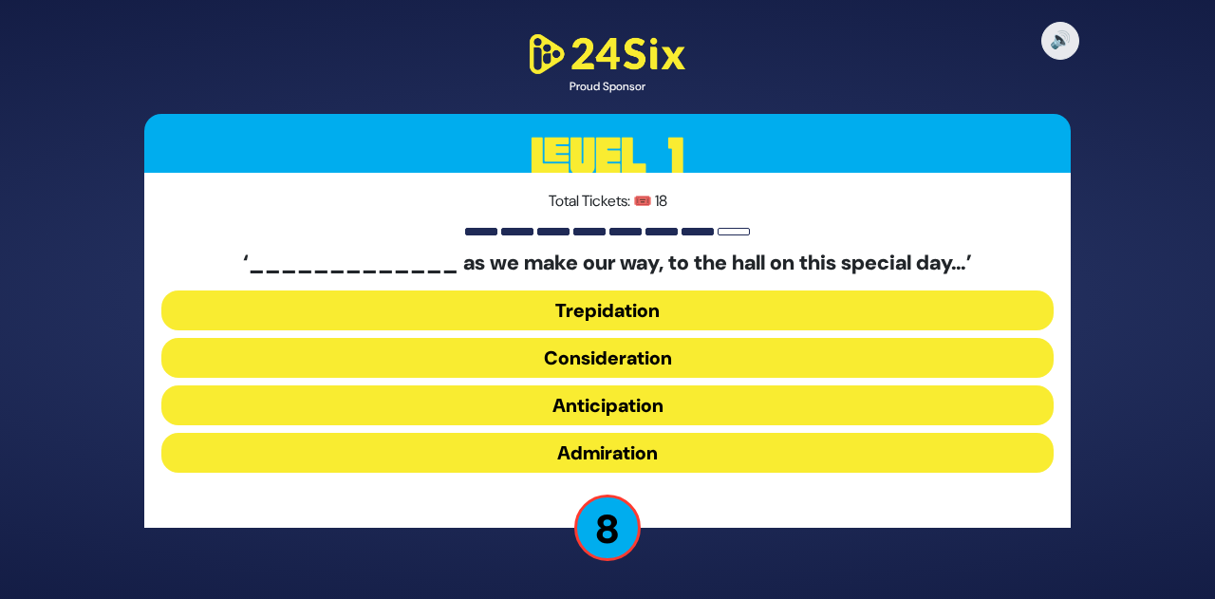
click at [695, 403] on button "Anticipation" at bounding box center [607, 405] width 892 height 40
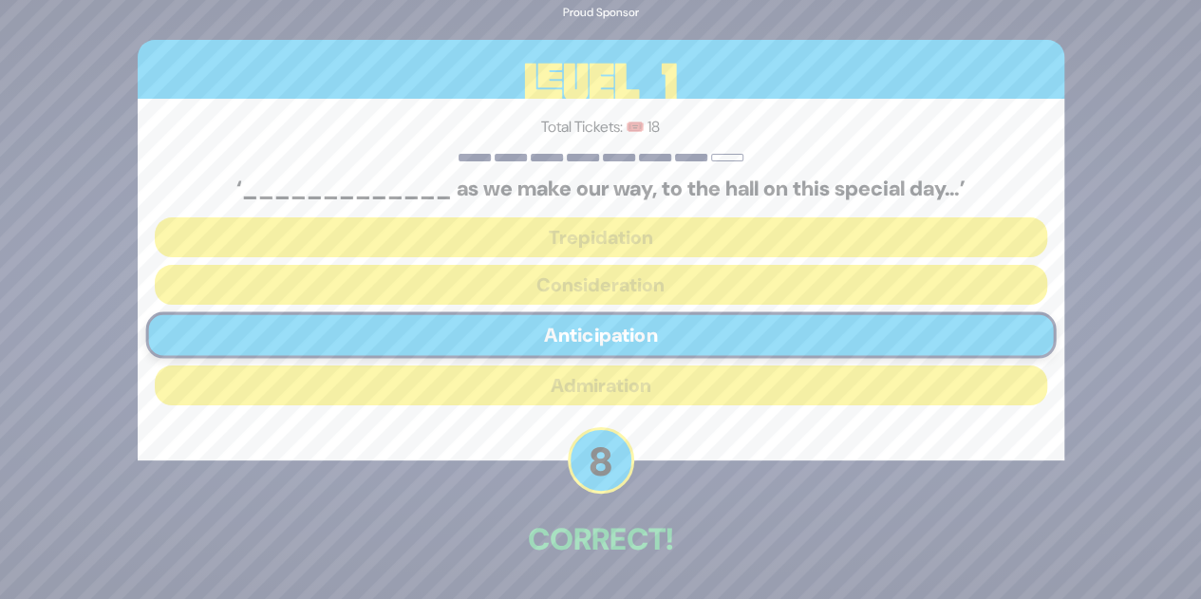
scroll to position [66, 0]
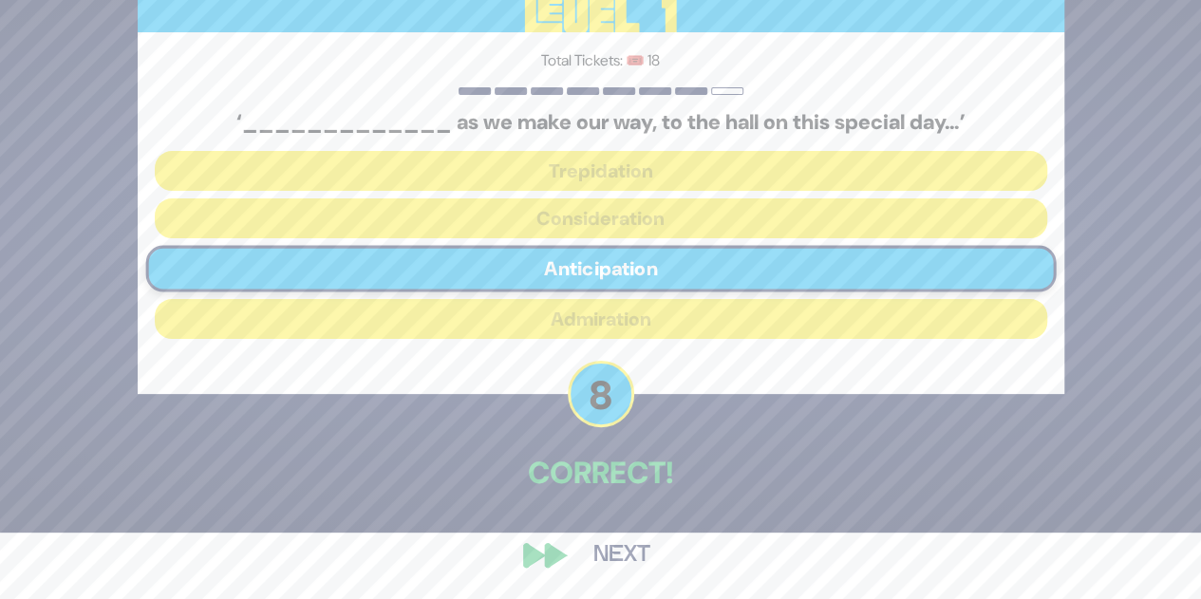
click at [616, 558] on button "Next" at bounding box center [622, 555] width 110 height 44
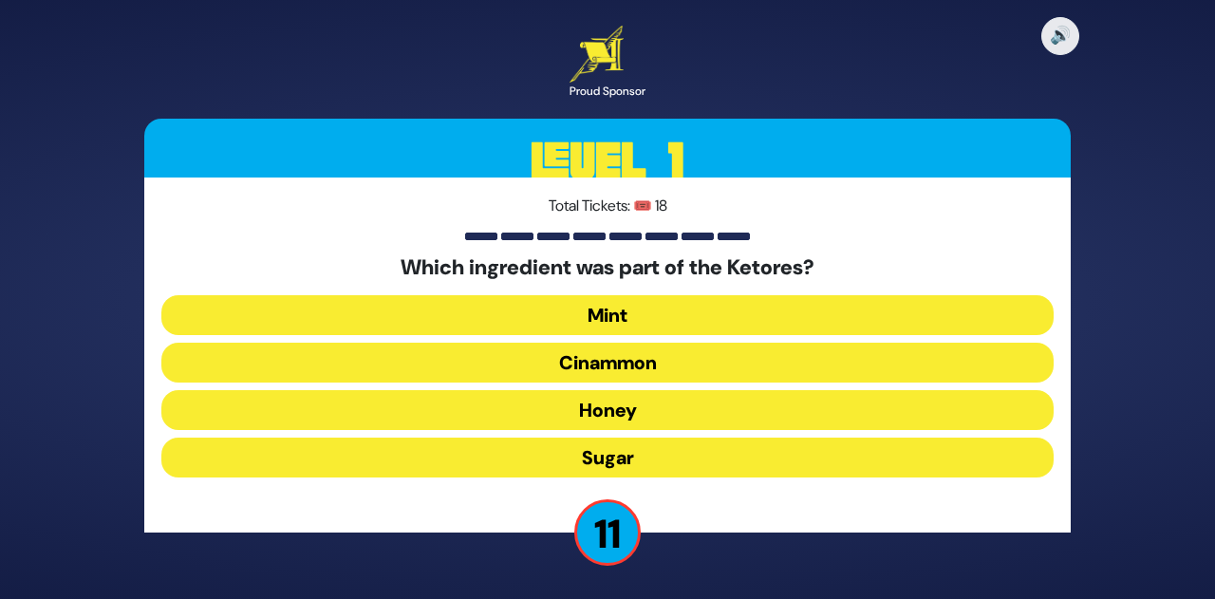
click at [643, 356] on button "Cinammon" at bounding box center [607, 363] width 892 height 40
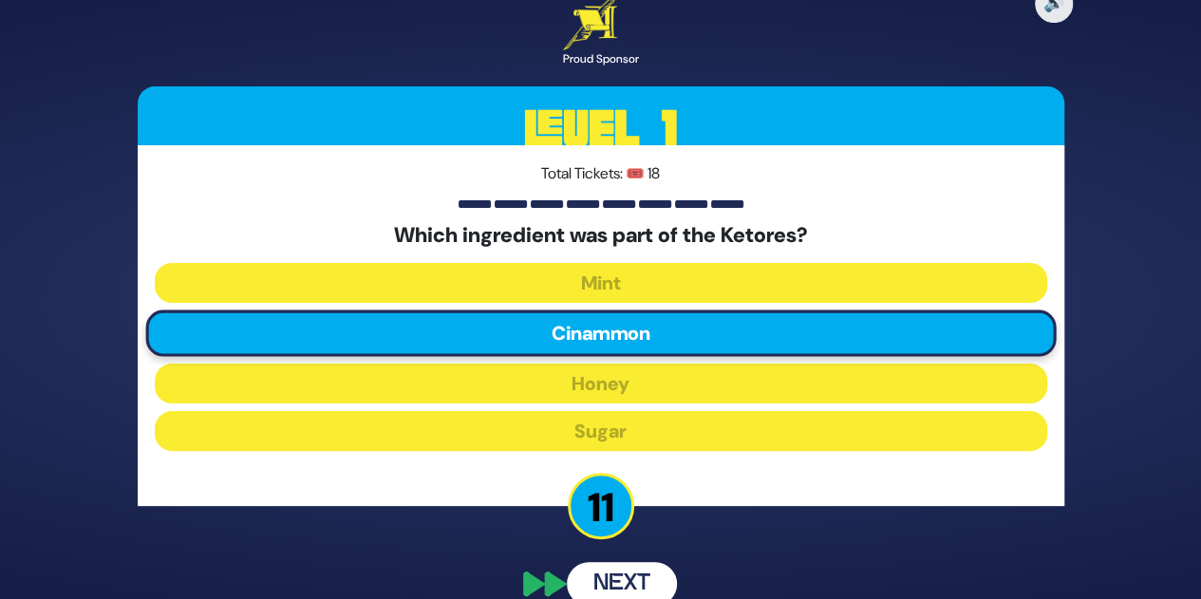
scroll to position [70, 0]
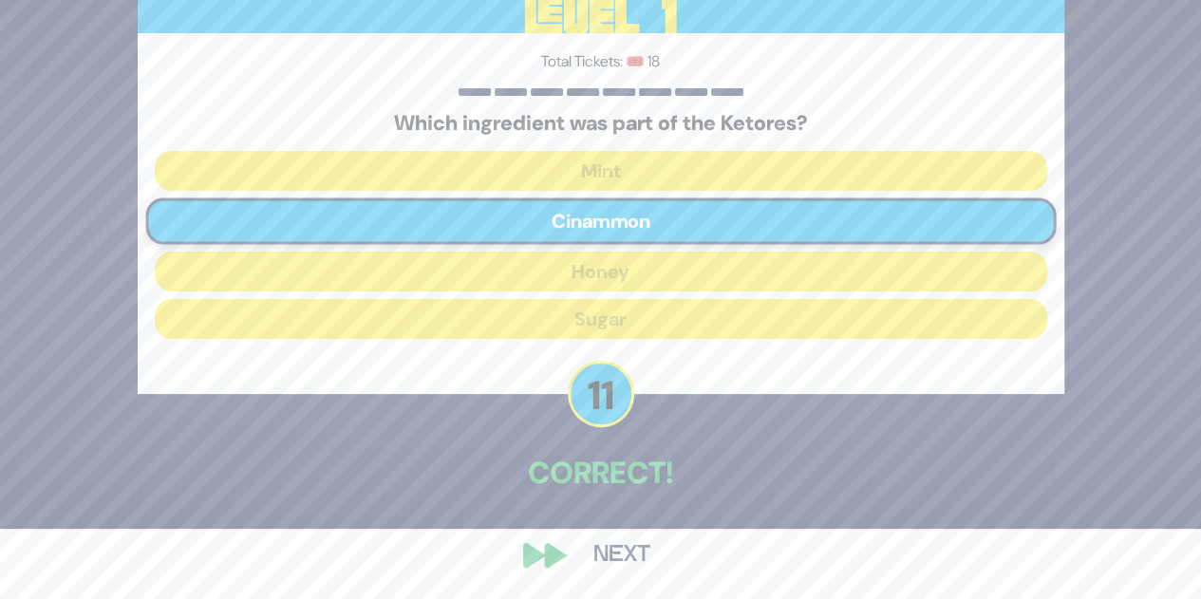
click at [633, 563] on button "Next" at bounding box center [622, 555] width 110 height 44
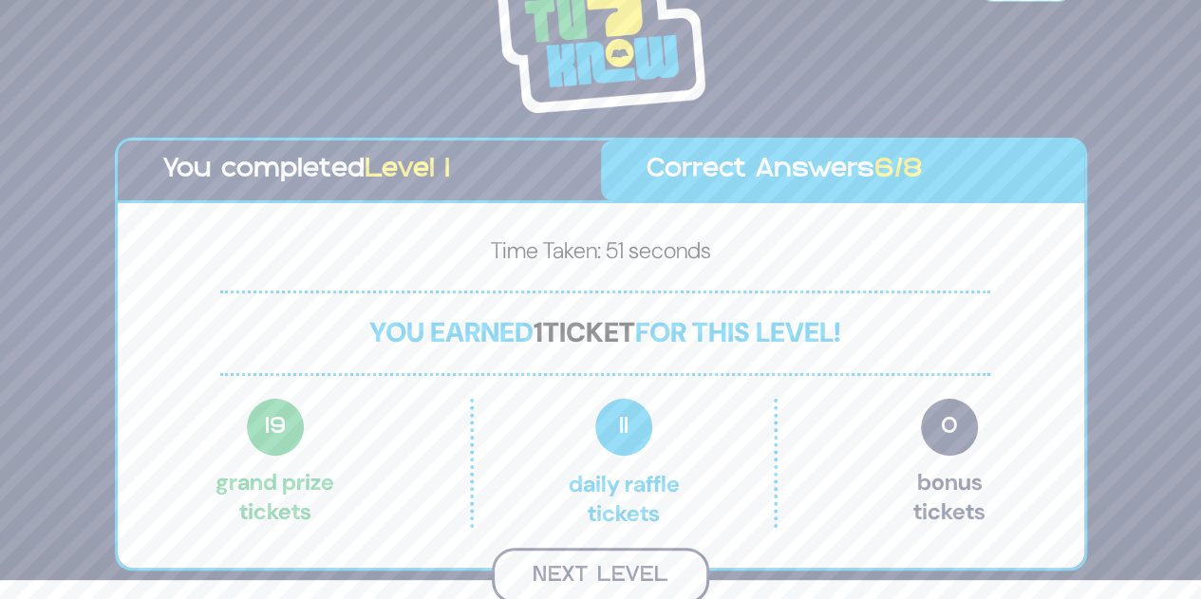
scroll to position [16, 0]
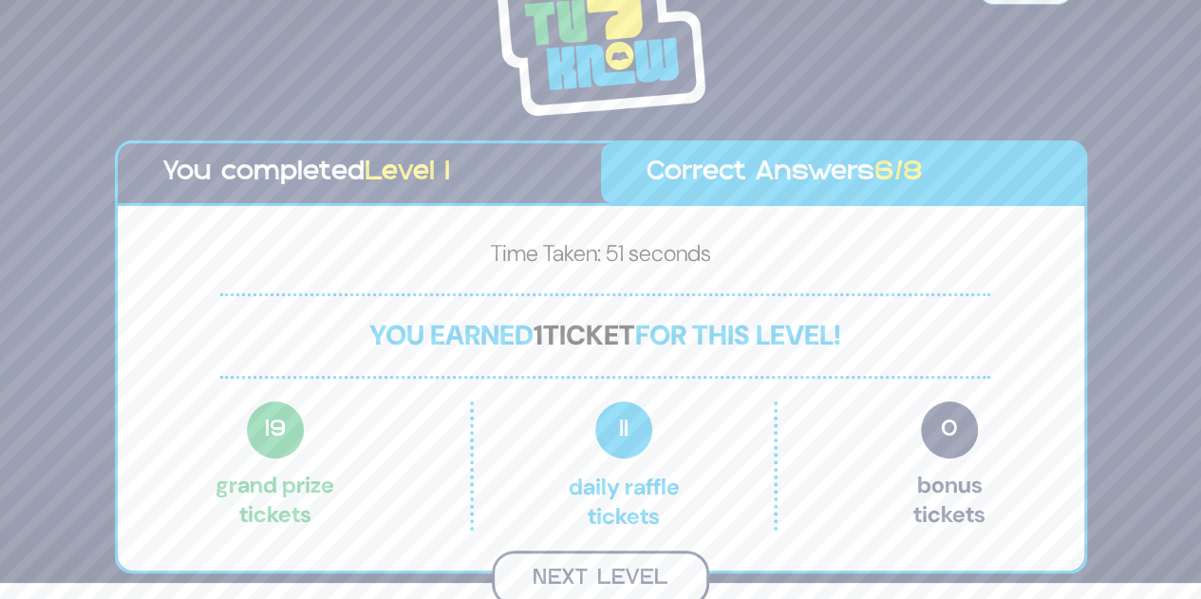
click at [564, 570] on button "Next Level" at bounding box center [600, 579] width 217 height 56
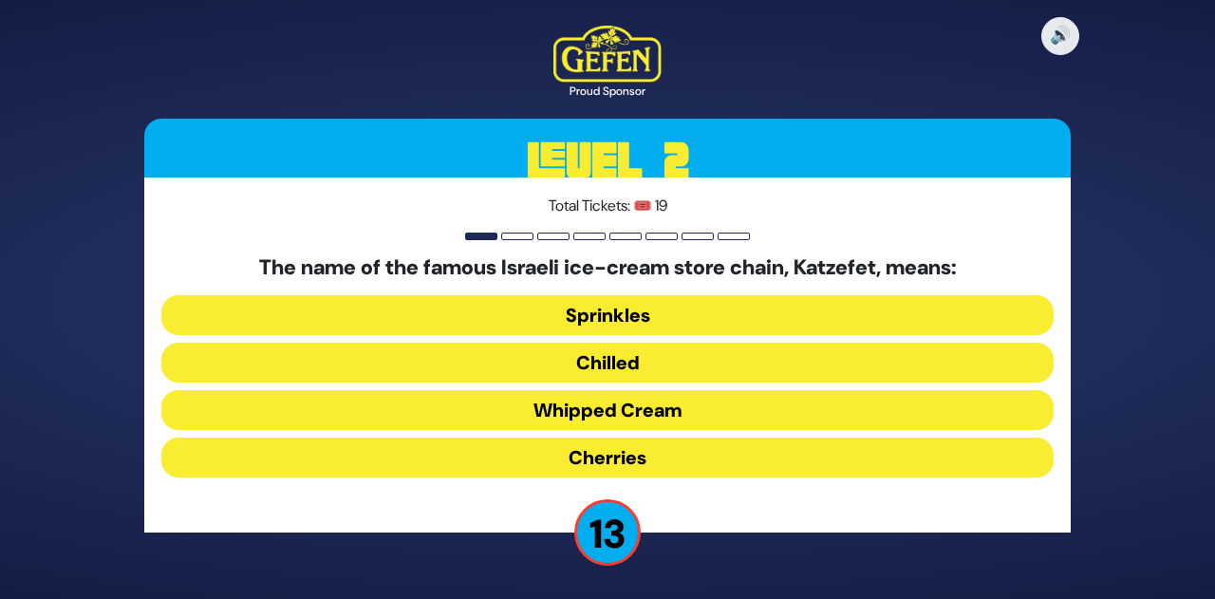
click at [603, 405] on button "Whipped Cream" at bounding box center [607, 410] width 892 height 40
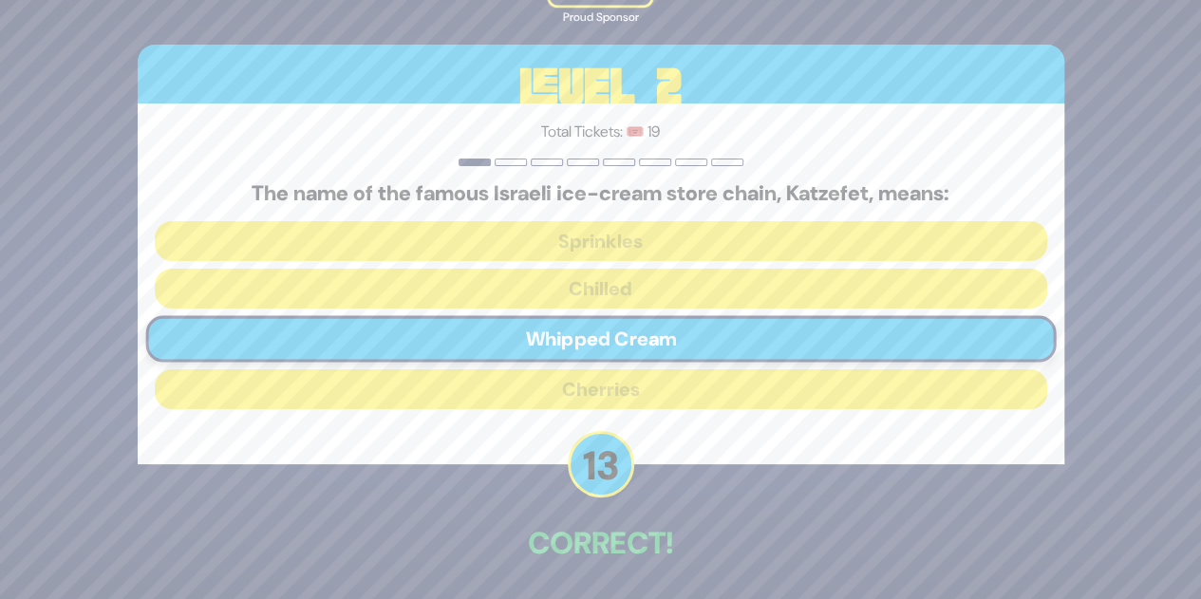
scroll to position [70, 0]
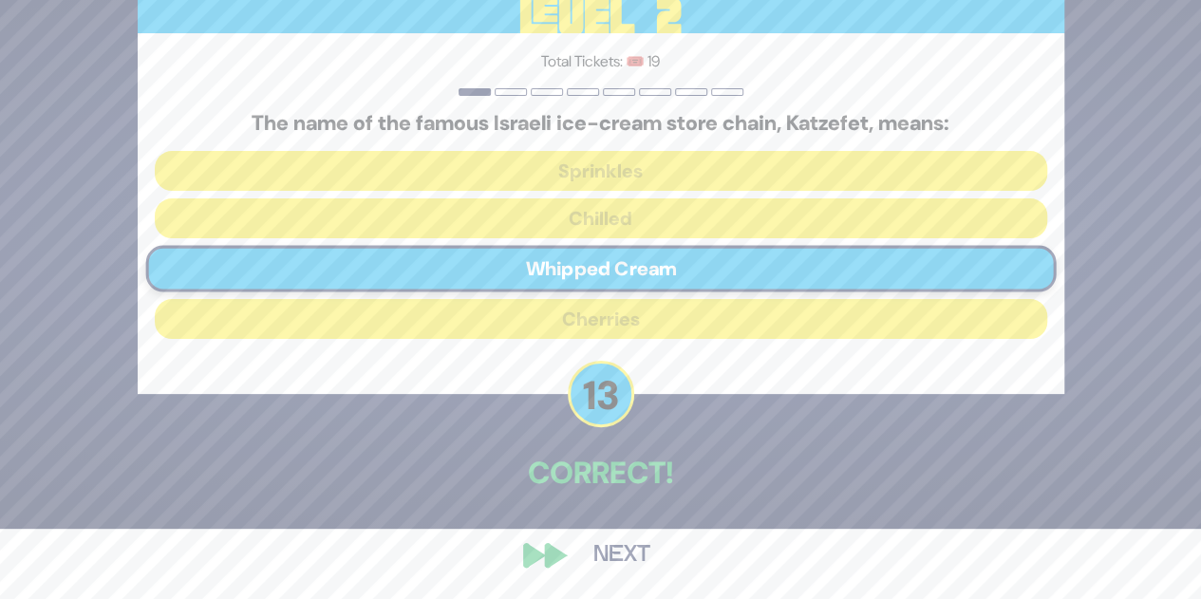
click at [615, 569] on button "Next" at bounding box center [622, 555] width 110 height 44
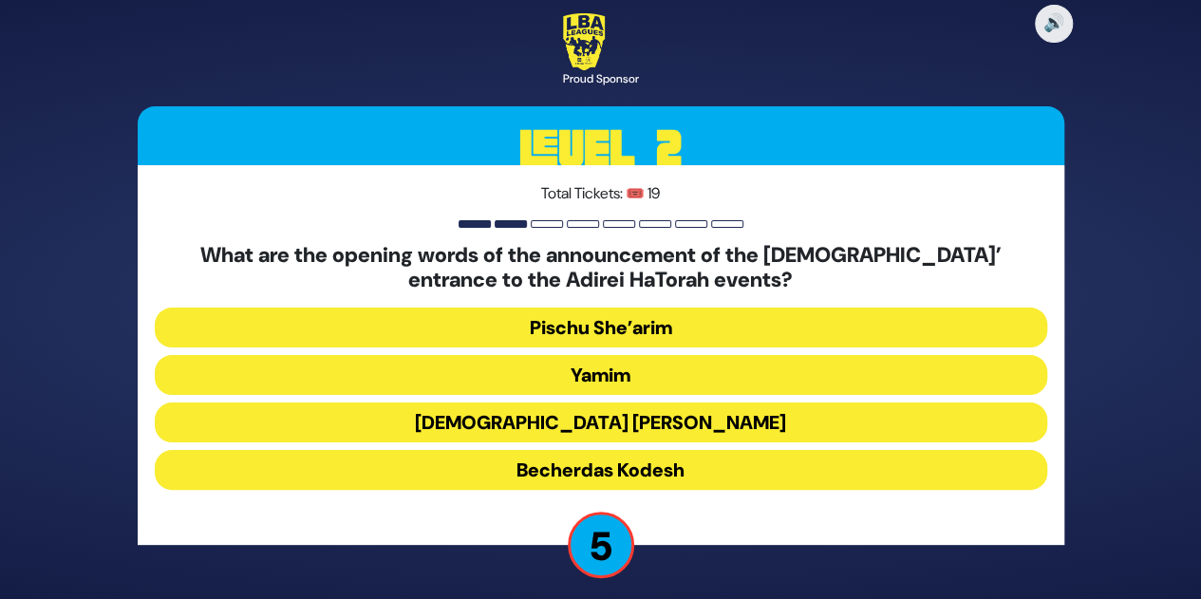
click at [628, 327] on button "Pischu She’arim" at bounding box center [601, 328] width 892 height 40
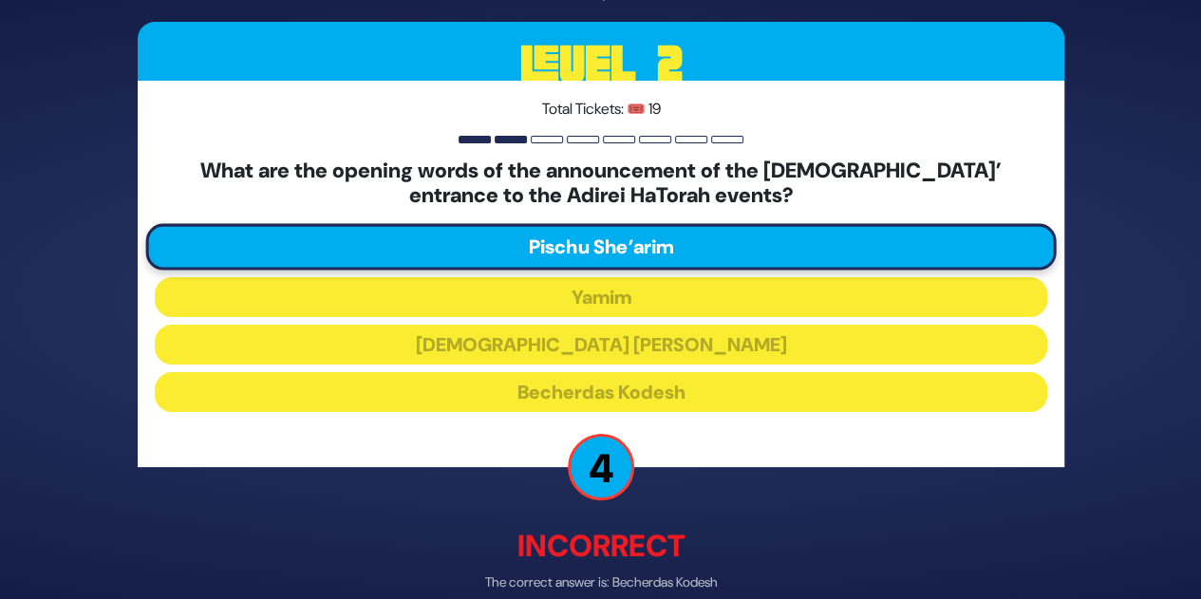
scroll to position [93, 0]
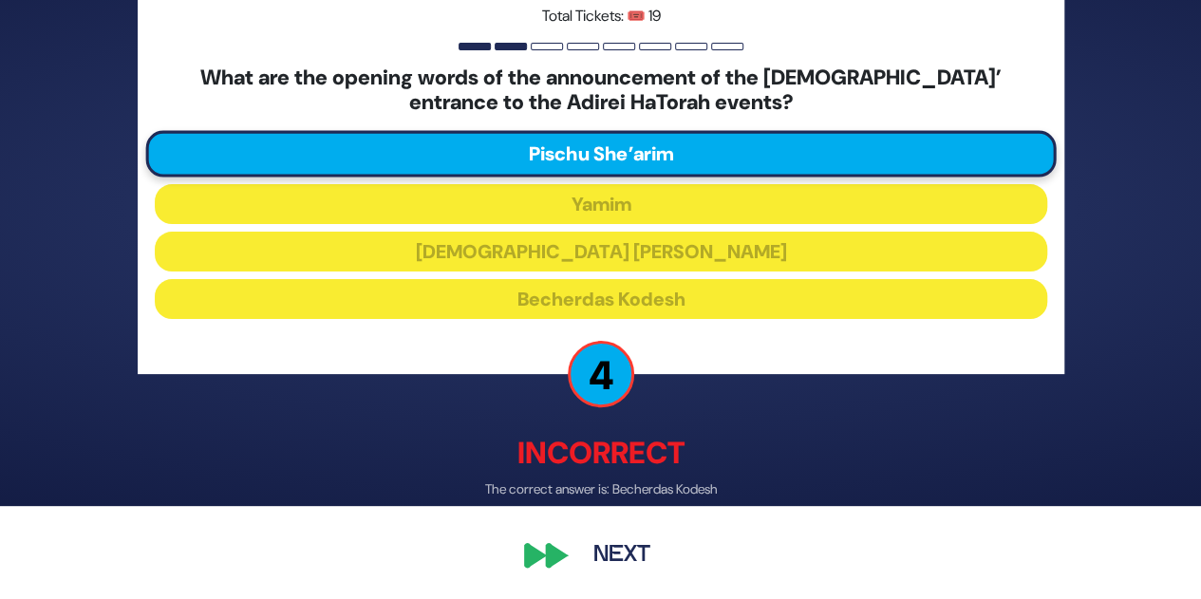
click at [615, 563] on button "Next" at bounding box center [622, 555] width 110 height 44
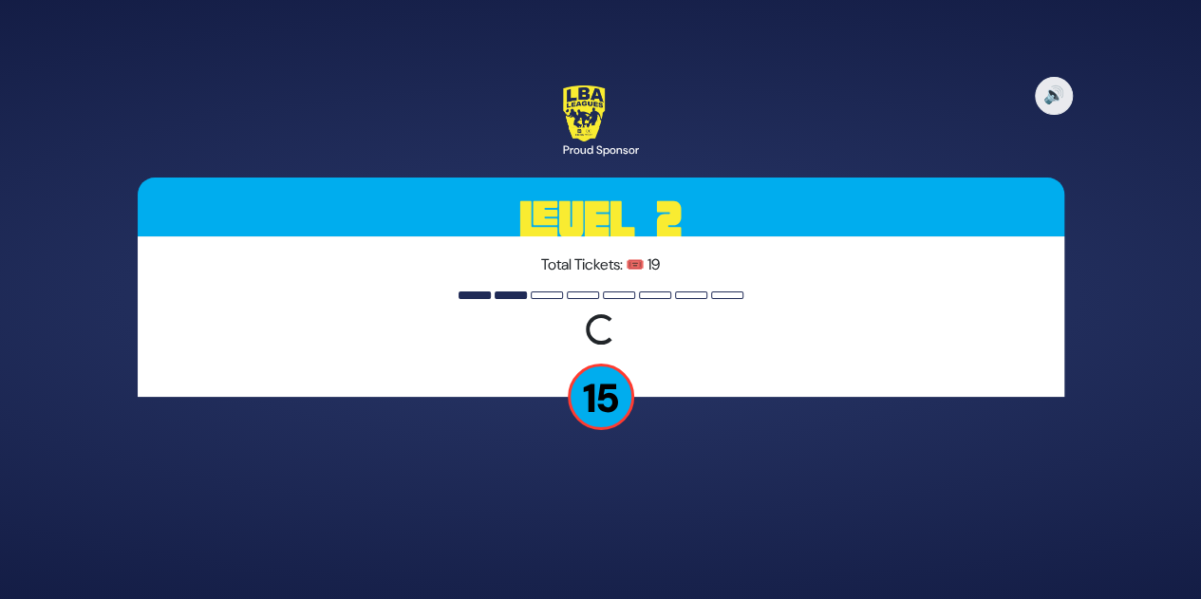
scroll to position [0, 0]
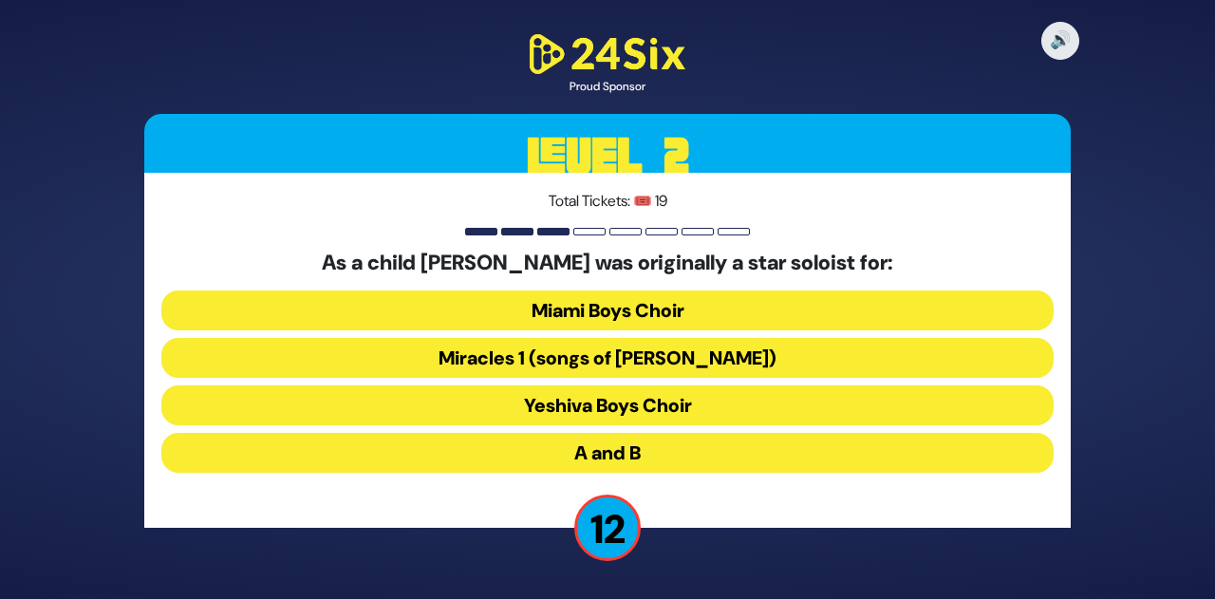
click at [593, 451] on button "A and B" at bounding box center [607, 453] width 892 height 40
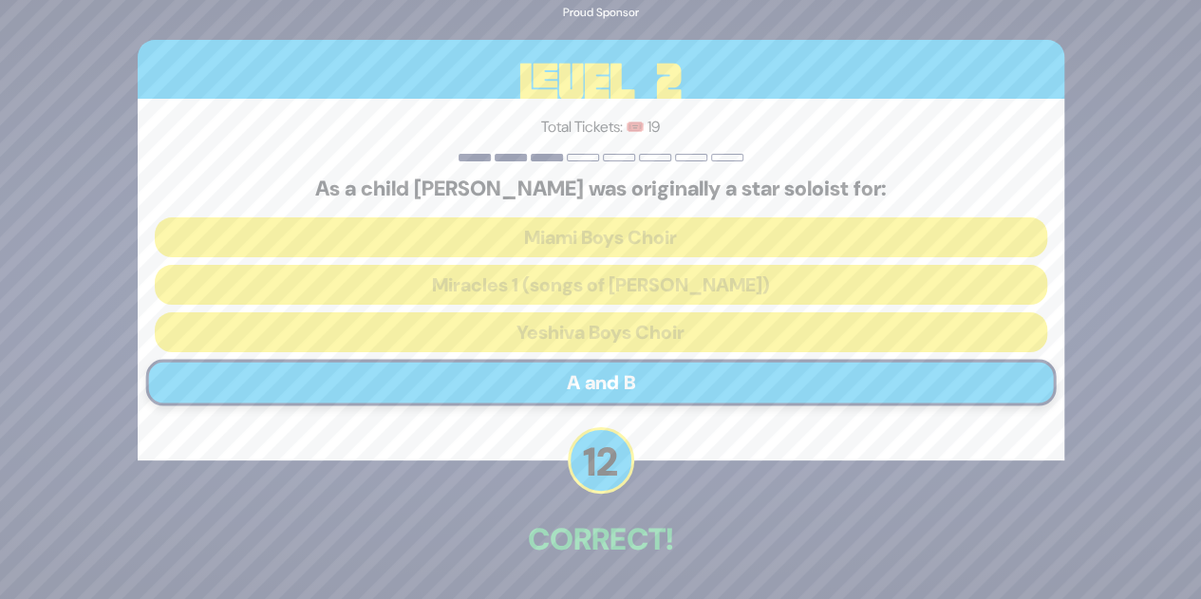
scroll to position [66, 0]
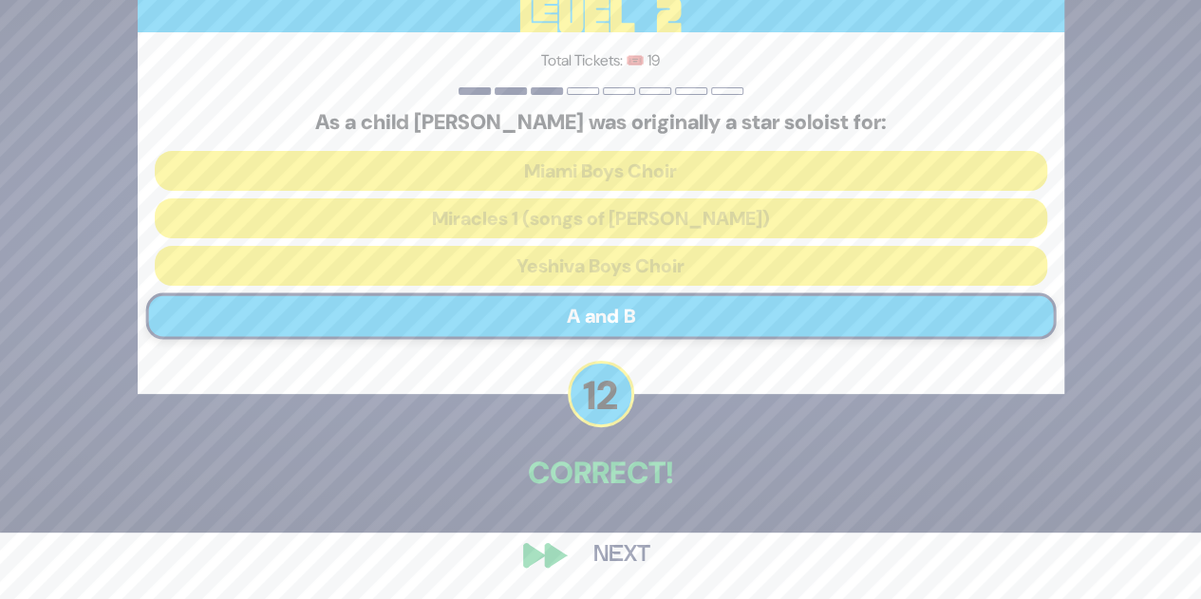
click at [615, 555] on button "Next" at bounding box center [622, 555] width 110 height 44
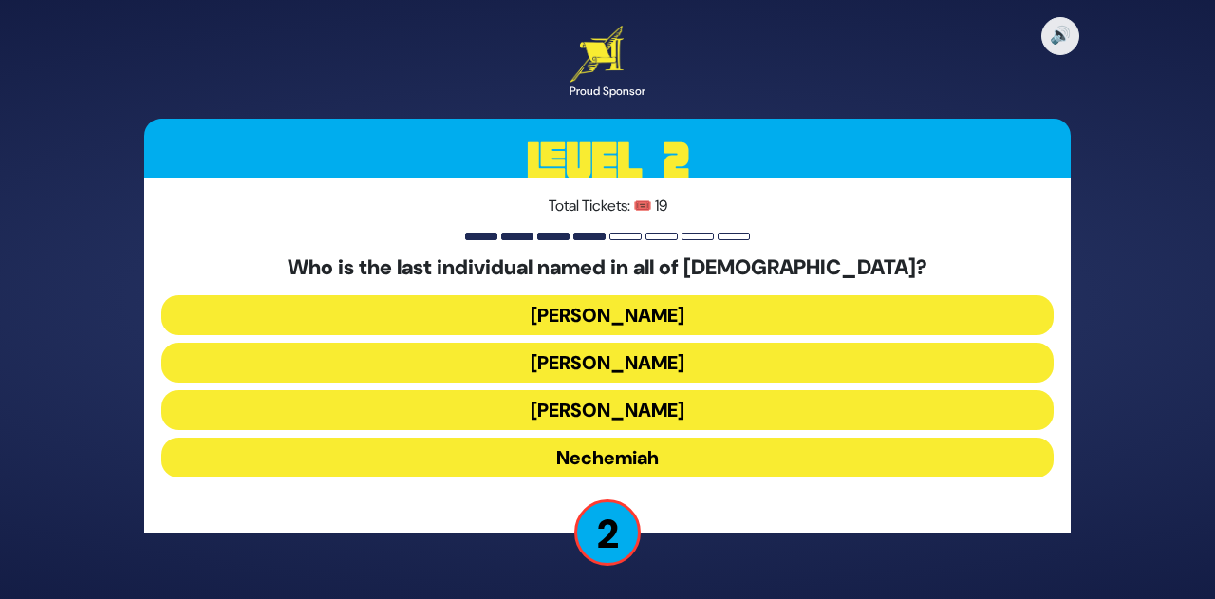
click at [638, 448] on button "Nechemiah" at bounding box center [607, 458] width 892 height 40
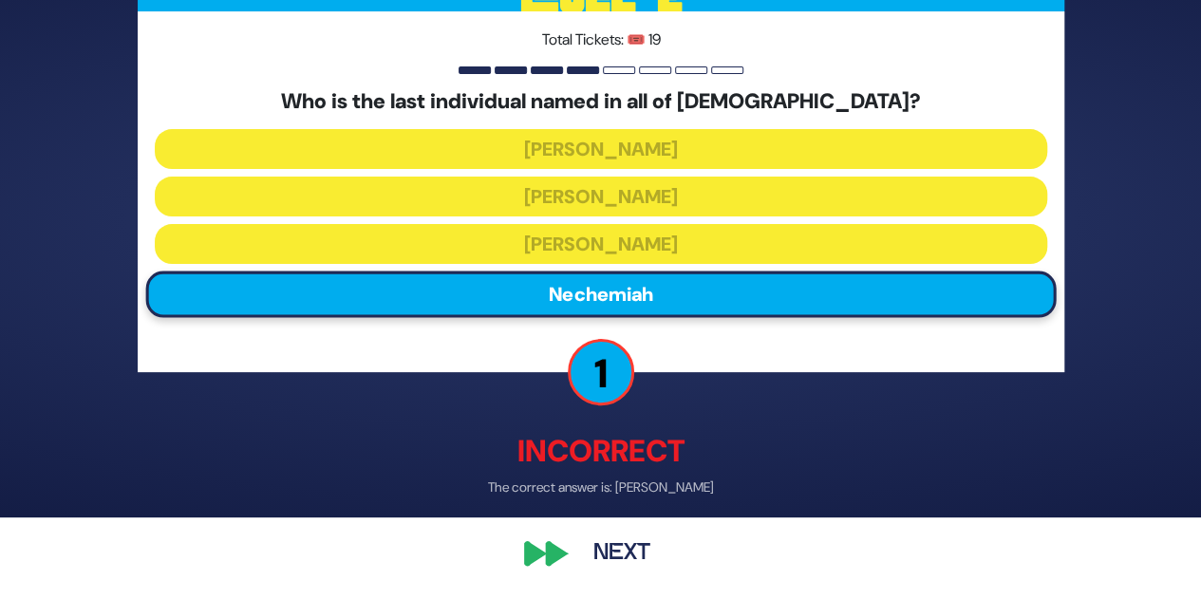
scroll to position [81, 0]
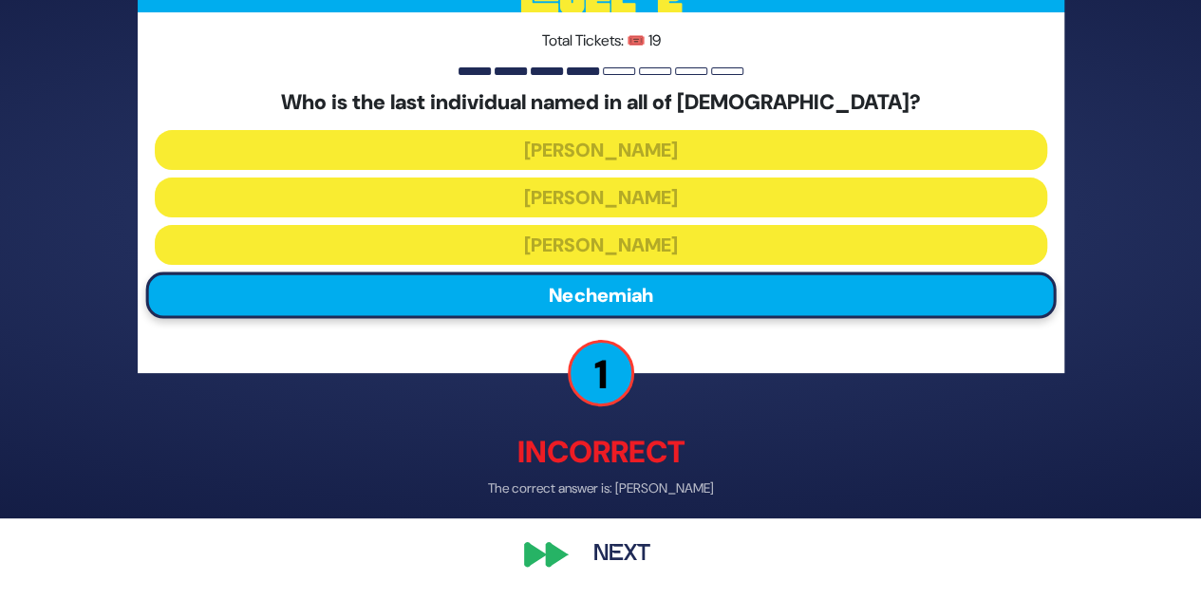
click at [625, 561] on button "Next" at bounding box center [622, 555] width 110 height 44
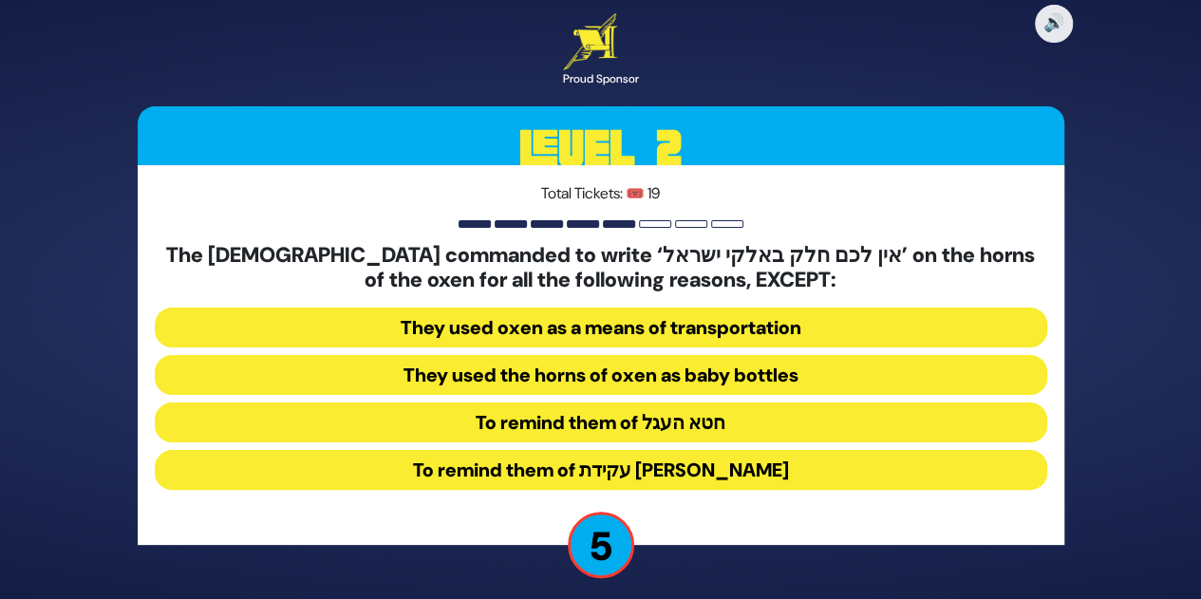
click at [675, 371] on button "They used the horns of oxen as baby bottles" at bounding box center [601, 375] width 892 height 40
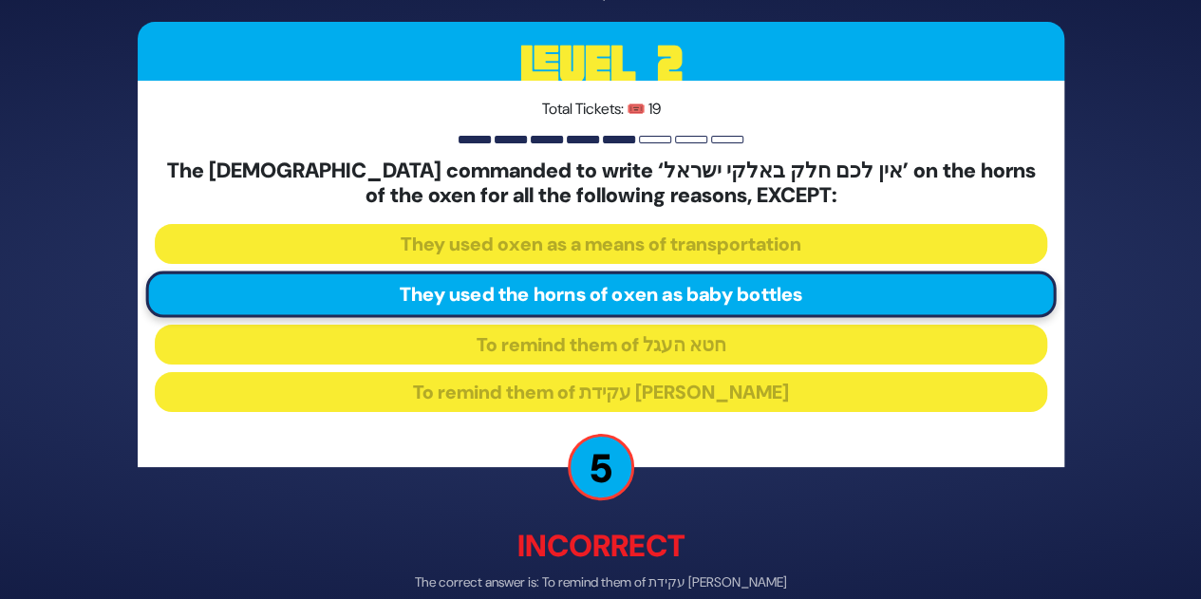
scroll to position [93, 0]
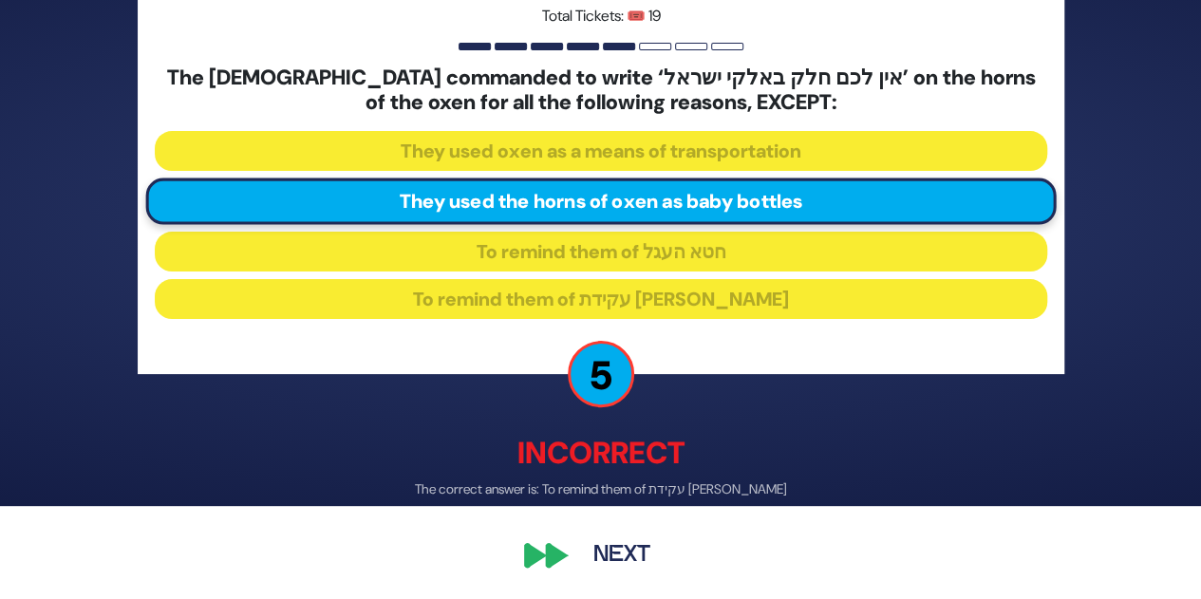
click at [606, 557] on button "Next" at bounding box center [622, 555] width 110 height 44
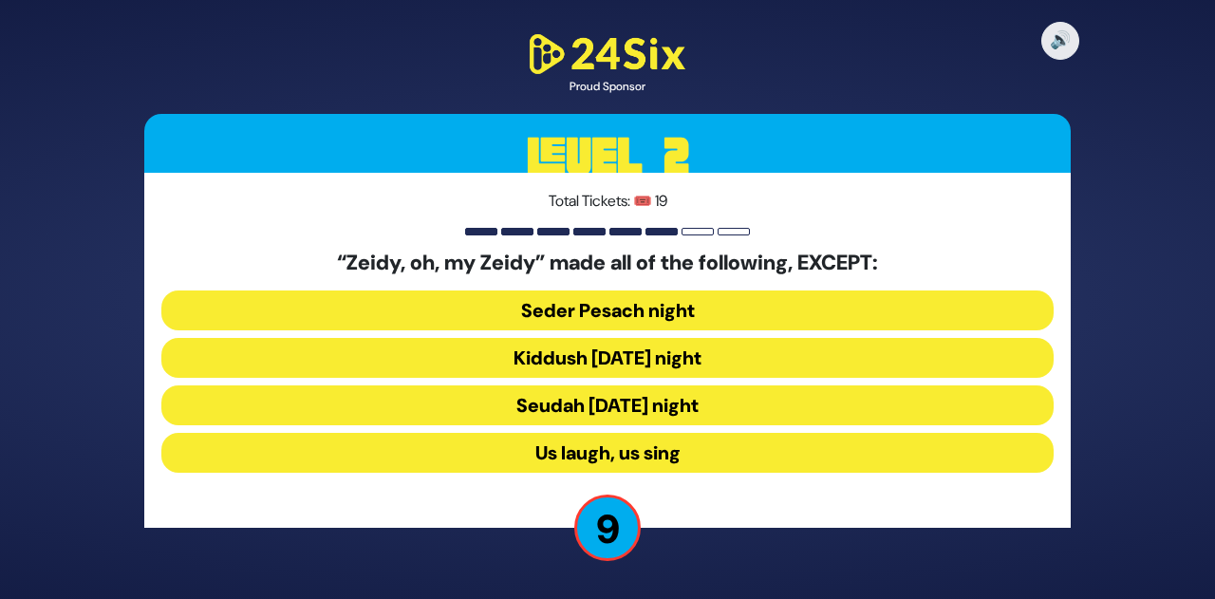
click at [632, 400] on button "Seudah Friday night" at bounding box center [607, 405] width 892 height 40
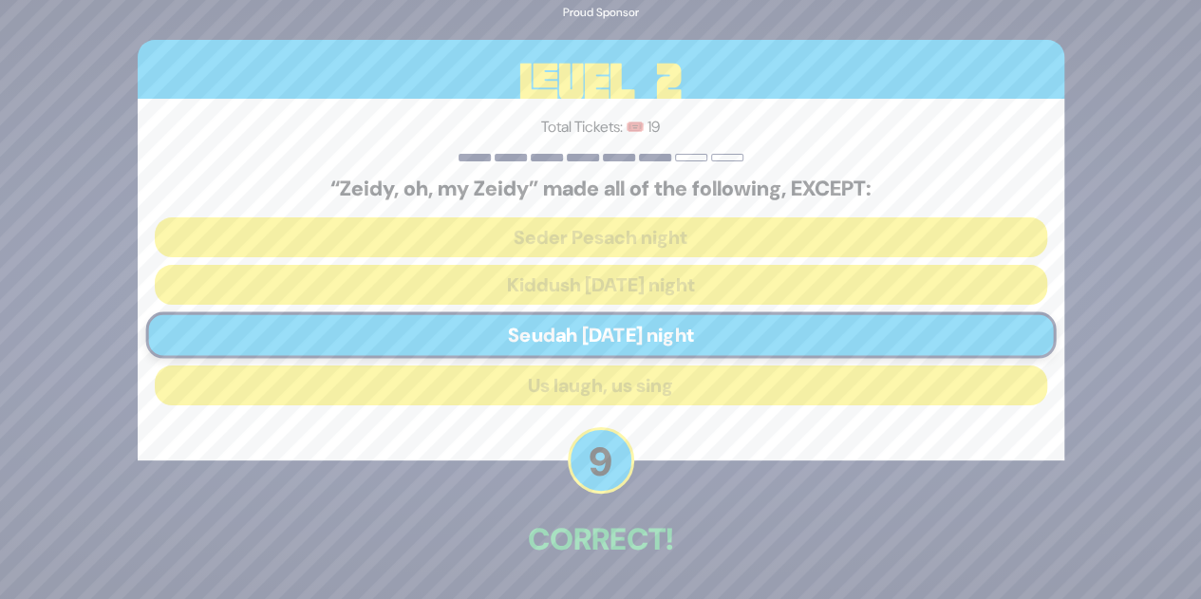
scroll to position [66, 0]
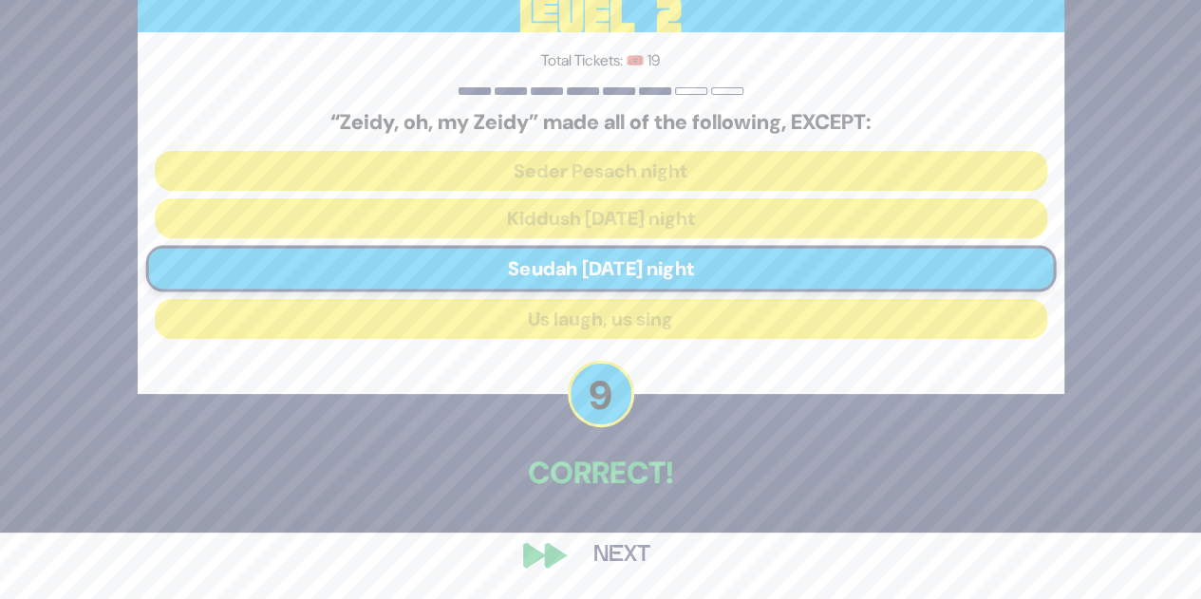
click at [613, 559] on button "Next" at bounding box center [622, 555] width 110 height 44
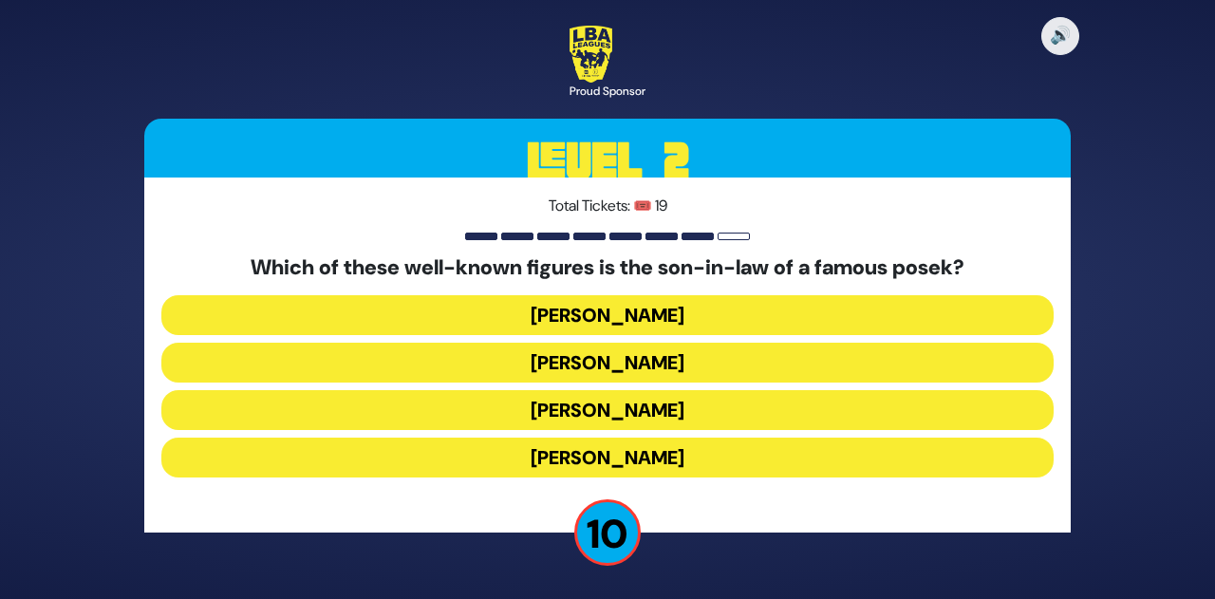
click at [645, 403] on button "Yossel Tabak" at bounding box center [607, 410] width 892 height 40
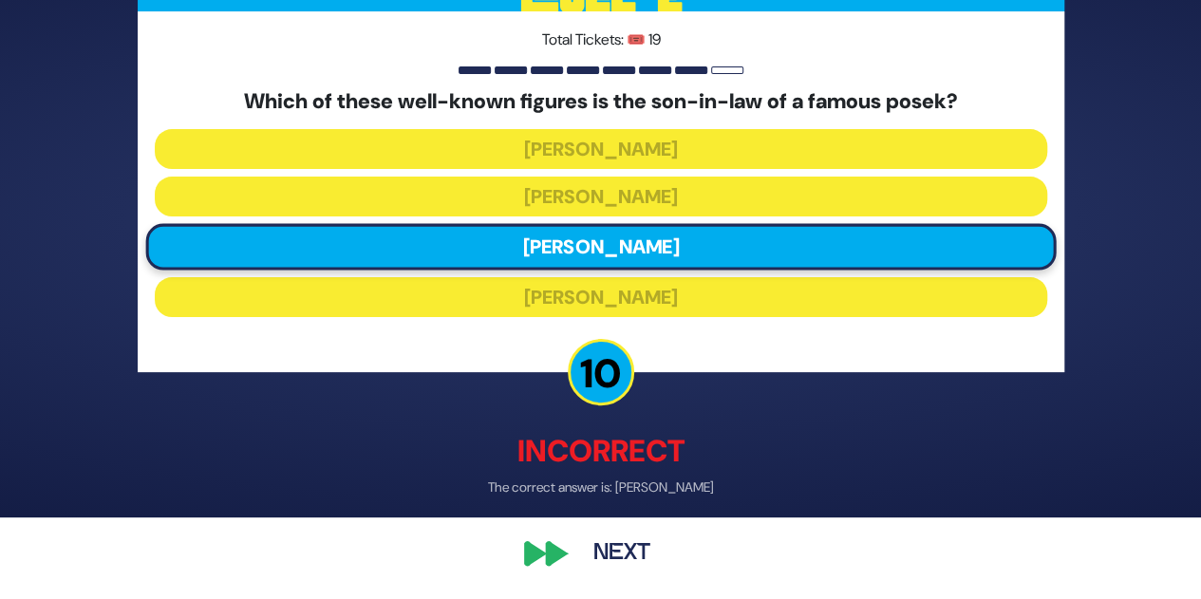
scroll to position [81, 0]
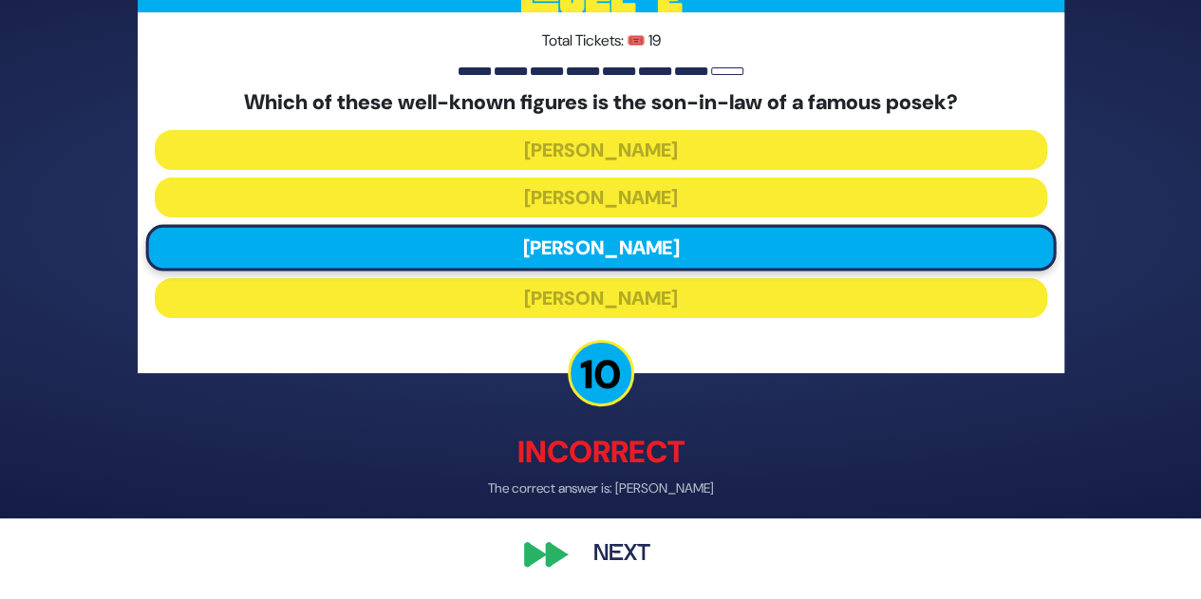
click at [600, 552] on button "Next" at bounding box center [622, 555] width 110 height 44
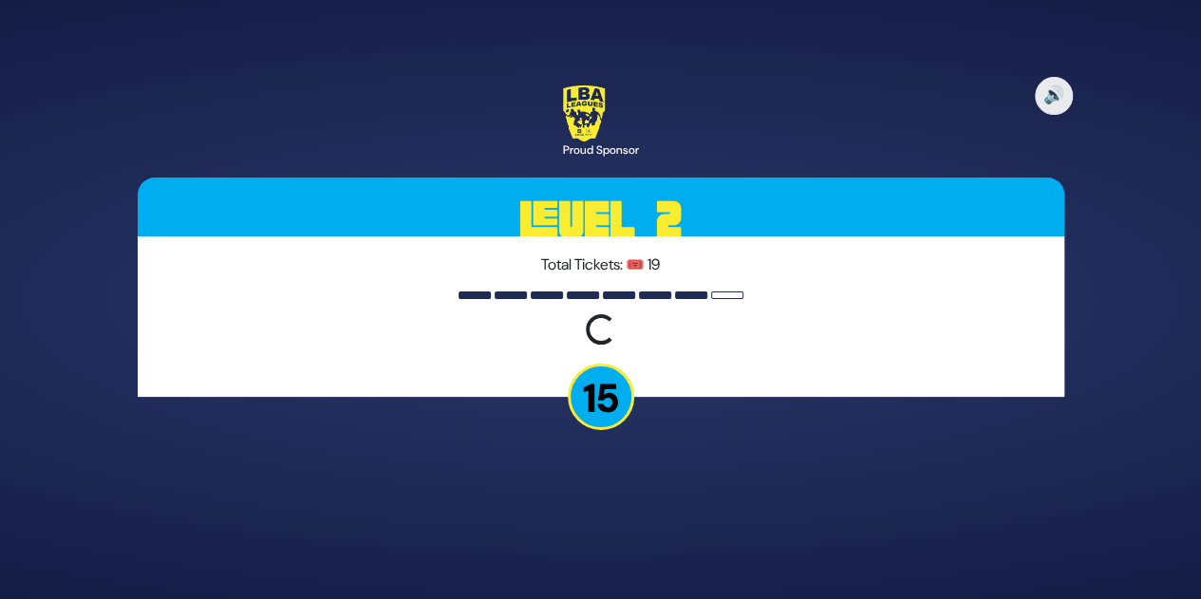
scroll to position [0, 0]
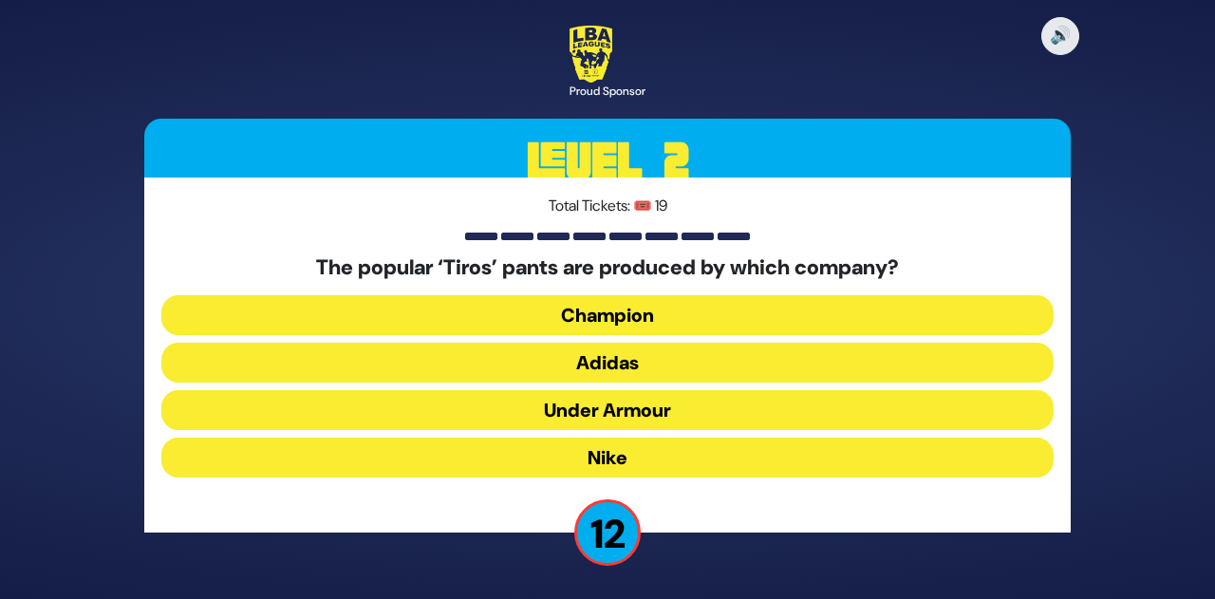
click at [600, 360] on button "Adidas" at bounding box center [607, 363] width 892 height 40
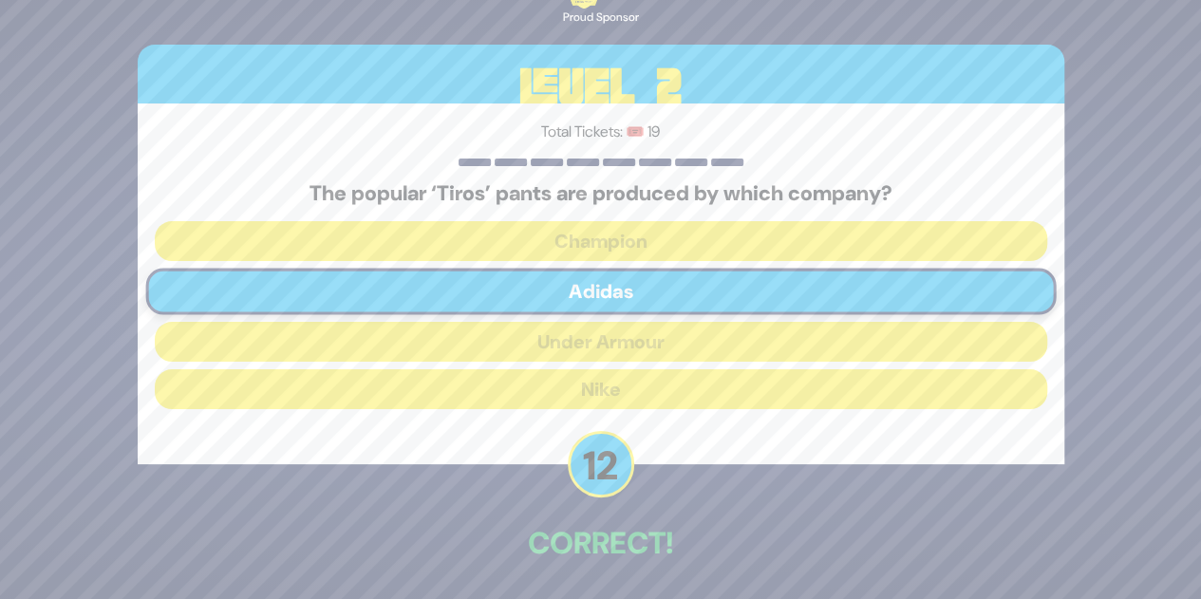
scroll to position [70, 0]
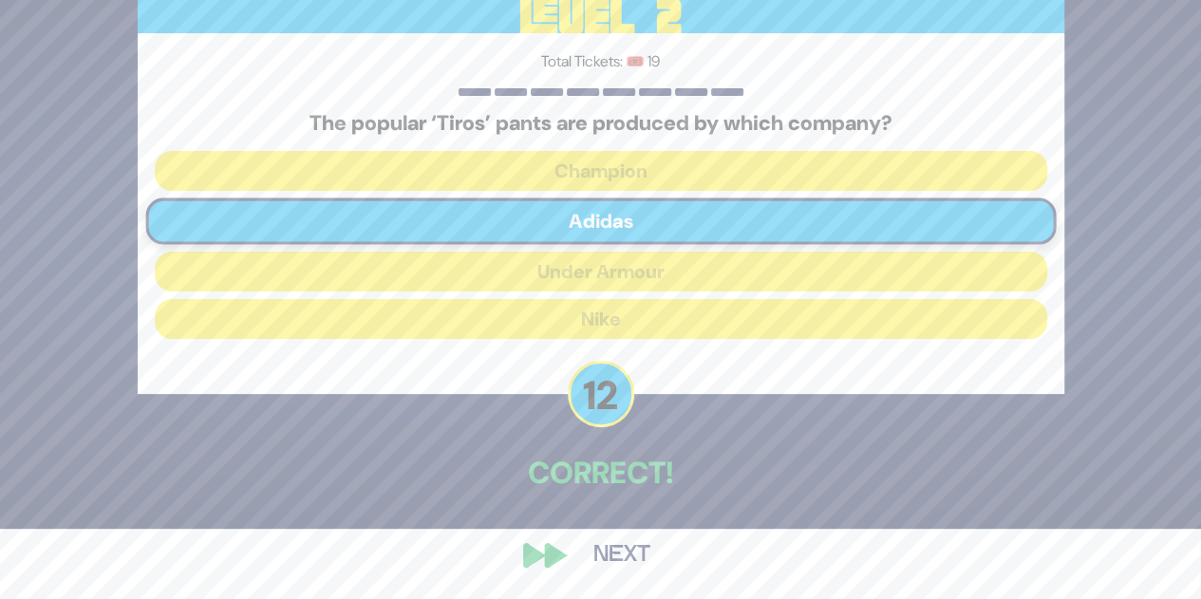
click at [620, 560] on button "Next" at bounding box center [622, 555] width 110 height 44
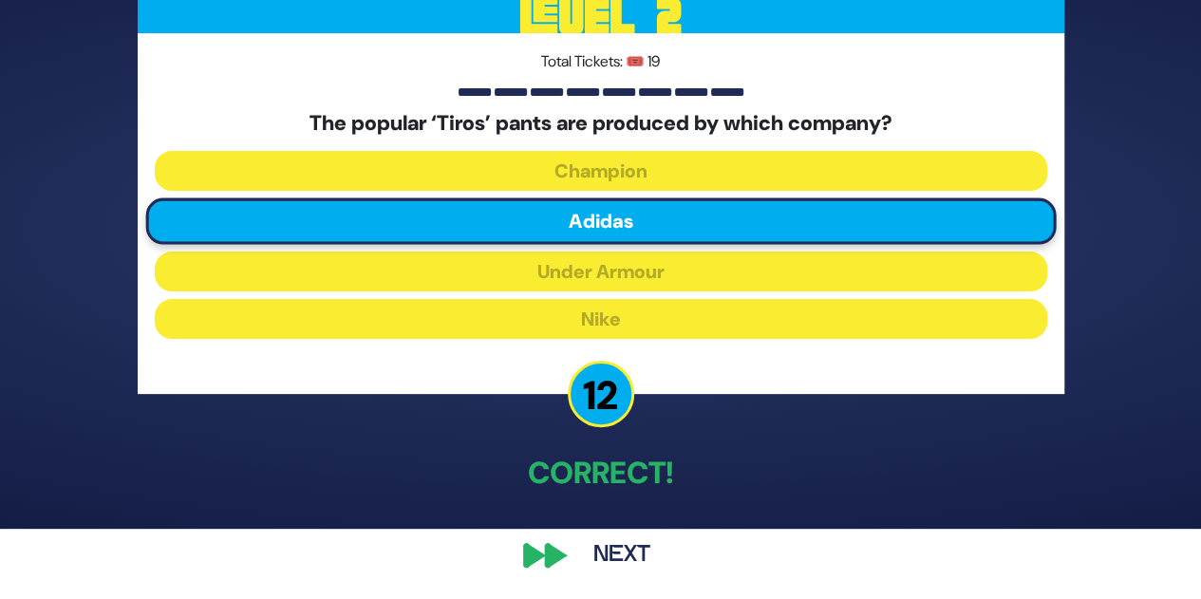
click at [609, 546] on button "Next" at bounding box center [622, 555] width 110 height 44
click at [604, 553] on button "Next" at bounding box center [622, 555] width 110 height 44
click at [525, 559] on div "🔊 Proud Sponsor Level 2 Total Tickets: 🎟️ 19 The popular ‘Tiros’ pants are prod…" at bounding box center [601, 229] width 972 height 741
click at [676, 517] on div "🔊 Proud Sponsor Level 2 Total Tickets: 🎟️ 19 The popular ‘Tiros’ pants are prod…" at bounding box center [601, 229] width 972 height 741
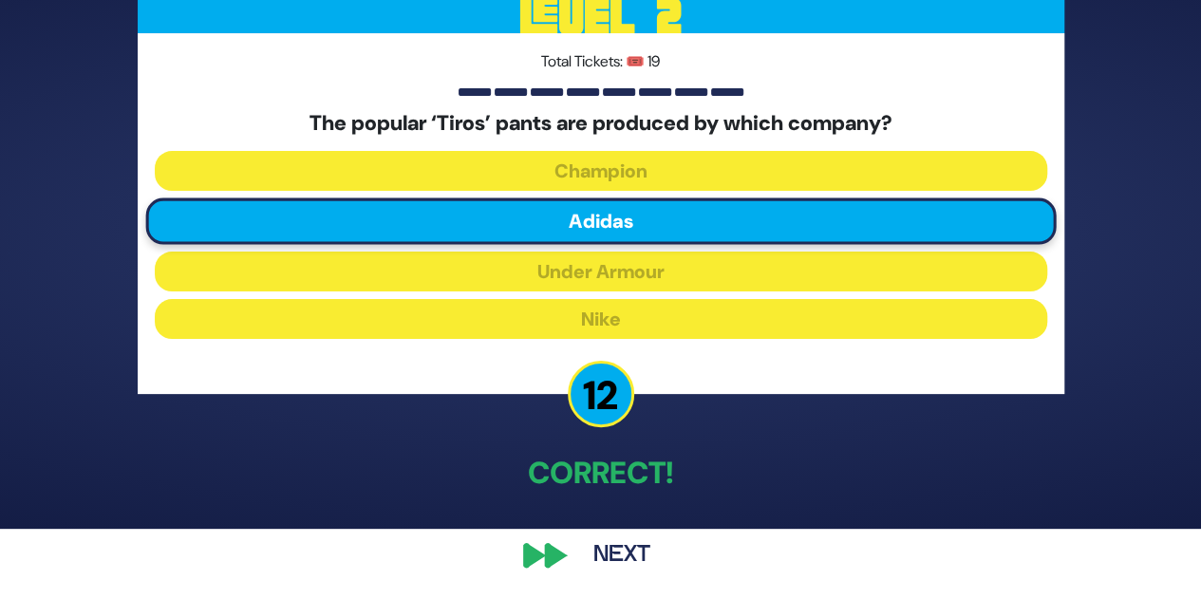
click at [614, 567] on button "Next" at bounding box center [622, 555] width 110 height 44
click at [614, 563] on button "Next" at bounding box center [622, 555] width 110 height 44
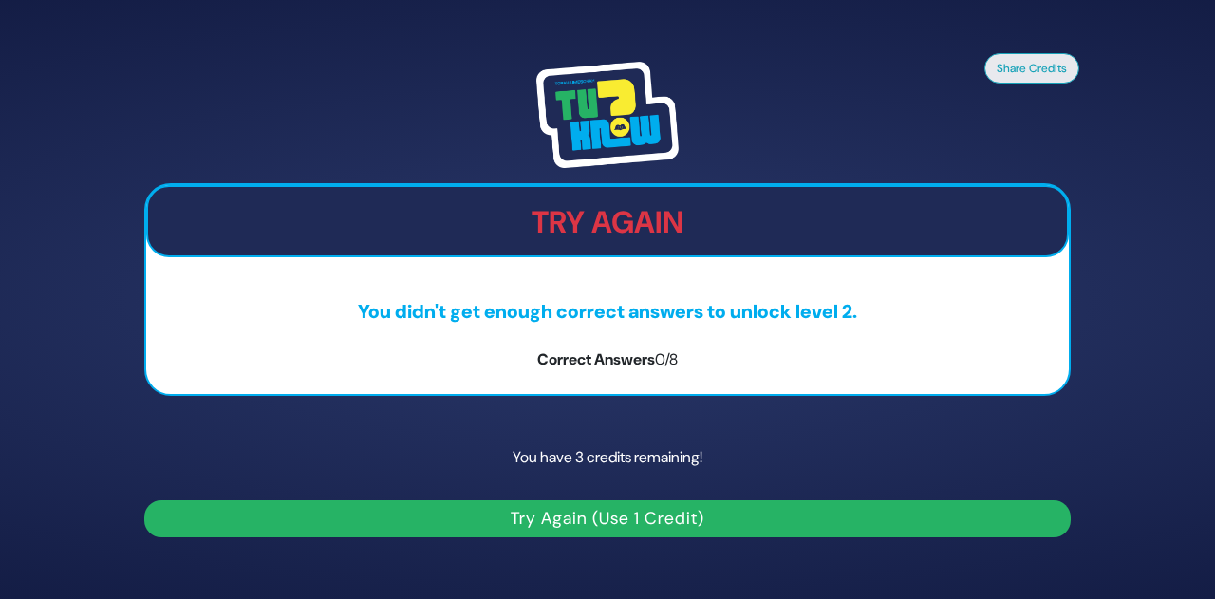
click at [615, 525] on button "Try Again (Use 1 Credit)" at bounding box center [607, 518] width 926 height 37
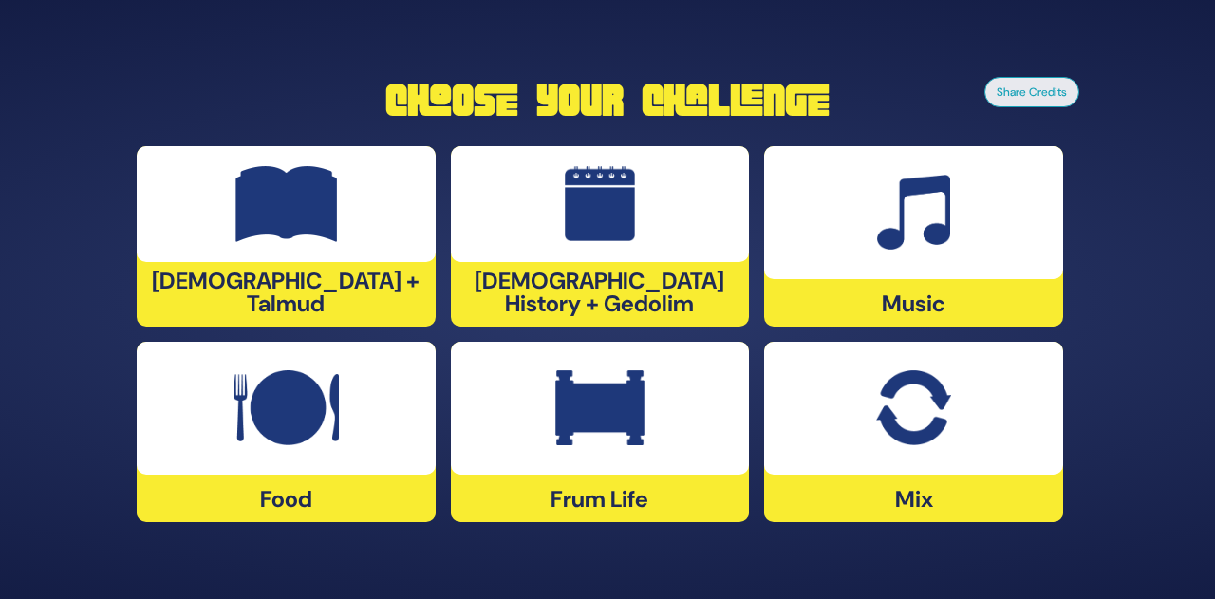
click at [1002, 263] on div at bounding box center [913, 212] width 299 height 133
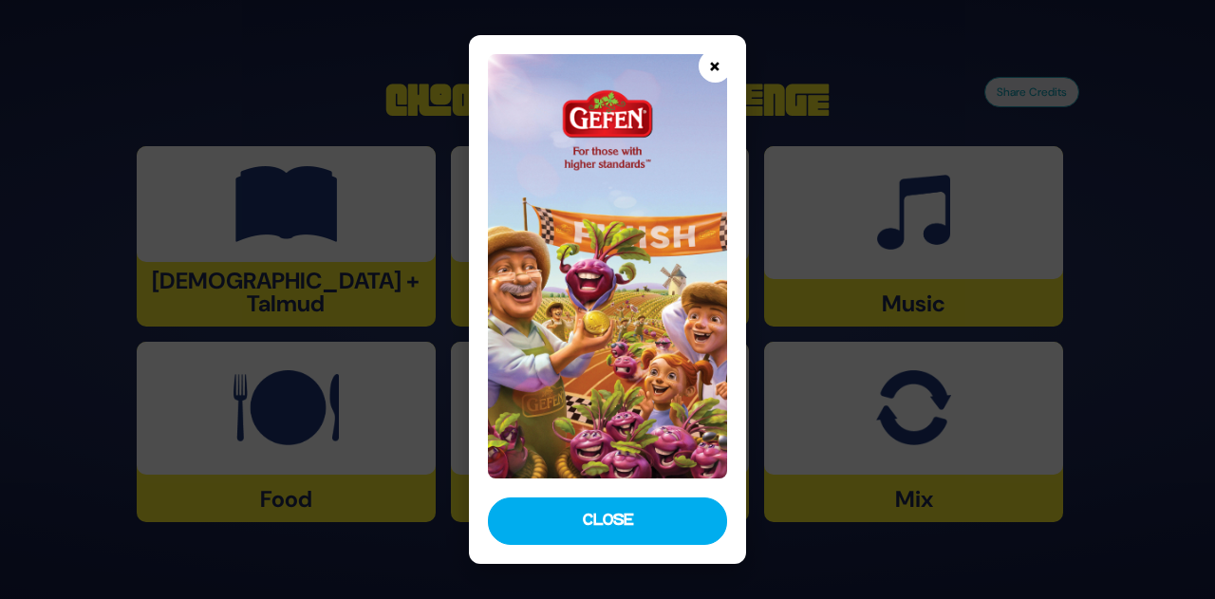
click at [710, 67] on button "×" at bounding box center [715, 65] width 33 height 33
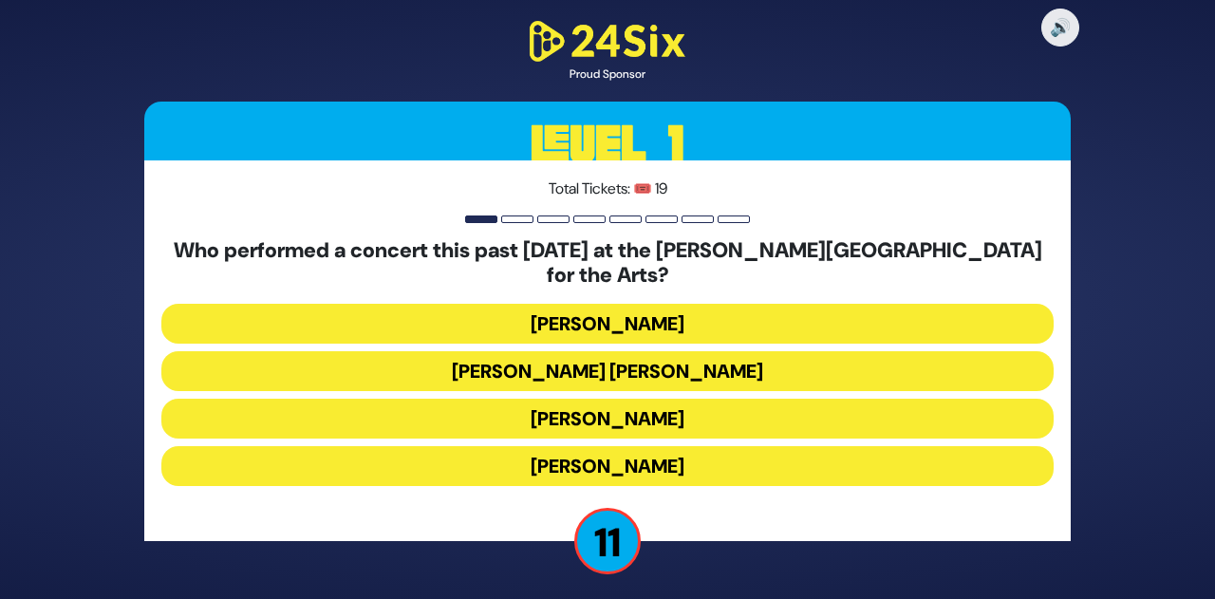
click at [659, 451] on button "Ishay Ribo" at bounding box center [607, 466] width 892 height 40
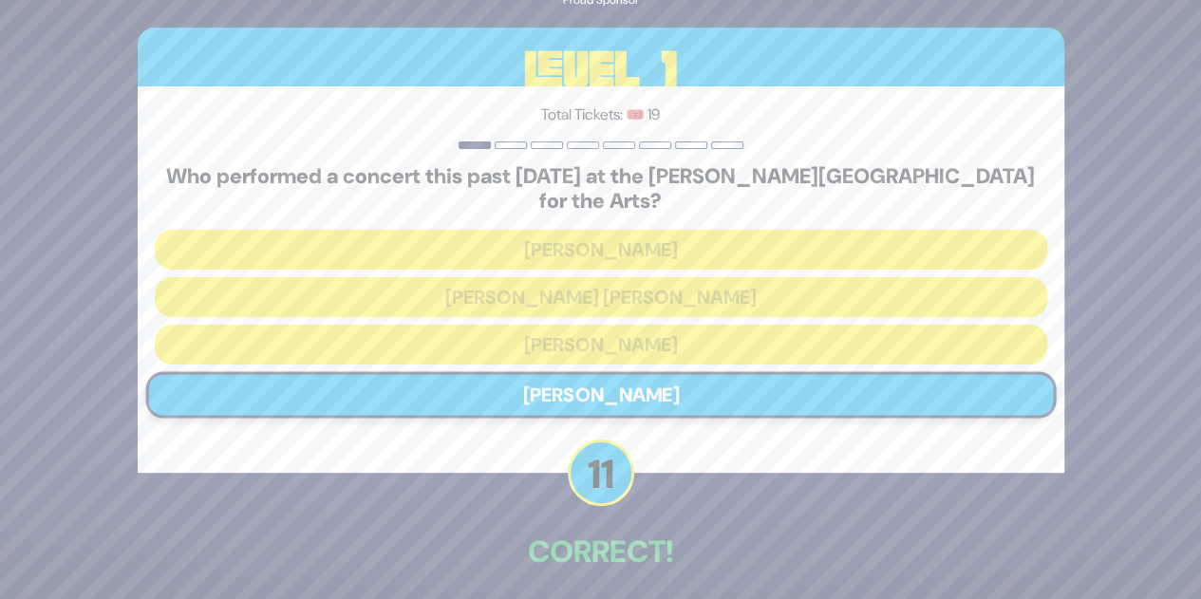
scroll to position [66, 0]
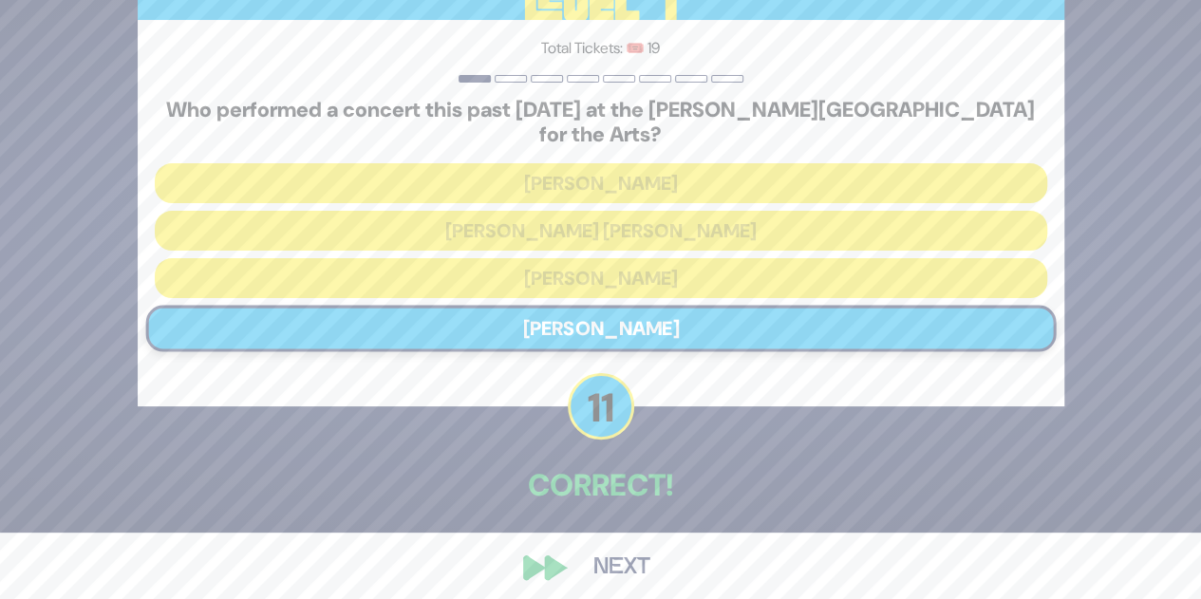
click at [611, 553] on button "Next" at bounding box center [622, 568] width 110 height 44
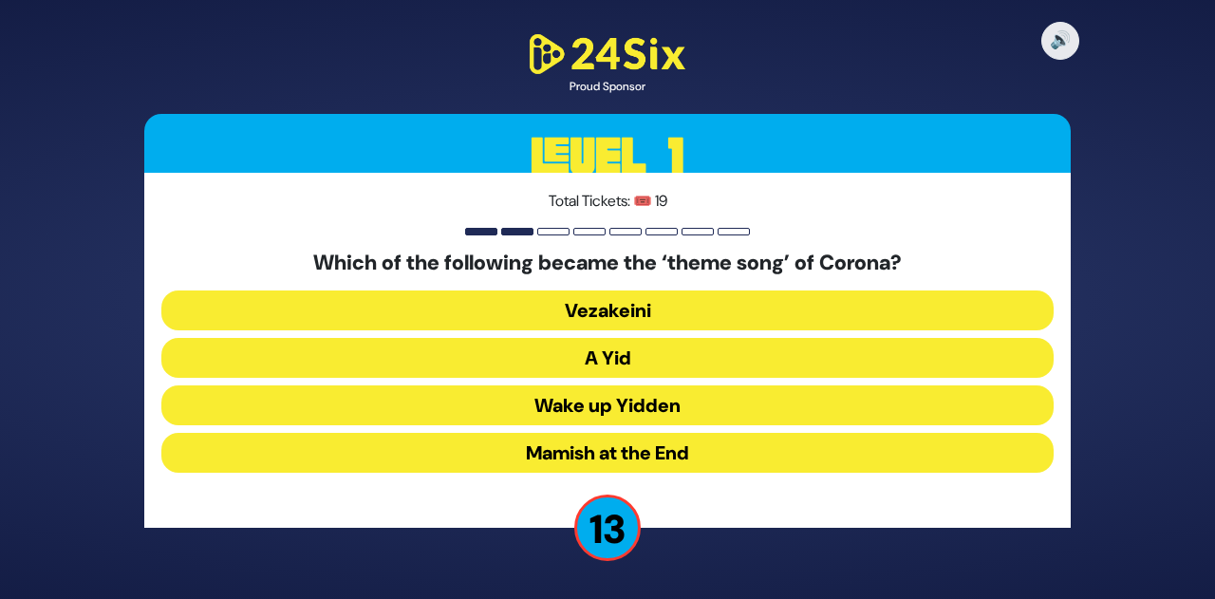
click at [597, 355] on button "A Yid" at bounding box center [607, 358] width 892 height 40
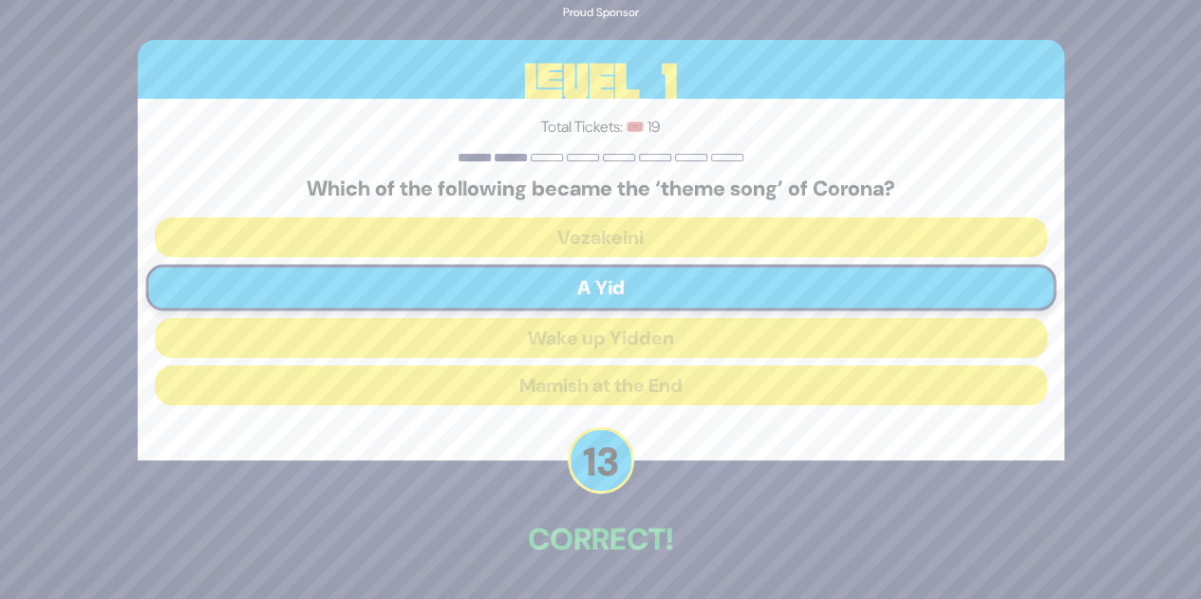
scroll to position [66, 0]
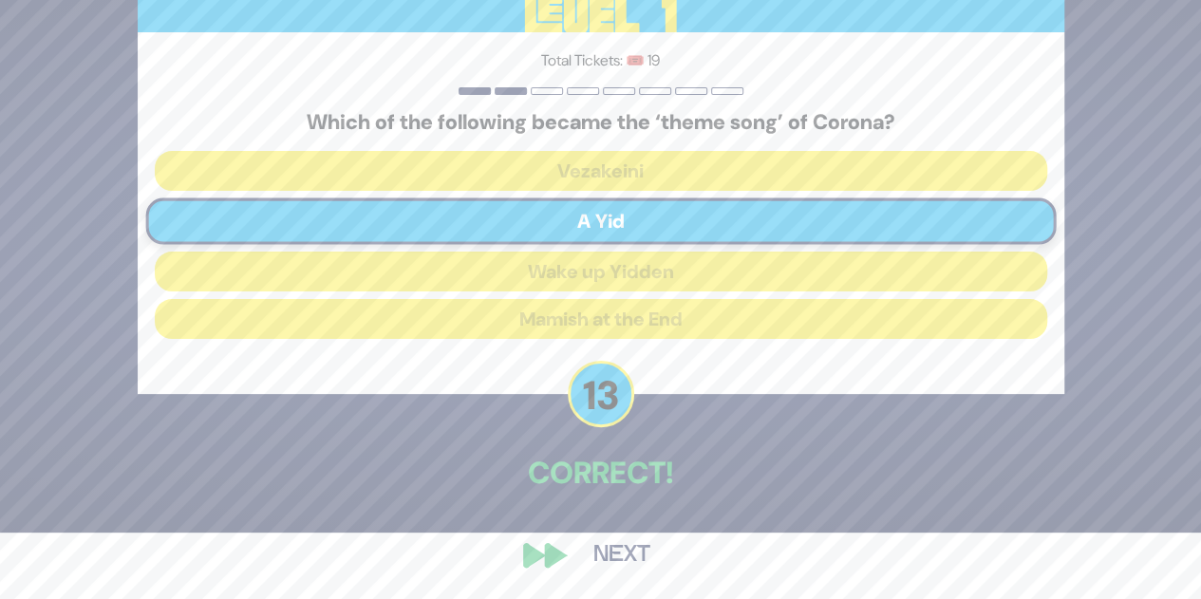
click at [625, 559] on button "Next" at bounding box center [622, 555] width 110 height 44
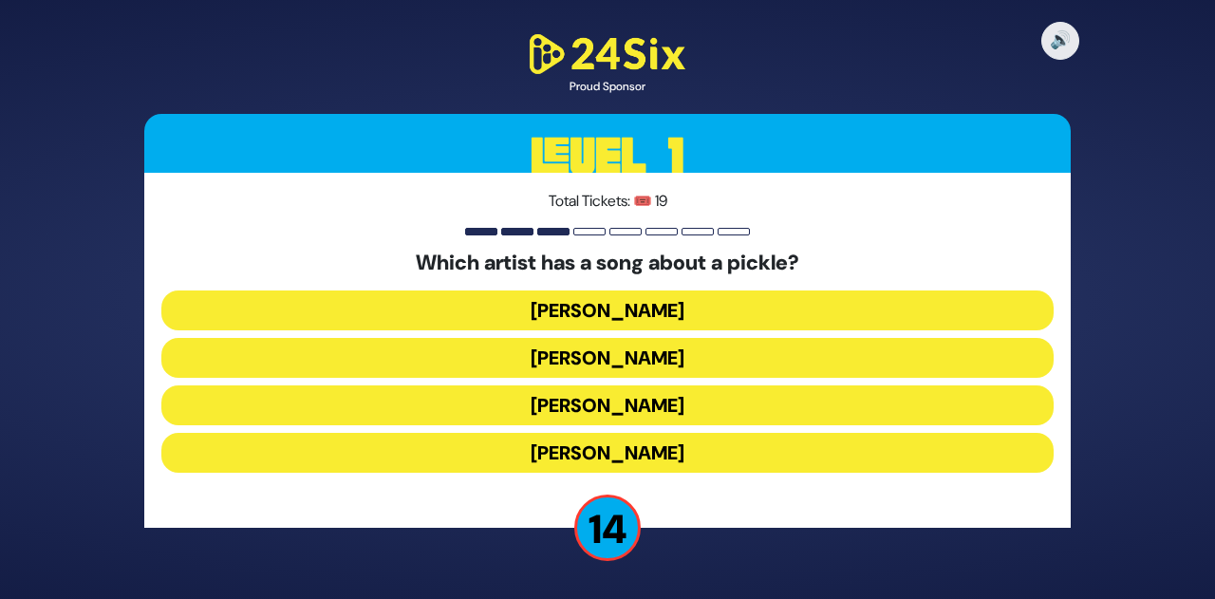
click at [605, 308] on button "Joey Newcomb" at bounding box center [607, 310] width 892 height 40
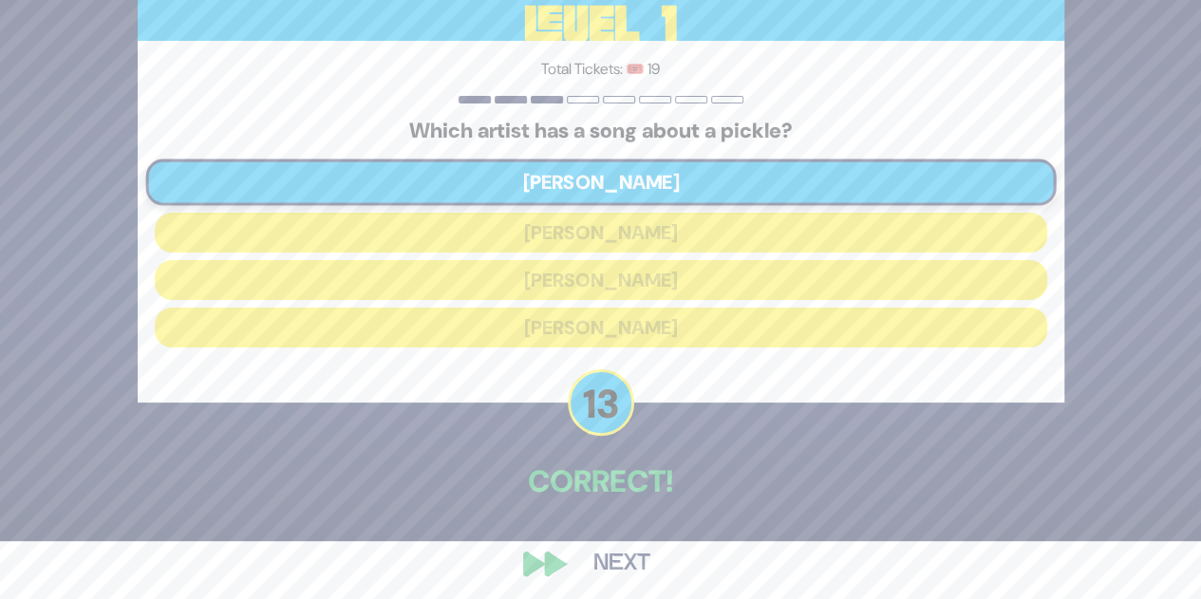
scroll to position [66, 0]
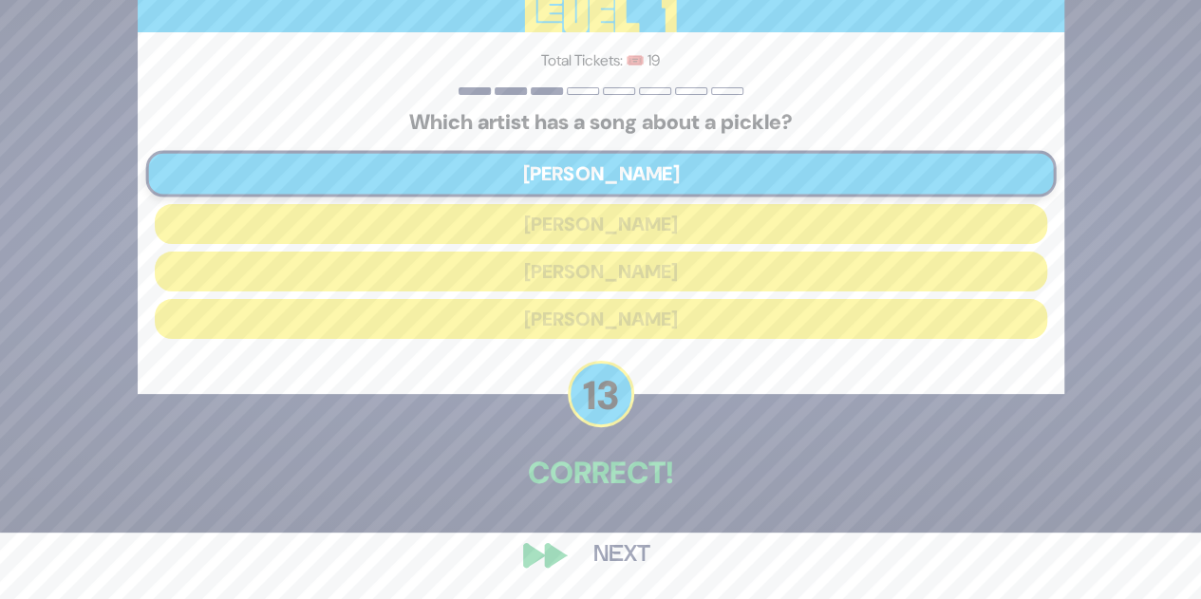
click at [616, 557] on button "Next" at bounding box center [622, 555] width 110 height 44
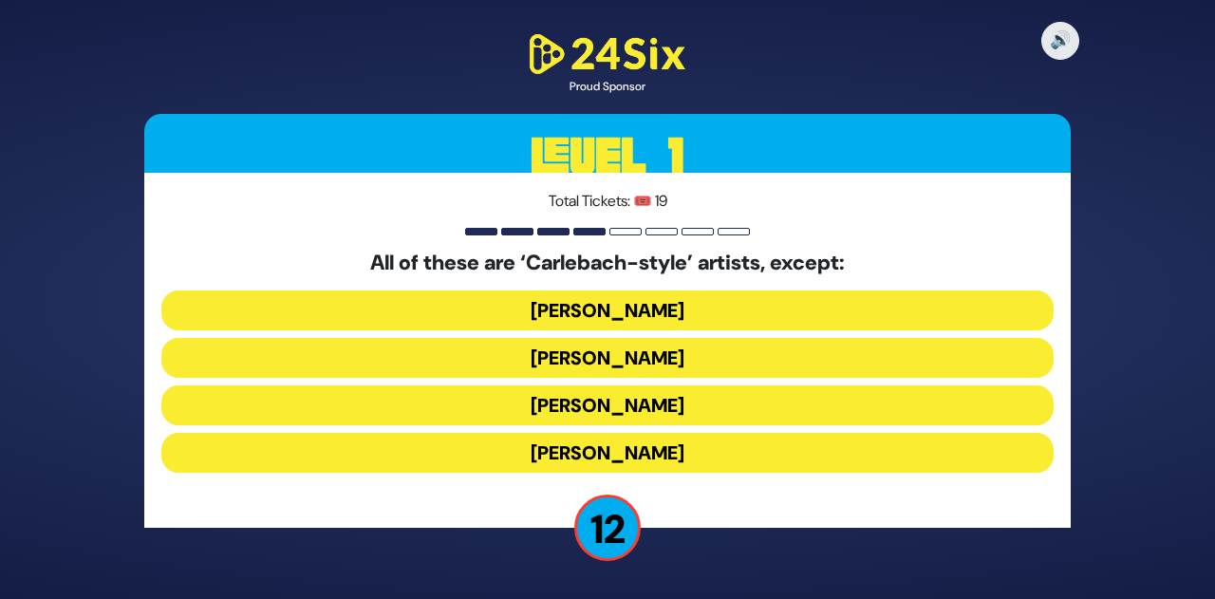
click at [644, 453] on button "Yiddy Bialostotzky" at bounding box center [607, 453] width 892 height 40
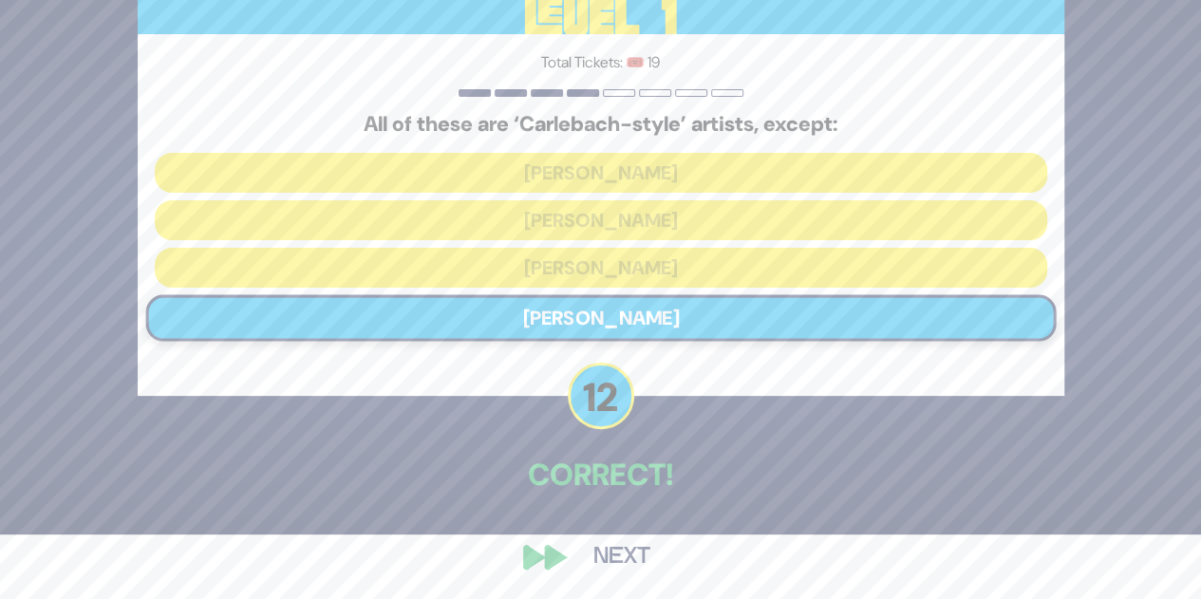
scroll to position [66, 0]
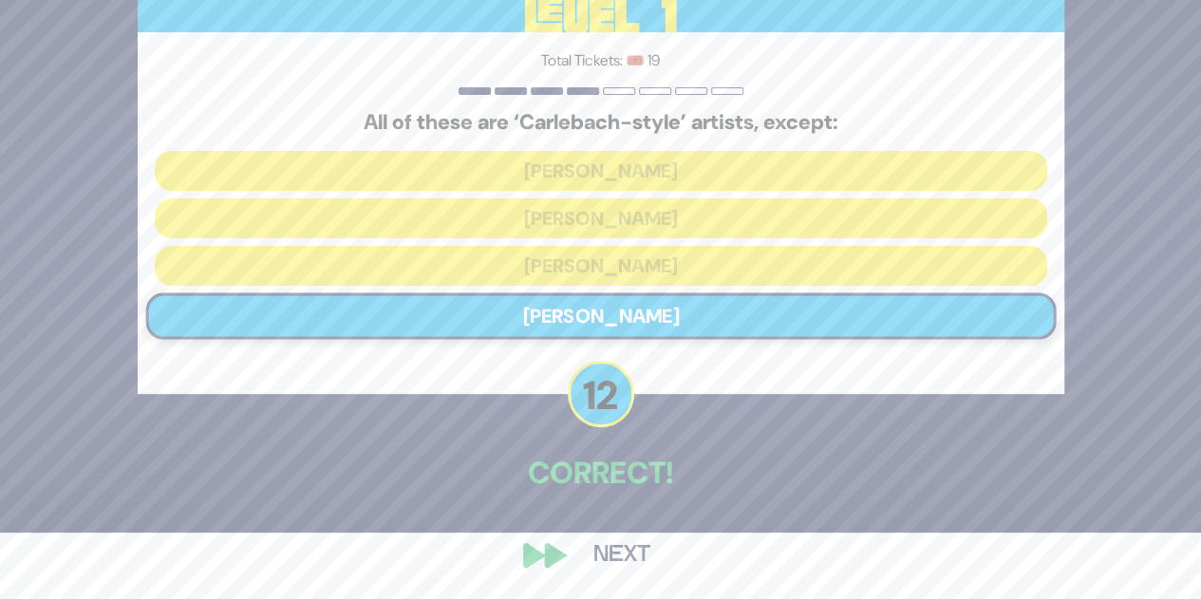
click at [613, 544] on button "Next" at bounding box center [622, 555] width 110 height 44
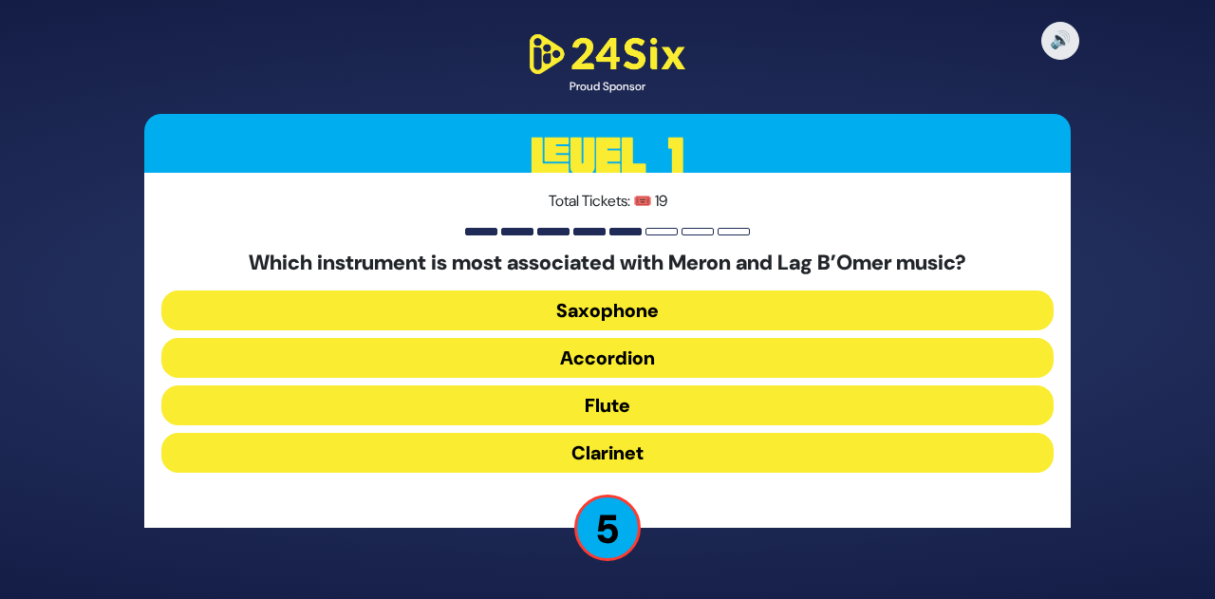
click at [668, 309] on button "Saxophone" at bounding box center [607, 310] width 892 height 40
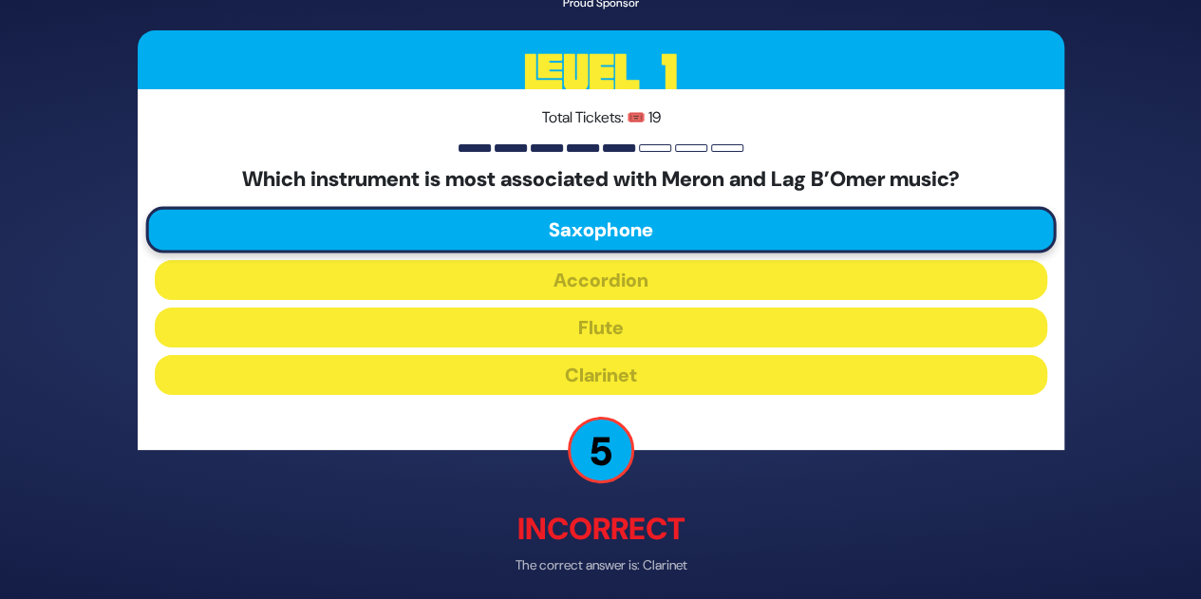
scroll to position [76, 0]
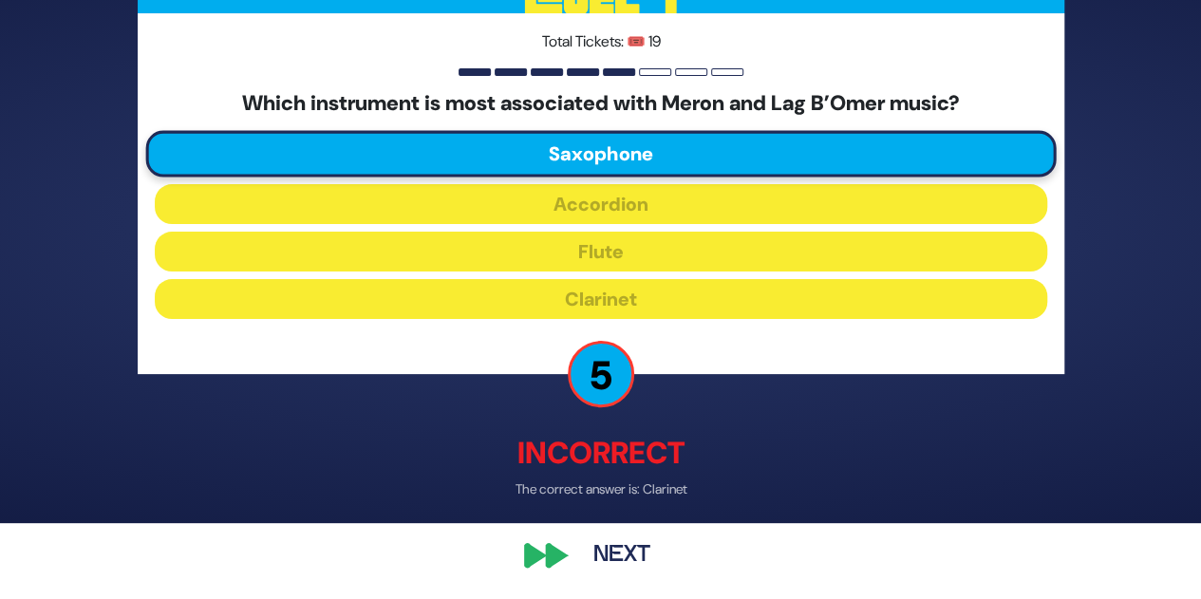
click at [612, 542] on button "Next" at bounding box center [622, 555] width 110 height 44
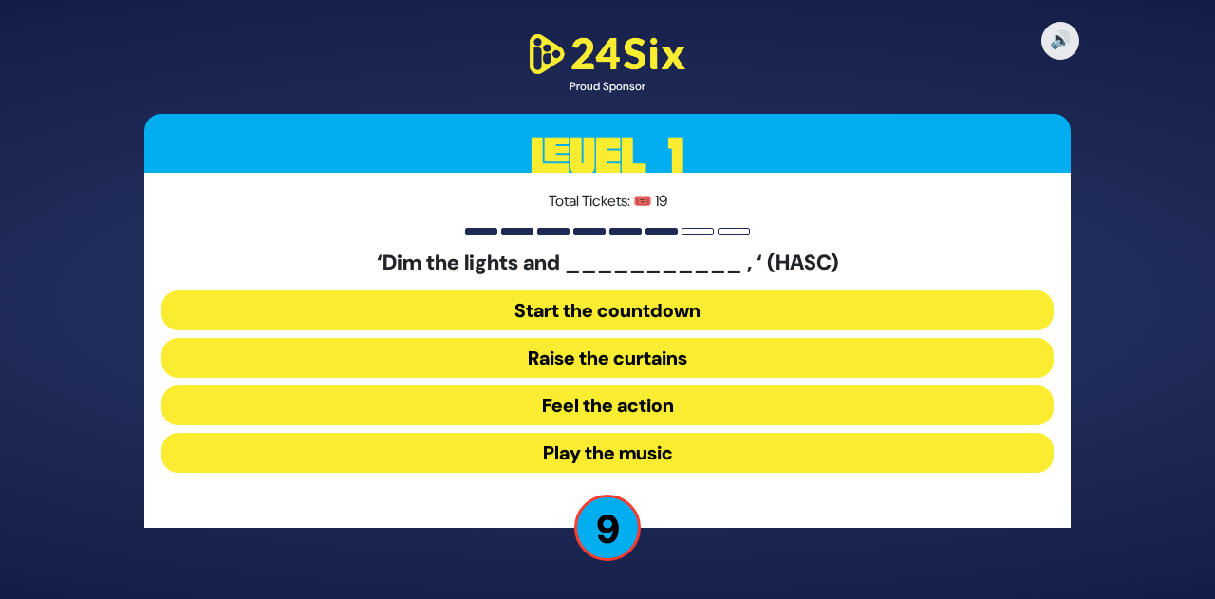
click at [662, 307] on button "Start the countdown" at bounding box center [607, 310] width 892 height 40
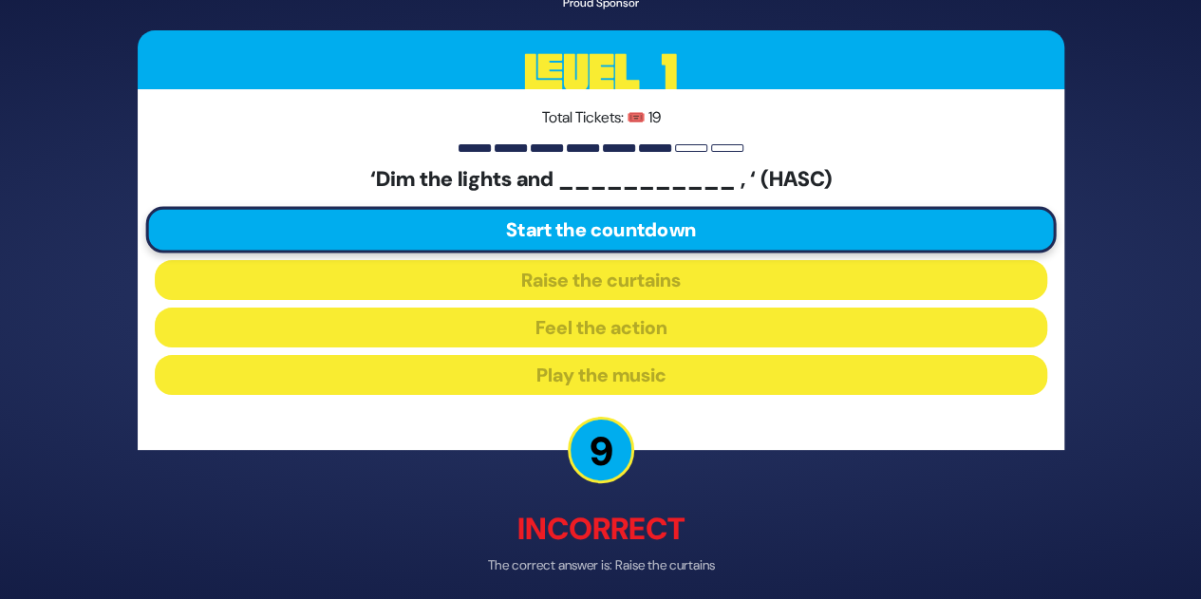
scroll to position [76, 0]
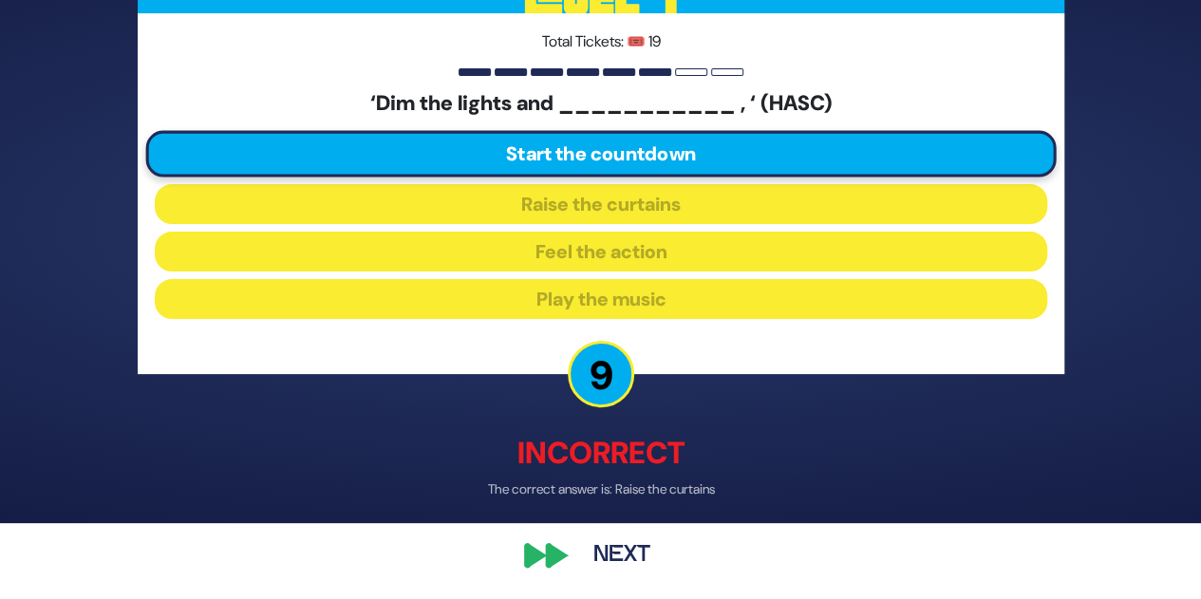
click at [621, 544] on button "Next" at bounding box center [622, 555] width 110 height 44
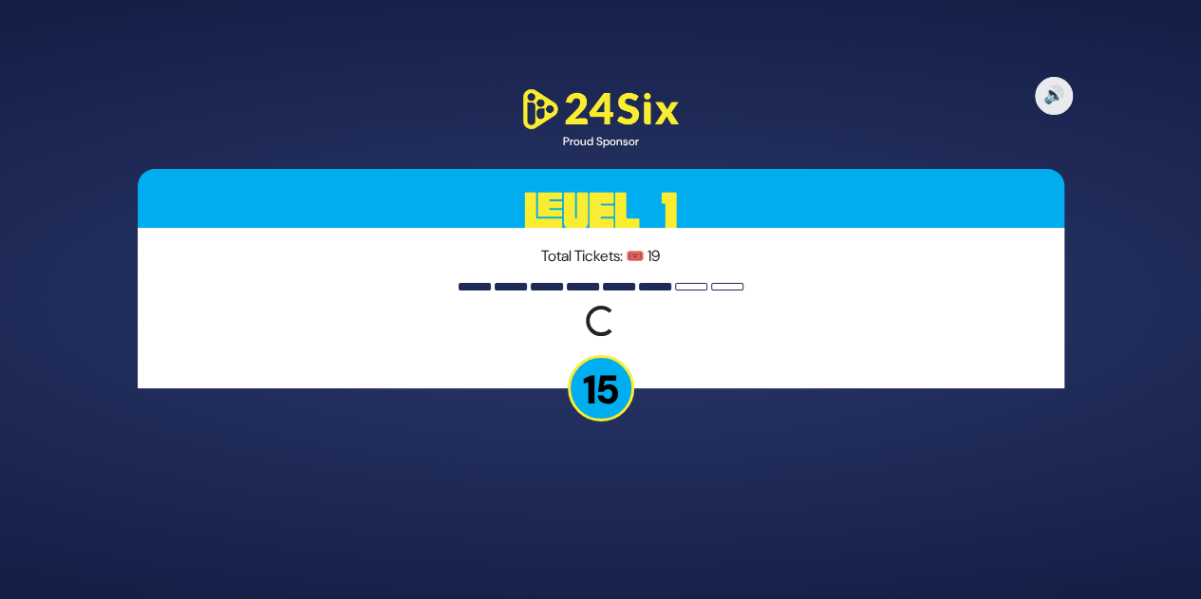
scroll to position [0, 0]
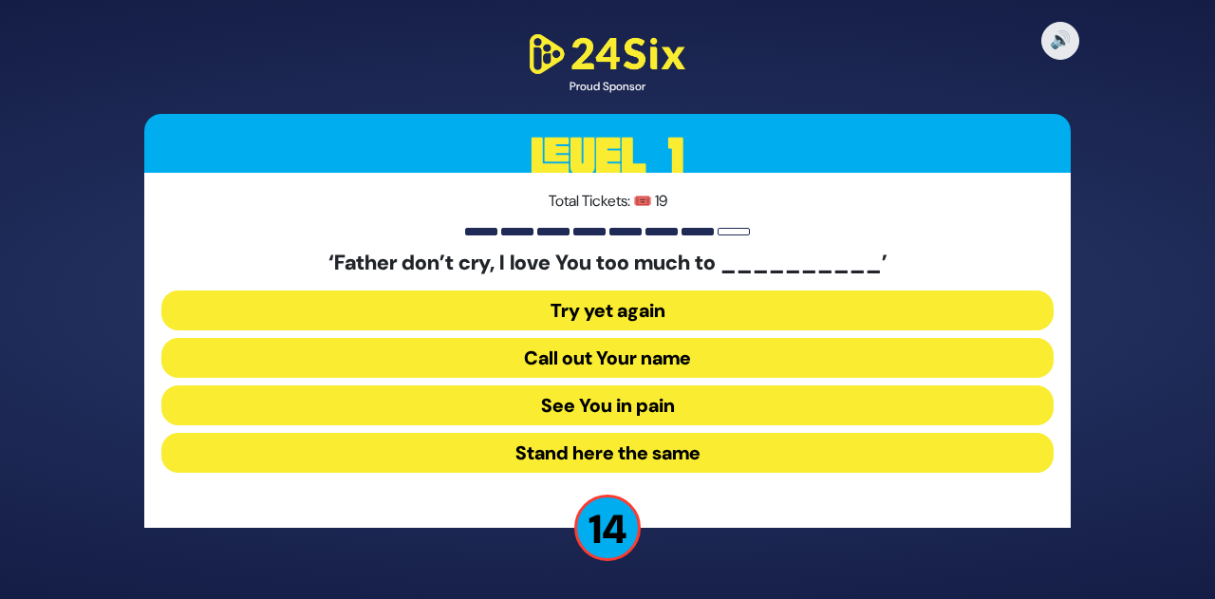
click at [620, 407] on button "See You in pain" at bounding box center [607, 405] width 892 height 40
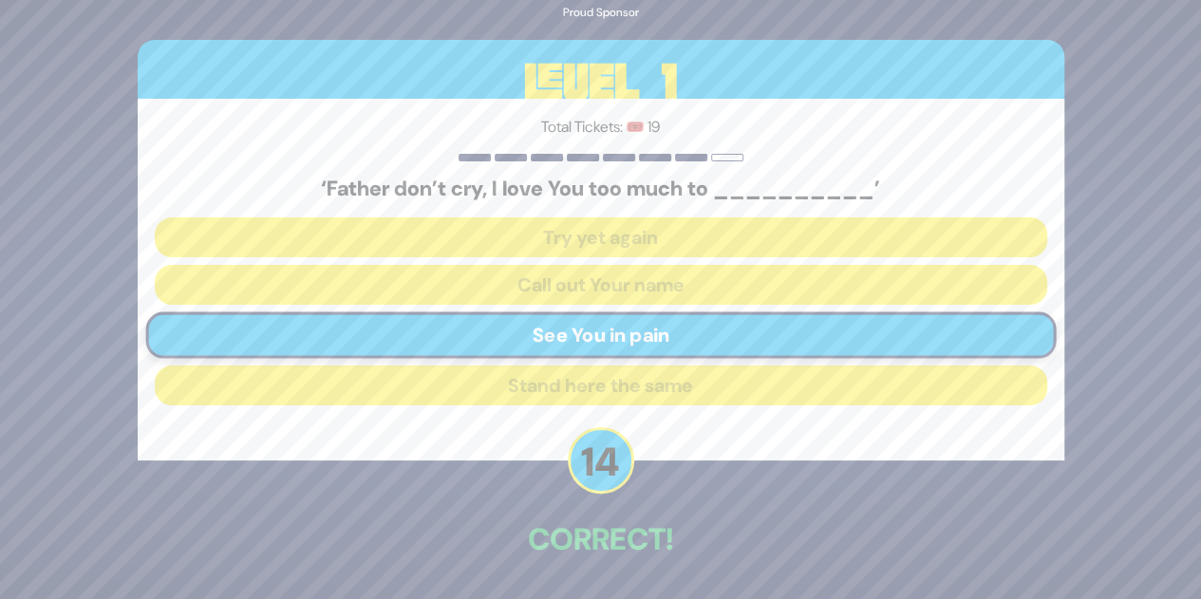
scroll to position [66, 0]
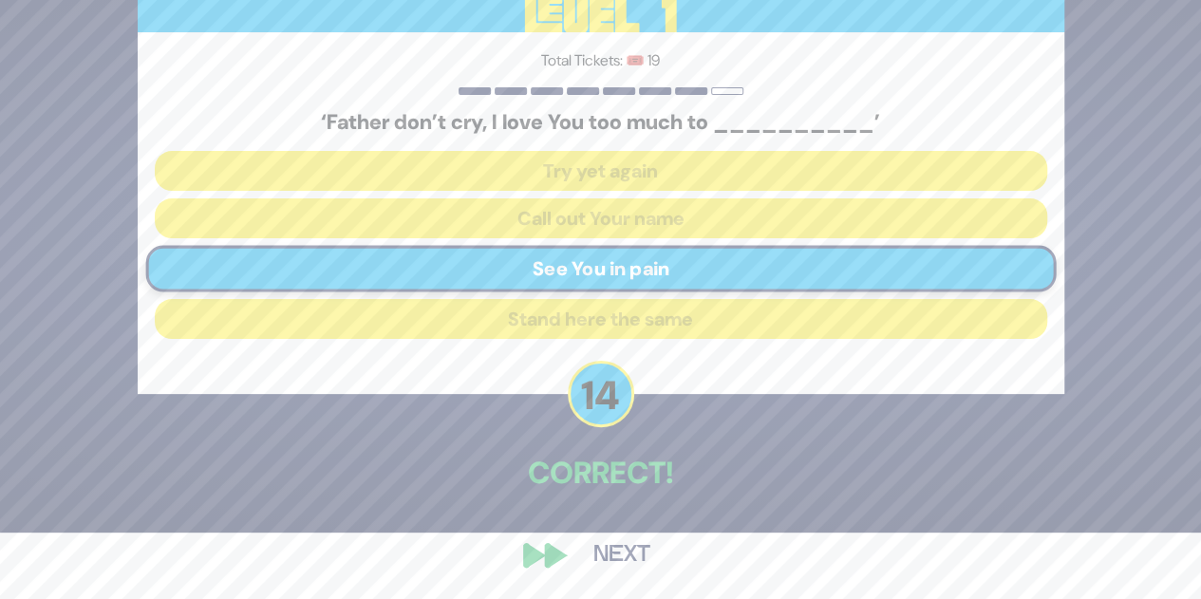
click at [615, 562] on button "Next" at bounding box center [622, 555] width 110 height 44
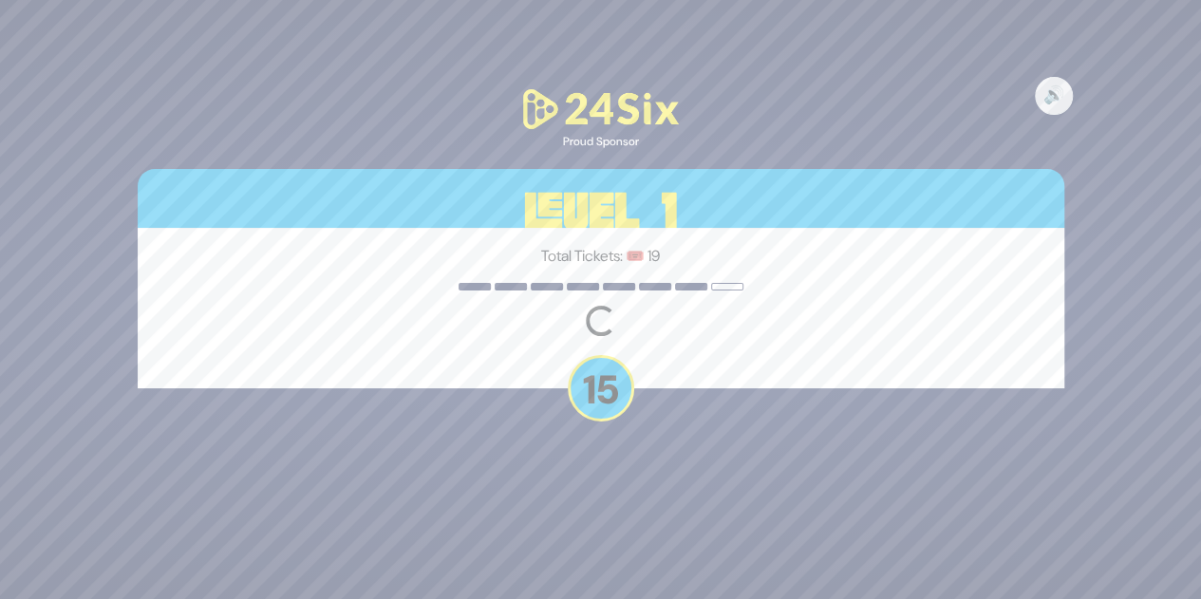
scroll to position [0, 0]
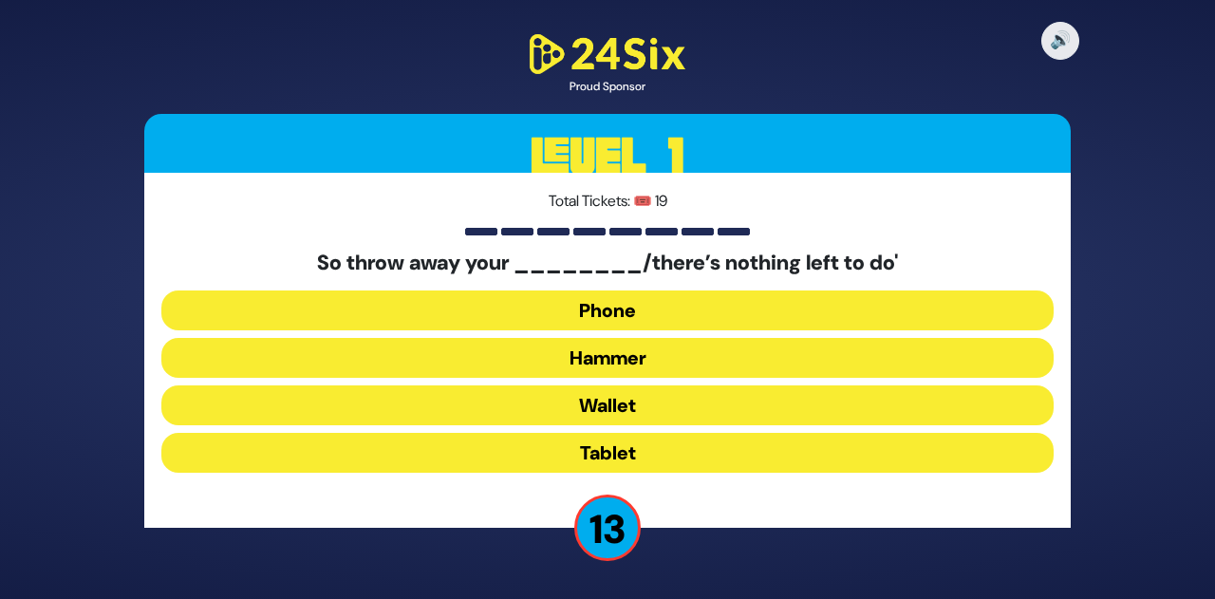
click at [616, 359] on button "Hammer" at bounding box center [607, 358] width 892 height 40
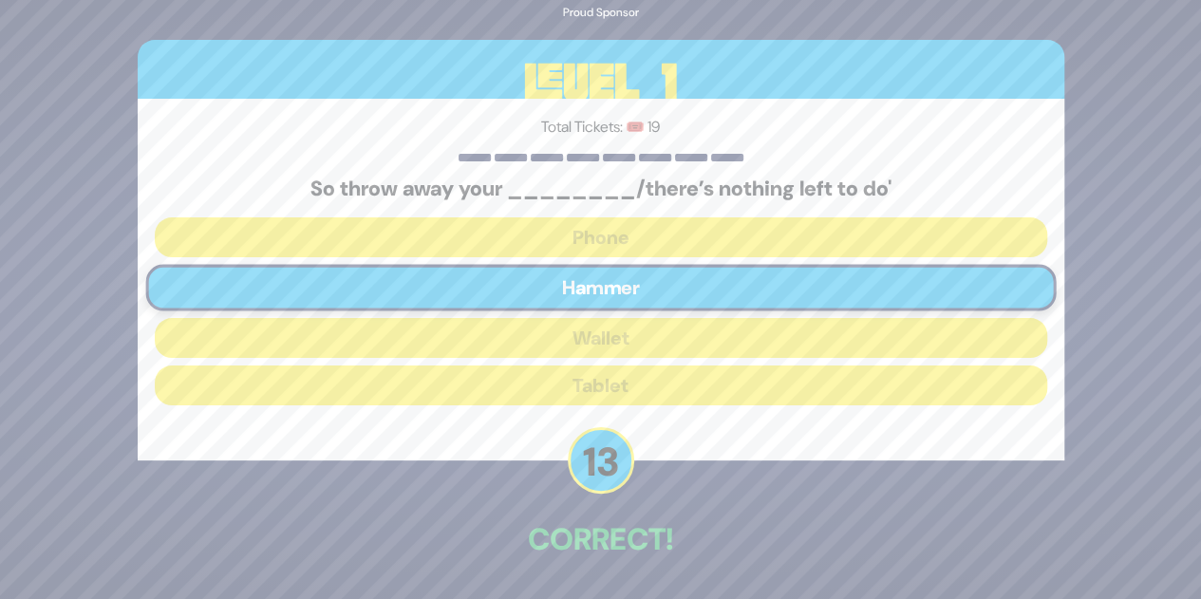
scroll to position [66, 0]
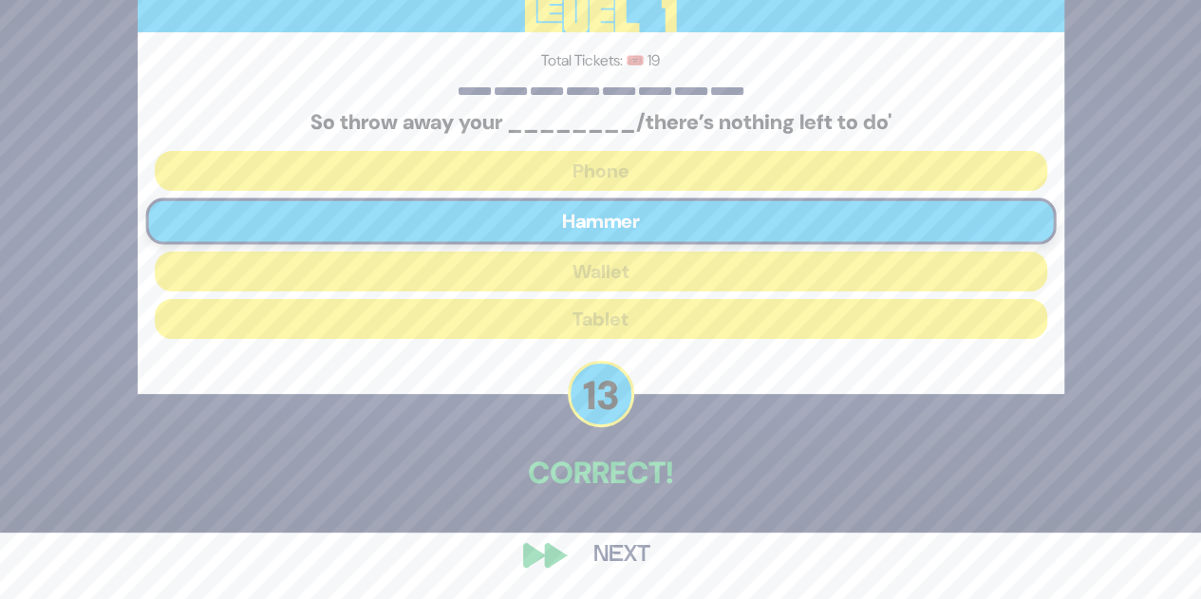
click at [617, 565] on button "Next" at bounding box center [622, 555] width 110 height 44
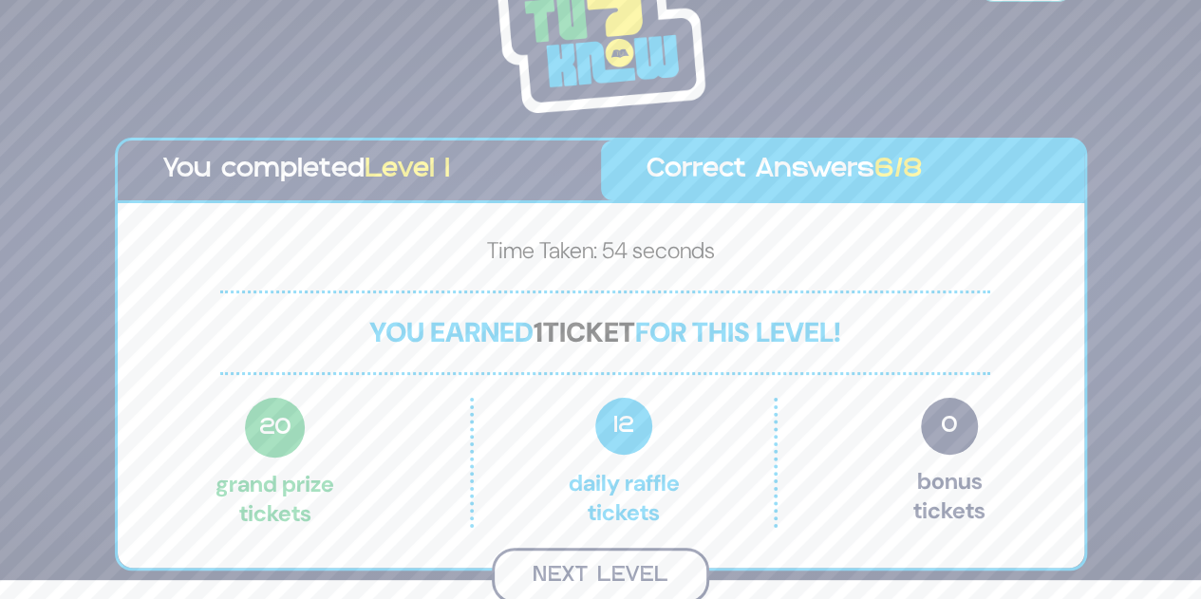
scroll to position [17, 0]
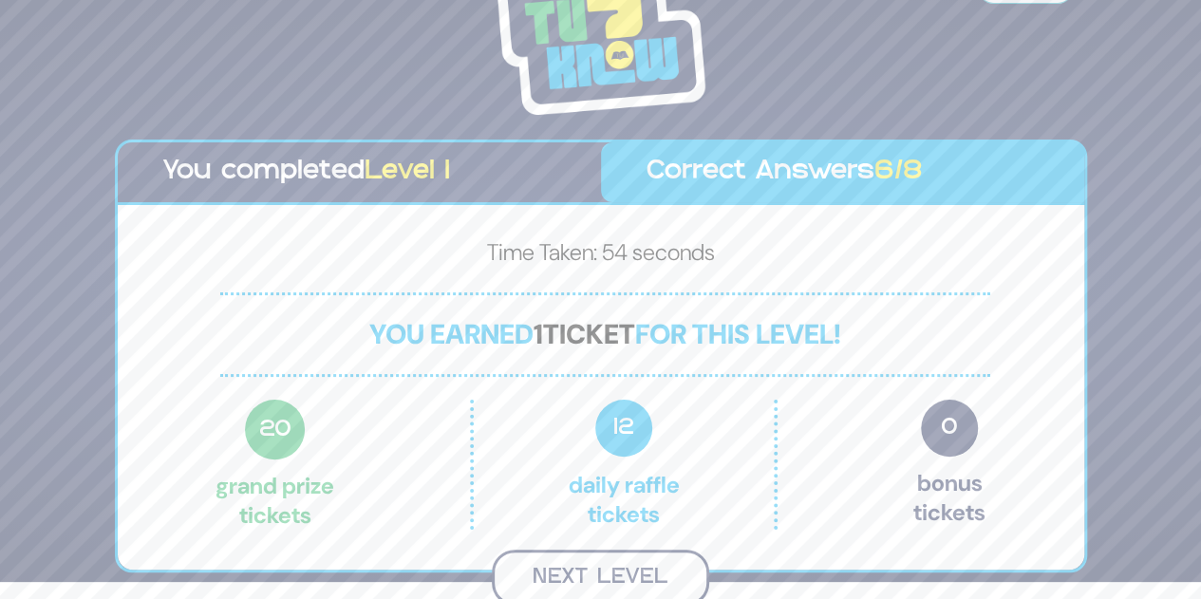
click at [579, 558] on button "Next Level" at bounding box center [600, 578] width 217 height 56
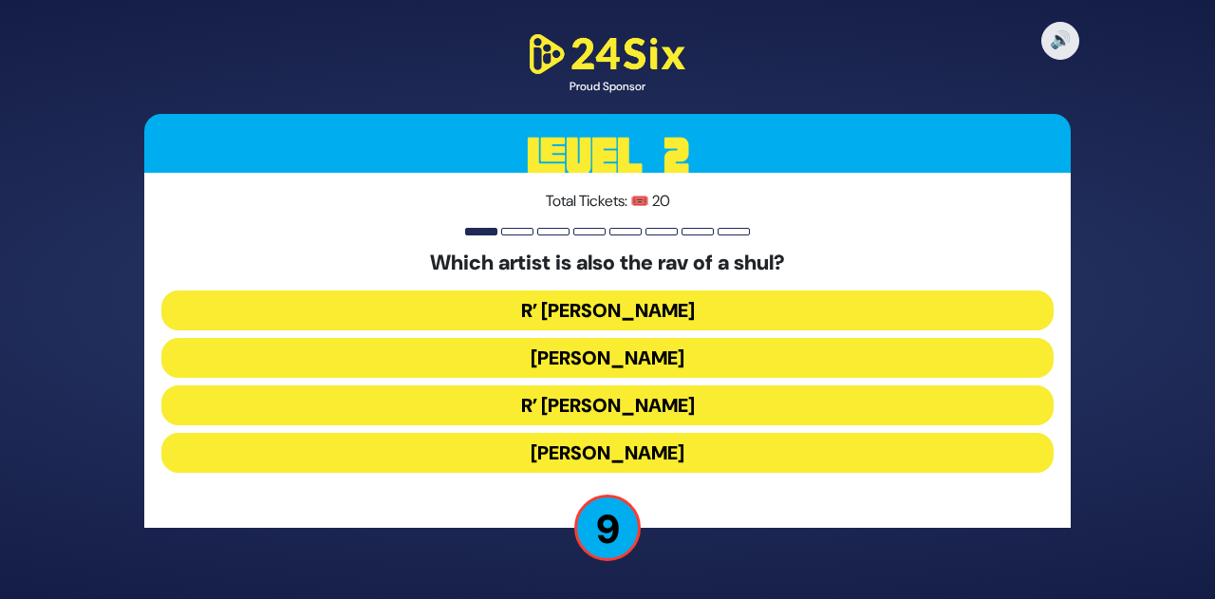
click at [651, 402] on button "R’ Shloimy Taussig" at bounding box center [607, 405] width 892 height 40
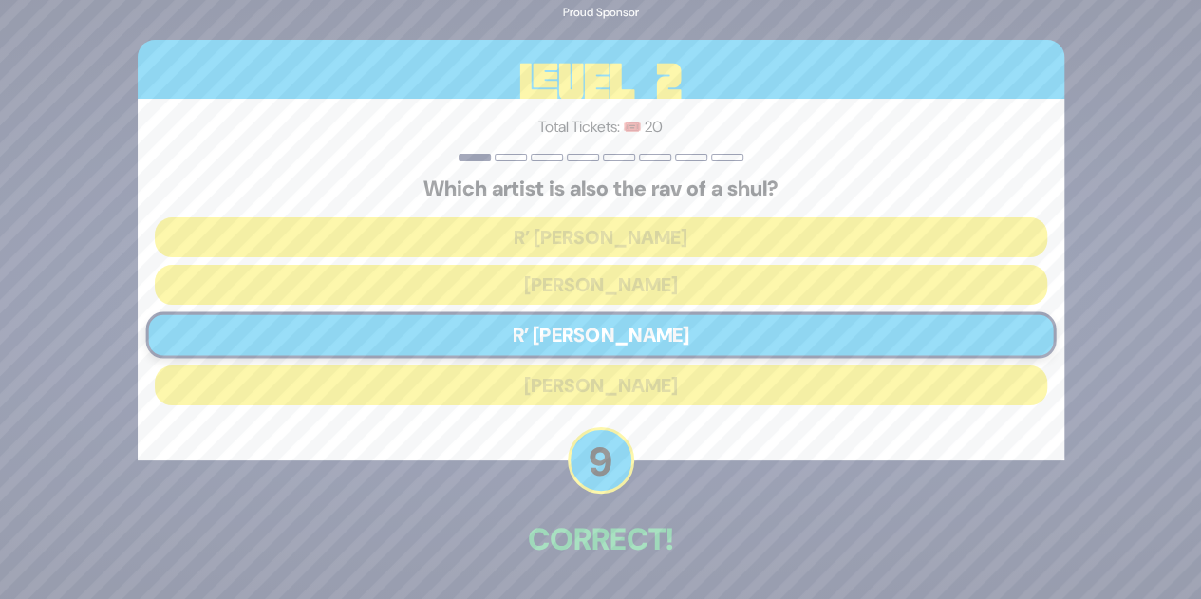
scroll to position [66, 0]
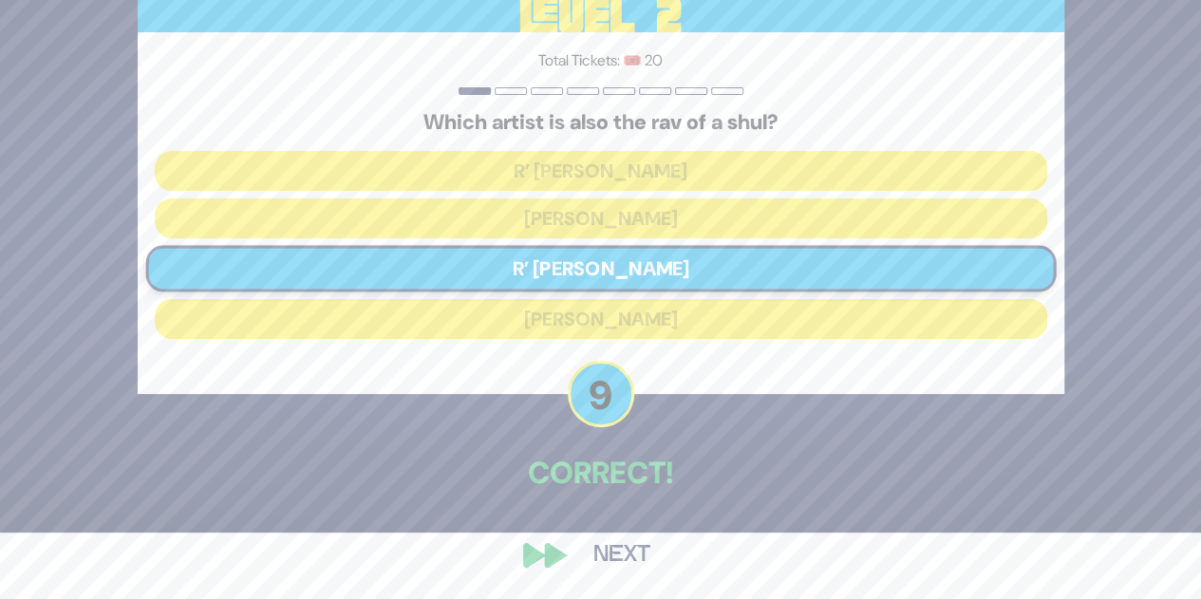
click at [604, 560] on button "Next" at bounding box center [622, 555] width 110 height 44
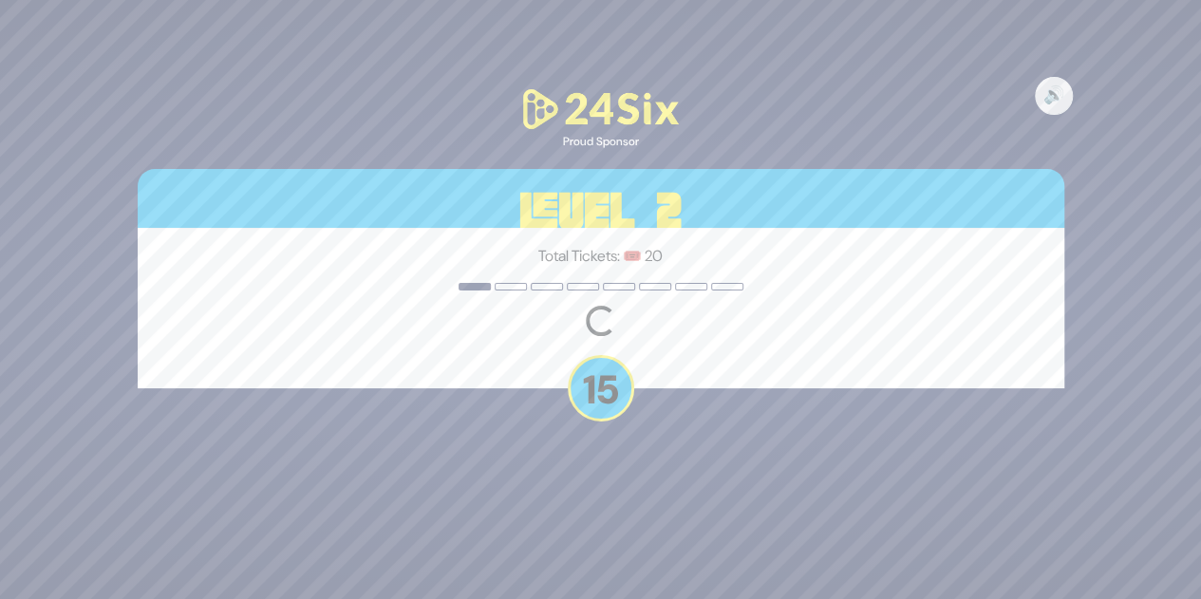
scroll to position [0, 0]
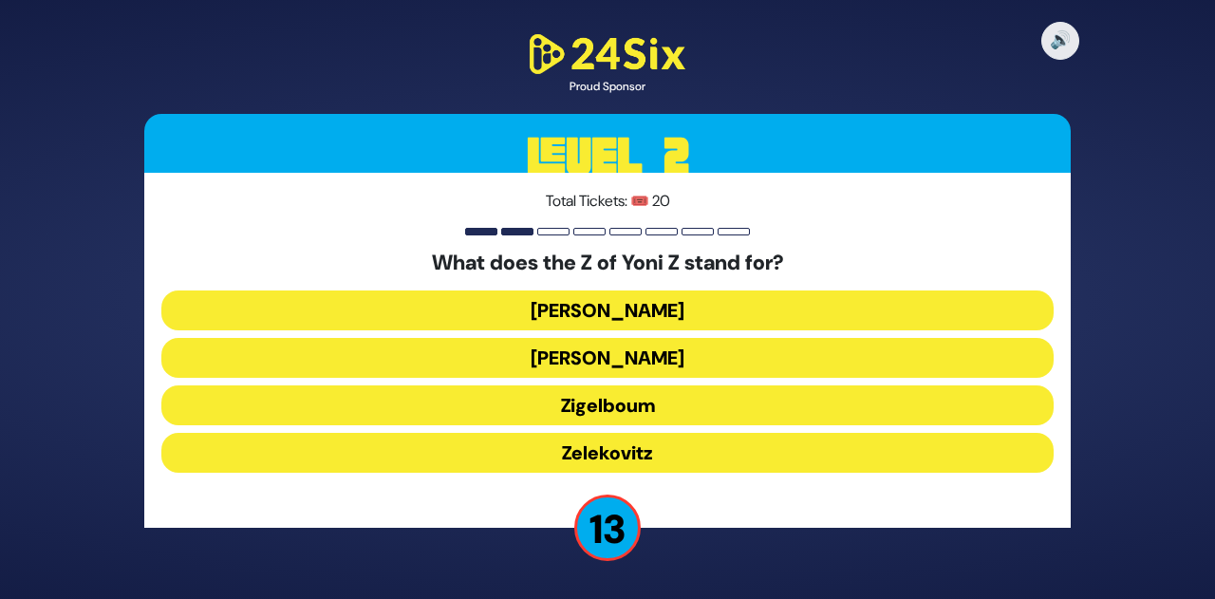
click at [598, 407] on button "Zigelboum" at bounding box center [607, 405] width 892 height 40
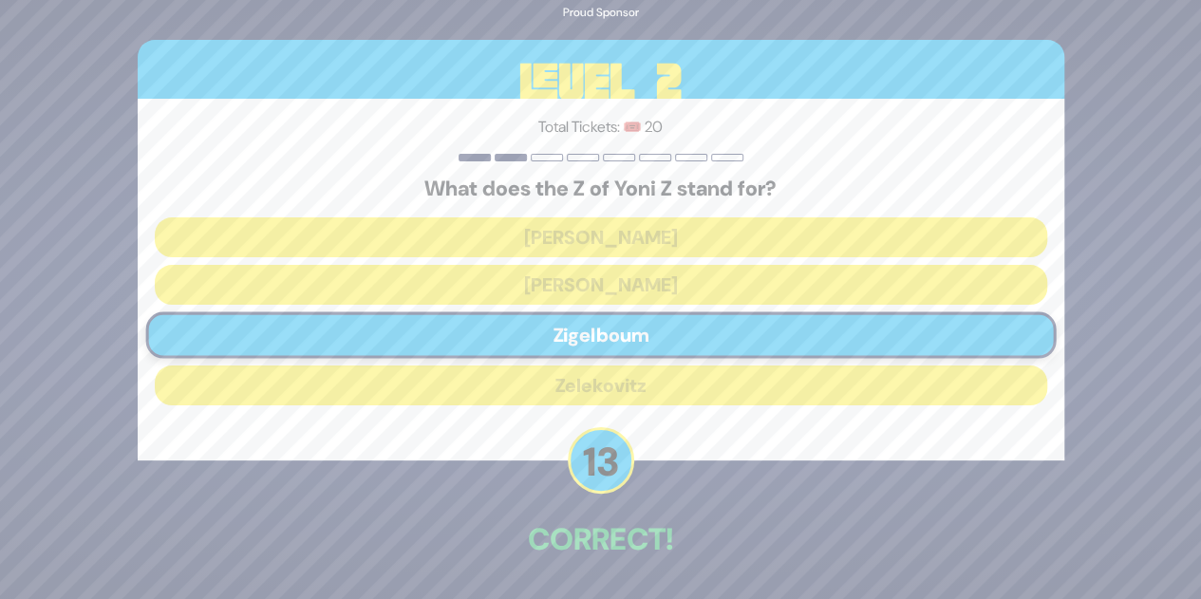
scroll to position [66, 0]
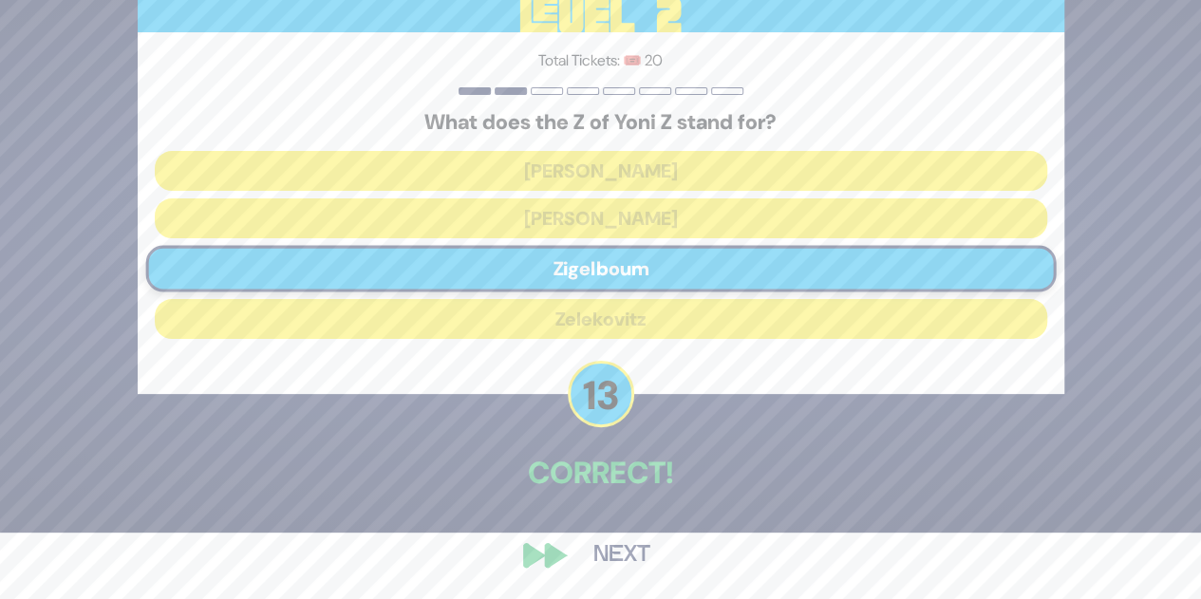
click at [627, 564] on button "Next" at bounding box center [622, 555] width 110 height 44
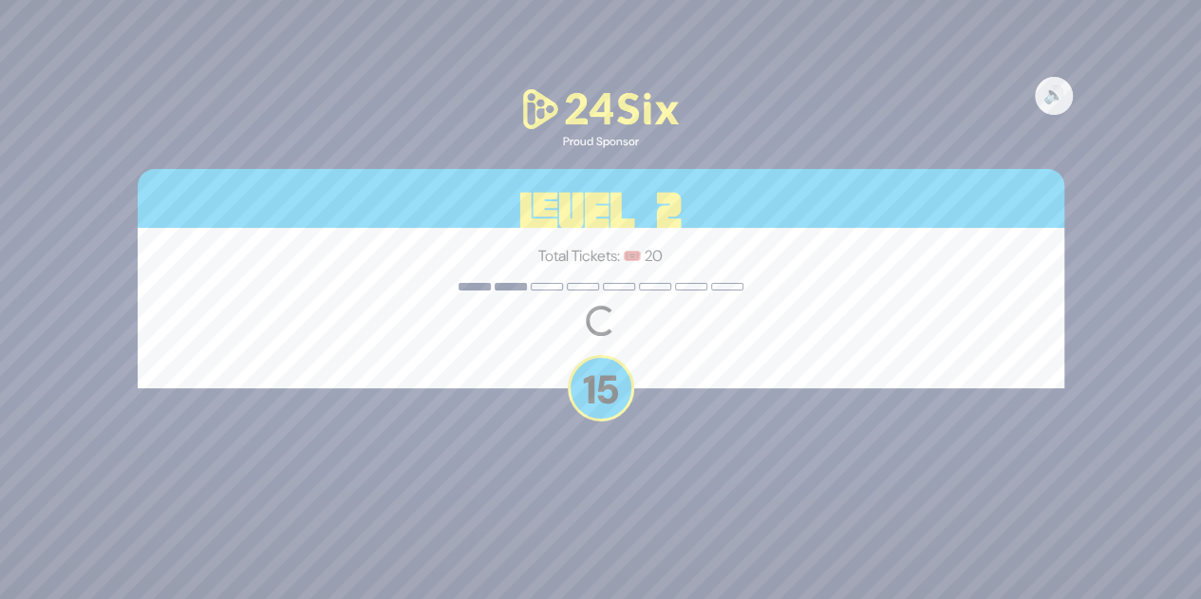
scroll to position [0, 0]
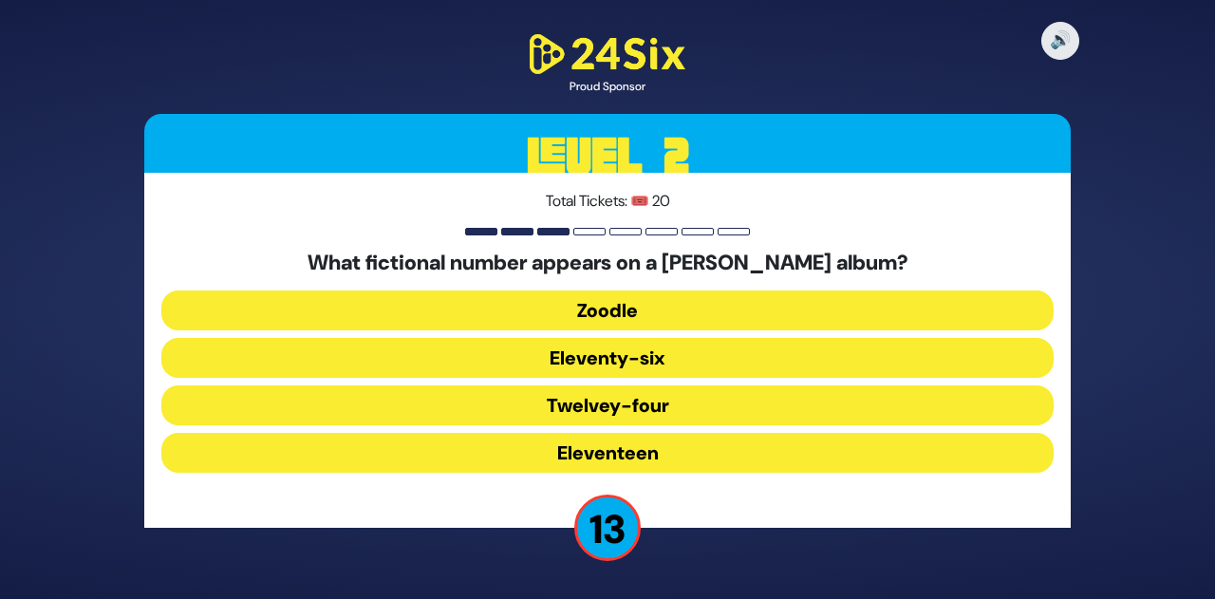
click at [616, 360] on button "Eleventy-six" at bounding box center [607, 358] width 892 height 40
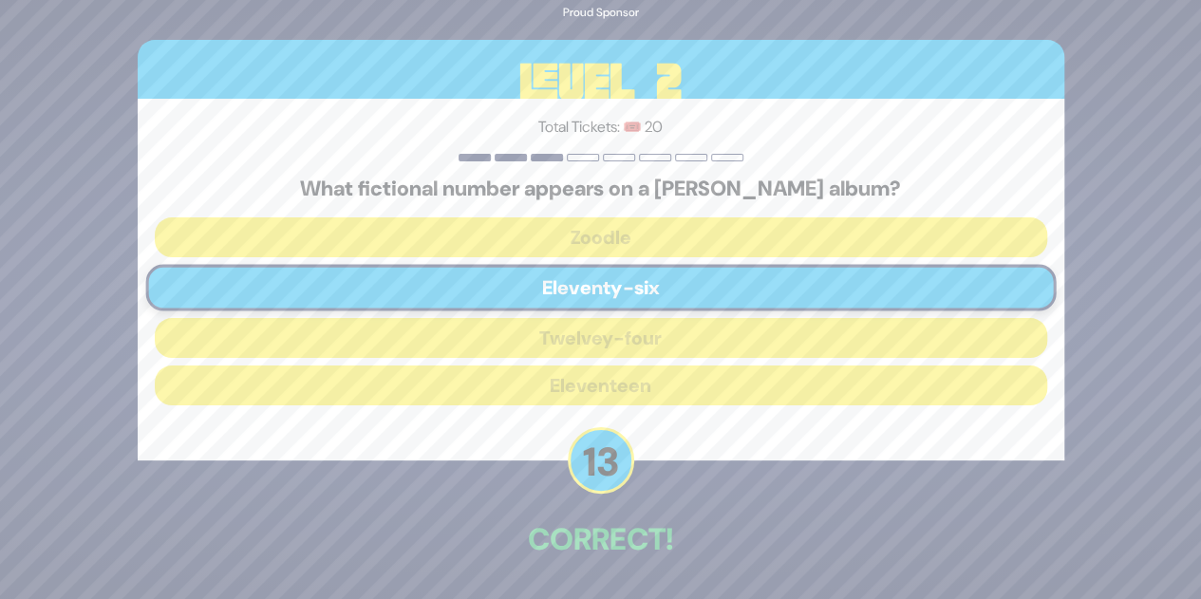
scroll to position [66, 0]
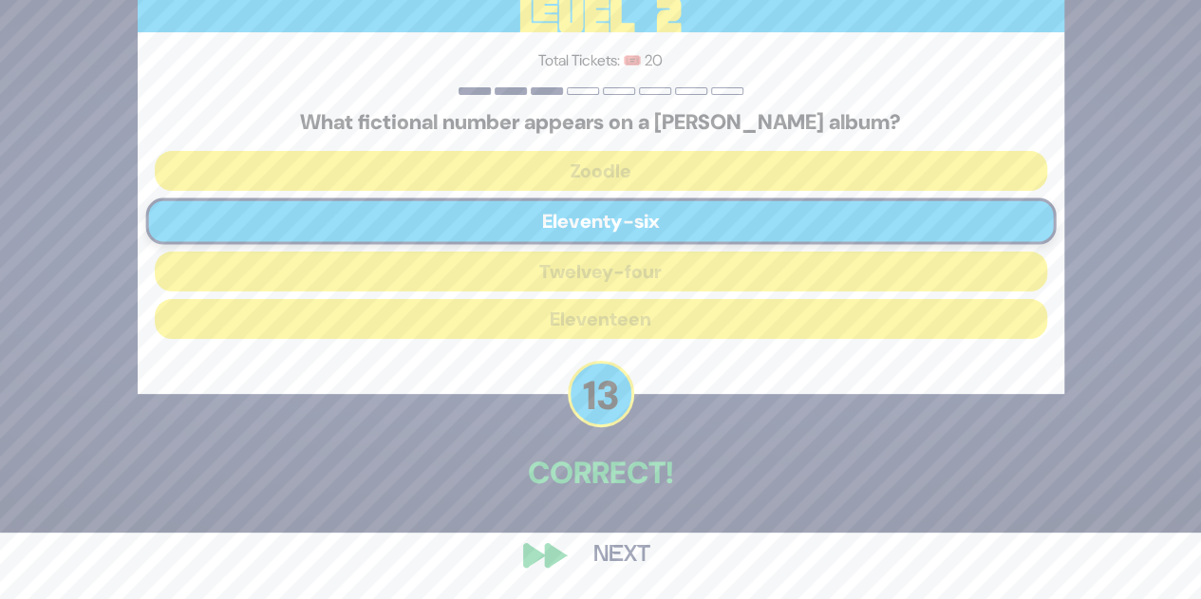
click at [627, 534] on button "Next" at bounding box center [622, 555] width 110 height 44
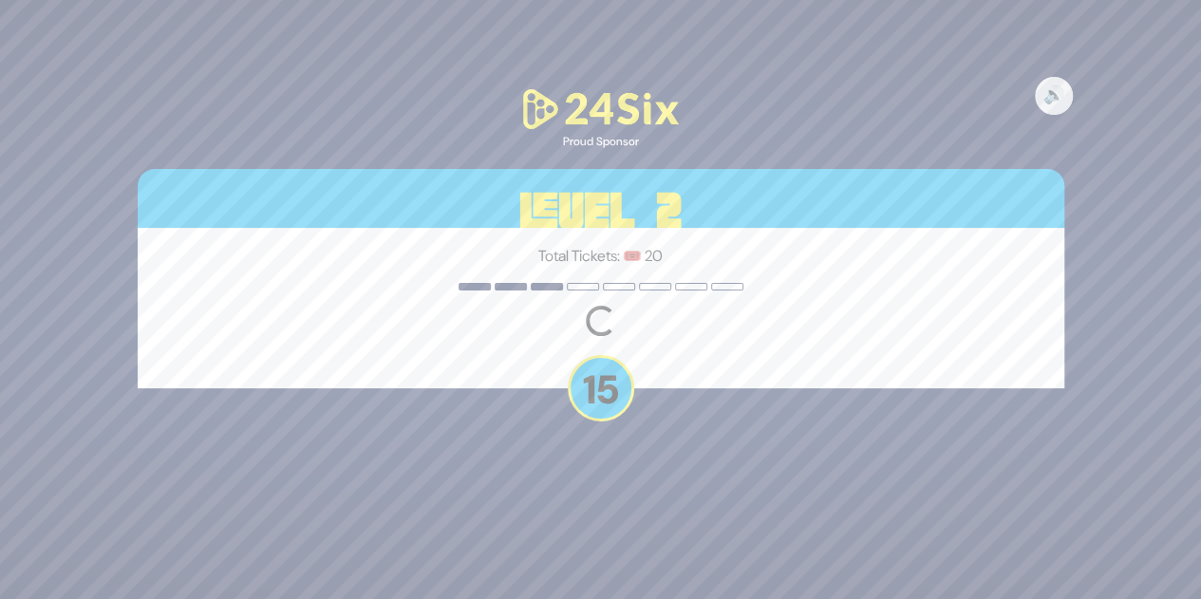
scroll to position [0, 0]
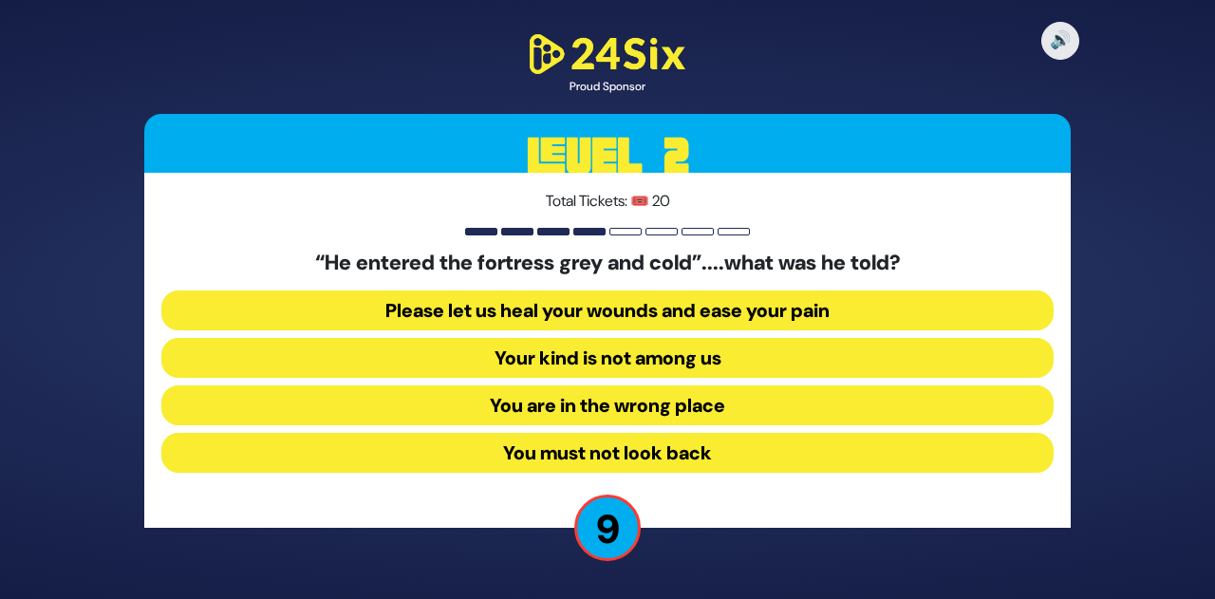
click at [647, 356] on button "Your kind is not among us" at bounding box center [607, 358] width 892 height 40
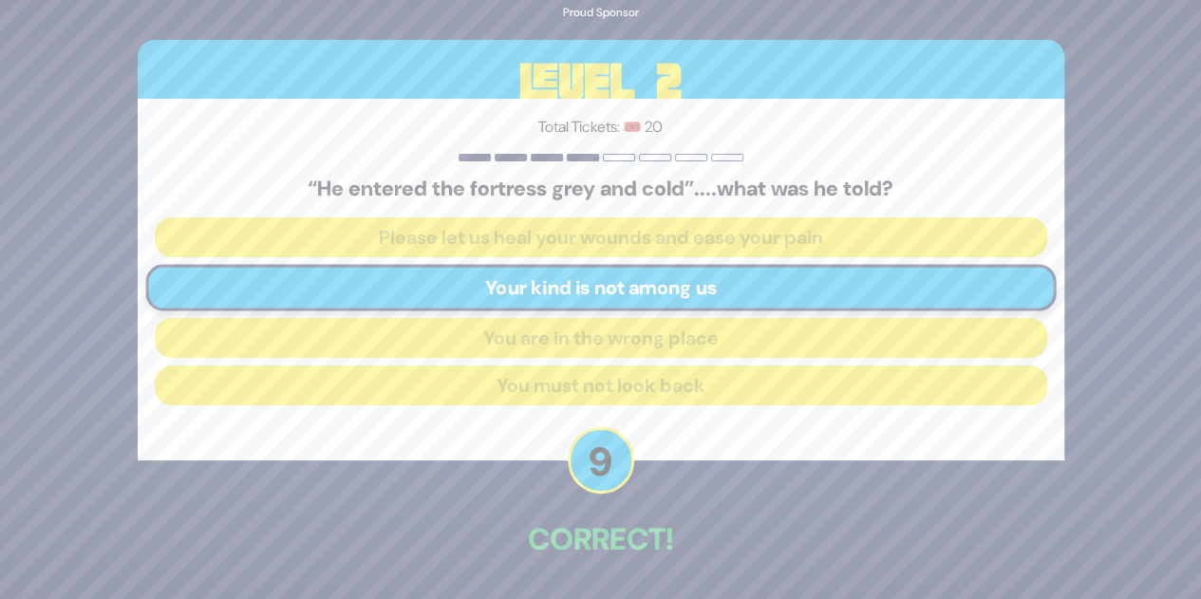
scroll to position [66, 0]
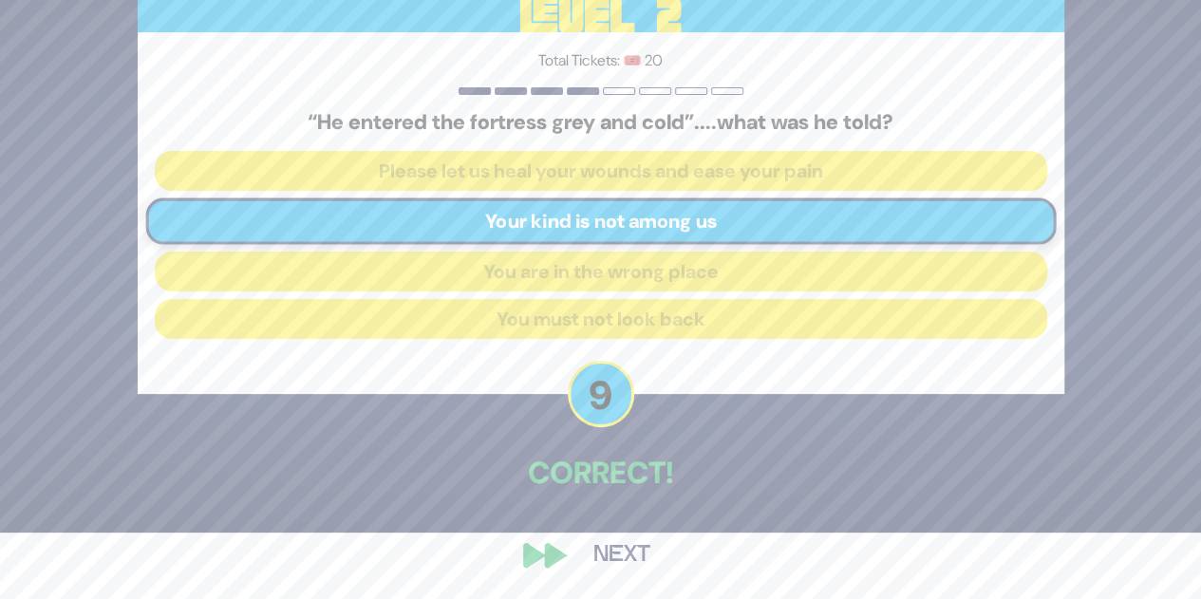
click at [617, 552] on button "Next" at bounding box center [622, 555] width 110 height 44
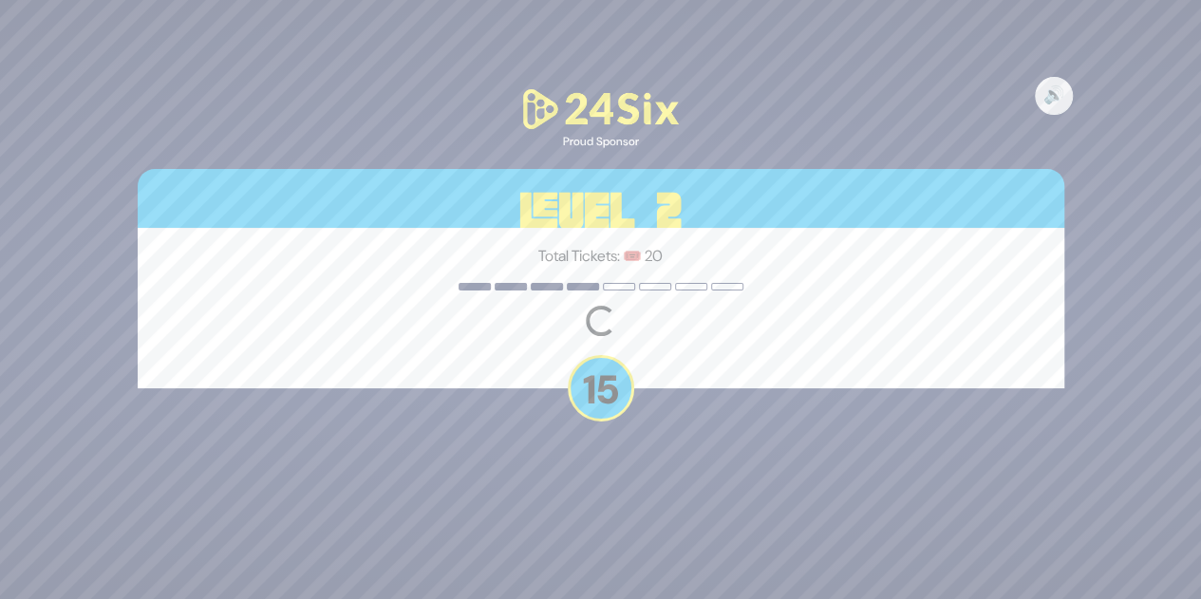
scroll to position [0, 0]
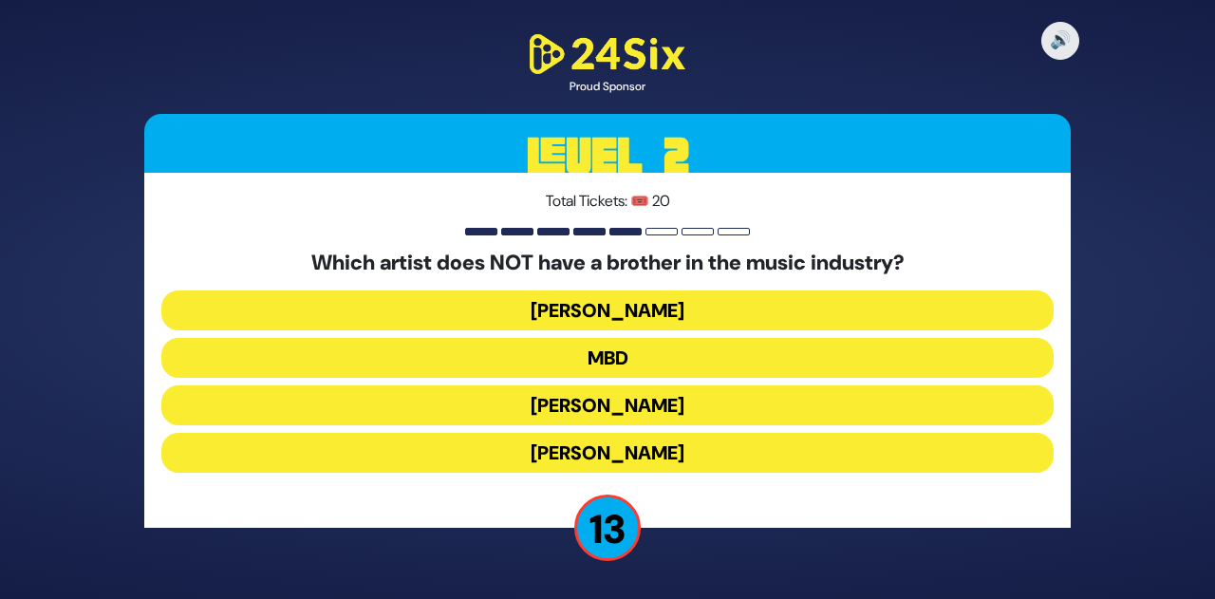
click at [633, 452] on button "[PERSON_NAME]" at bounding box center [607, 453] width 892 height 40
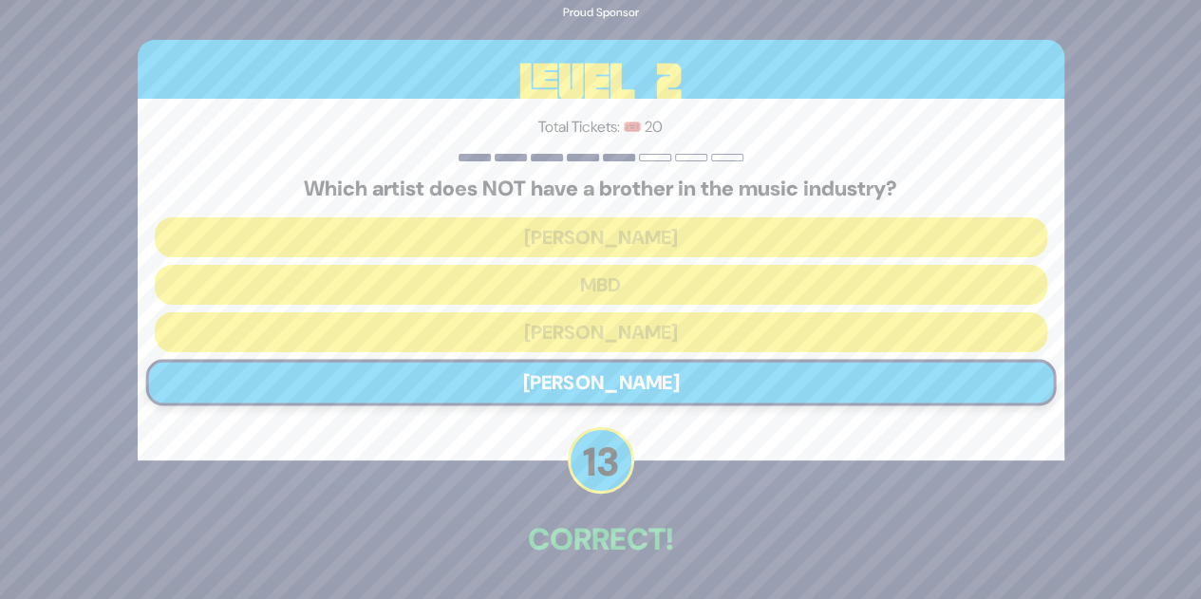
scroll to position [66, 0]
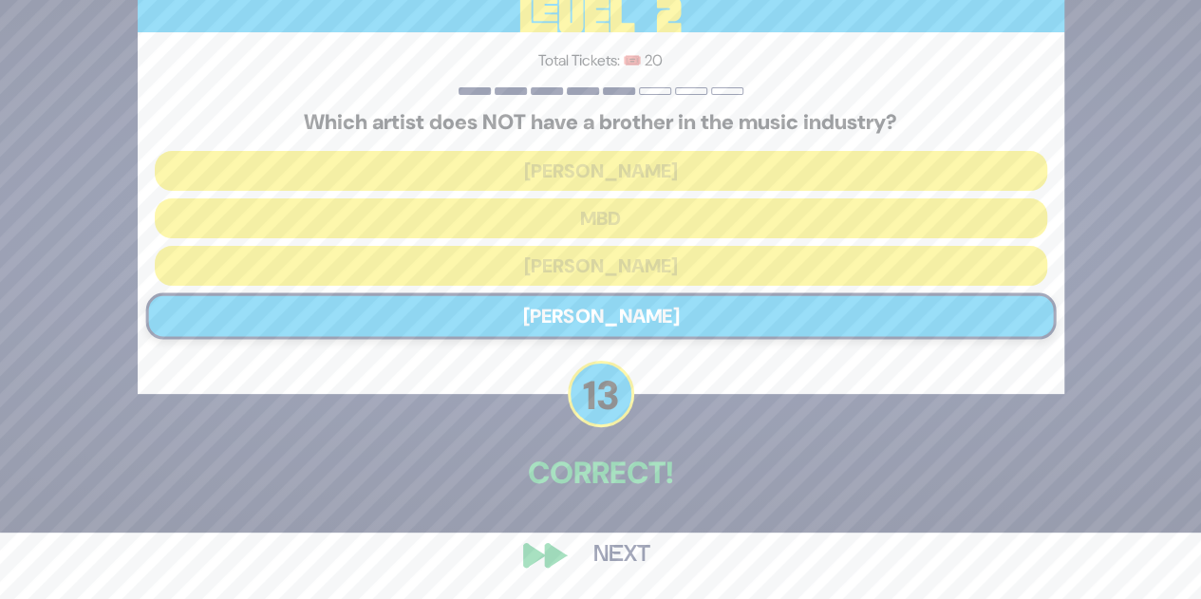
click at [612, 557] on button "Next" at bounding box center [622, 555] width 110 height 44
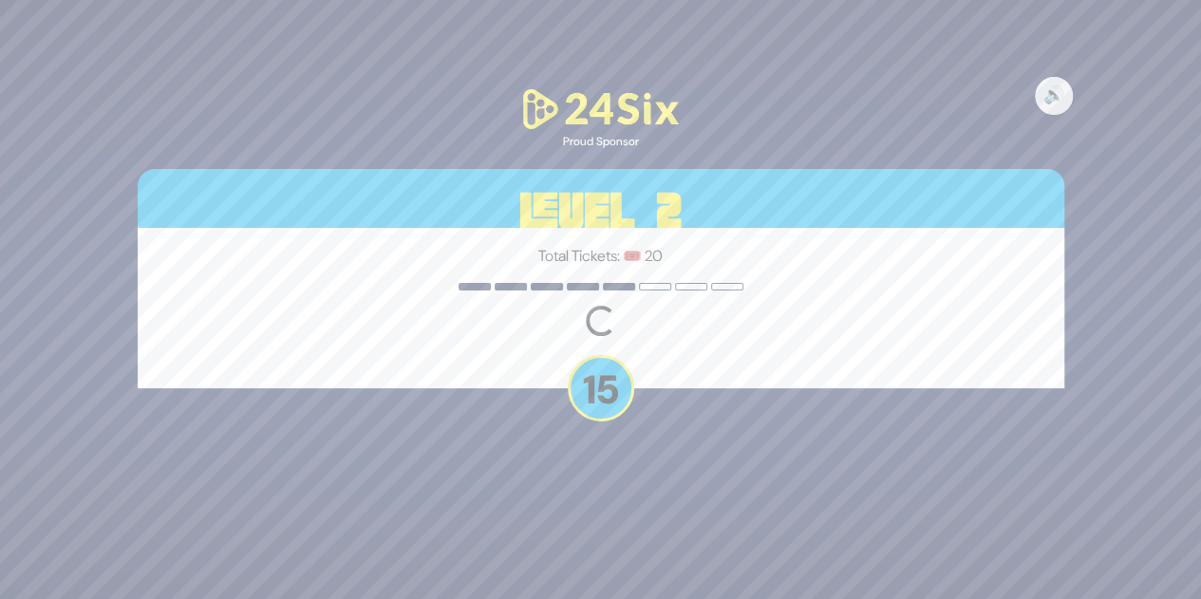
scroll to position [0, 0]
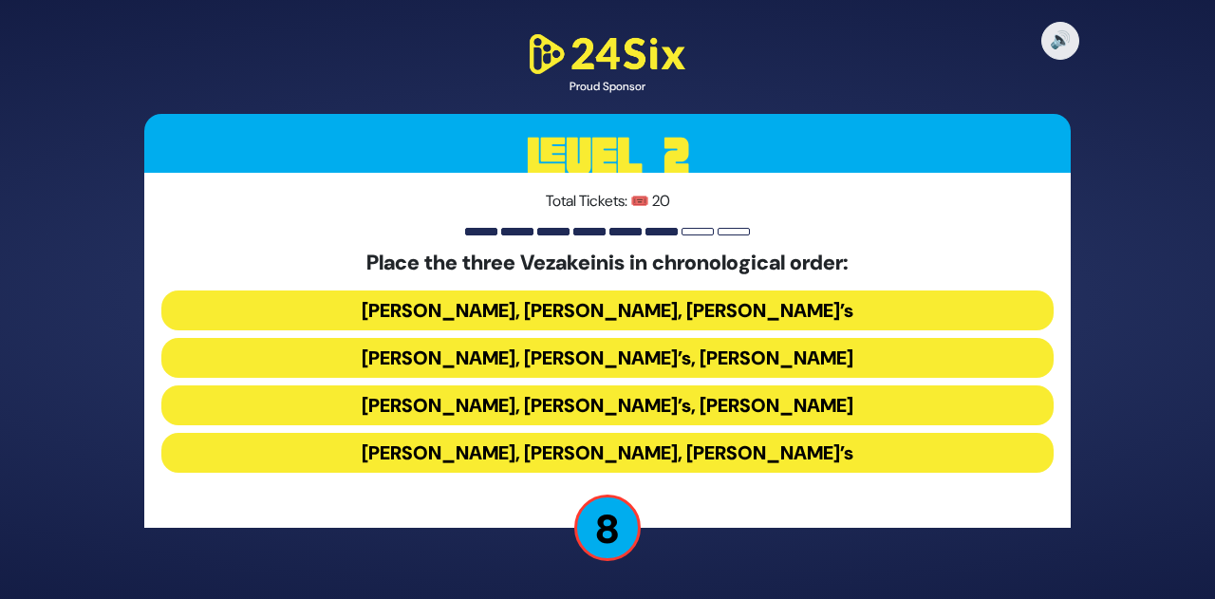
click at [765, 455] on button "[PERSON_NAME], [PERSON_NAME], [PERSON_NAME]’s" at bounding box center [607, 453] width 892 height 40
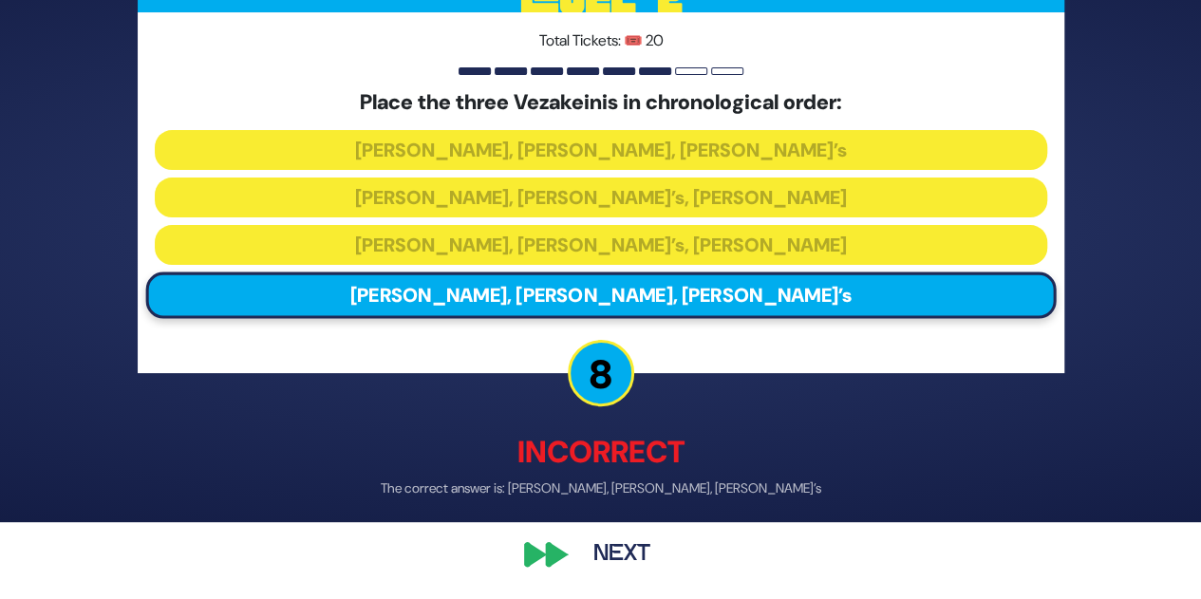
scroll to position [76, 0]
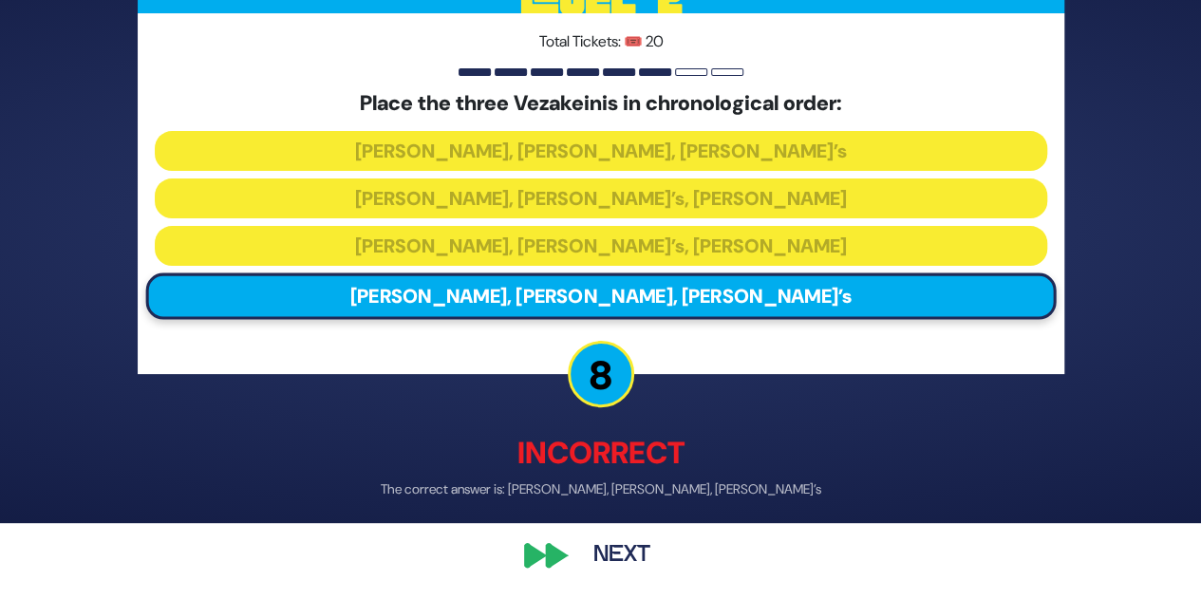
click at [613, 548] on button "Next" at bounding box center [622, 555] width 110 height 44
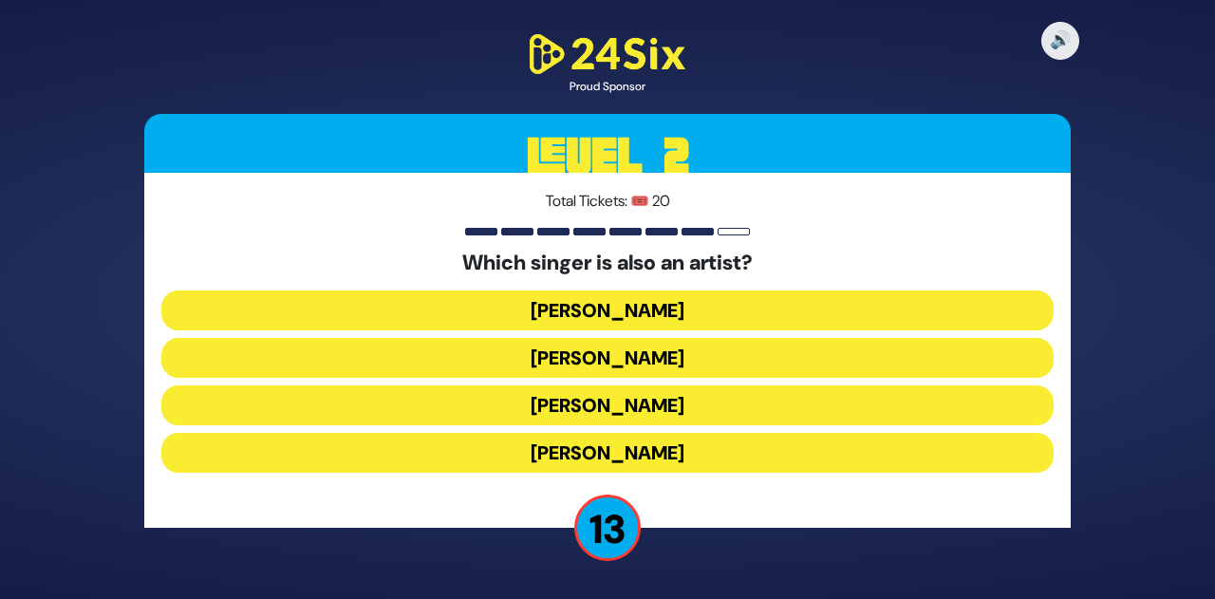
click at [613, 415] on button "Lipa Schmeltzer" at bounding box center [607, 405] width 892 height 40
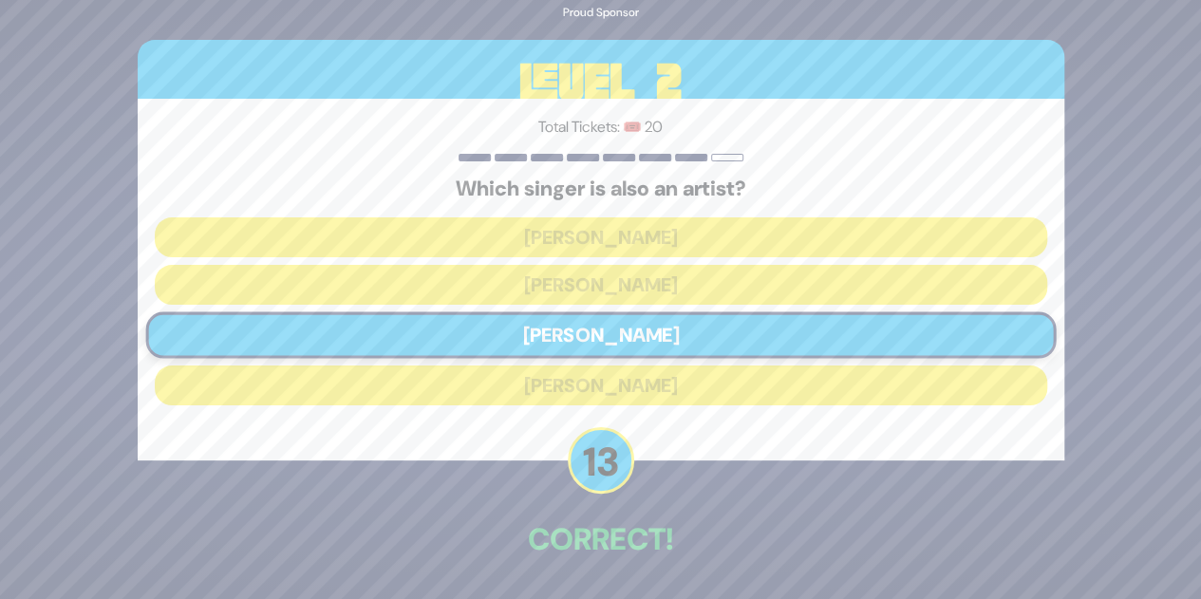
scroll to position [66, 0]
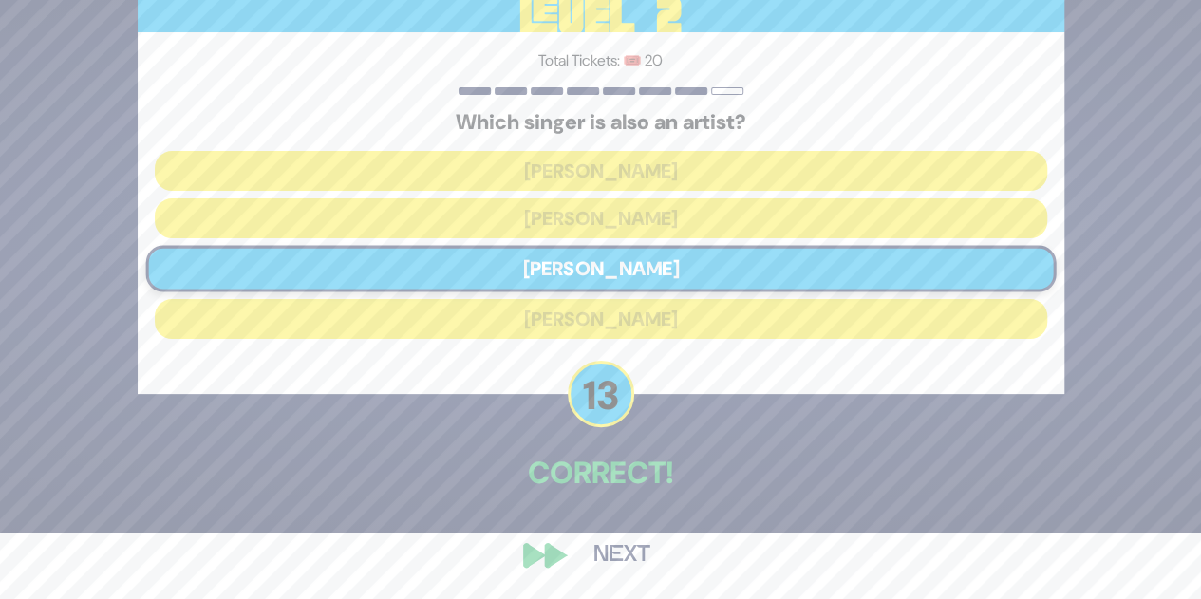
click at [609, 549] on button "Next" at bounding box center [622, 555] width 110 height 44
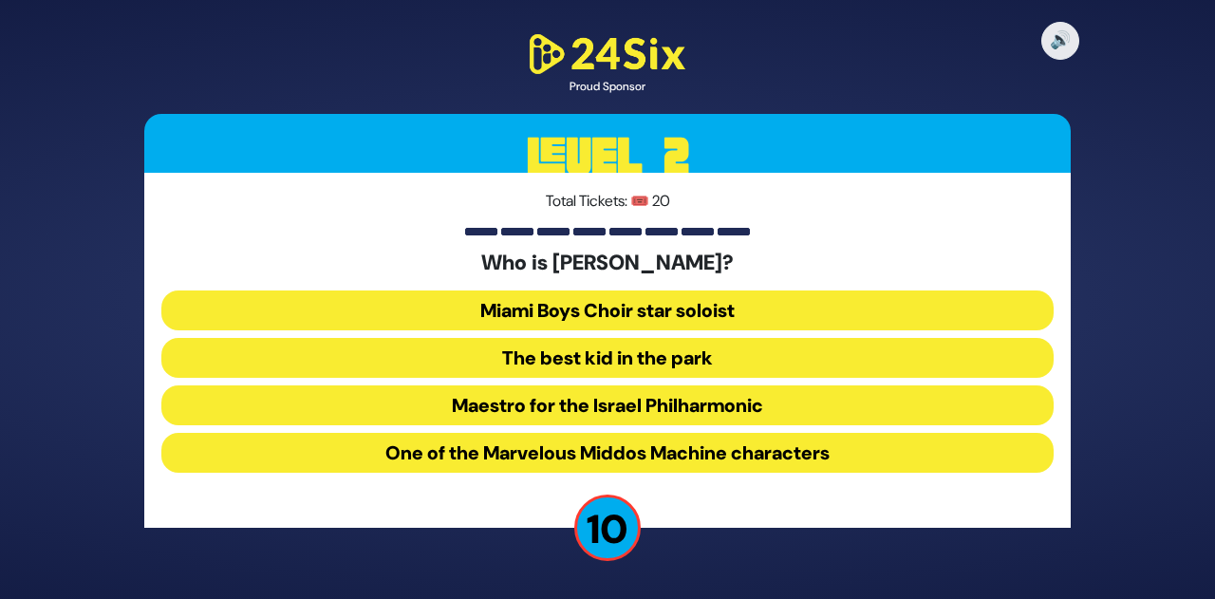
click at [689, 358] on button "The best kid in the park" at bounding box center [607, 358] width 892 height 40
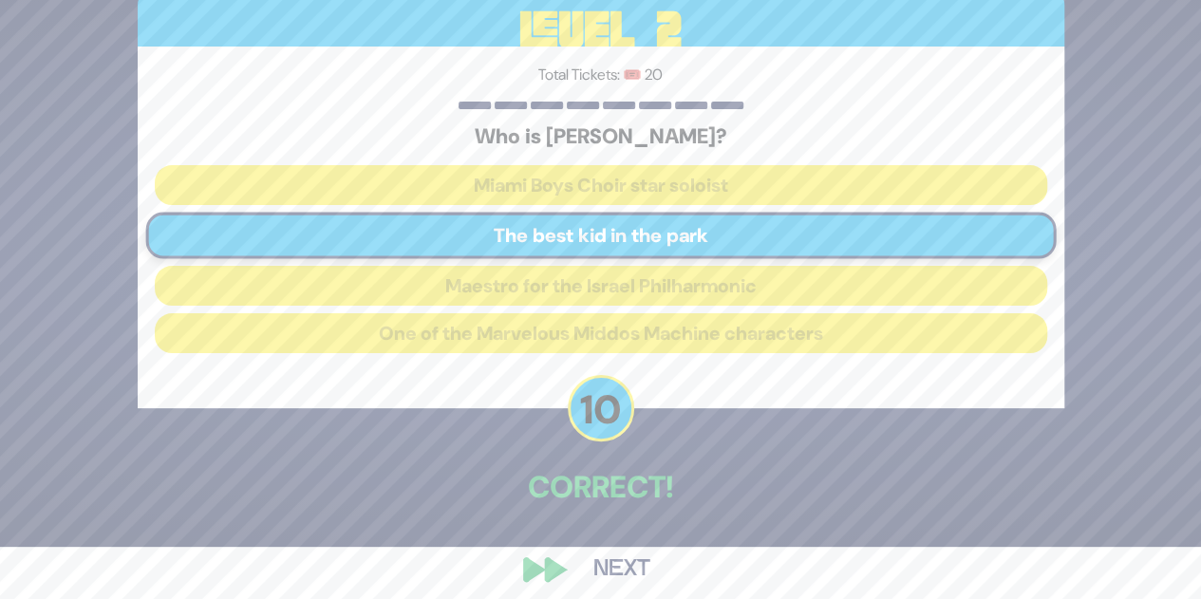
scroll to position [66, 0]
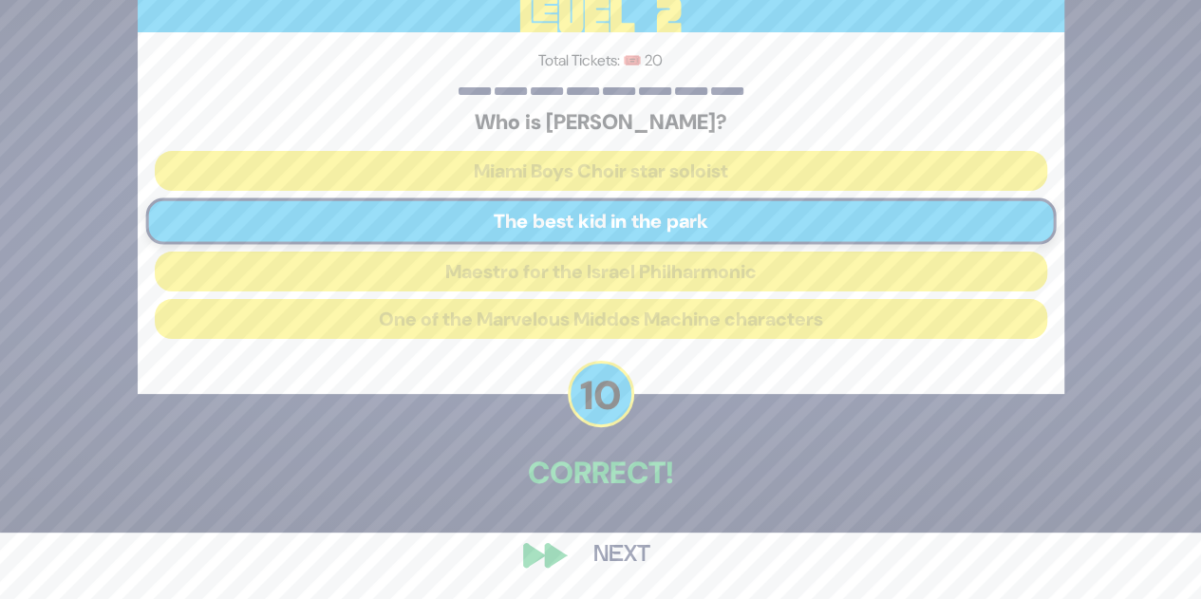
click at [583, 553] on button "Next" at bounding box center [622, 555] width 110 height 44
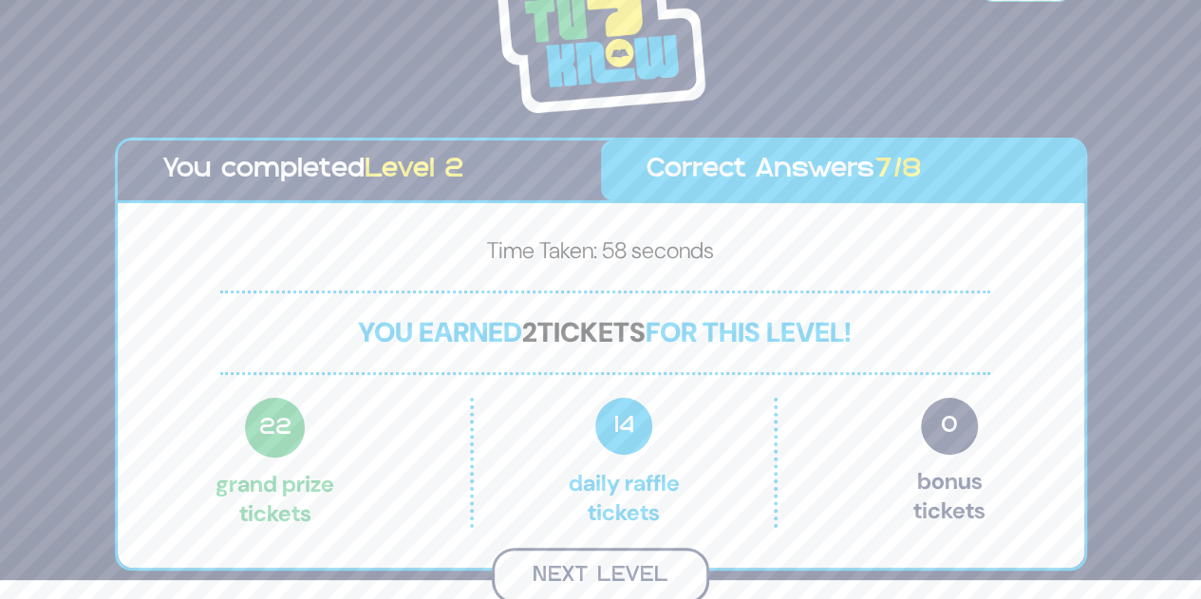
scroll to position [17, 0]
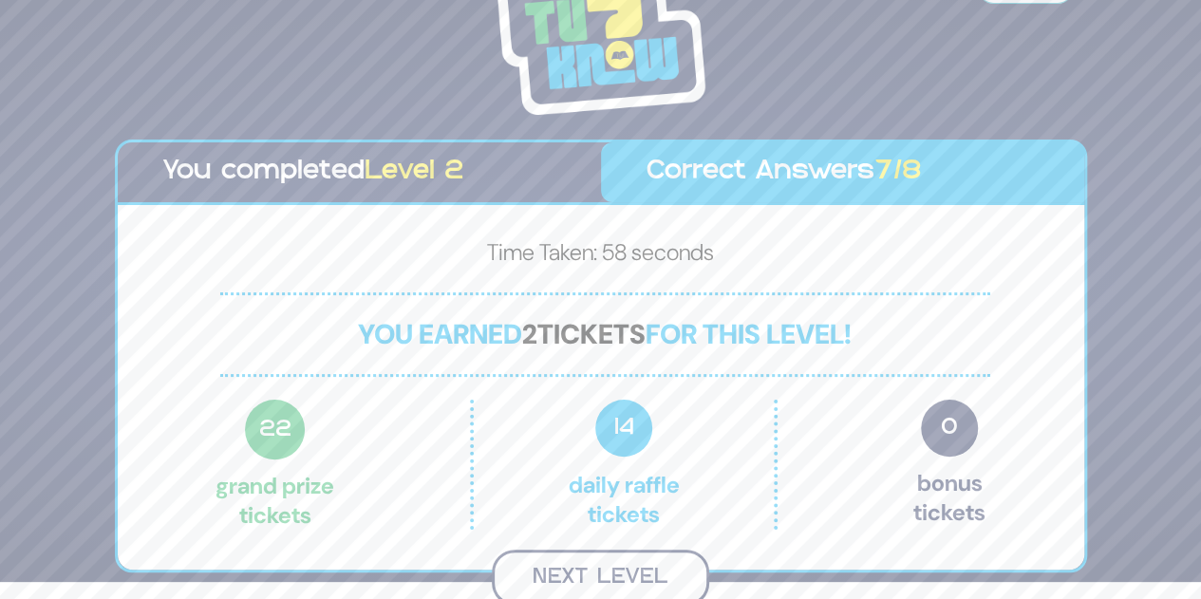
click at [611, 561] on button "Next Level" at bounding box center [600, 578] width 217 height 56
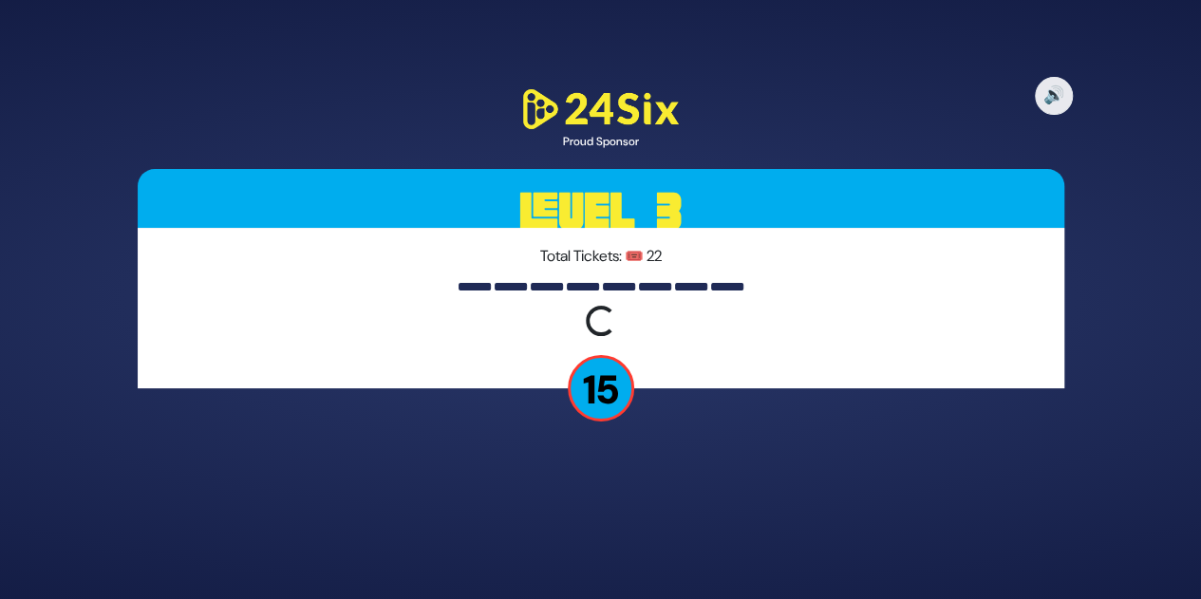
scroll to position [0, 0]
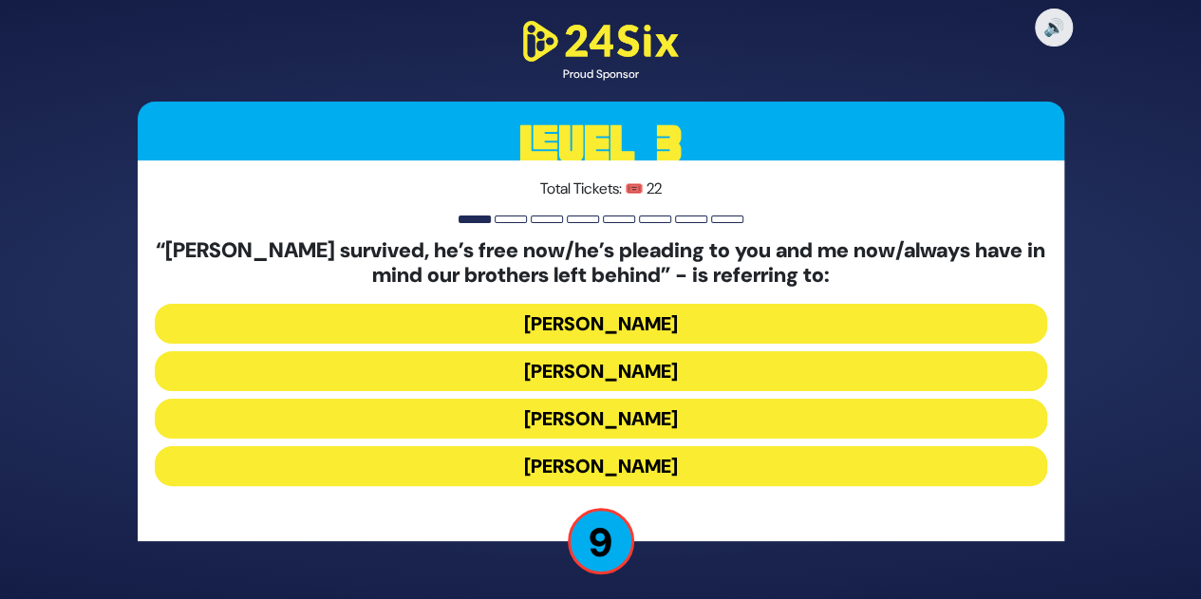
click at [643, 372] on button "Yosef Mendelovitch" at bounding box center [601, 371] width 892 height 40
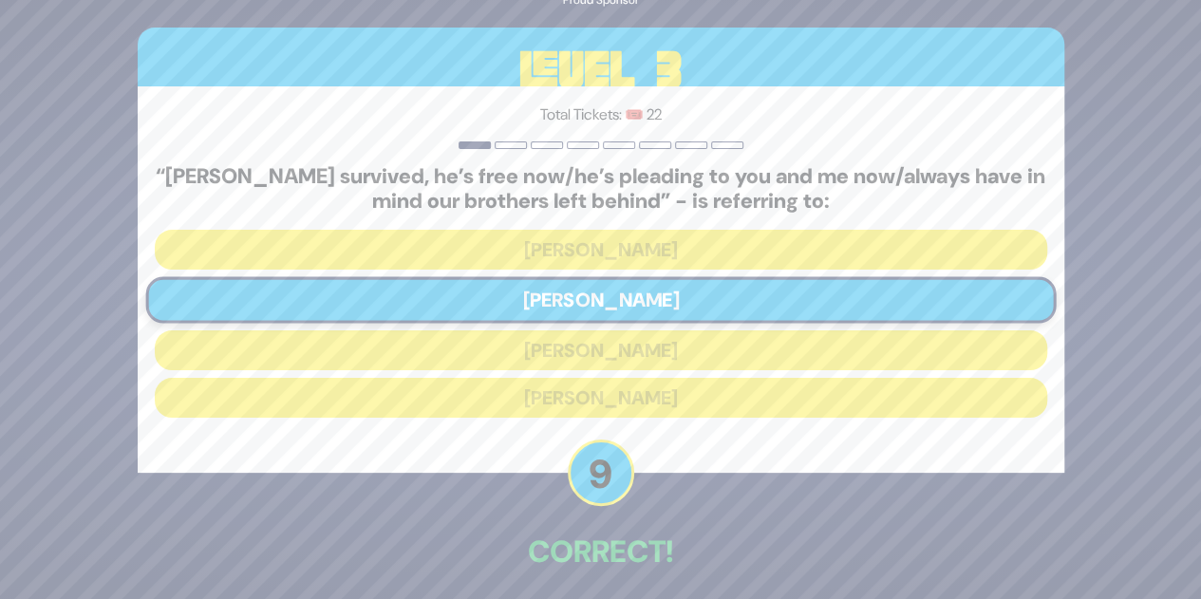
scroll to position [79, 0]
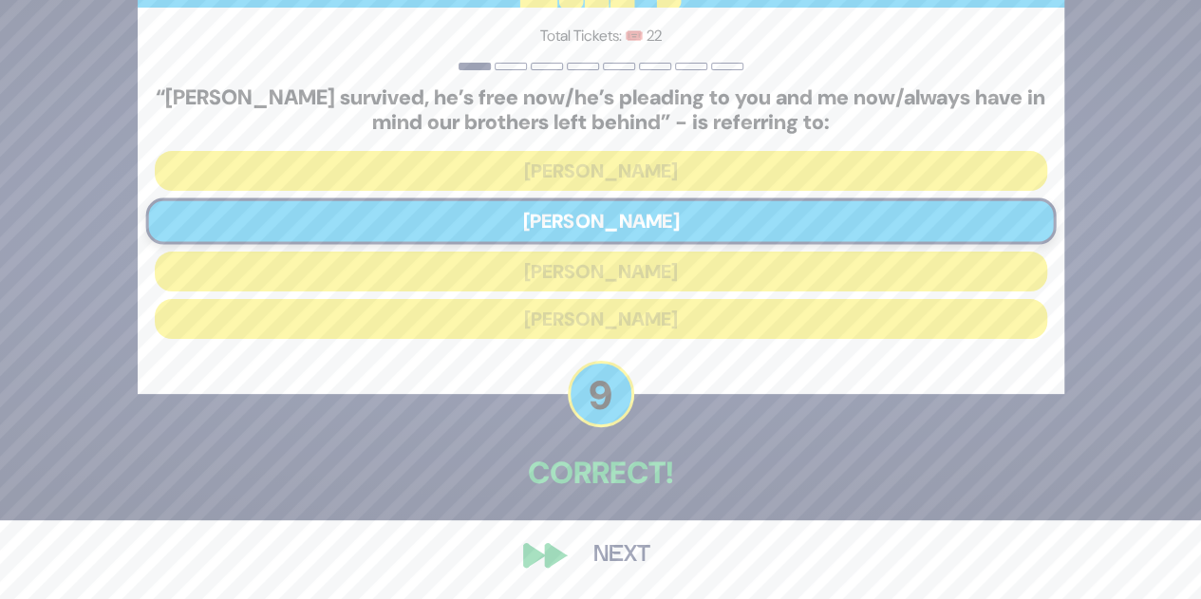
click at [602, 553] on button "Next" at bounding box center [622, 555] width 110 height 44
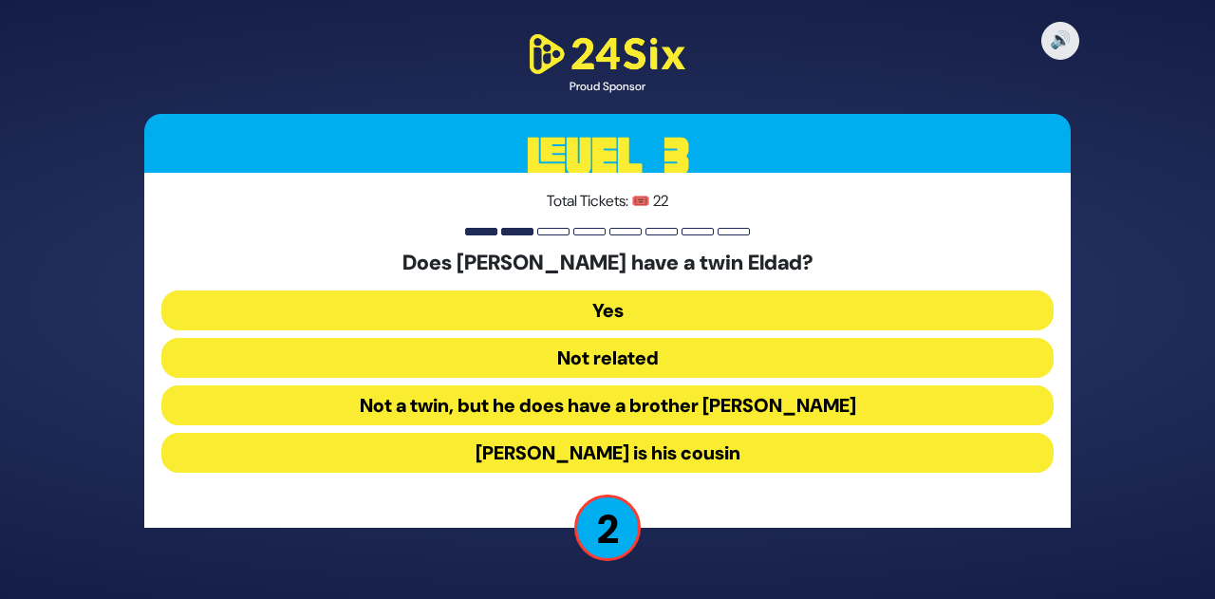
click at [655, 400] on button "Not a twin, but he does have a brother Eldad" at bounding box center [607, 405] width 892 height 40
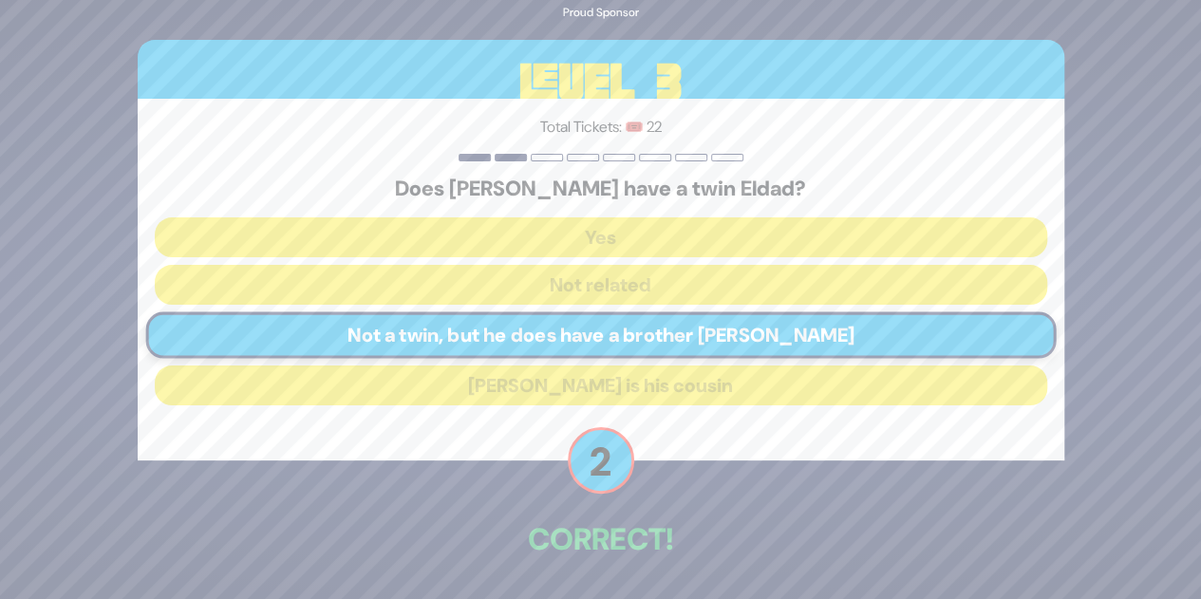
scroll to position [66, 0]
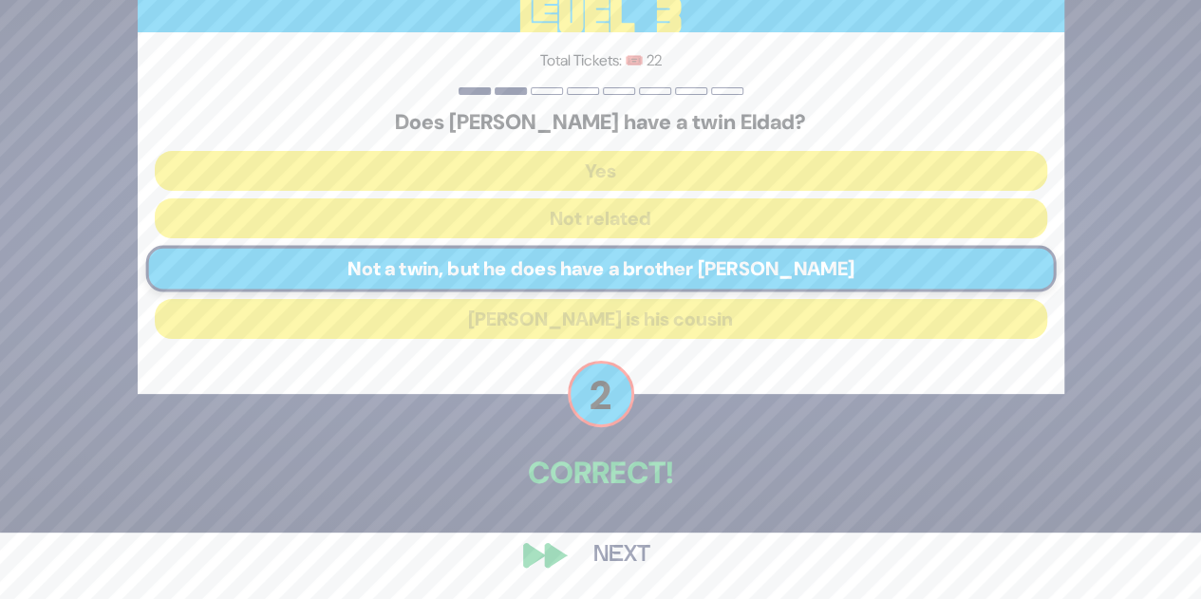
click at [615, 552] on button "Next" at bounding box center [622, 555] width 110 height 44
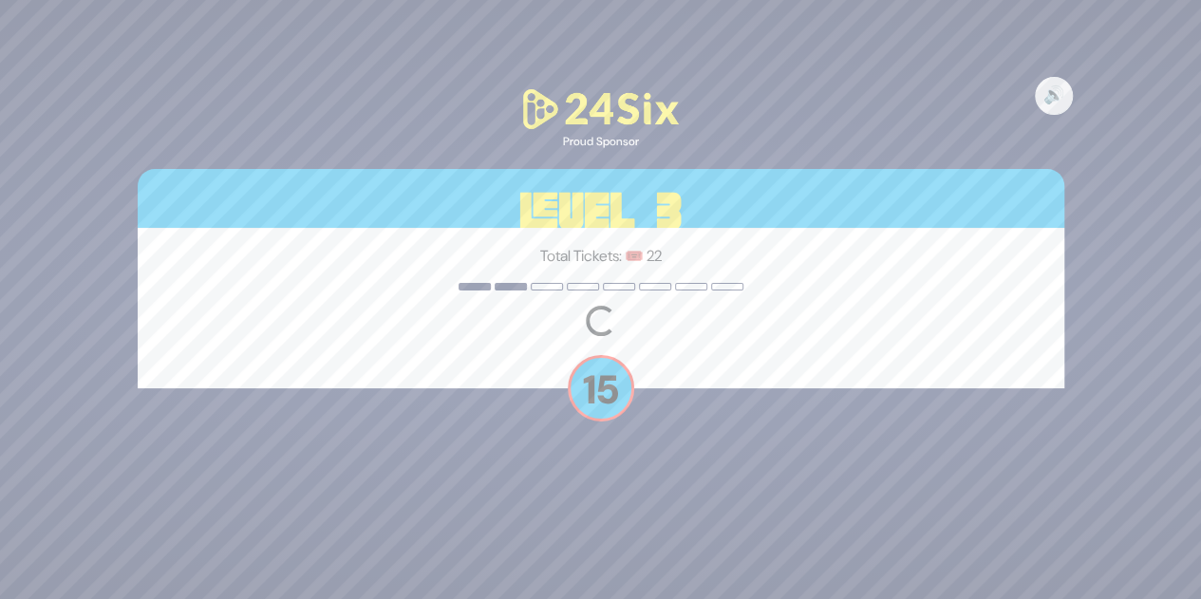
scroll to position [0, 0]
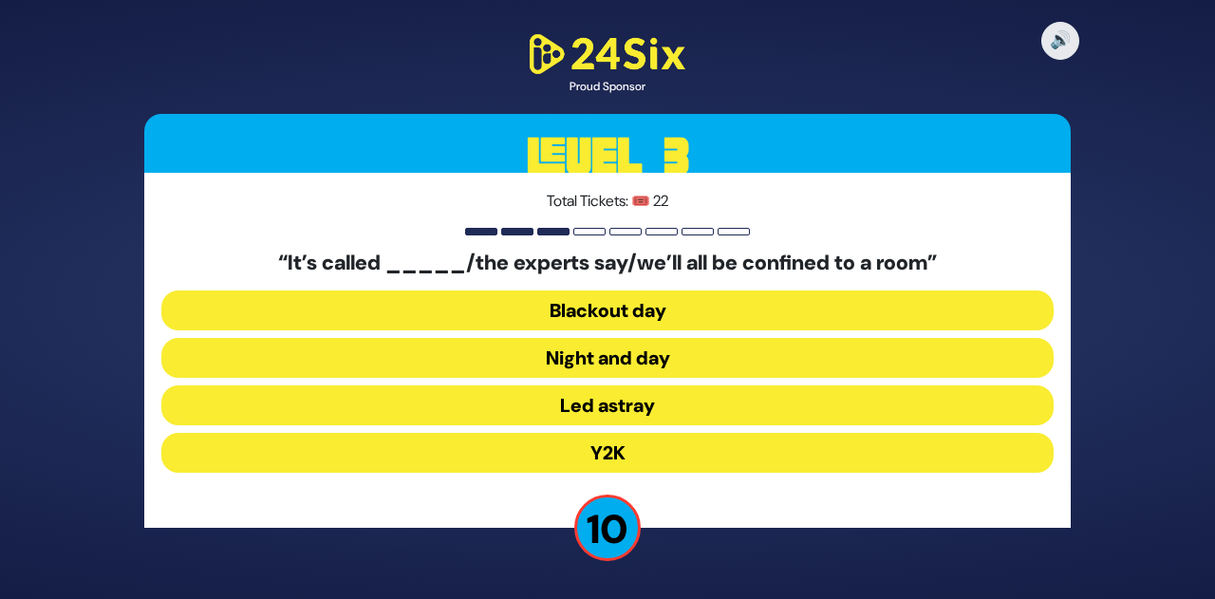
click at [630, 452] on button "Y2K" at bounding box center [607, 453] width 892 height 40
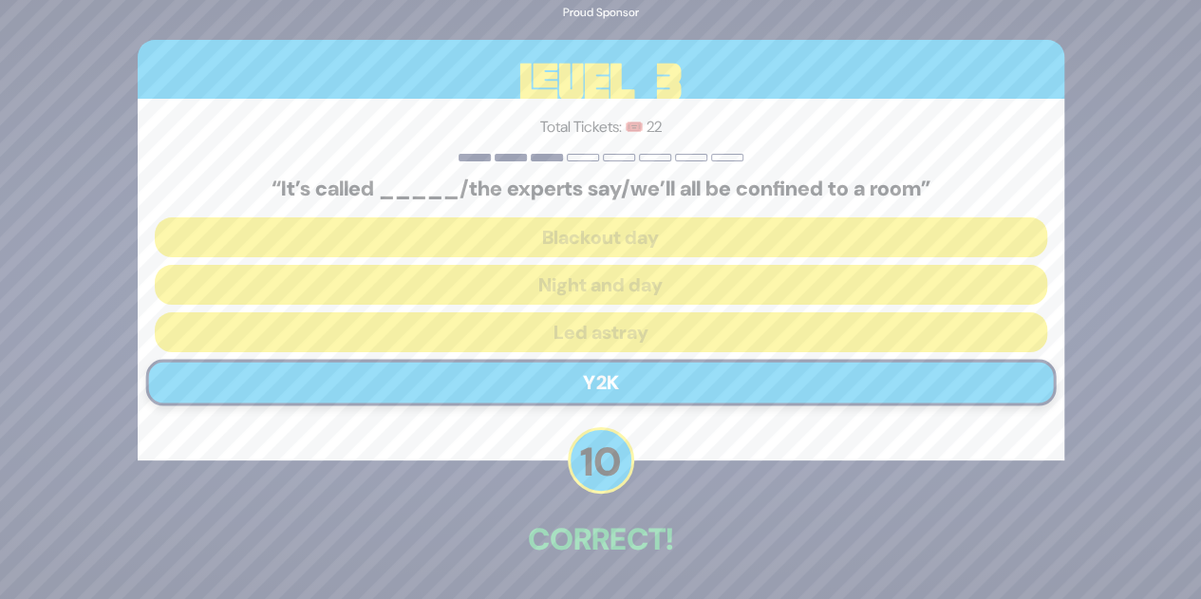
scroll to position [66, 0]
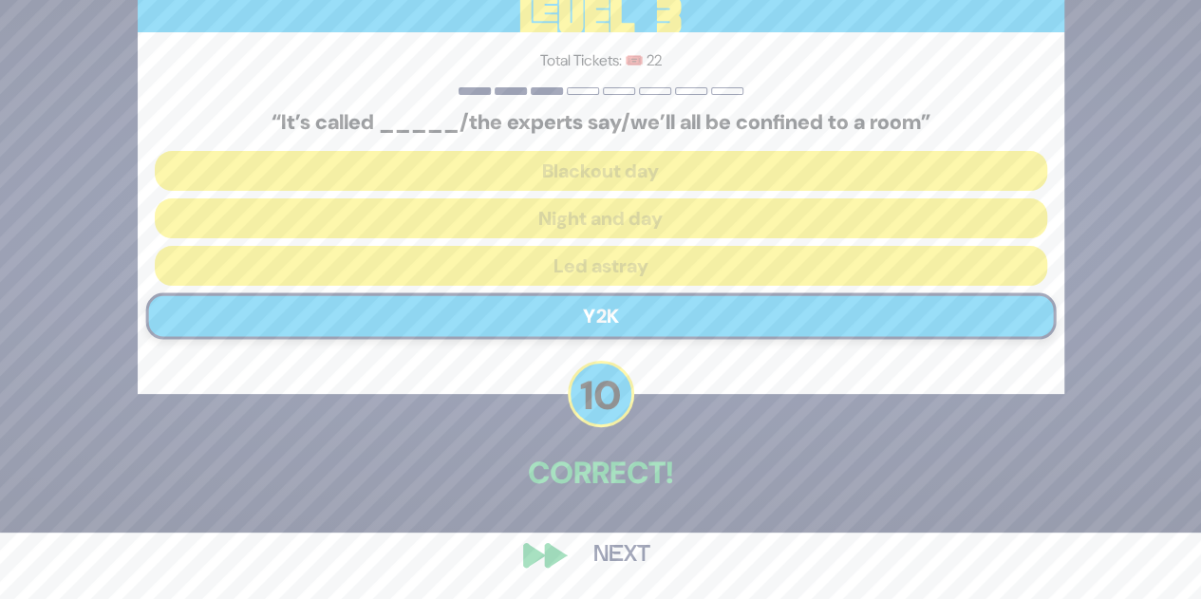
click at [617, 548] on button "Next" at bounding box center [622, 555] width 110 height 44
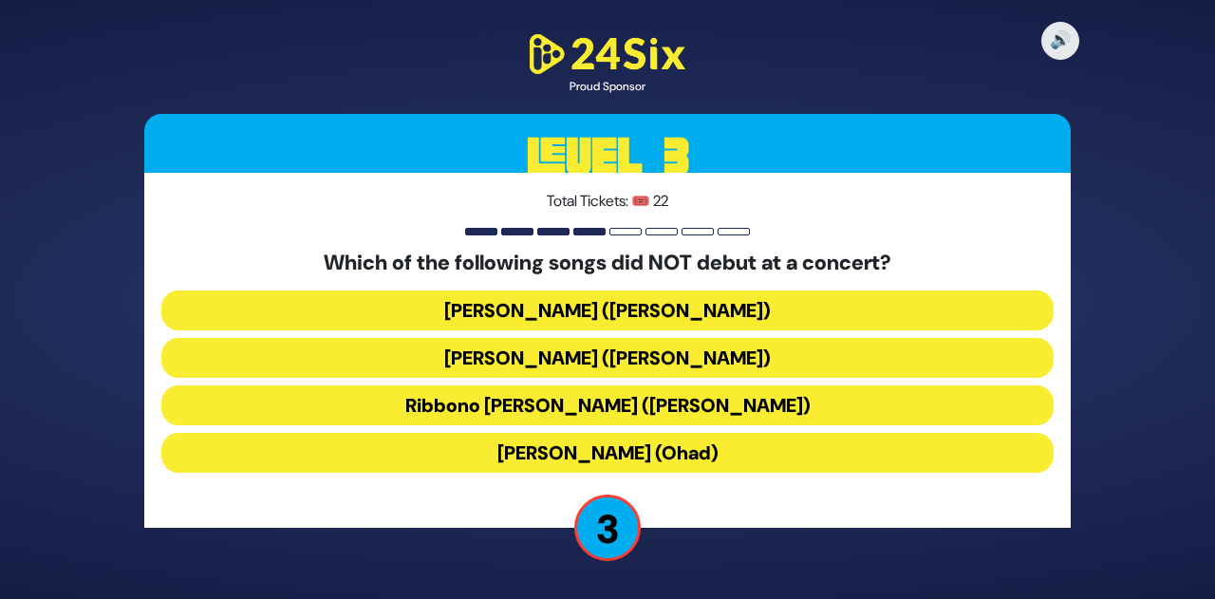
click at [657, 357] on button "Kol Mevaser (Yaakov Shwekey)" at bounding box center [607, 358] width 892 height 40
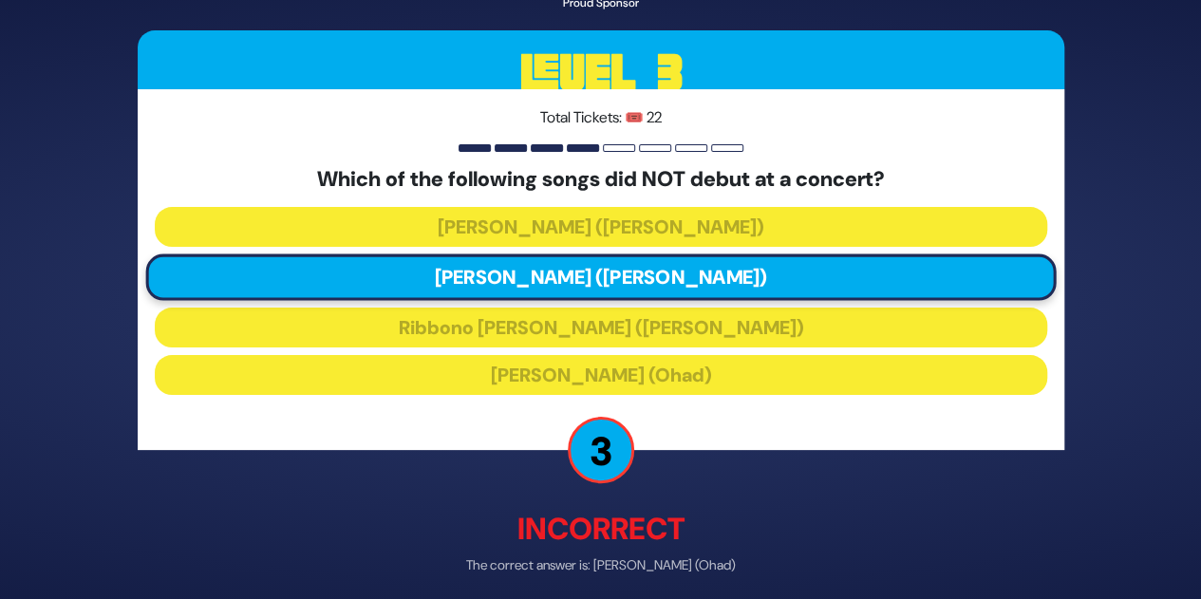
scroll to position [76, 0]
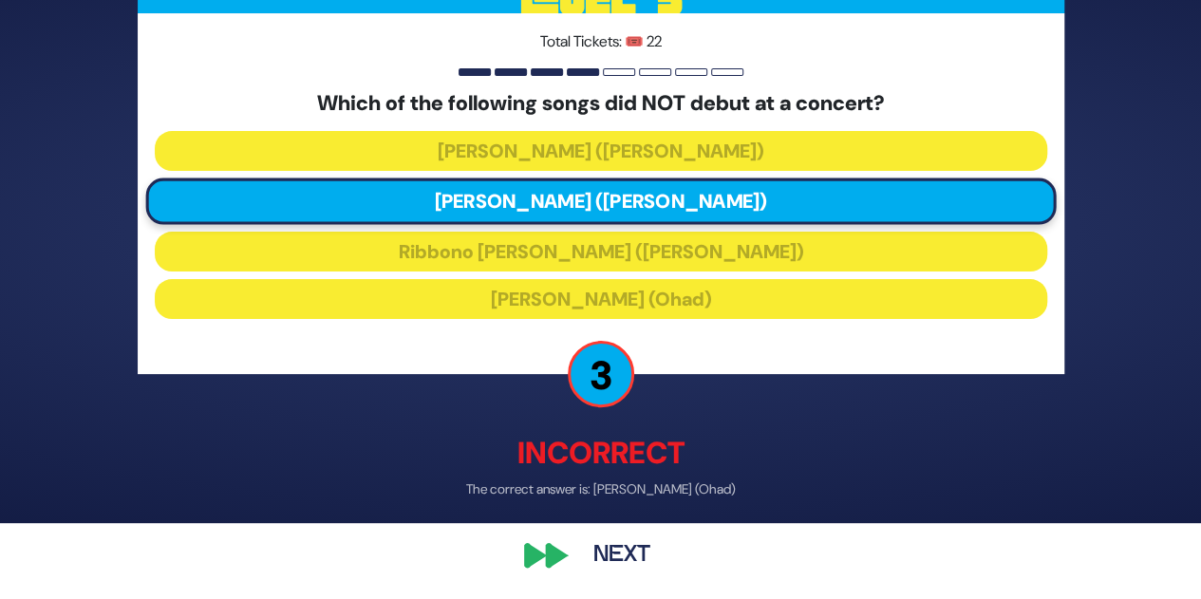
click at [611, 550] on button "Next" at bounding box center [622, 555] width 110 height 44
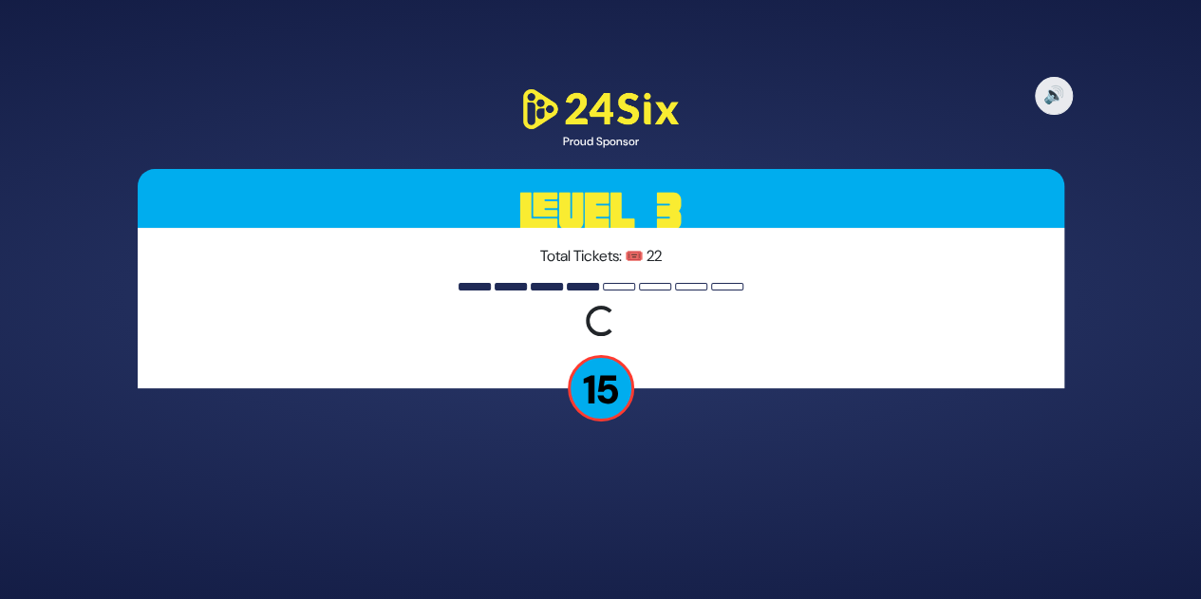
scroll to position [0, 0]
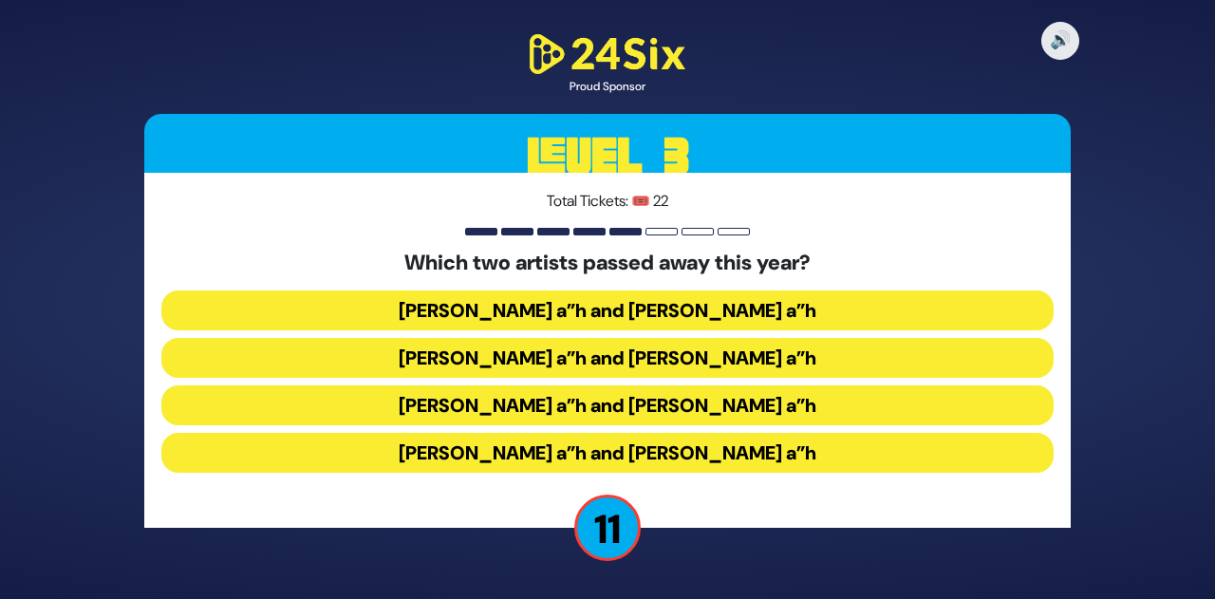
click at [704, 354] on button "Michoel Shnitzler a”h and Yigal Calek a”h" at bounding box center [607, 358] width 892 height 40
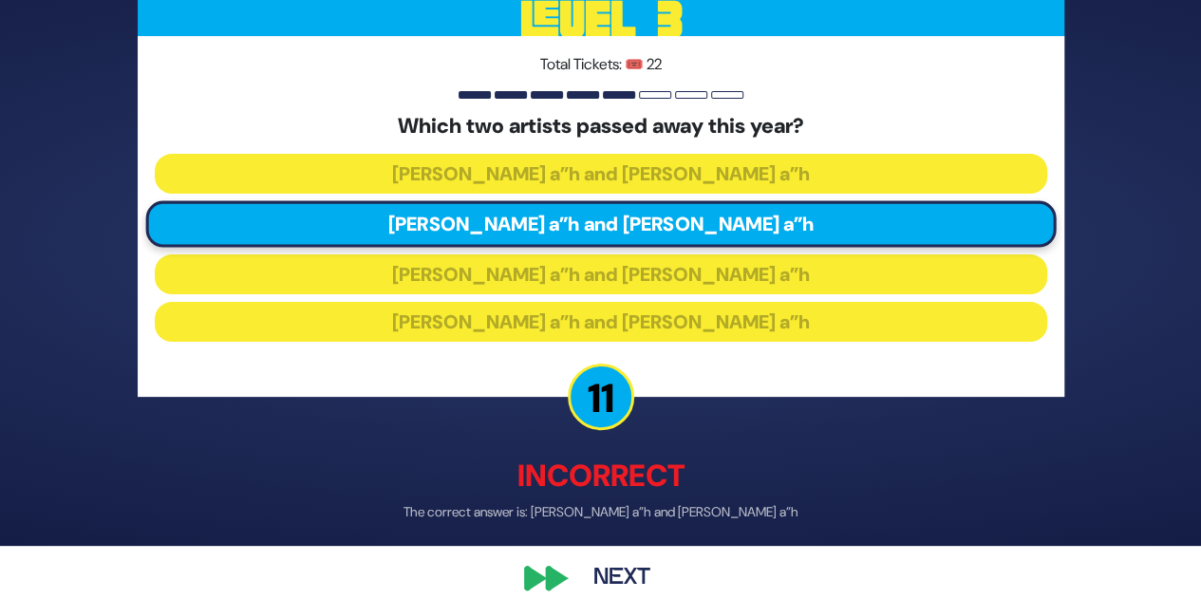
scroll to position [54, 0]
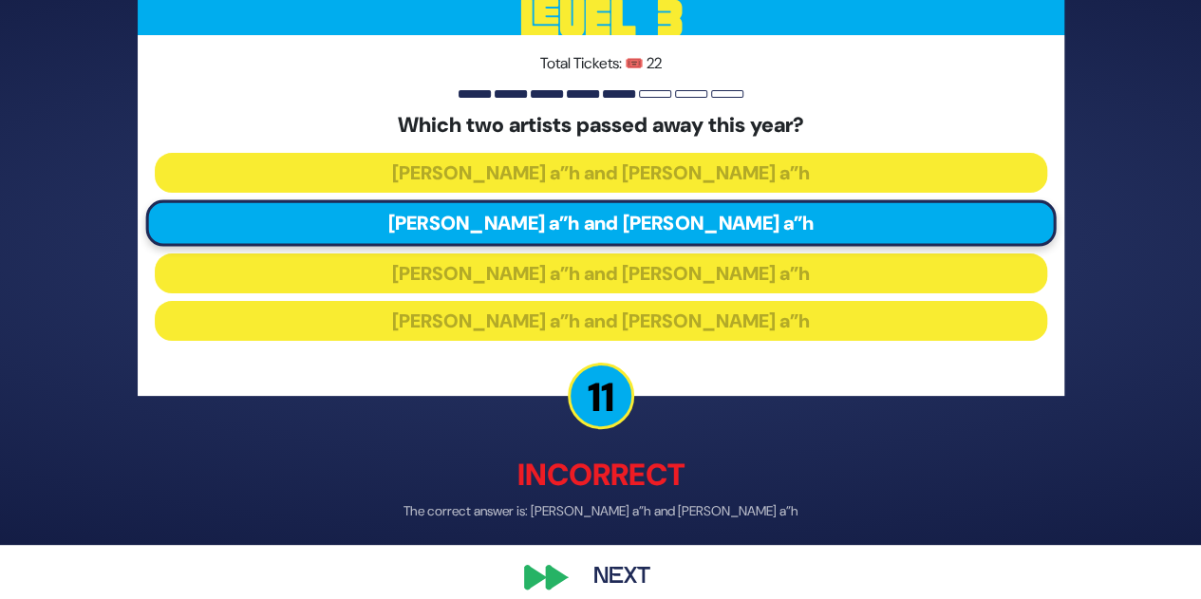
click at [603, 566] on button "Next" at bounding box center [622, 577] width 110 height 44
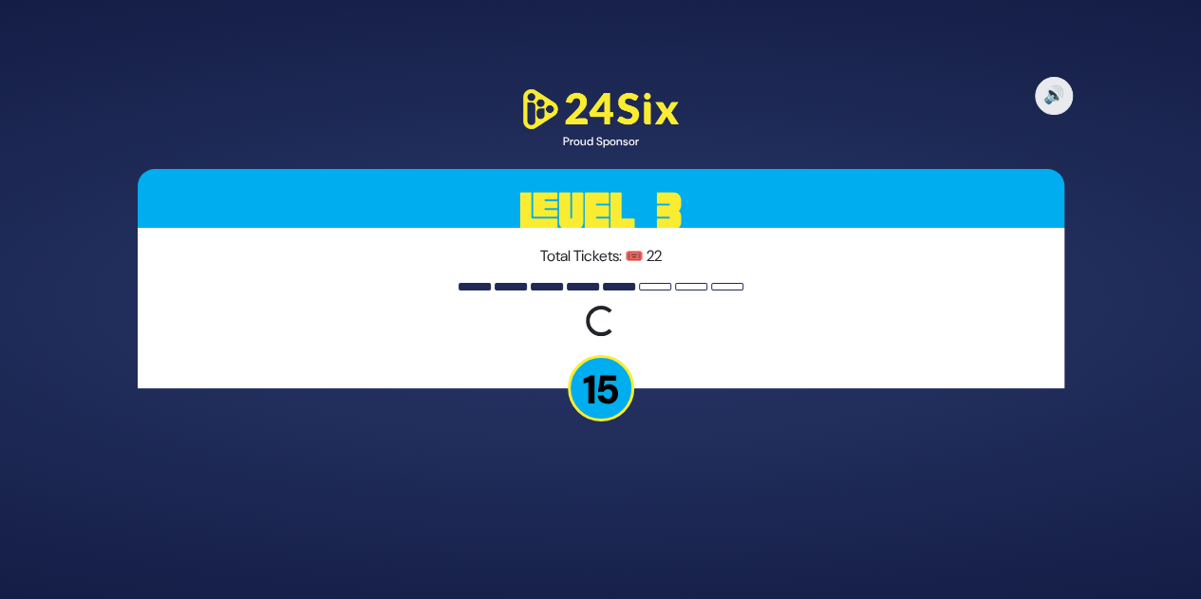
scroll to position [0, 0]
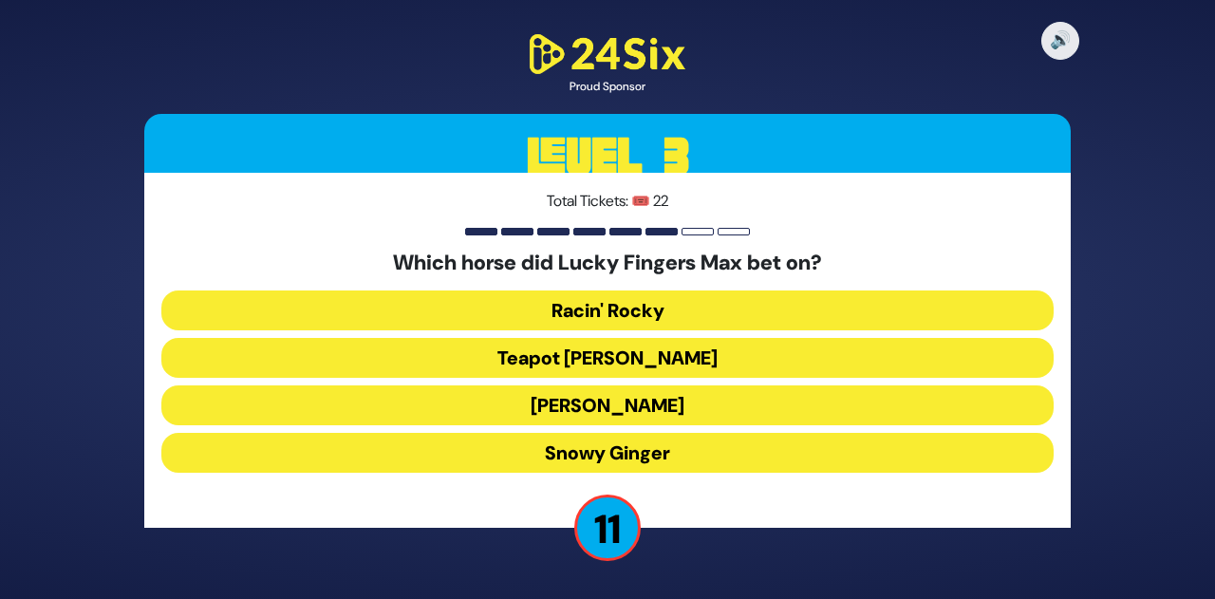
click at [641, 400] on button "Tiger Malone" at bounding box center [607, 405] width 892 height 40
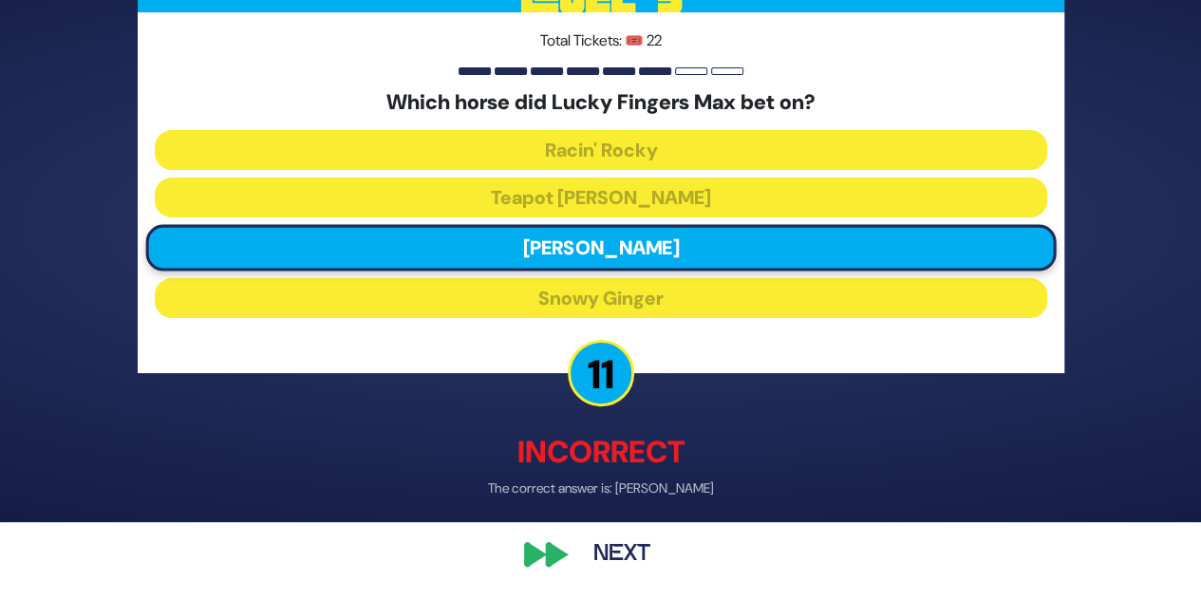
scroll to position [76, 0]
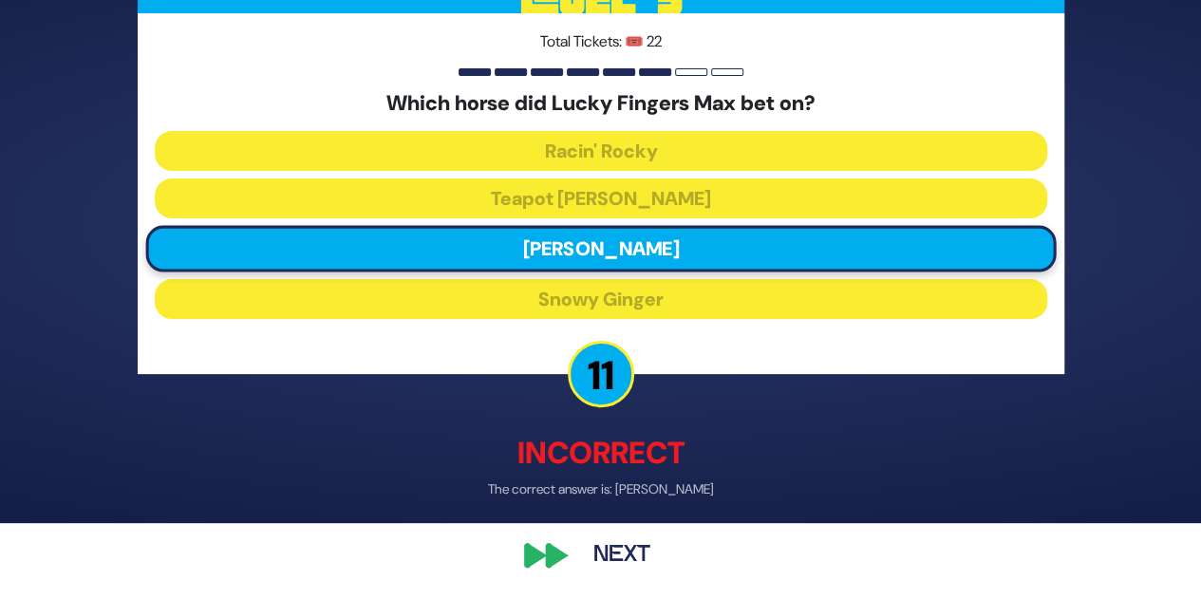
click at [621, 545] on button "Next" at bounding box center [622, 555] width 110 height 44
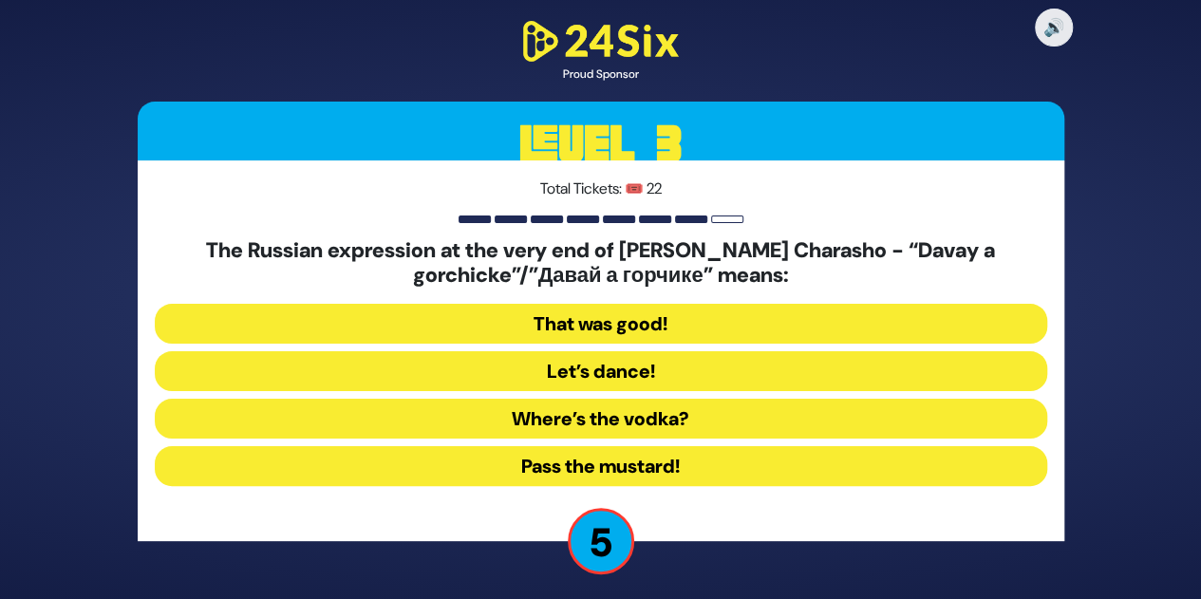
click at [687, 320] on button "That was good!" at bounding box center [601, 324] width 892 height 40
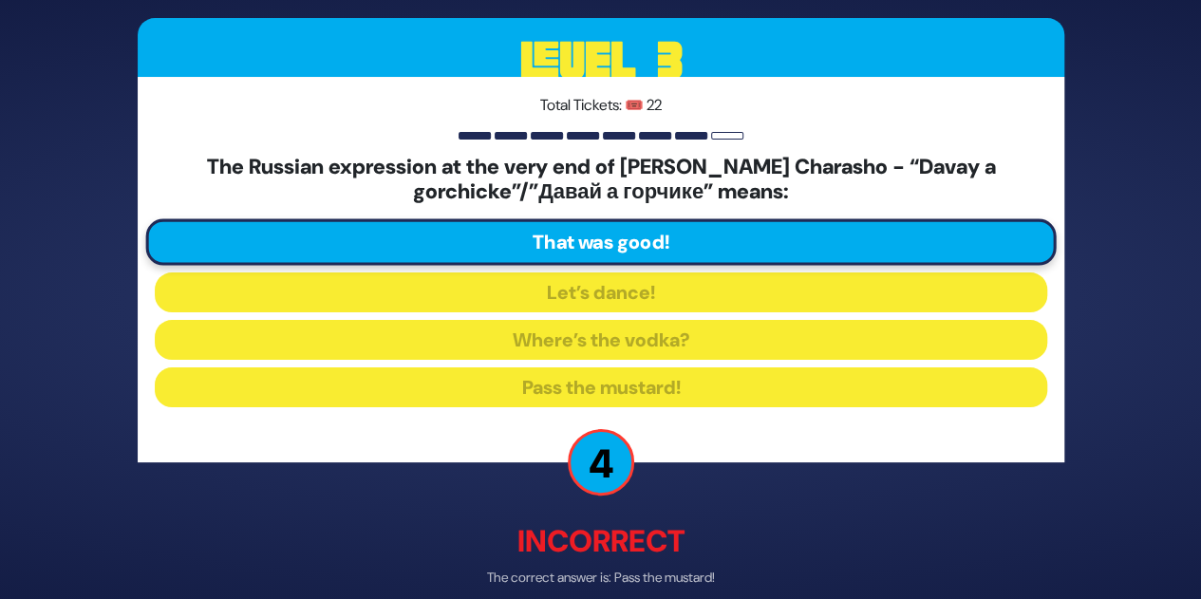
scroll to position [89, 0]
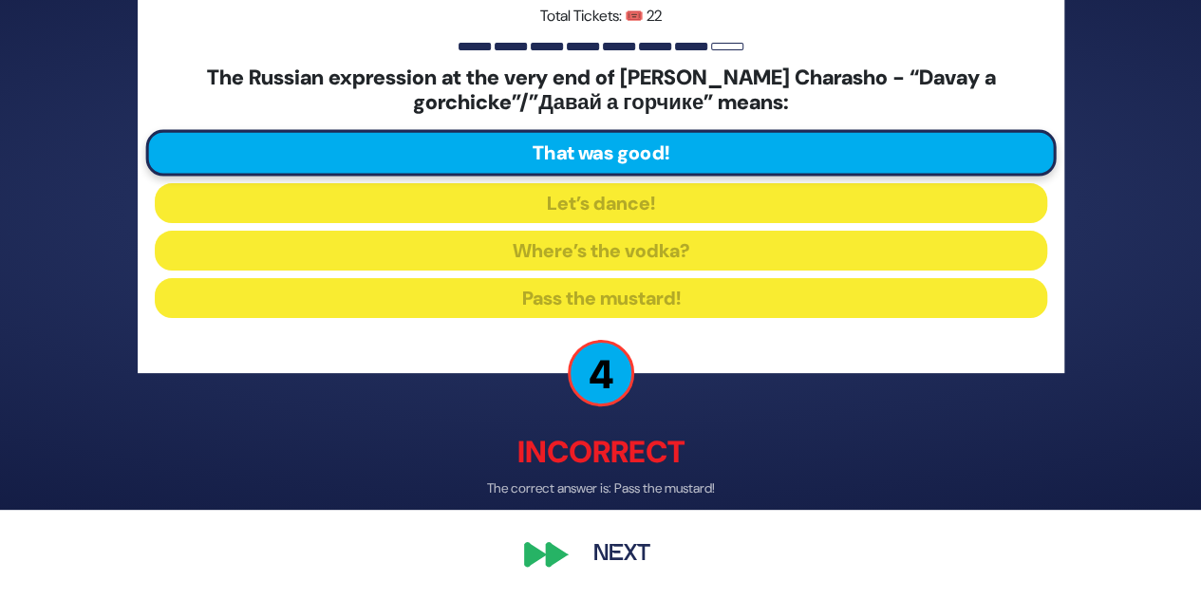
click at [626, 551] on button "Next" at bounding box center [622, 555] width 110 height 44
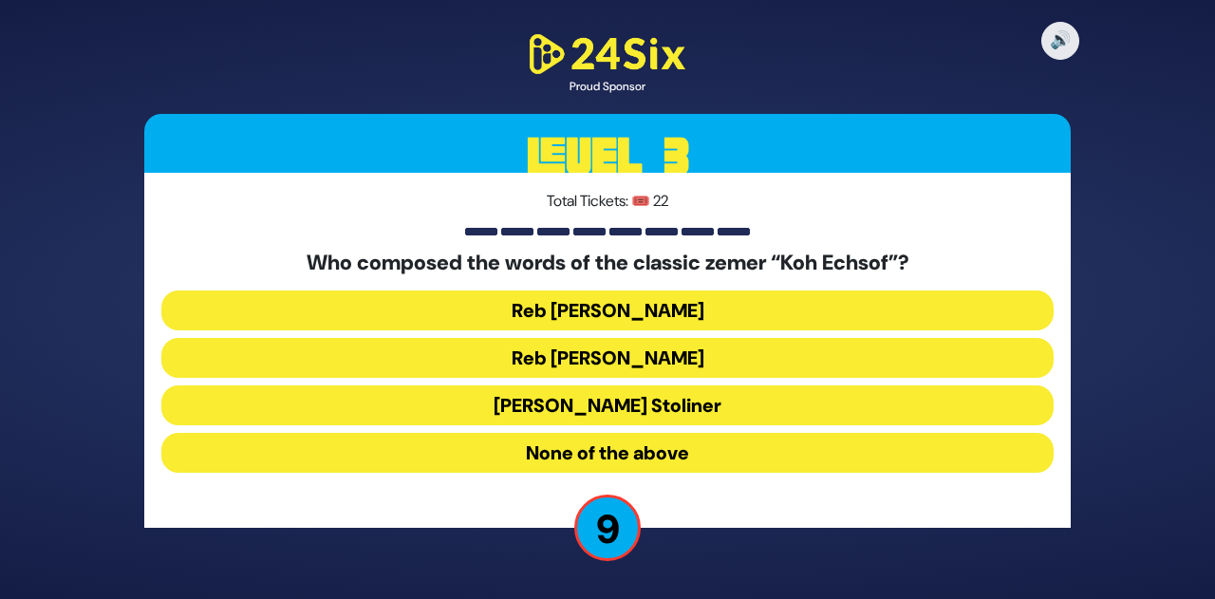
click at [710, 351] on button "Reb Aharon Karliner" at bounding box center [607, 358] width 892 height 40
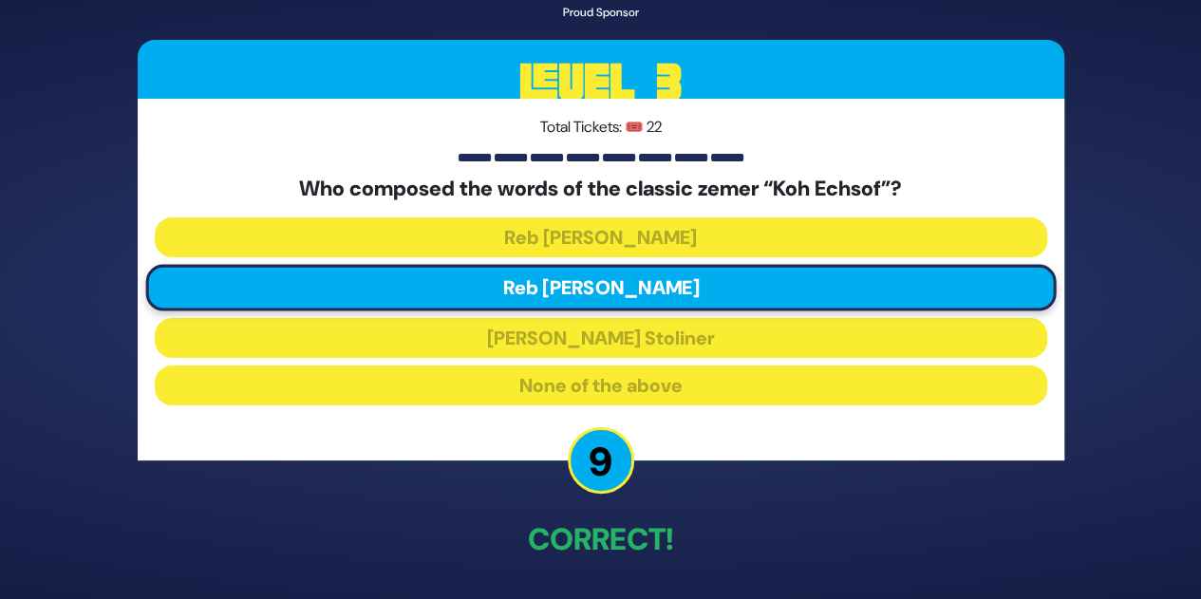
scroll to position [66, 0]
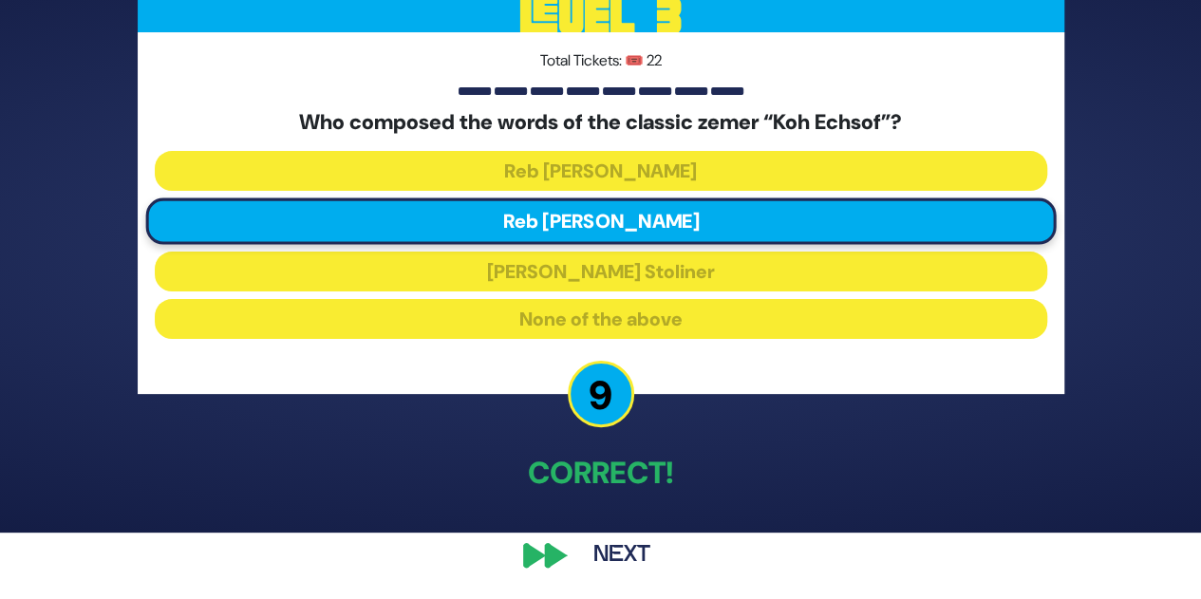
click at [615, 552] on button "Next" at bounding box center [622, 555] width 110 height 44
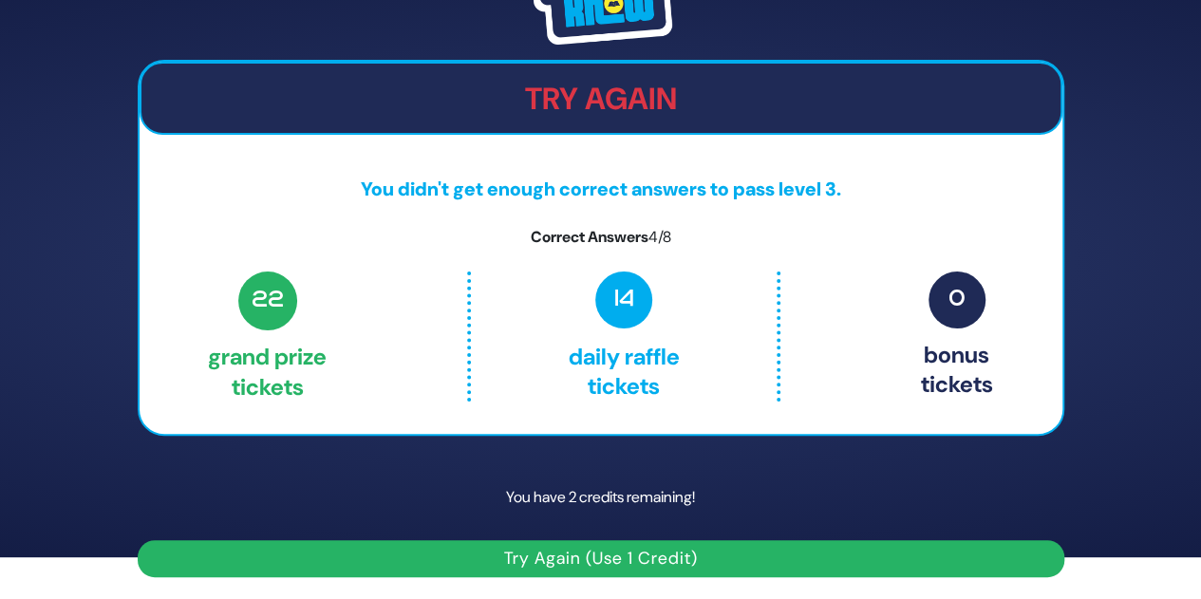
scroll to position [0, 0]
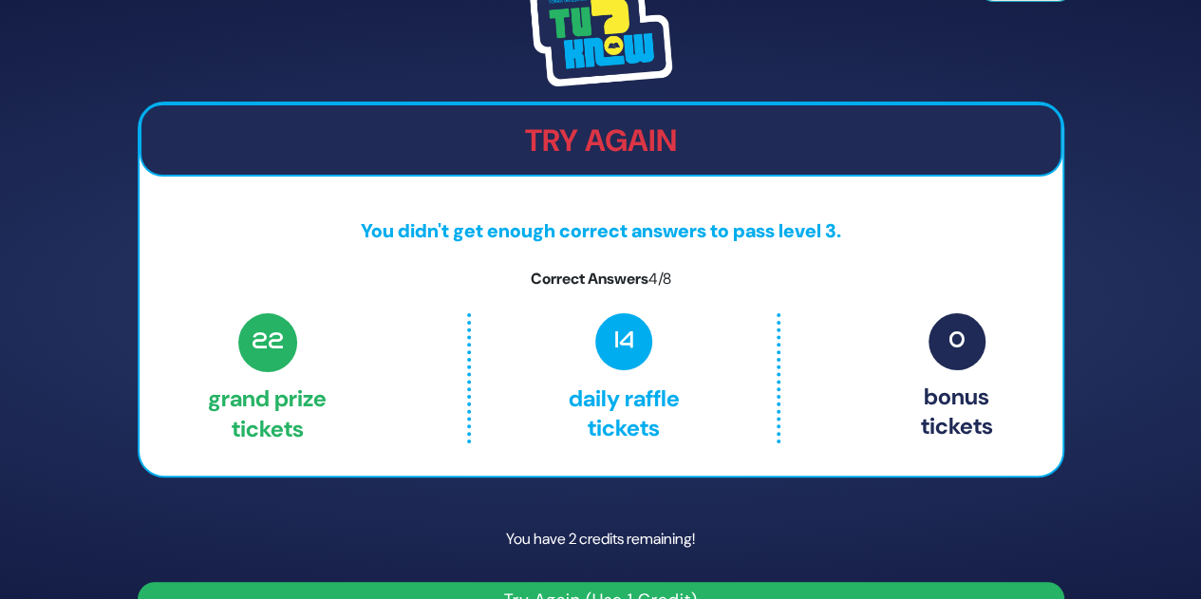
click at [589, 64] on img at bounding box center [601, 33] width 142 height 106
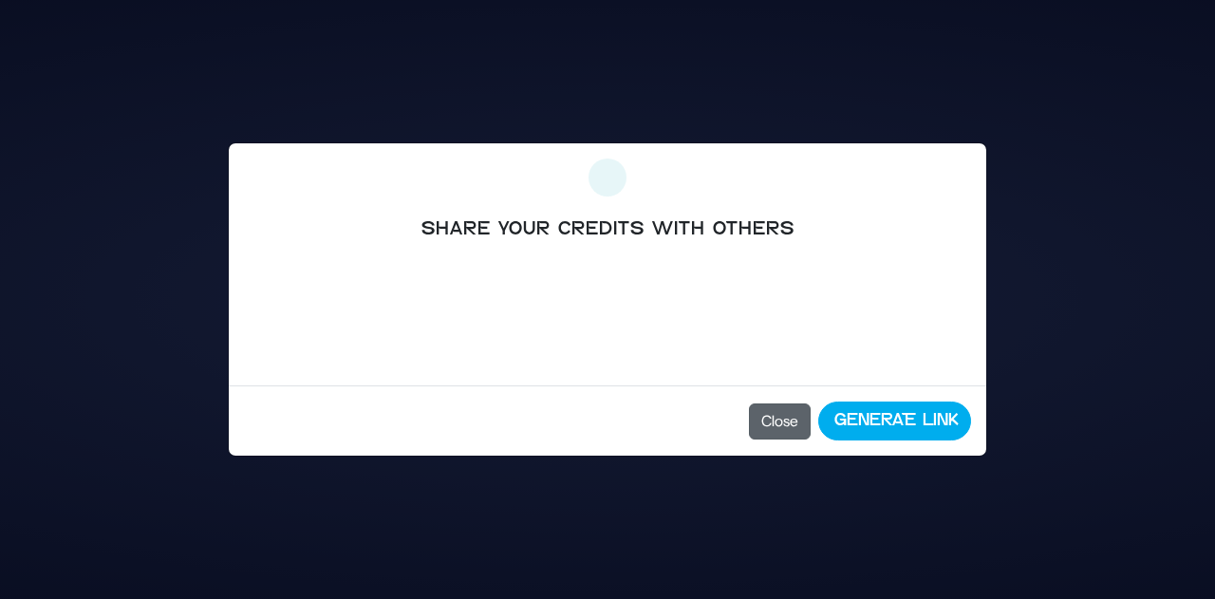
click at [775, 431] on button "Close" at bounding box center [780, 421] width 62 height 36
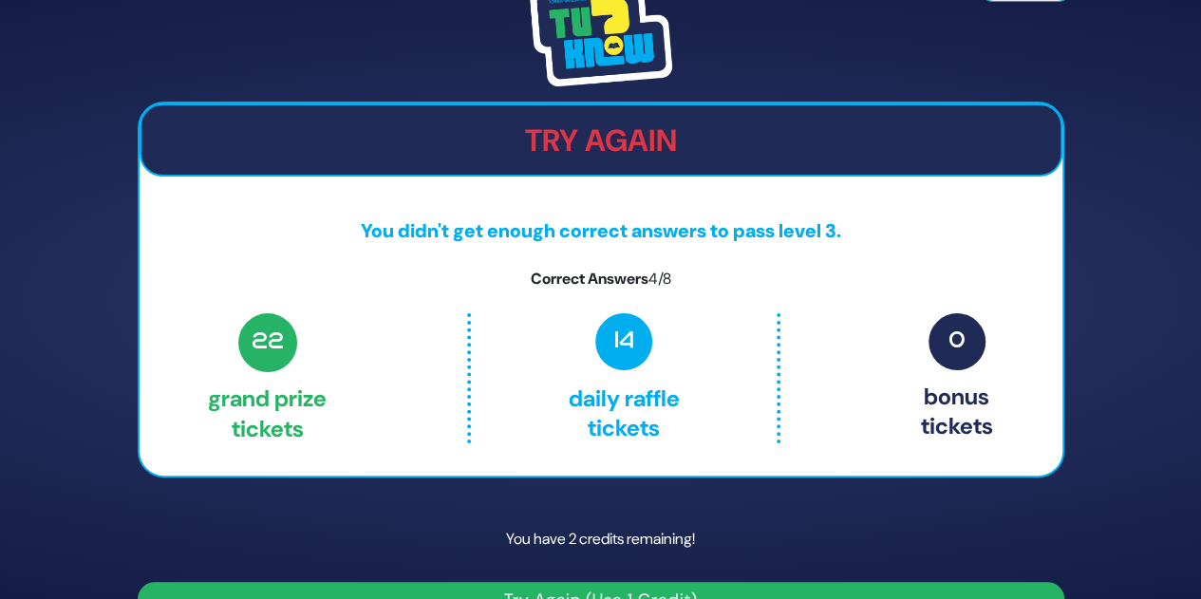
scroll to position [42, 0]
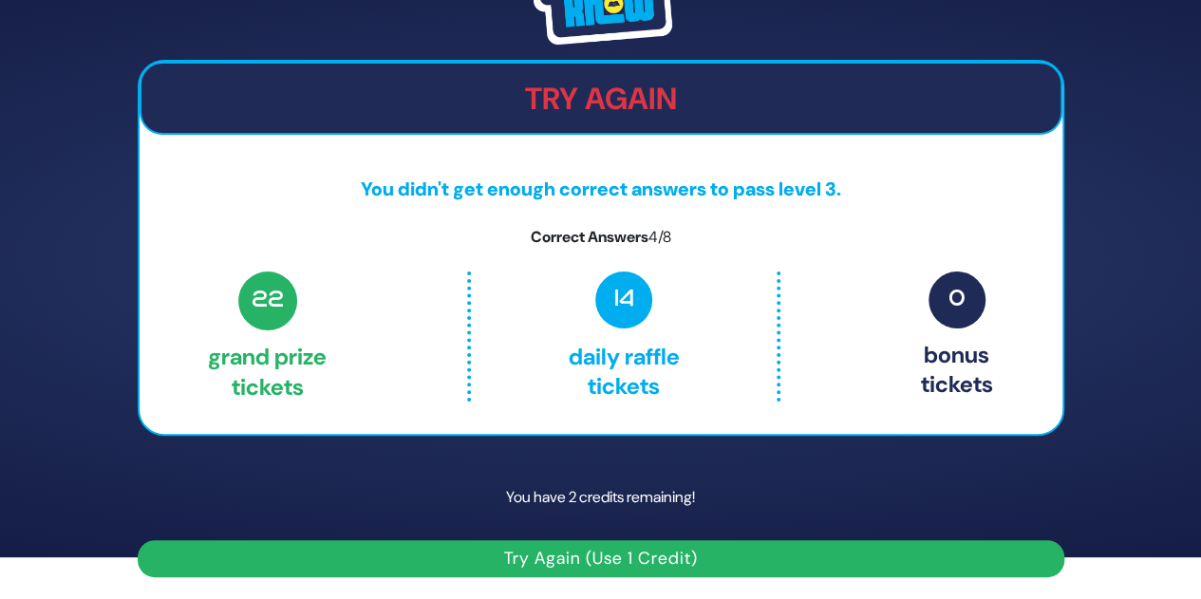
click at [578, 562] on button "Try Again (Use 1 Credit)" at bounding box center [601, 558] width 926 height 37
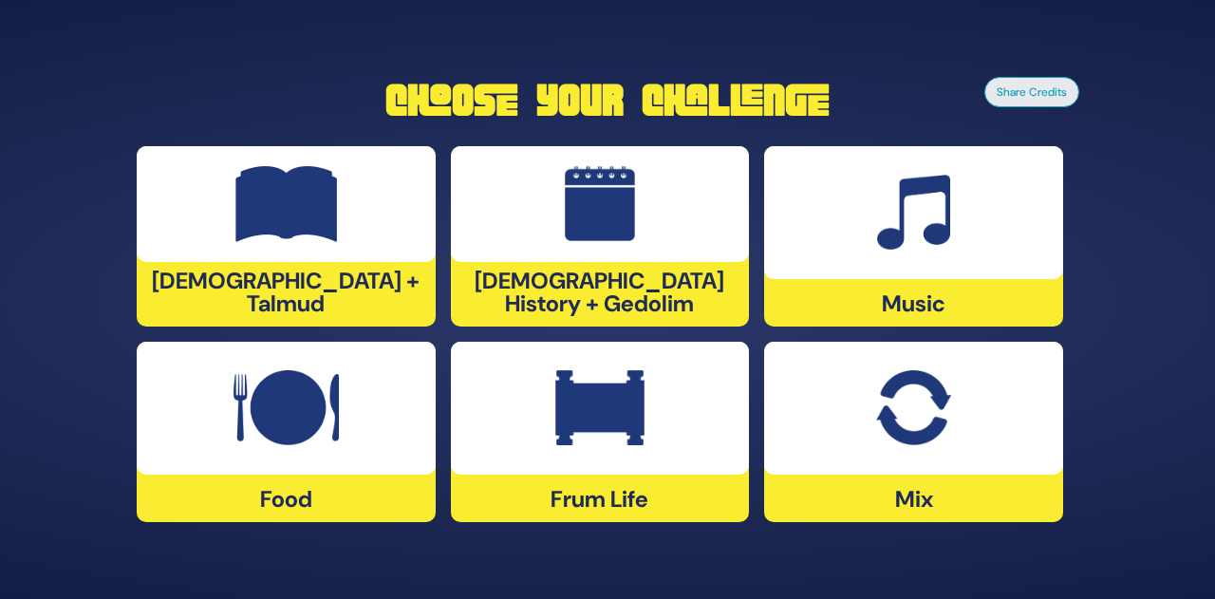
click at [307, 255] on div at bounding box center [286, 204] width 299 height 116
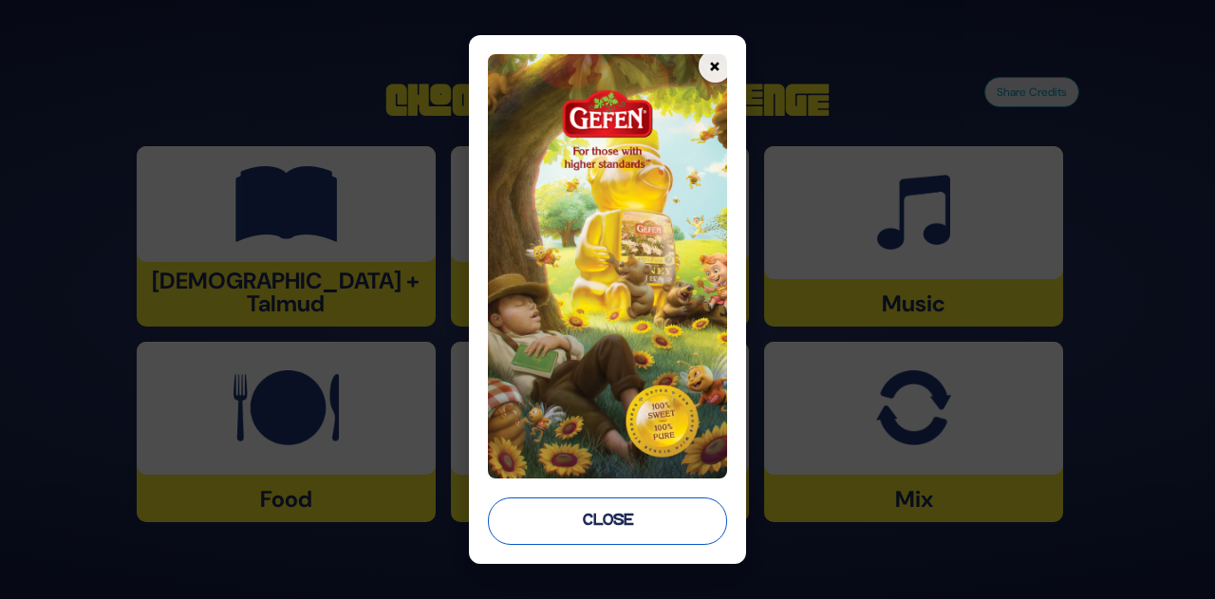
click at [657, 514] on button "Close" at bounding box center [607, 520] width 239 height 47
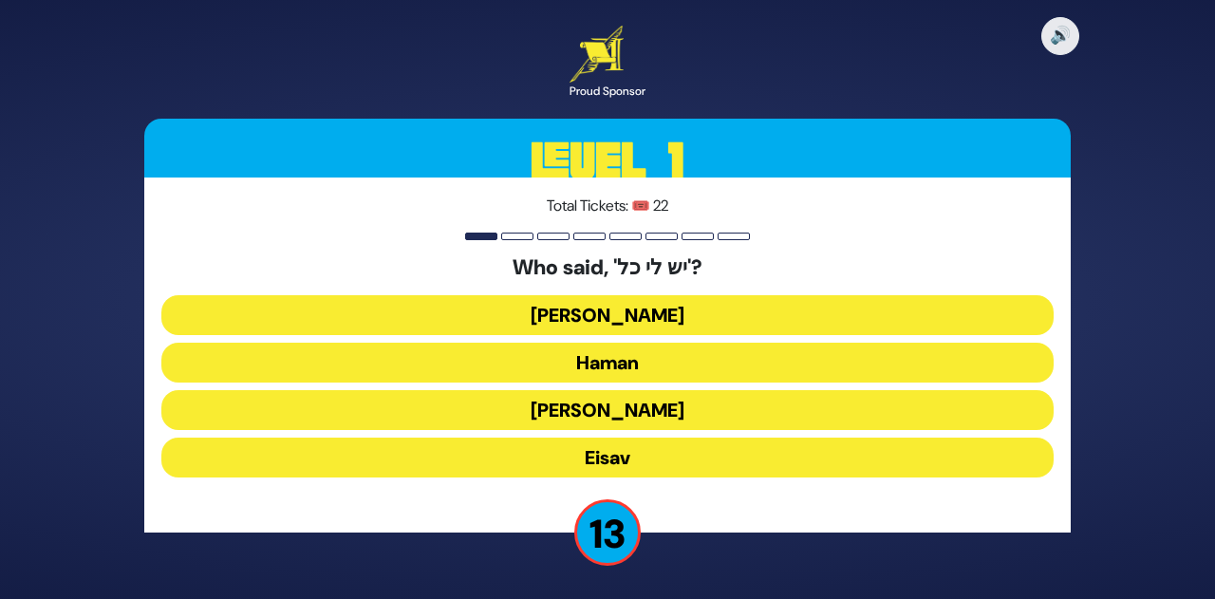
click at [663, 310] on button "[PERSON_NAME]" at bounding box center [607, 315] width 892 height 40
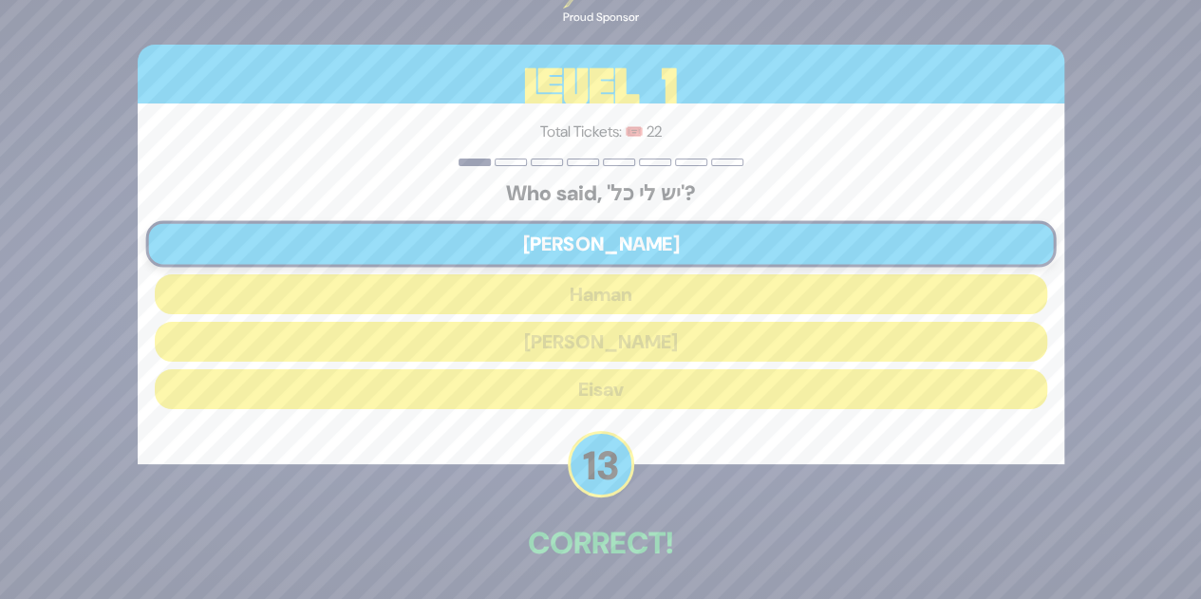
scroll to position [70, 0]
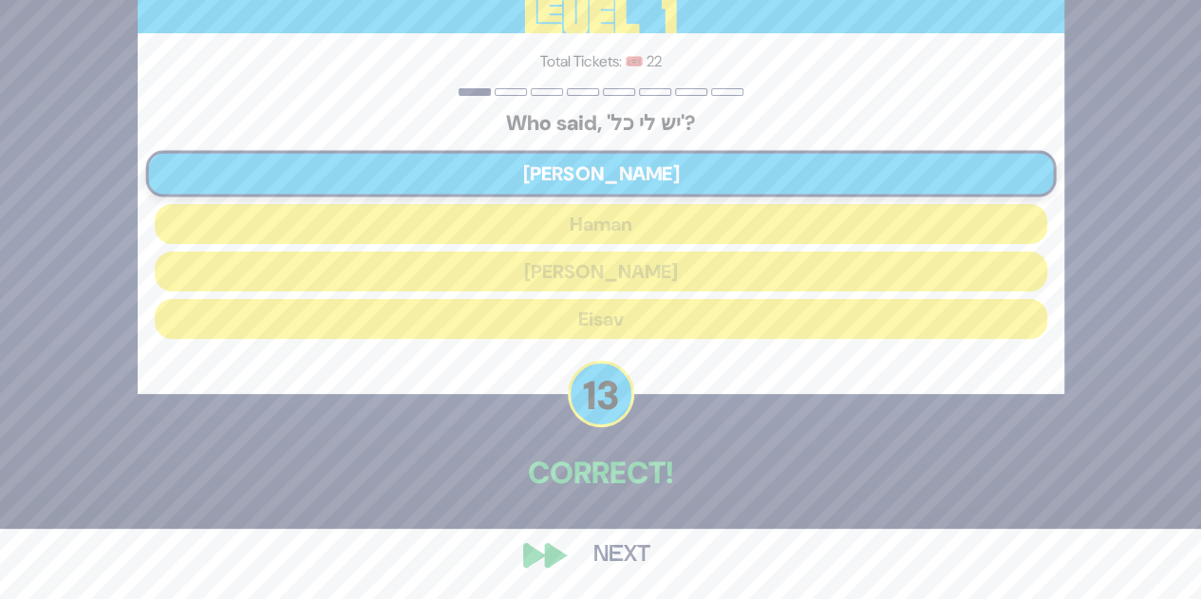
click at [616, 552] on button "Next" at bounding box center [622, 555] width 110 height 44
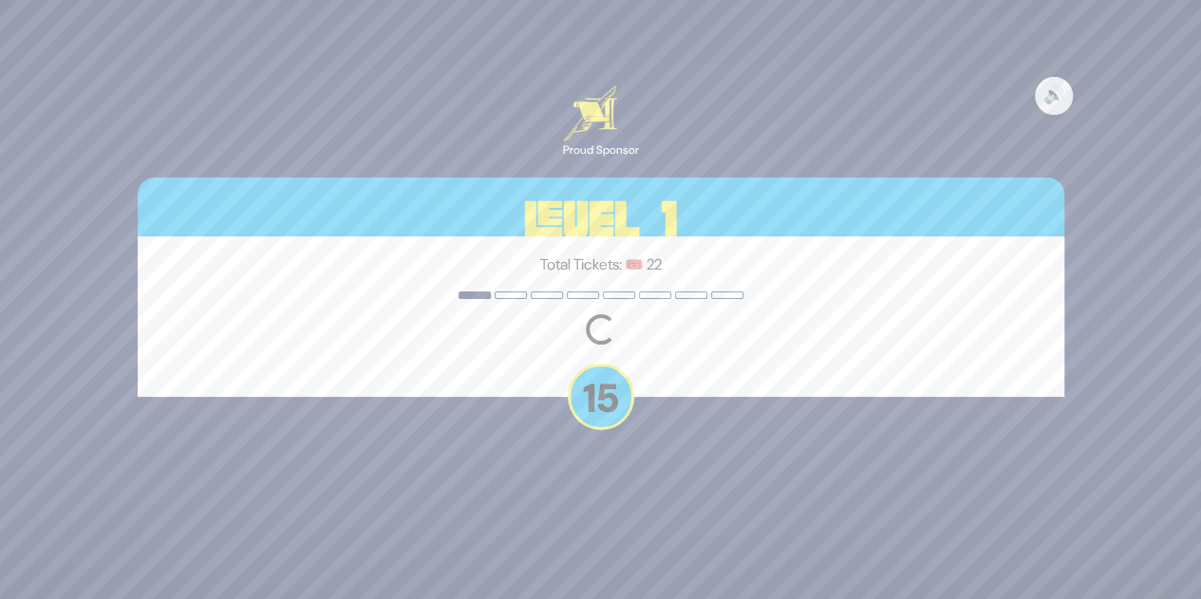
scroll to position [0, 0]
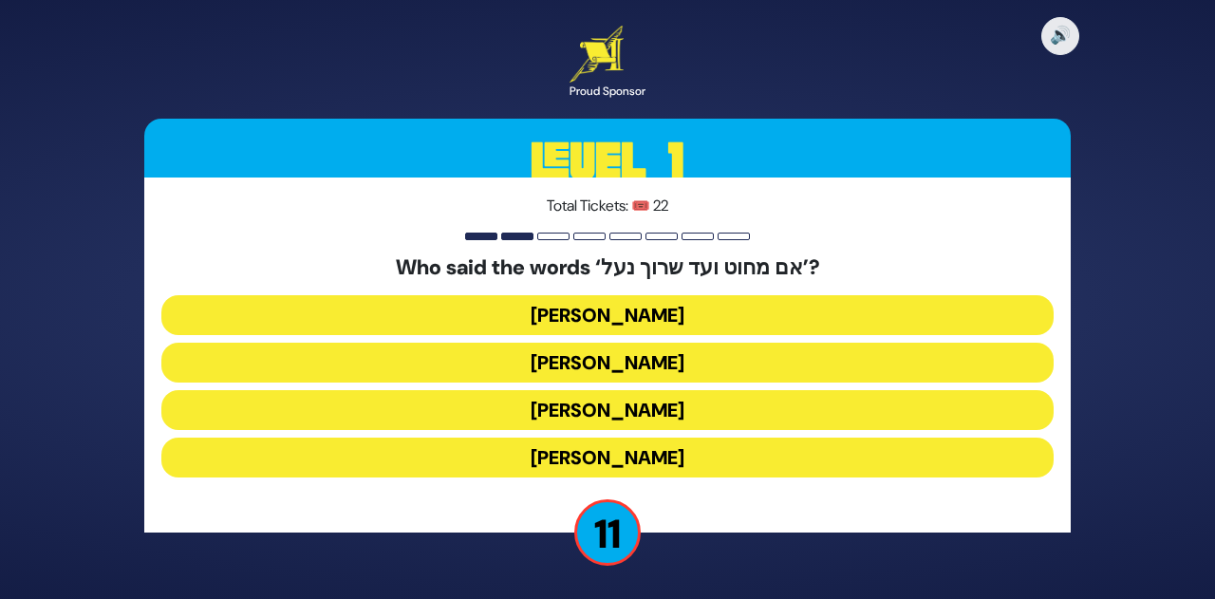
click at [656, 407] on button "[PERSON_NAME]" at bounding box center [607, 410] width 892 height 40
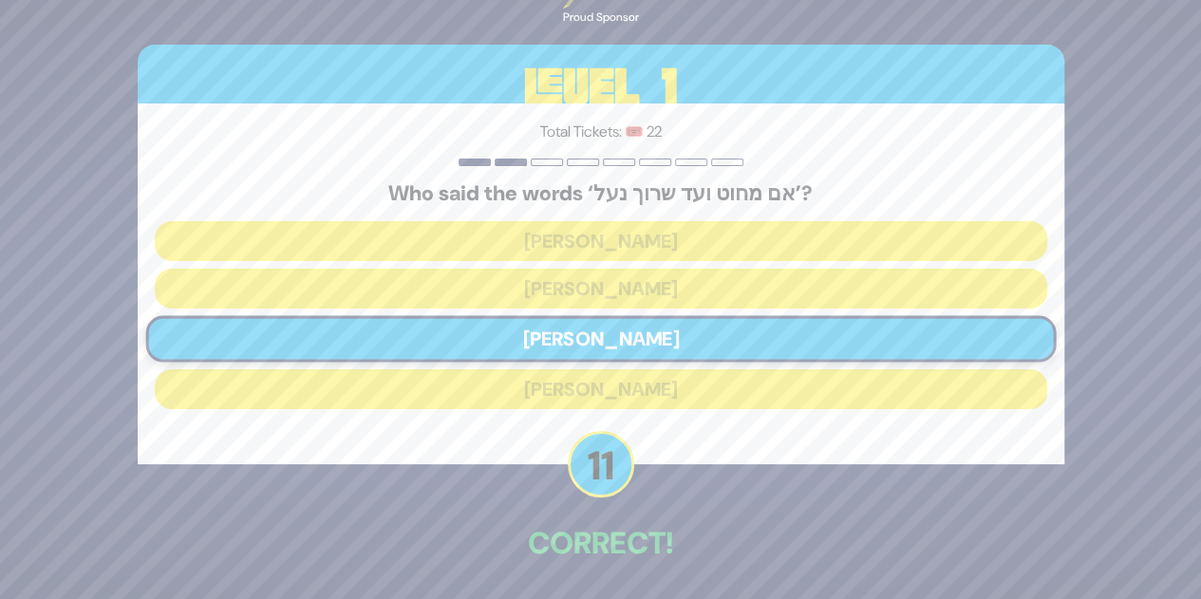
scroll to position [70, 0]
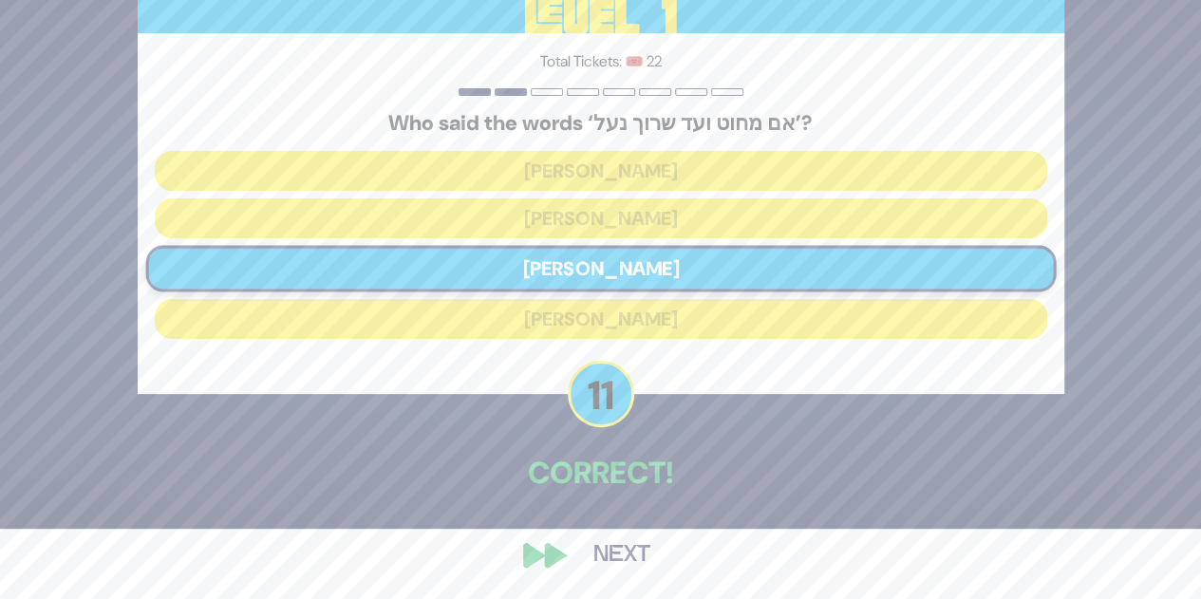
click at [611, 553] on button "Next" at bounding box center [622, 555] width 110 height 44
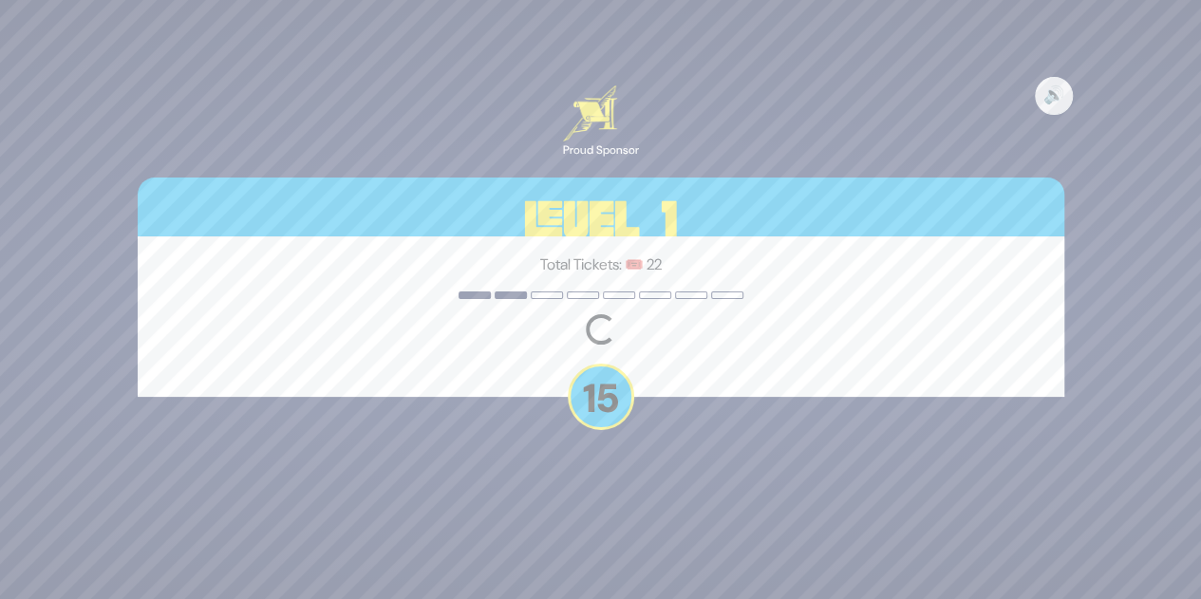
scroll to position [0, 0]
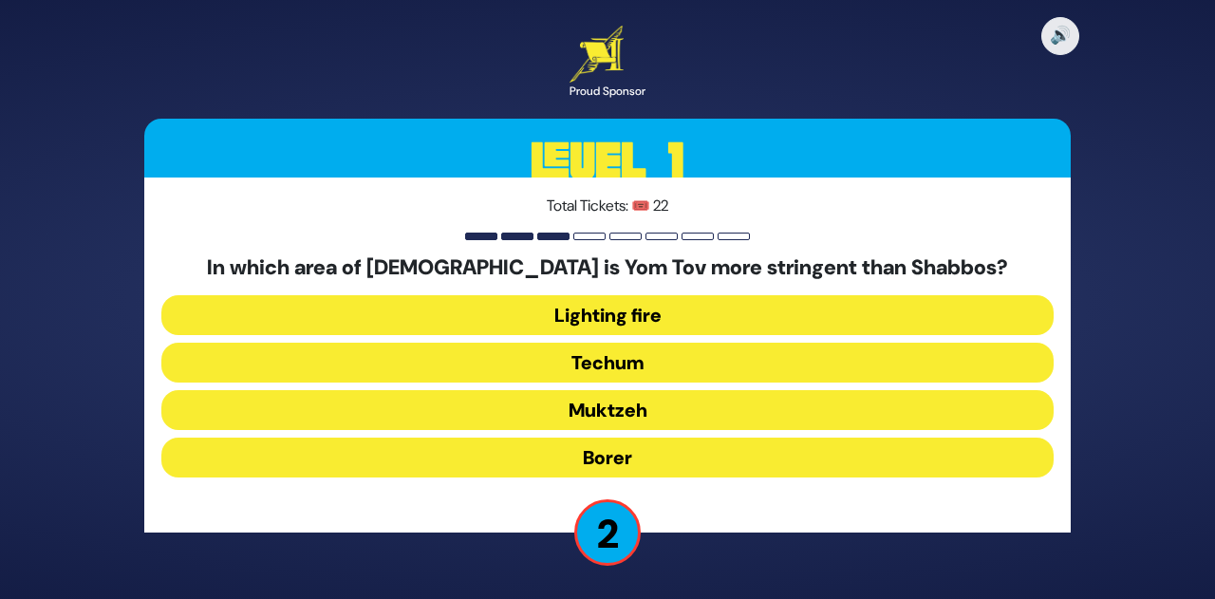
click at [641, 407] on button "Muktzeh" at bounding box center [607, 410] width 892 height 40
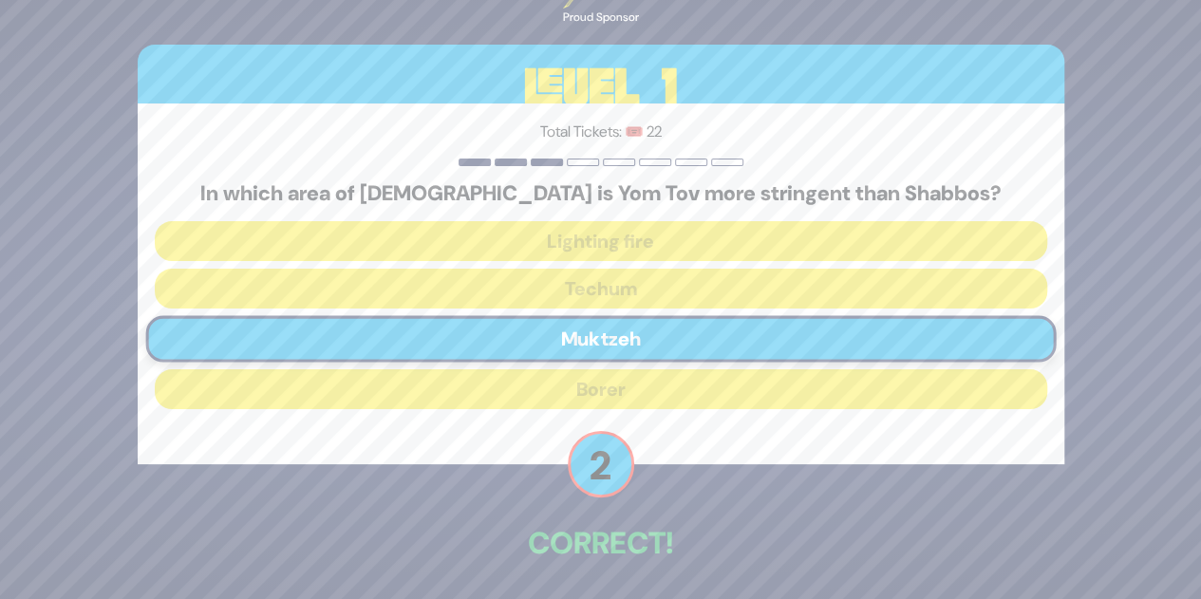
scroll to position [70, 0]
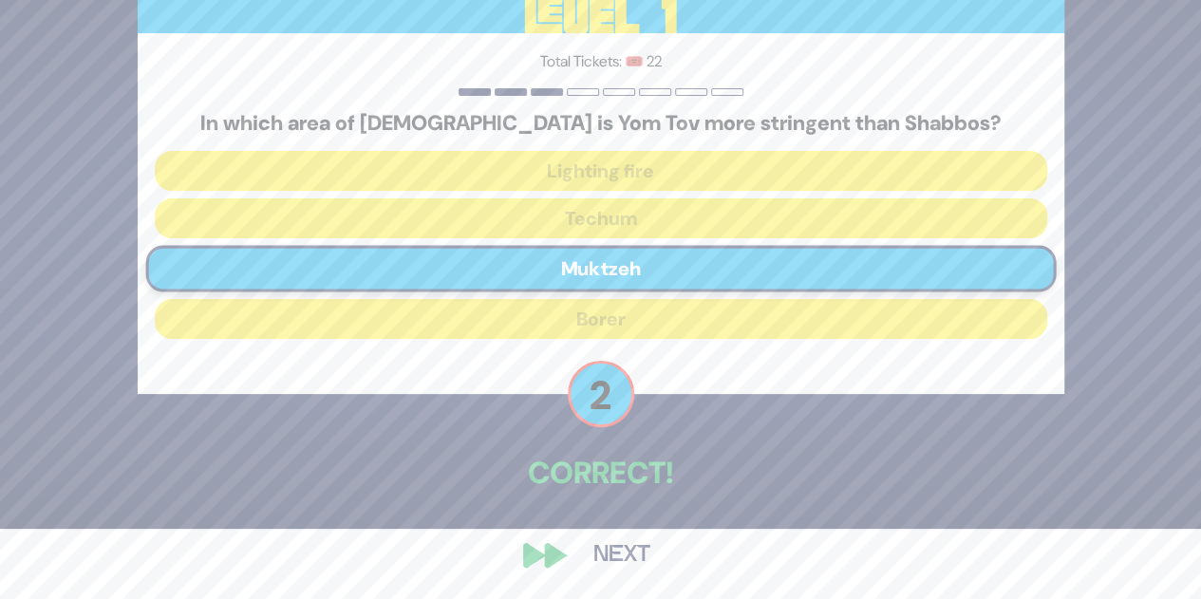
click at [613, 552] on button "Next" at bounding box center [622, 555] width 110 height 44
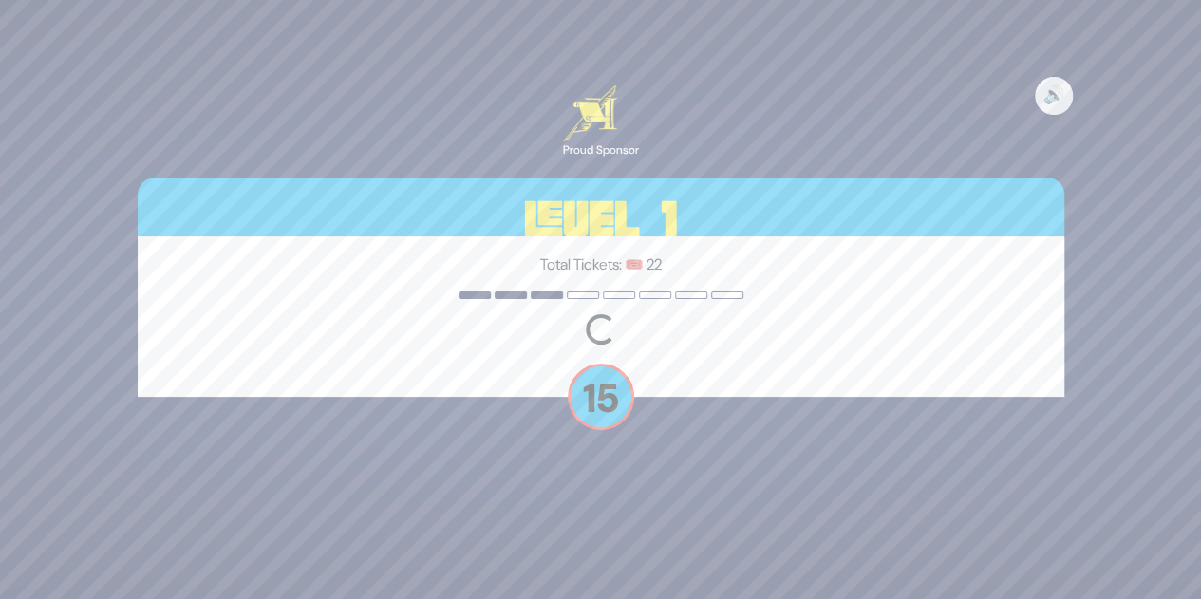
scroll to position [0, 0]
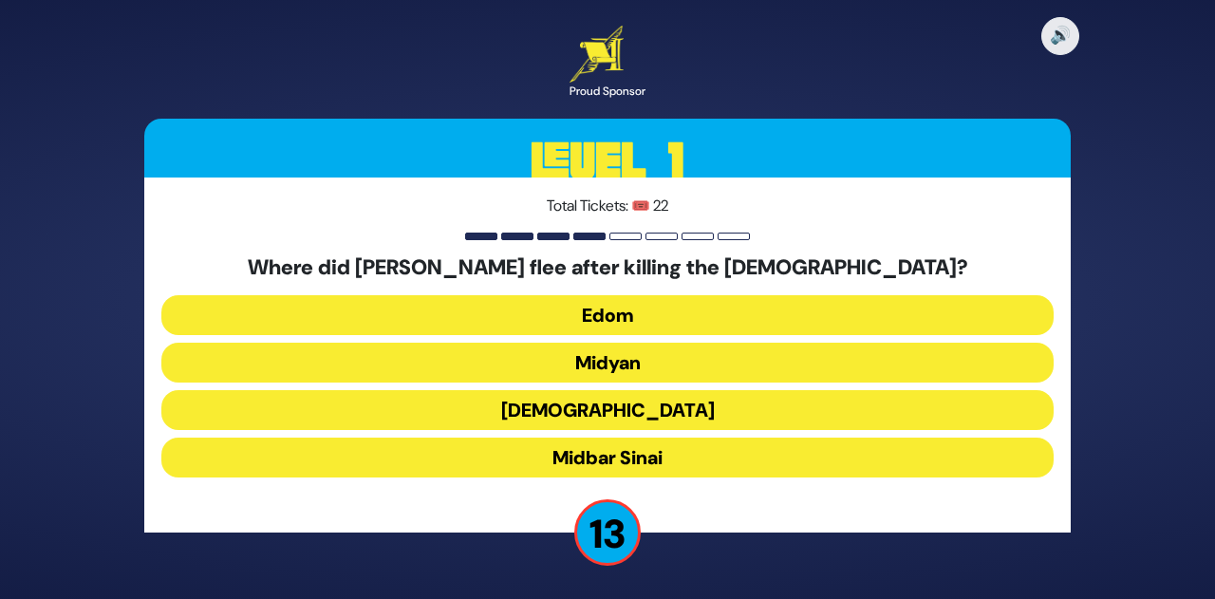
click at [631, 359] on button "Midyan" at bounding box center [607, 363] width 892 height 40
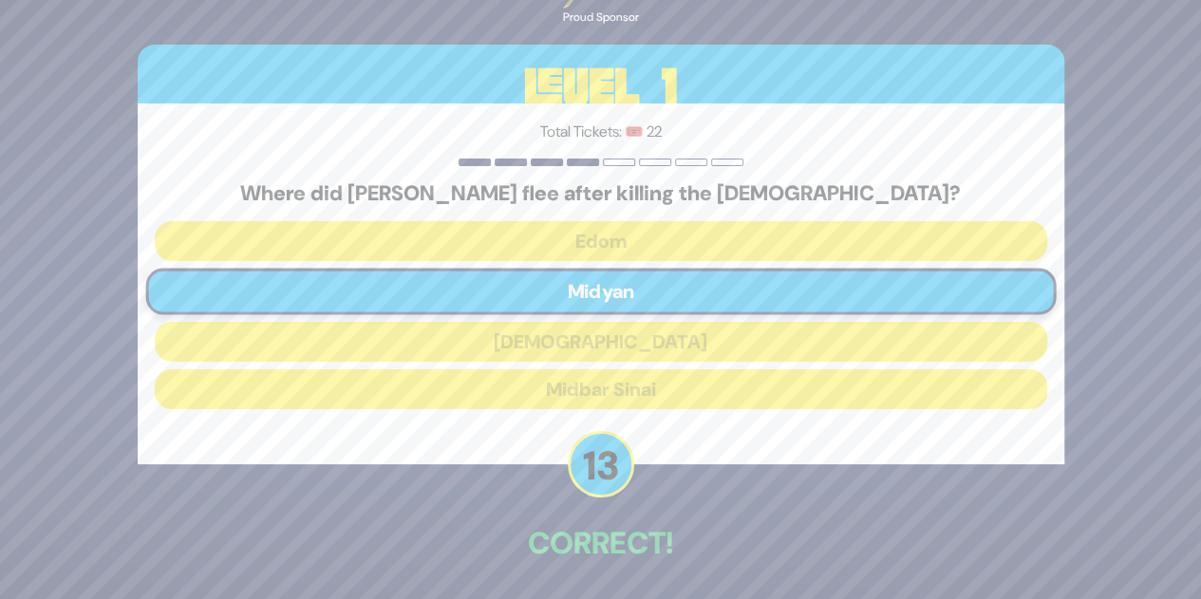
scroll to position [70, 0]
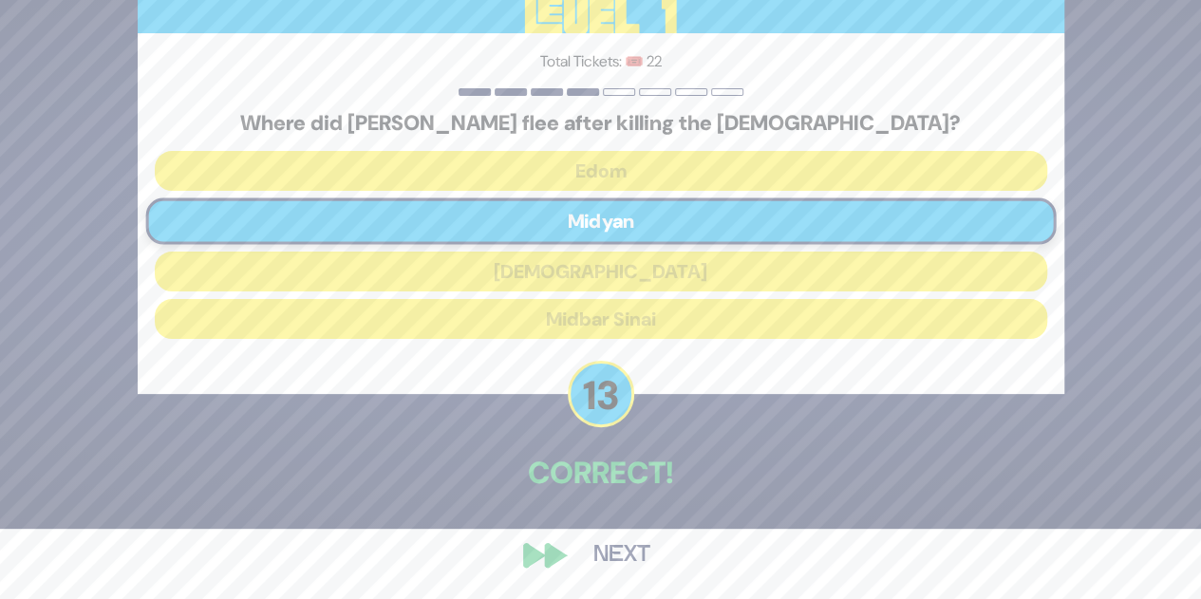
click at [606, 554] on button "Next" at bounding box center [622, 555] width 110 height 44
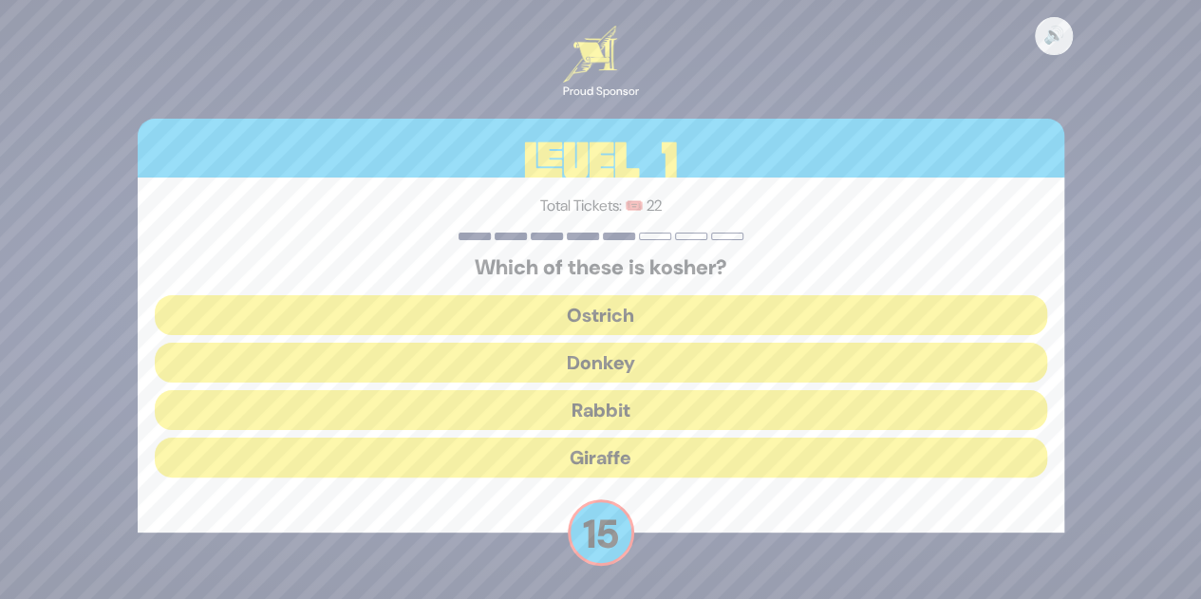
scroll to position [0, 0]
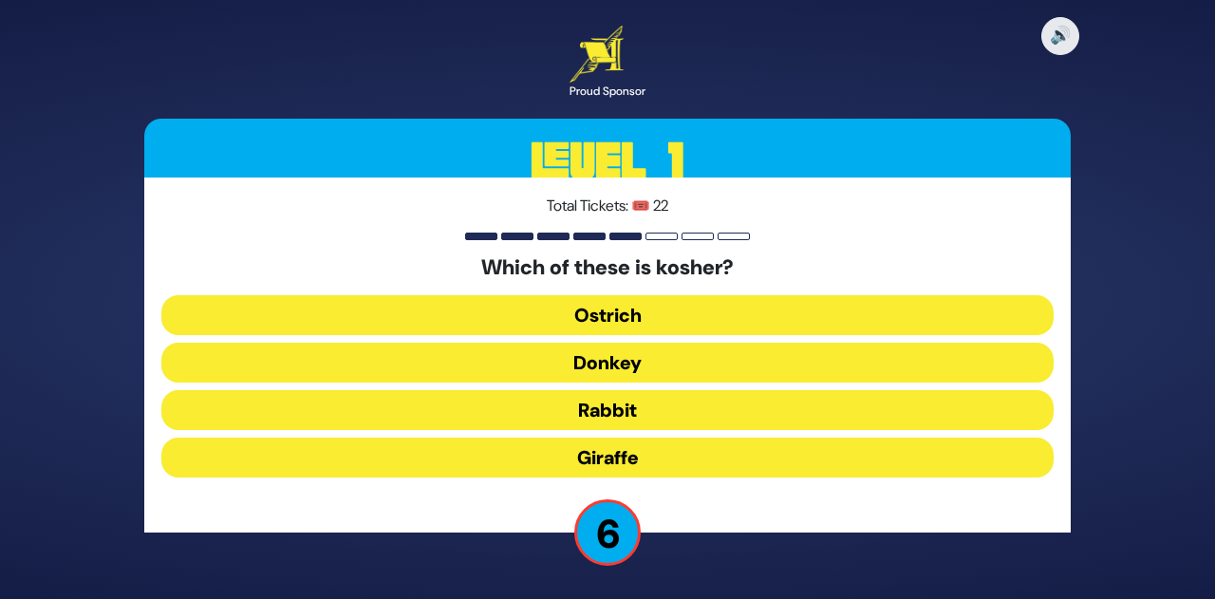
click at [607, 462] on button "Giraffe" at bounding box center [607, 458] width 892 height 40
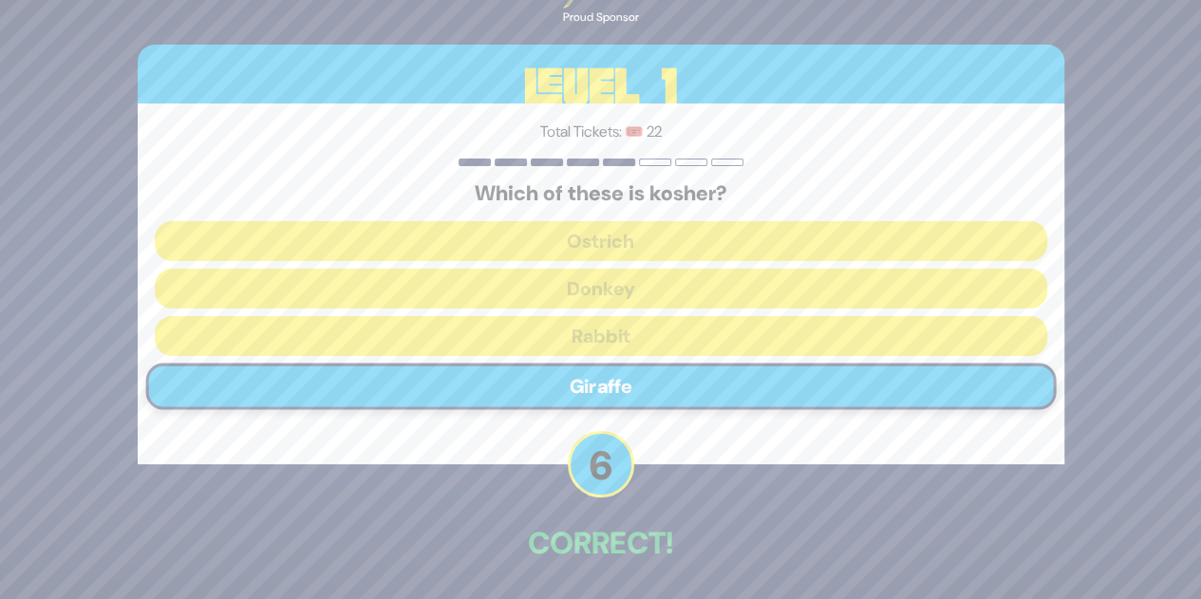
scroll to position [70, 0]
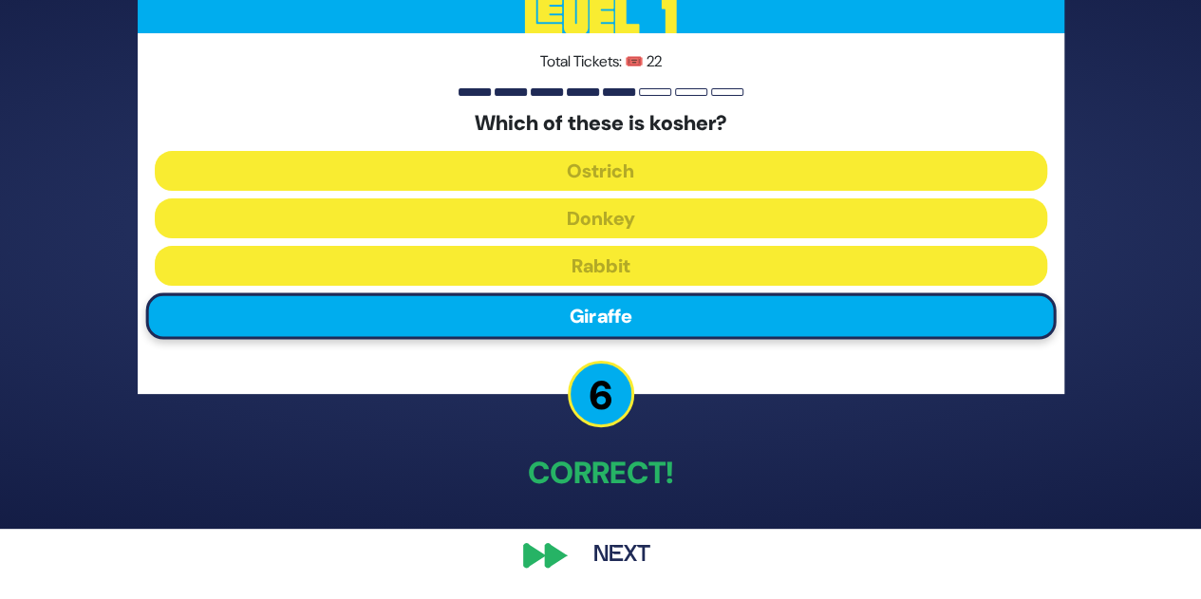
click at [609, 548] on button "Next" at bounding box center [622, 555] width 110 height 44
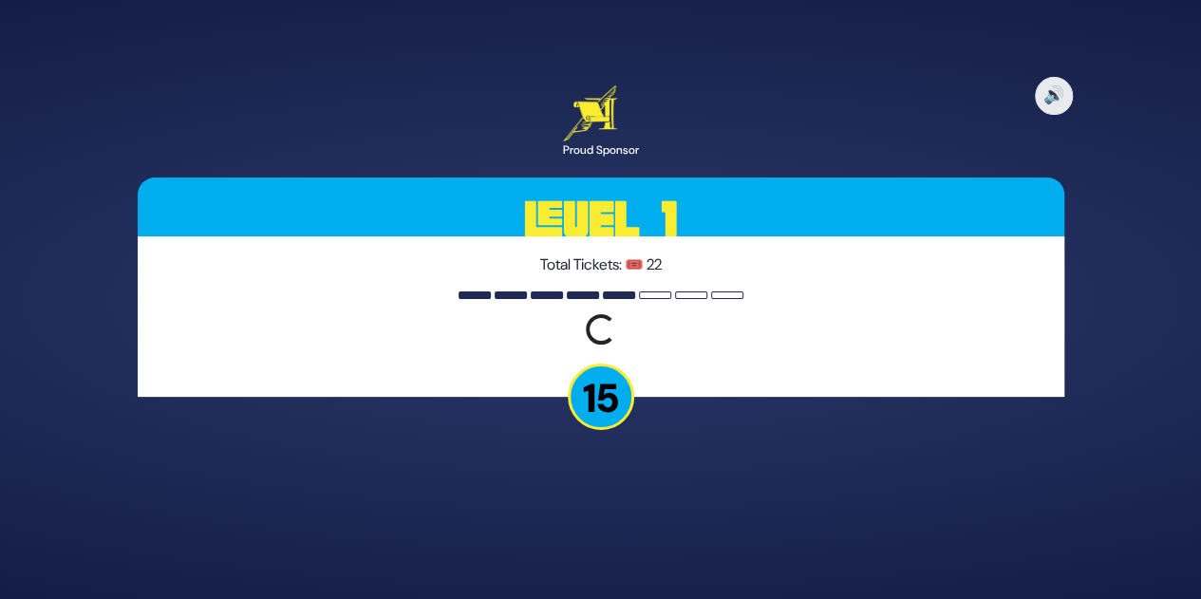
scroll to position [0, 0]
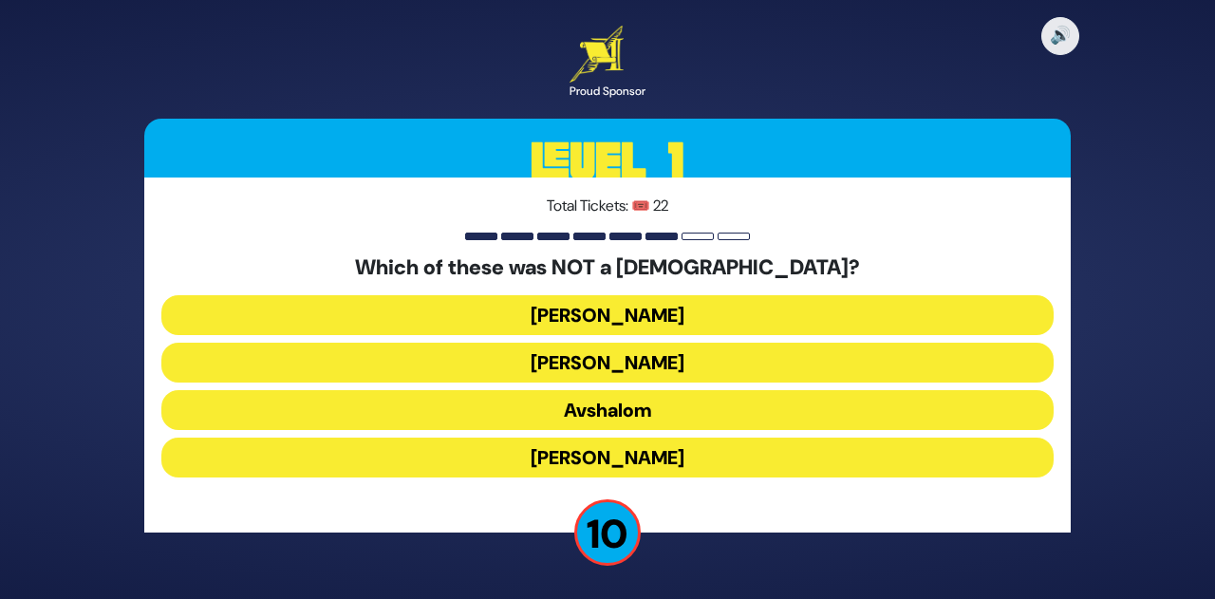
click at [605, 306] on button "Shmuel Hanavi" at bounding box center [607, 315] width 892 height 40
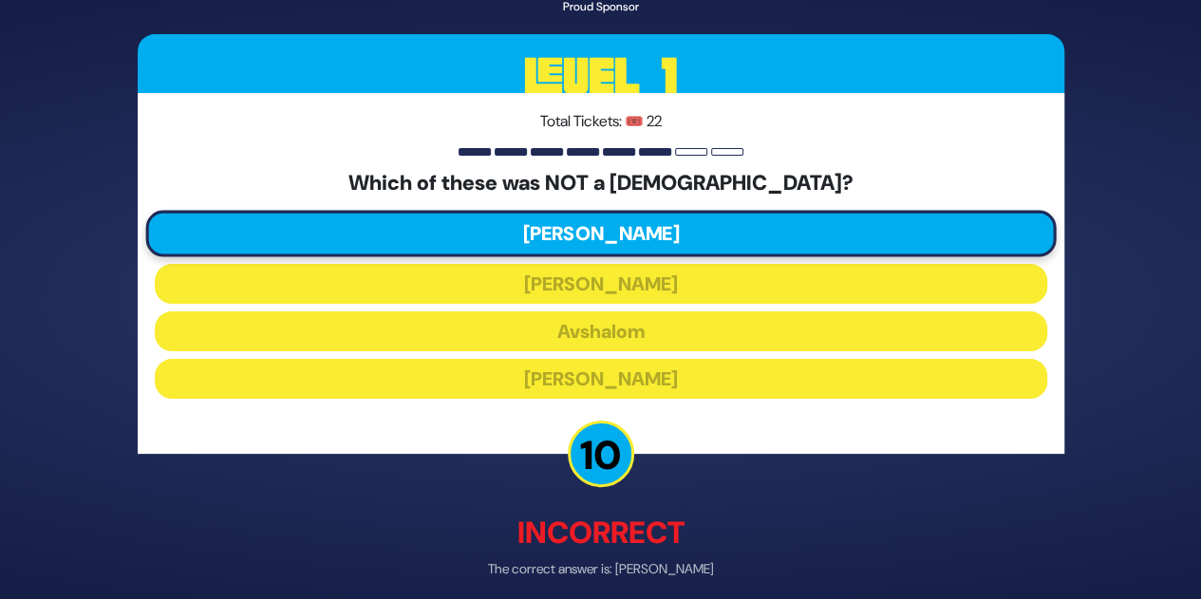
scroll to position [81, 0]
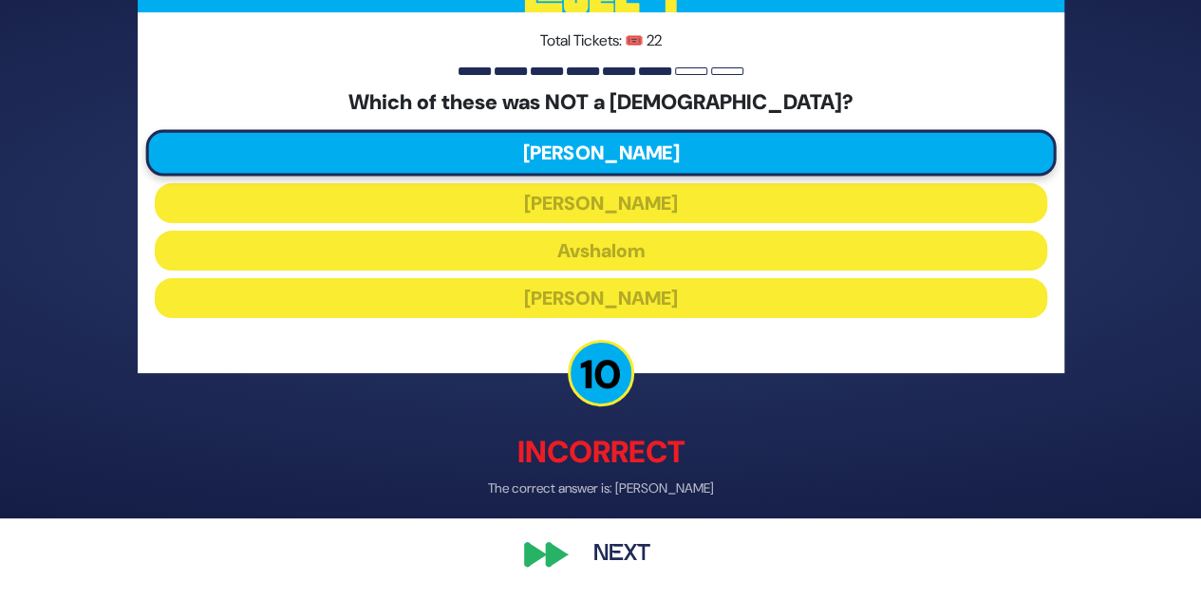
click at [634, 557] on button "Next" at bounding box center [622, 555] width 110 height 44
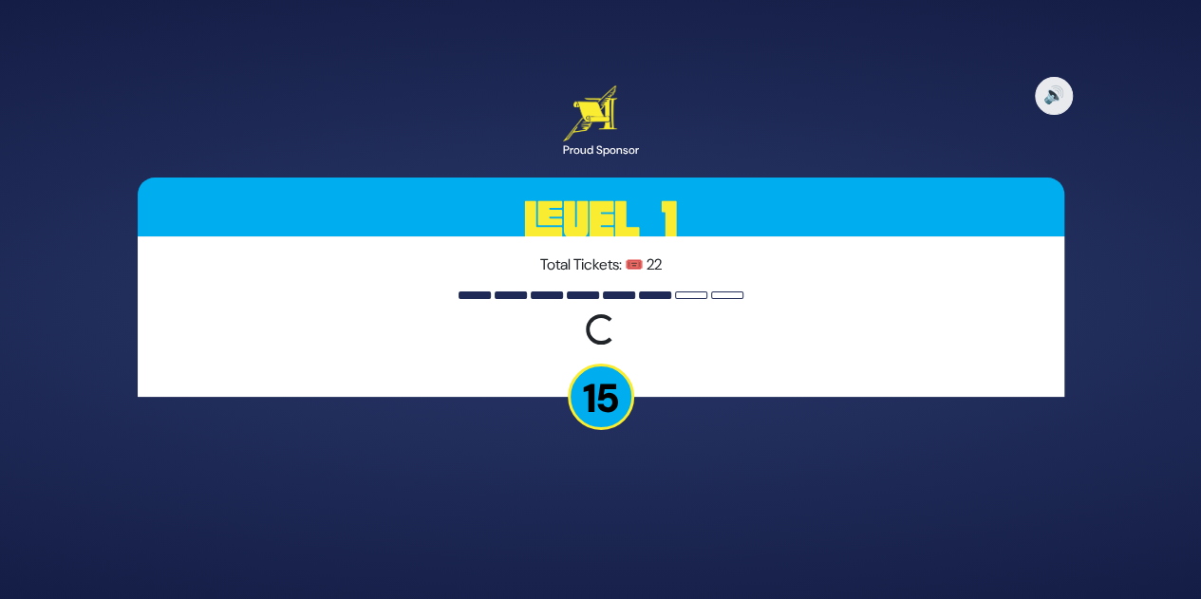
scroll to position [0, 0]
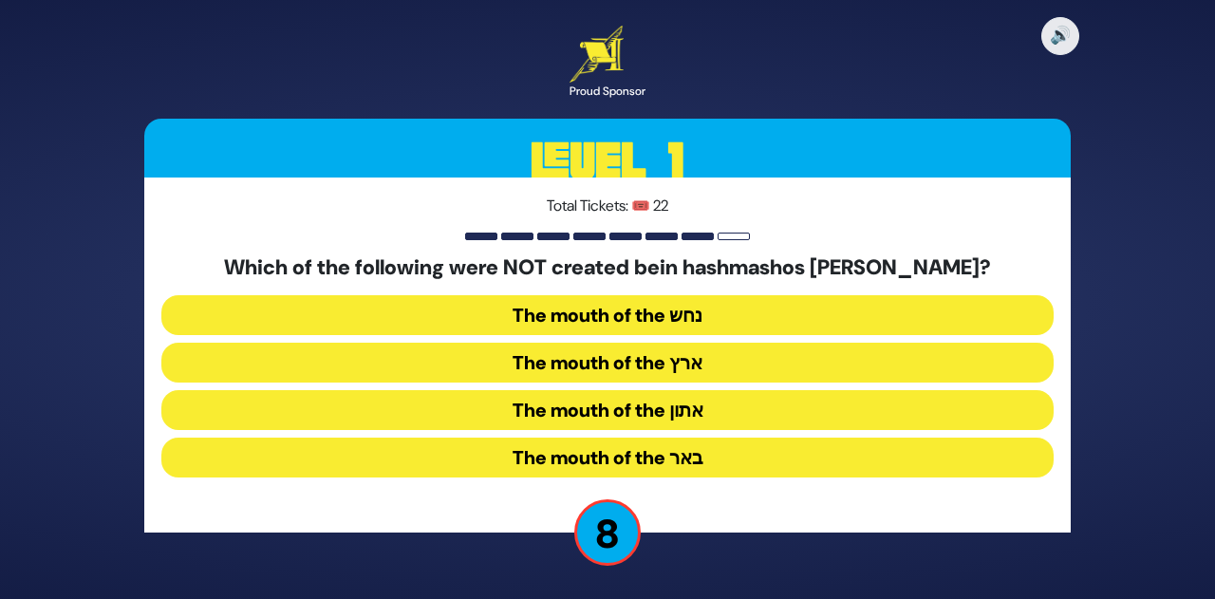
click at [634, 316] on button "The mouth of the נחש" at bounding box center [607, 315] width 892 height 40
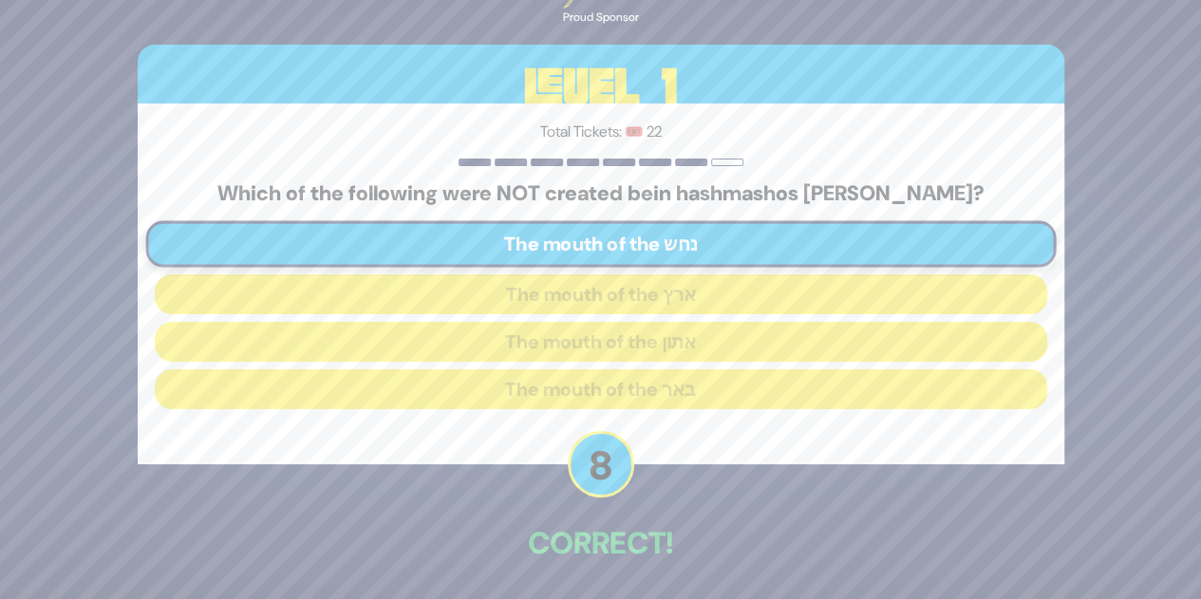
scroll to position [70, 0]
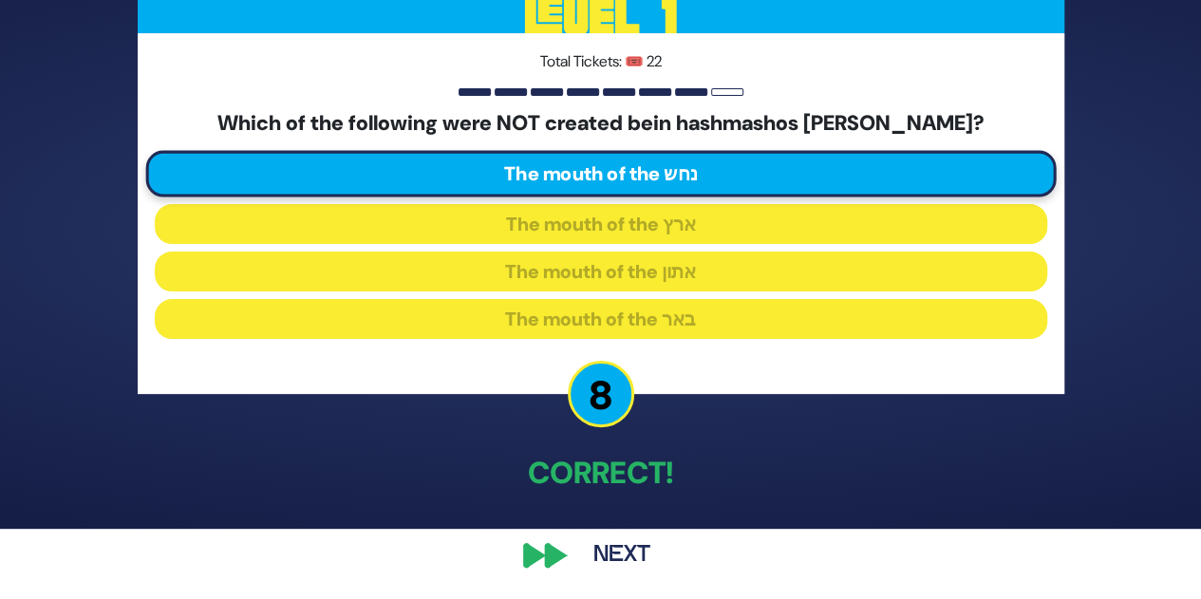
click at [623, 548] on button "Next" at bounding box center [622, 555] width 110 height 44
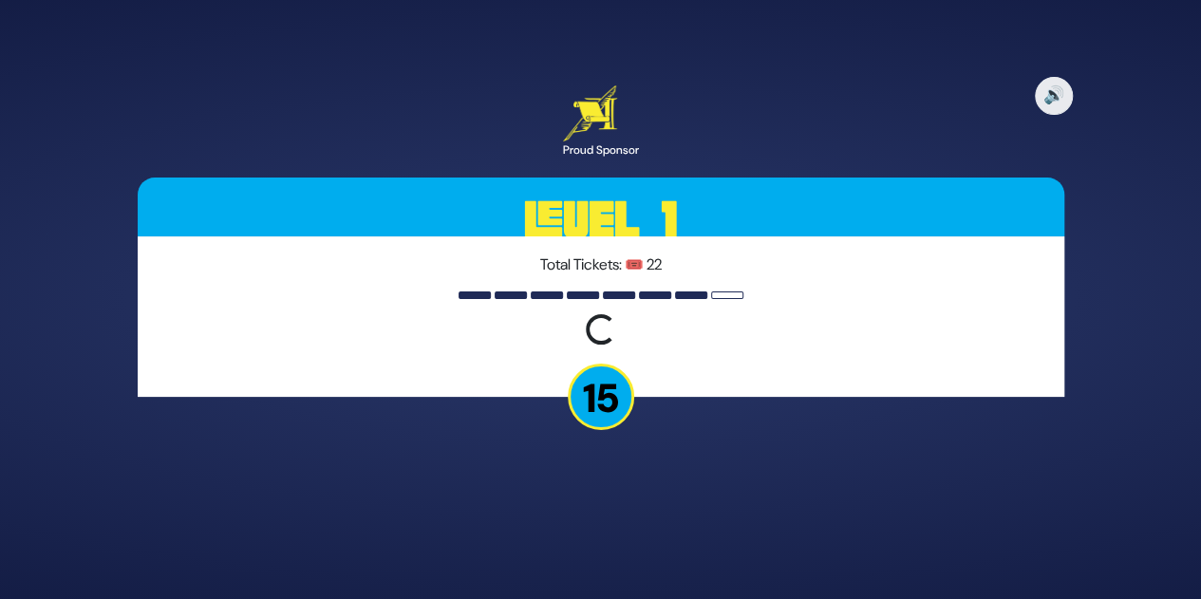
scroll to position [0, 0]
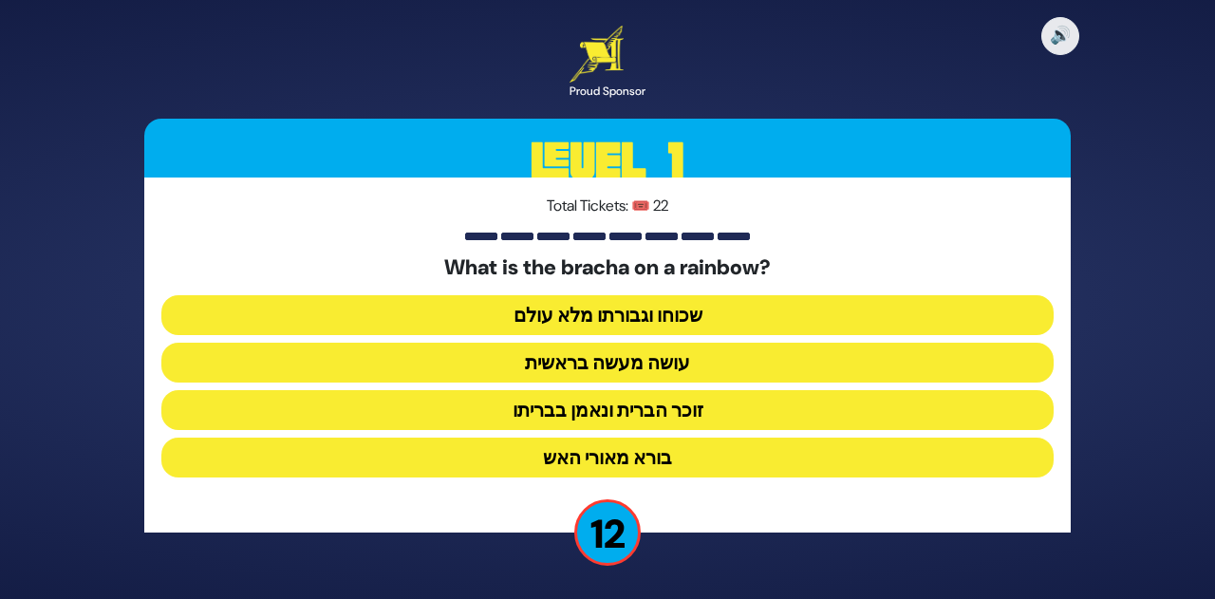
click at [682, 407] on button "זוכר הברית ונאמן בבריתו" at bounding box center [607, 410] width 892 height 40
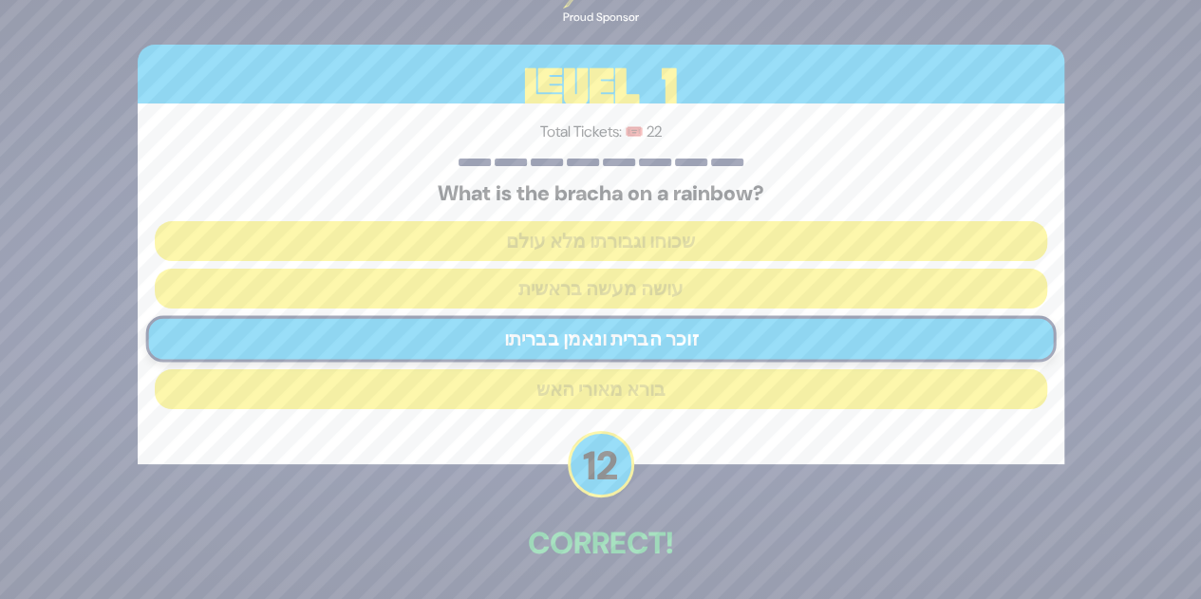
scroll to position [70, 0]
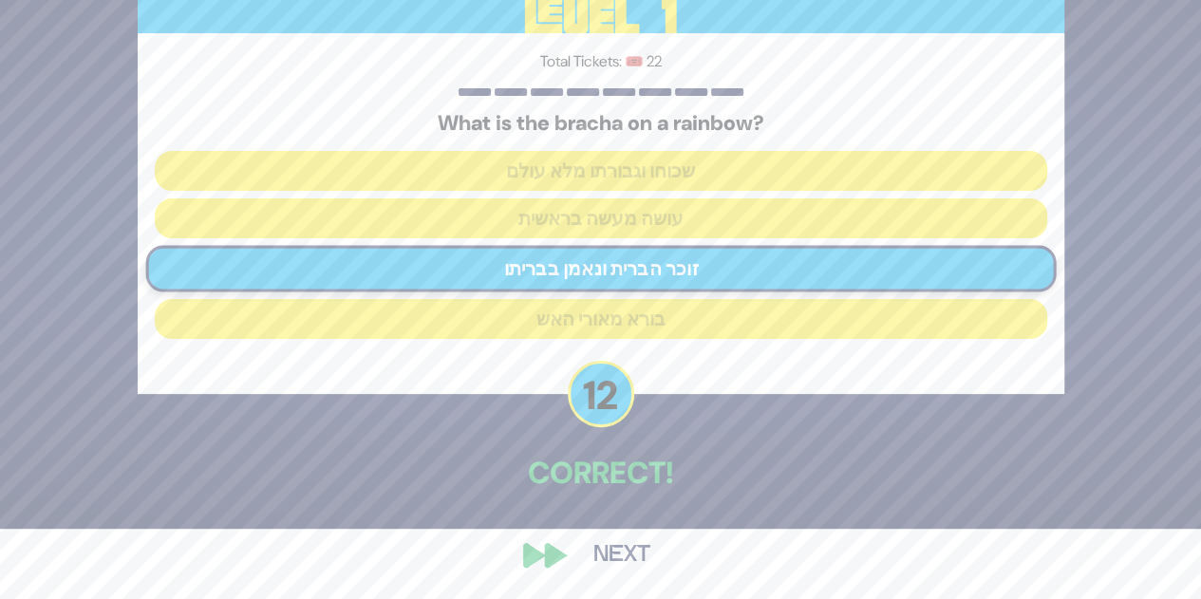
click at [629, 553] on button "Next" at bounding box center [622, 555] width 110 height 44
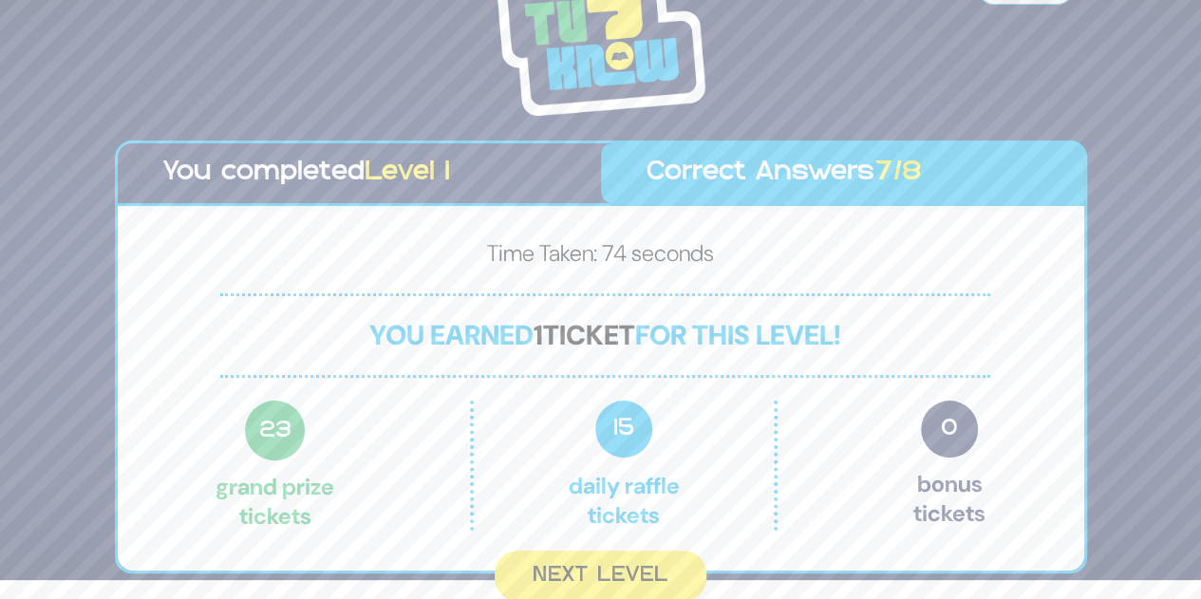
scroll to position [17, 0]
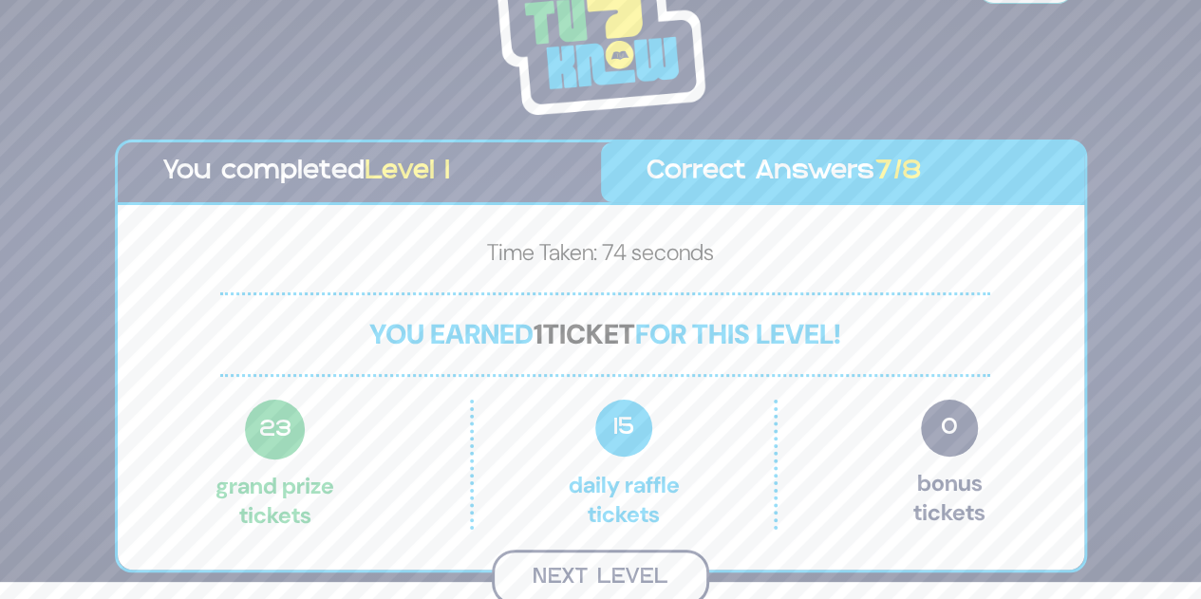
click at [616, 564] on button "Next Level" at bounding box center [600, 578] width 217 height 56
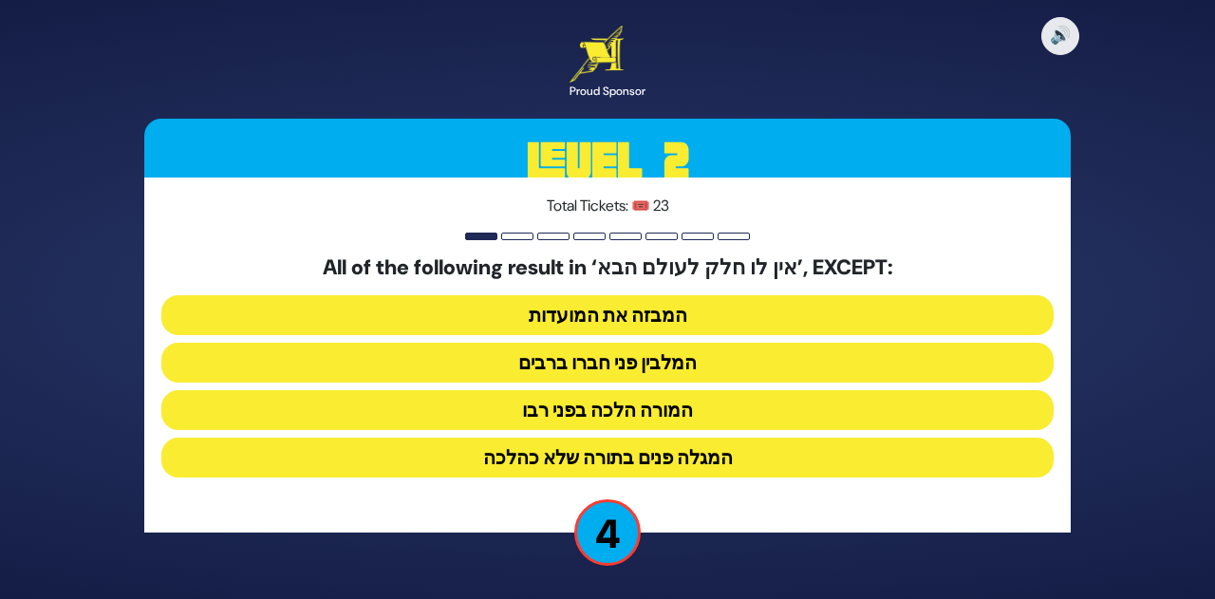
click at [652, 358] on button "המלבין פני חברו ברבים" at bounding box center [607, 363] width 892 height 40
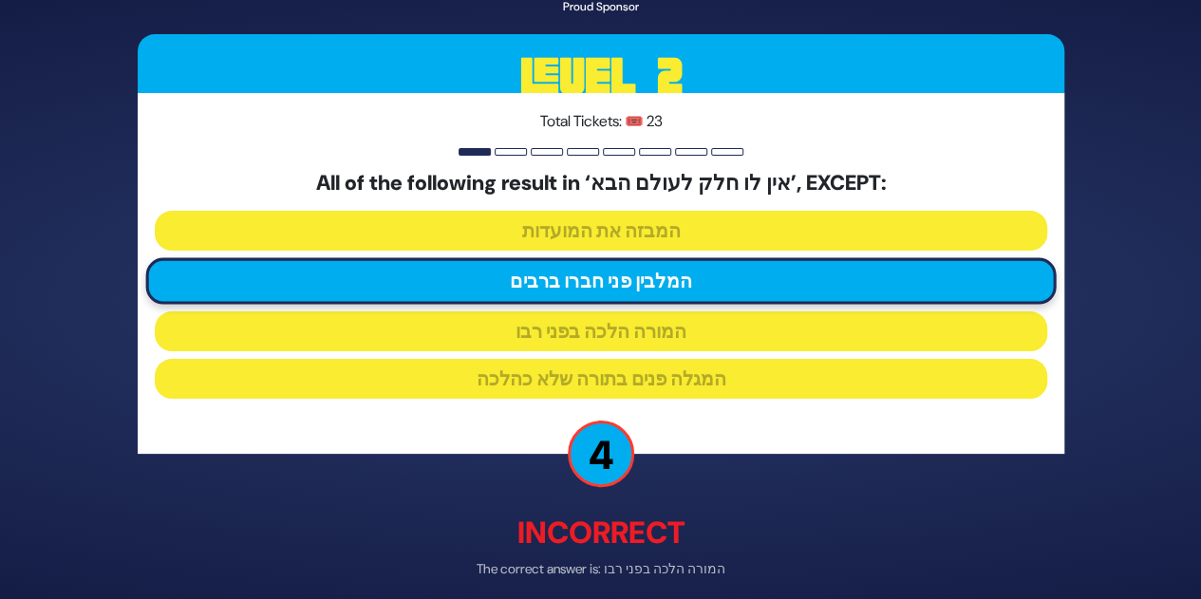
scroll to position [81, 0]
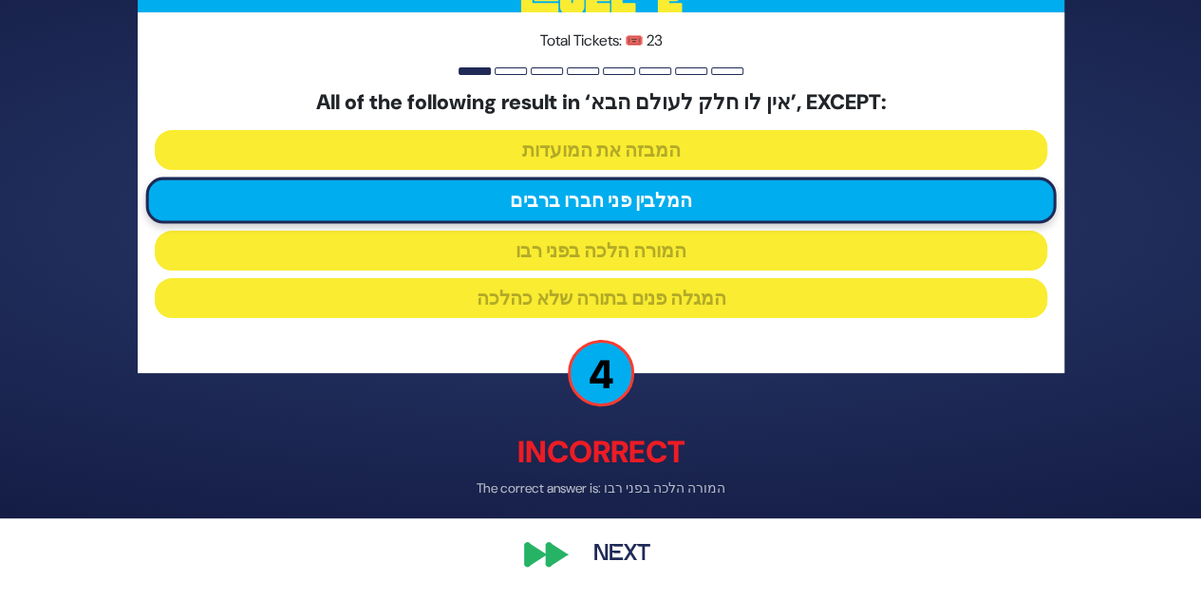
click at [607, 549] on button "Next" at bounding box center [622, 555] width 110 height 44
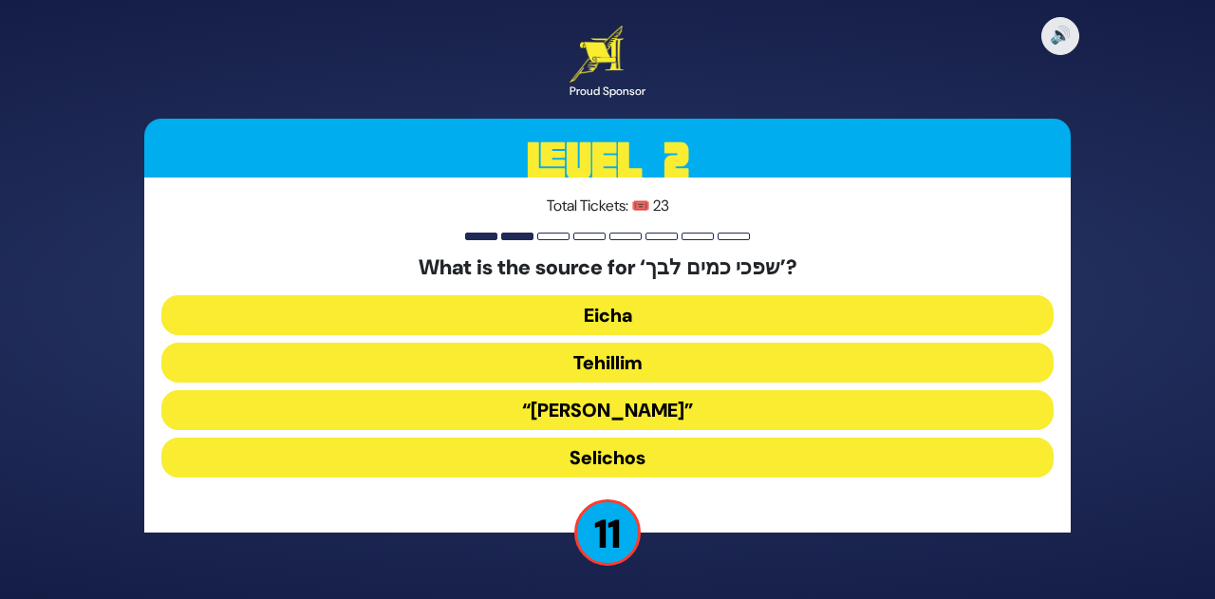
click at [634, 359] on button "Tehillim" at bounding box center [607, 363] width 892 height 40
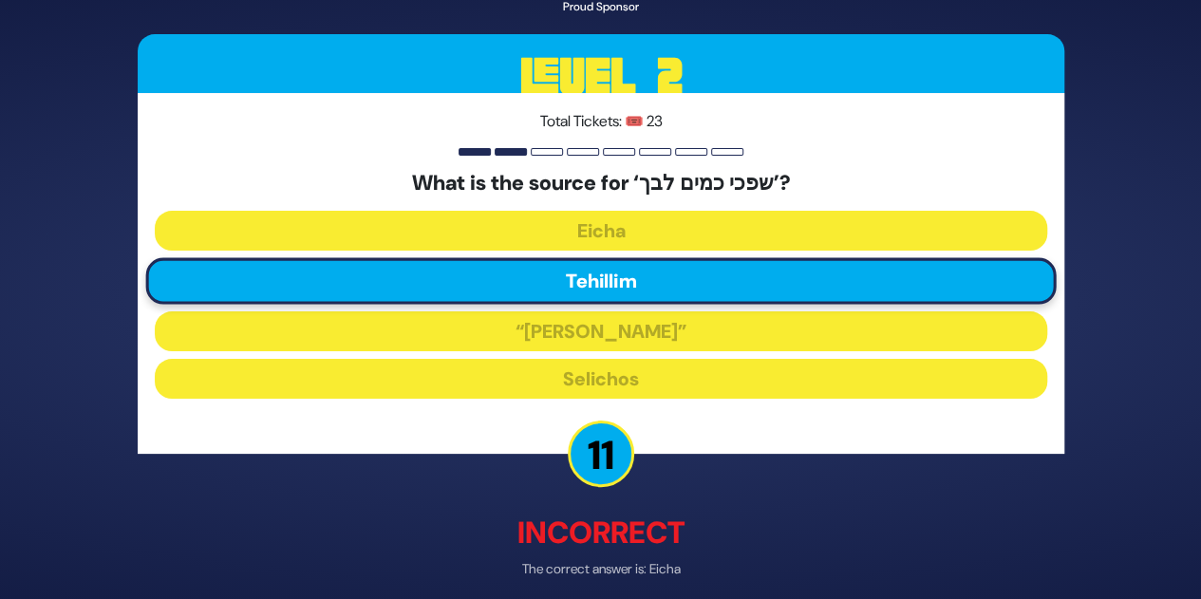
scroll to position [81, 0]
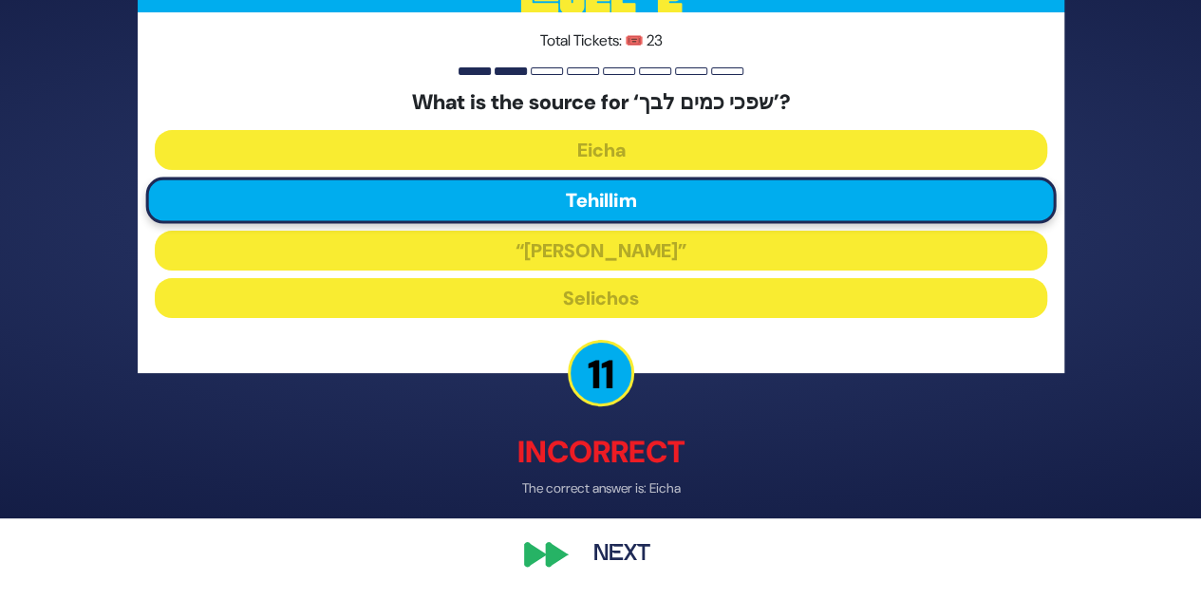
click at [621, 559] on button "Next" at bounding box center [622, 555] width 110 height 44
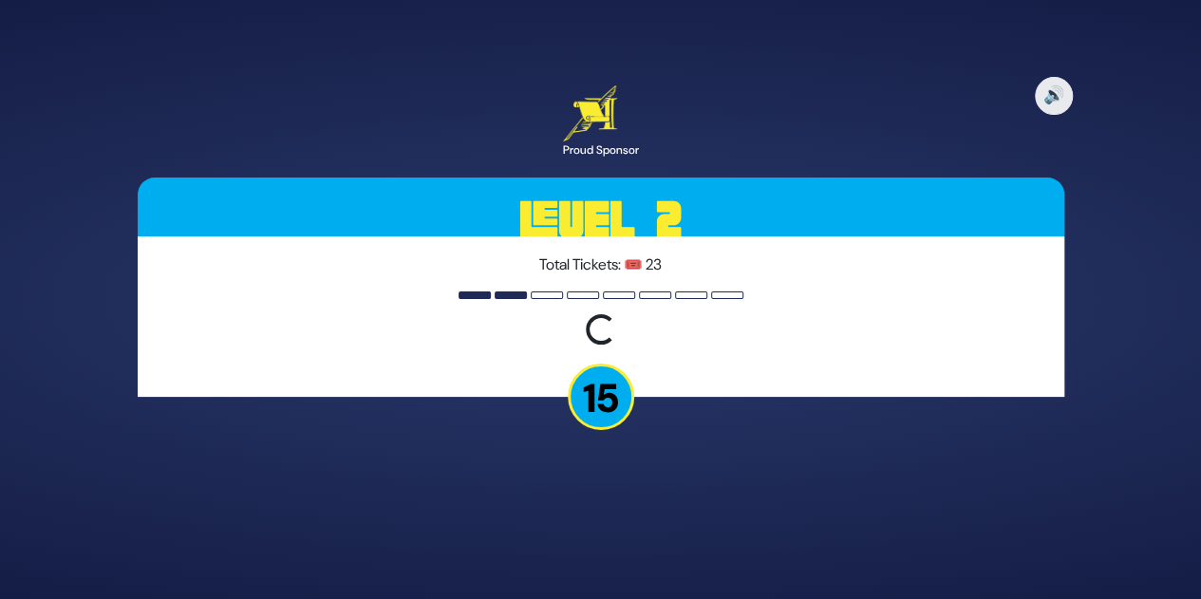
scroll to position [0, 0]
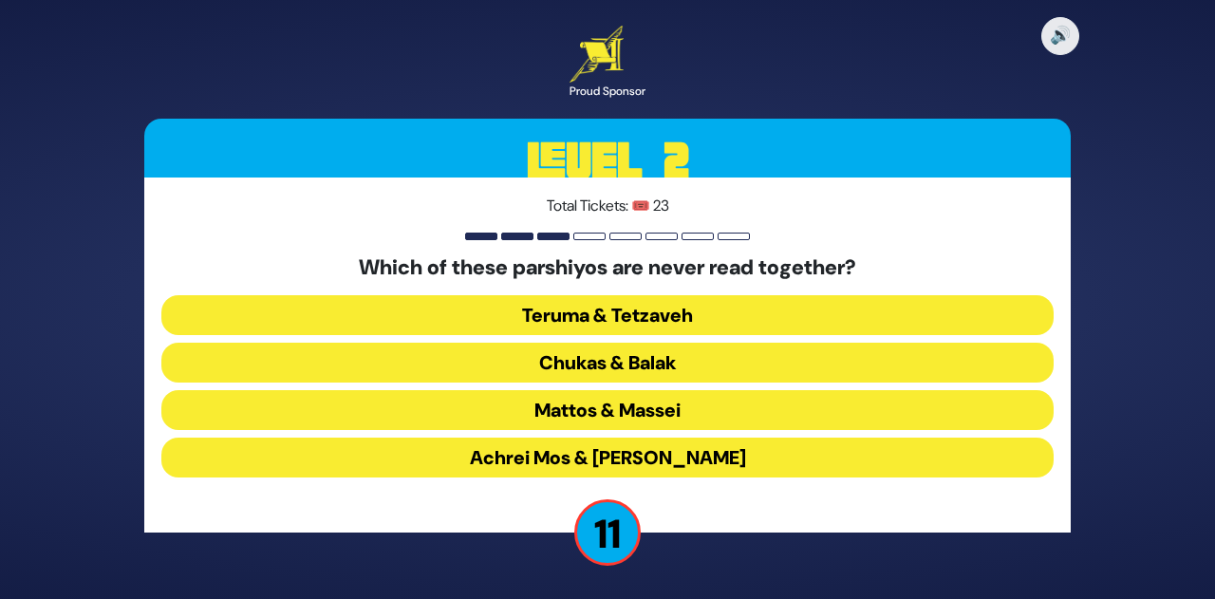
click at [655, 361] on button "Chukas & Balak" at bounding box center [607, 363] width 892 height 40
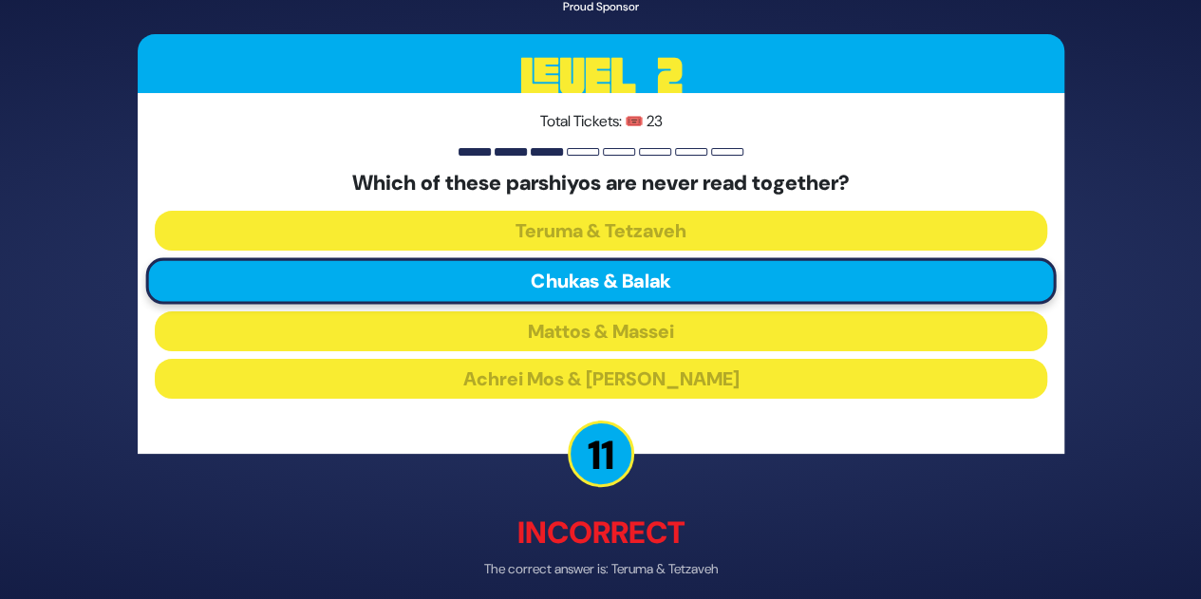
scroll to position [81, 0]
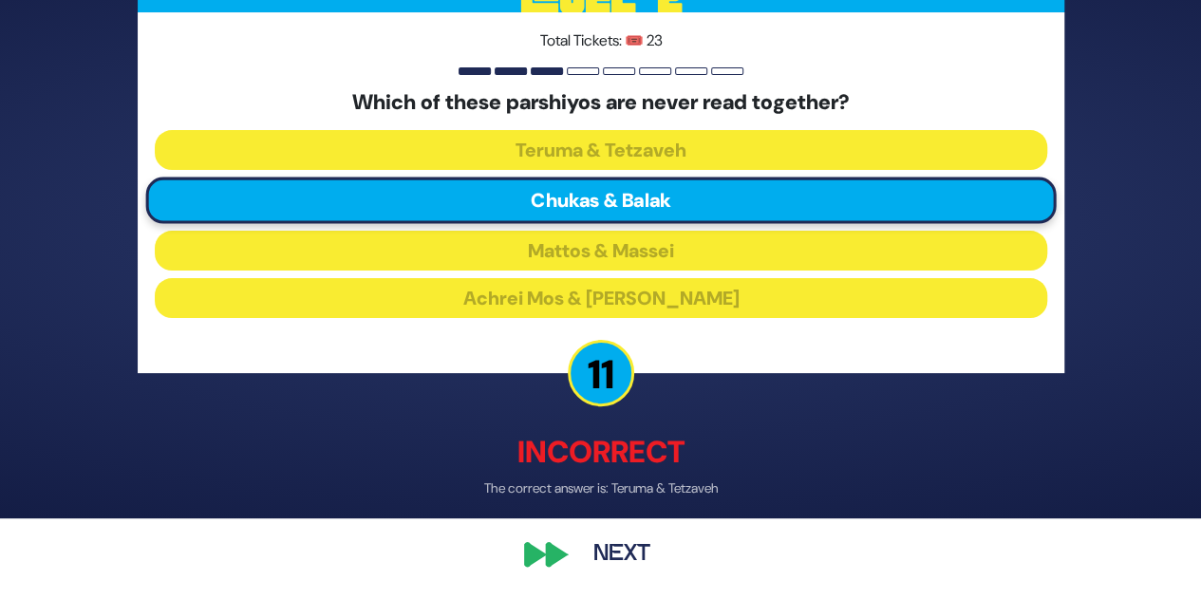
click at [606, 552] on button "Next" at bounding box center [622, 555] width 110 height 44
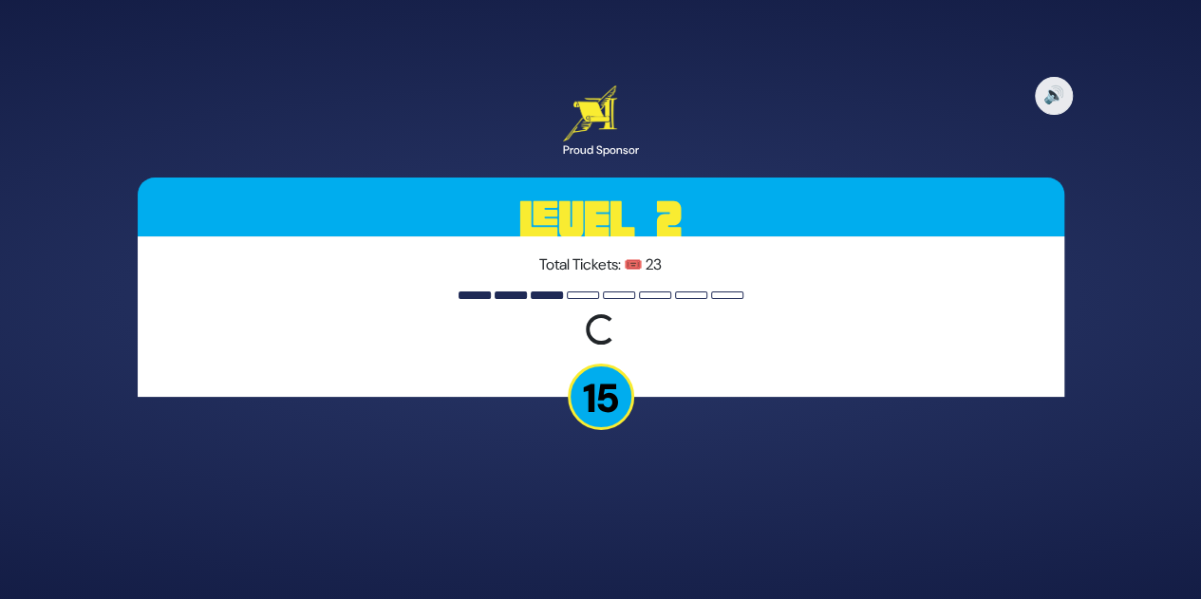
scroll to position [0, 0]
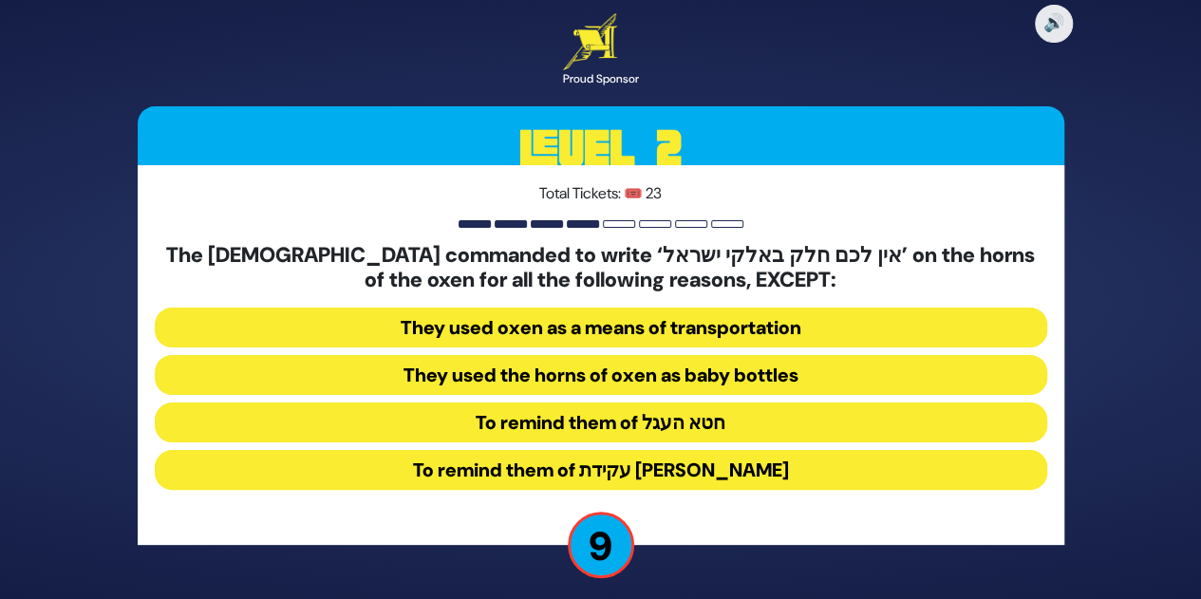
click at [689, 470] on button "To remind them of עקידת יצחק" at bounding box center [601, 470] width 892 height 40
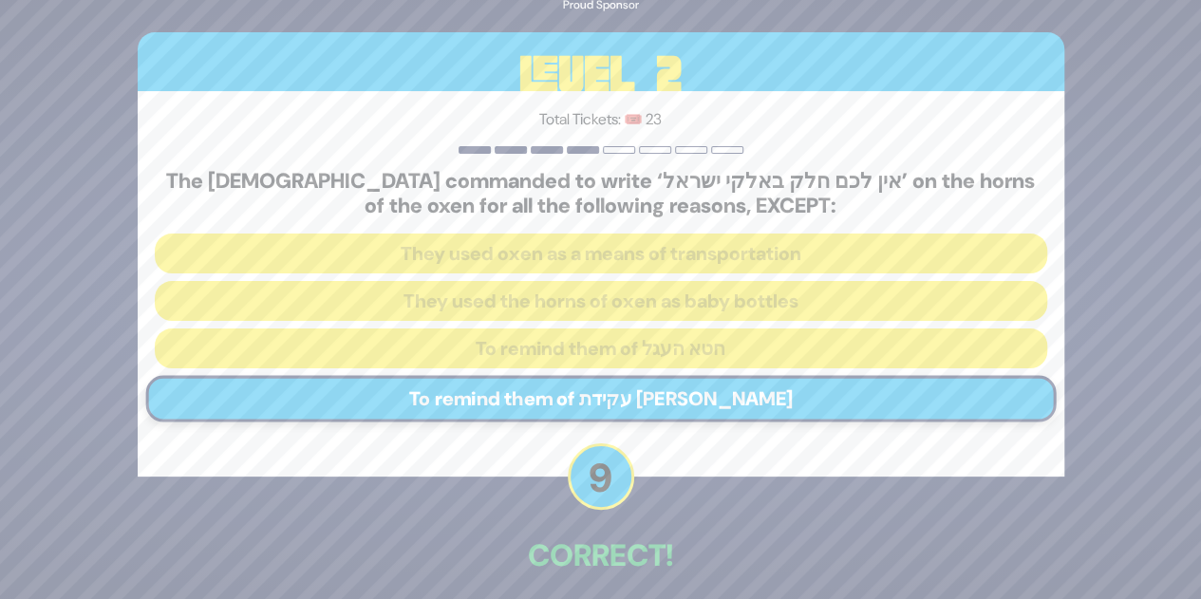
scroll to position [84, 0]
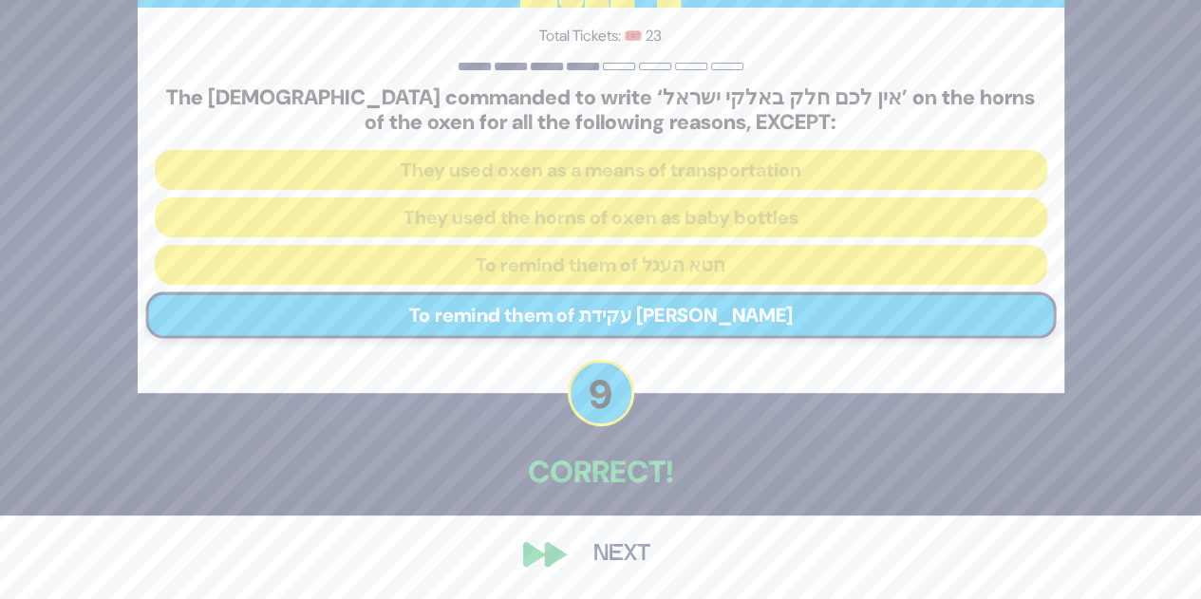
click at [617, 550] on button "Next" at bounding box center [622, 555] width 110 height 44
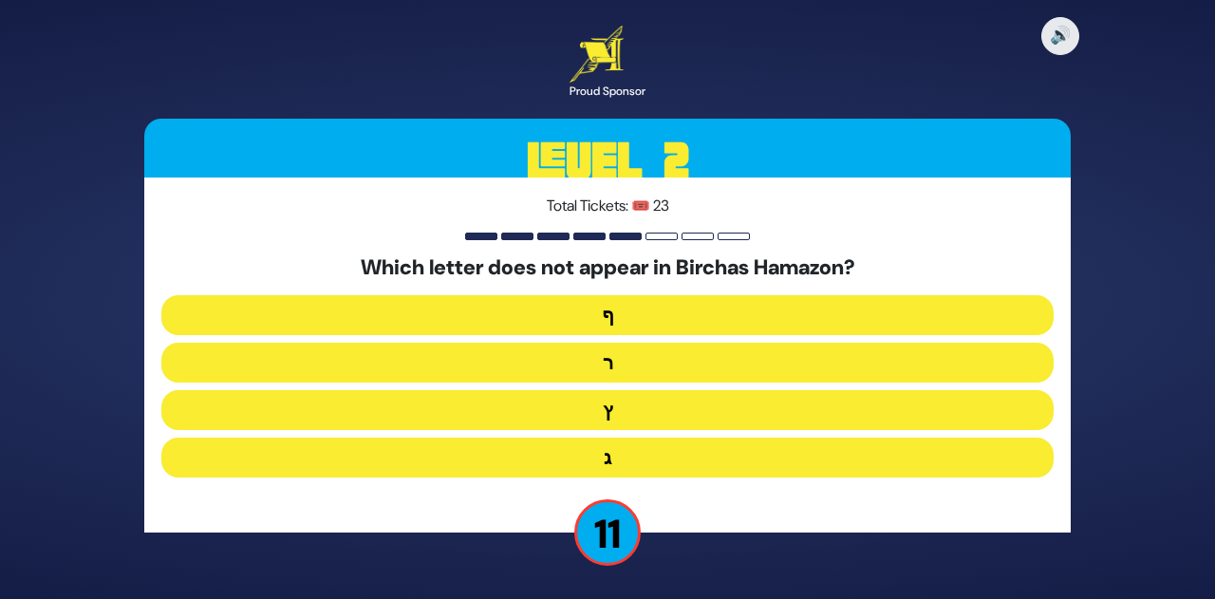
click at [621, 411] on button "ץ" at bounding box center [607, 410] width 892 height 40
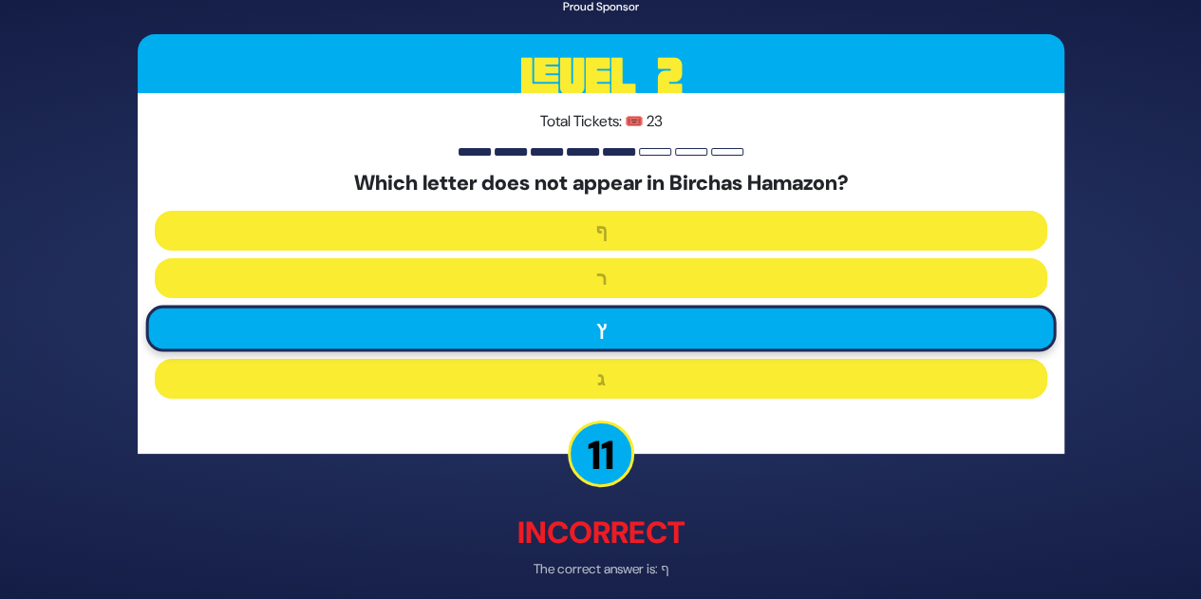
scroll to position [81, 0]
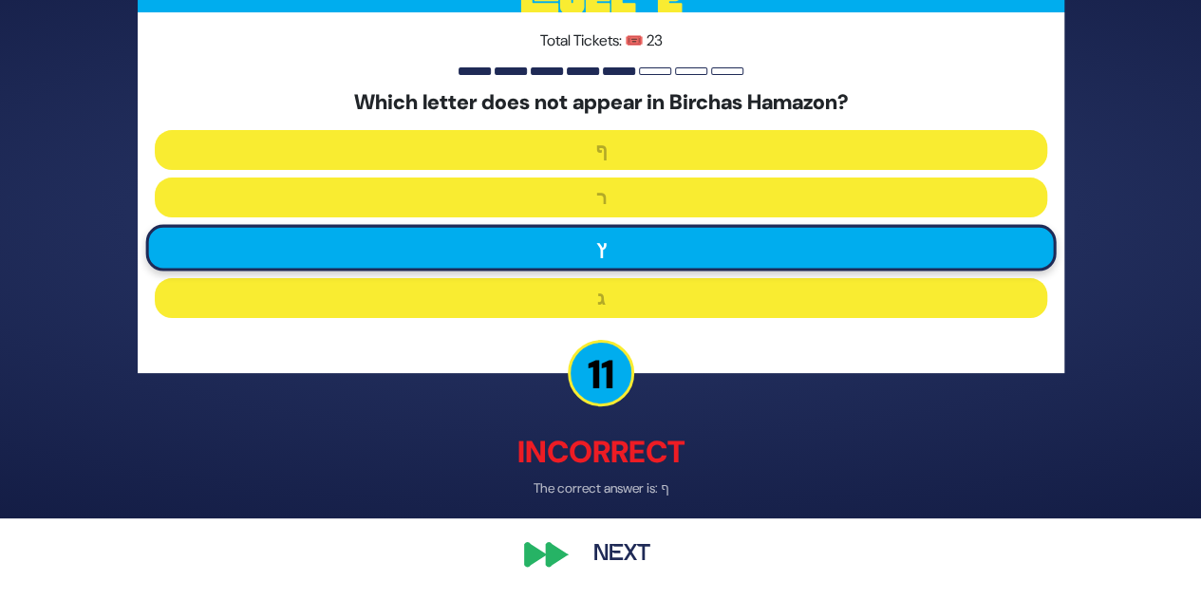
click at [611, 545] on button "Next" at bounding box center [622, 555] width 110 height 44
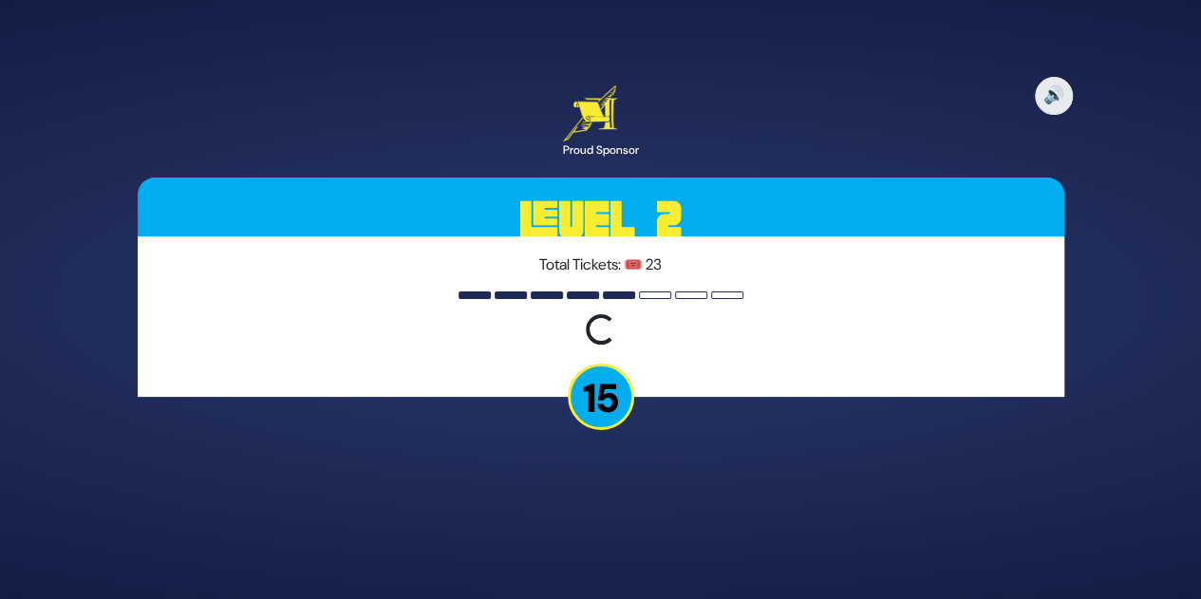
scroll to position [0, 0]
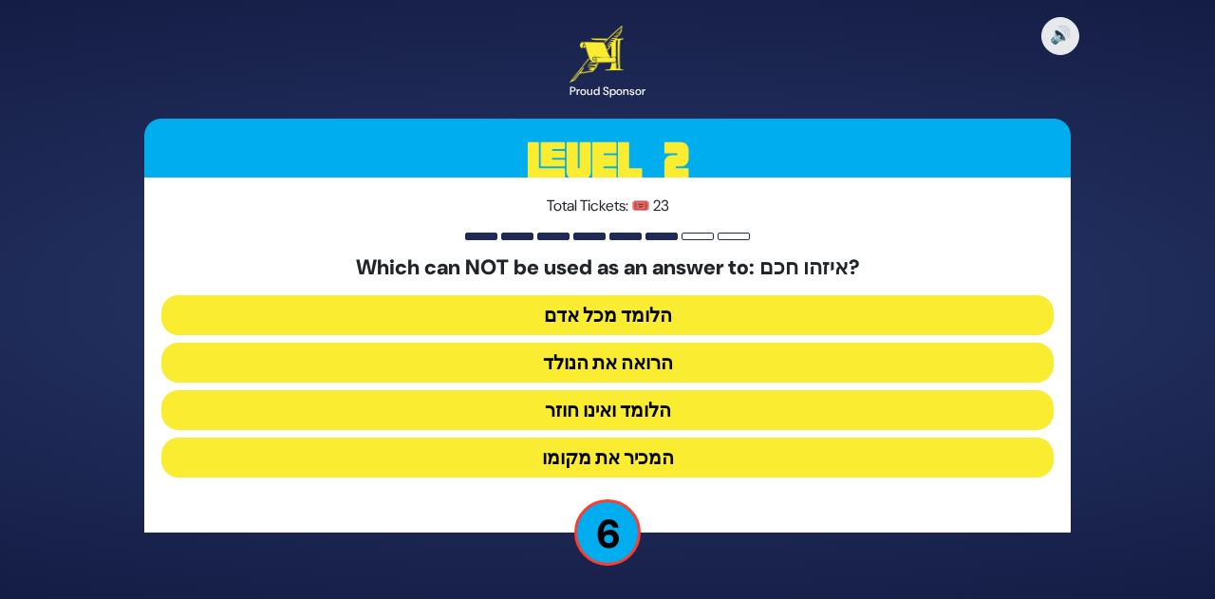
click at [686, 405] on button "הלומד ואינו חוזר" at bounding box center [607, 410] width 892 height 40
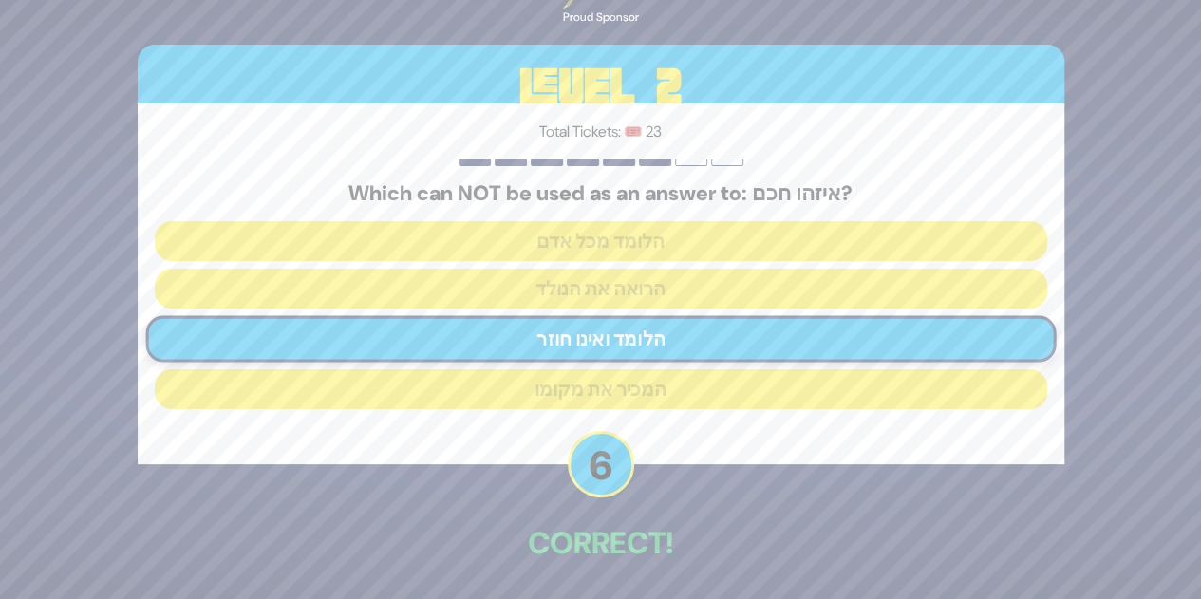
scroll to position [70, 0]
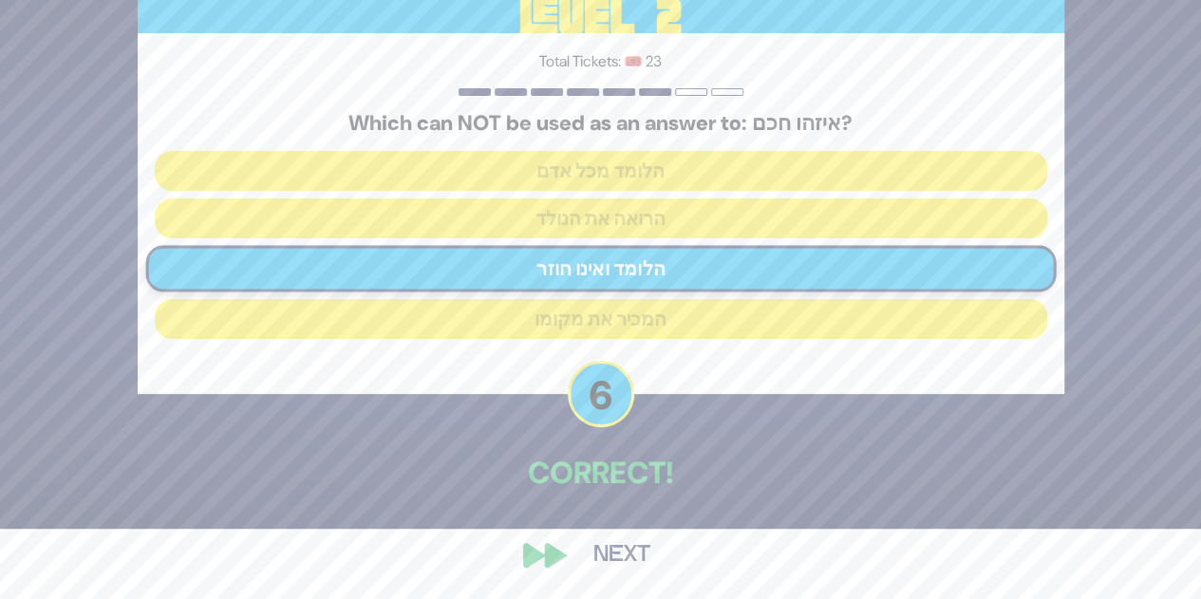
click at [617, 554] on button "Next" at bounding box center [622, 555] width 110 height 44
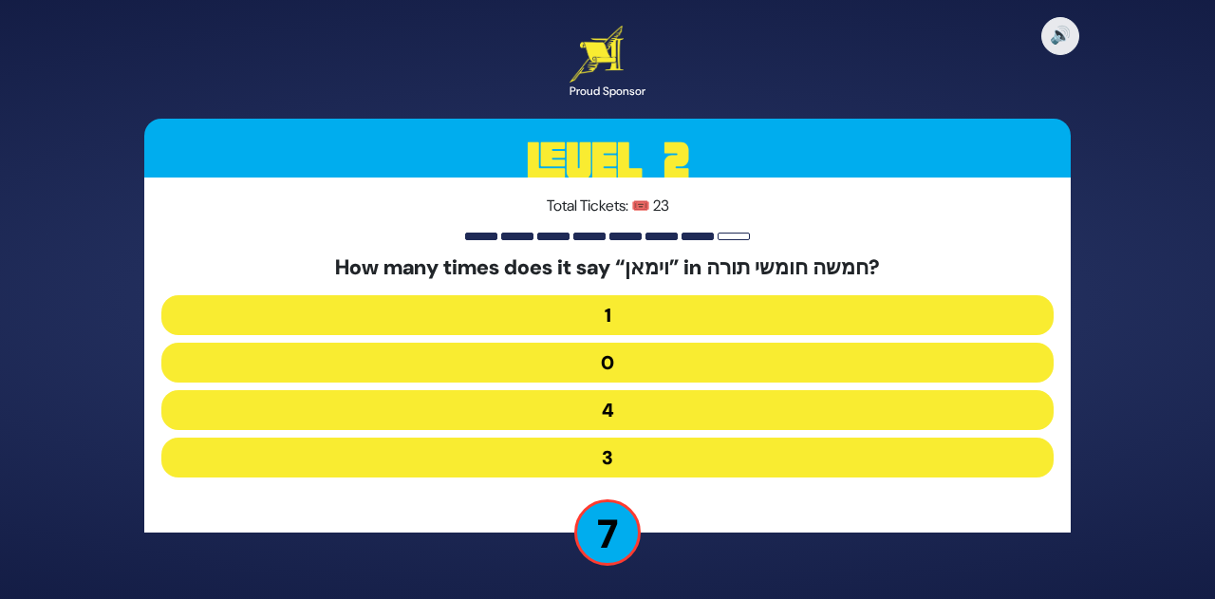
click at [642, 311] on button "1" at bounding box center [607, 315] width 892 height 40
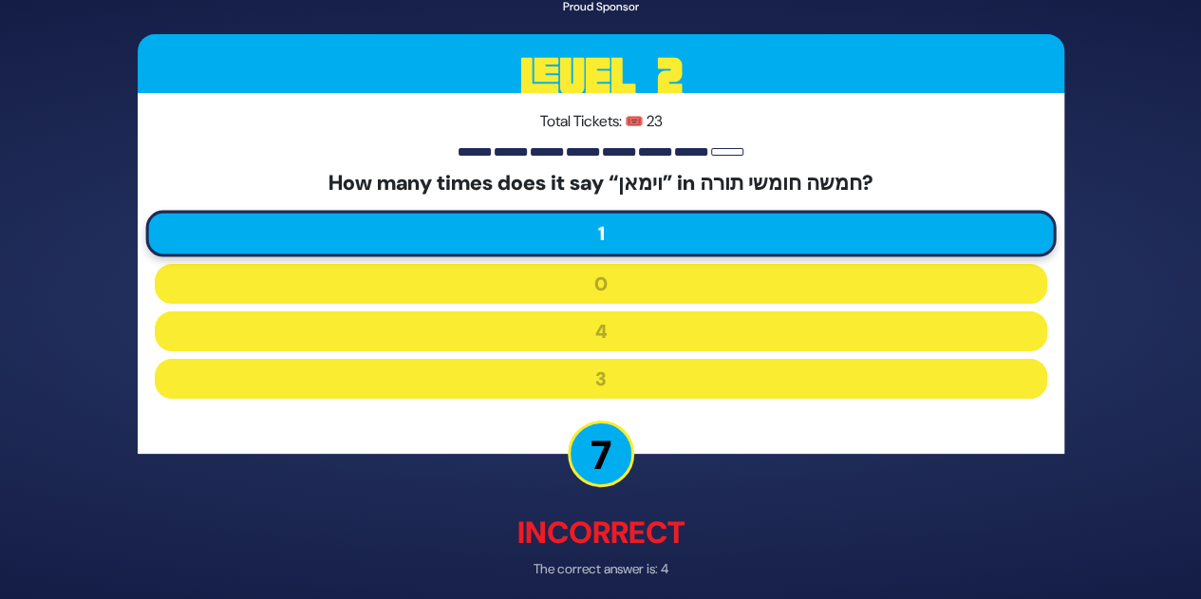
scroll to position [81, 0]
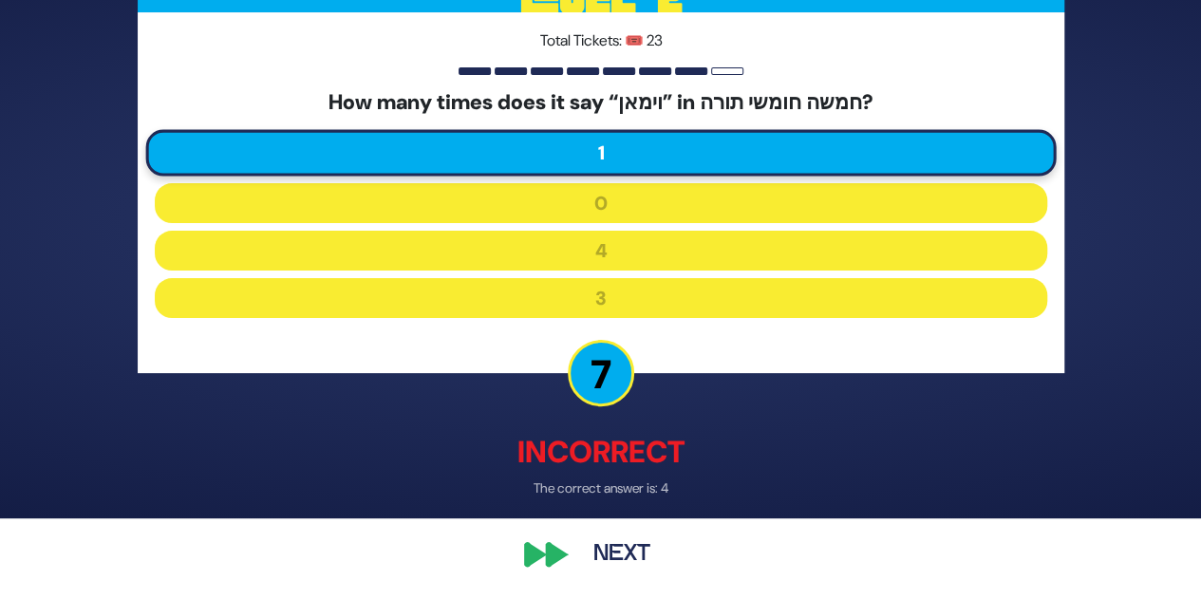
click at [635, 562] on button "Next" at bounding box center [622, 555] width 110 height 44
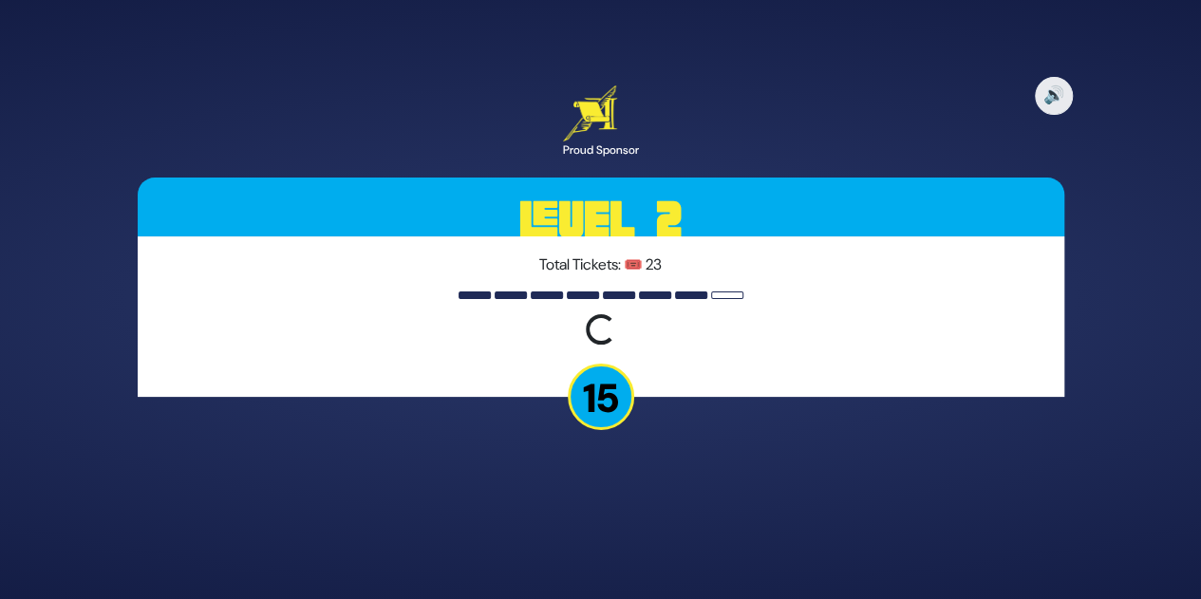
scroll to position [0, 0]
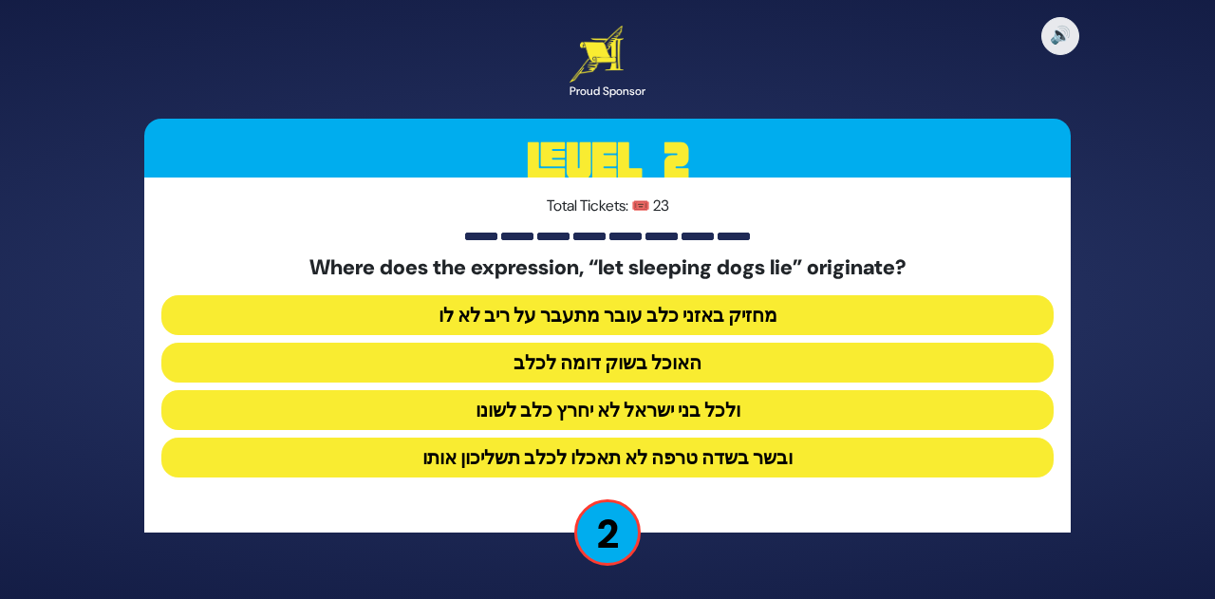
click at [733, 458] on button "ובשר בשדה טרפה לא תאכלו לכלב תשליכון אותו" at bounding box center [607, 458] width 892 height 40
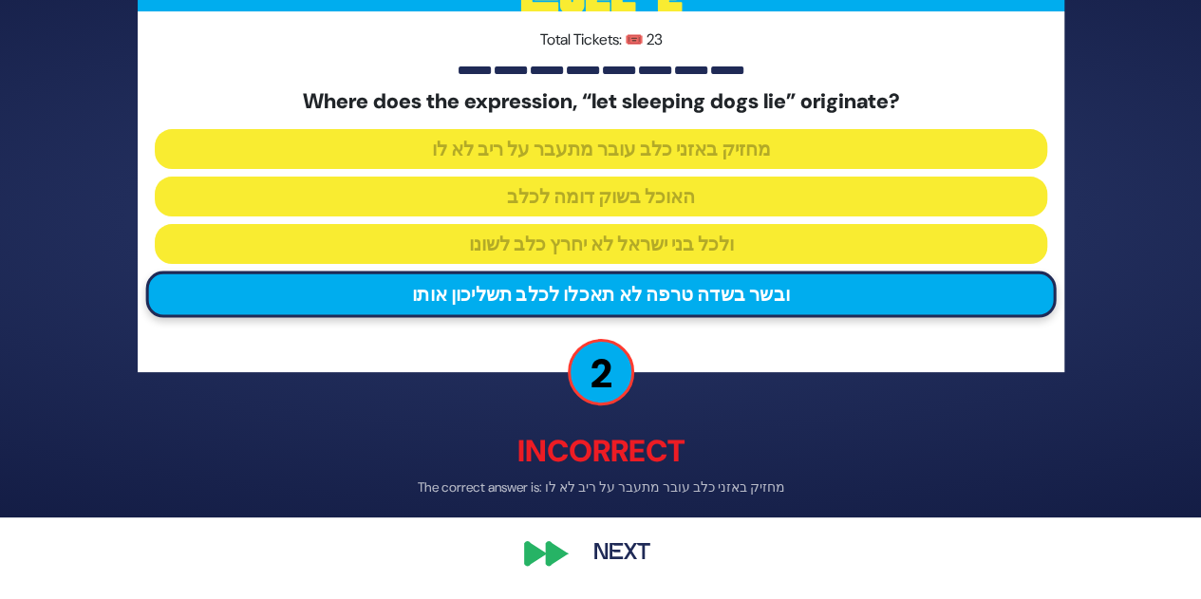
scroll to position [81, 0]
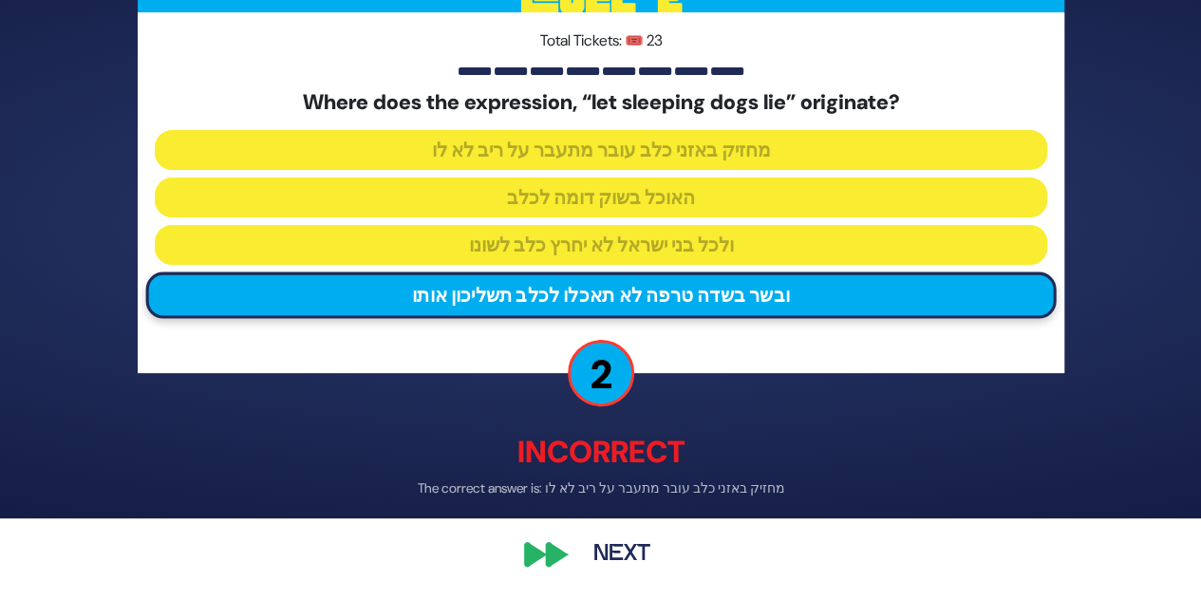
click at [623, 561] on button "Next" at bounding box center [622, 555] width 110 height 44
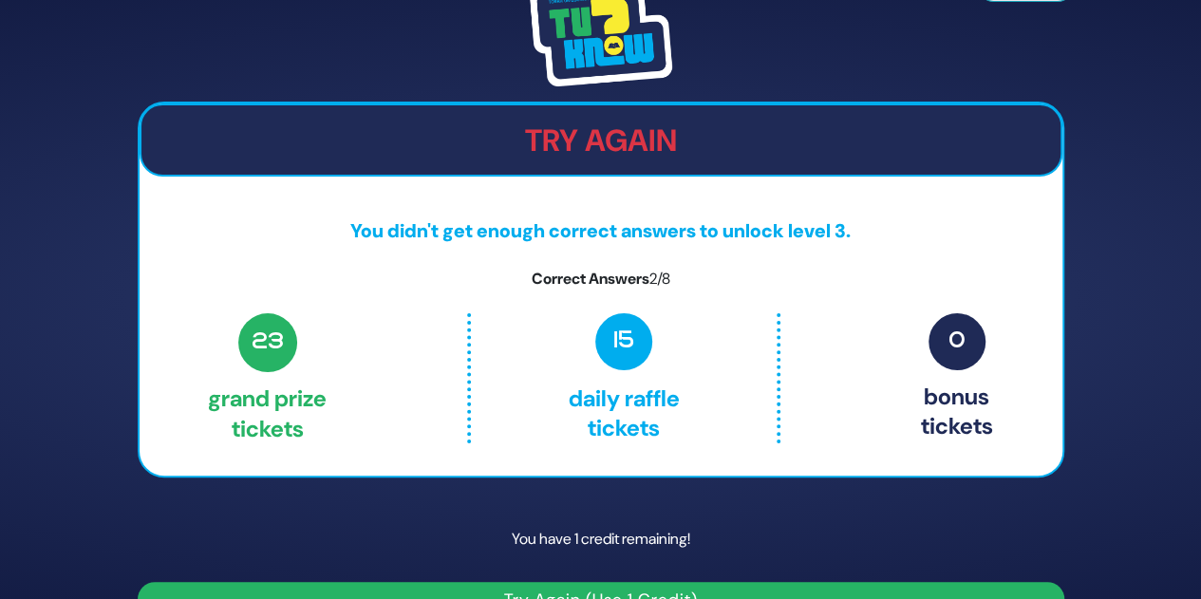
scroll to position [42, 0]
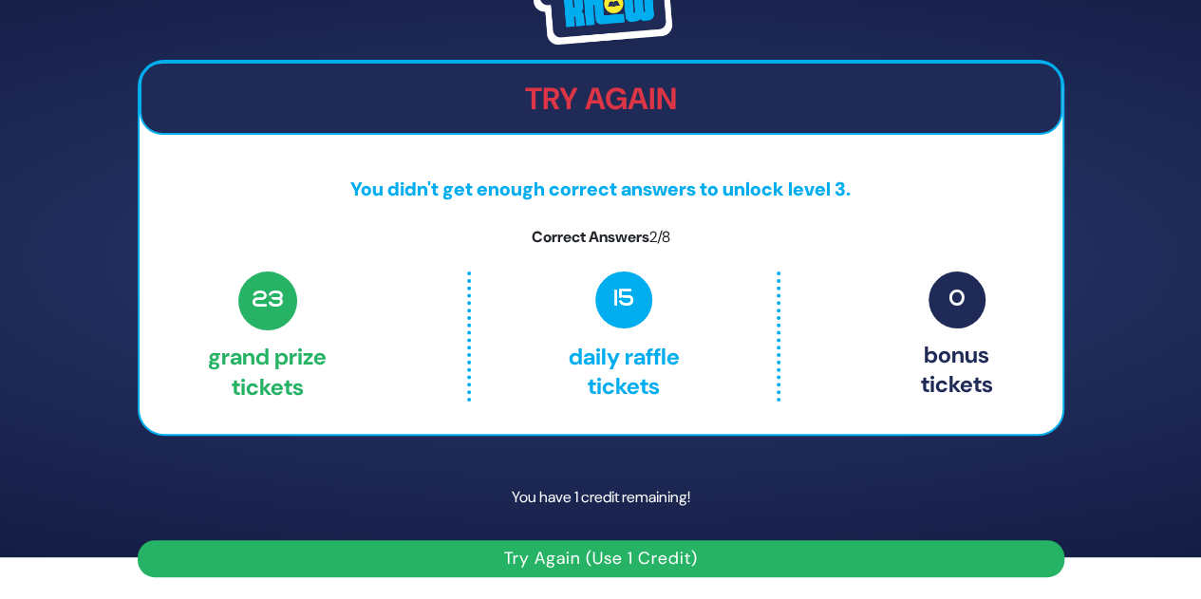
click at [636, 561] on button "Try Again (Use 1 Credit)" at bounding box center [601, 558] width 926 height 37
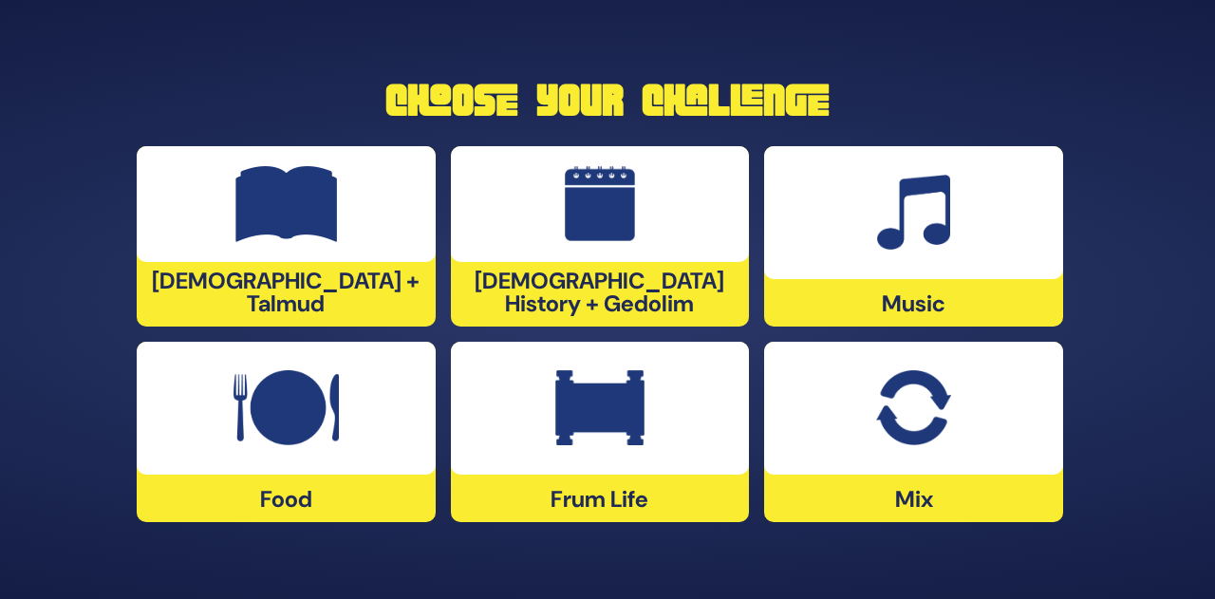
click at [945, 423] on img at bounding box center [913, 408] width 74 height 76
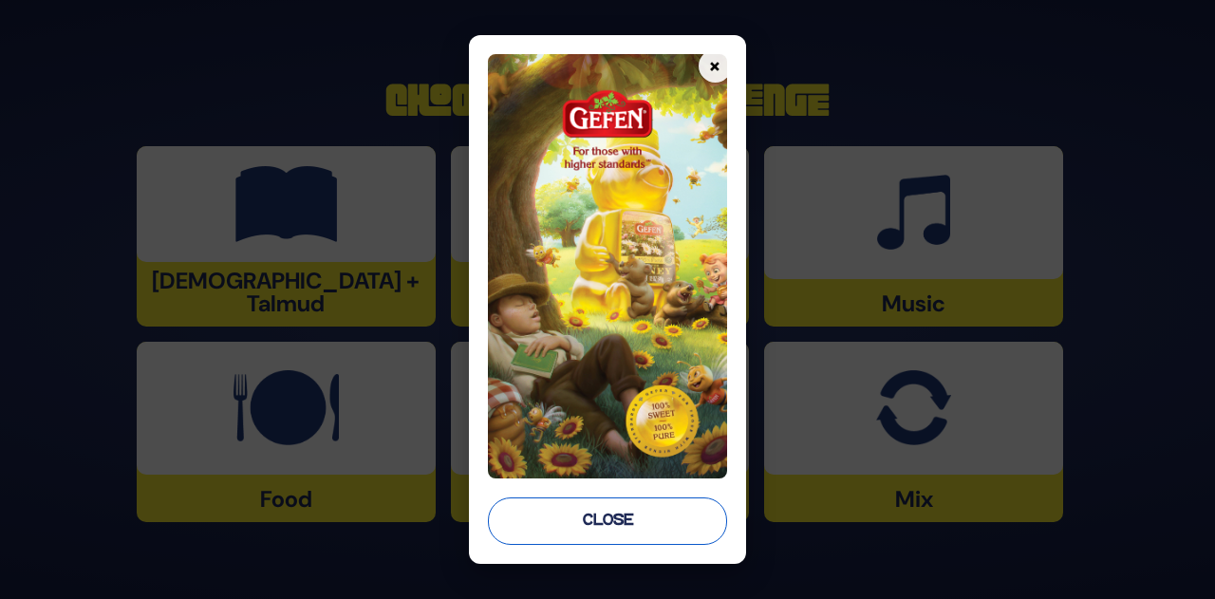
click at [645, 509] on button "Close" at bounding box center [607, 520] width 239 height 47
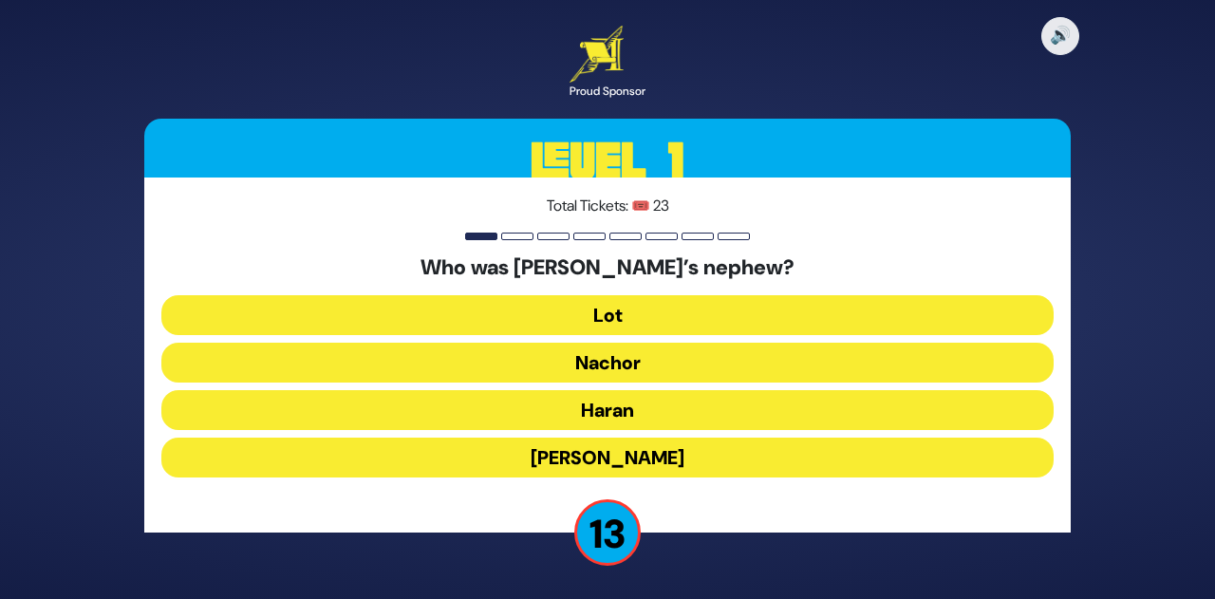
click at [630, 312] on button "Lot" at bounding box center [607, 315] width 892 height 40
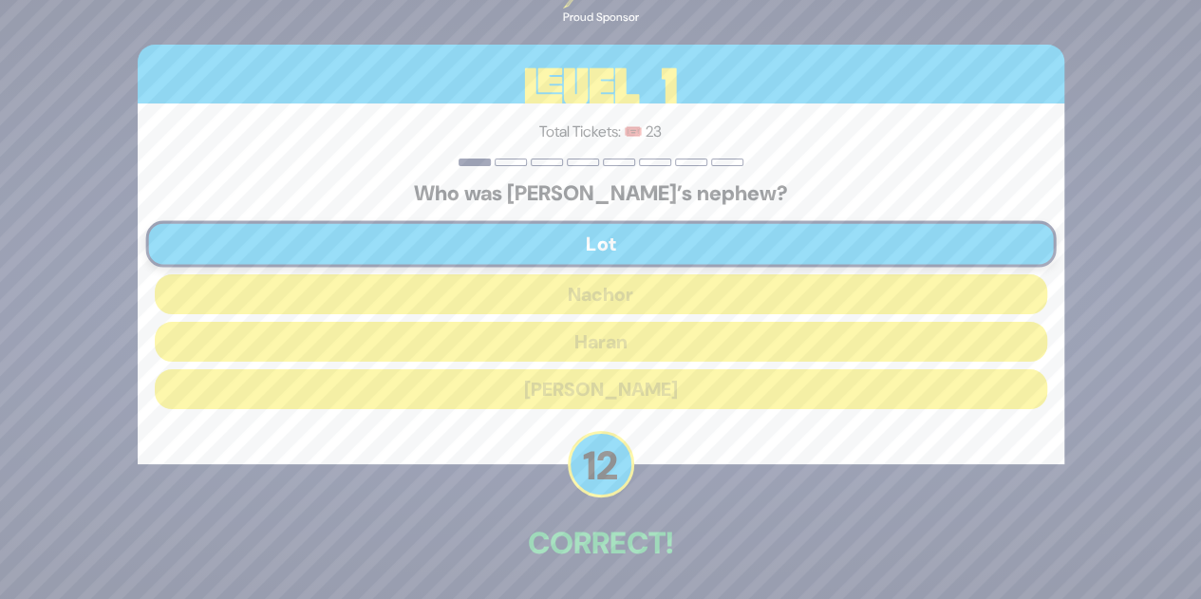
scroll to position [70, 0]
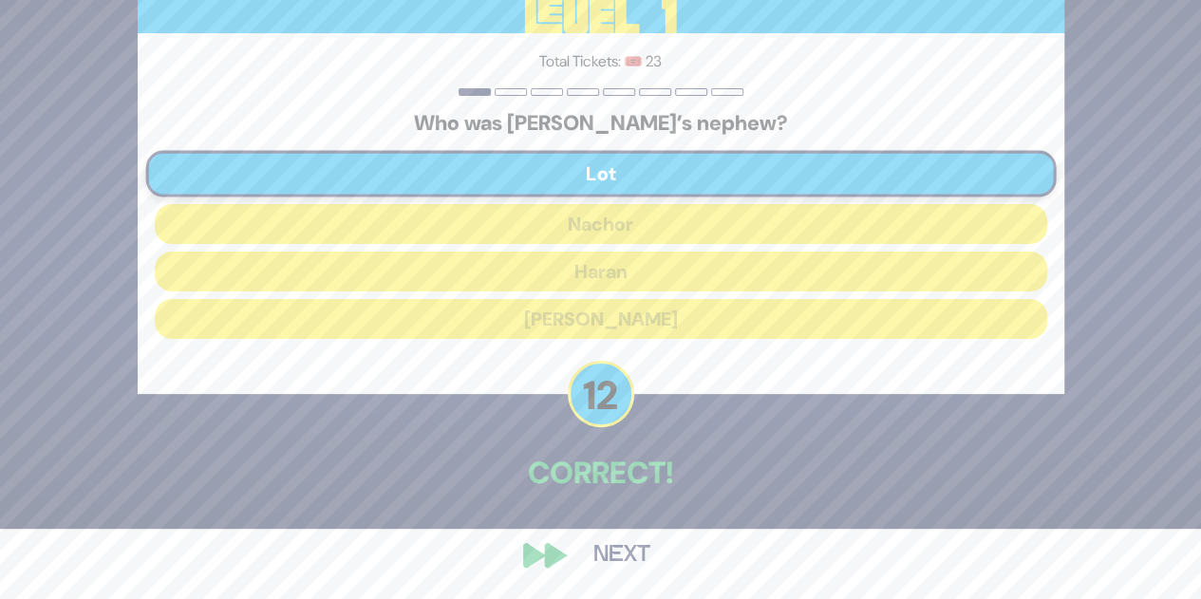
click at [623, 557] on button "Next" at bounding box center [622, 555] width 110 height 44
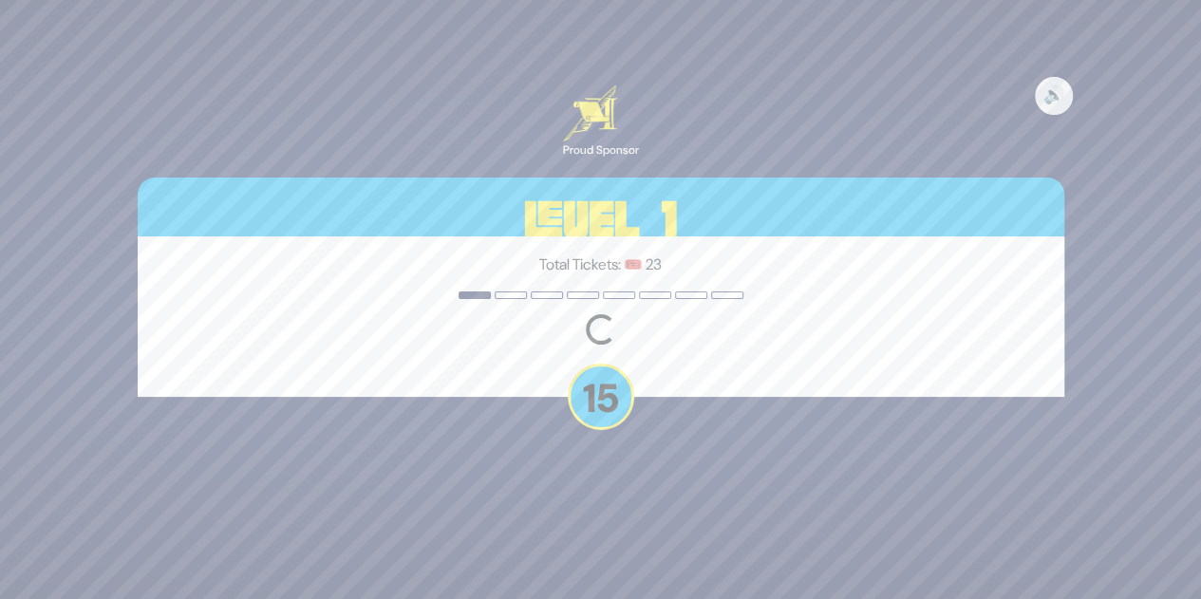
scroll to position [0, 0]
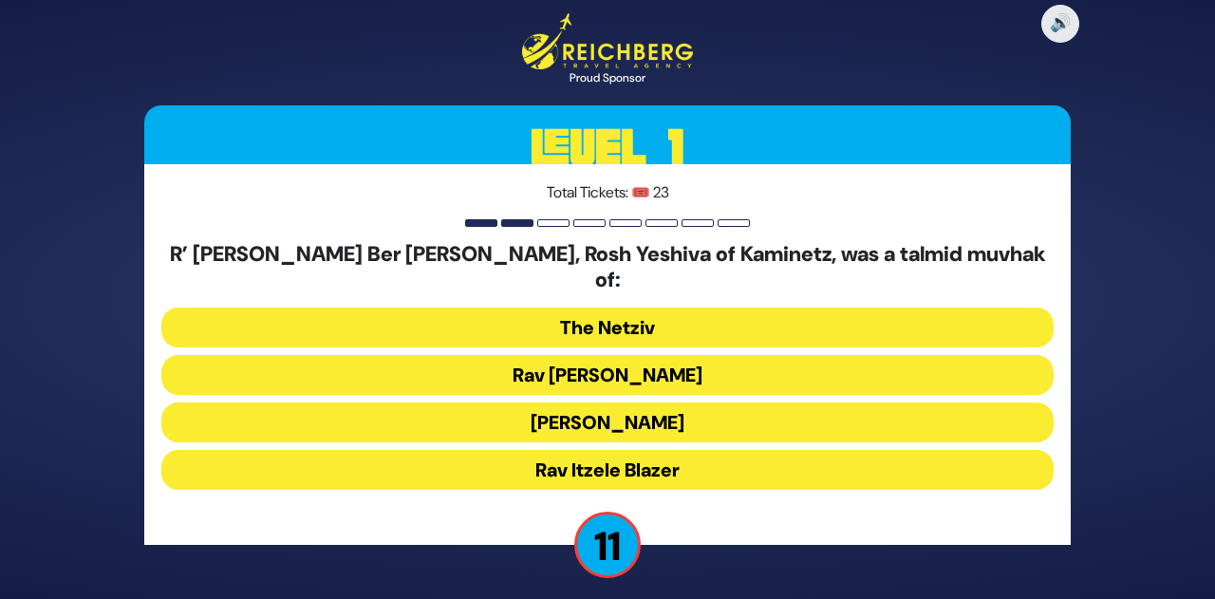
click at [638, 359] on button "Rav [PERSON_NAME]" at bounding box center [607, 375] width 892 height 40
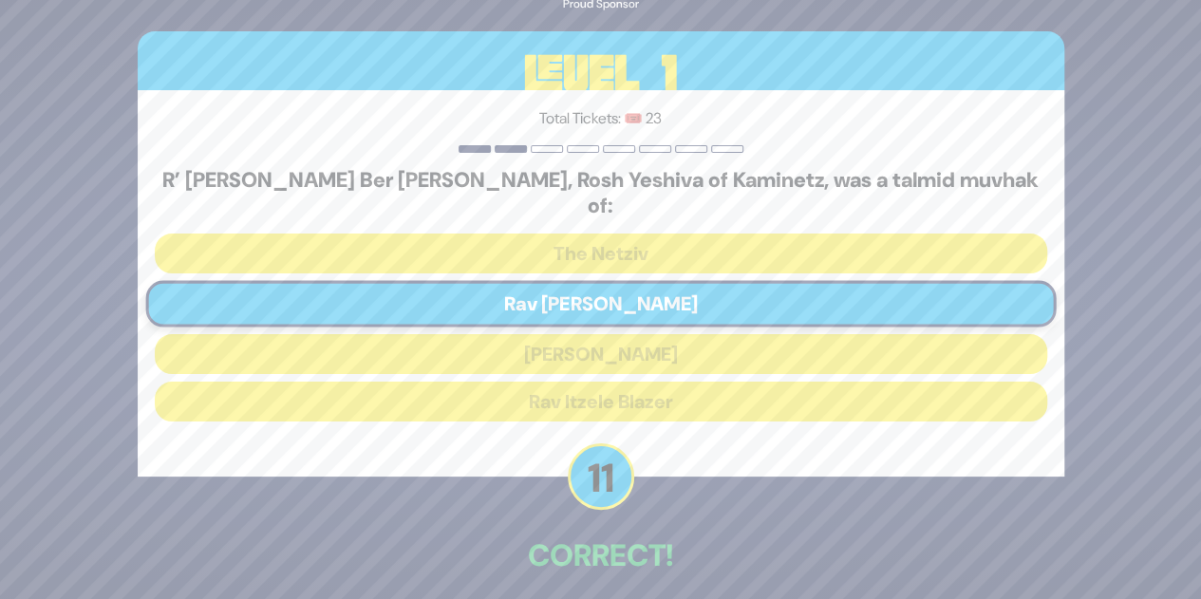
scroll to position [70, 0]
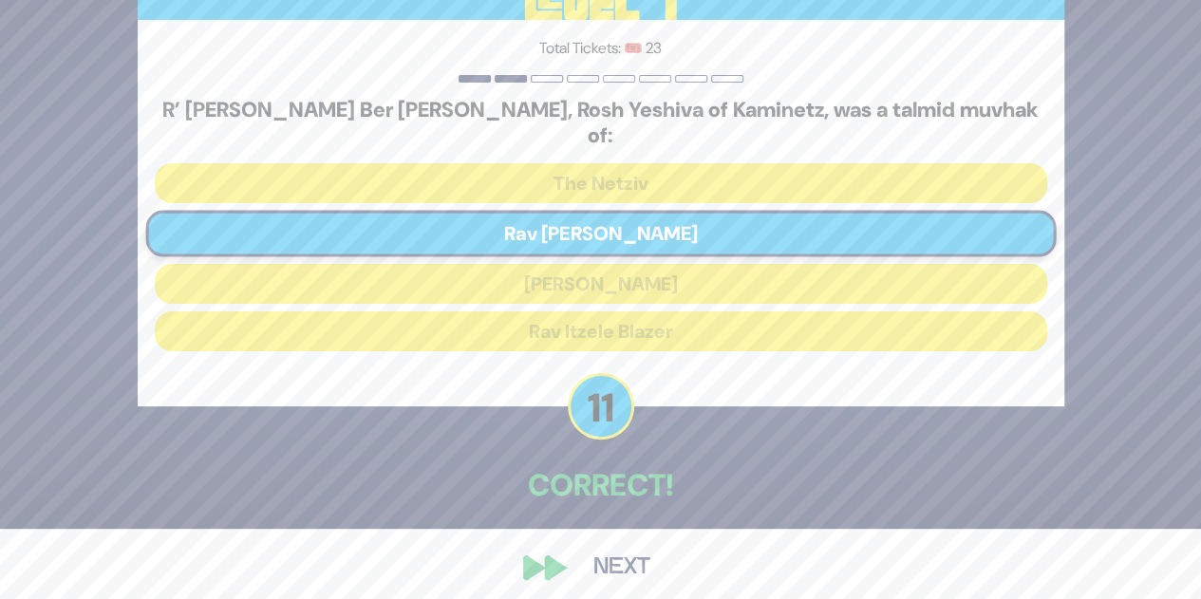
click at [621, 560] on button "Next" at bounding box center [622, 568] width 110 height 44
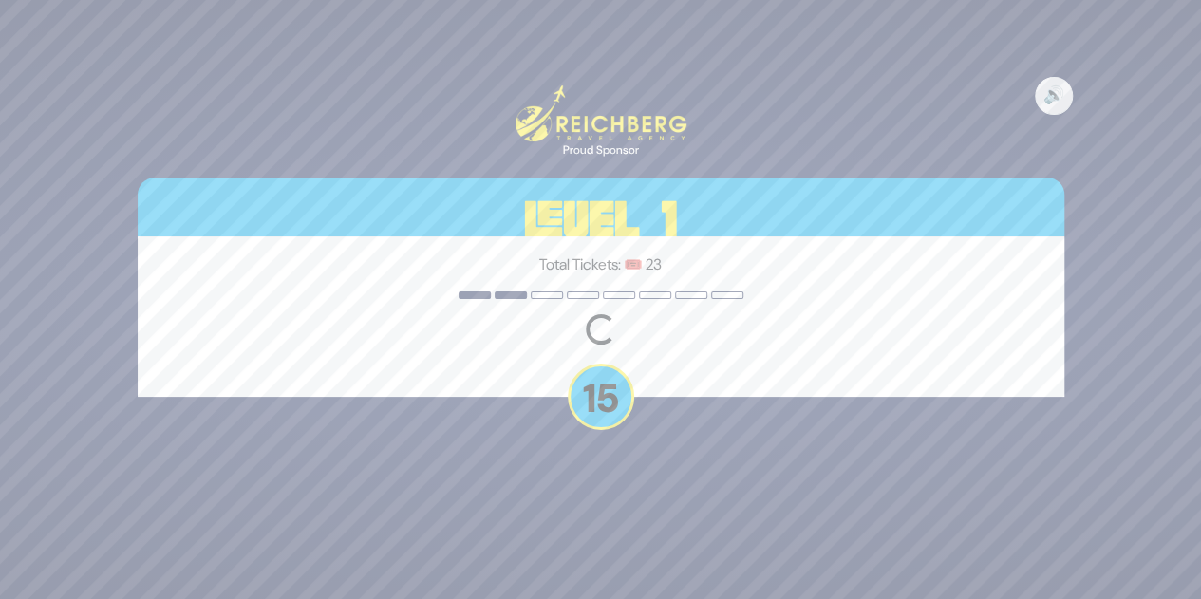
scroll to position [0, 0]
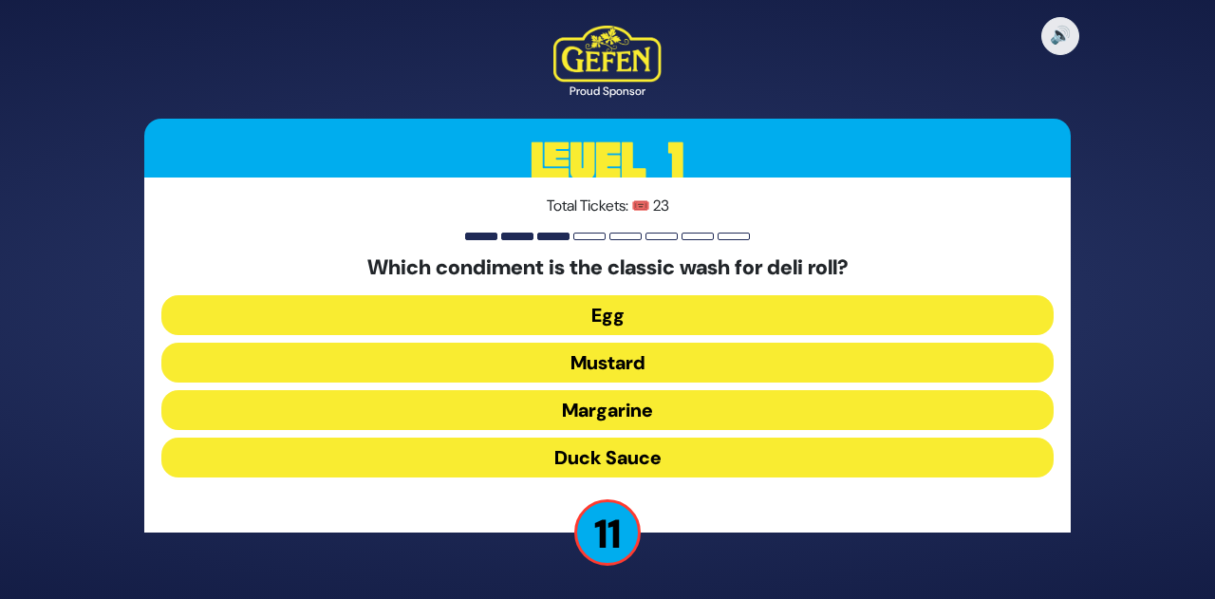
click at [627, 457] on button "Duck Sauce" at bounding box center [607, 458] width 892 height 40
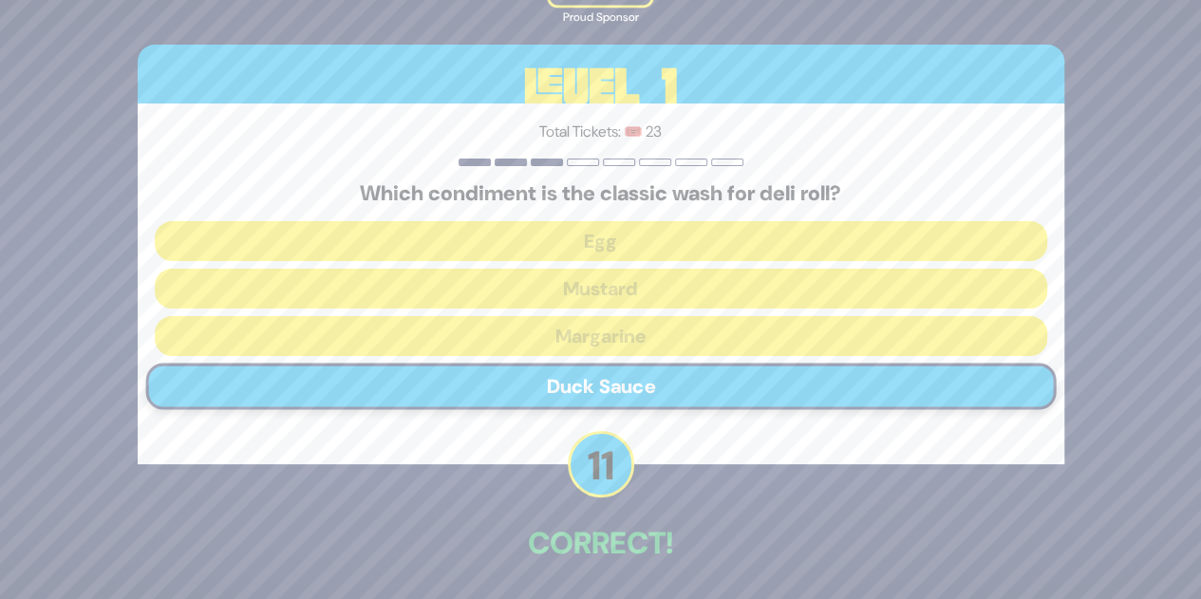
scroll to position [70, 0]
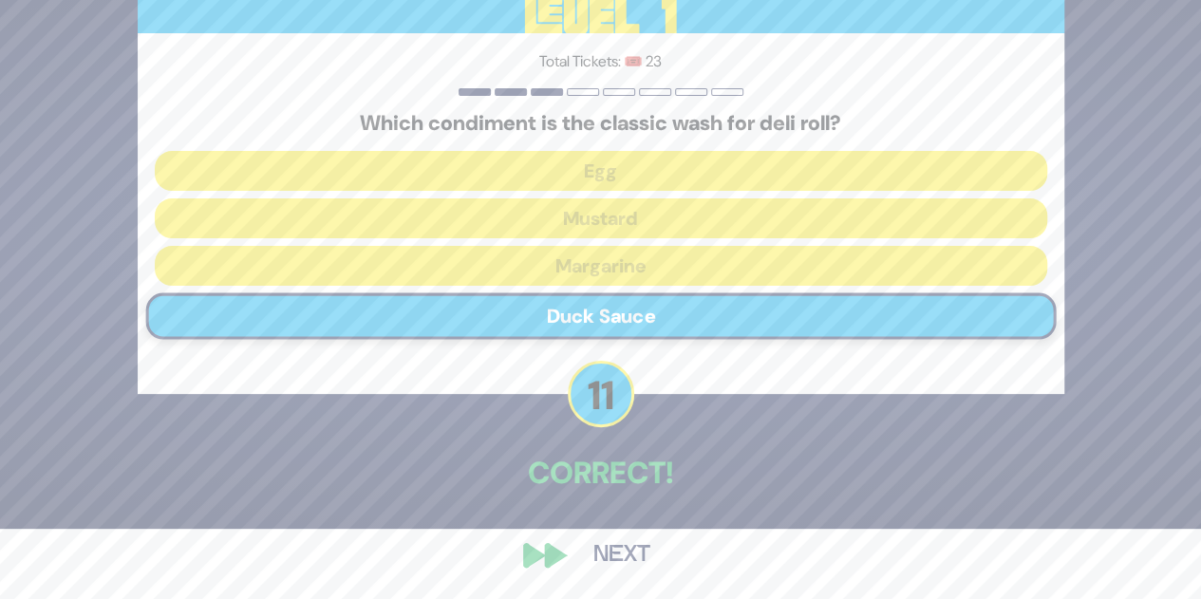
click at [617, 550] on button "Next" at bounding box center [622, 555] width 110 height 44
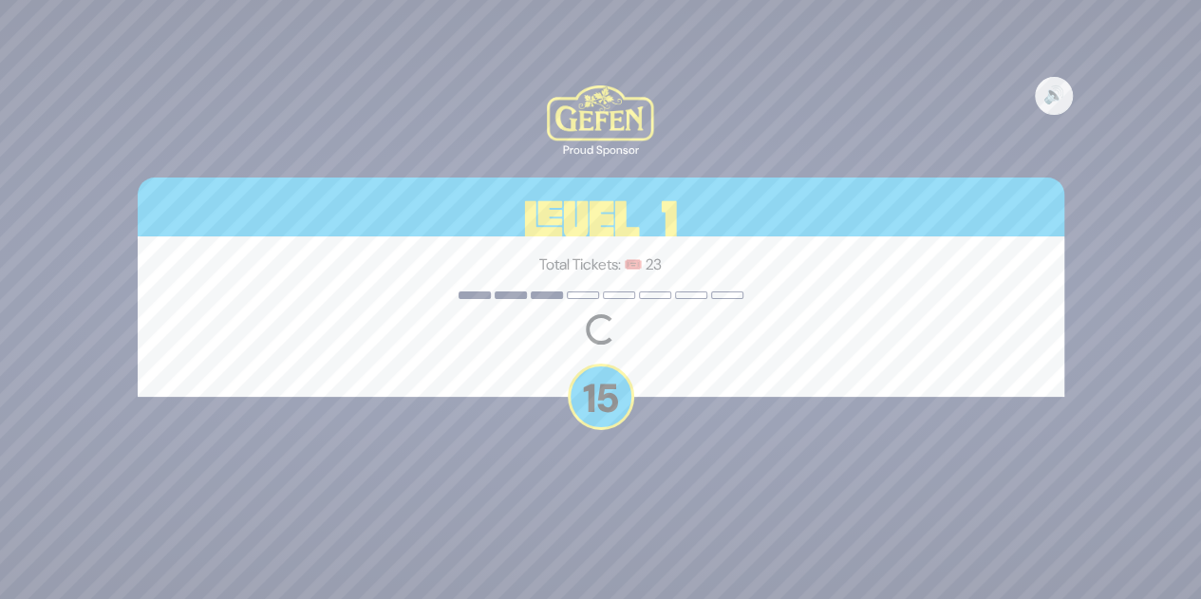
scroll to position [0, 0]
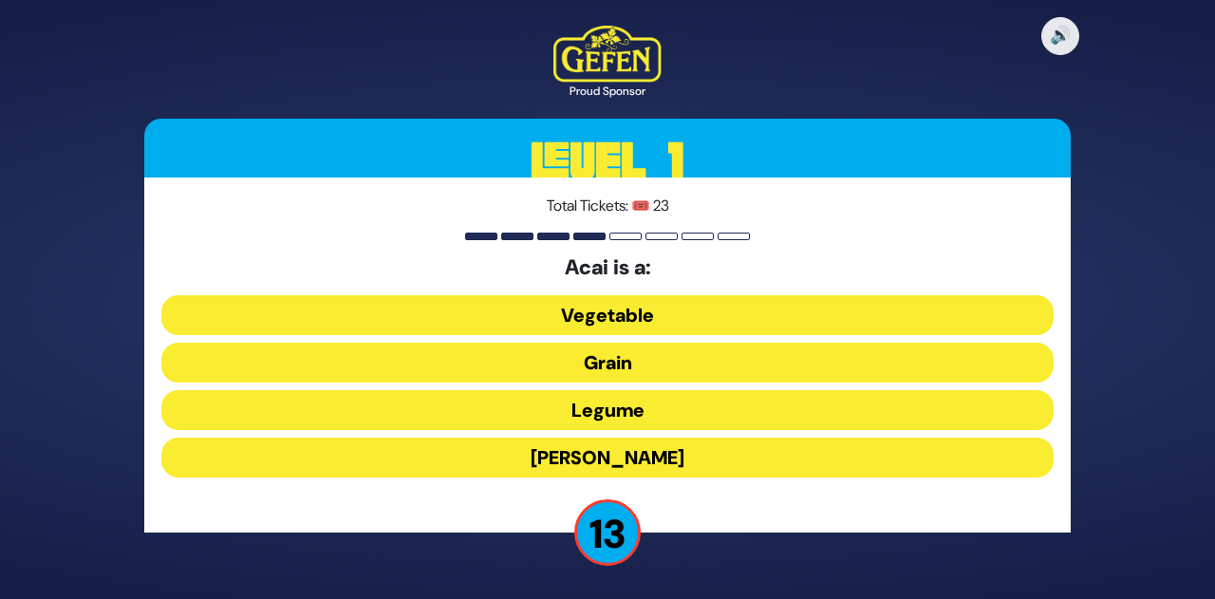
click at [627, 460] on button "[PERSON_NAME]" at bounding box center [607, 458] width 892 height 40
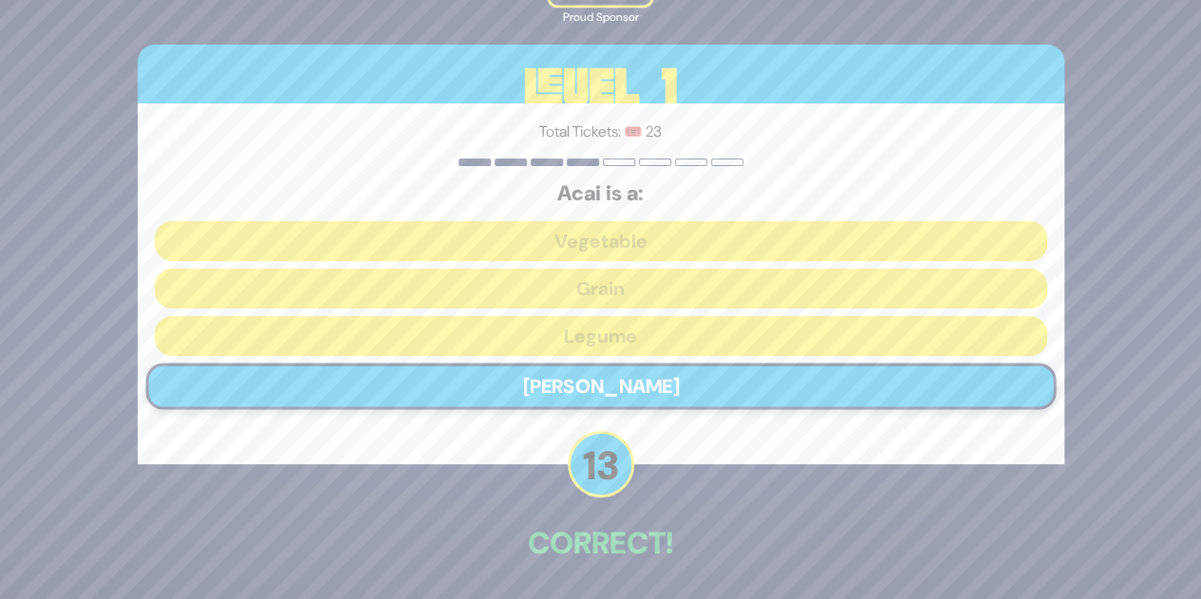
scroll to position [70, 0]
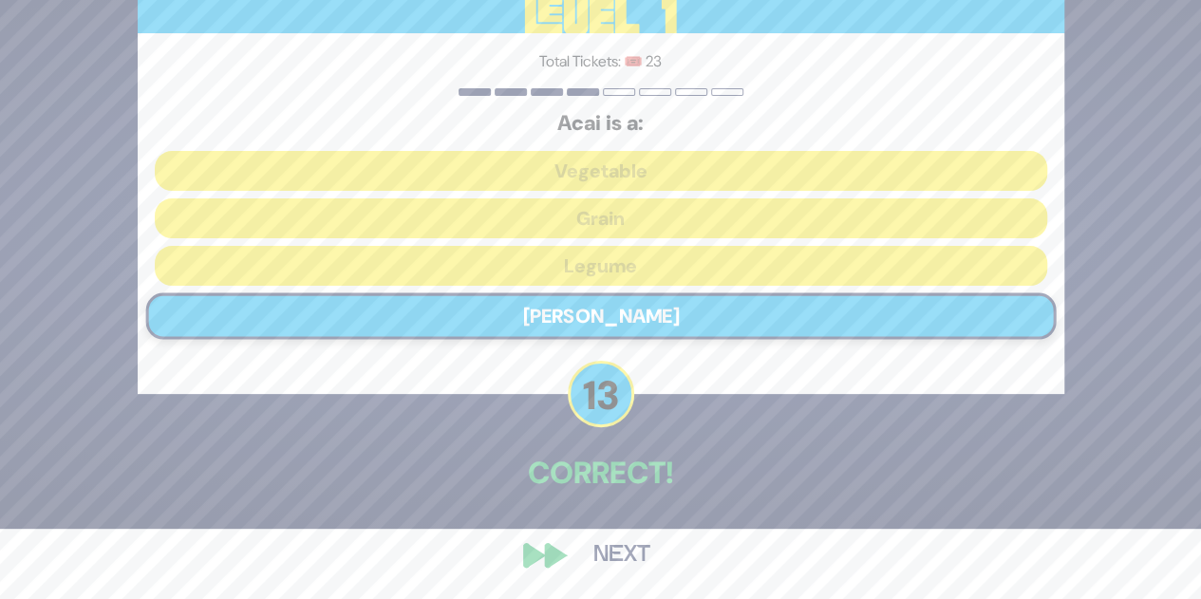
click at [607, 560] on button "Next" at bounding box center [622, 555] width 110 height 44
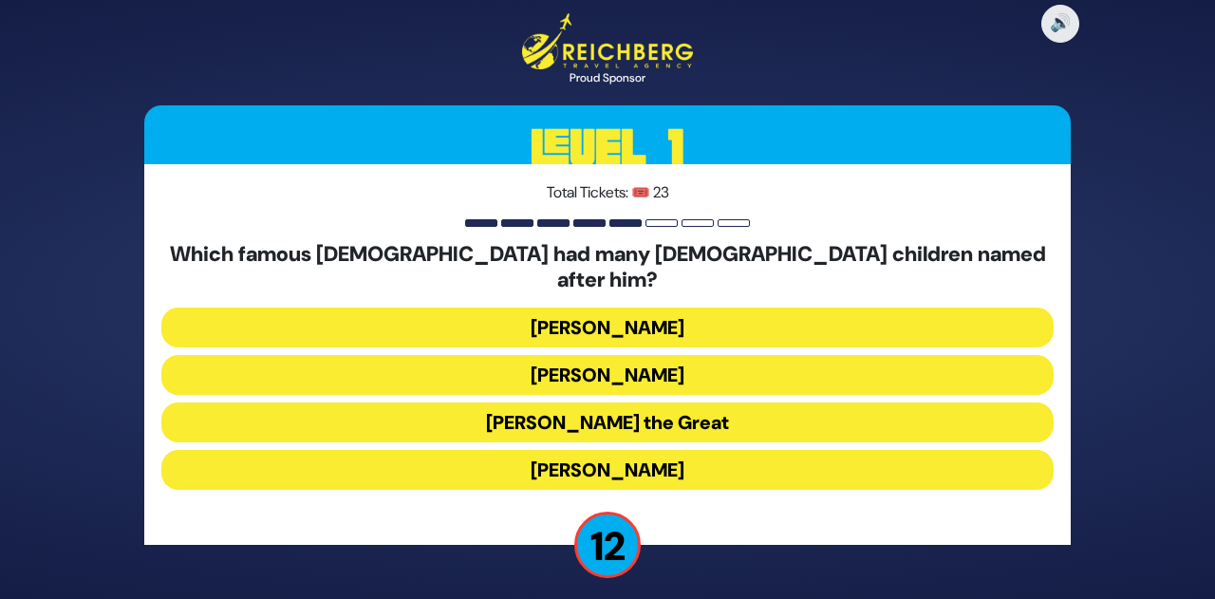
click at [651, 407] on button "[PERSON_NAME] the Great" at bounding box center [607, 422] width 892 height 40
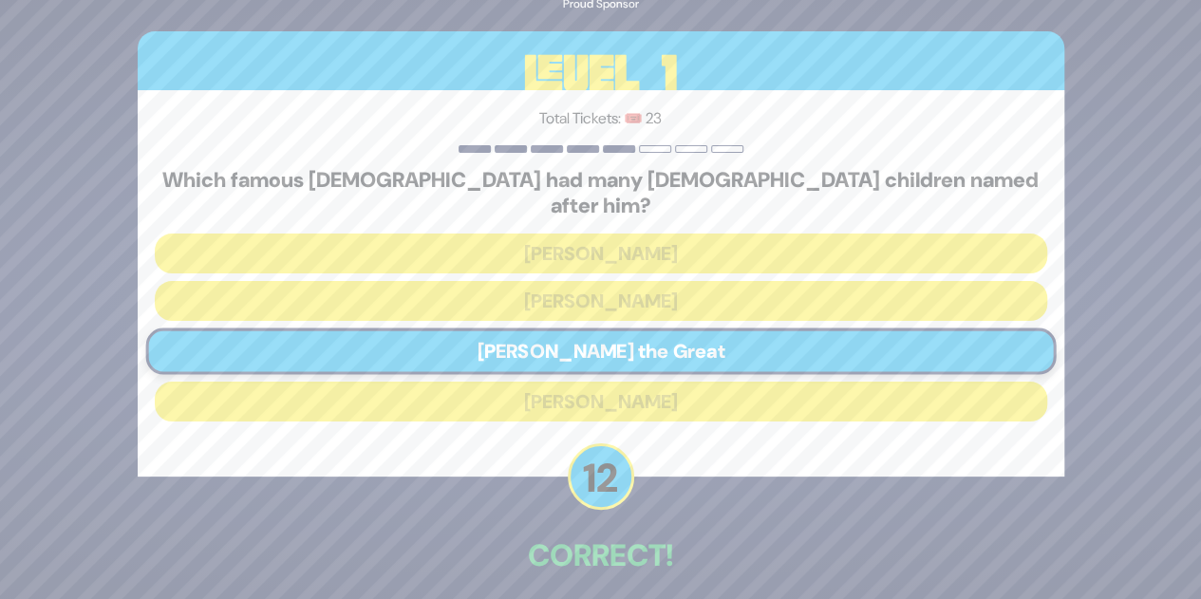
scroll to position [70, 0]
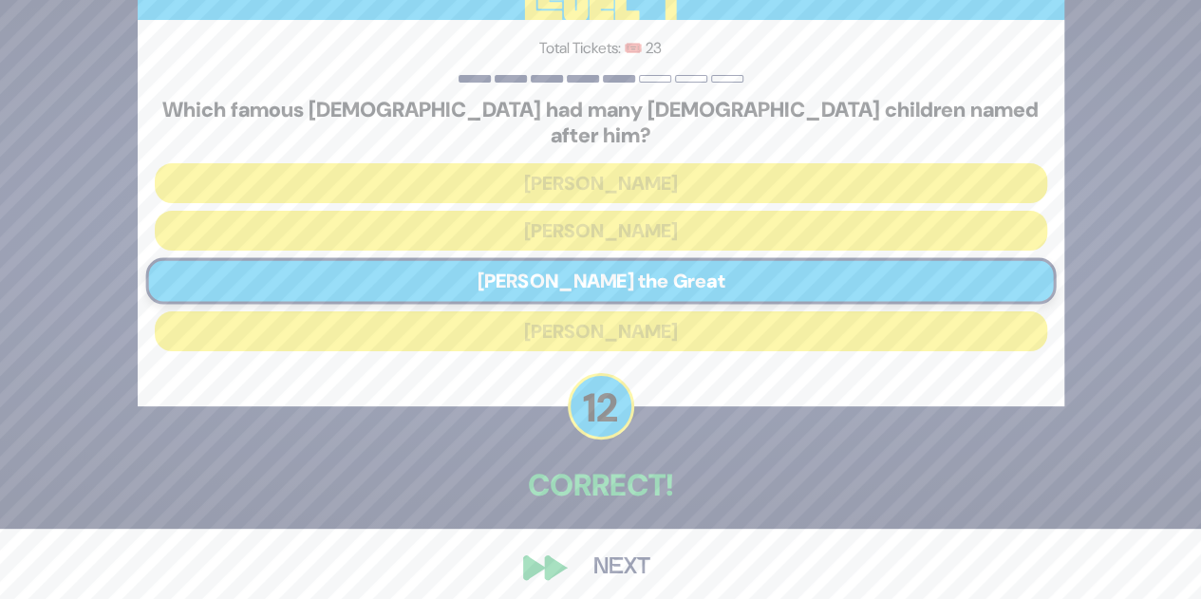
click at [635, 547] on button "Next" at bounding box center [622, 568] width 110 height 44
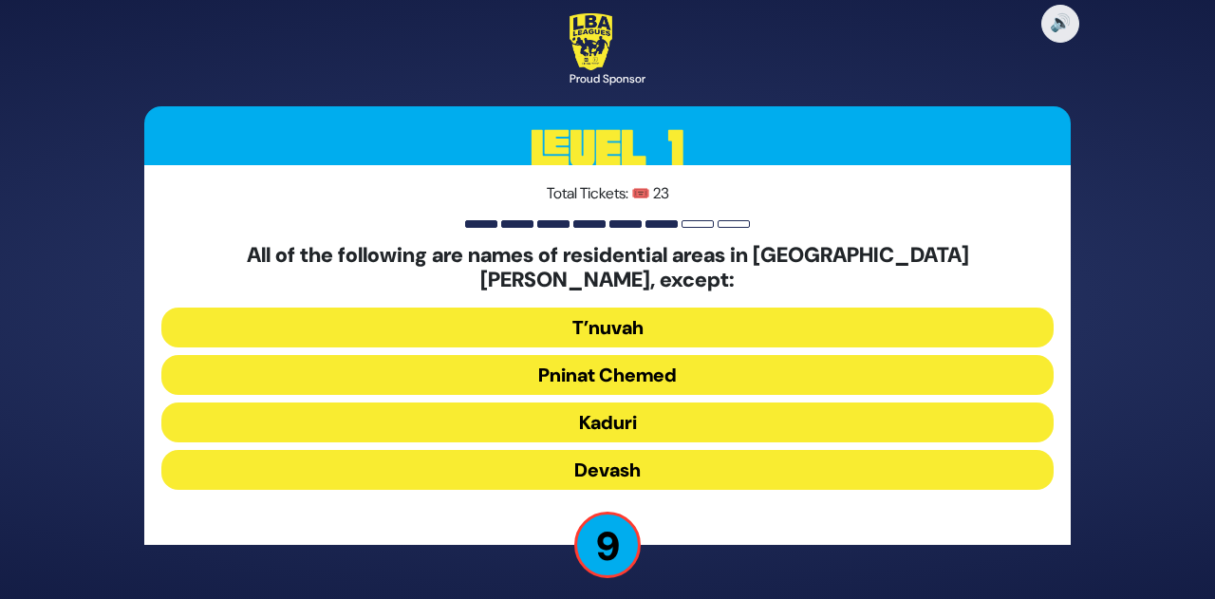
click at [660, 453] on button "Devash" at bounding box center [607, 470] width 892 height 40
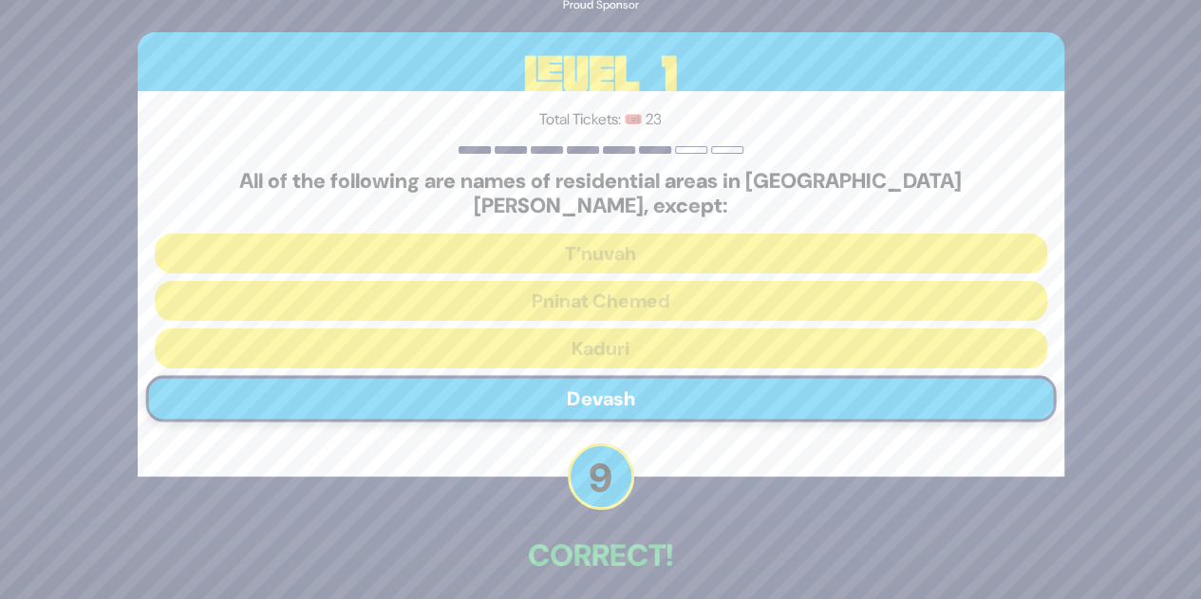
scroll to position [70, 0]
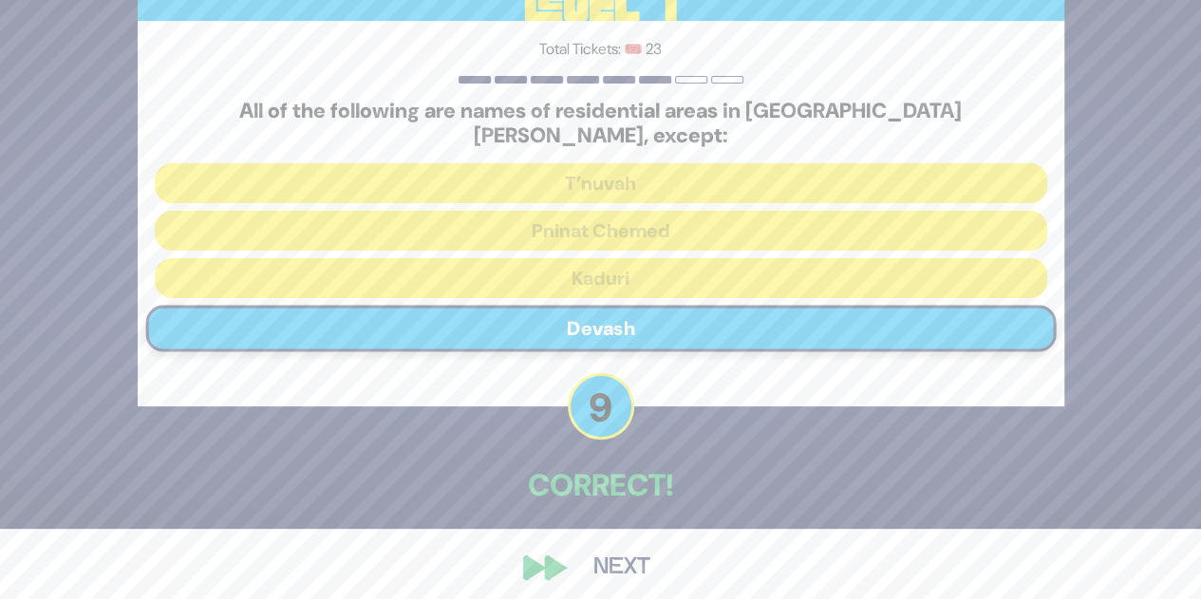
click at [625, 559] on button "Next" at bounding box center [622, 568] width 110 height 44
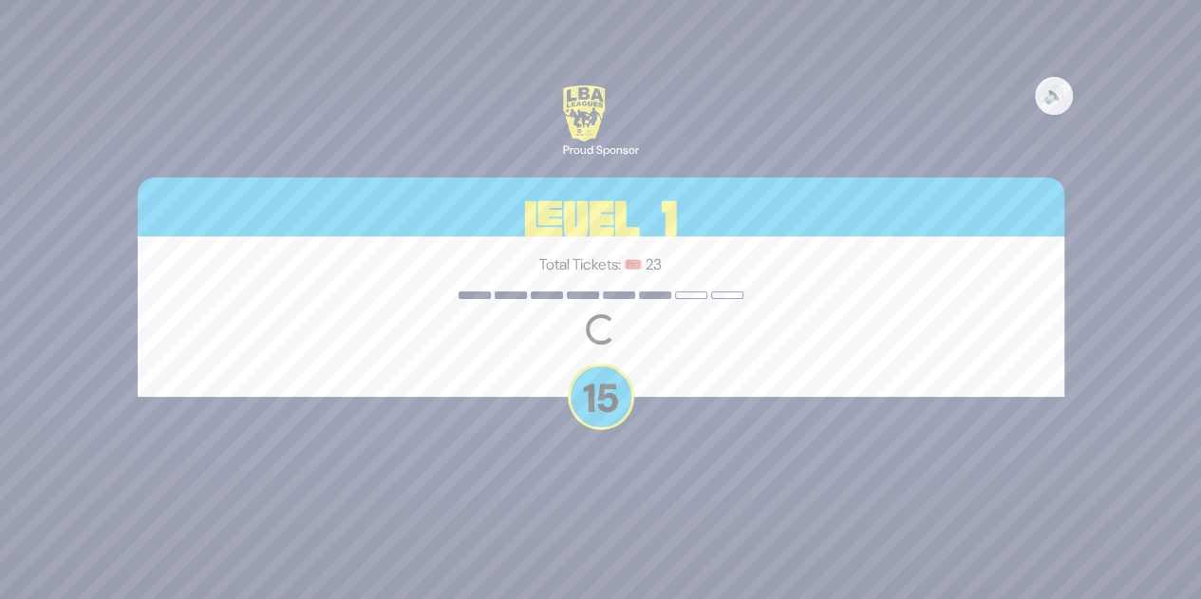
scroll to position [0, 0]
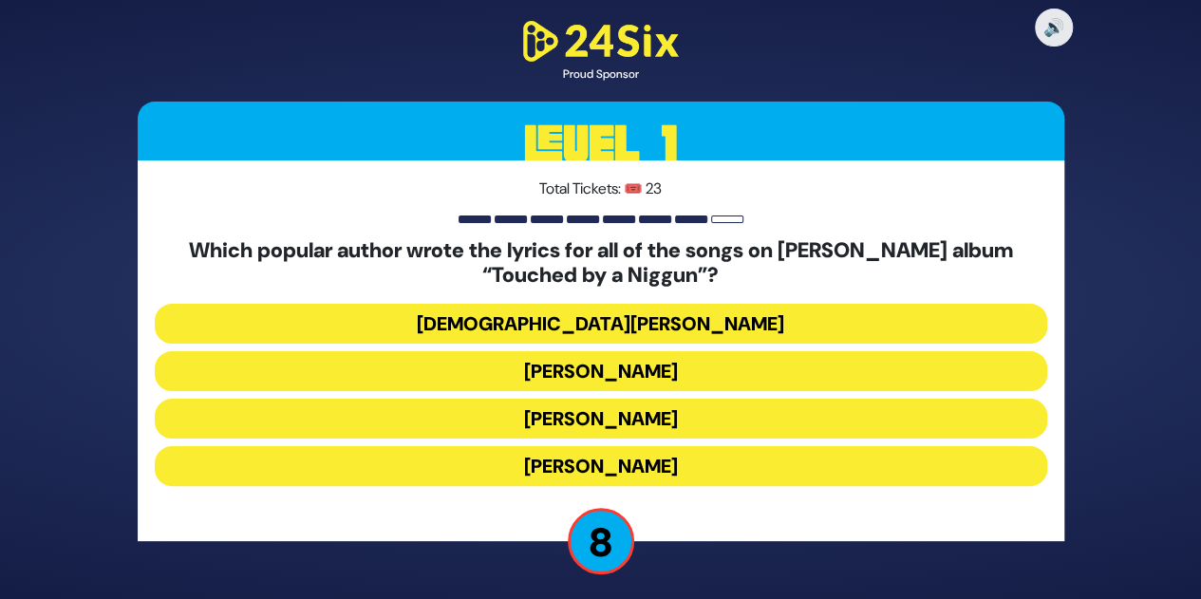
click at [656, 419] on button "[PERSON_NAME]" at bounding box center [601, 419] width 892 height 40
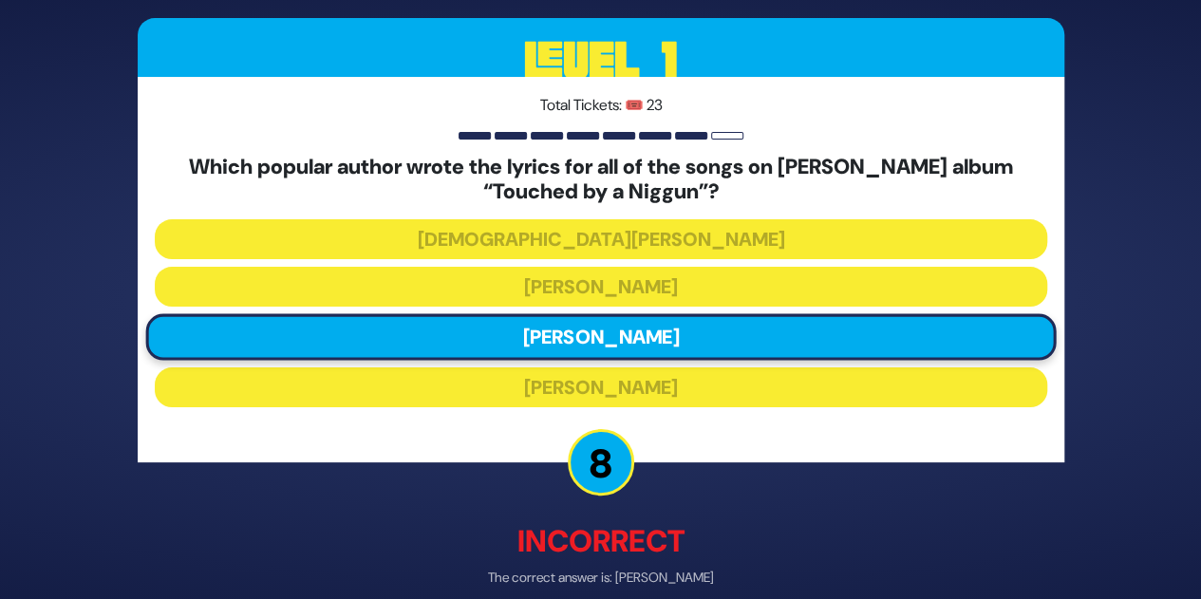
scroll to position [89, 0]
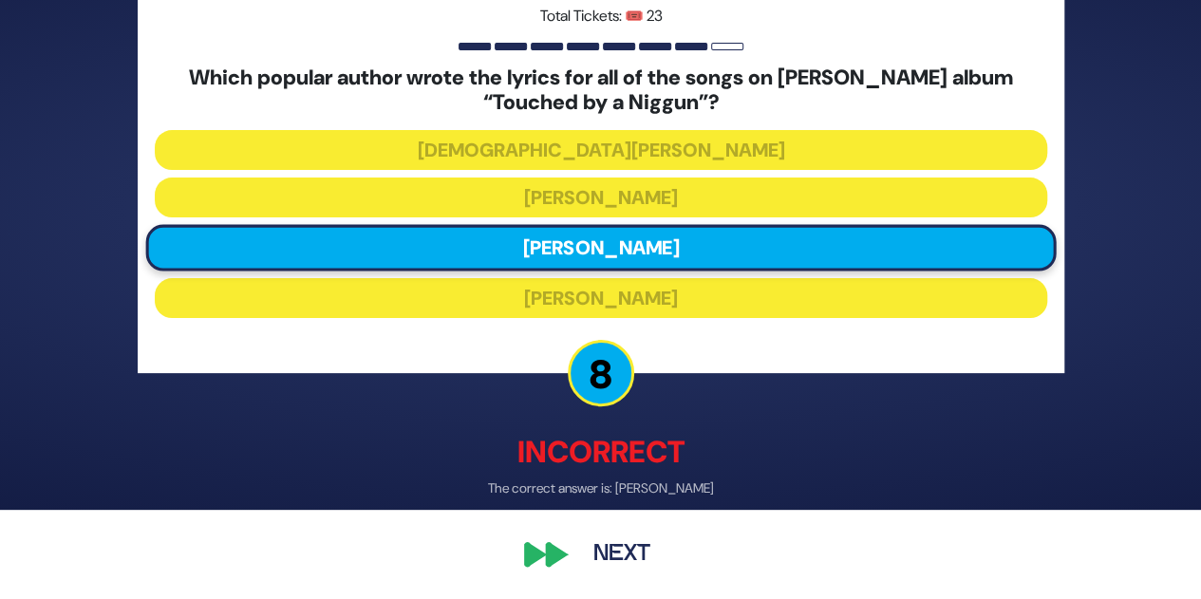
click at [614, 559] on button "Next" at bounding box center [622, 555] width 110 height 44
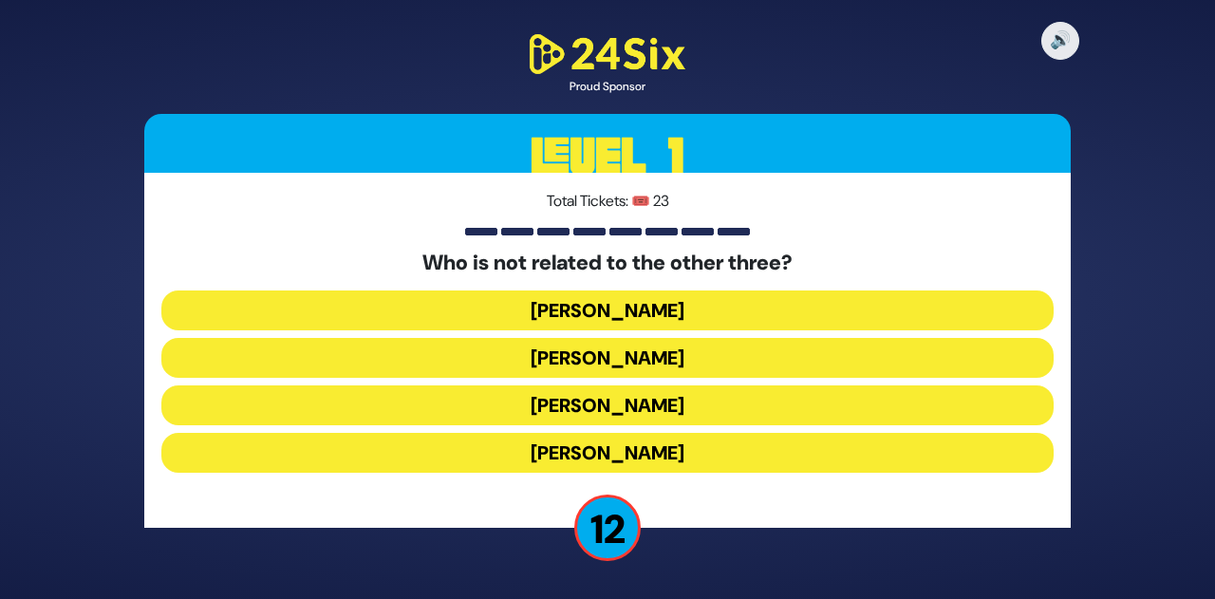
click at [644, 445] on button "[PERSON_NAME]" at bounding box center [607, 453] width 892 height 40
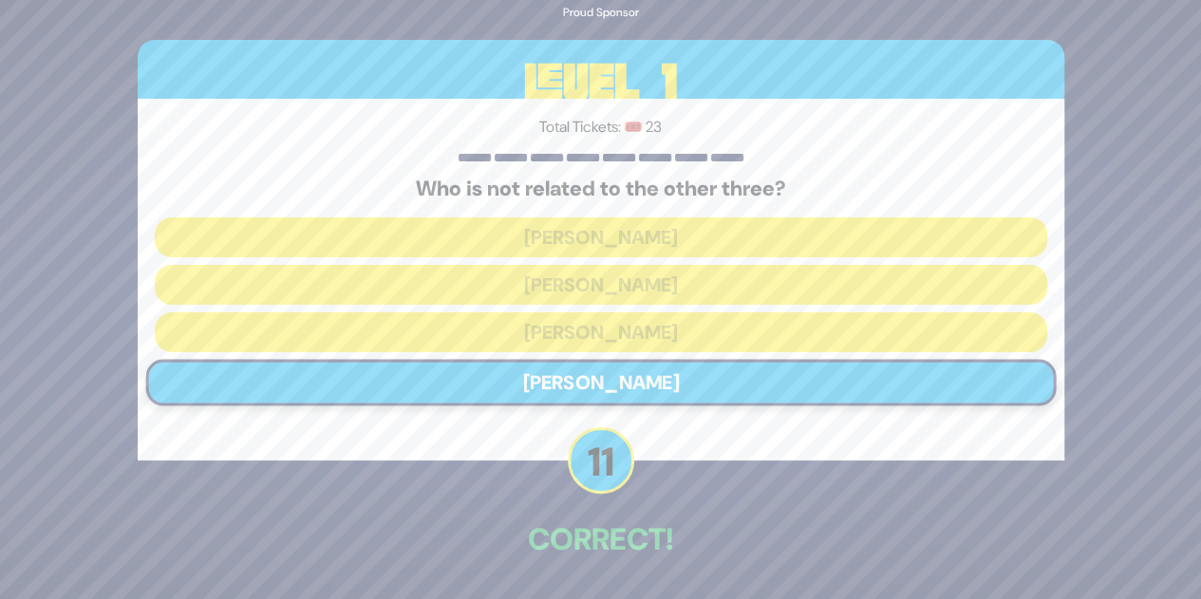
scroll to position [66, 0]
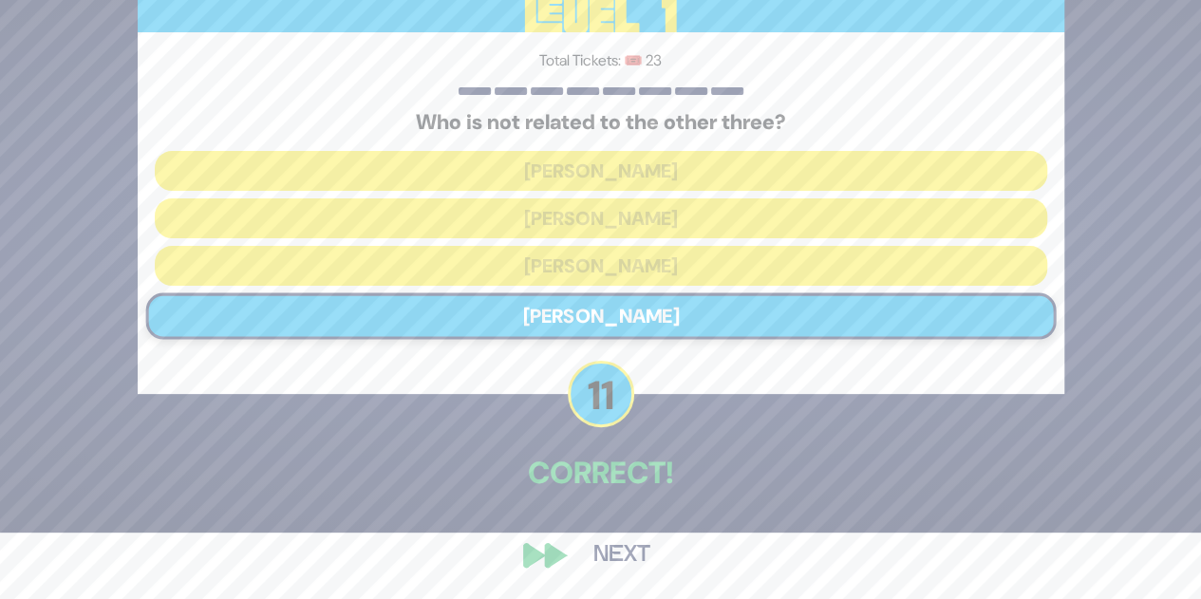
click at [625, 552] on button "Next" at bounding box center [622, 555] width 110 height 44
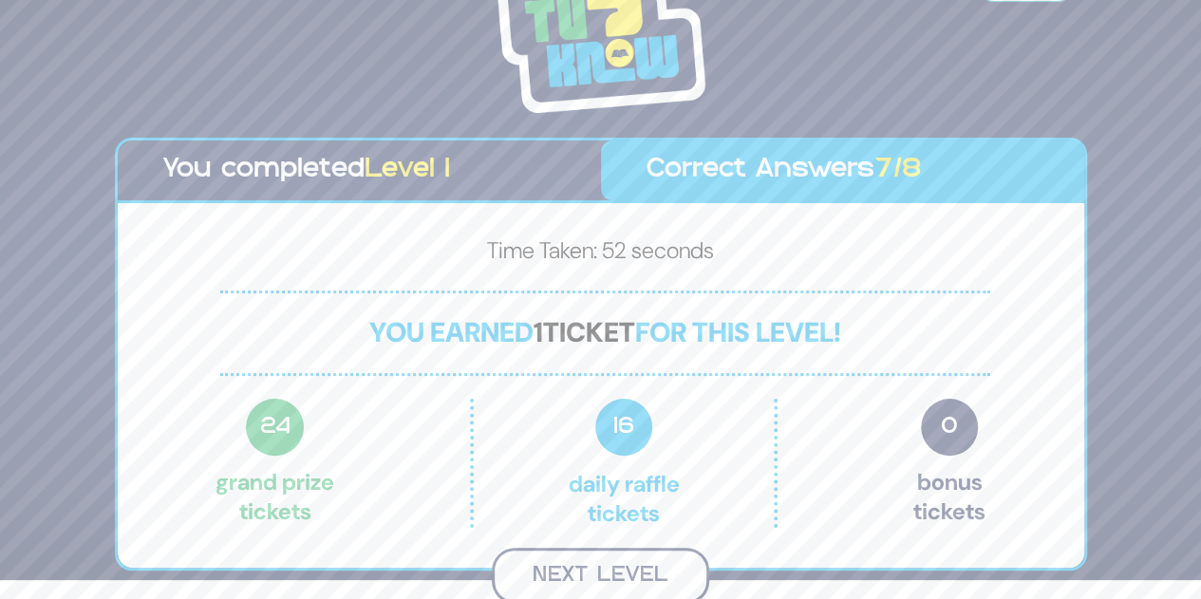
scroll to position [16, 0]
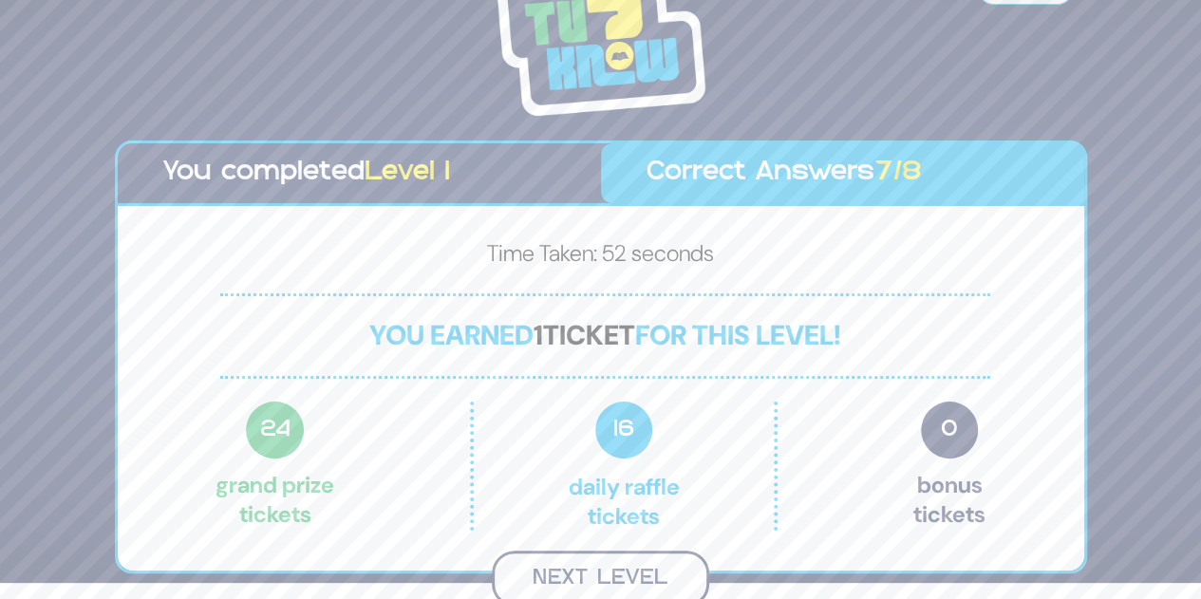
click at [590, 569] on button "Next Level" at bounding box center [600, 579] width 217 height 56
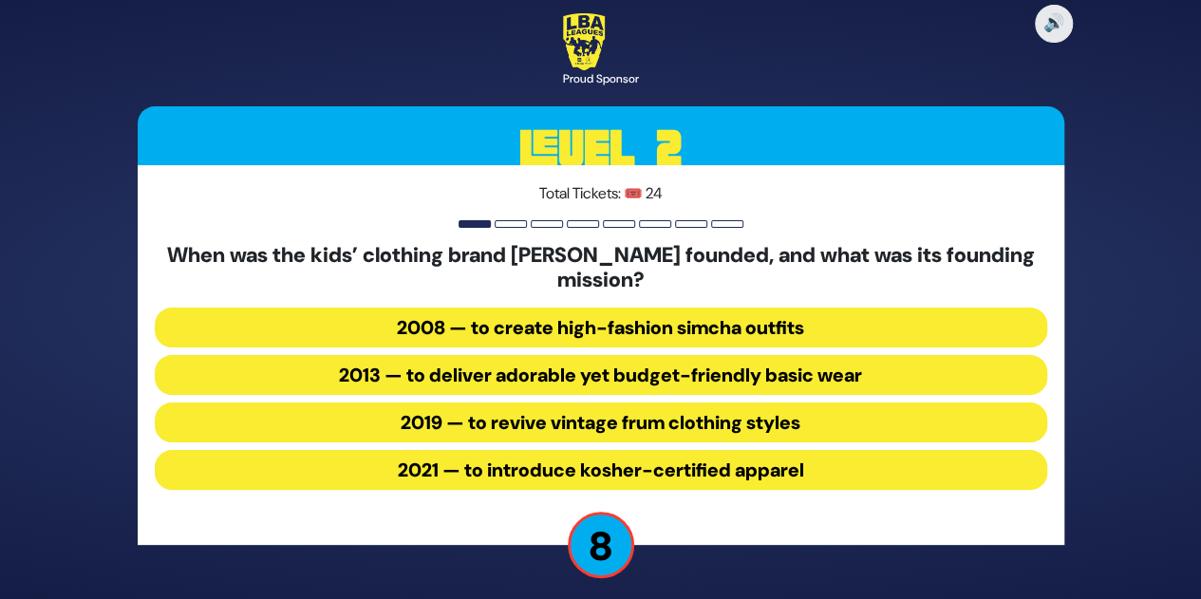
click at [771, 371] on button "2013 — to deliver adorable yet budget-friendly basic wear" at bounding box center [601, 375] width 892 height 40
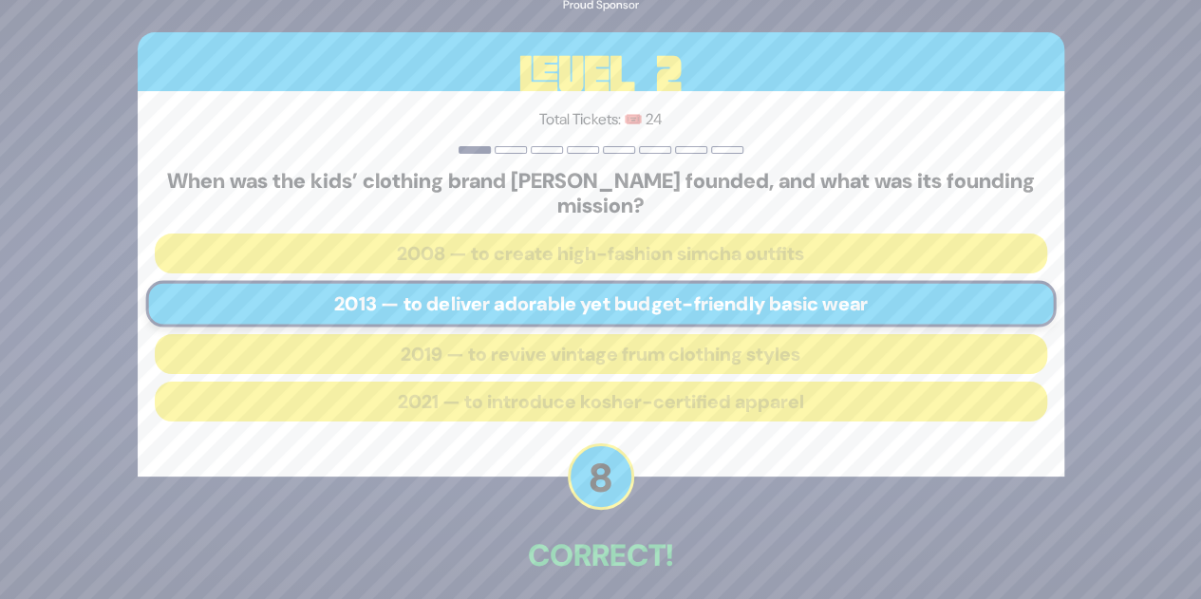
scroll to position [84, 0]
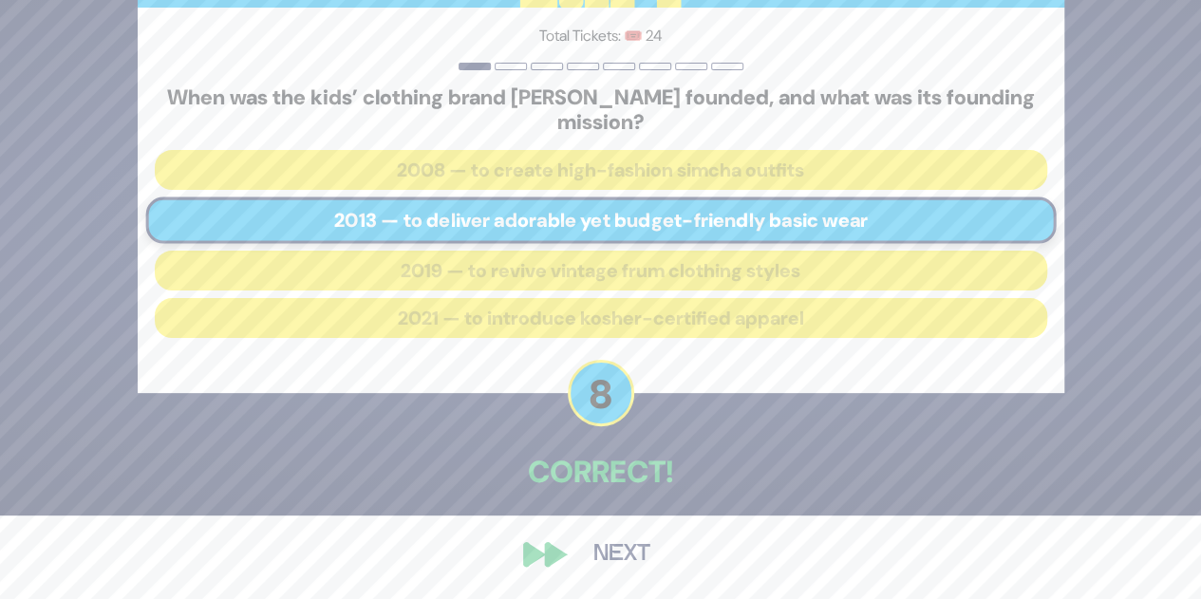
click at [587, 552] on button "Next" at bounding box center [622, 555] width 110 height 44
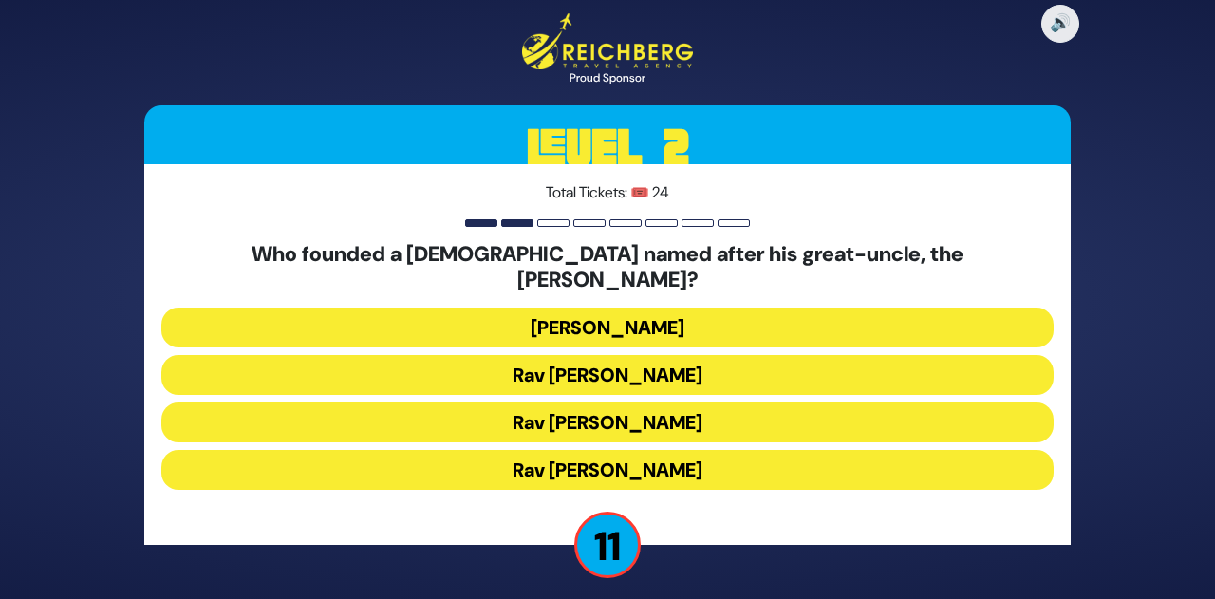
click at [645, 313] on button "[PERSON_NAME]" at bounding box center [607, 328] width 892 height 40
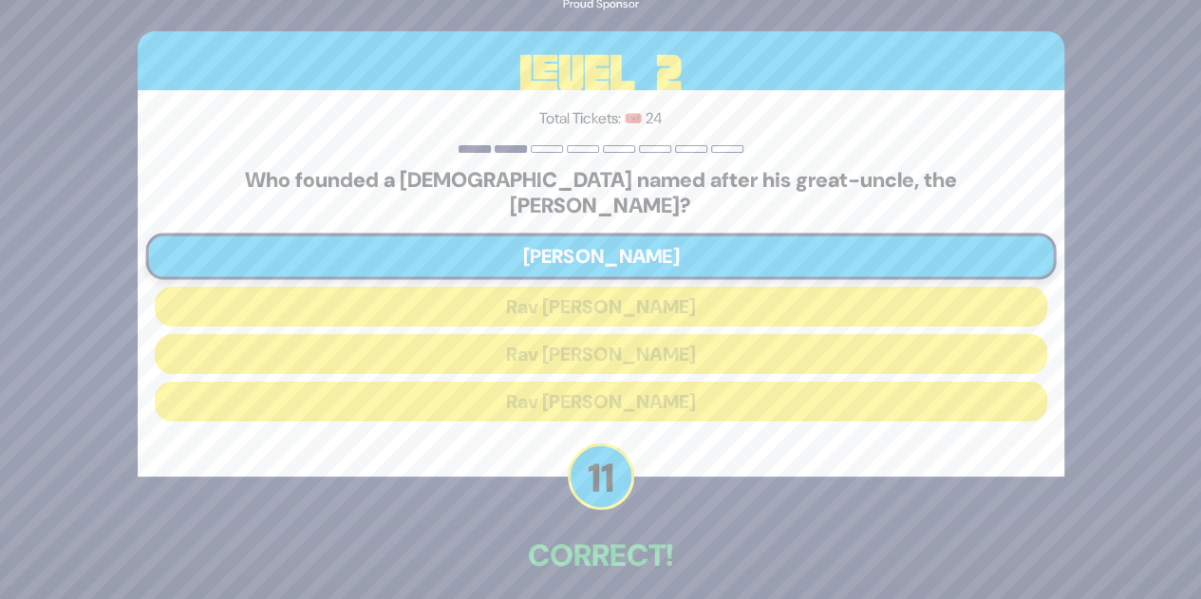
scroll to position [70, 0]
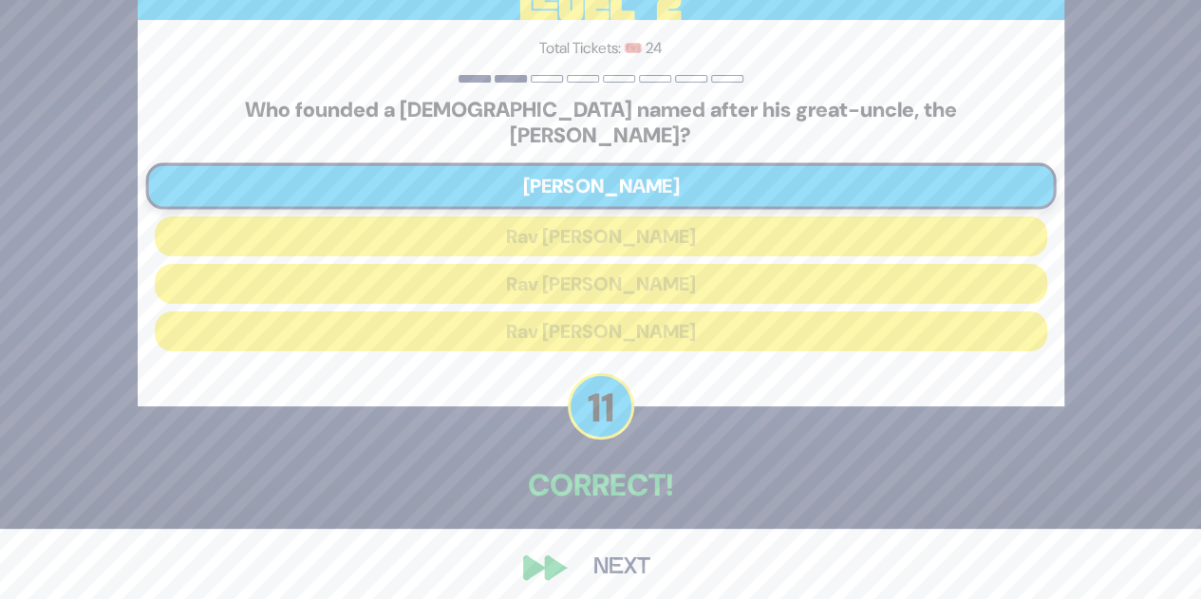
click at [625, 548] on button "Next" at bounding box center [622, 568] width 110 height 44
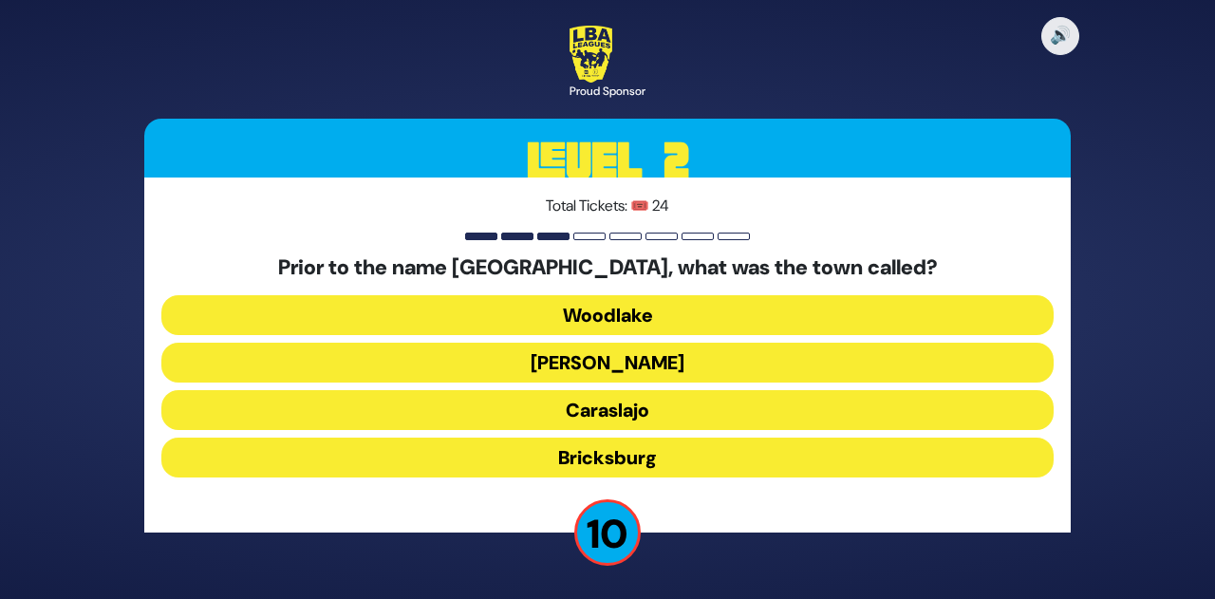
click at [634, 459] on button "Bricksburg" at bounding box center [607, 458] width 892 height 40
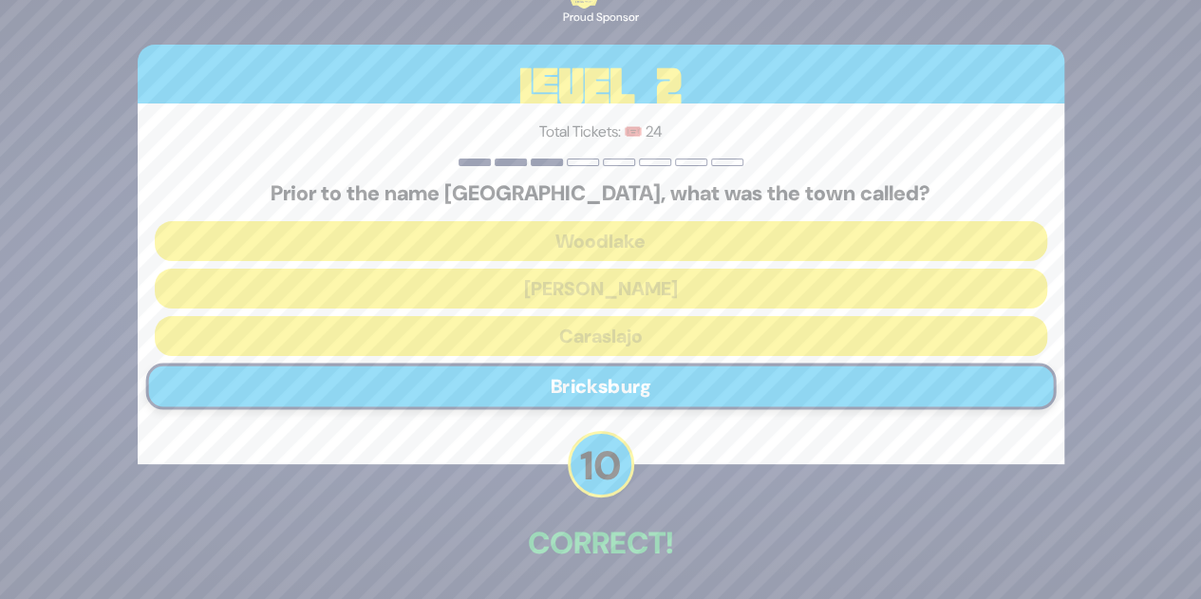
scroll to position [70, 0]
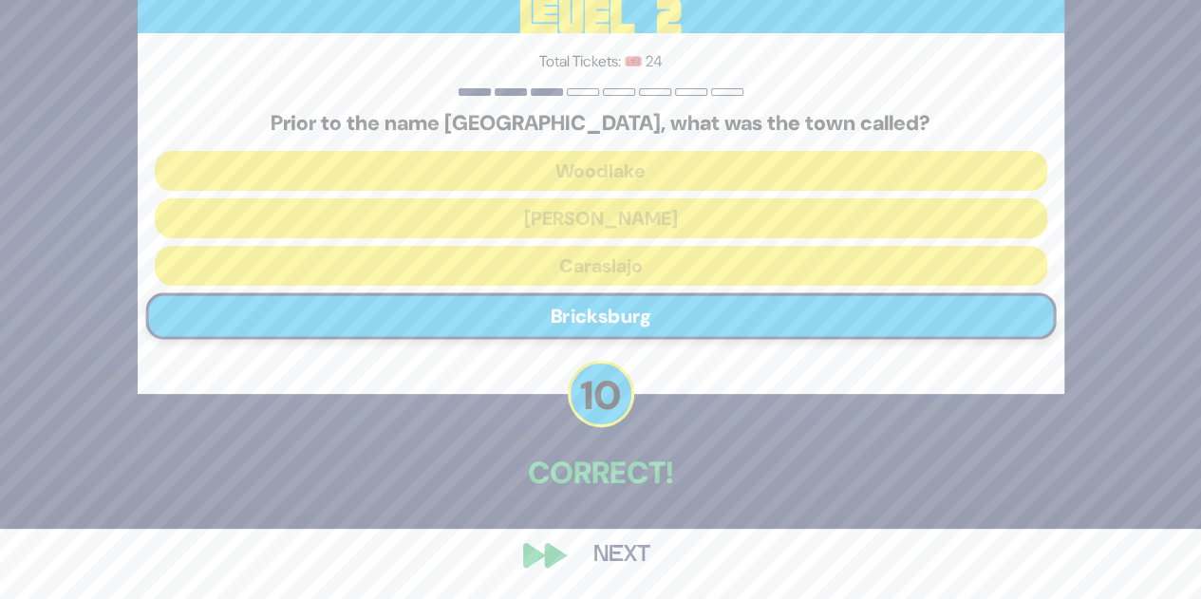
click at [619, 544] on button "Next" at bounding box center [622, 555] width 110 height 44
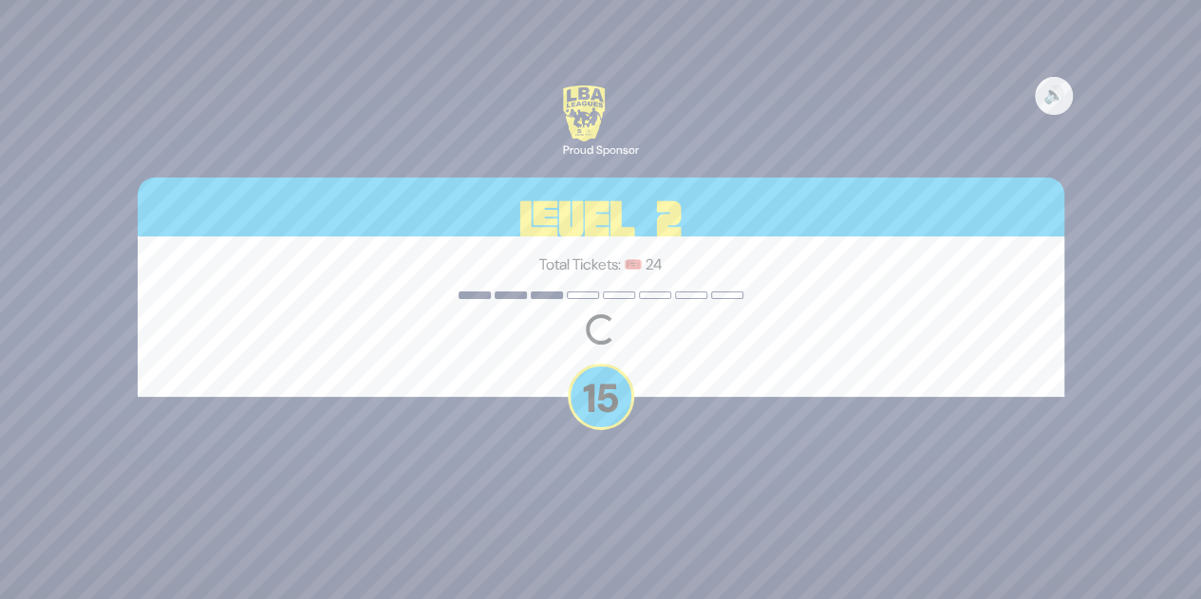
scroll to position [0, 0]
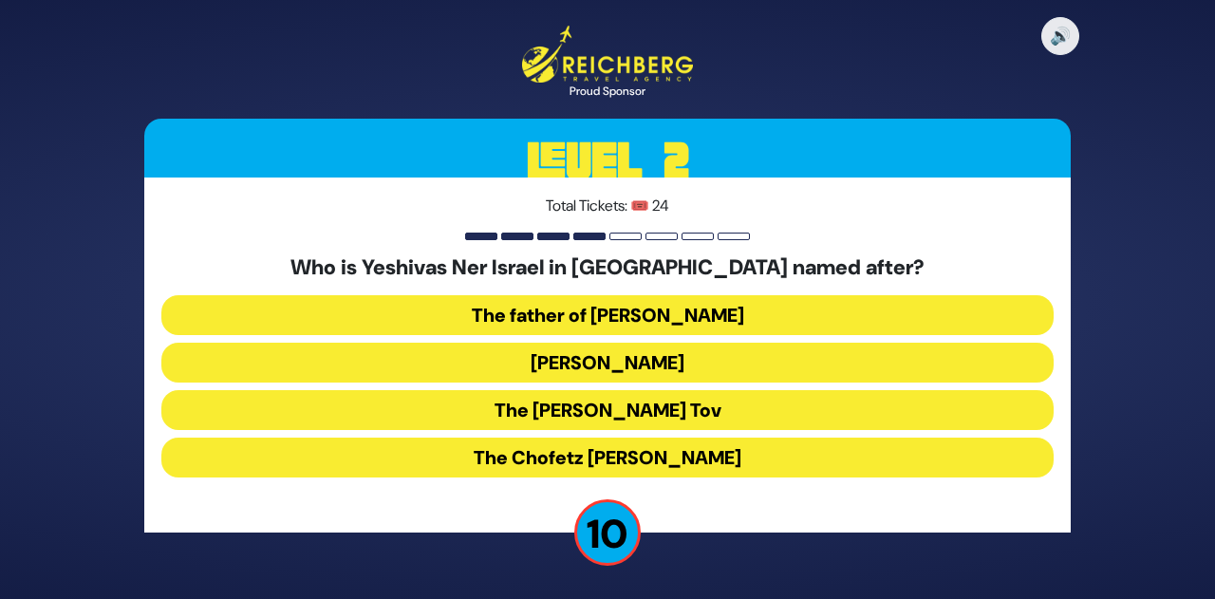
click at [643, 356] on button "[PERSON_NAME]" at bounding box center [607, 363] width 892 height 40
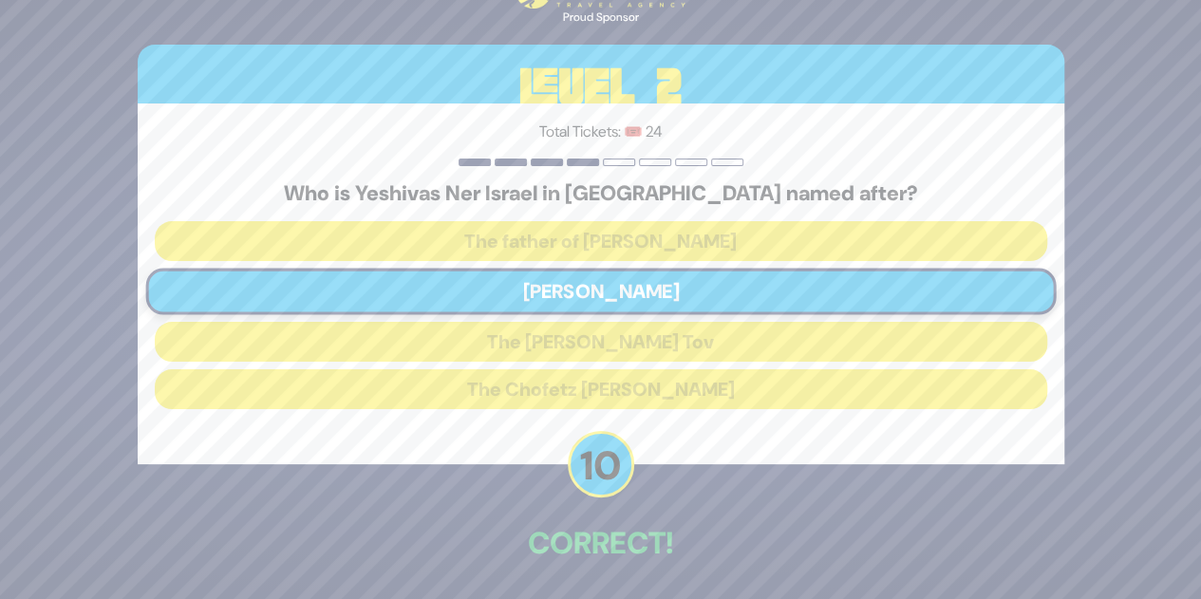
scroll to position [70, 0]
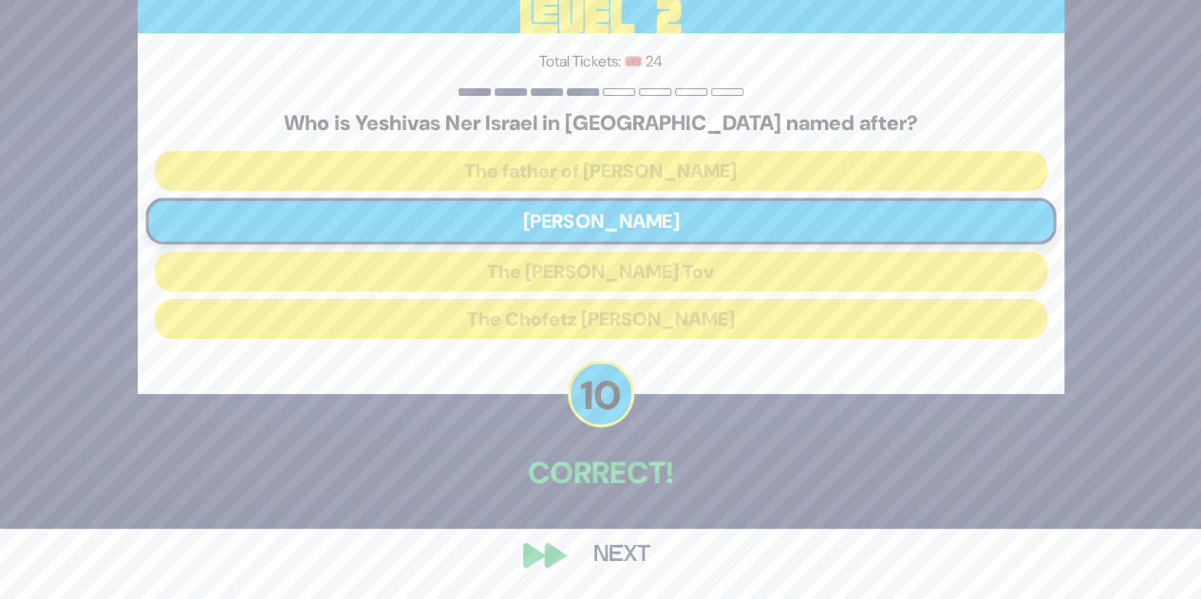
click at [630, 542] on button "Next" at bounding box center [622, 555] width 110 height 44
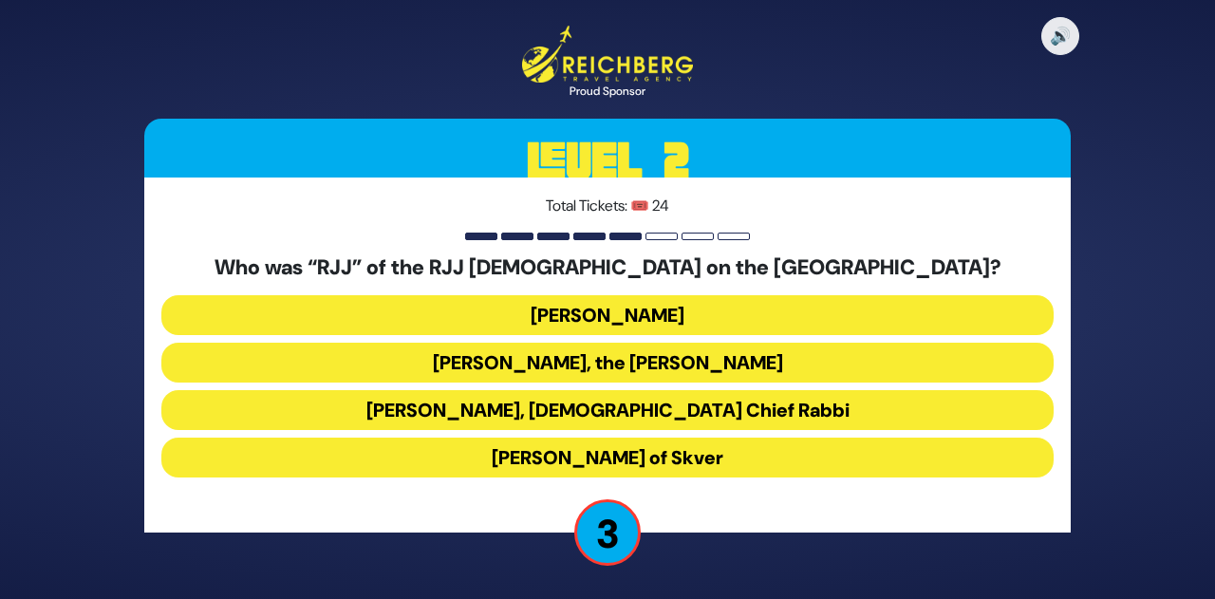
click at [697, 318] on button "[PERSON_NAME]" at bounding box center [607, 315] width 892 height 40
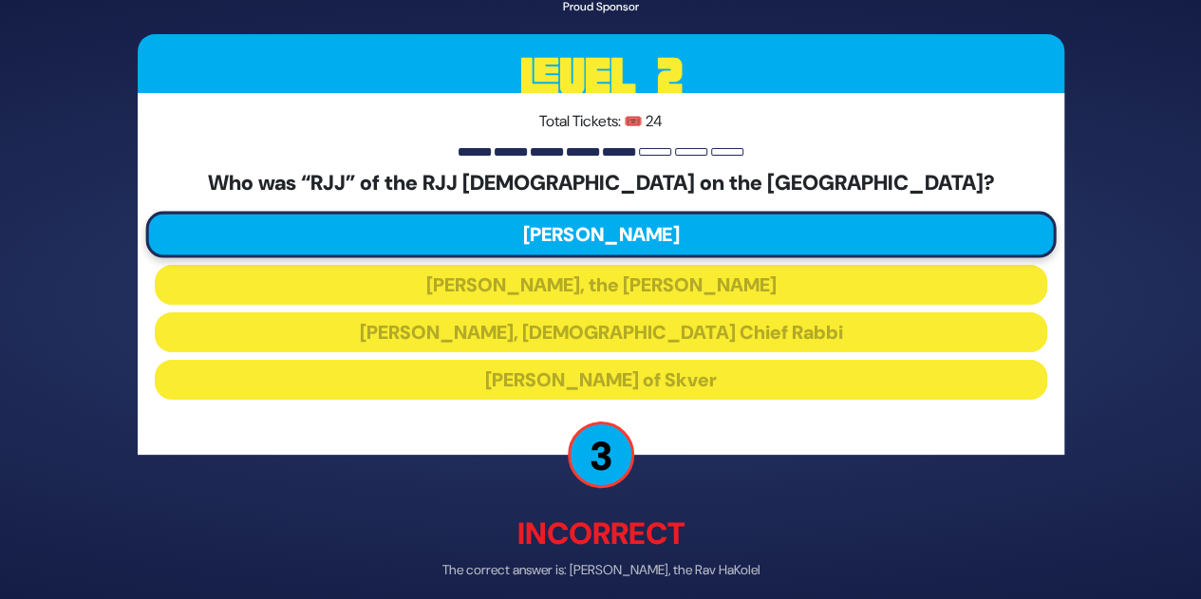
scroll to position [80, 0]
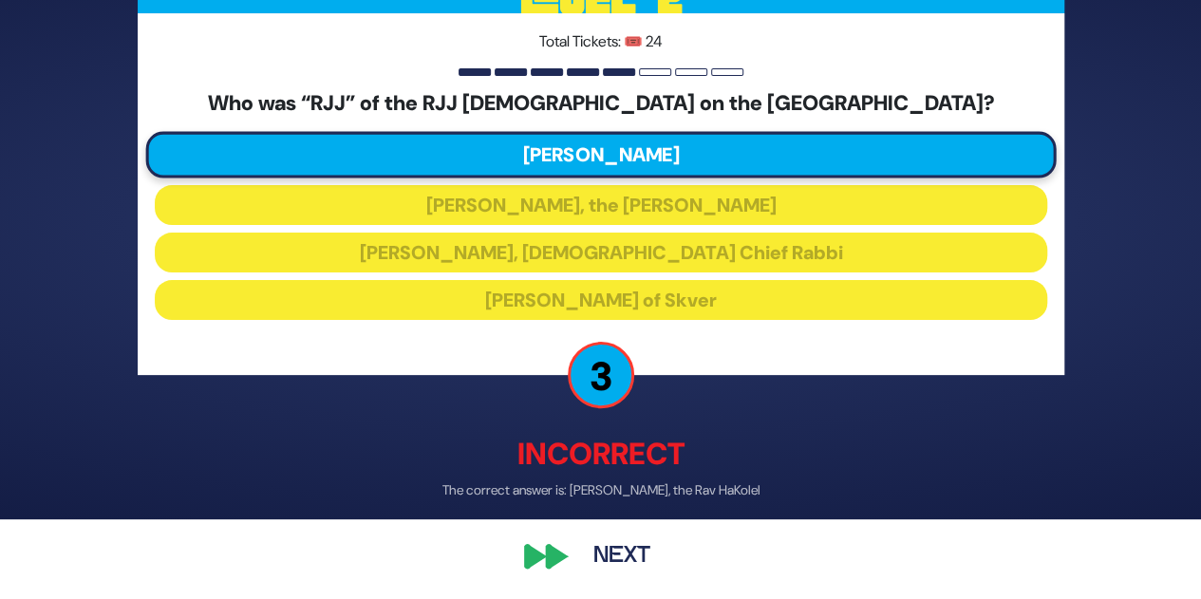
click at [608, 555] on button "Next" at bounding box center [622, 555] width 110 height 44
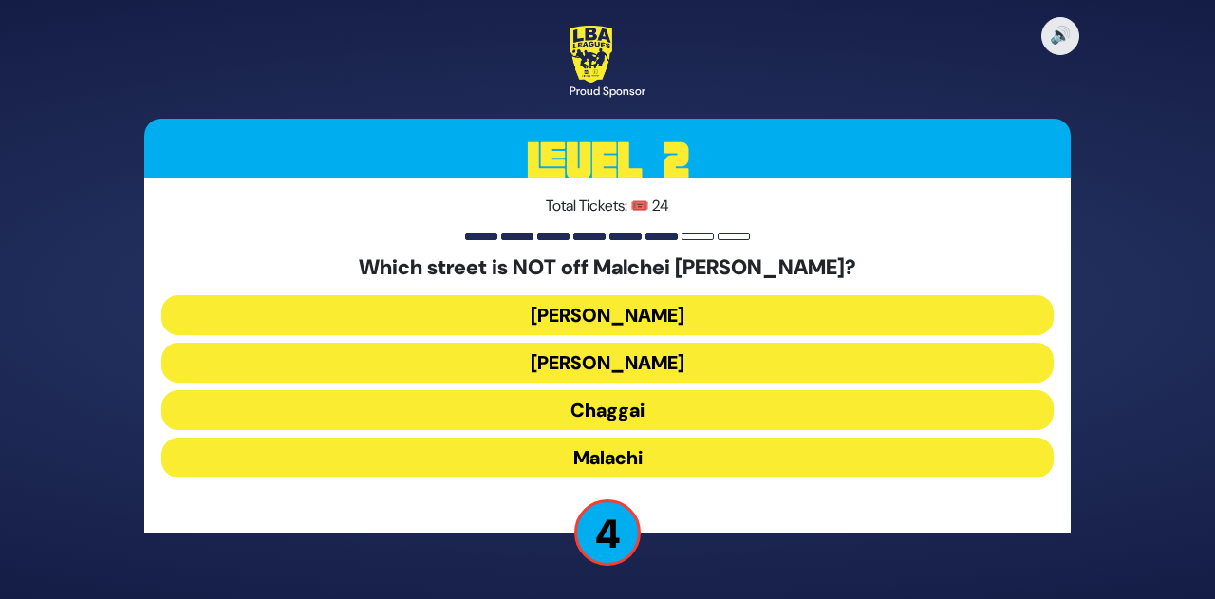
click at [650, 407] on button "Chaggai" at bounding box center [607, 410] width 892 height 40
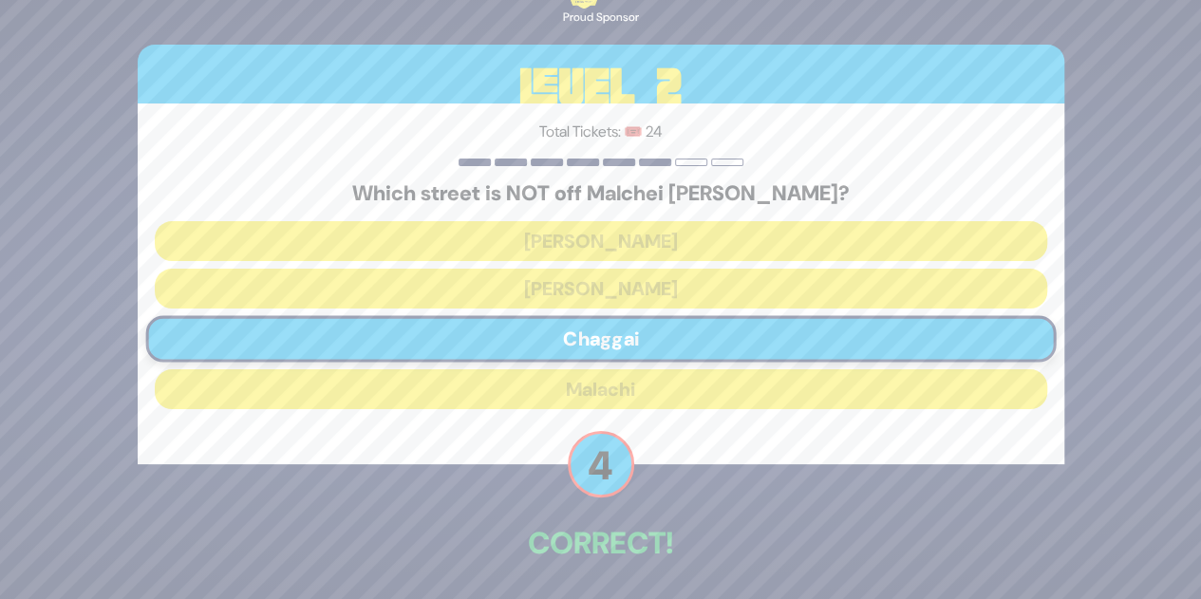
scroll to position [70, 0]
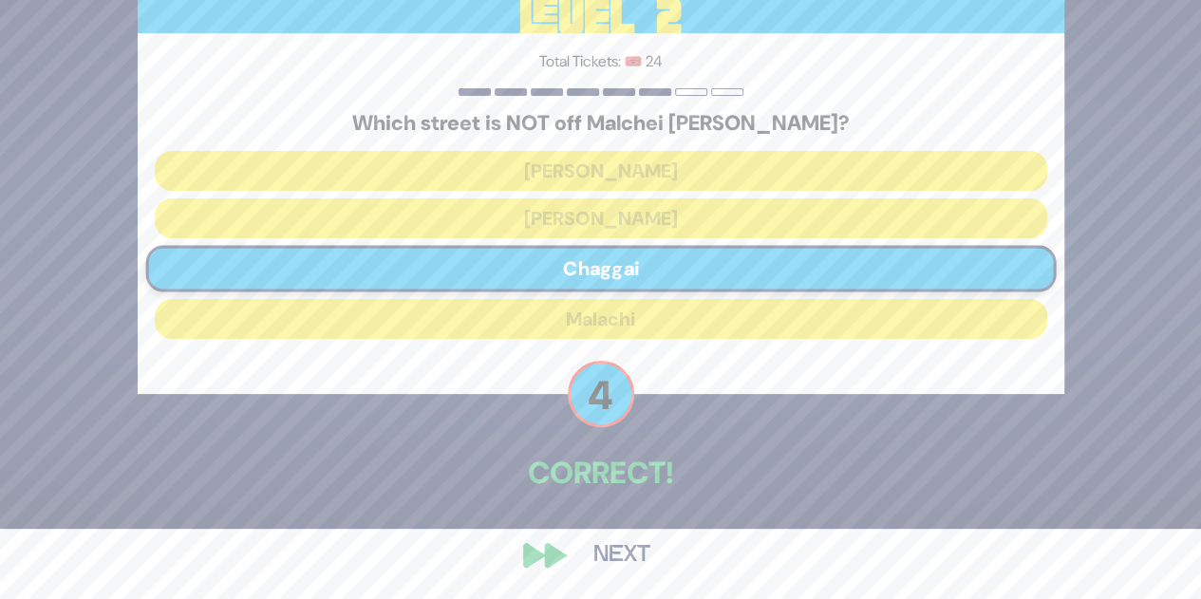
click at [619, 558] on button "Next" at bounding box center [622, 555] width 110 height 44
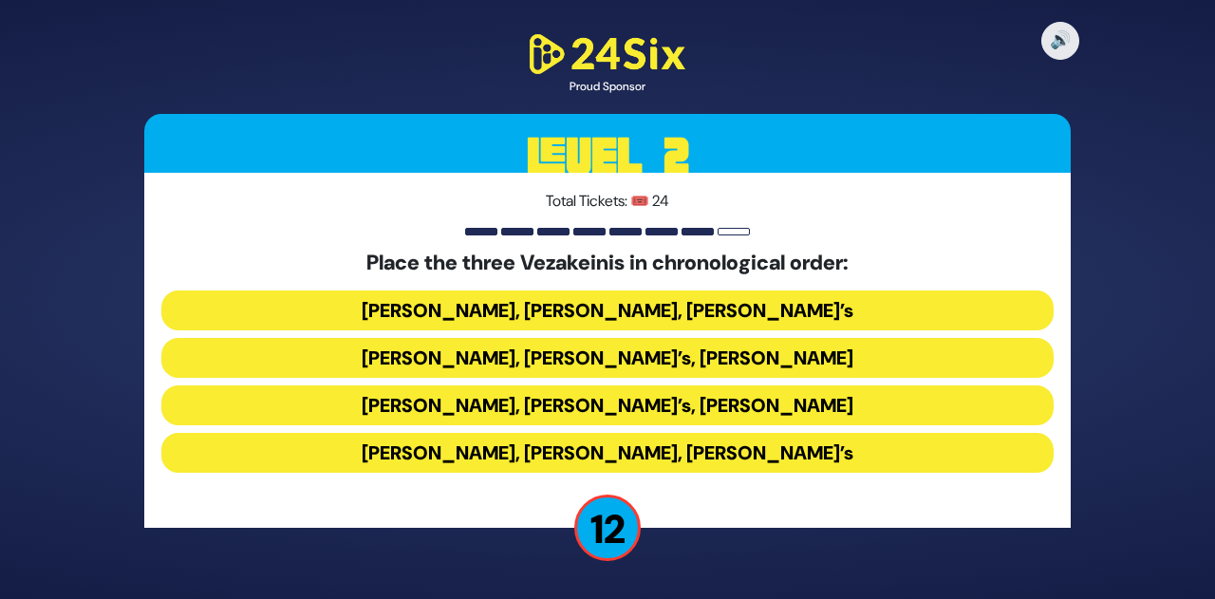
click at [673, 300] on button "[PERSON_NAME], [PERSON_NAME], [PERSON_NAME]’s" at bounding box center [607, 310] width 892 height 40
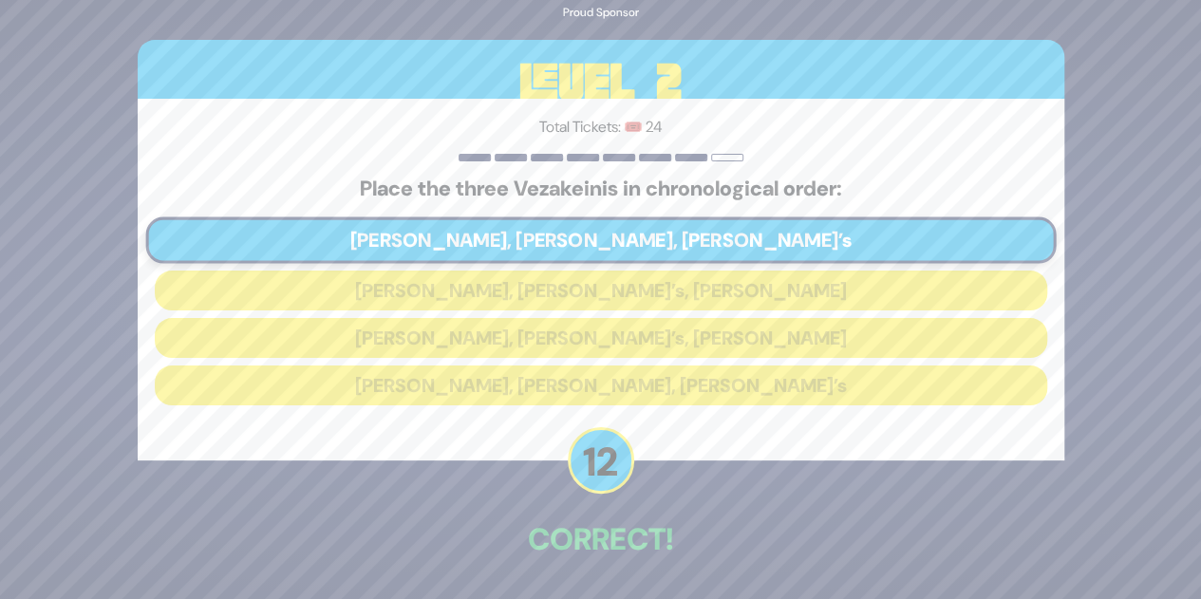
scroll to position [66, 0]
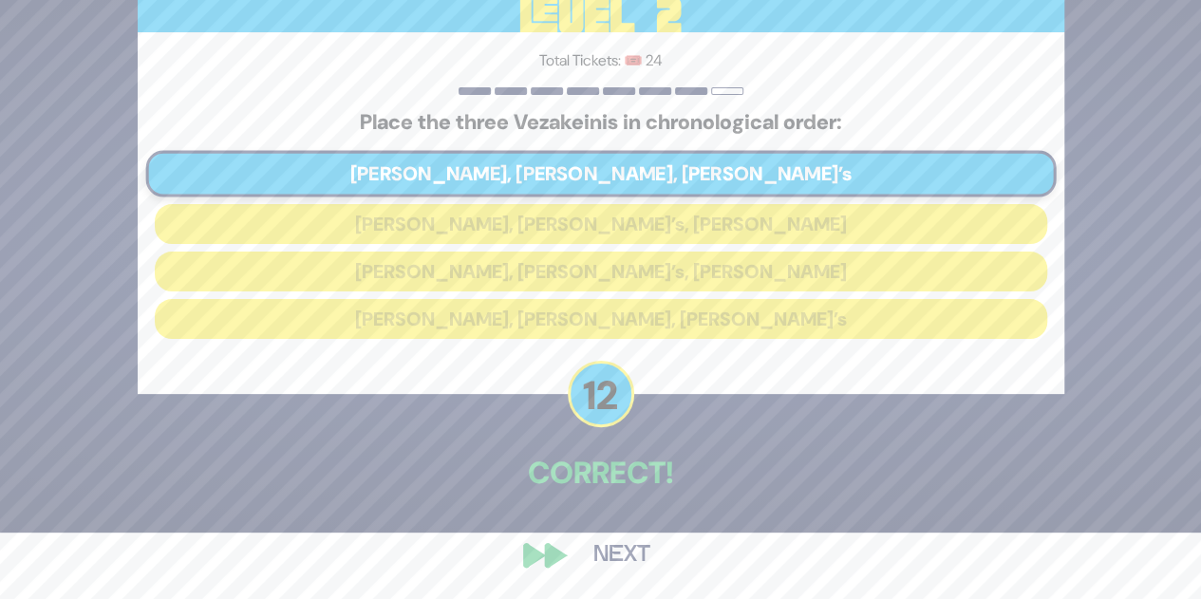
click at [622, 549] on button "Next" at bounding box center [622, 555] width 110 height 44
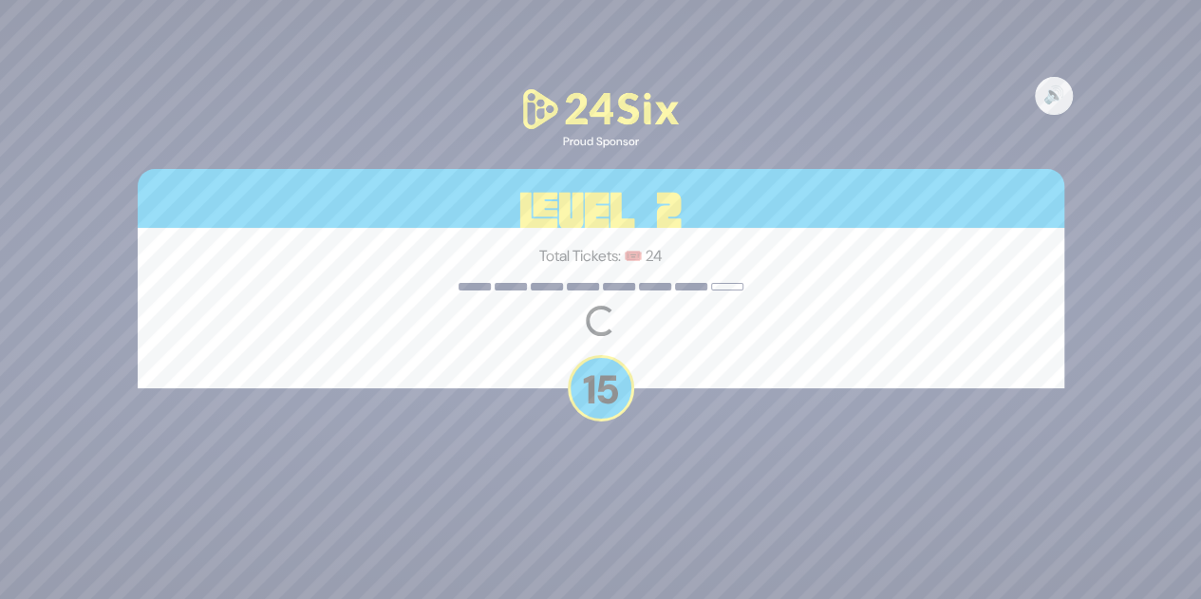
scroll to position [0, 0]
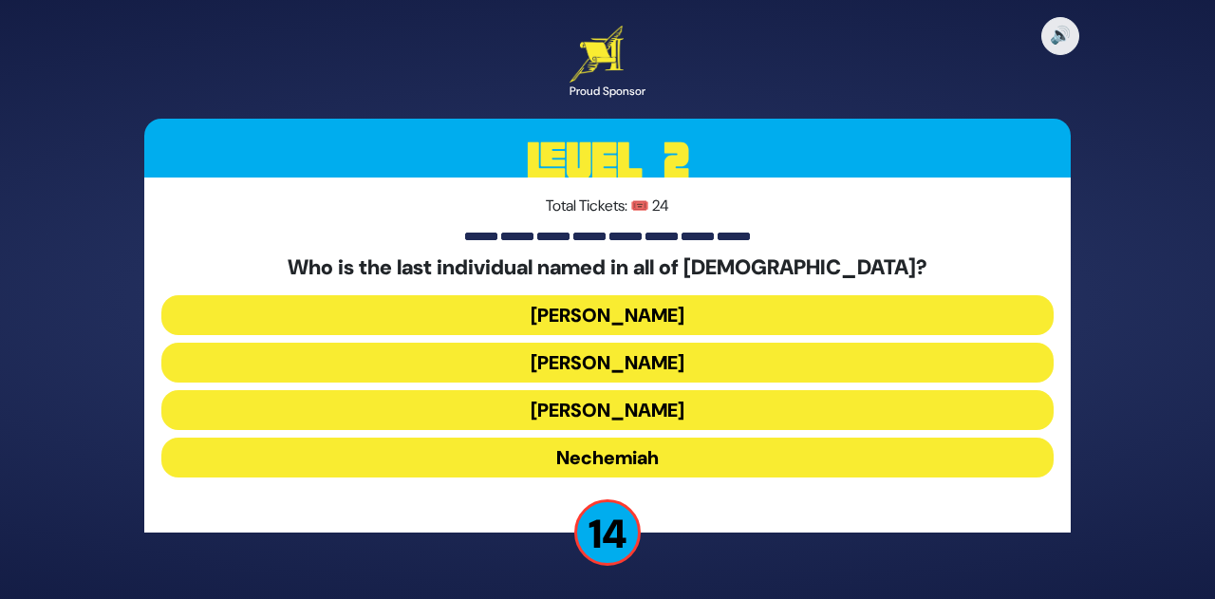
click at [585, 362] on button "[PERSON_NAME]" at bounding box center [607, 363] width 892 height 40
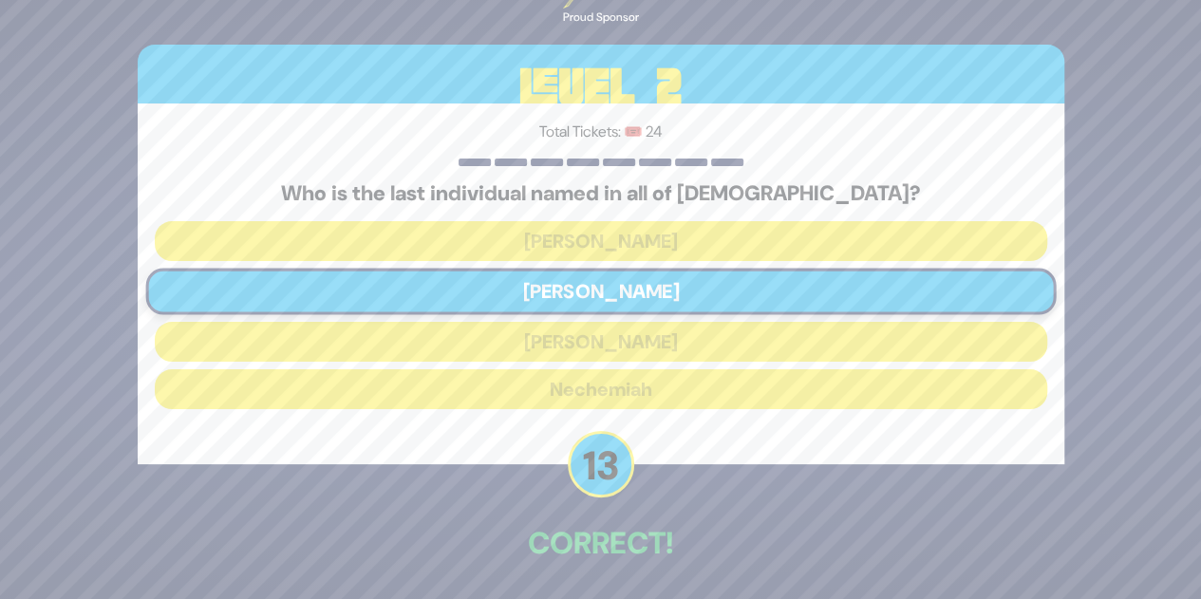
scroll to position [70, 0]
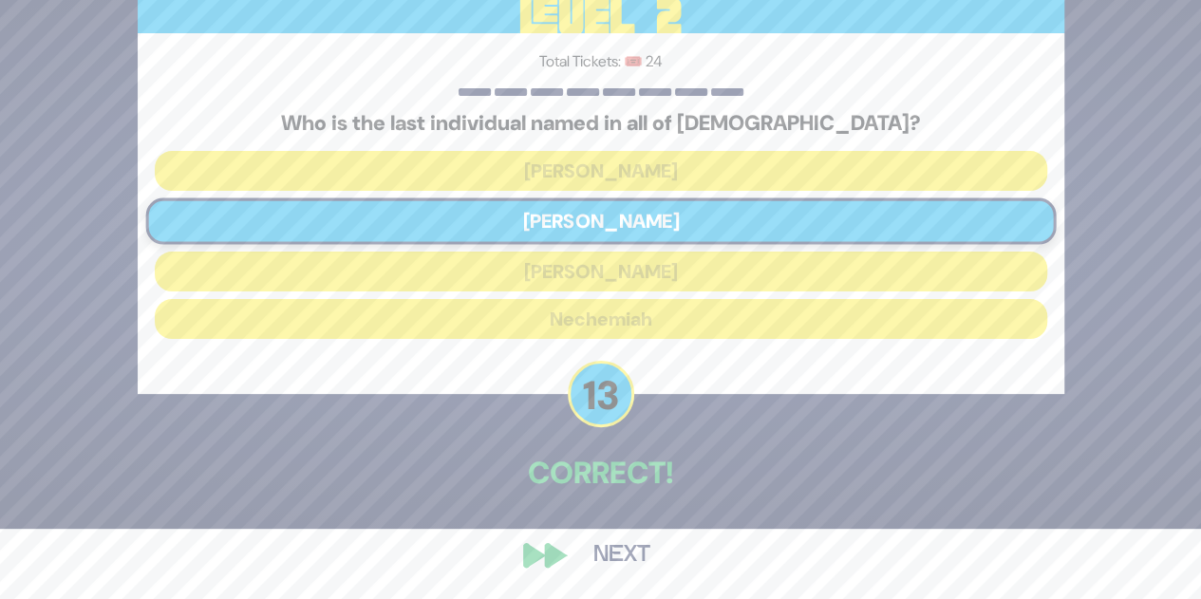
click at [613, 556] on button "Next" at bounding box center [622, 555] width 110 height 44
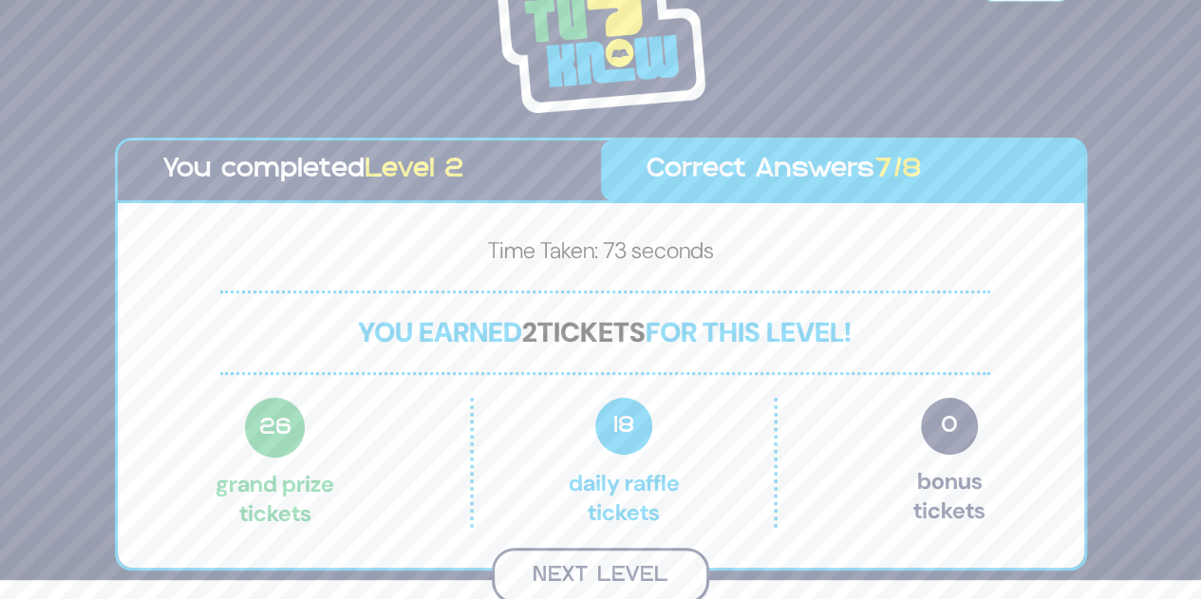
scroll to position [17, 0]
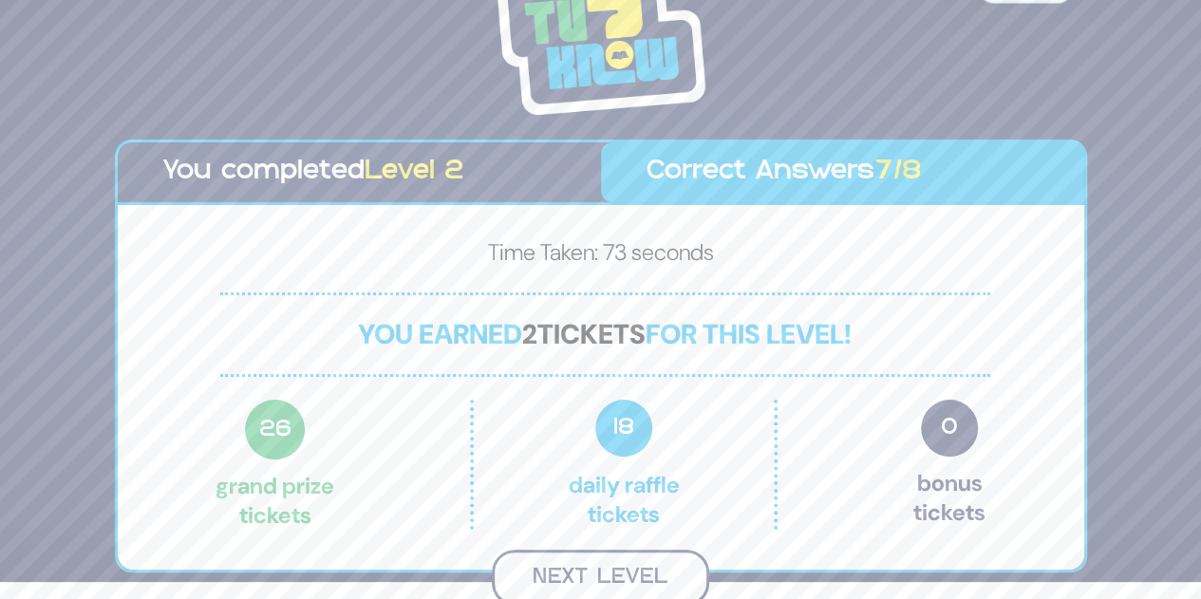
click at [615, 563] on button "Next Level" at bounding box center [600, 578] width 217 height 56
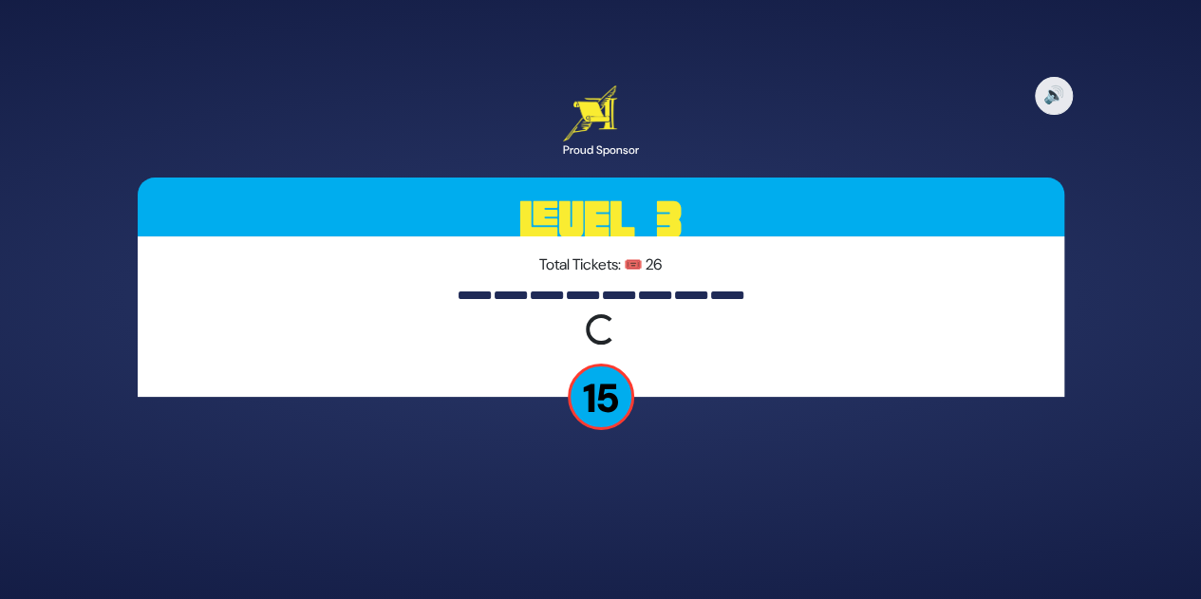
scroll to position [0, 0]
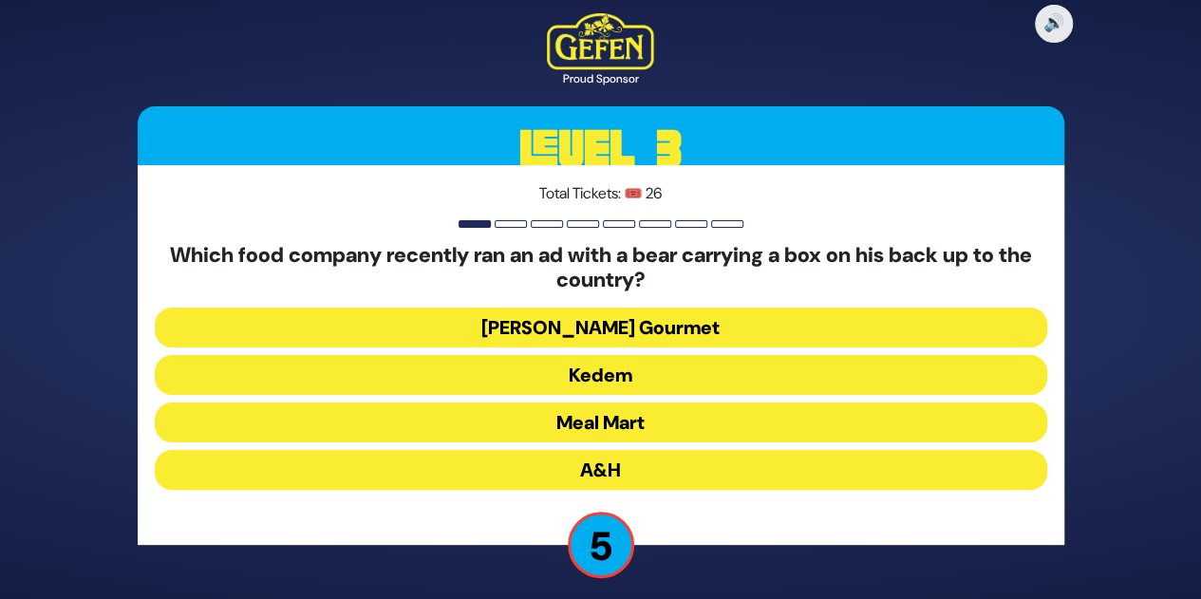
click at [639, 322] on button "[PERSON_NAME] Gourmet" at bounding box center [601, 328] width 892 height 40
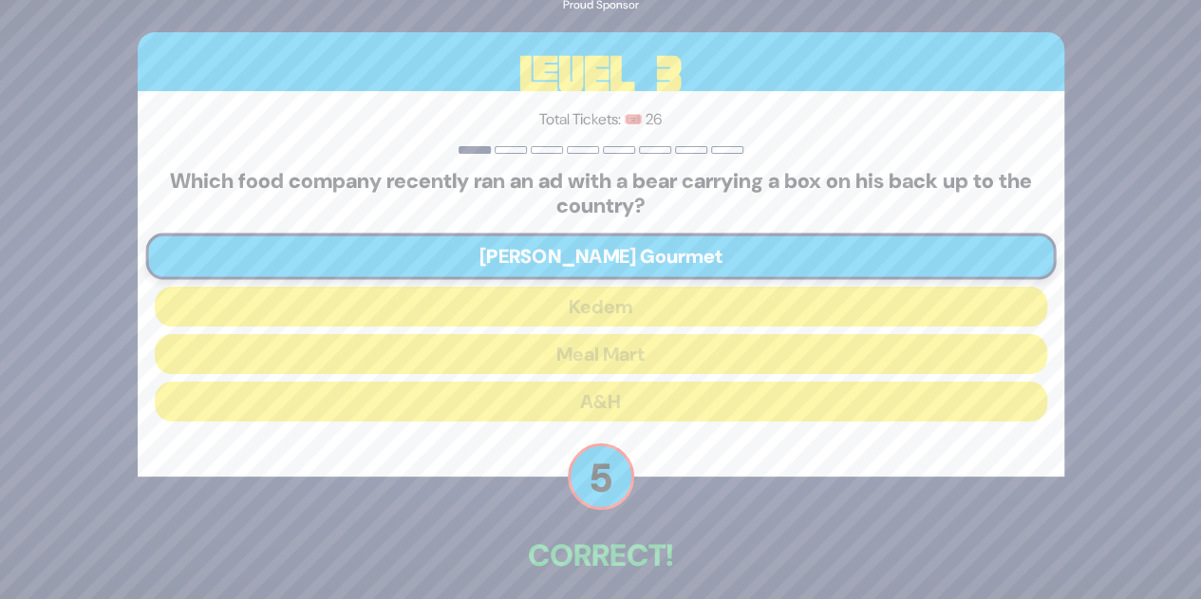
scroll to position [84, 0]
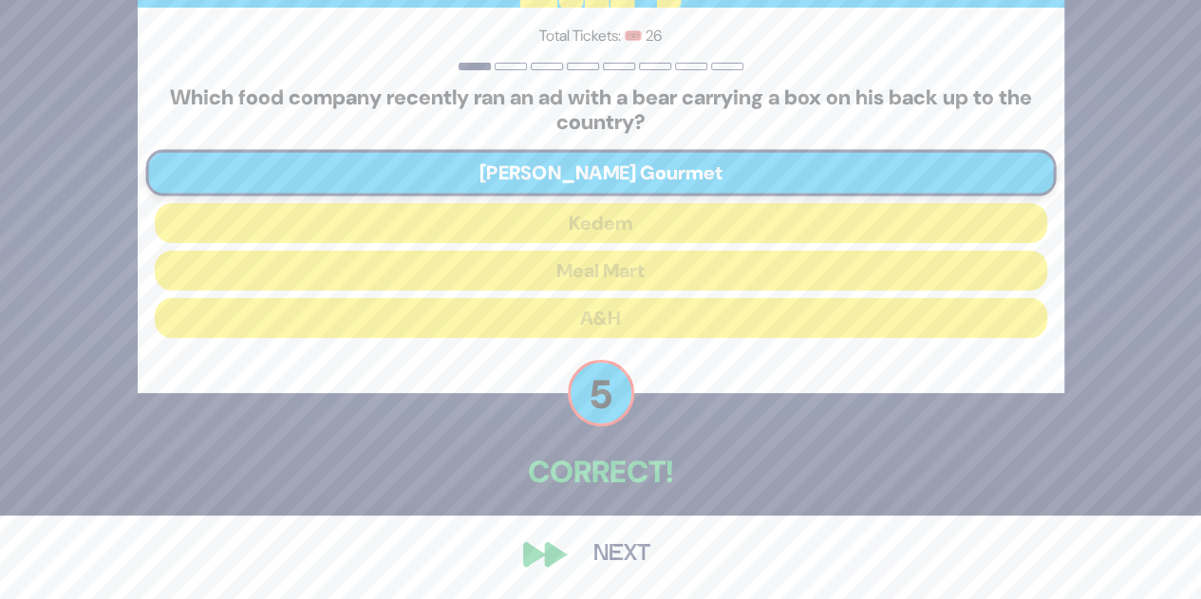
click at [621, 552] on button "Next" at bounding box center [622, 555] width 110 height 44
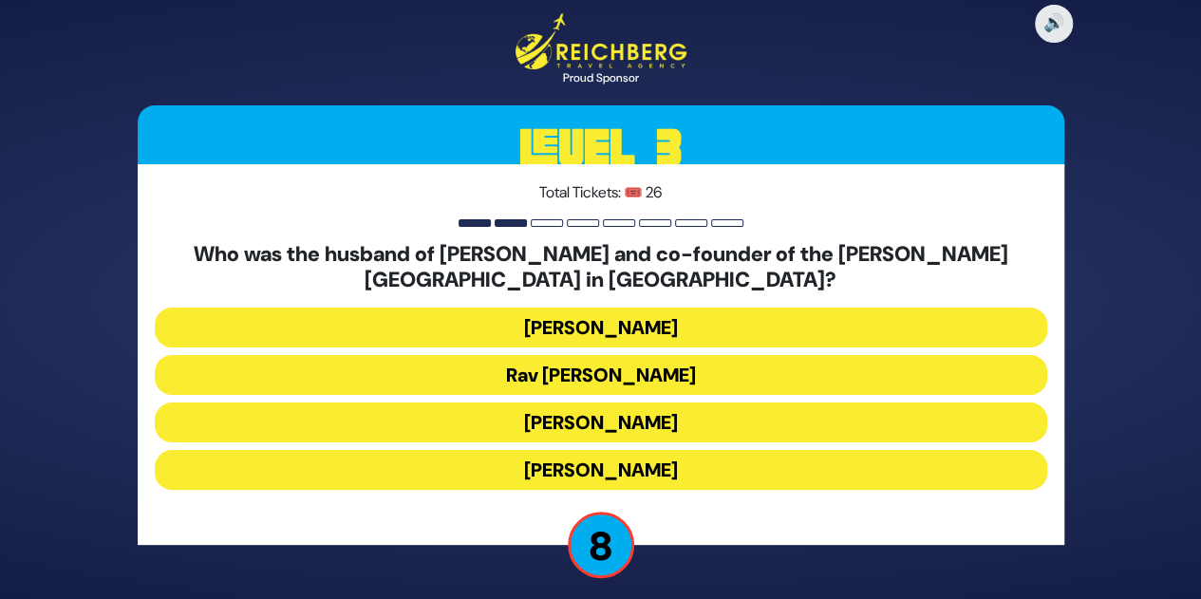
click at [721, 312] on button "[PERSON_NAME]" at bounding box center [601, 328] width 892 height 40
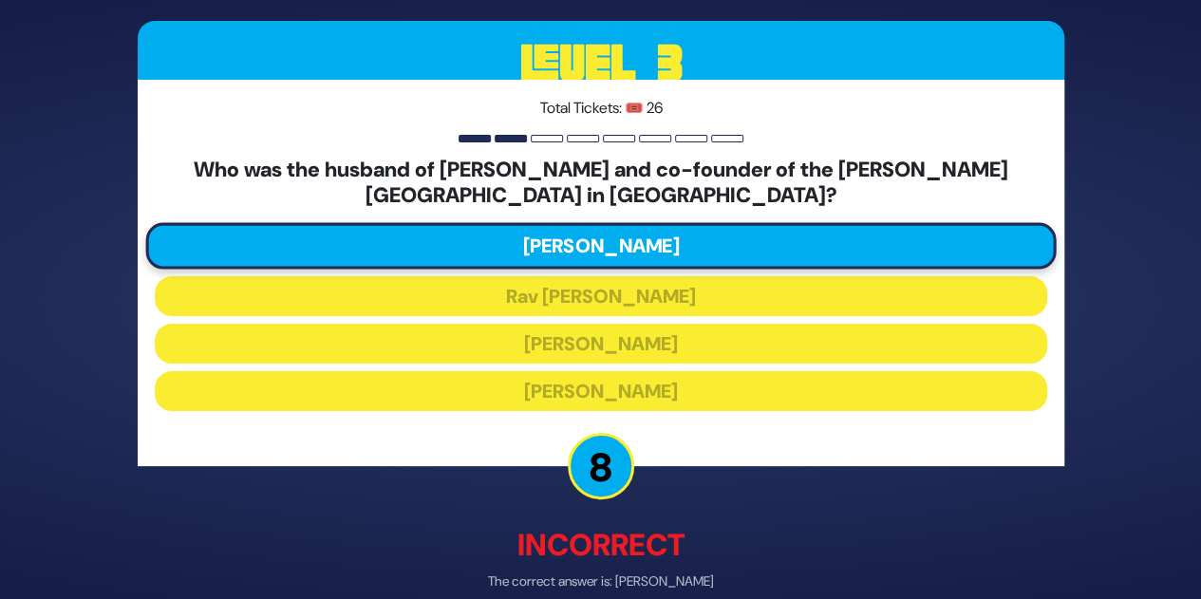
scroll to position [93, 0]
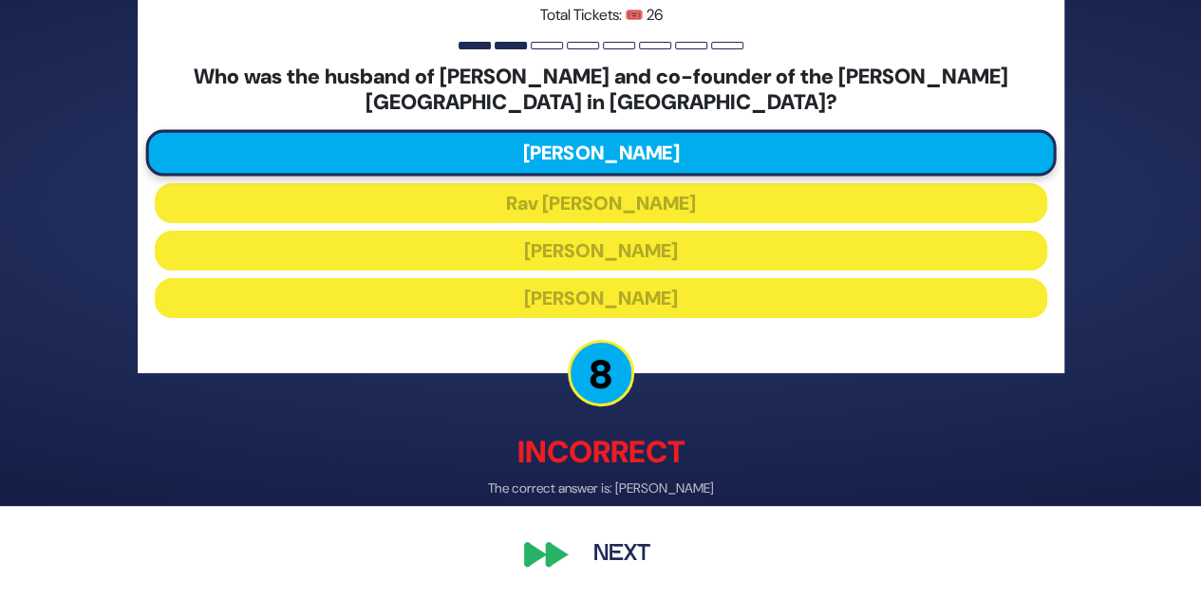
click at [605, 562] on button "Next" at bounding box center [622, 555] width 110 height 44
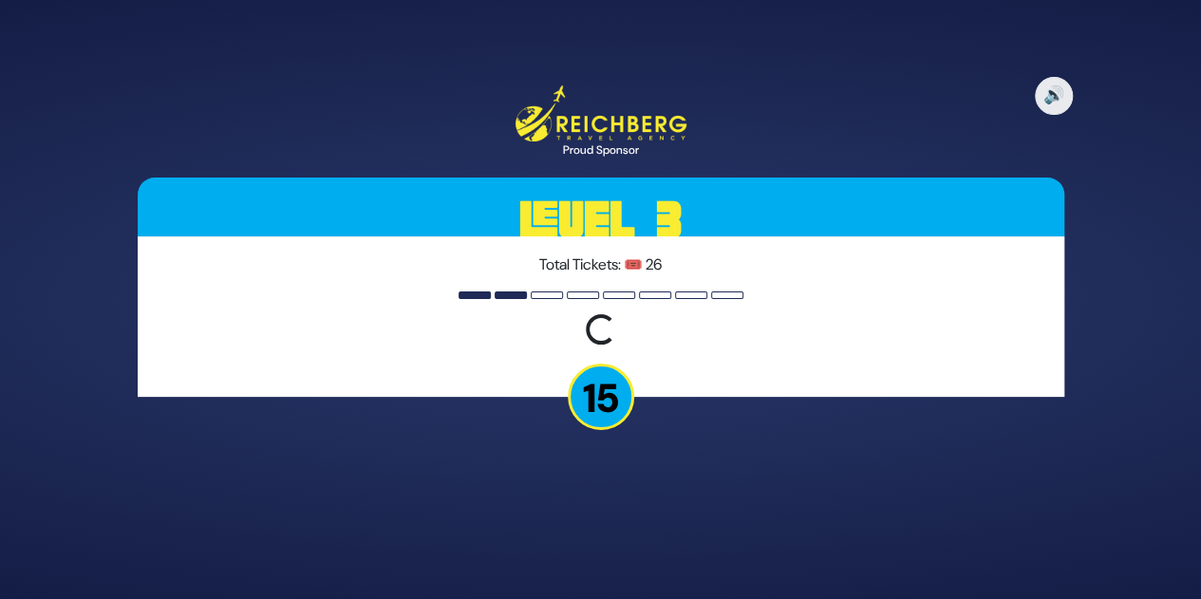
scroll to position [0, 0]
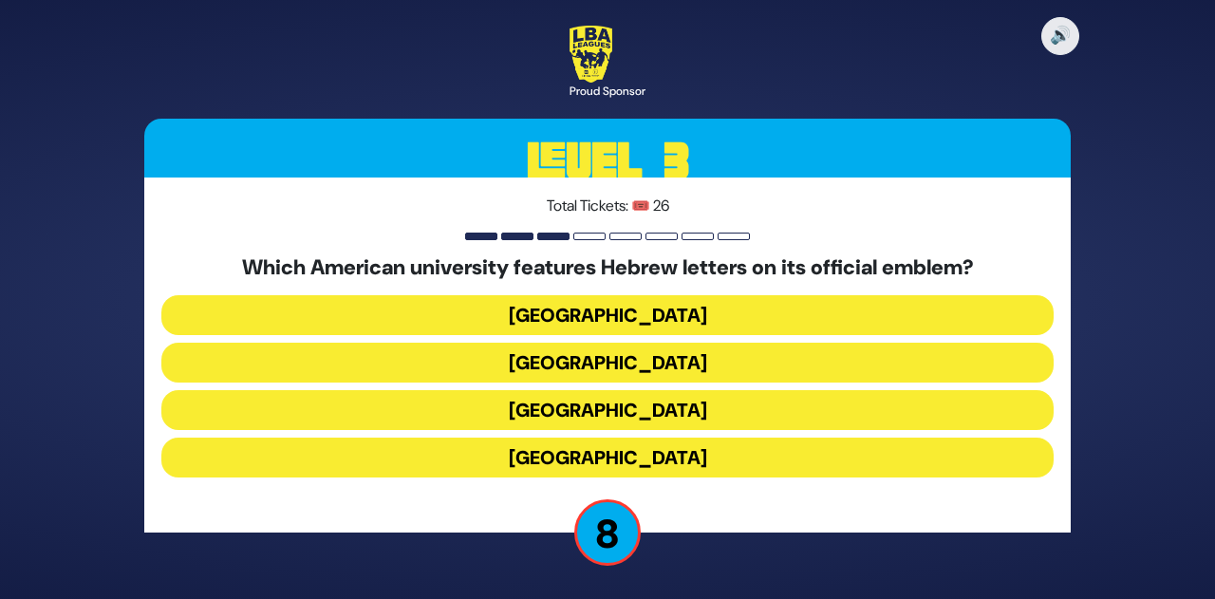
click at [656, 451] on button "[GEOGRAPHIC_DATA]" at bounding box center [607, 458] width 892 height 40
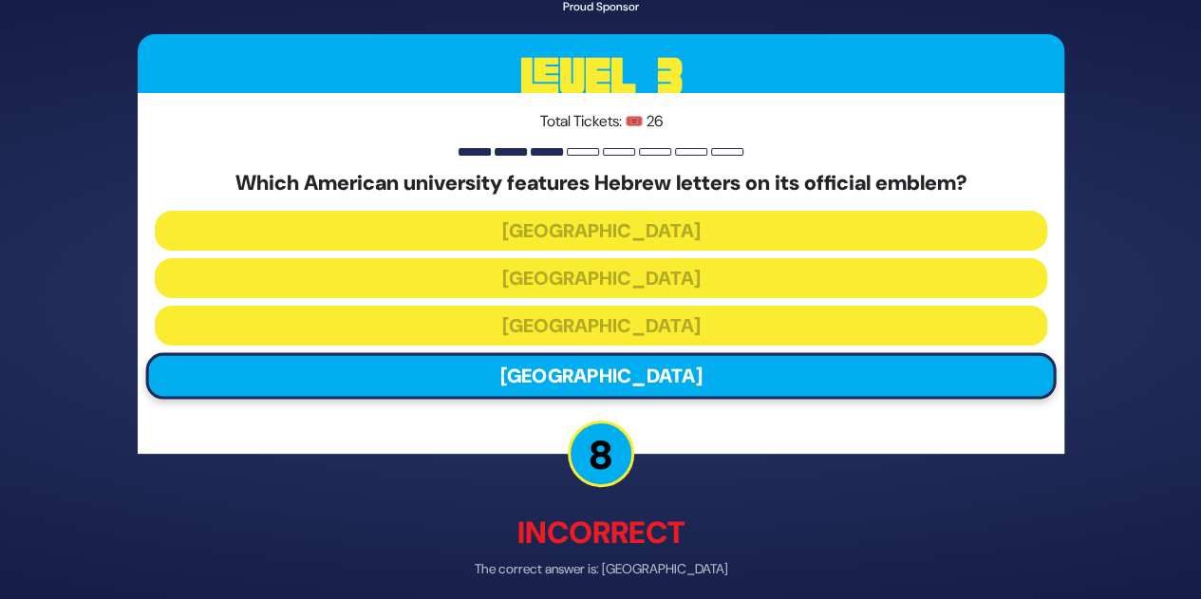
scroll to position [81, 0]
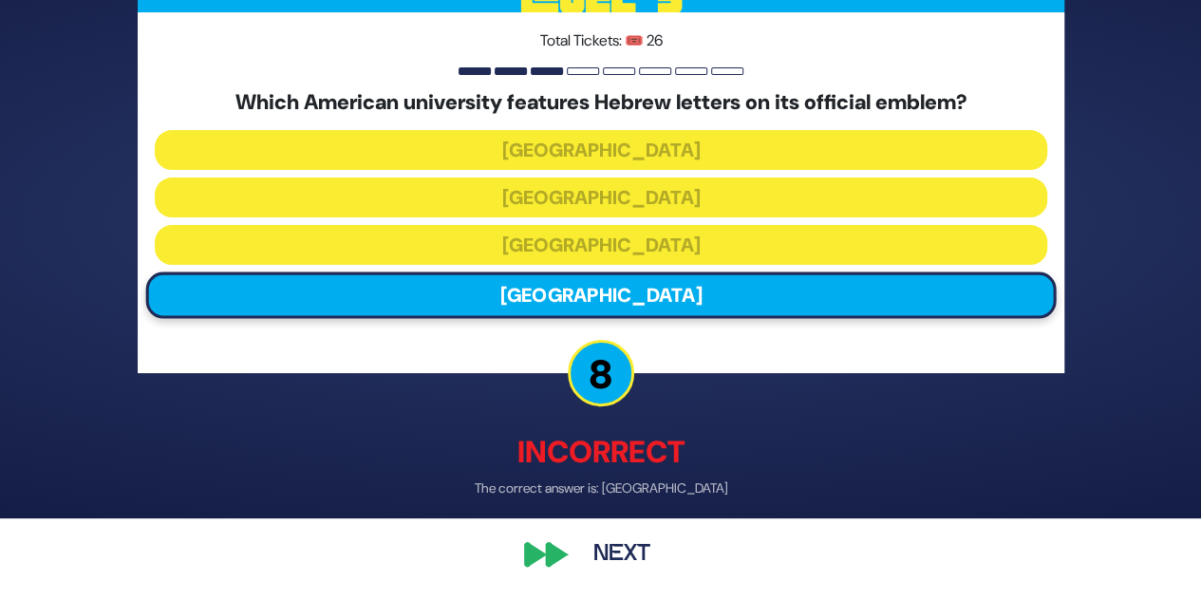
click at [609, 563] on button "Next" at bounding box center [622, 555] width 110 height 44
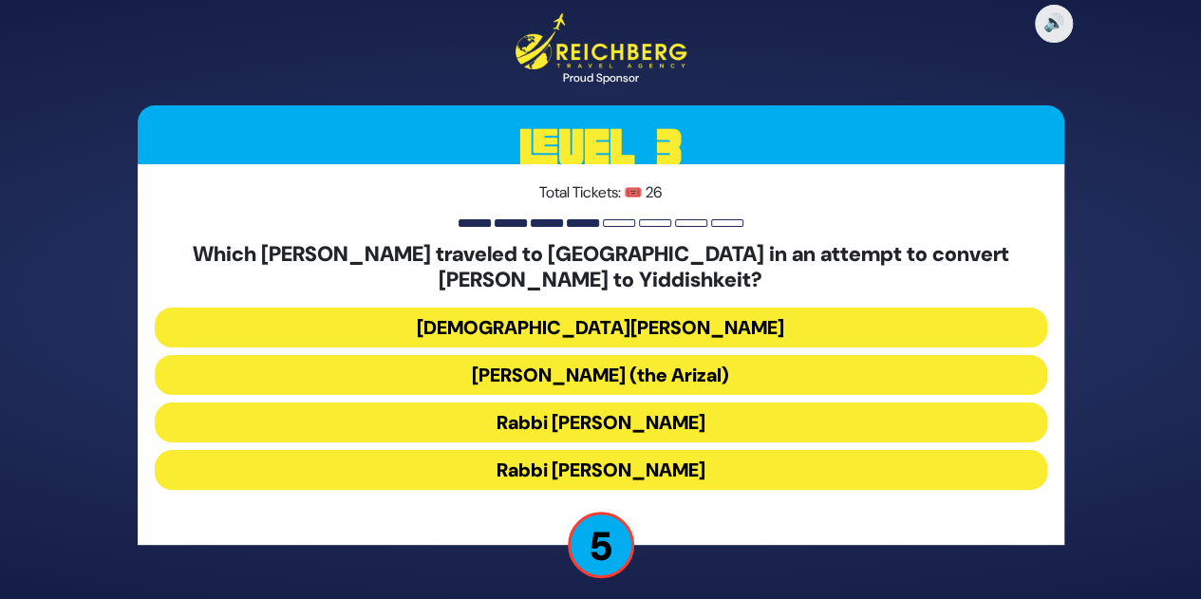
click at [735, 419] on button "Rabbi [PERSON_NAME]" at bounding box center [601, 422] width 892 height 40
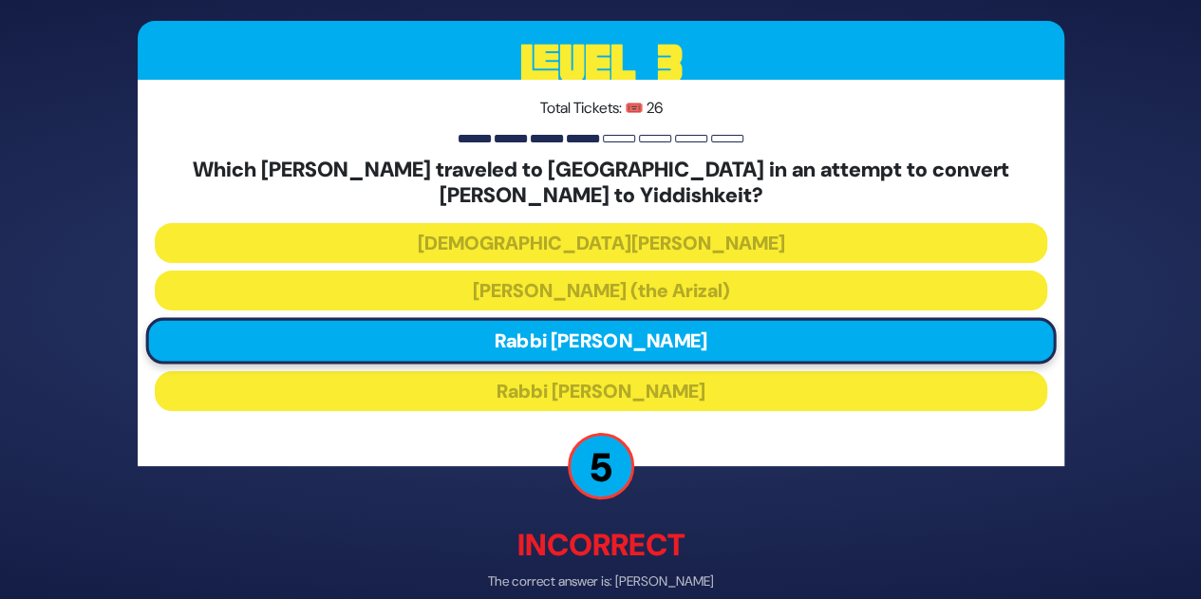
scroll to position [93, 0]
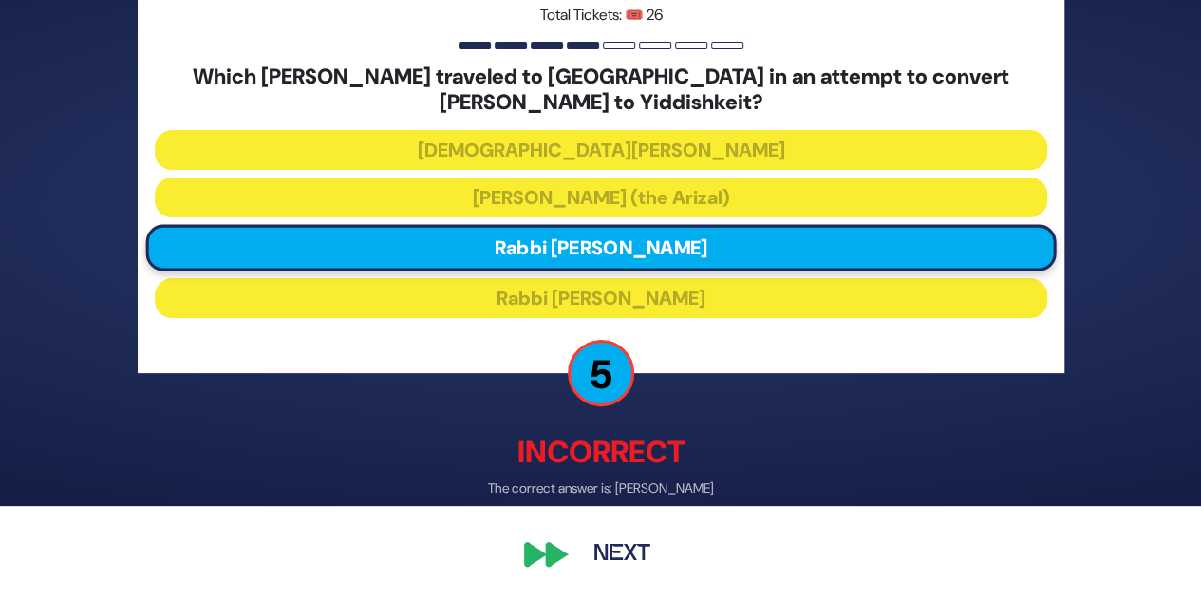
click at [613, 547] on button "Next" at bounding box center [622, 555] width 110 height 44
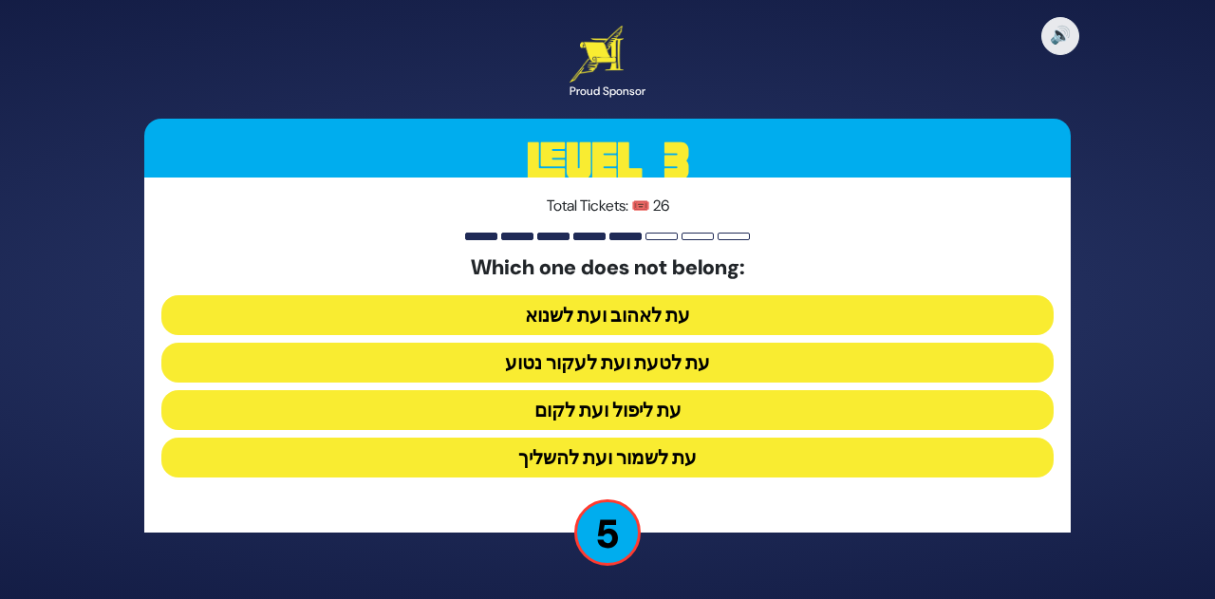
click at [691, 456] on button "עת לשמור ועת להשליך" at bounding box center [607, 458] width 892 height 40
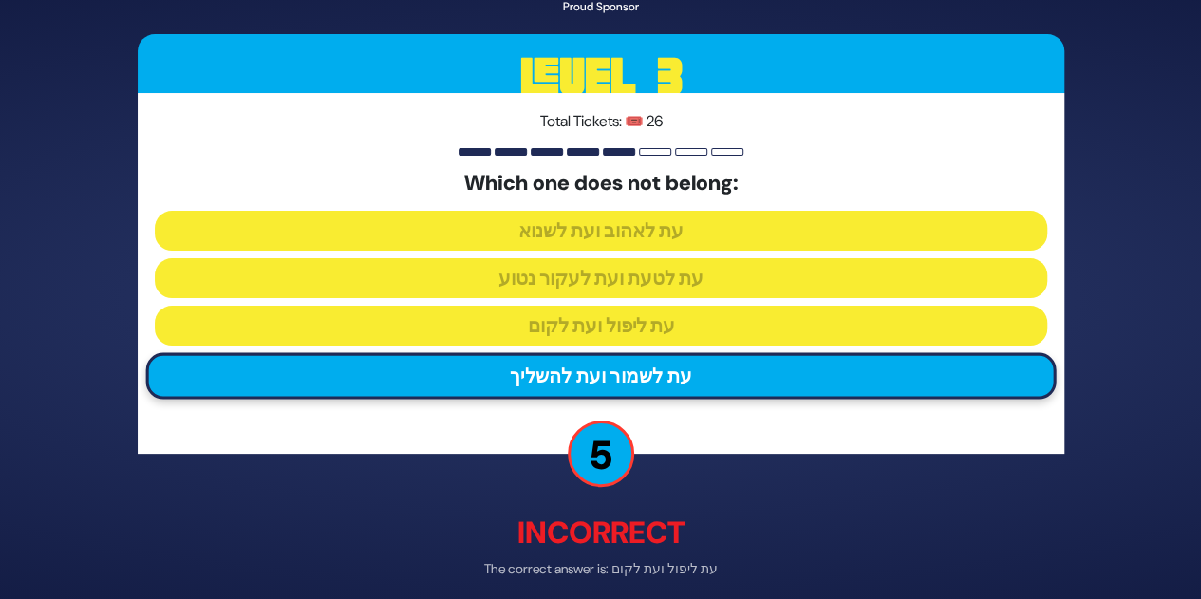
scroll to position [81, 0]
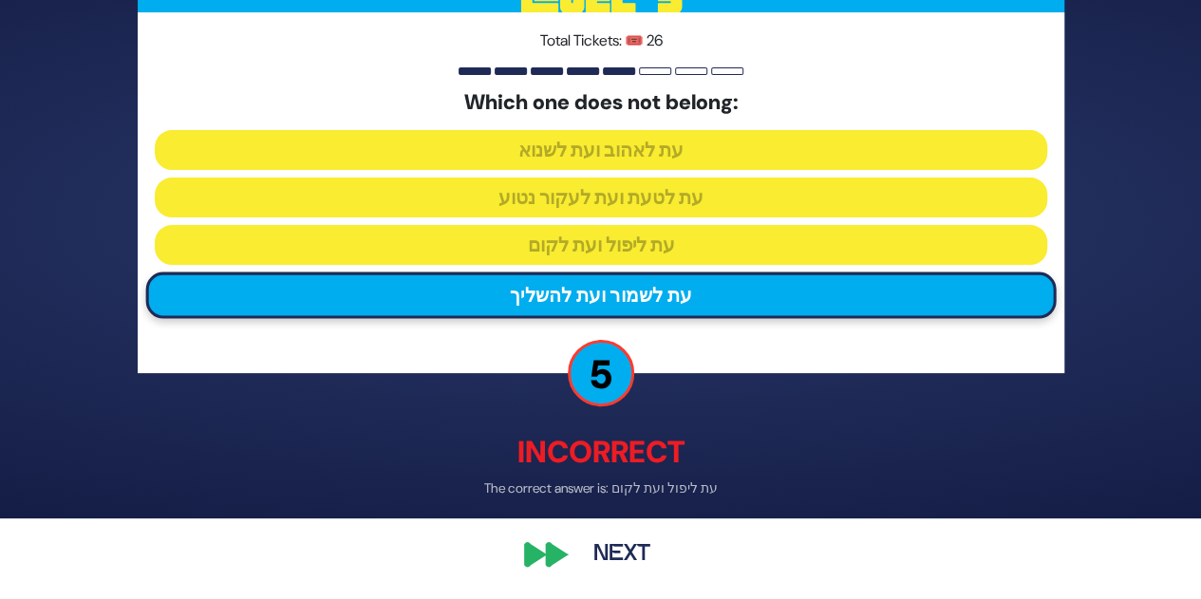
click at [600, 546] on button "Next" at bounding box center [622, 555] width 110 height 44
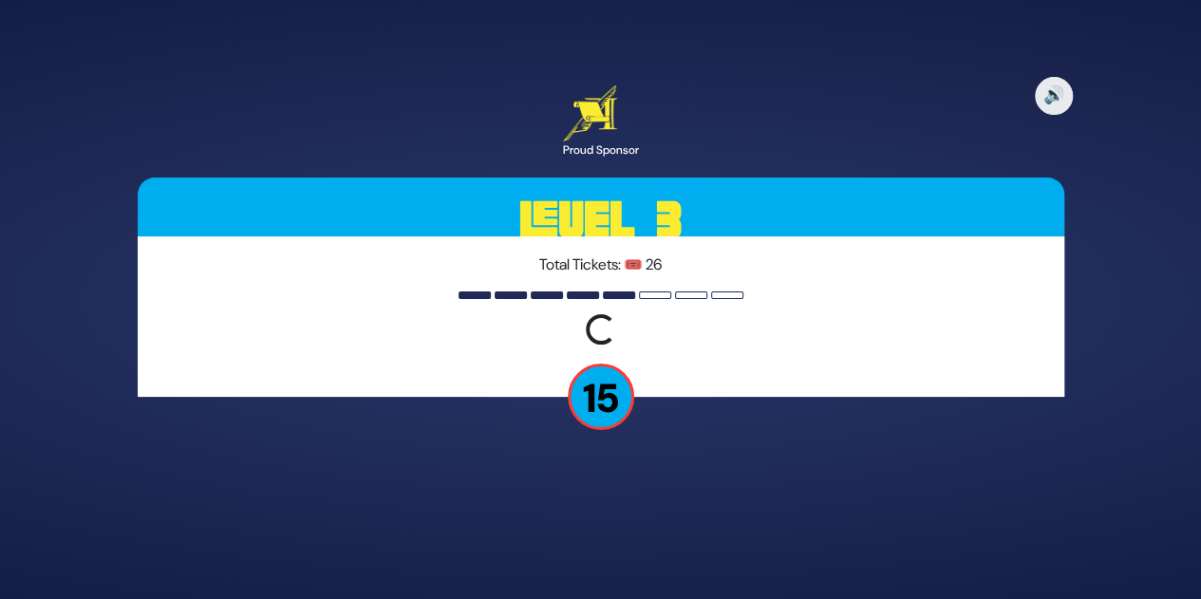
scroll to position [0, 0]
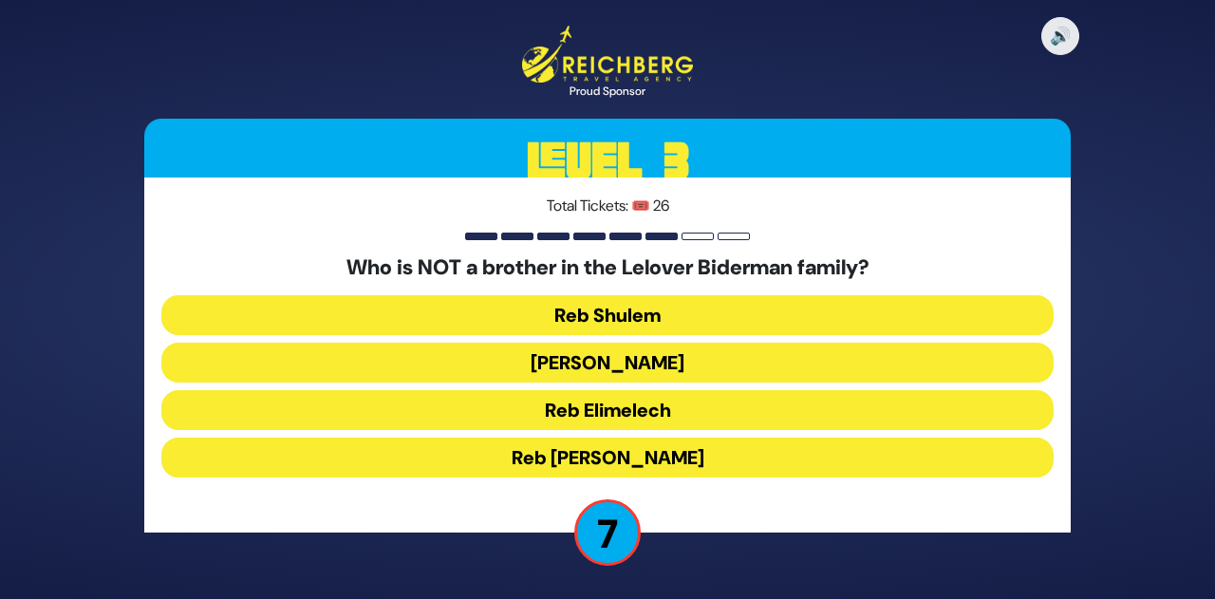
click at [666, 409] on button "Reb Elimelech" at bounding box center [607, 410] width 892 height 40
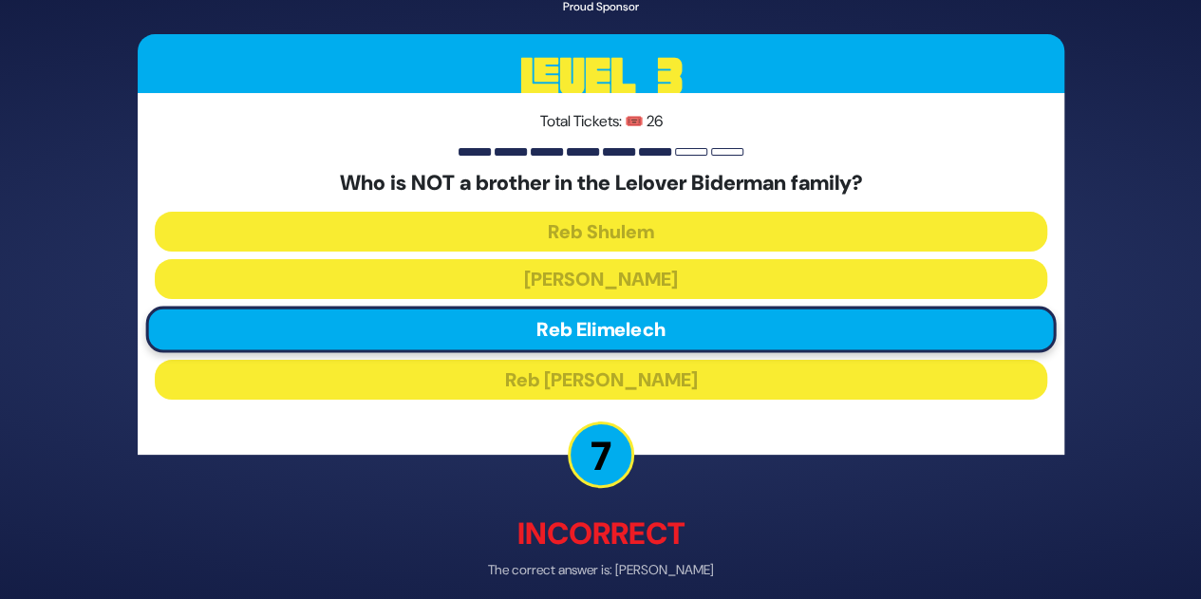
scroll to position [80, 0]
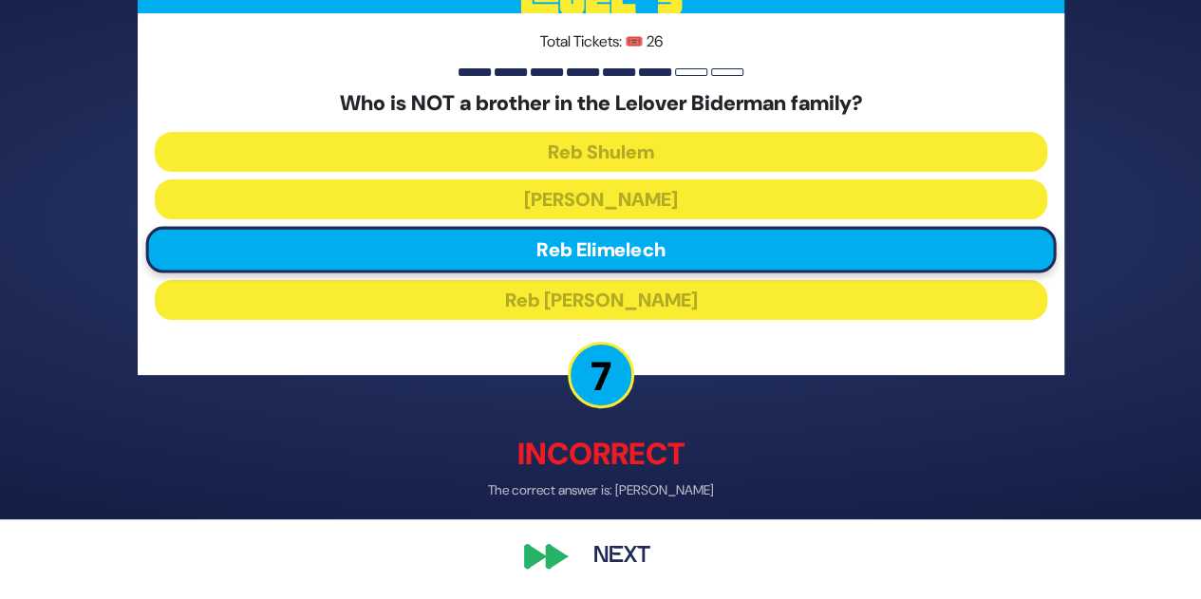
click at [571, 532] on div "🔊 Proud Sponsor Level 3 Total Tickets: 🎟️ 26 Who is NOT a brother in the Lelove…" at bounding box center [601, 220] width 972 height 761
click at [608, 550] on button "Next" at bounding box center [622, 555] width 110 height 44
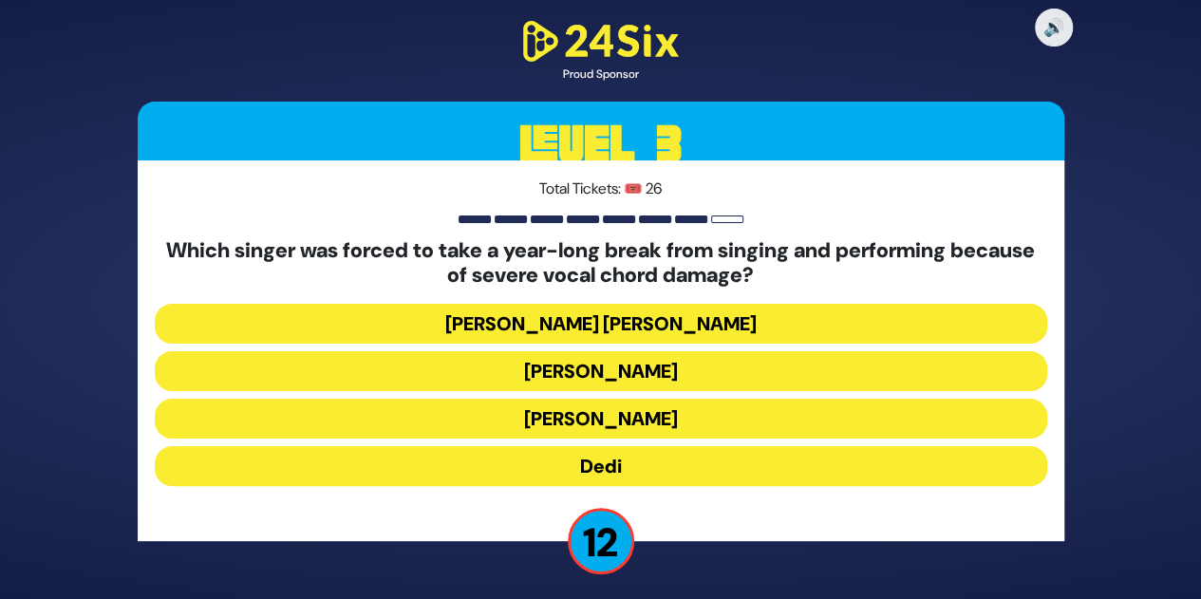
click at [621, 419] on button "[PERSON_NAME]" at bounding box center [601, 419] width 892 height 40
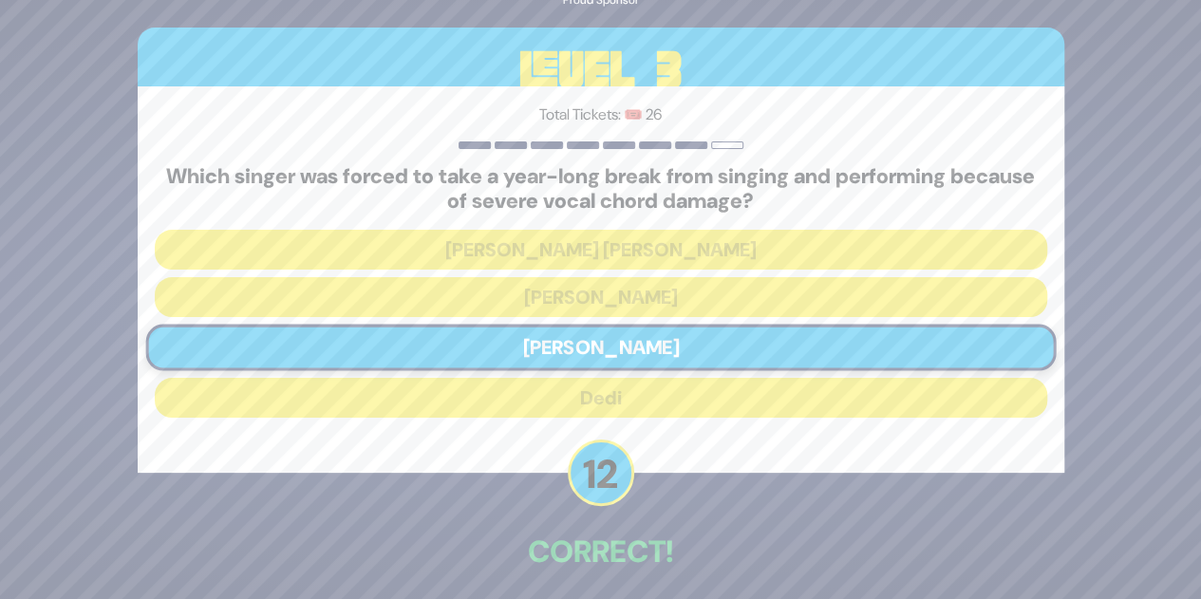
scroll to position [79, 0]
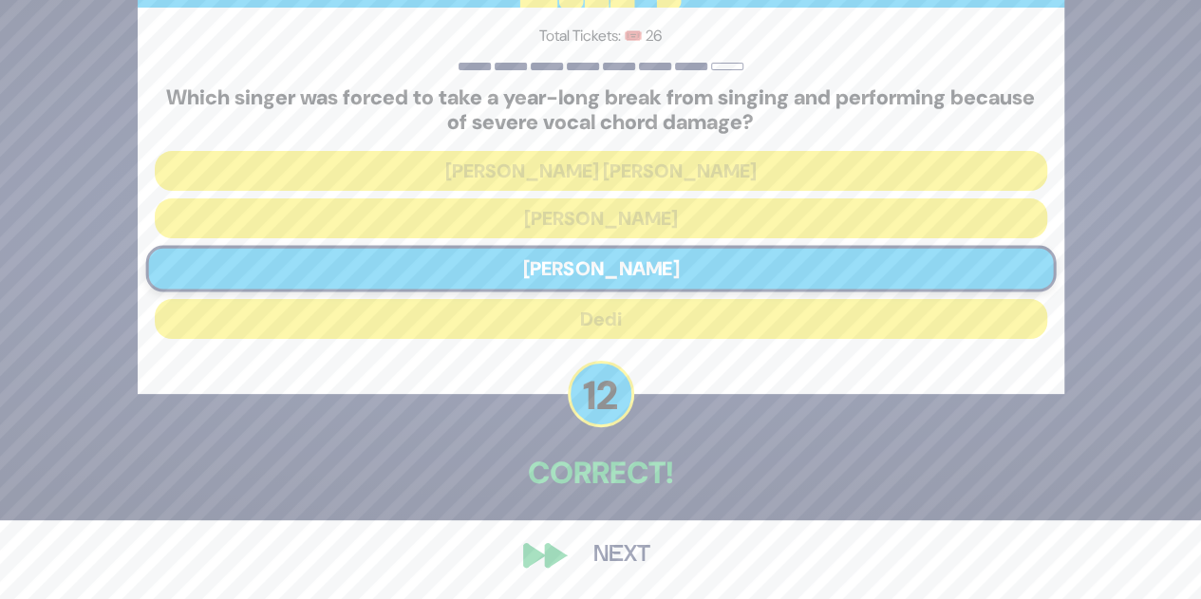
click at [618, 567] on button "Next" at bounding box center [622, 555] width 110 height 44
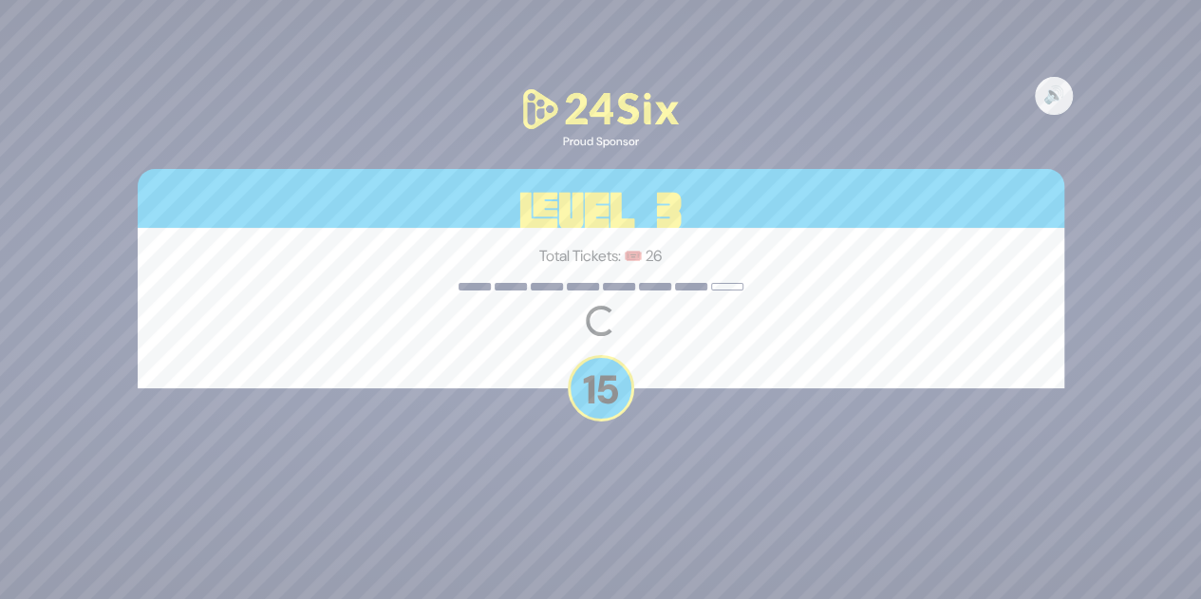
scroll to position [0, 0]
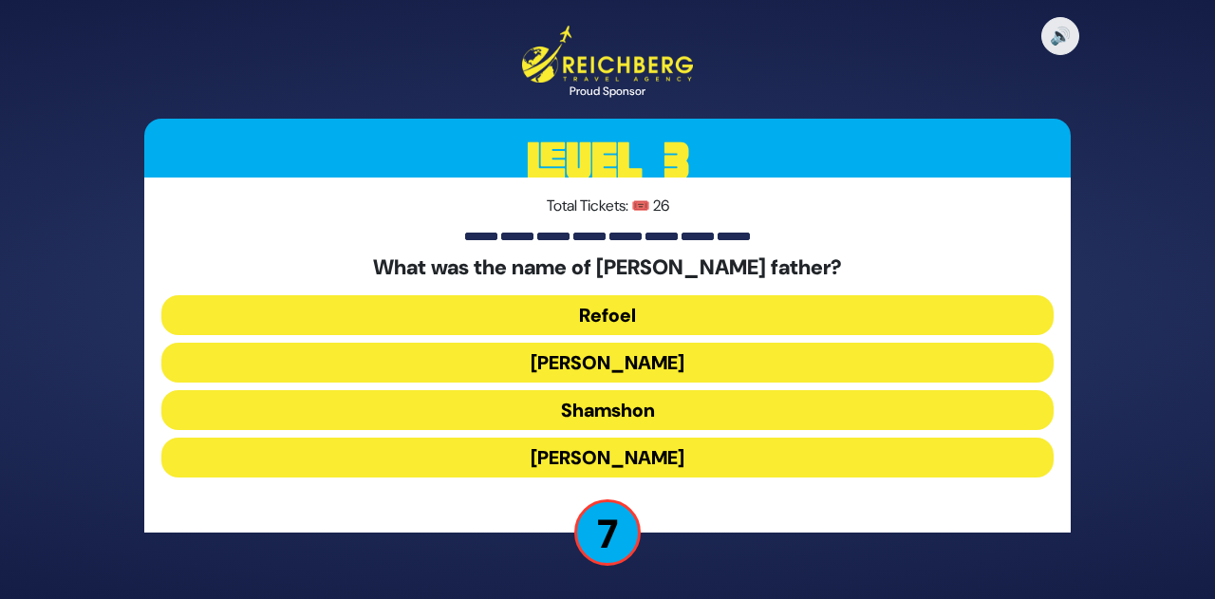
click at [627, 457] on button "[PERSON_NAME]" at bounding box center [607, 458] width 892 height 40
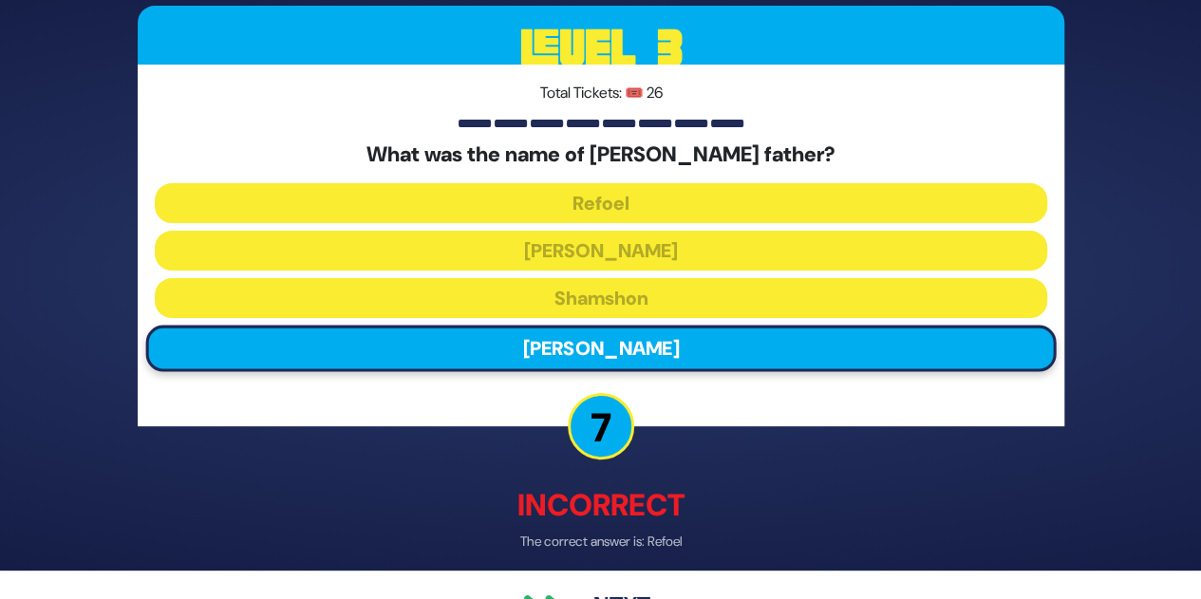
scroll to position [36, 0]
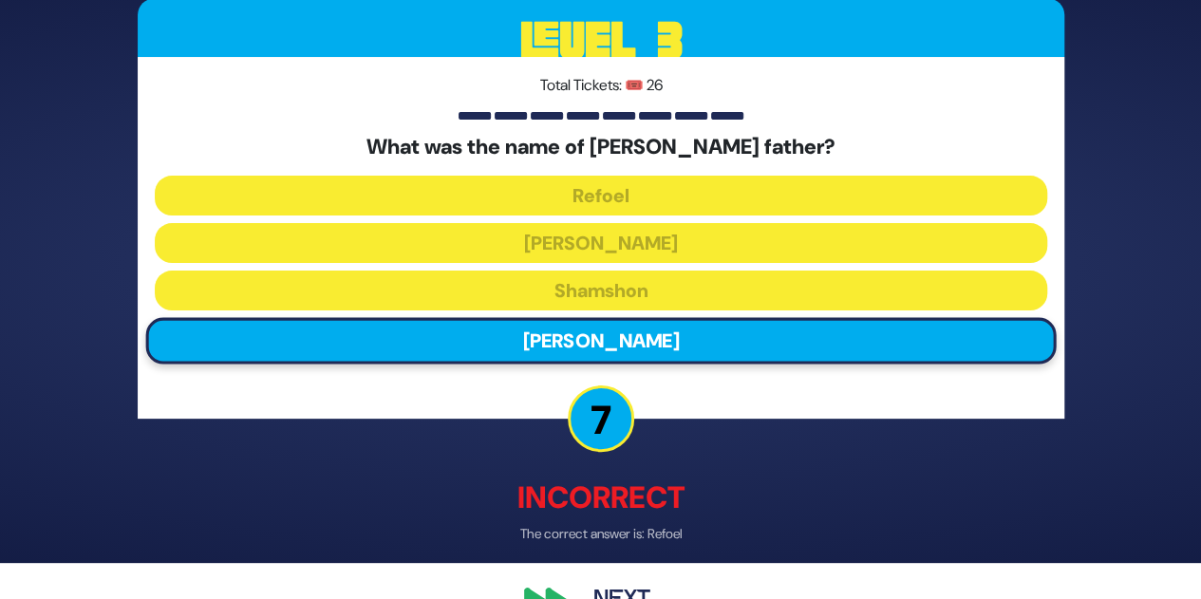
click at [627, 580] on button "Next" at bounding box center [622, 599] width 110 height 44
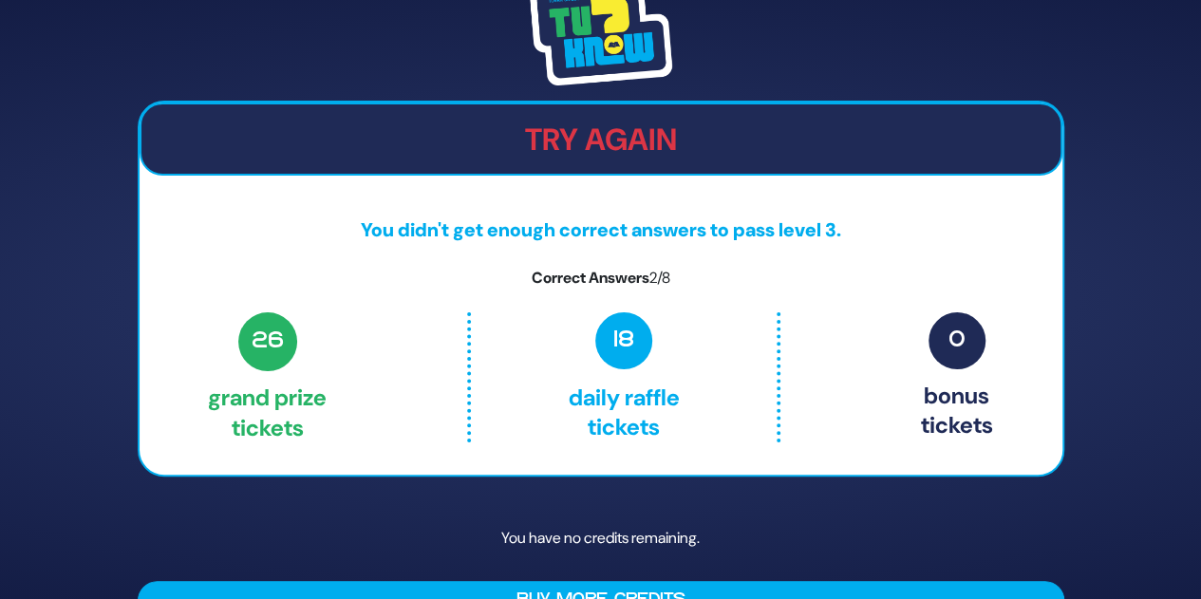
scroll to position [42, 0]
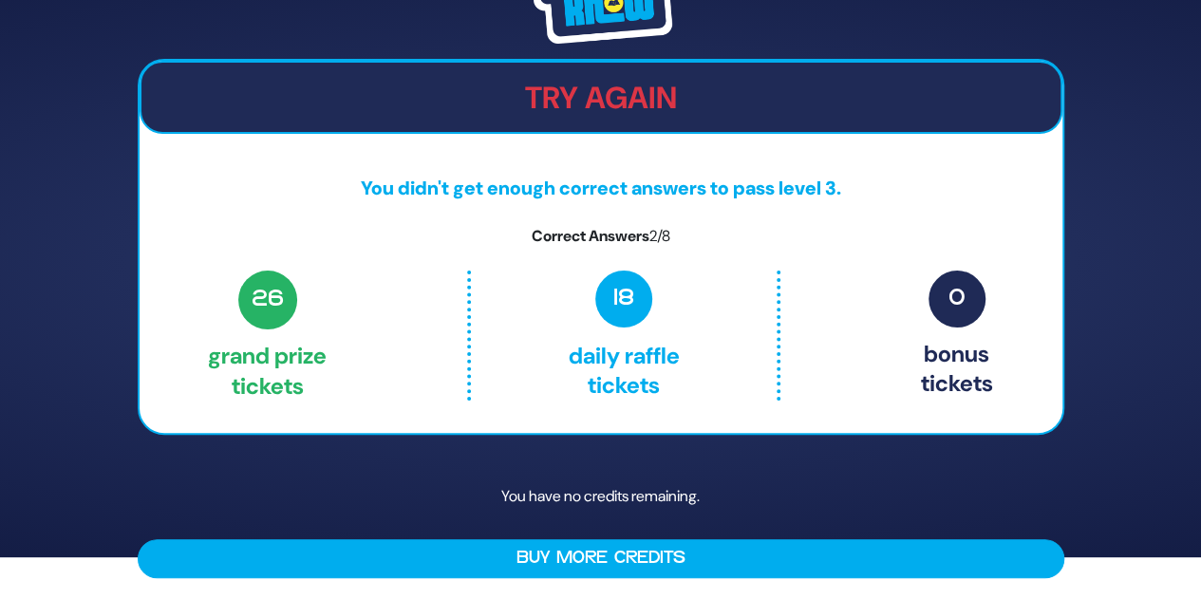
click at [285, 303] on span "26" at bounding box center [268, 301] width 60 height 60
click at [627, 271] on span "18" at bounding box center [623, 299] width 57 height 57
